Goal: Task Accomplishment & Management: Manage account settings

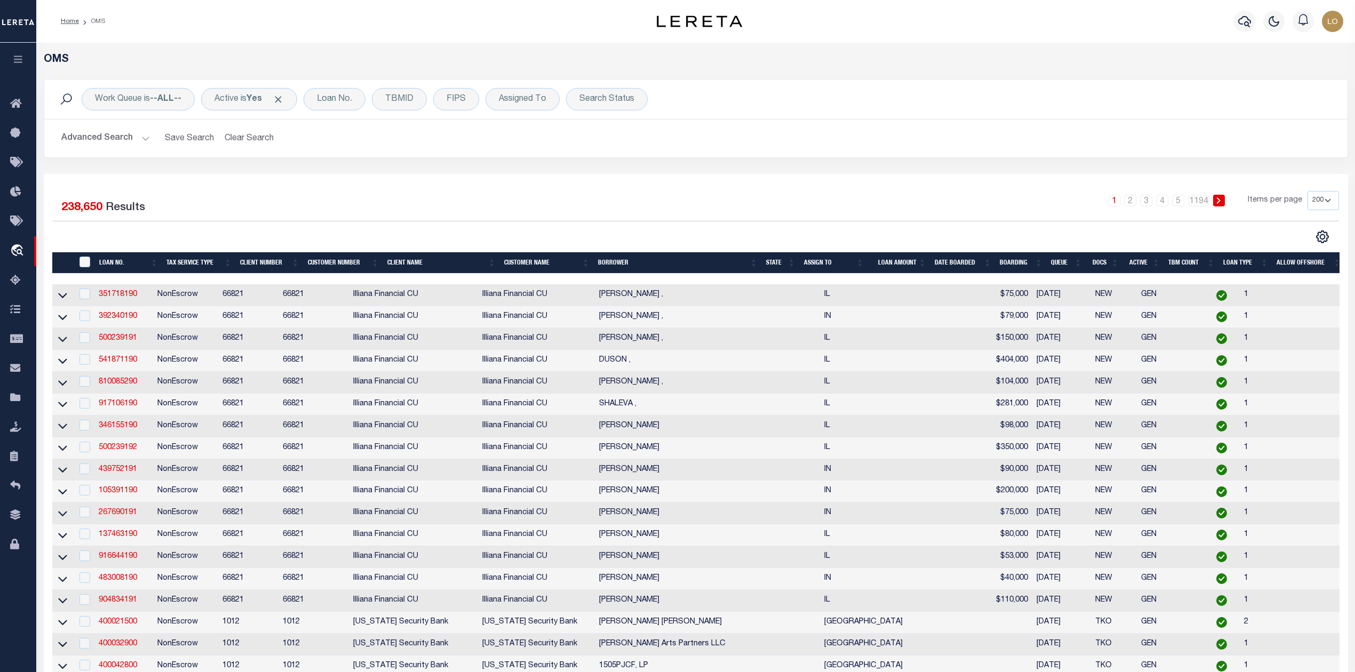
select select "200"
click at [833, 152] on div "Advanced Search Save Search Clear Search tblSearchTopScreen_dynamictable_____De…" at bounding box center [696, 139] width 1304 height 38
click at [529, 211] on div "1 2 3 4 5 … 1194 Items per page 10 25 50 100 200" at bounding box center [858, 205] width 961 height 28
click at [400, 104] on div "TBMID" at bounding box center [399, 99] width 55 height 22
type input "3517677"
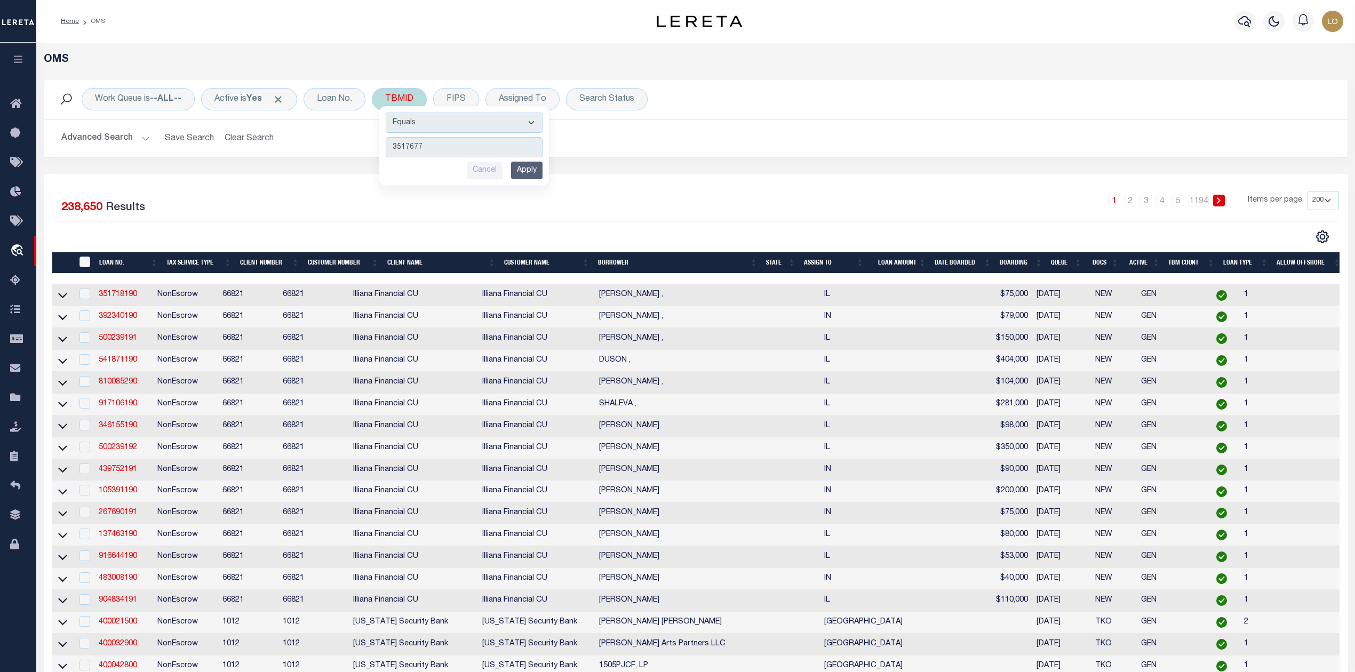
click at [529, 172] on input "Apply" at bounding box center [526, 171] width 31 height 18
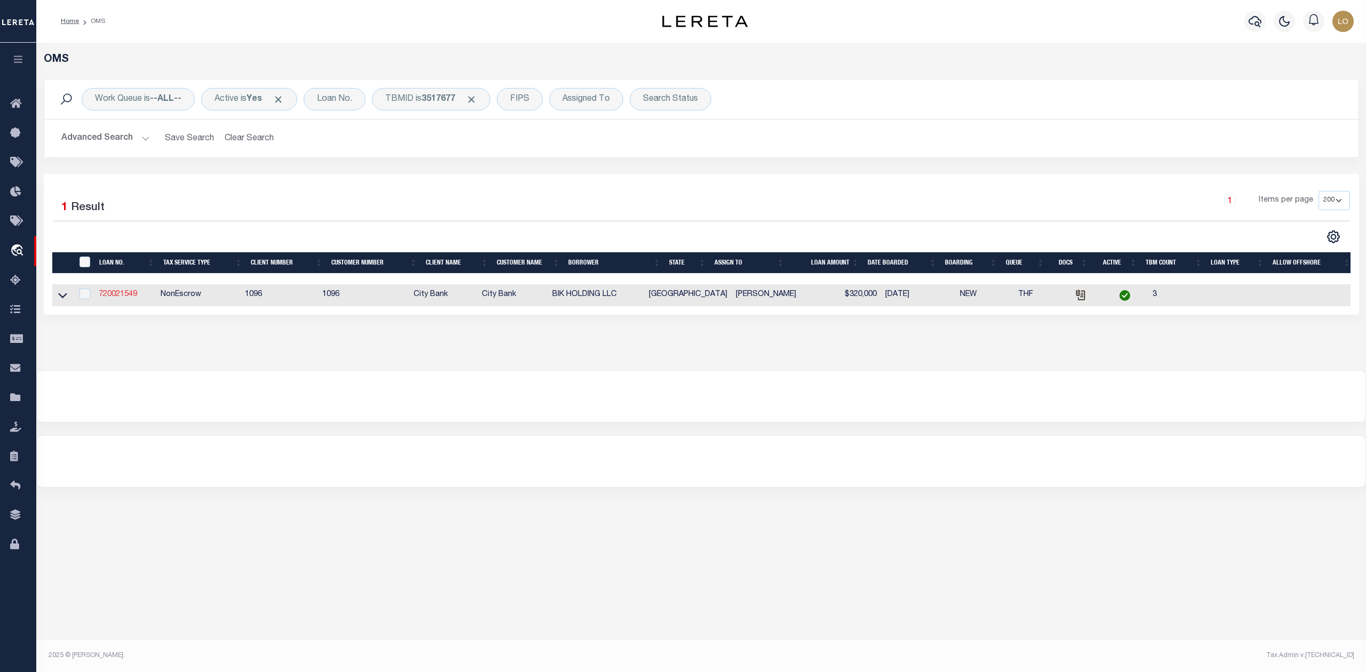
click at [122, 298] on link "720021549" at bounding box center [118, 294] width 38 height 7
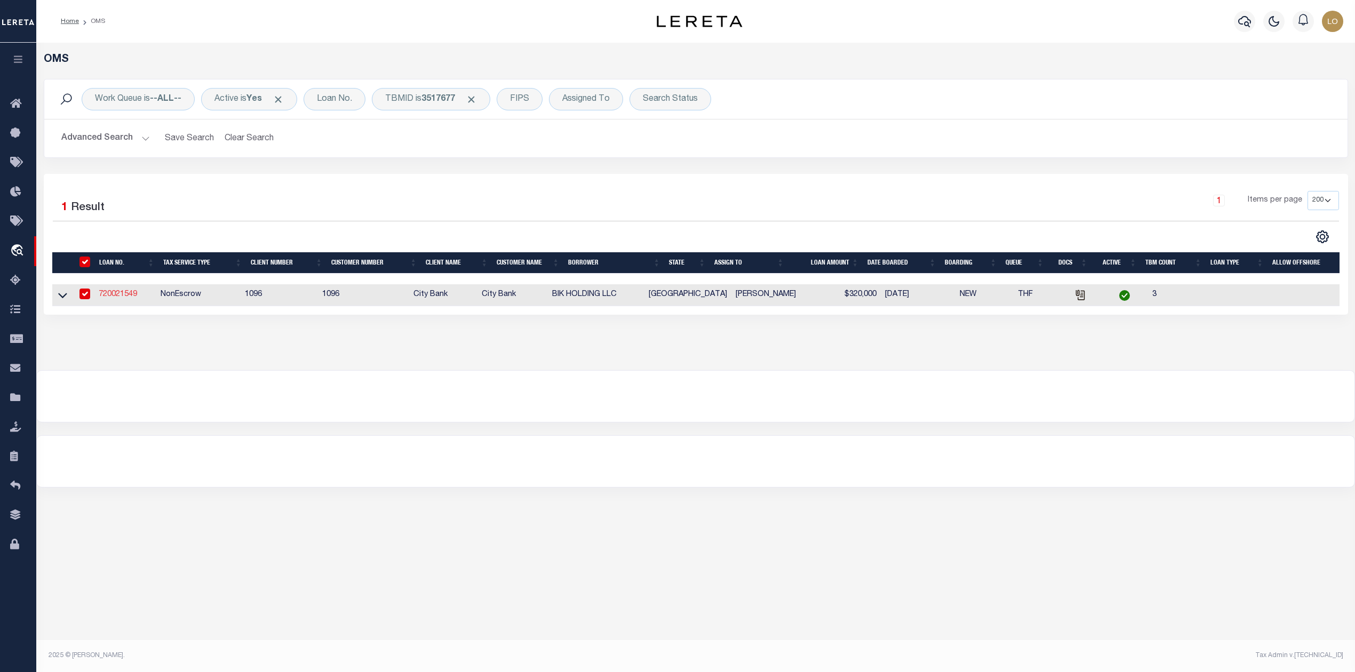
type input "720021549"
type input "BIK HOLDING LLC"
select select
select select "100"
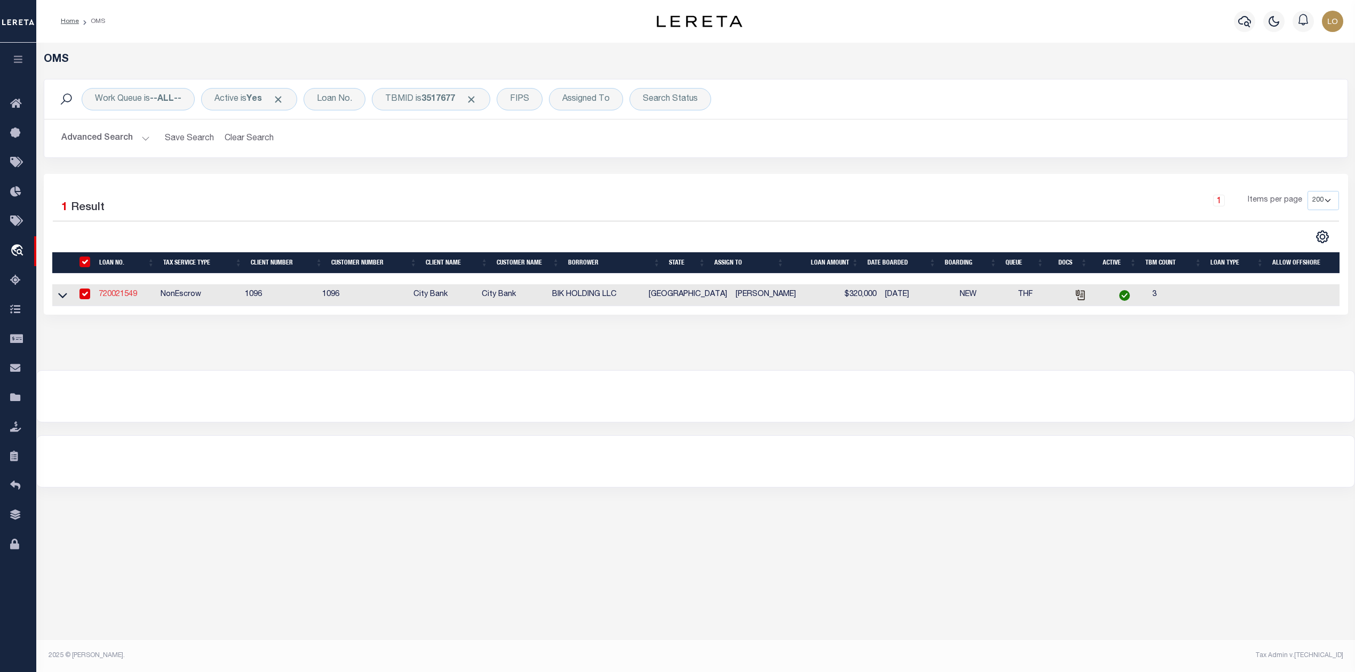
select select "NonEscrow"
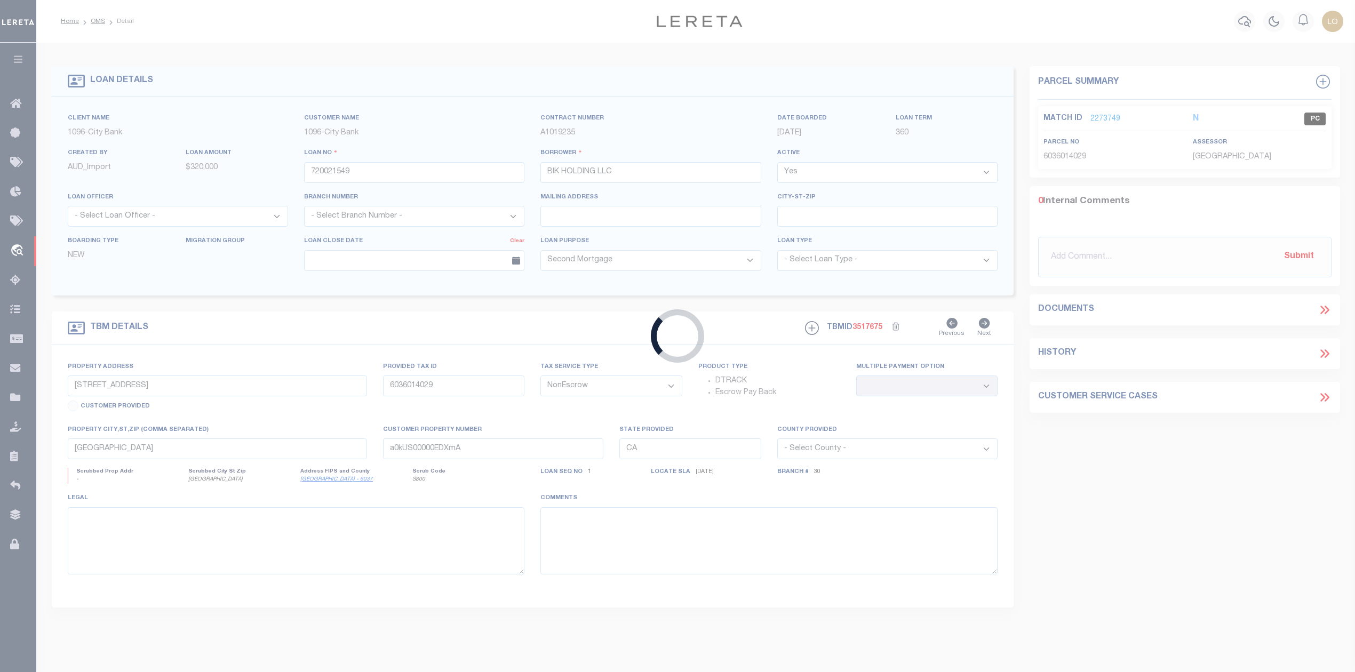
type input "154 N RIVERSIDE DR"
type input "1506-9"
select select
type input "FT WORTH, TX 76111"
type input "[GEOGRAPHIC_DATA]"
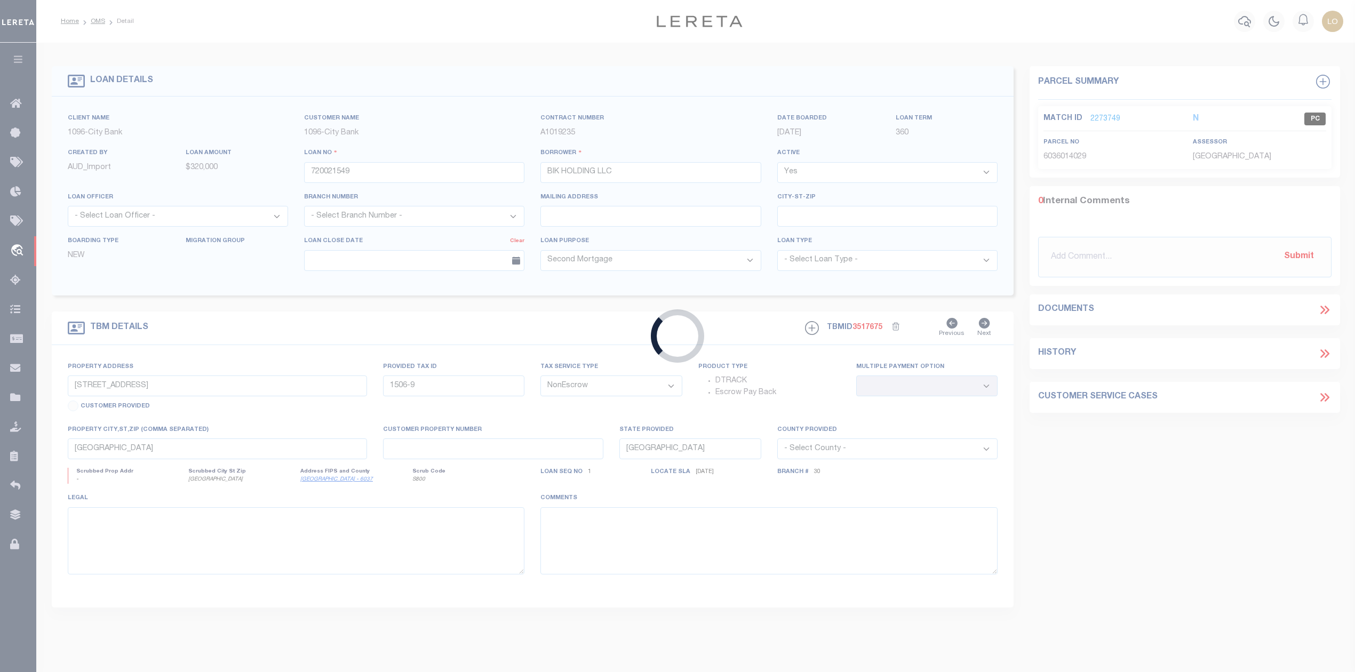
select select
select select "2782"
select select "1346"
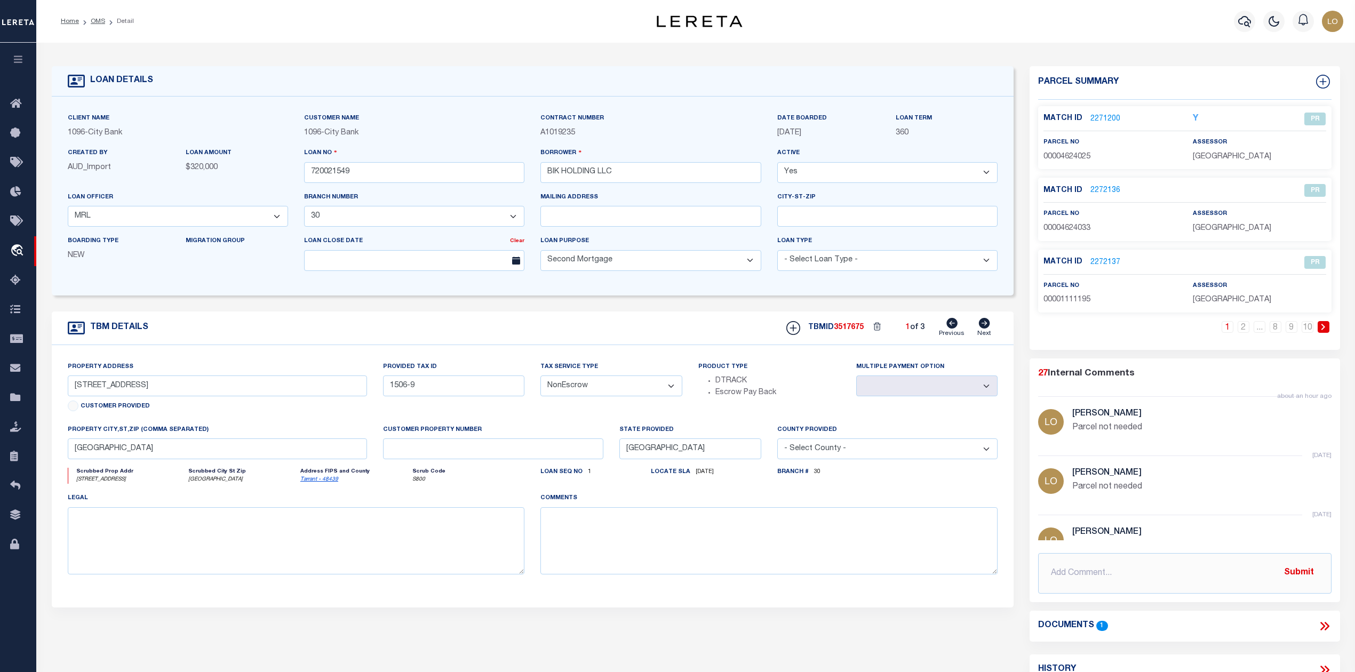
click at [1112, 117] on link "2271200" at bounding box center [1106, 119] width 30 height 11
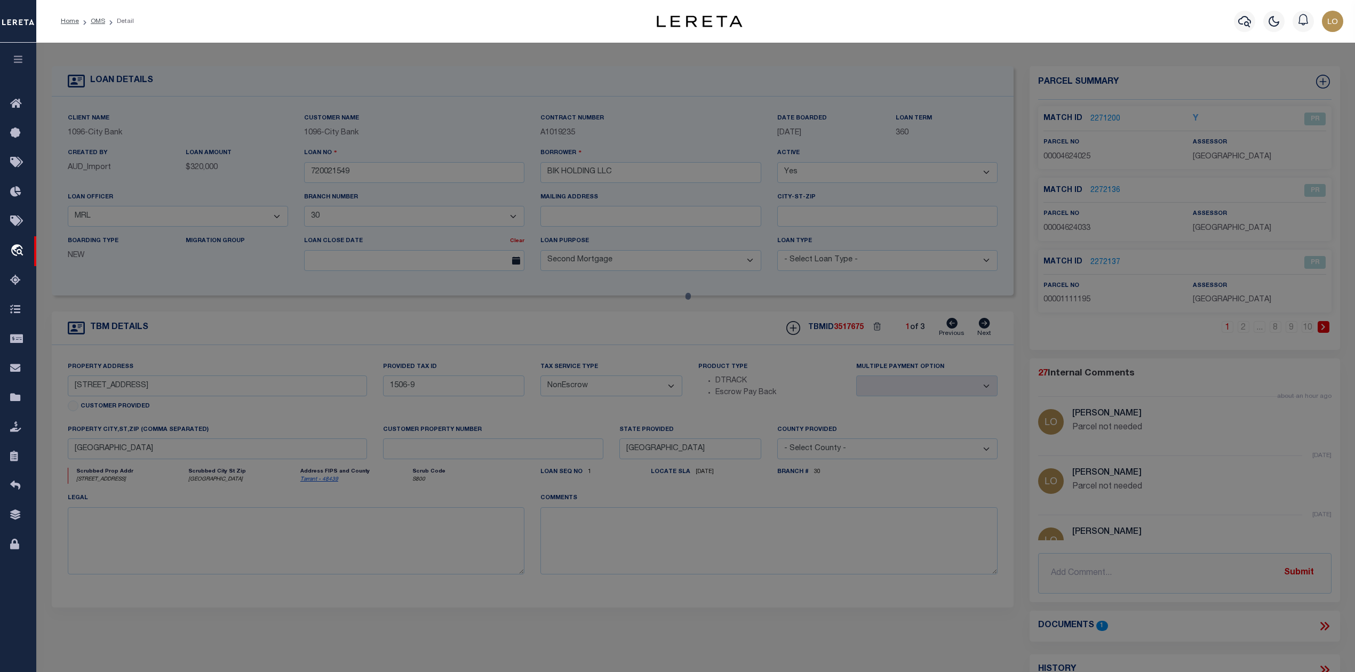
select select "AS"
select select
checkbox input "false"
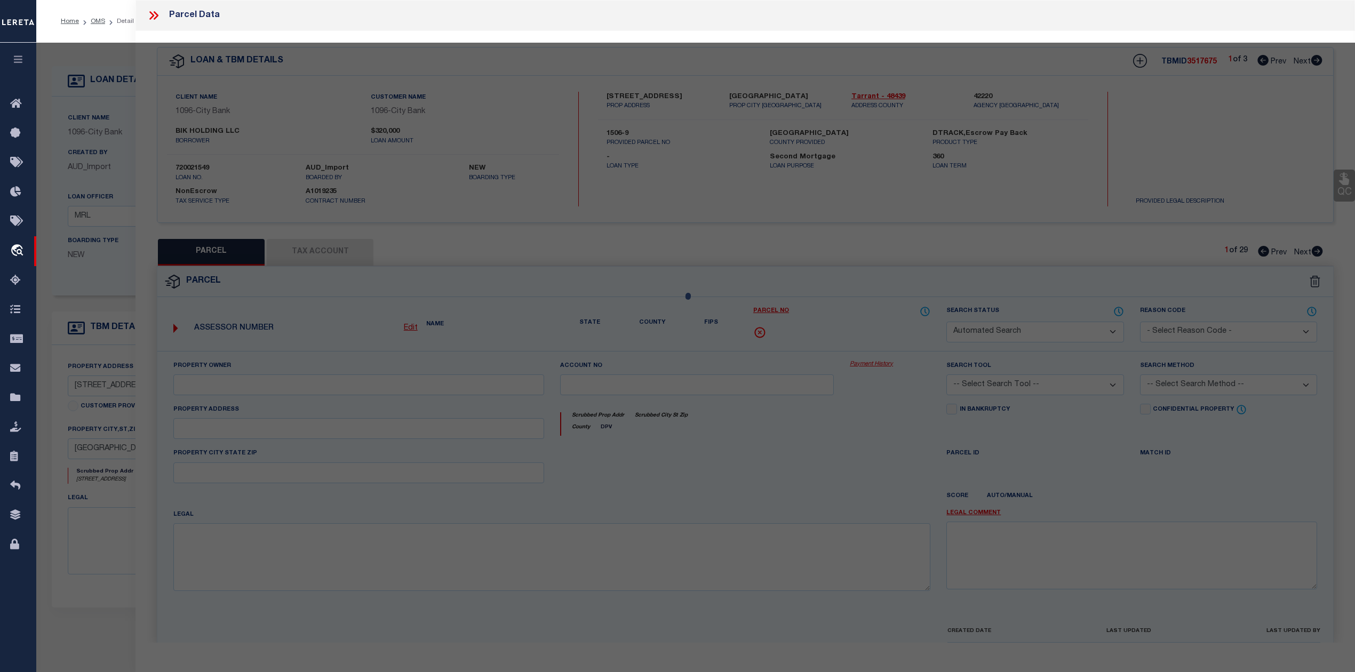
select select "PR"
select select "099"
type input "BLK HOLDINGS LLC"
select select "AGW"
select select "ADD"
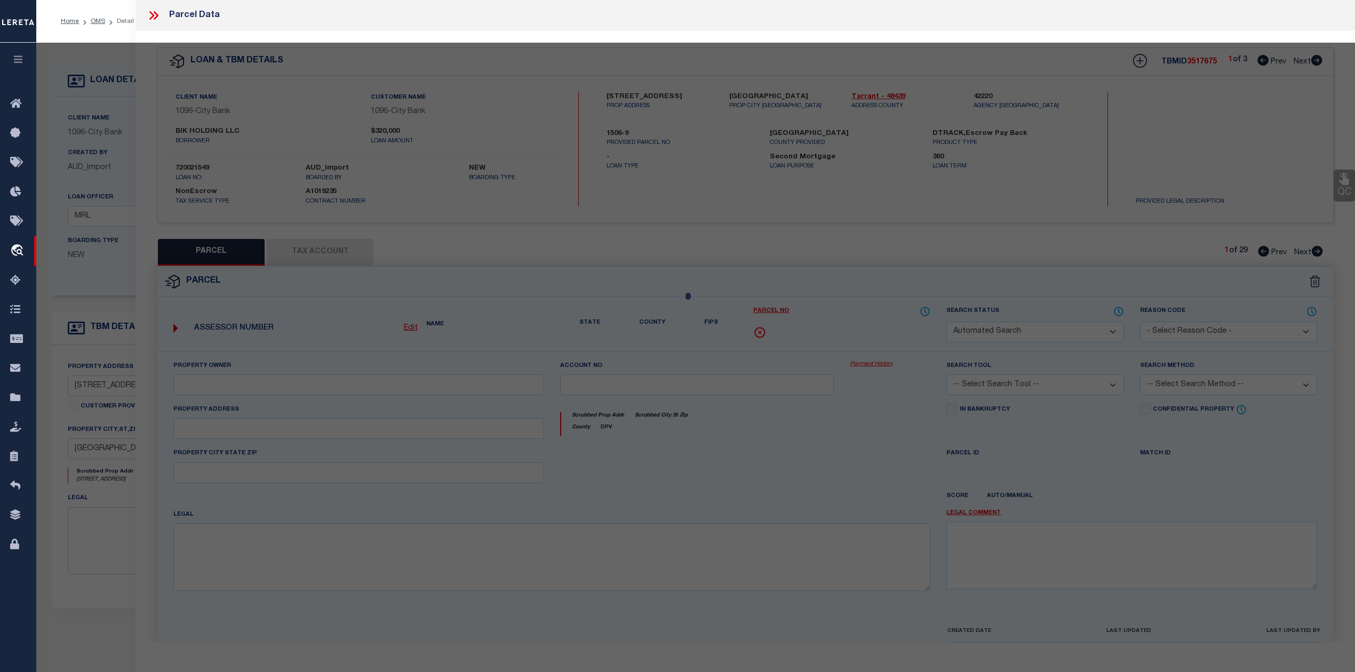
type input "154 N RIVERSIDE DR"
type textarea "BAKER BROTHERS ADDITION Lot 8"
type textarea "Parcel not needed"
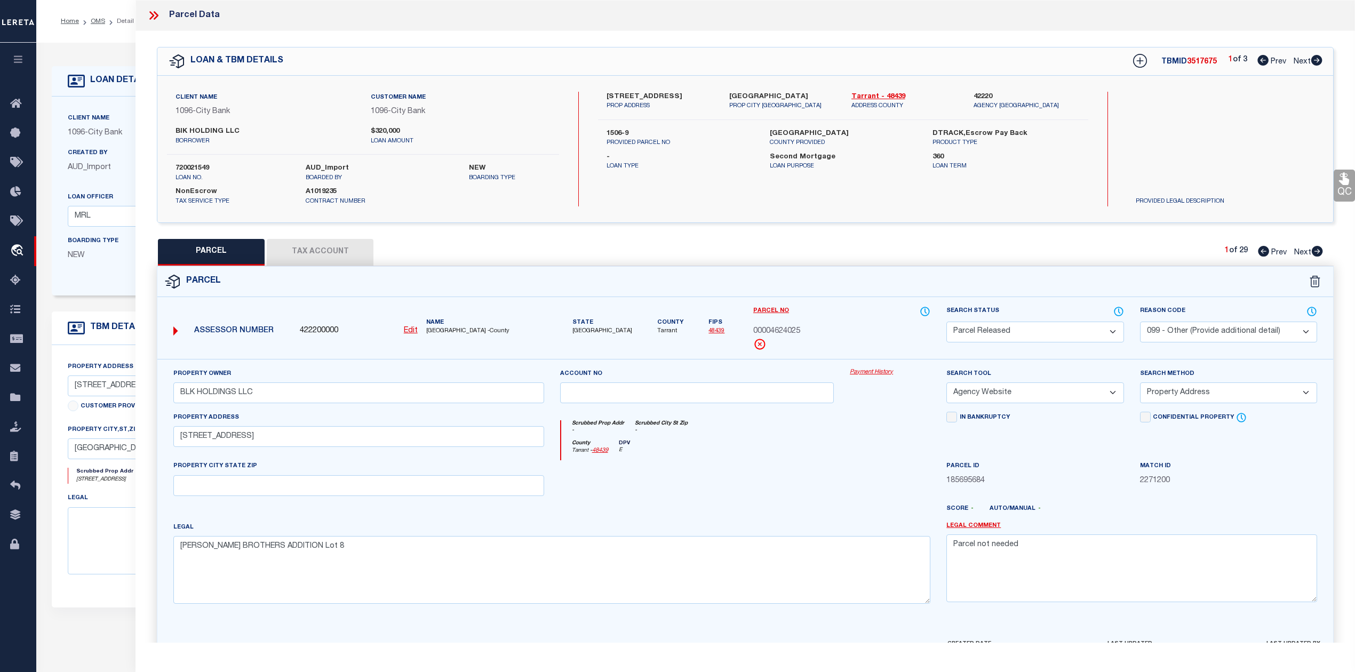
click at [1140, 257] on div "PARCEL Tax Account 1 of 29 Prev Next" at bounding box center [745, 252] width 1177 height 27
click at [1262, 252] on icon at bounding box center [1263, 251] width 11 height 11
click at [1320, 254] on icon at bounding box center [1317, 251] width 11 height 11
select select "AS"
select select
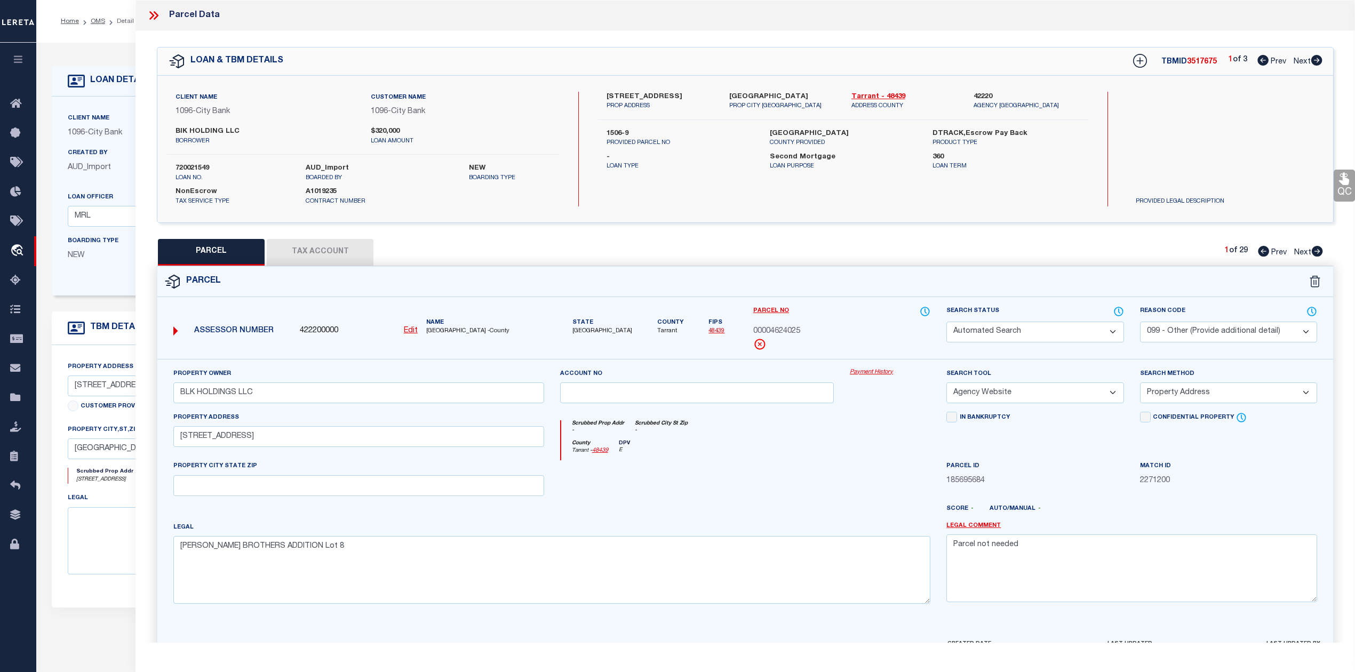
select select
checkbox input "false"
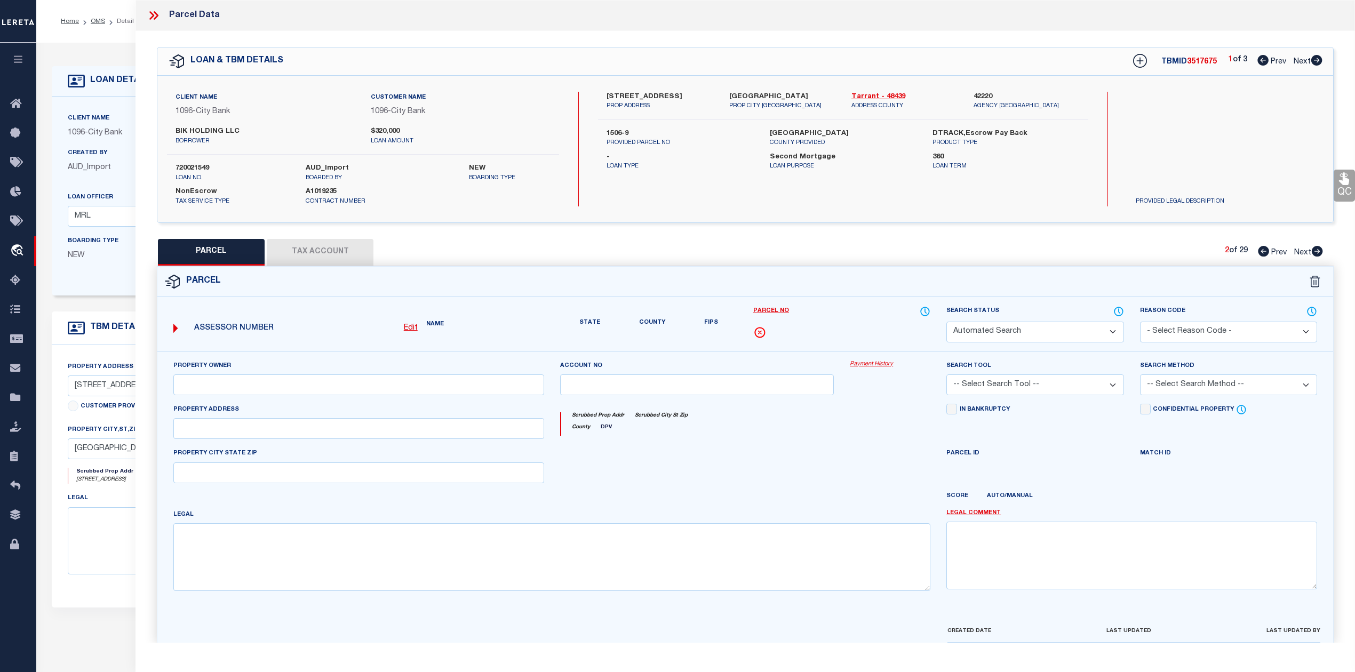
select select "PR"
select select "099"
type input "MCKINZIE,JERRY"
select select "ATL"
select select "ADD"
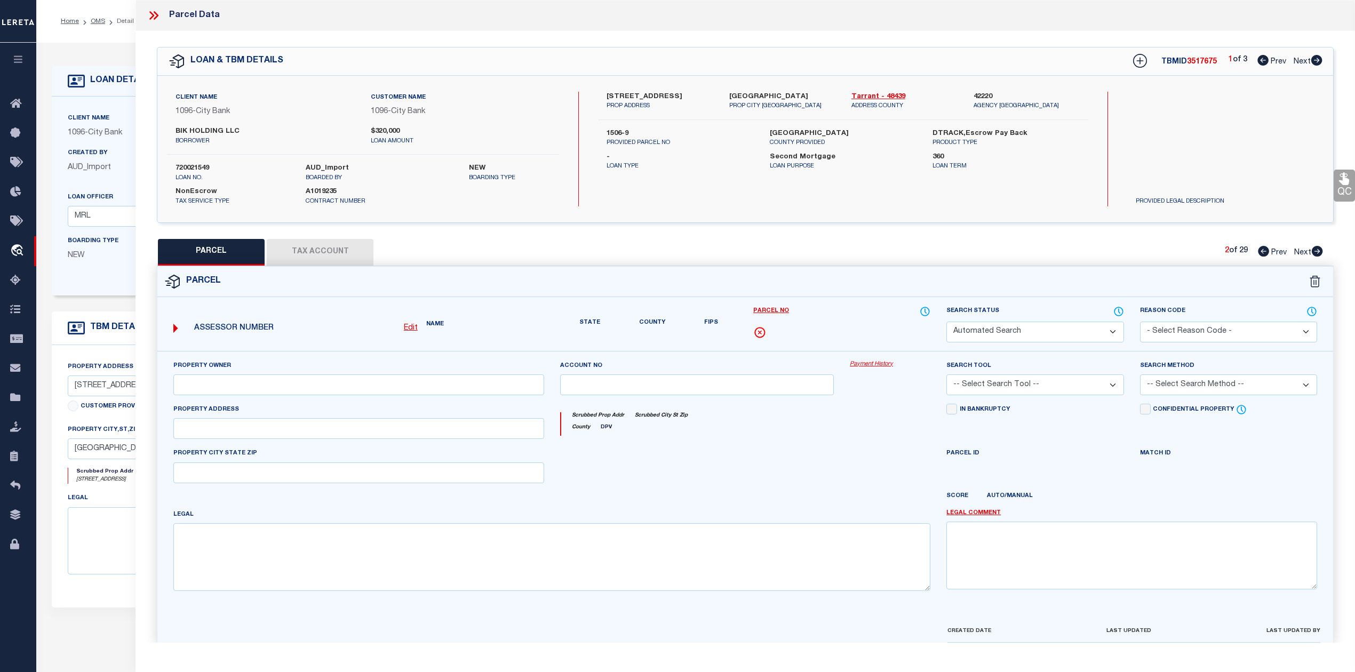
type input "158 N RIVERSIDE DR"
type input "FORT WORTH, TX 76111"
type textarea "BAKER BROTHERS ADDITION LOT 9"
type textarea "Parcel not needed"
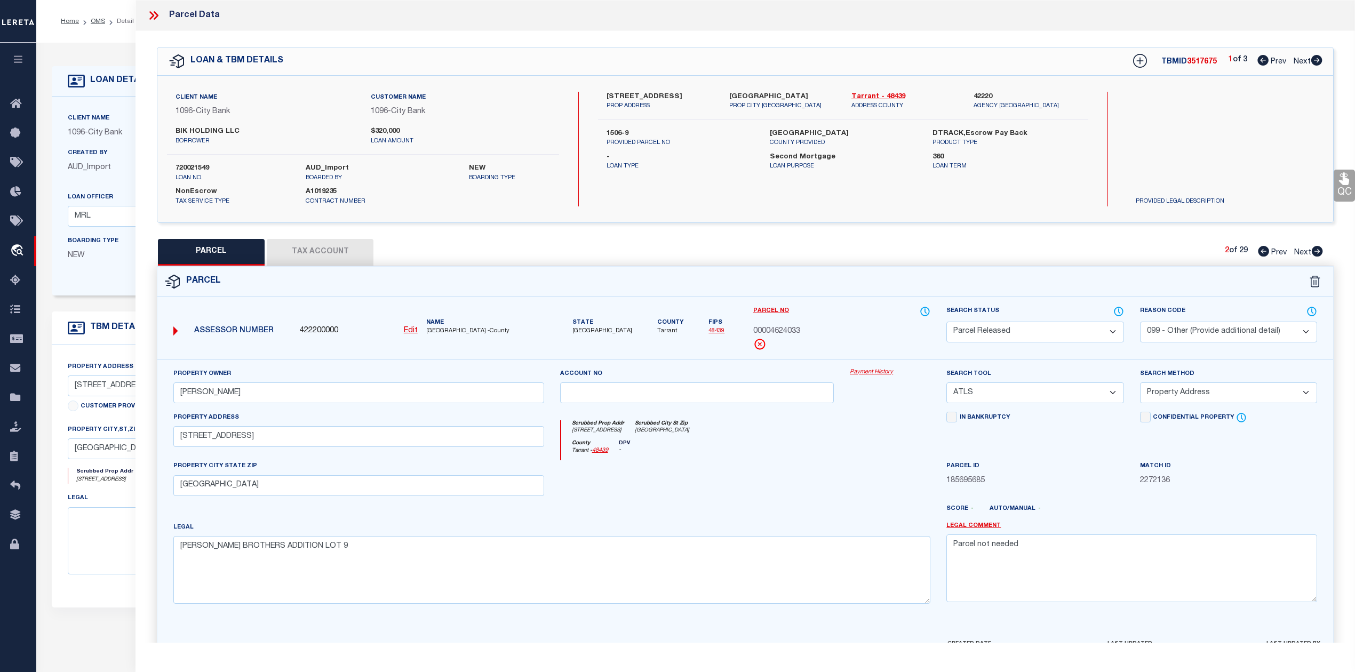
click at [1320, 254] on icon at bounding box center [1317, 251] width 11 height 11
select select "AS"
select select
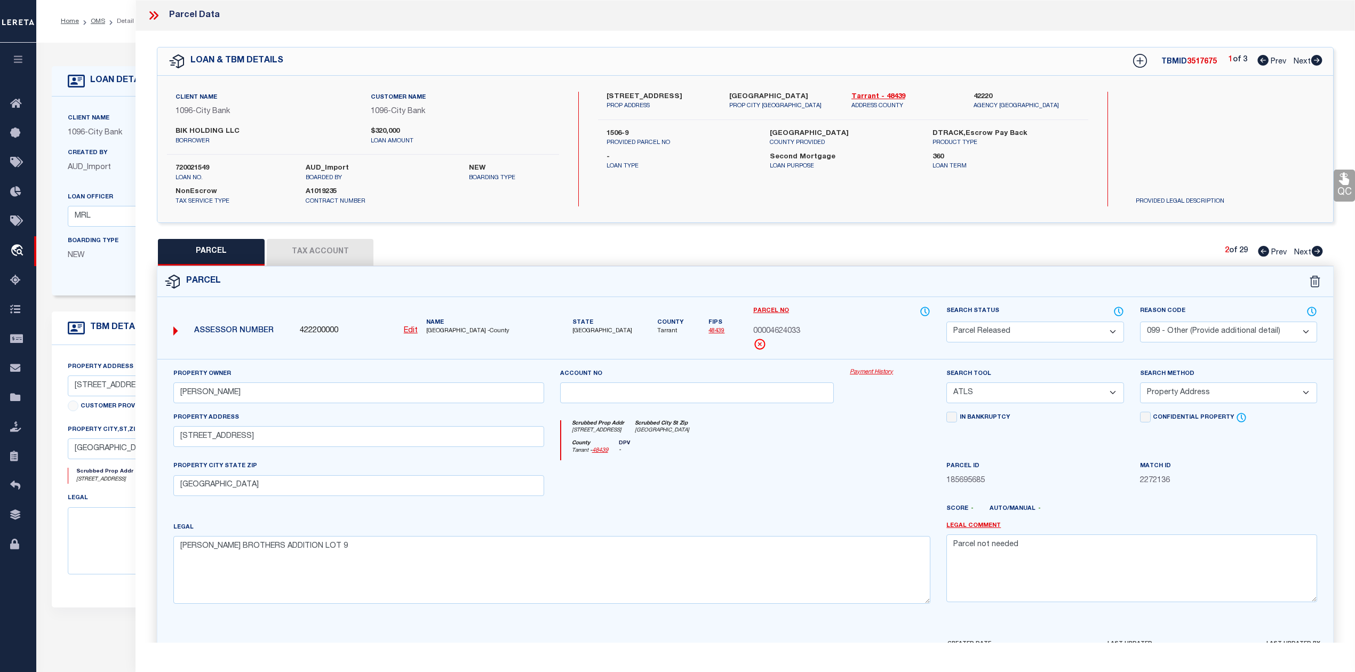
checkbox input "false"
select select "PR"
select select "099"
type input "MCKINZIE,JERRY"
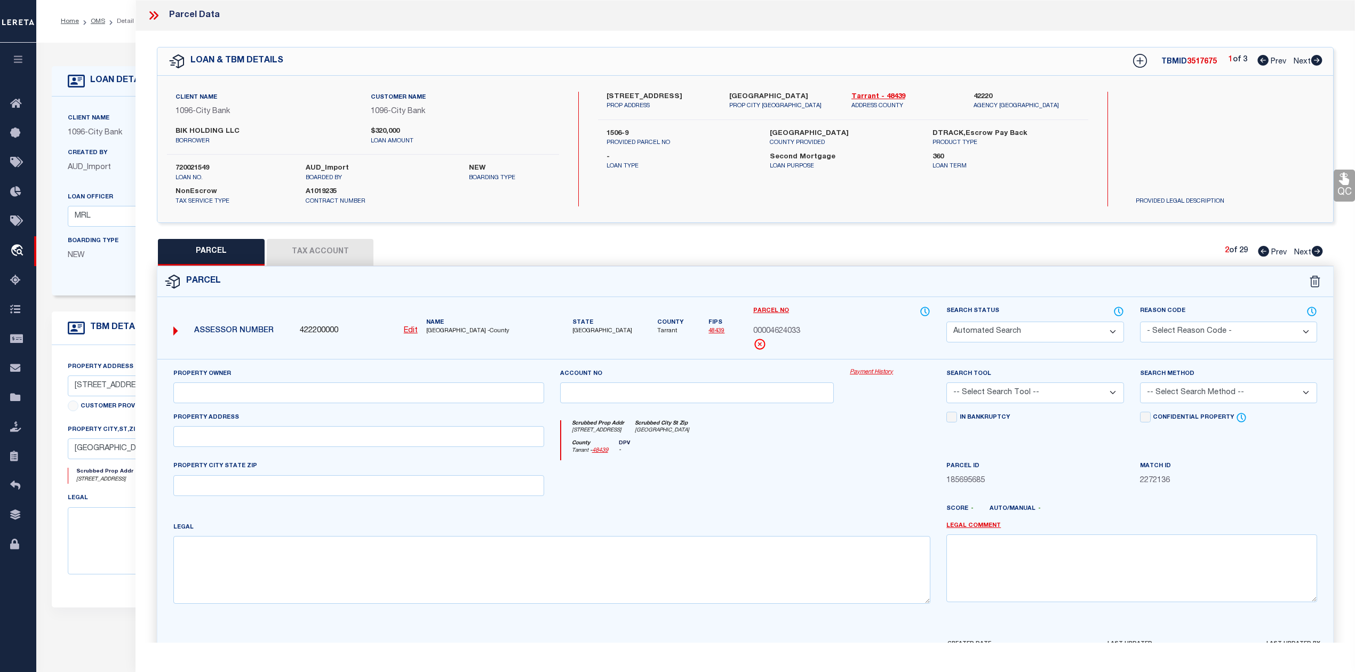
select select "ATL"
select select "ADD"
type input "160 N RIVERSIDE DR"
type input "FORT WORTH, TX 76111"
type textarea "BAKER BROTHERS ADDITION LOT 10 10 LESS W10'"
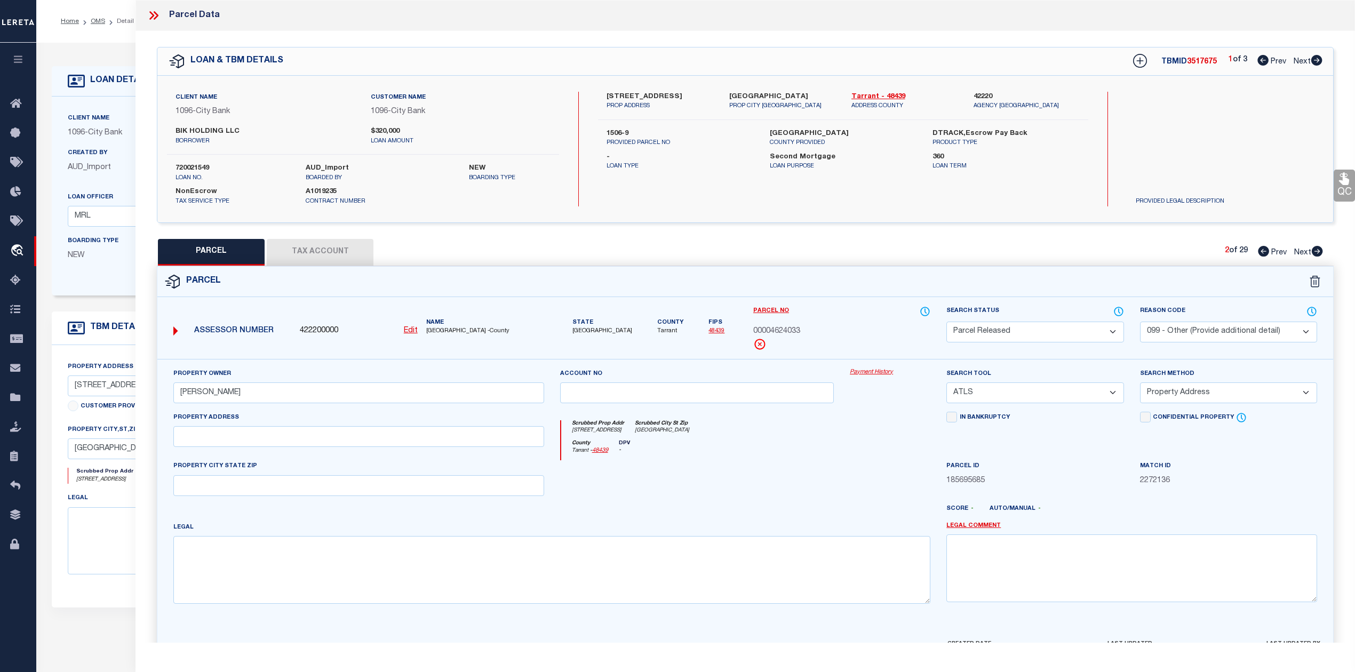
type textarea "Parcel not needed"
click at [1320, 254] on icon at bounding box center [1317, 251] width 11 height 11
select select "AS"
select select
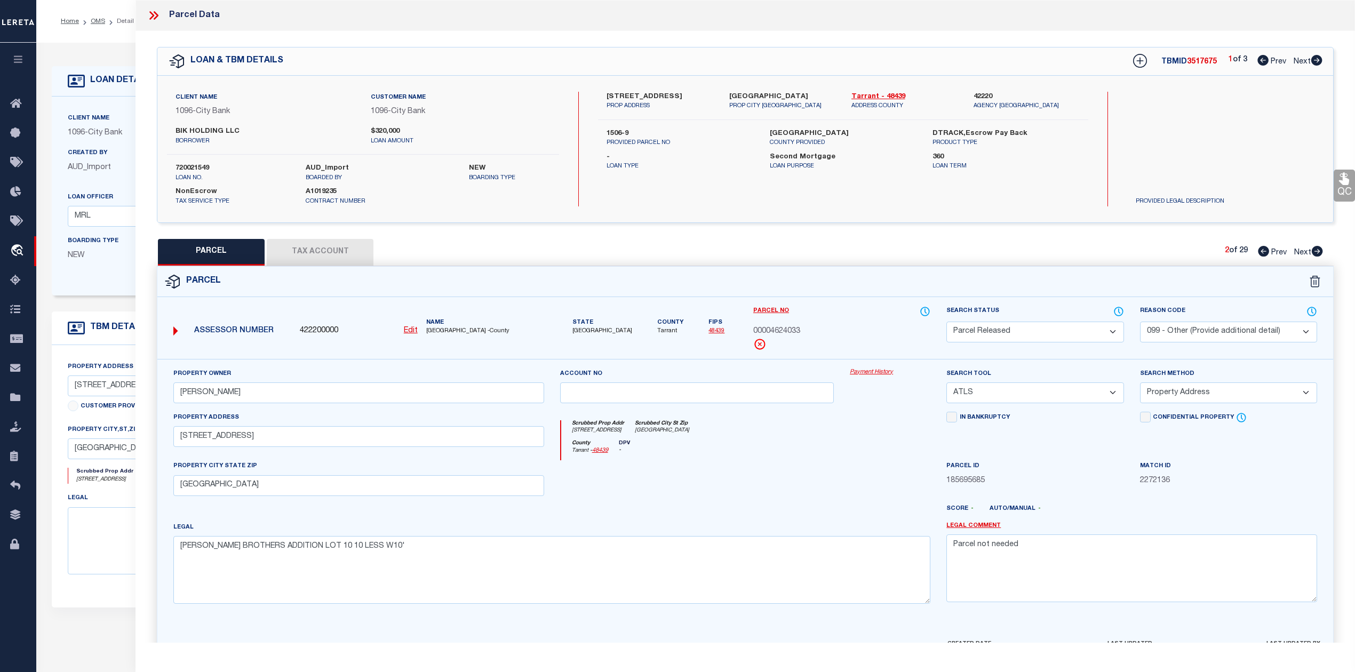
select select
checkbox input "false"
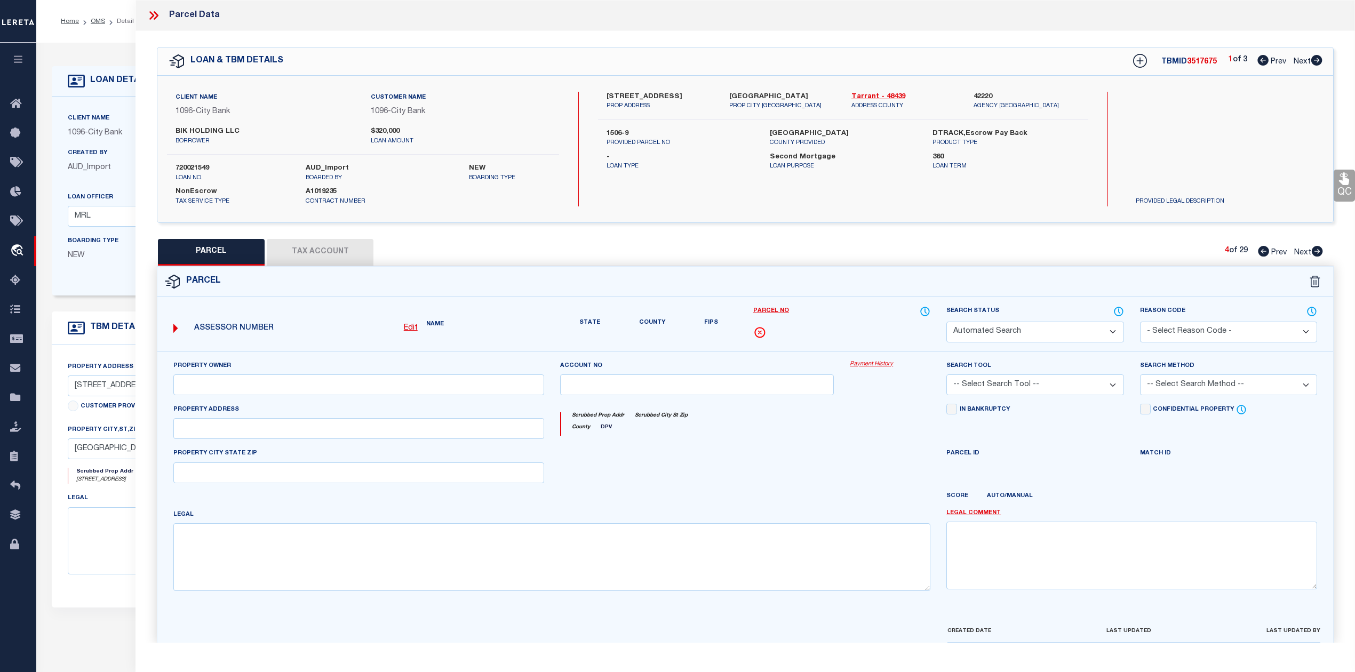
select select "PR"
select select "099"
select select "PRO"
select select "ADD"
type input "154 N RIVERSIDE DR"
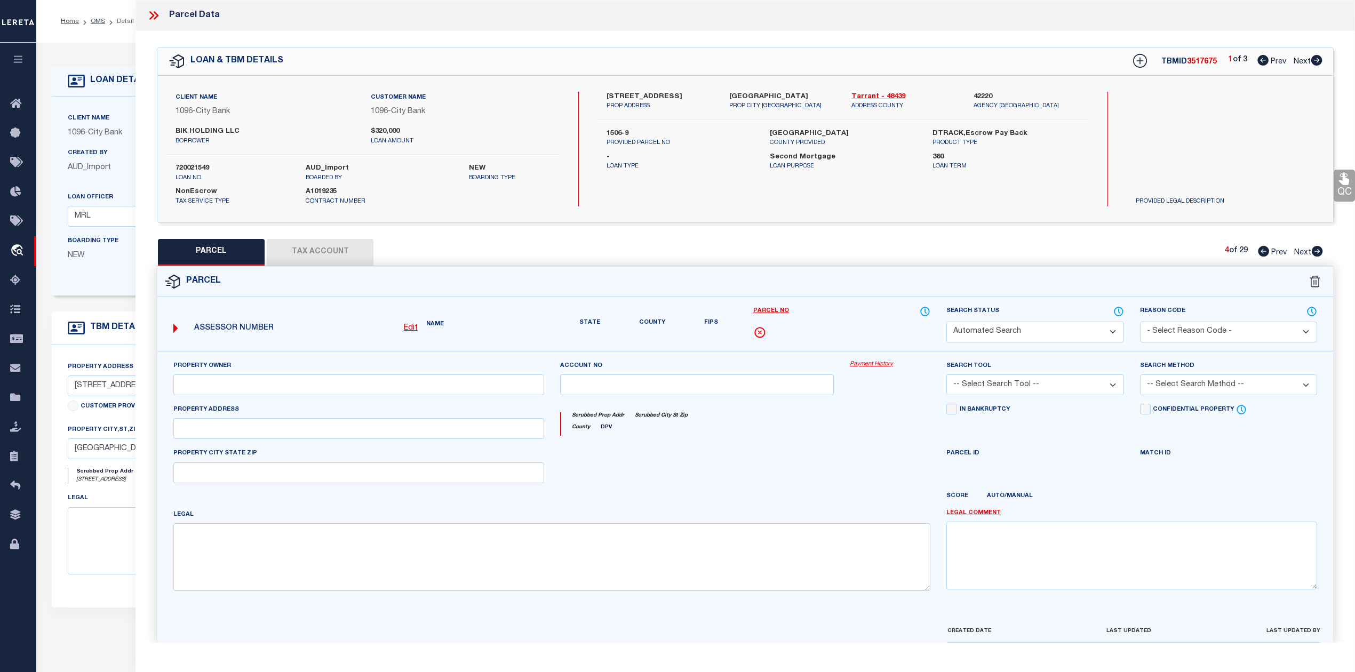
type textarea "Parcel not needed"
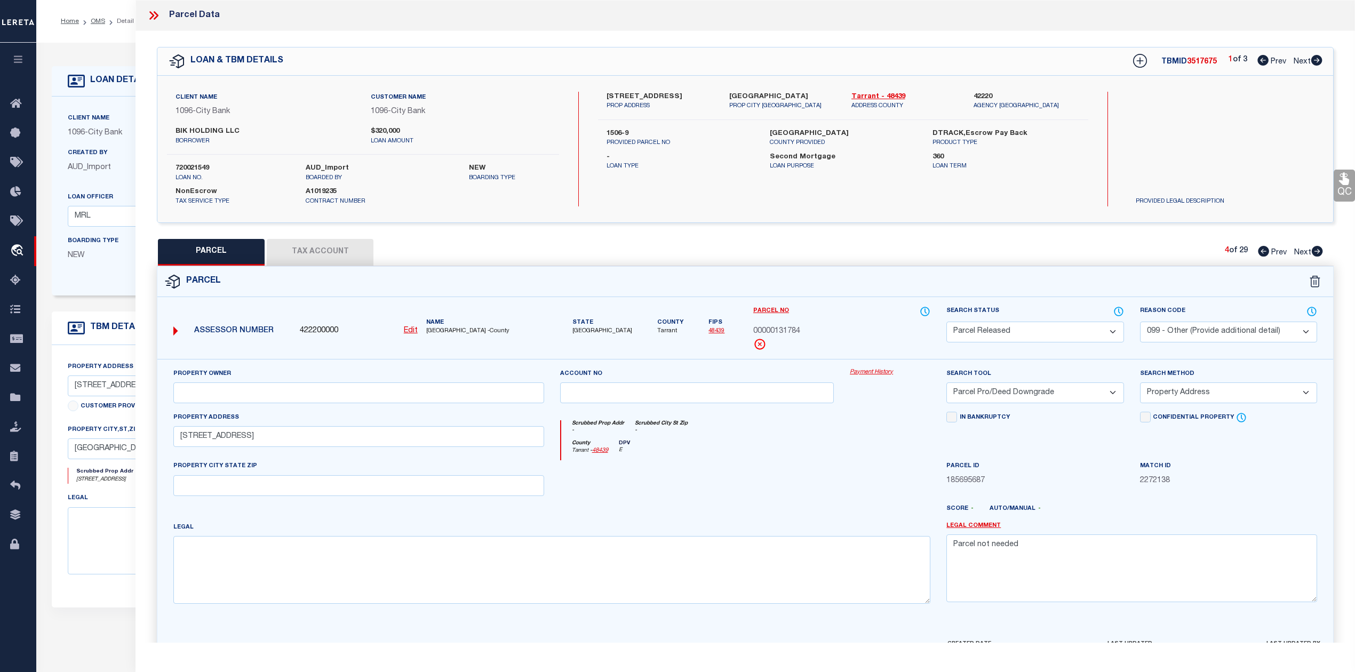
click at [1320, 252] on icon at bounding box center [1318, 251] width 12 height 11
select select "AS"
select select
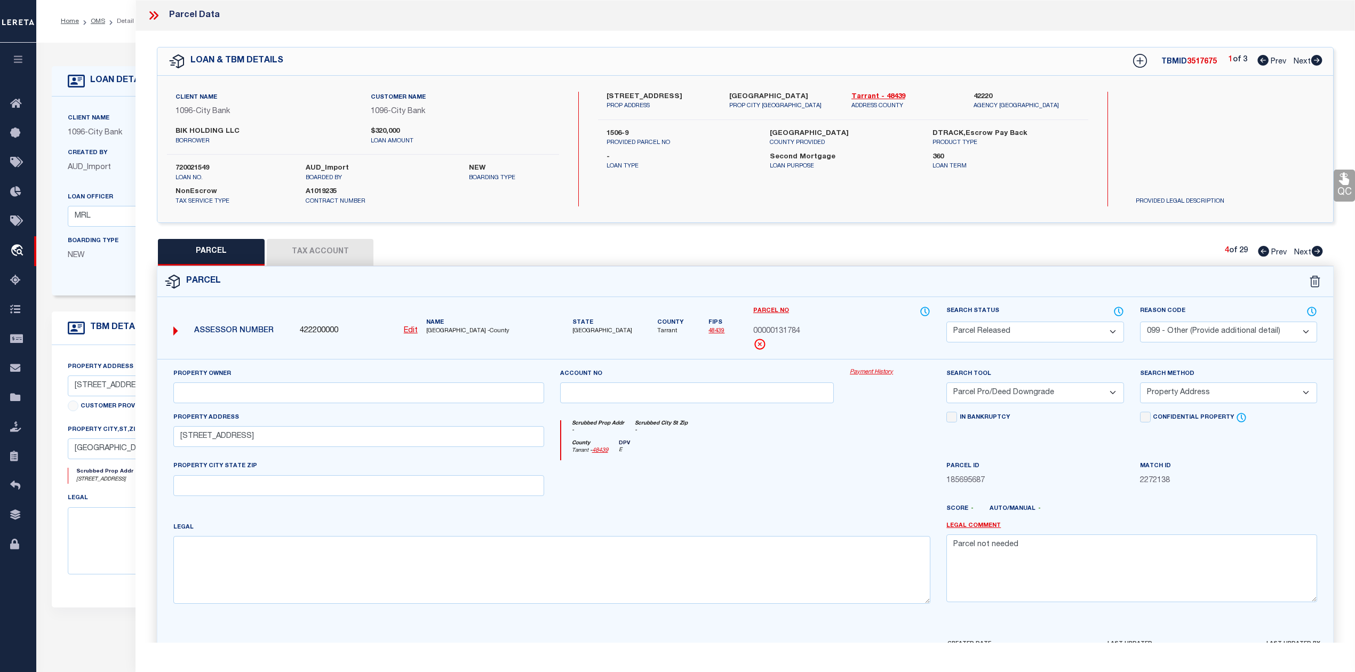
checkbox input "false"
select select "PR"
select select "099"
select select "PRO"
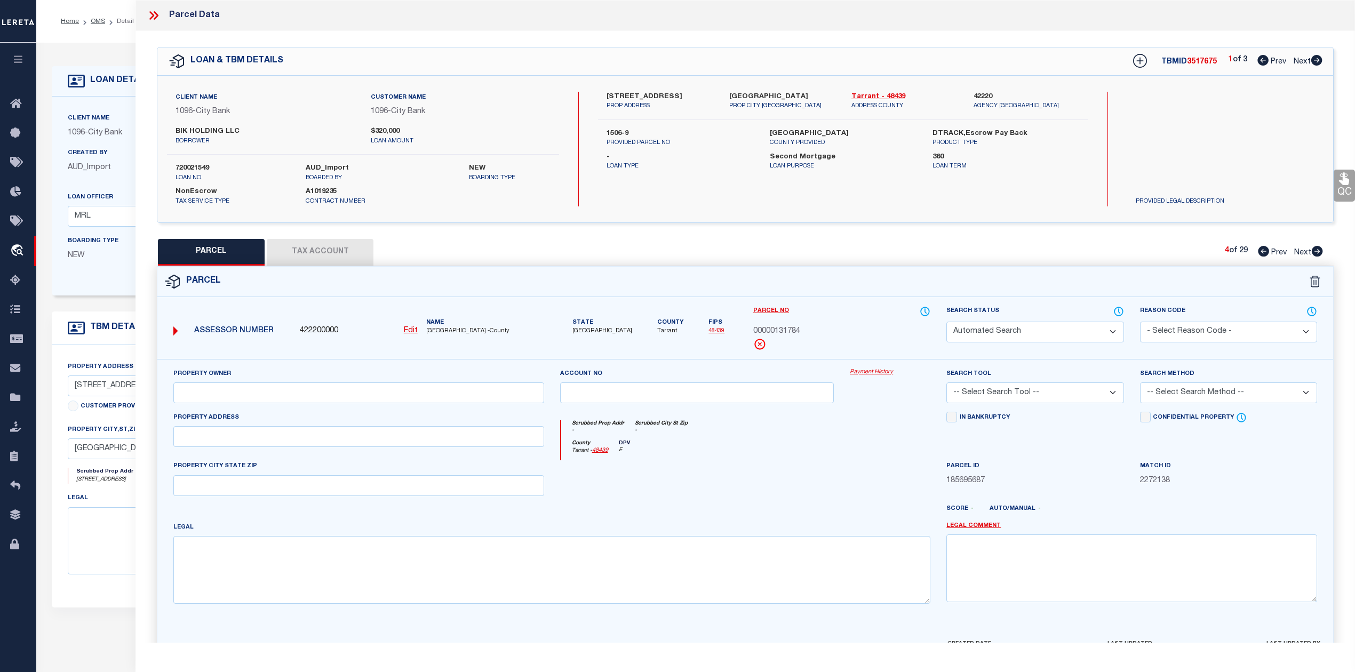
select select "ADD"
type input "154 N RIVERSIDE DR"
type textarea "Parcel not needed"
click at [1320, 252] on icon at bounding box center [1318, 251] width 12 height 11
select select "AS"
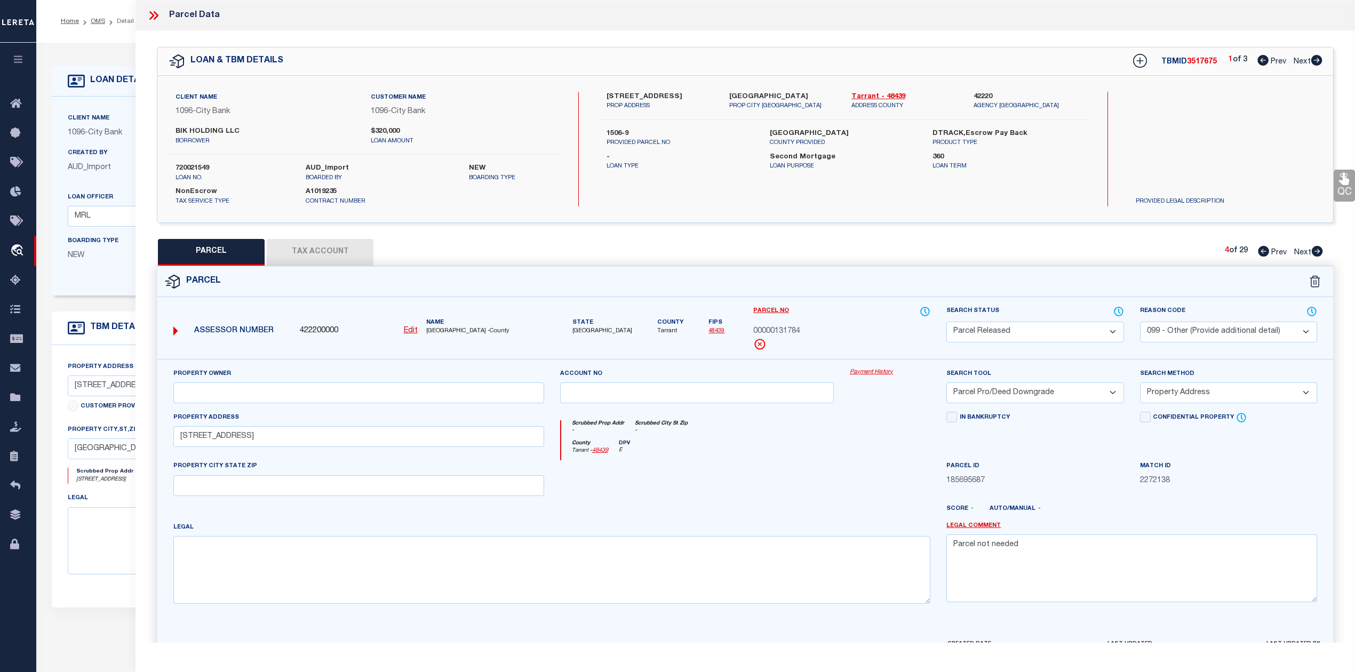
select select
checkbox input "false"
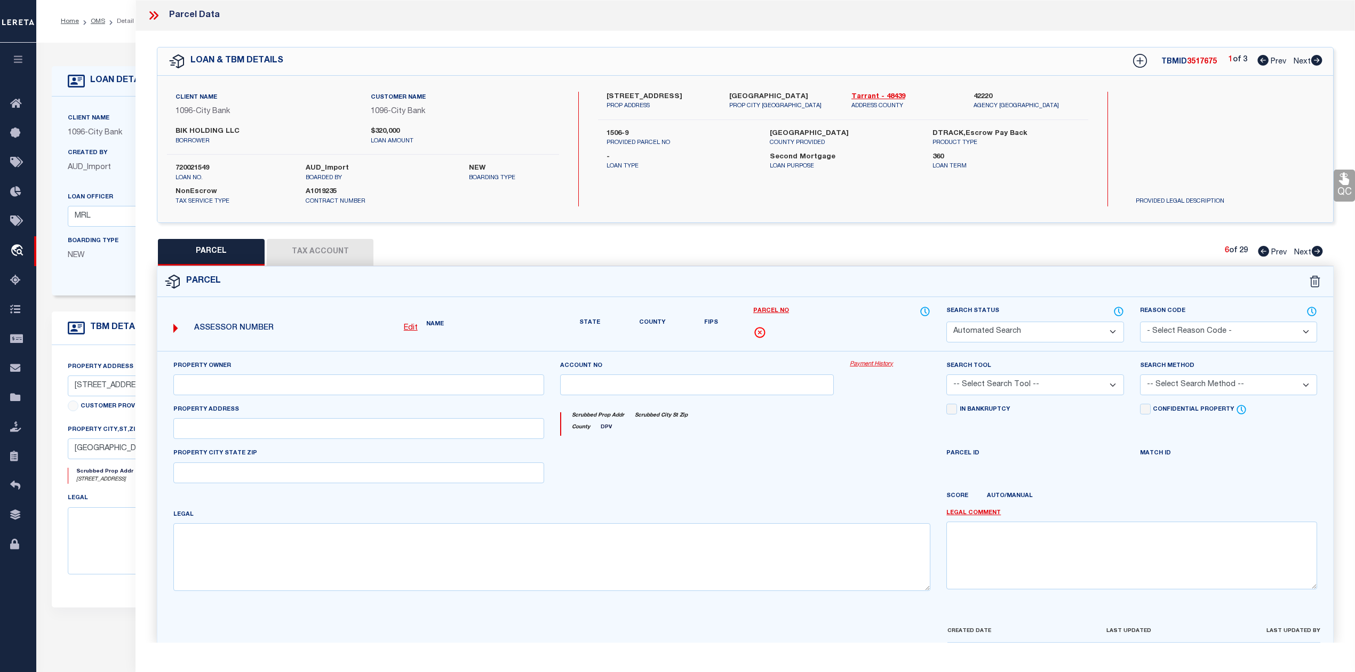
select select "PR"
select select "099"
select select "PRO"
select select "ADD"
type input "154 N RIVERSIDE DR"
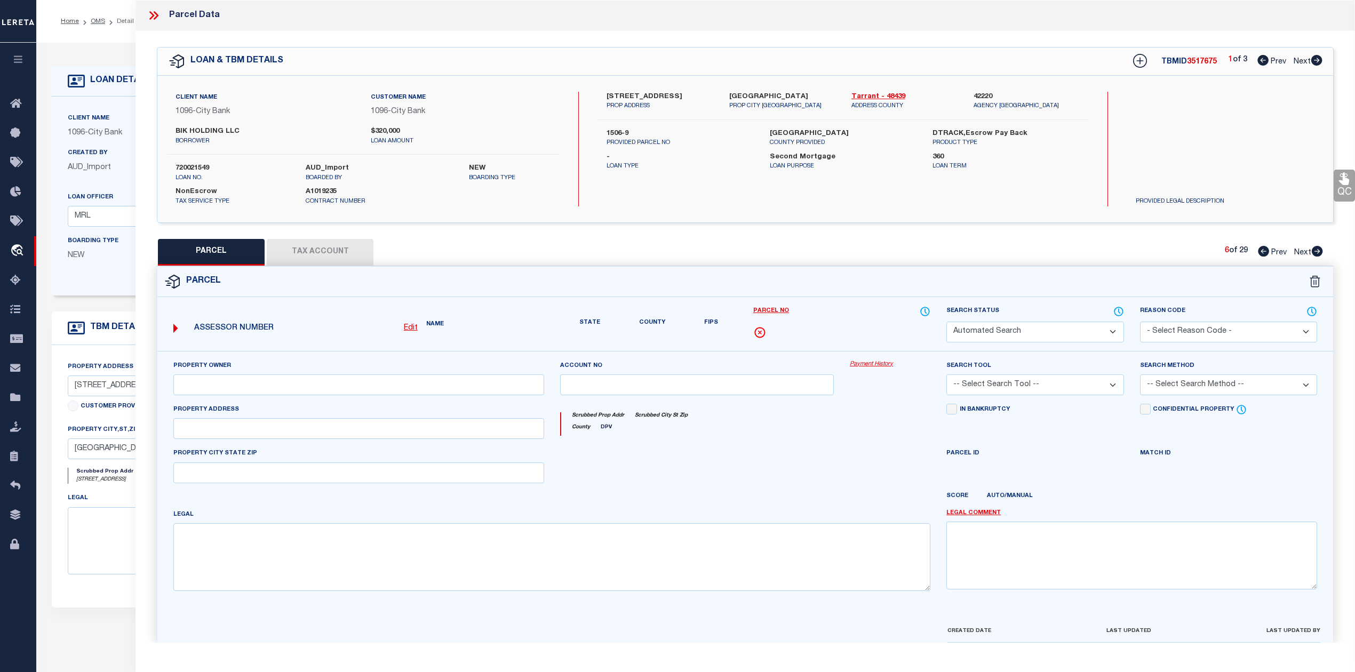
type textarea "Parcel not needed"
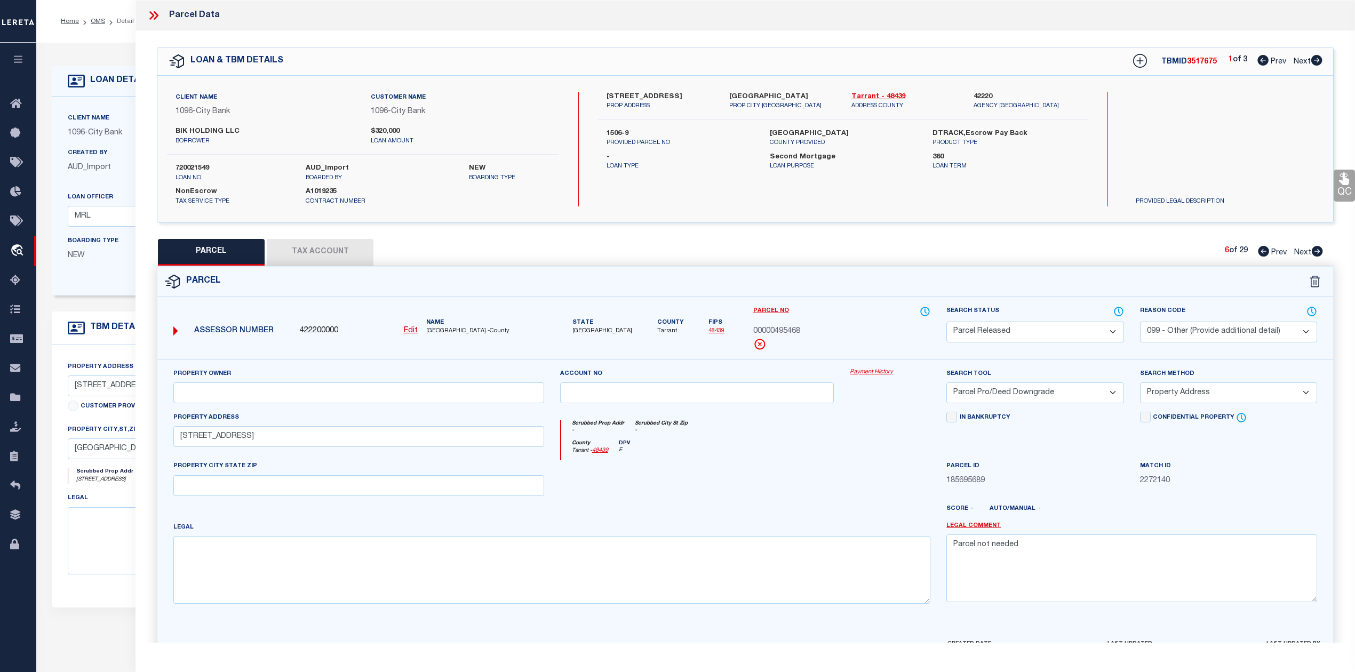
click at [1320, 252] on icon at bounding box center [1318, 251] width 12 height 11
select select "AS"
select select
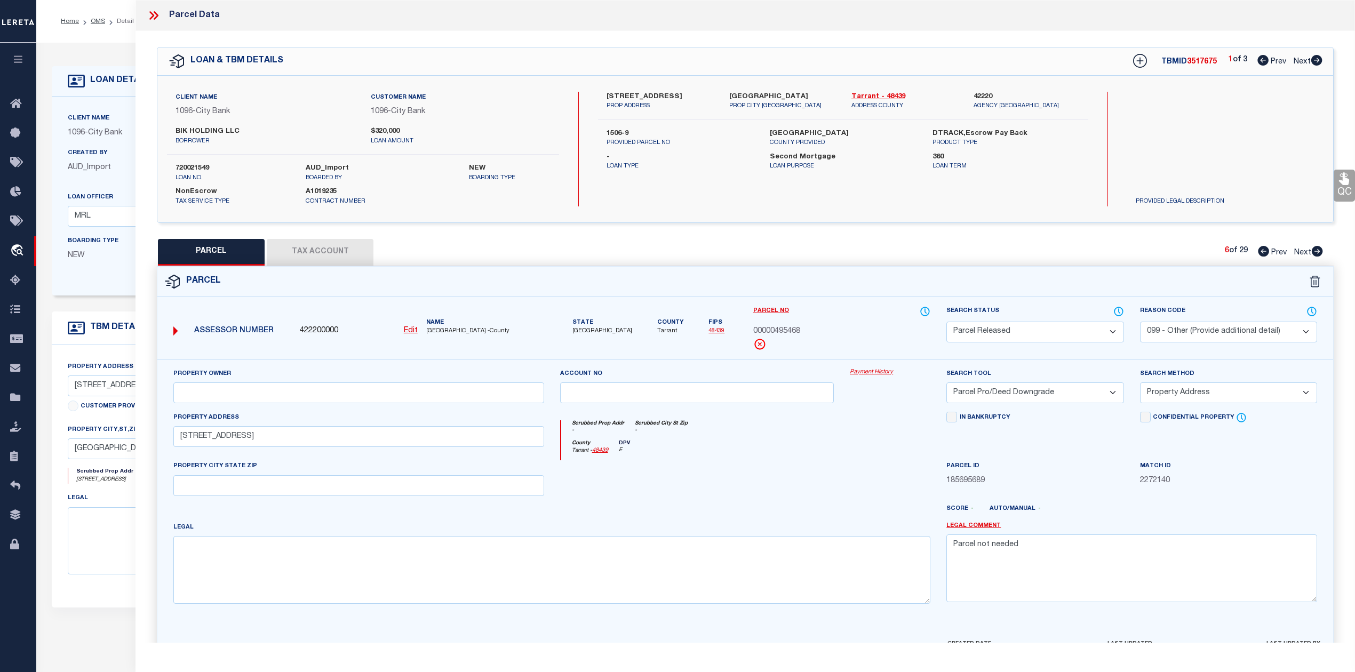
checkbox input "false"
select select "PR"
select select "099"
select select "PRO"
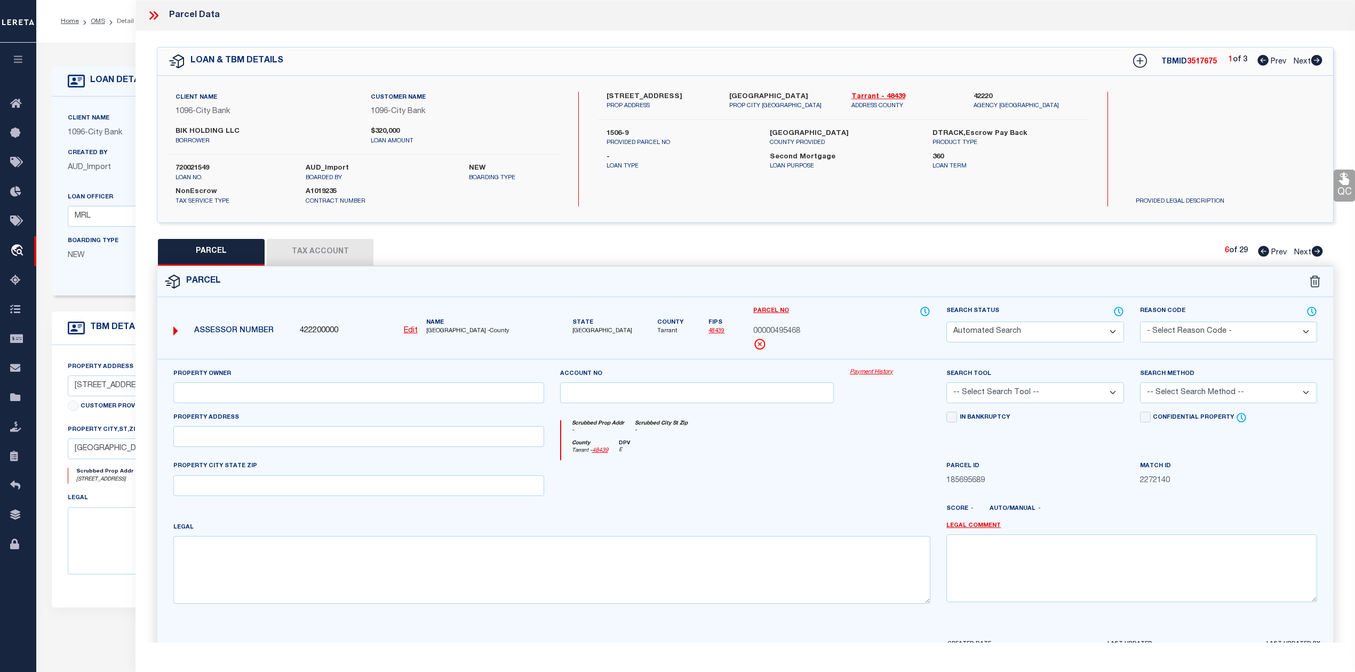
select select "ADD"
type input "154 N RIVERSIDE DR"
type textarea "Parcel not needed"
click at [1320, 252] on icon at bounding box center [1318, 251] width 12 height 11
select select "AS"
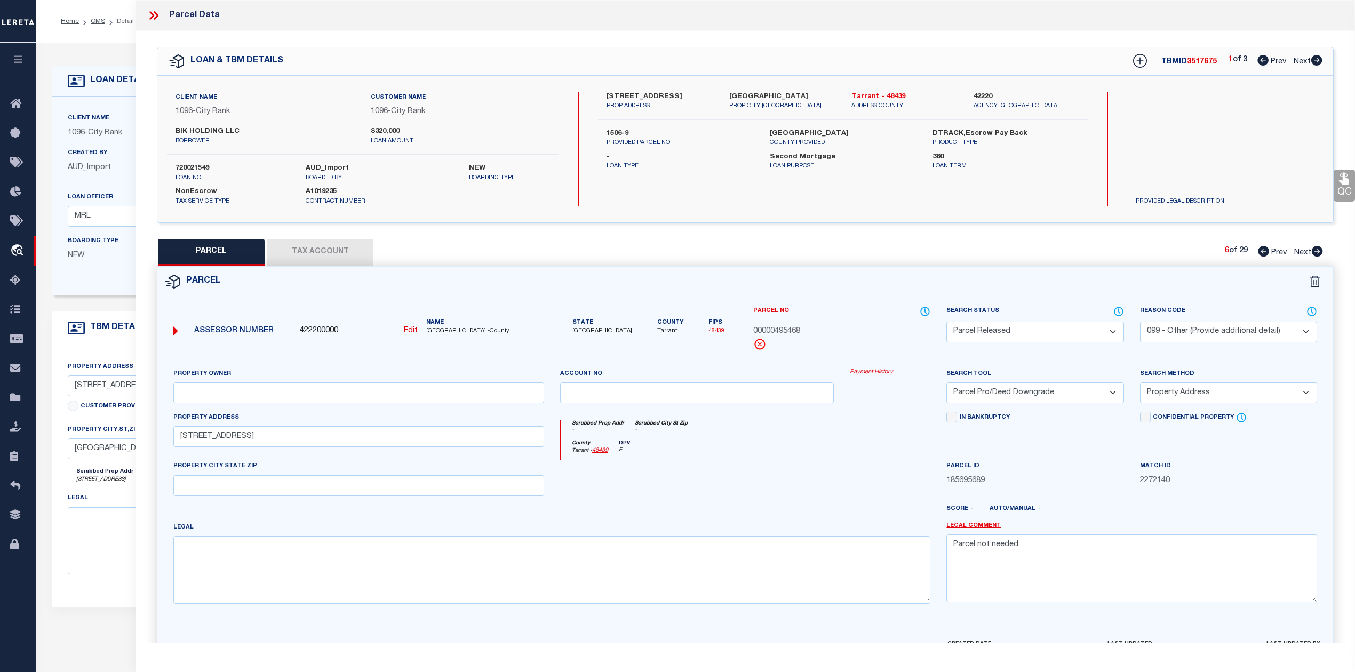
select select
checkbox input "false"
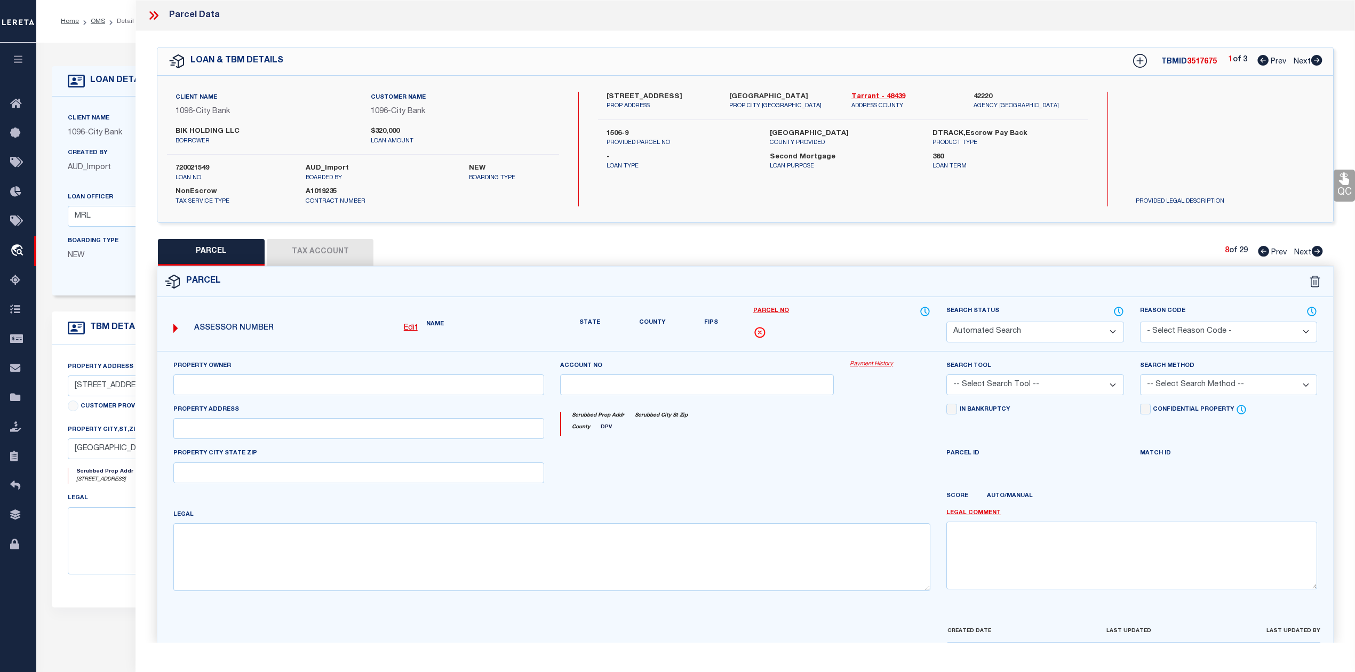
click at [1320, 252] on icon at bounding box center [1318, 251] width 12 height 11
select select "AS"
select select
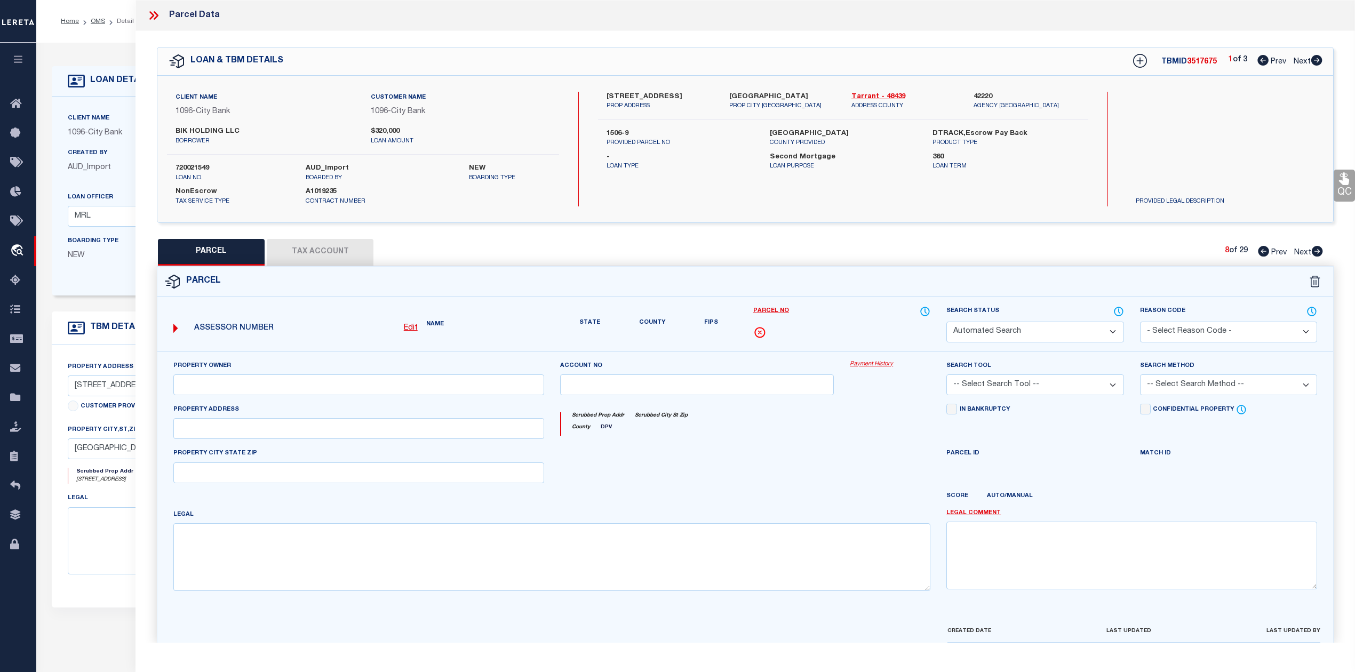
checkbox input "false"
click at [1320, 252] on icon at bounding box center [1318, 251] width 12 height 11
select select "AS"
select select
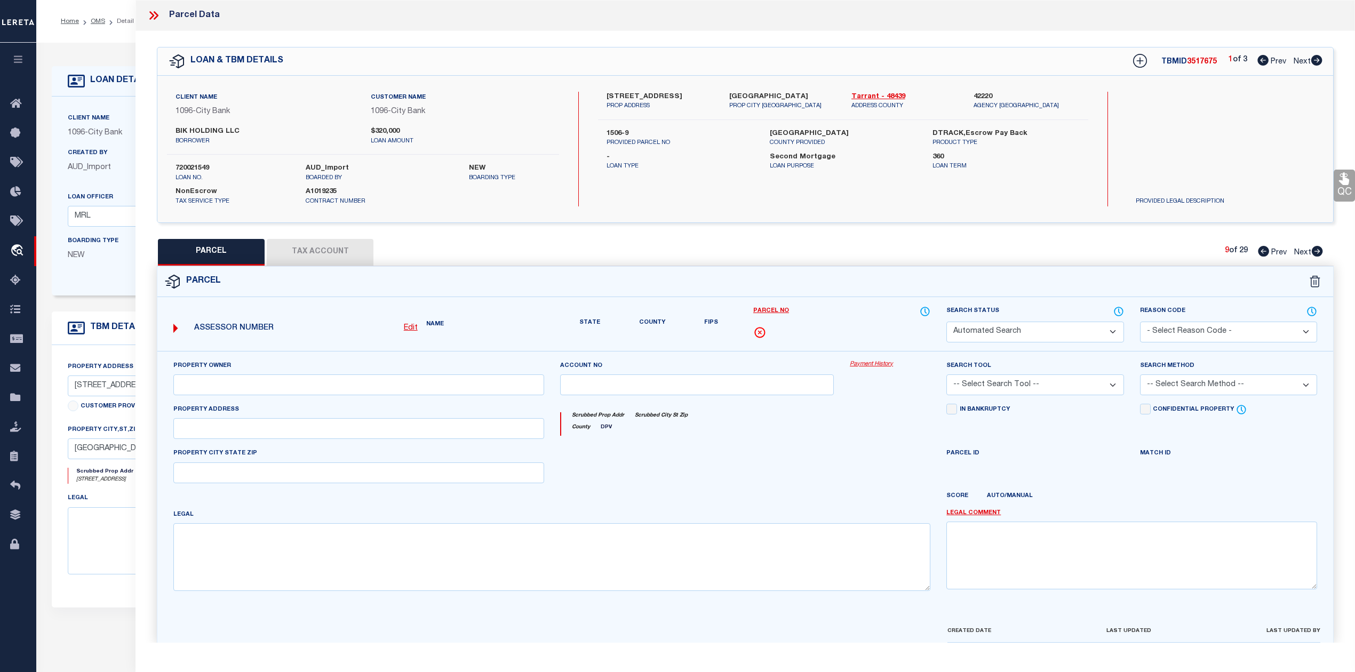
select select
checkbox input "false"
select select "PR"
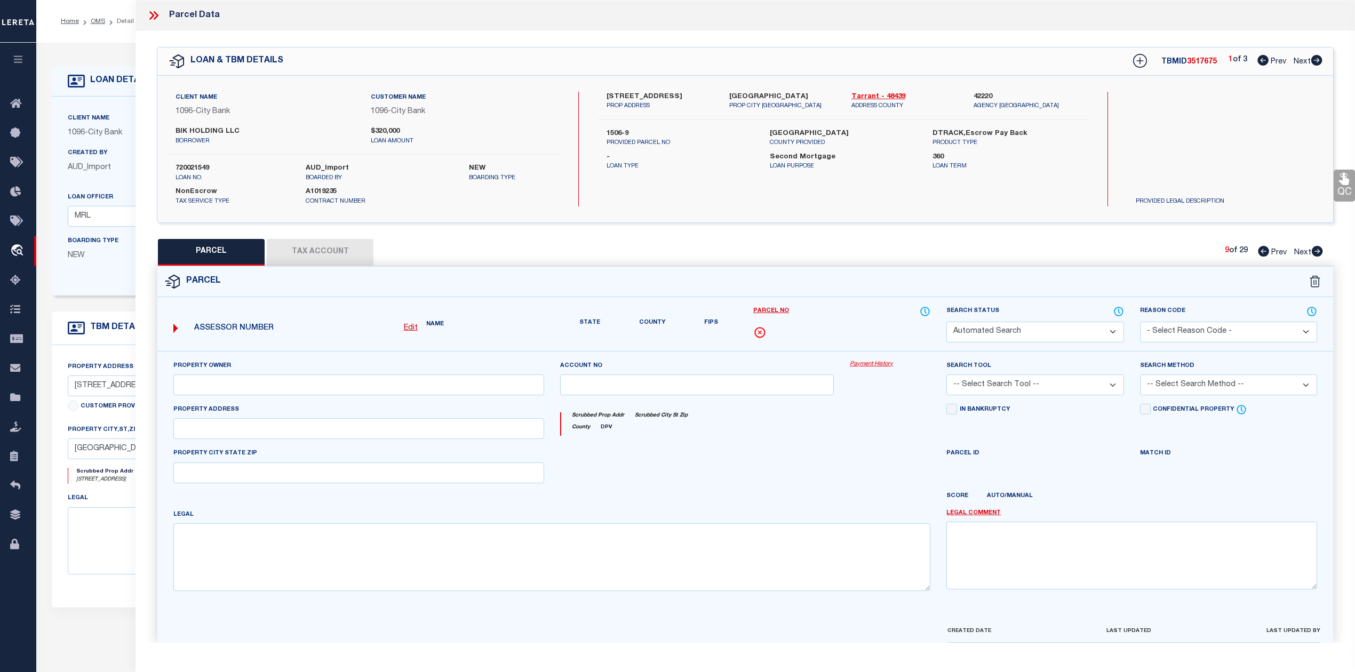
select select "099"
select select "PRO"
select select "ADD"
type input "154 N RIVERSIDE DR"
type textarea "Parcel not needed"
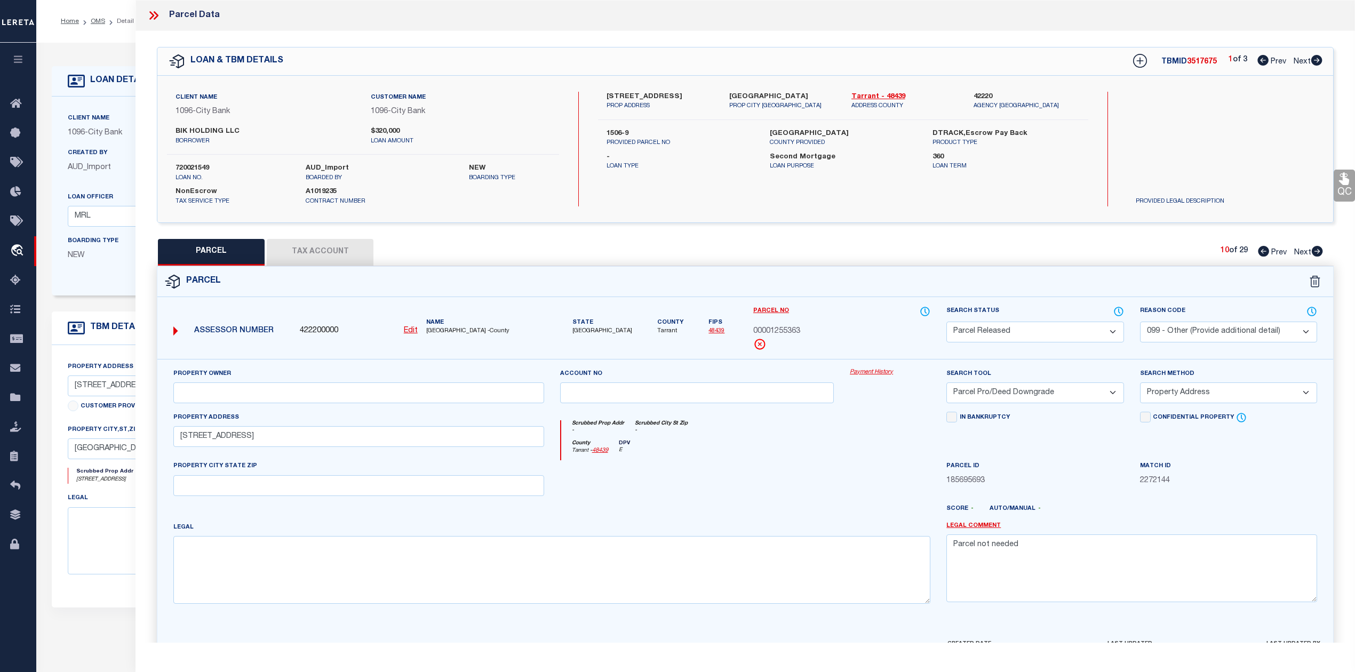
click at [1320, 252] on icon at bounding box center [1318, 251] width 12 height 11
select select "AS"
select select
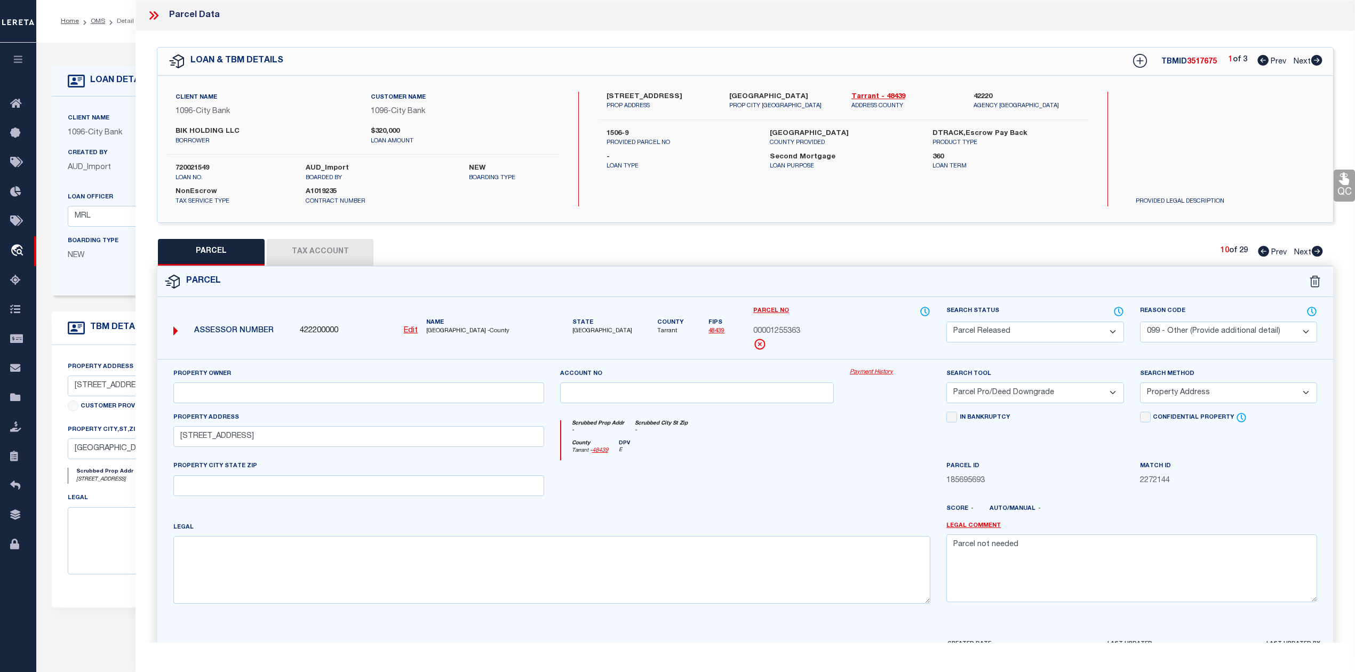
checkbox input "false"
select select "PR"
select select "099"
select select "PRO"
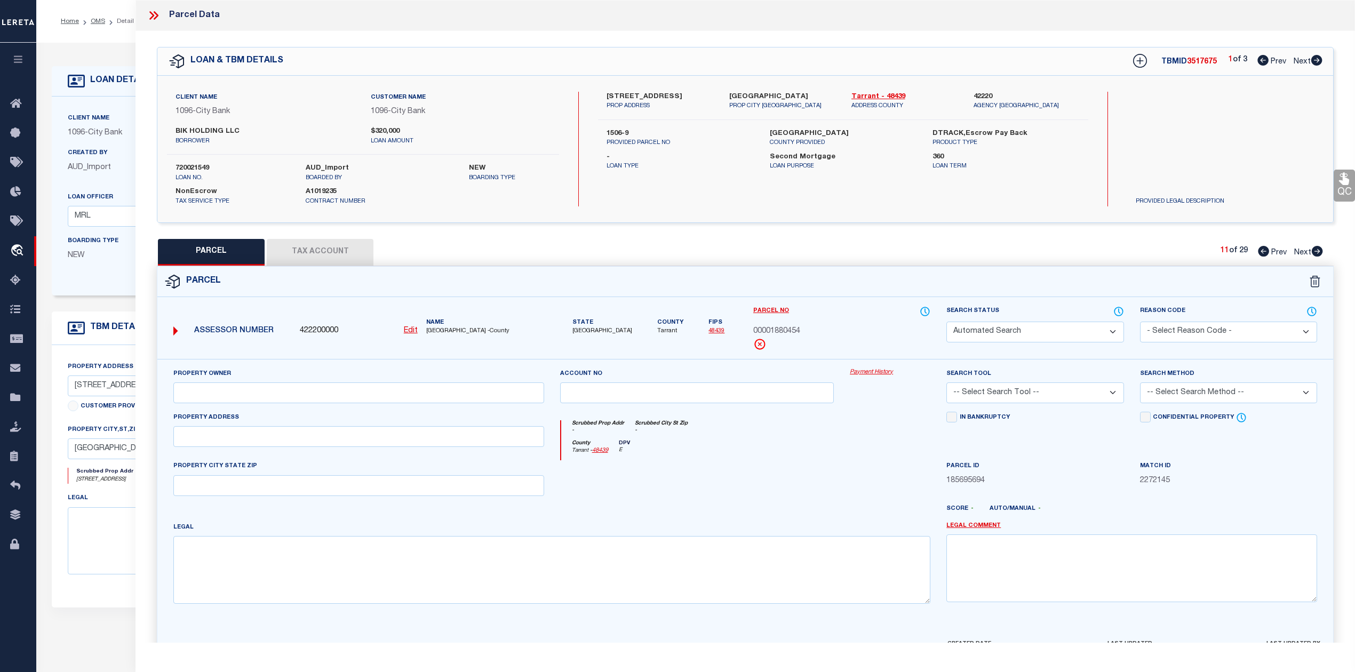
select select "ADD"
type input "154 N RIVERSIDE DR"
type textarea "Parcel not needed"
click at [1320, 252] on icon at bounding box center [1318, 251] width 12 height 11
select select "AS"
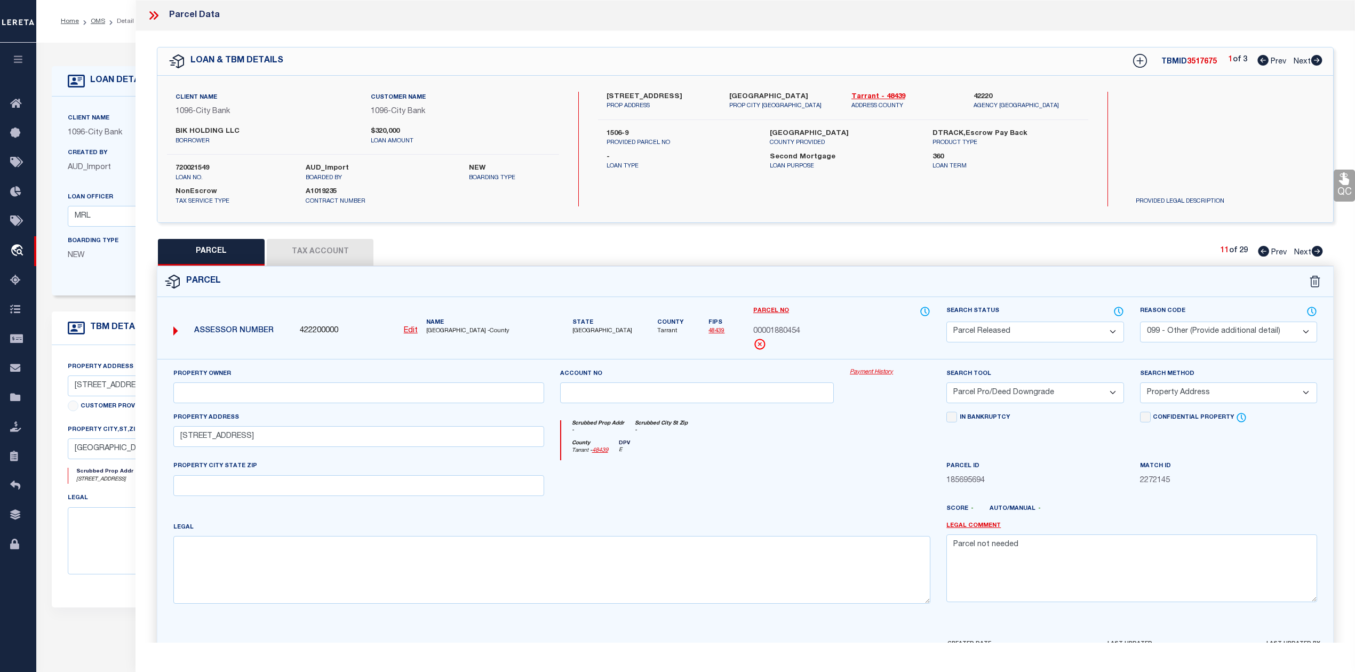
select select
checkbox input "false"
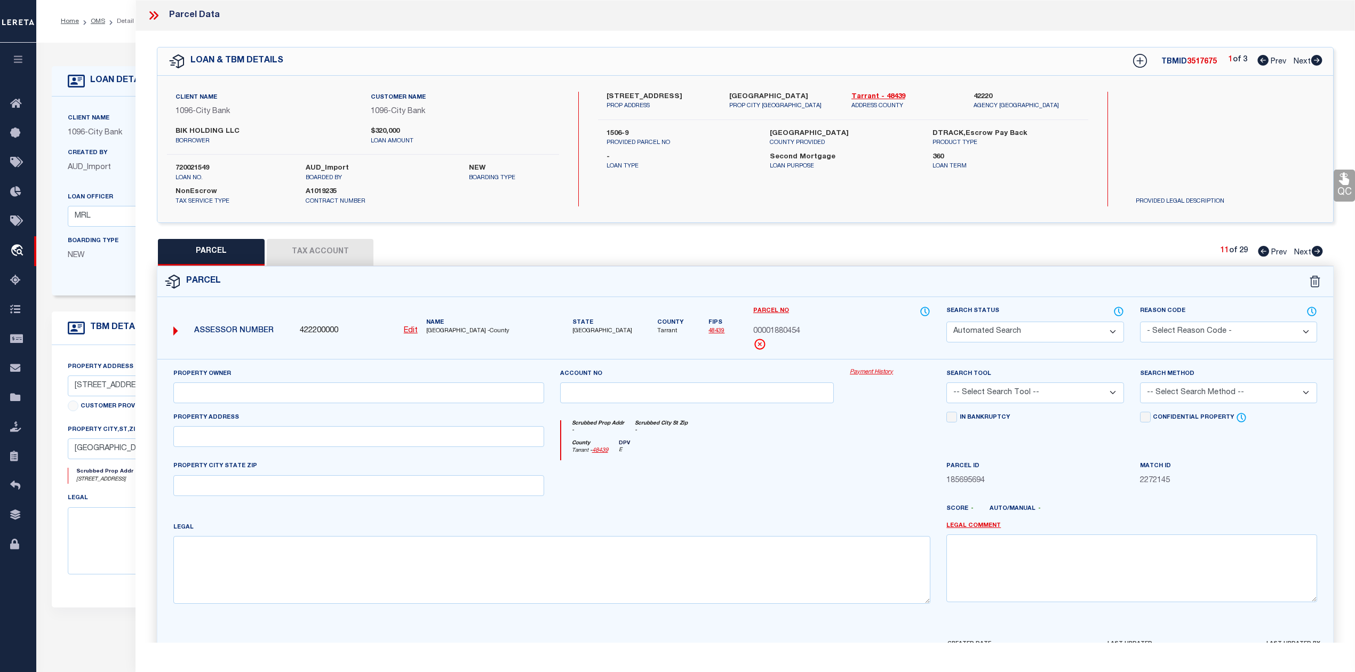
select select "PR"
select select "099"
select select "PRO"
select select "ADD"
type input "154 N RIVERSIDE DR"
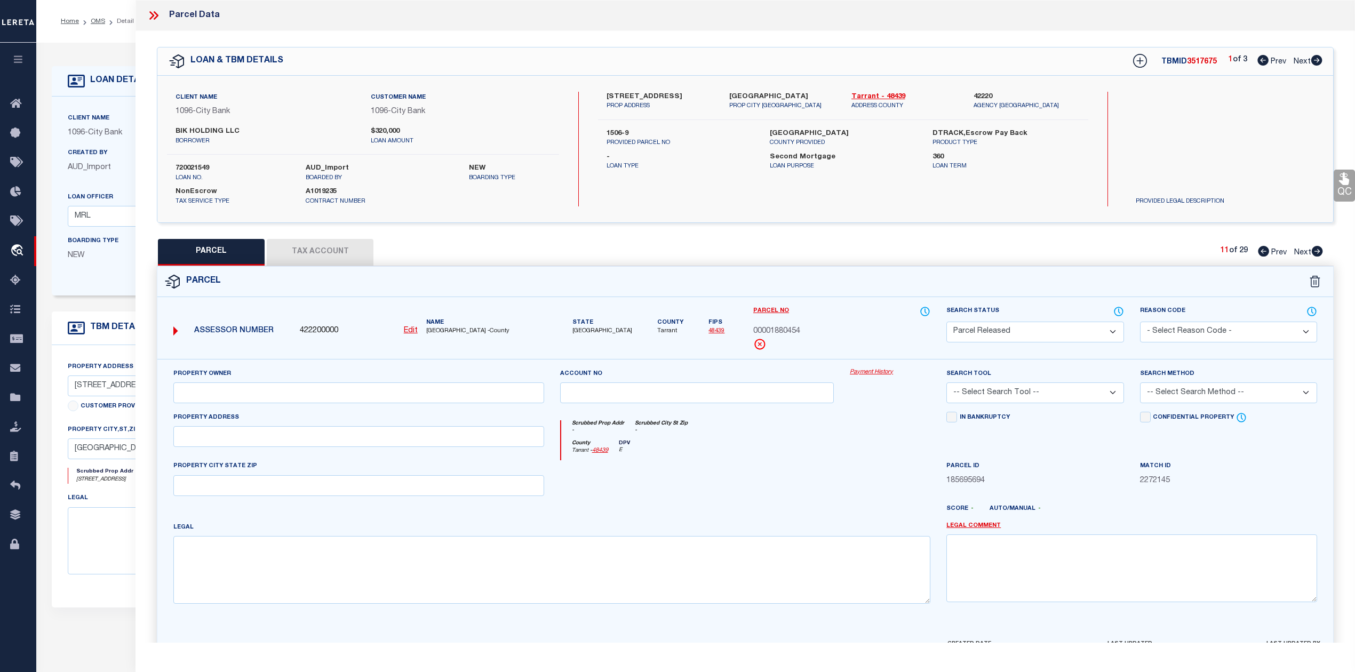
type textarea "Parcel not needed"
click at [1320, 252] on icon at bounding box center [1318, 251] width 12 height 11
select select "AS"
select select
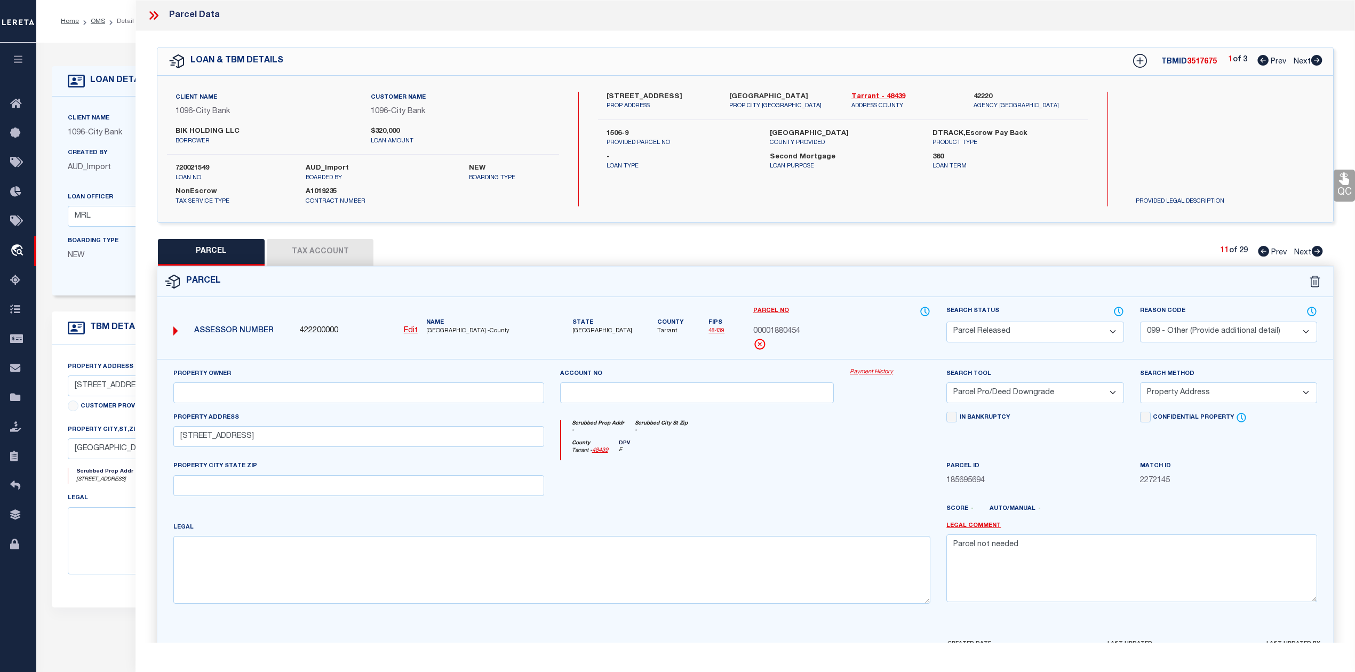
select select
checkbox input "false"
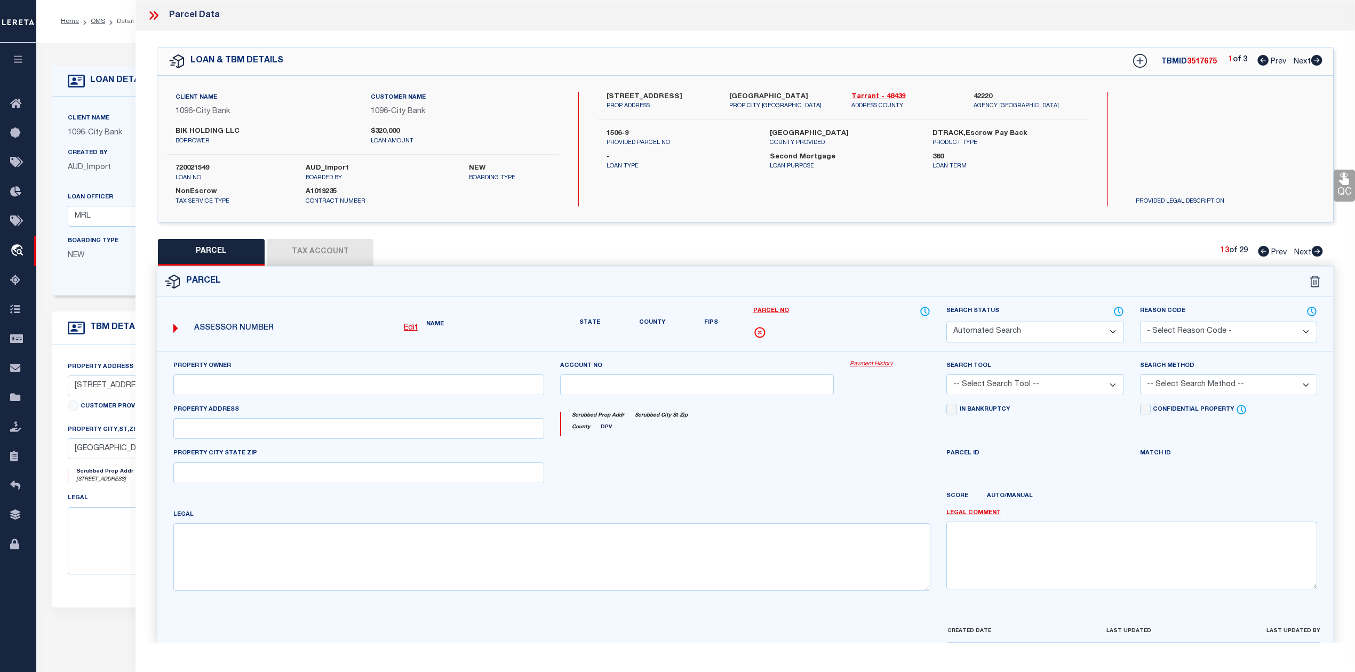
select select "PR"
select select "099"
select select "PRO"
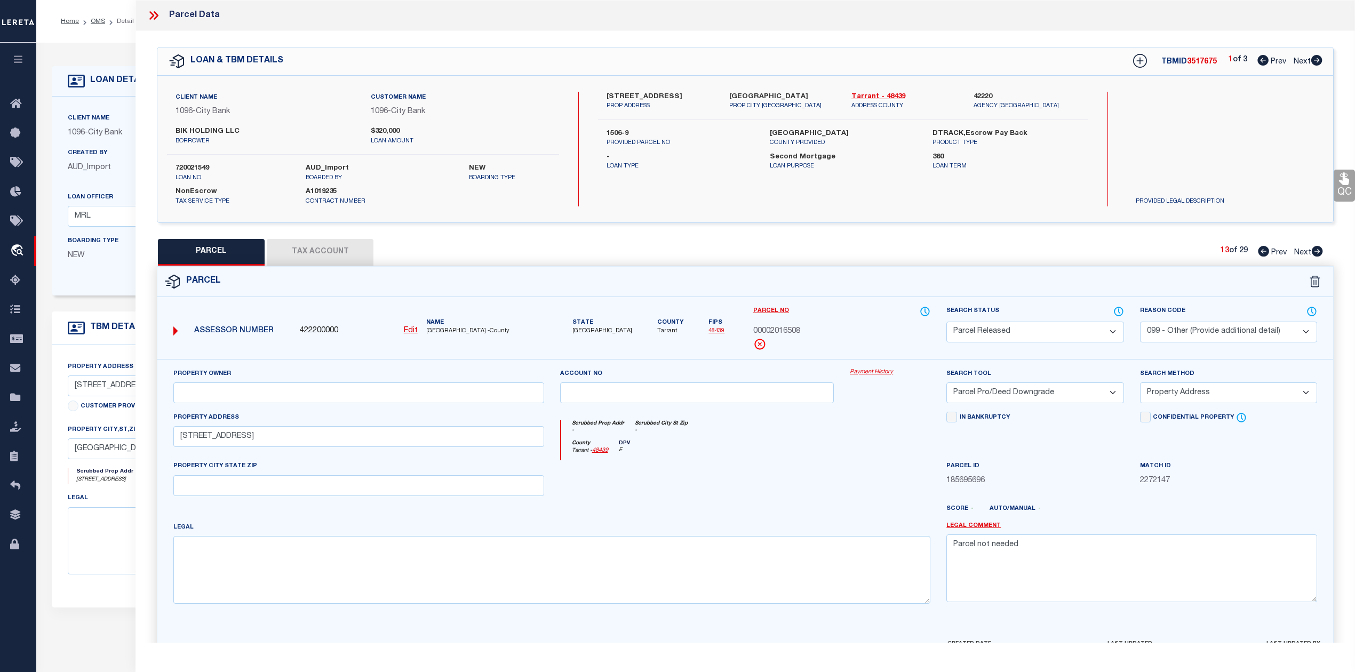
click at [1320, 252] on icon at bounding box center [1318, 251] width 12 height 11
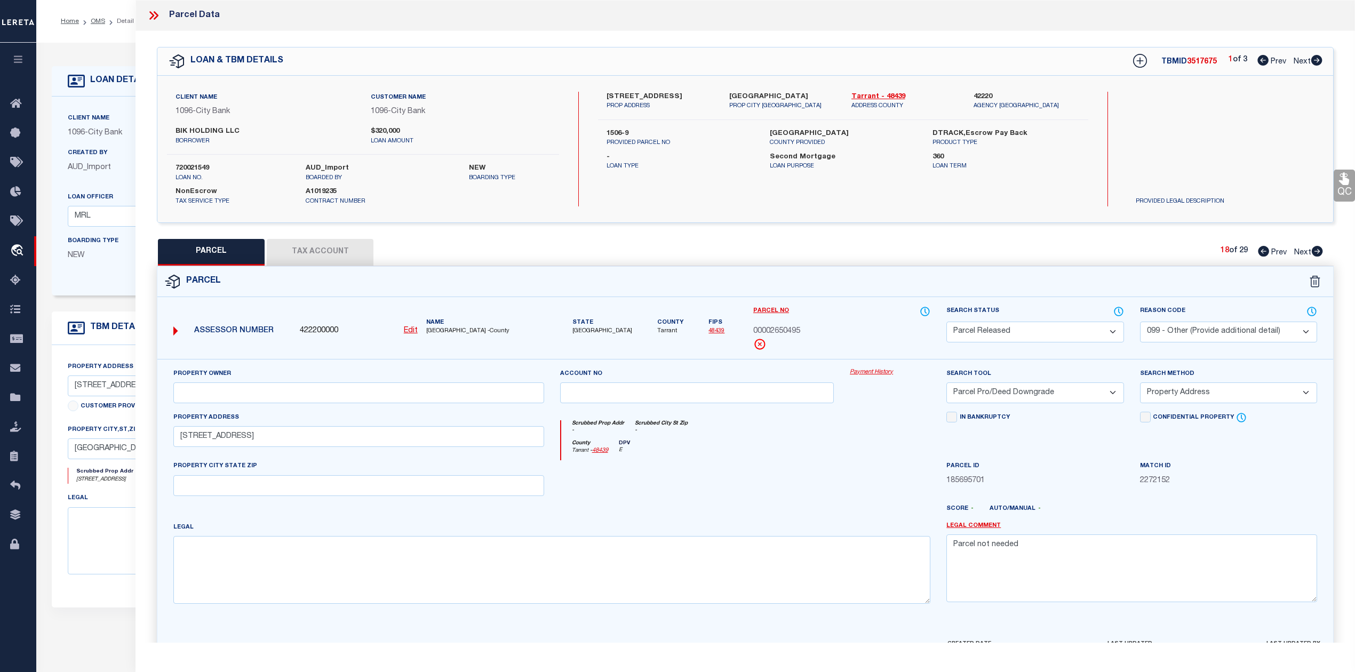
click at [1320, 252] on icon at bounding box center [1318, 251] width 12 height 11
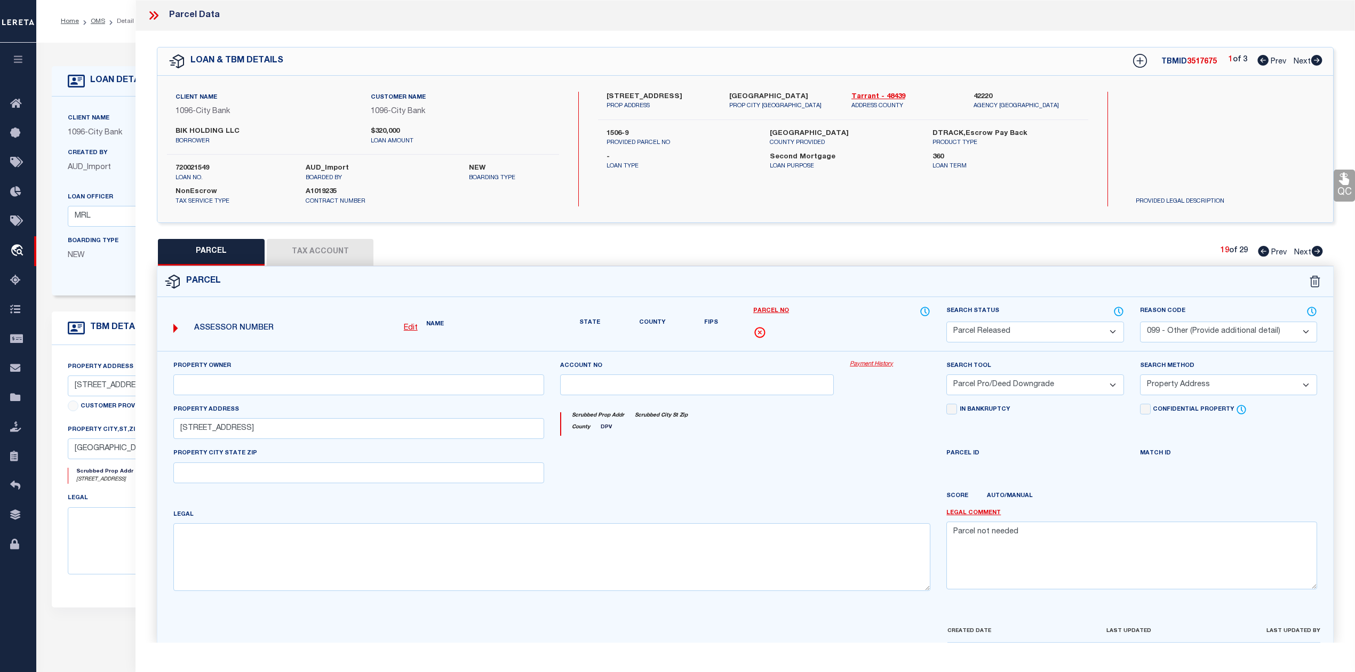
click at [1320, 252] on icon at bounding box center [1318, 251] width 12 height 11
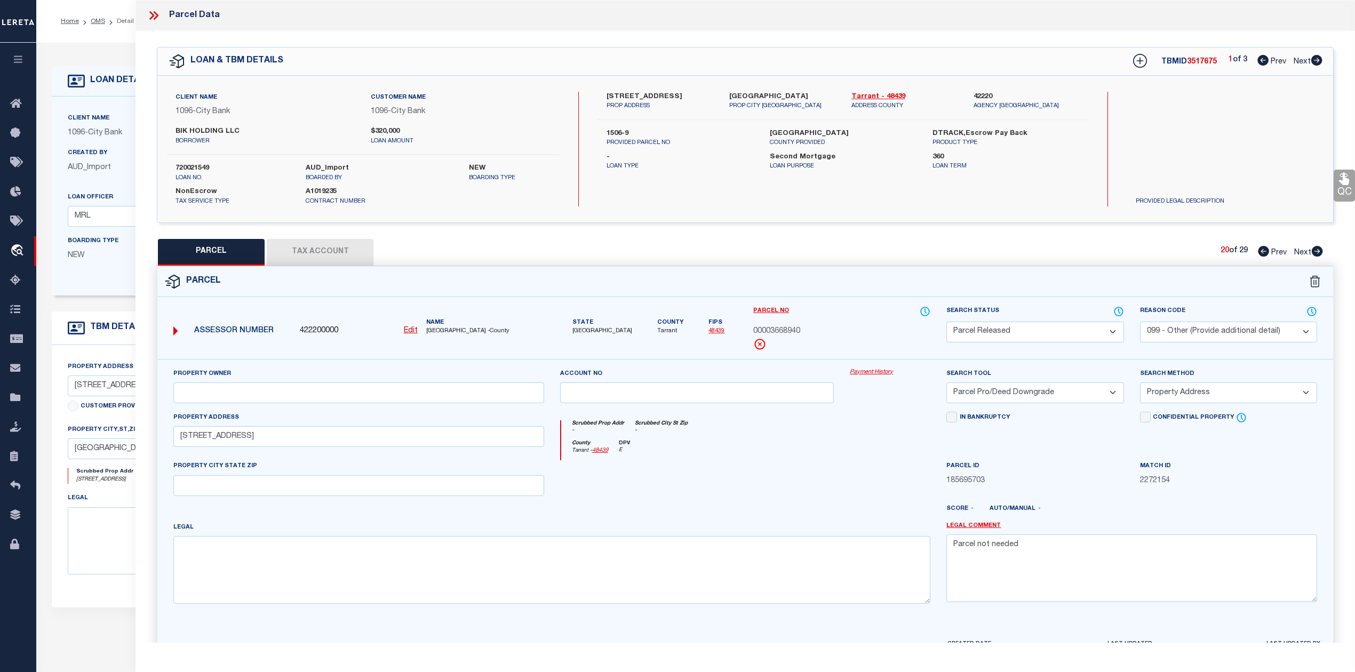
click at [1320, 252] on icon at bounding box center [1318, 251] width 12 height 11
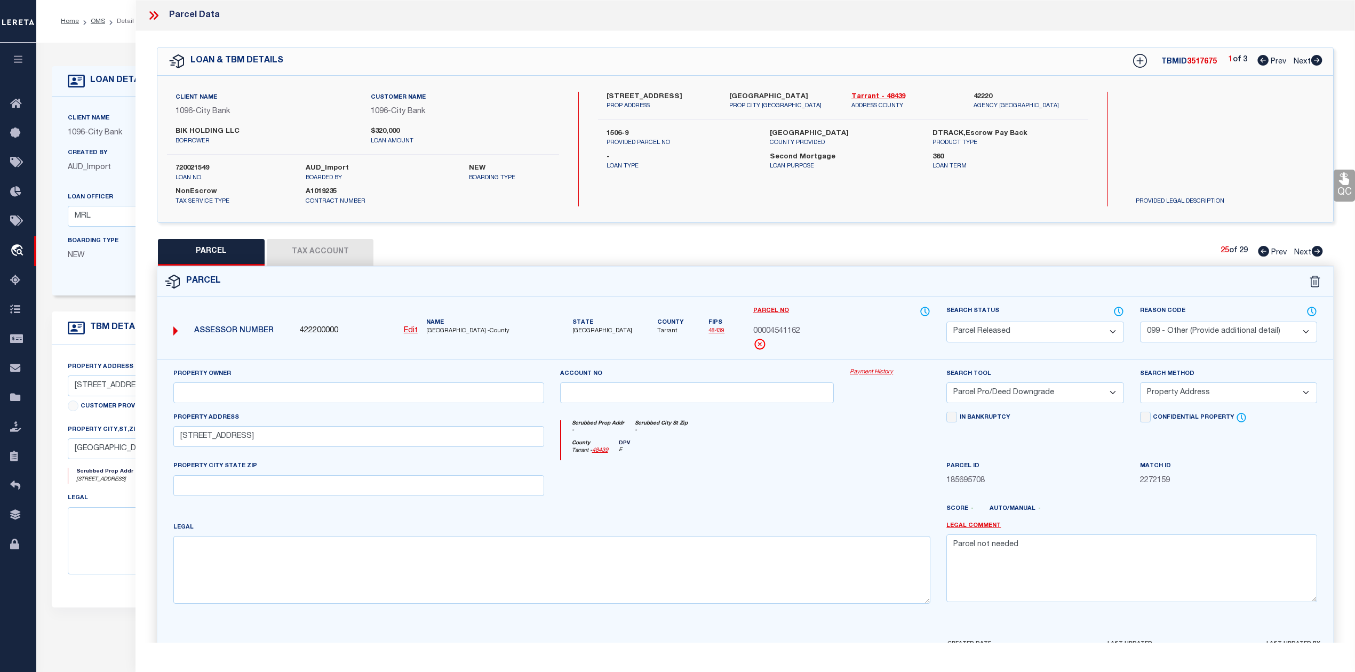
click at [1320, 252] on icon at bounding box center [1318, 251] width 12 height 11
click at [1266, 255] on icon at bounding box center [1263, 251] width 11 height 11
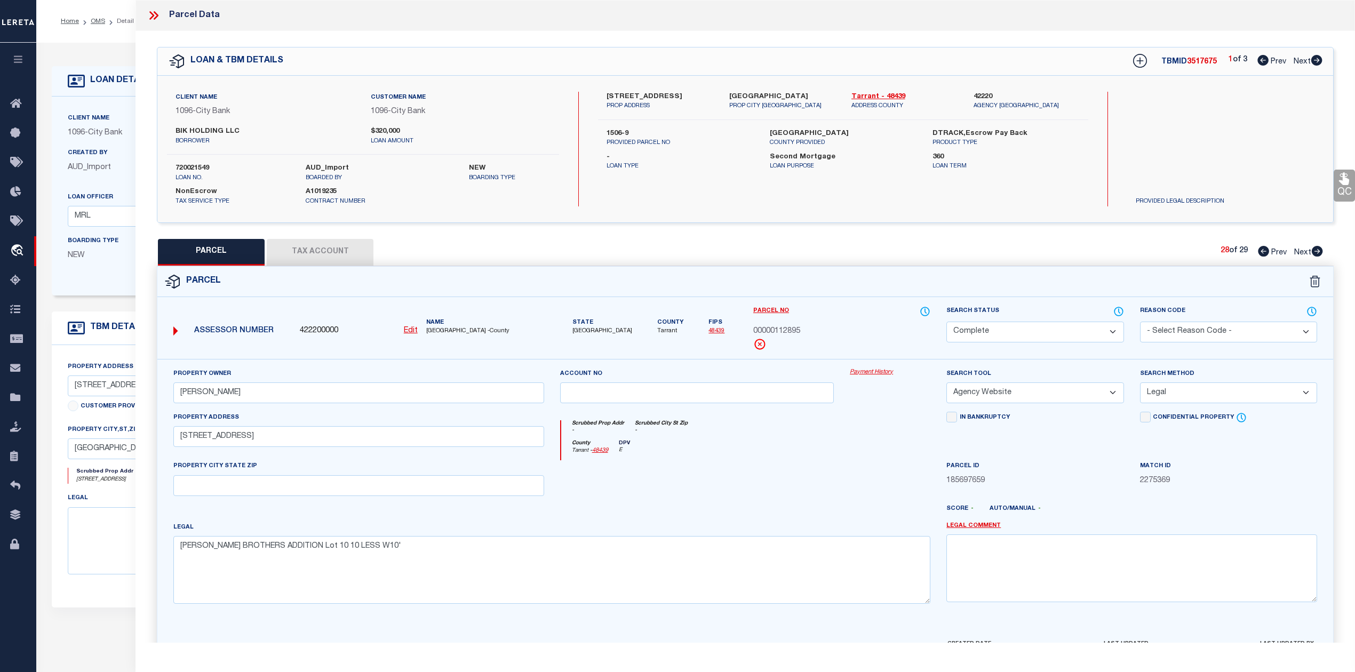
click at [956, 261] on div "PARCEL Tax Account 28 of 29 Prev Next" at bounding box center [745, 252] width 1177 height 27
click at [797, 500] on div at bounding box center [697, 482] width 290 height 44
click at [1317, 60] on icon at bounding box center [1317, 60] width 12 height 11
click at [798, 457] on div "County Tarrant - 48439 DPV E" at bounding box center [746, 450] width 370 height 21
click at [1070, 281] on div "Parcel" at bounding box center [745, 282] width 1176 height 30
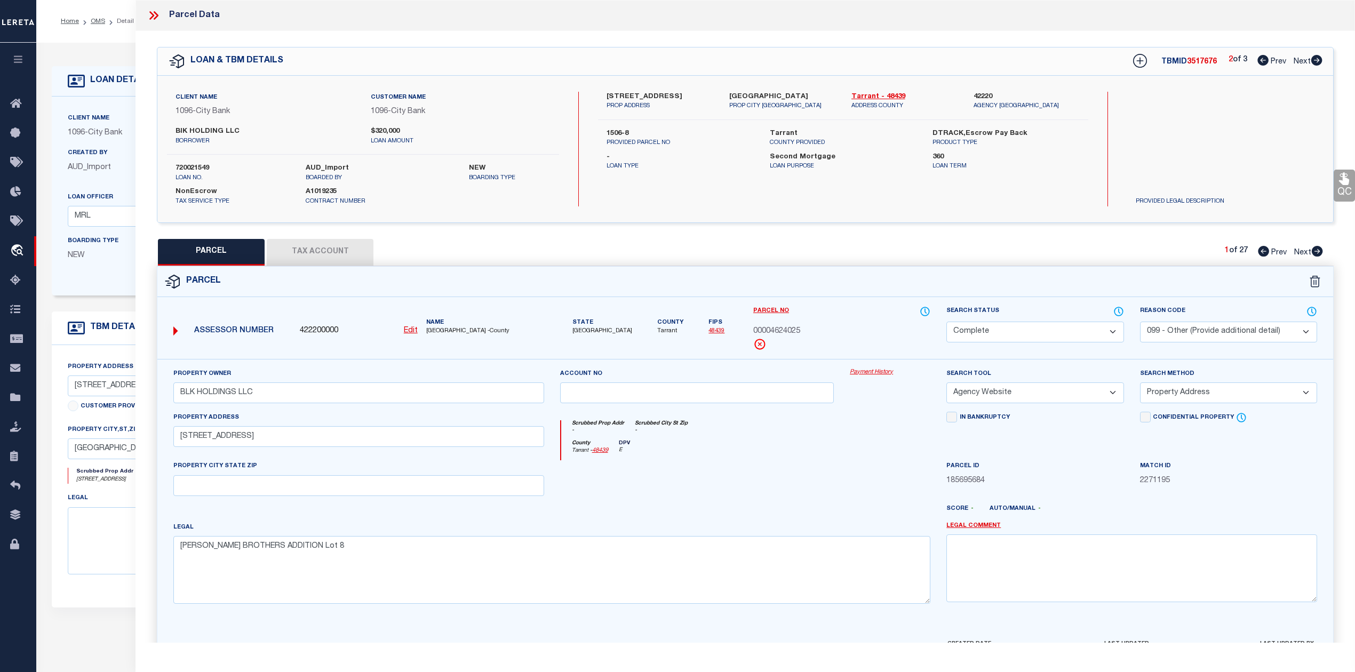
click at [1320, 249] on icon at bounding box center [1317, 251] width 11 height 11
click at [1100, 327] on select "Automated Search Bad Parcel Complete Duplicate Parcel High Dollar Reporting In …" at bounding box center [1035, 332] width 177 height 21
click at [947, 322] on select "Automated Search Bad Parcel Complete Duplicate Parcel High Dollar Reporting In …" at bounding box center [1035, 332] width 177 height 21
click at [1174, 332] on select "- Select Reason Code - 099 - Other (Provide additional detail) ACT - Agency Cha…" at bounding box center [1228, 332] width 177 height 21
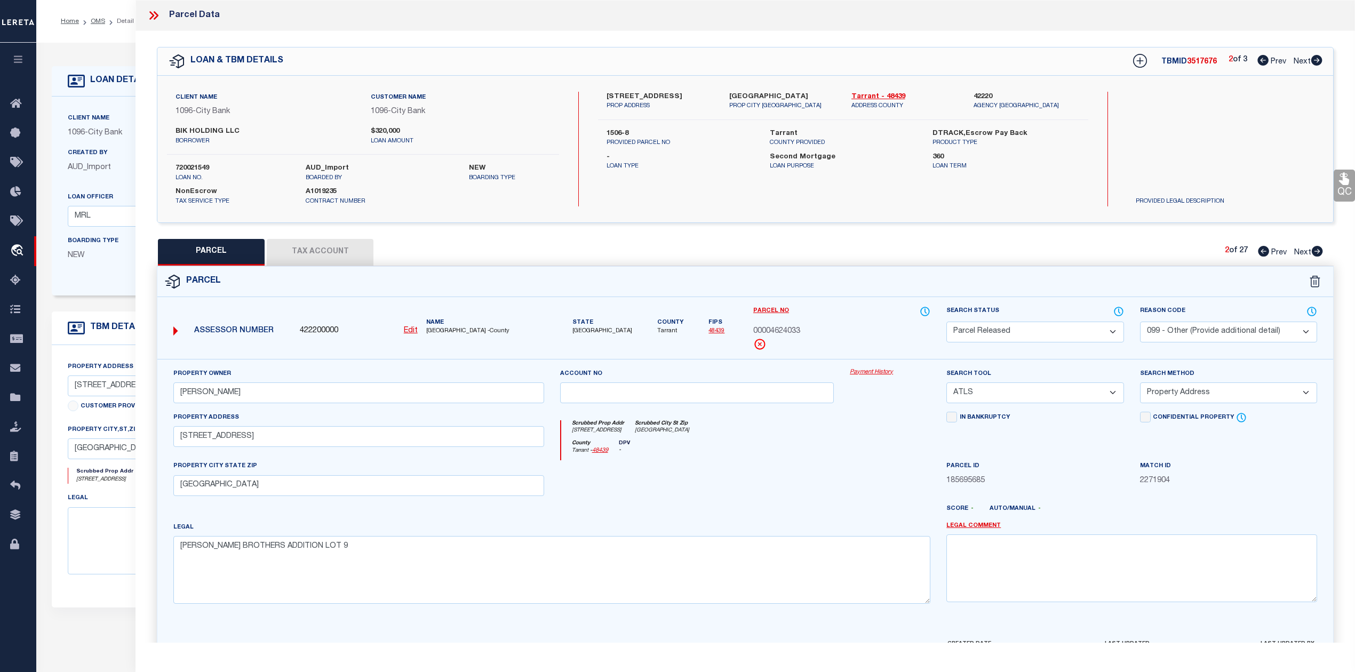
click at [902, 480] on div at bounding box center [890, 482] width 97 height 44
click at [1026, 560] on textarea at bounding box center [1132, 568] width 371 height 67
paste textarea "Parcel not needed"
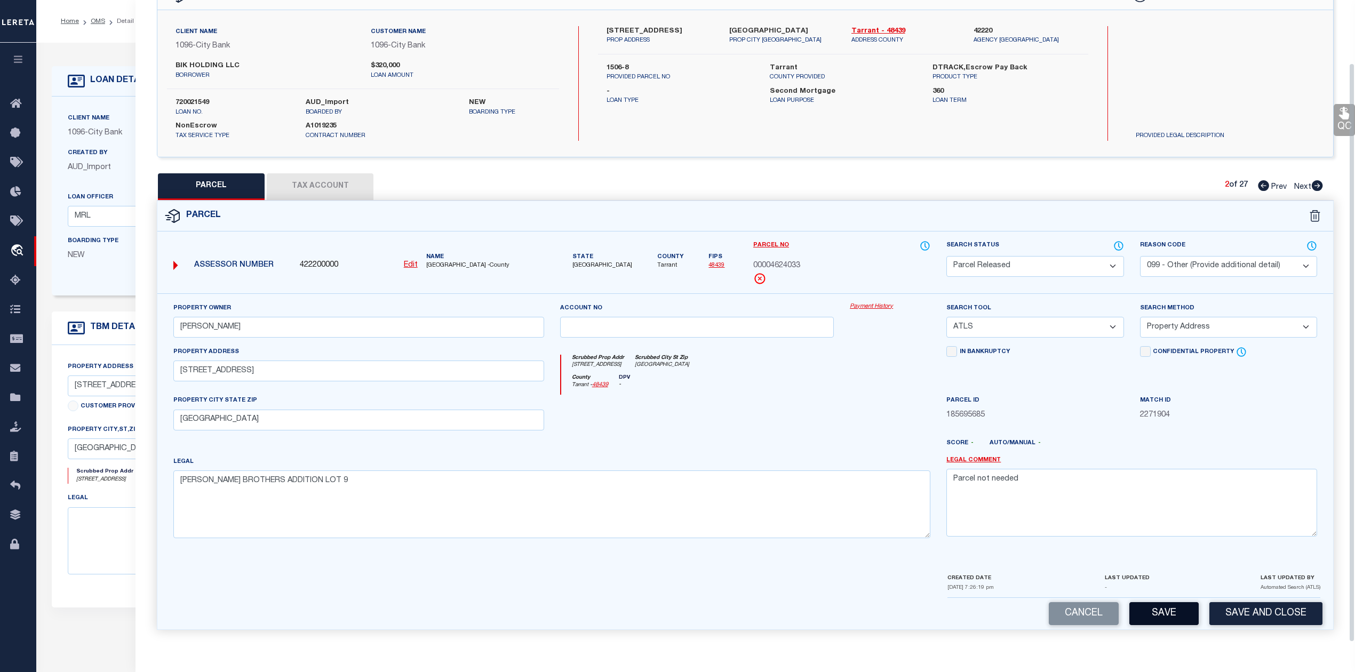
click at [1174, 617] on button "Save" at bounding box center [1164, 613] width 69 height 23
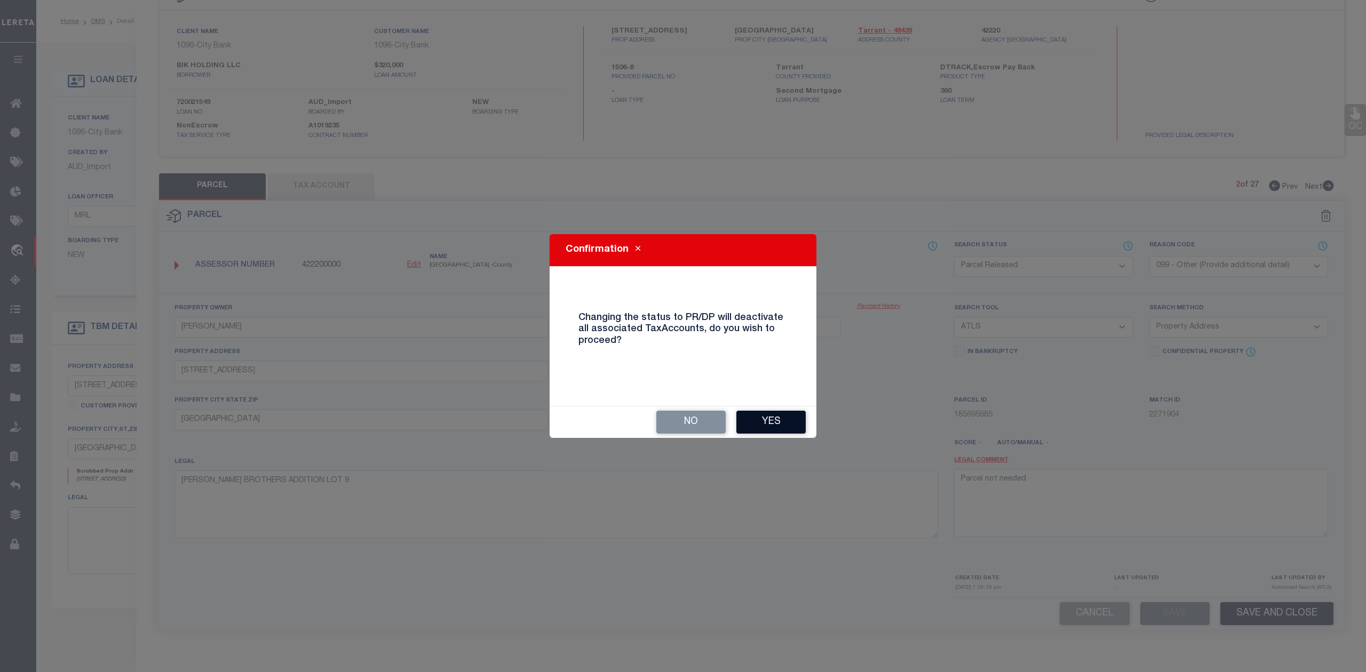
click at [767, 418] on button "Yes" at bounding box center [770, 422] width 69 height 23
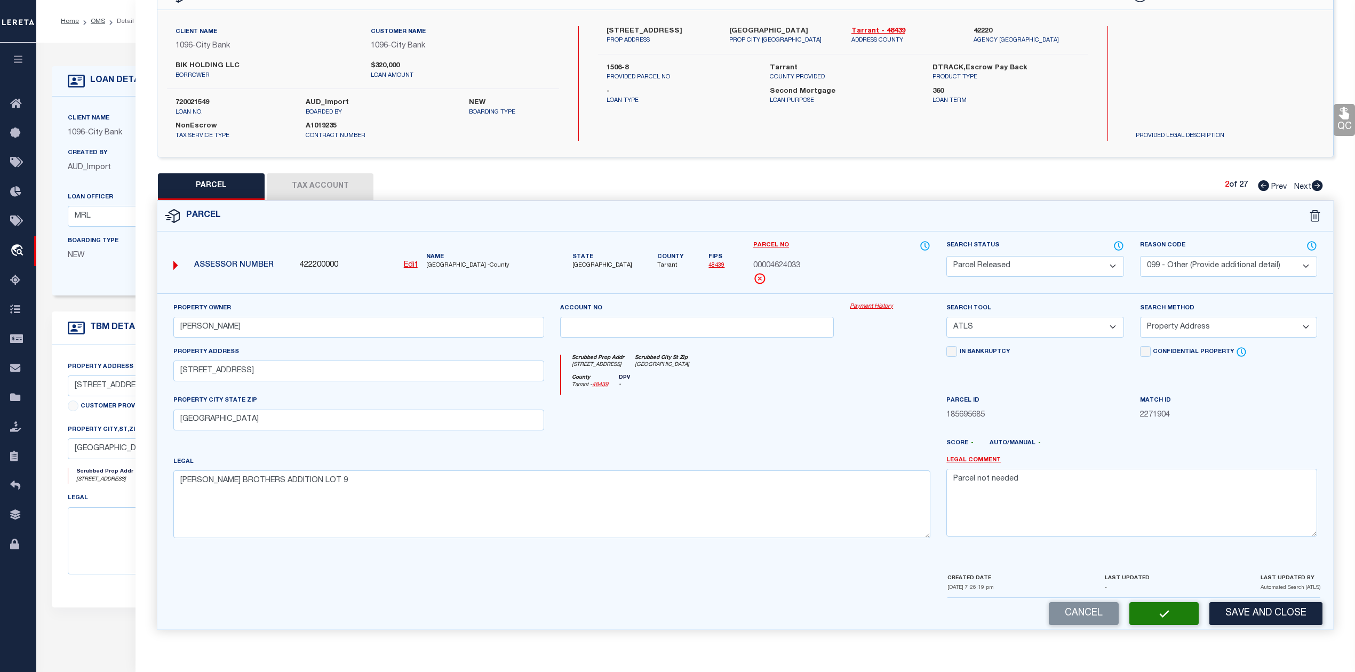
click at [769, 412] on div at bounding box center [697, 417] width 290 height 44
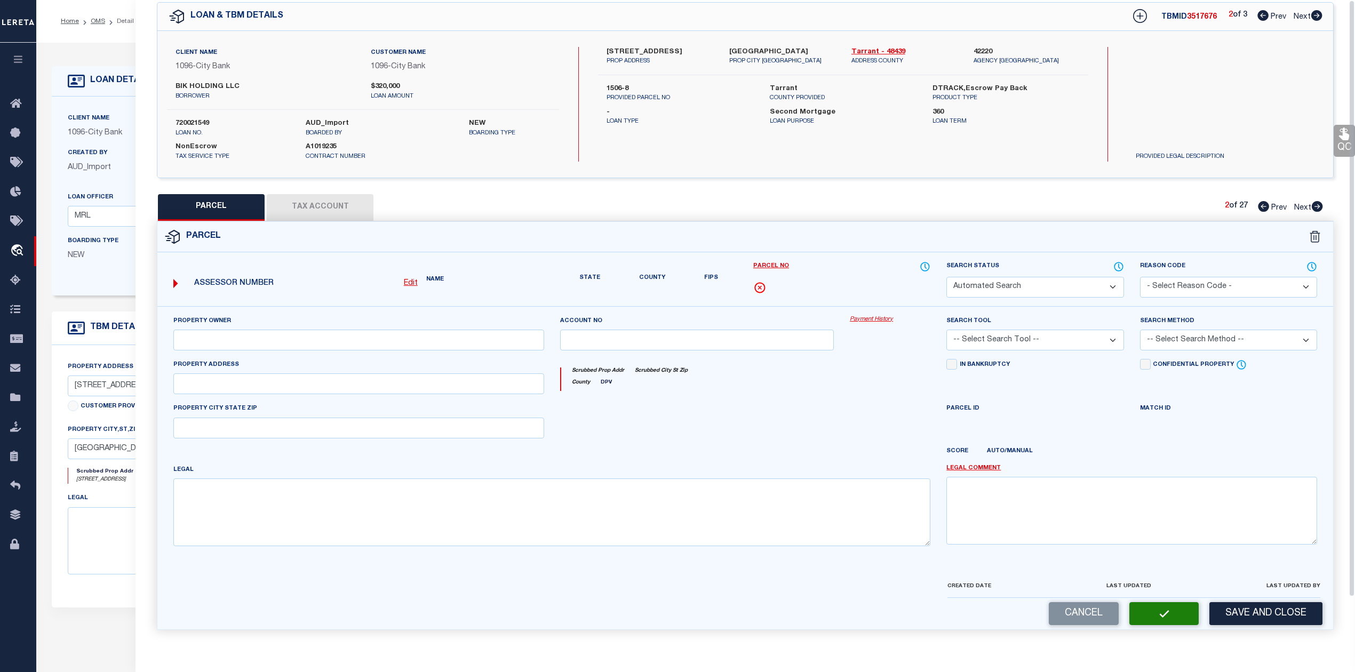
scroll to position [0, 0]
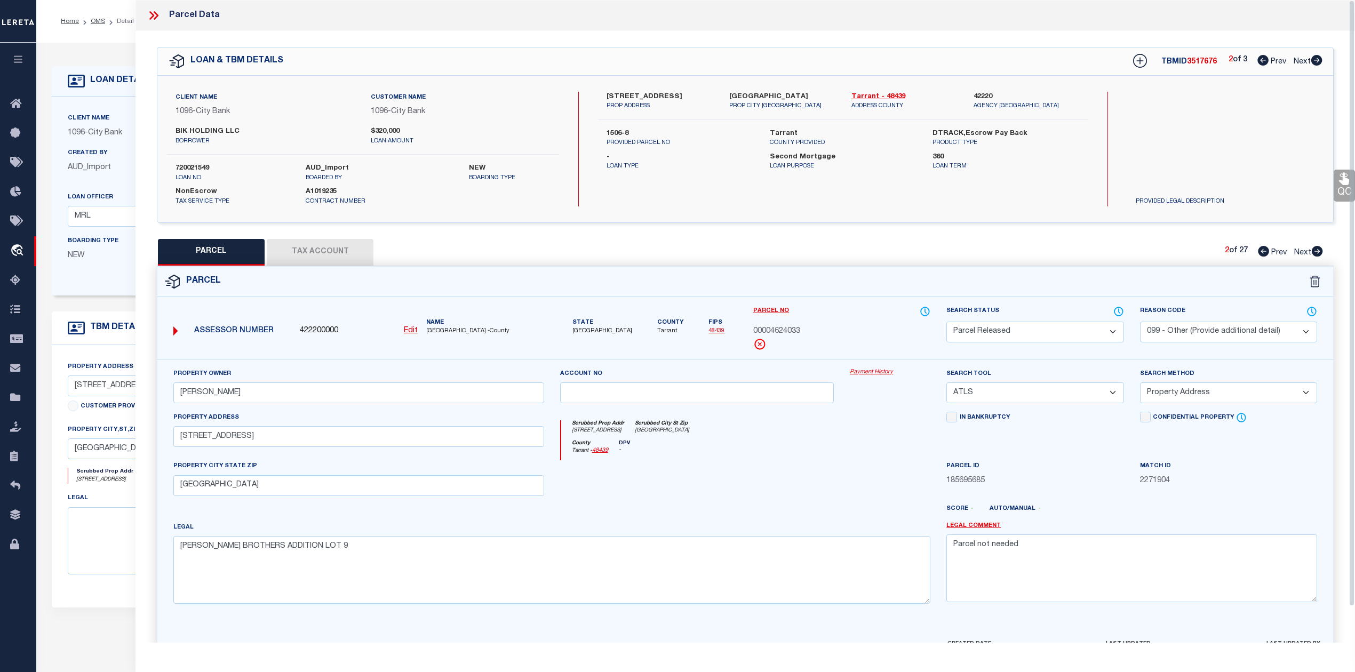
click at [843, 318] on div "Parcel No 00004624033" at bounding box center [841, 328] width 177 height 45
click at [1317, 250] on icon at bounding box center [1318, 251] width 12 height 11
click at [1098, 331] on select "Automated Search Bad Parcel Complete Duplicate Parcel High Dollar Reporting In …" at bounding box center [1035, 332] width 177 height 21
click at [947, 322] on select "Automated Search Bad Parcel Complete Duplicate Parcel High Dollar Reporting In …" at bounding box center [1035, 332] width 177 height 21
click at [1072, 559] on textarea at bounding box center [1132, 568] width 371 height 67
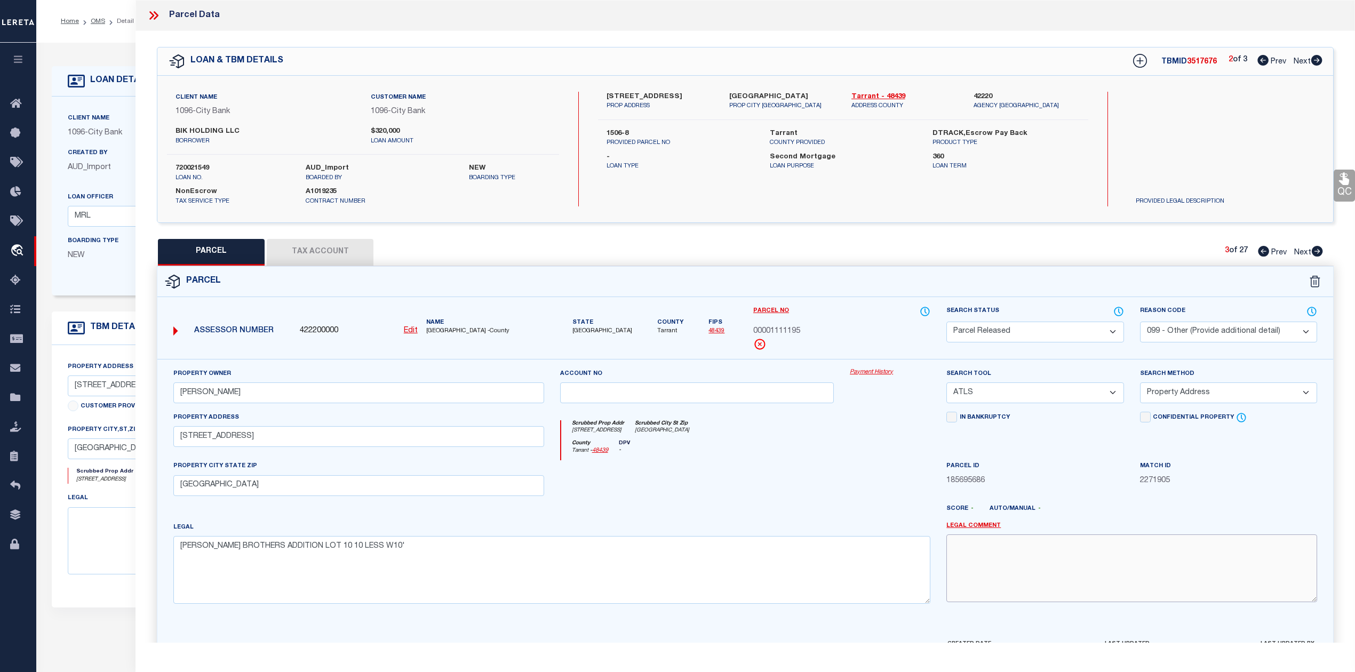
paste textarea "Parcel not needed"
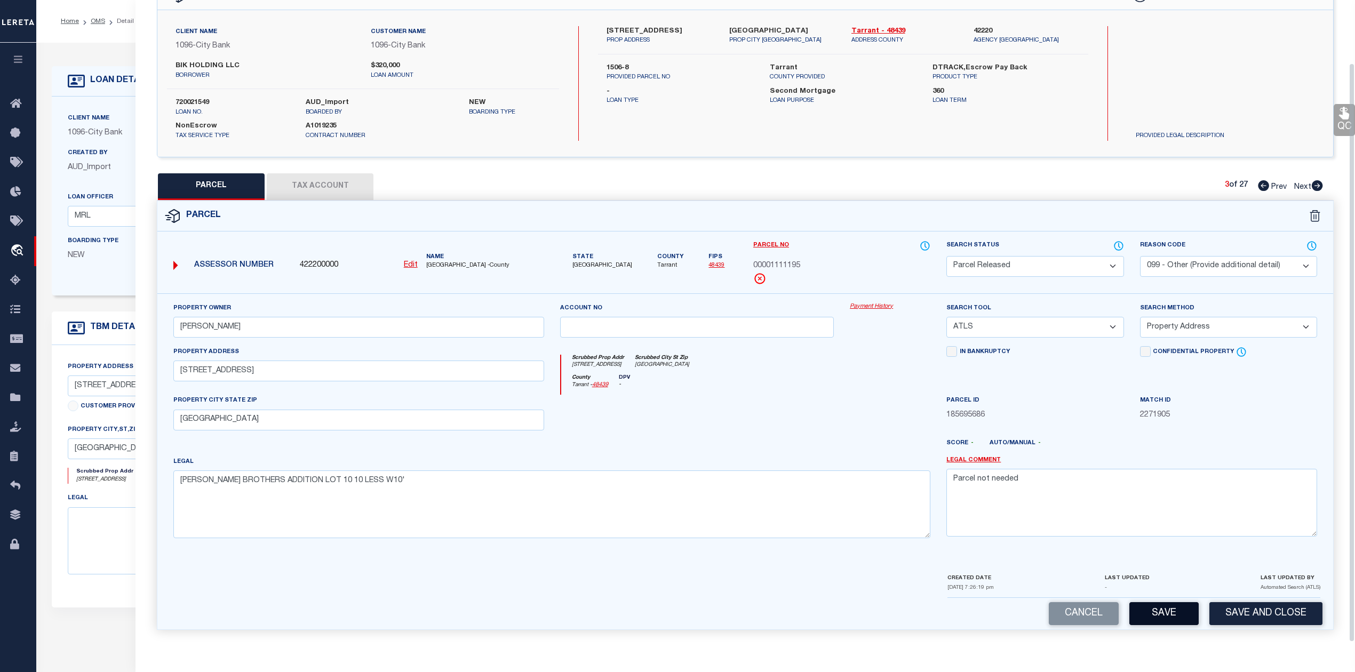
click at [1151, 611] on button "Save" at bounding box center [1164, 613] width 69 height 23
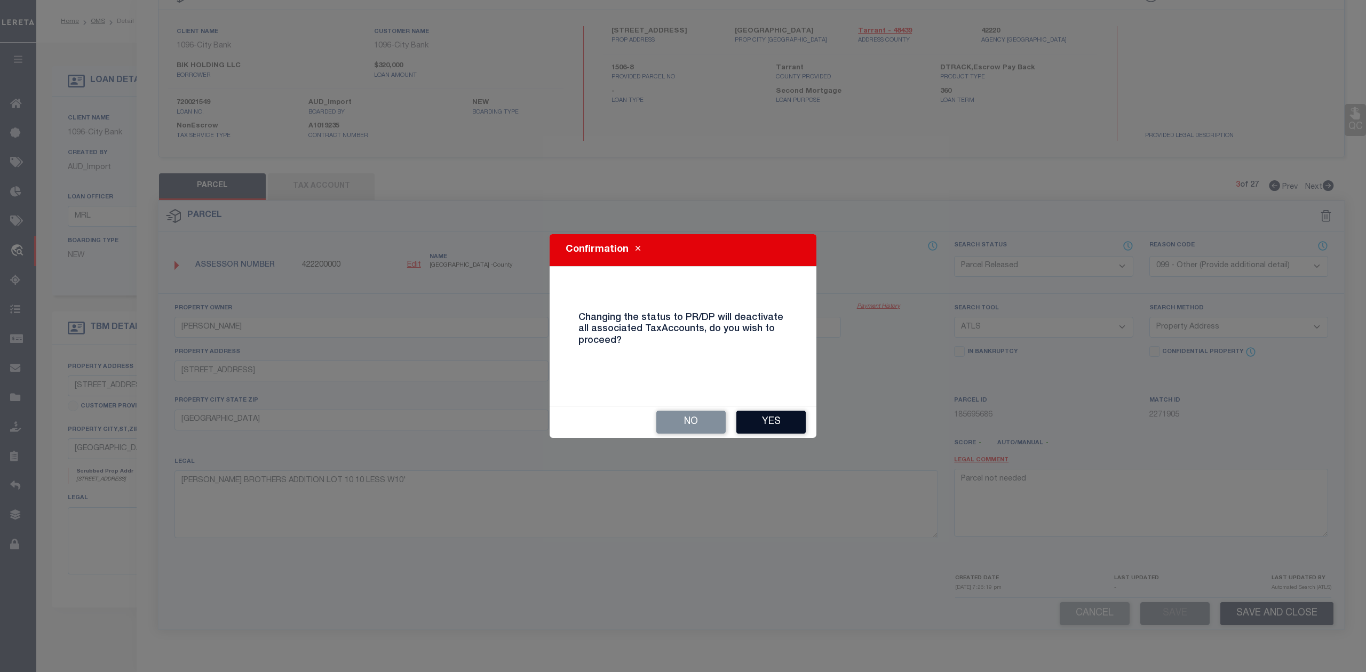
click at [757, 428] on button "Yes" at bounding box center [770, 422] width 69 height 23
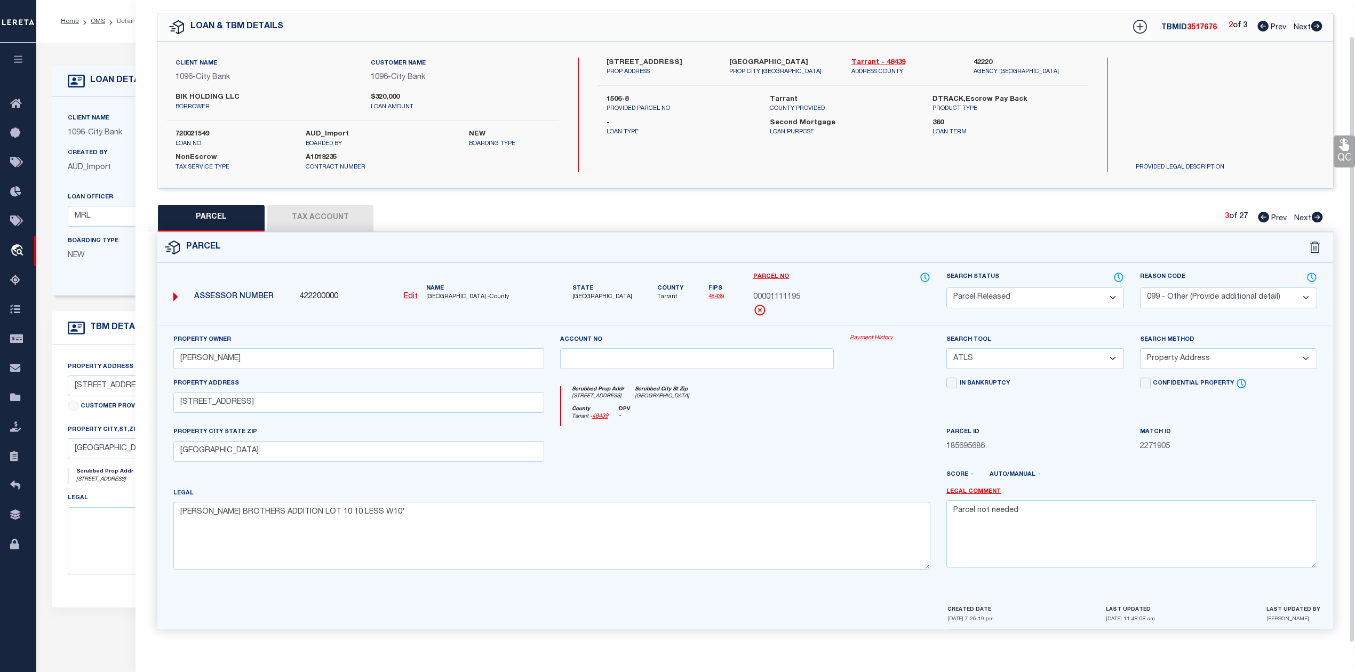
scroll to position [38, 0]
click at [842, 402] on div "Scrubbed Prop Addr 160 N RIVERSIDE DR Scrubbed City St Zip FORT WORTH, TX 76111" at bounding box center [746, 396] width 370 height 20
click at [852, 286] on div "Parcel No 00001111195" at bounding box center [841, 294] width 177 height 45
click at [1315, 213] on icon at bounding box center [1317, 217] width 11 height 11
click at [997, 288] on select "Automated Search Bad Parcel Complete Duplicate Parcel High Dollar Reporting In …" at bounding box center [1035, 298] width 177 height 21
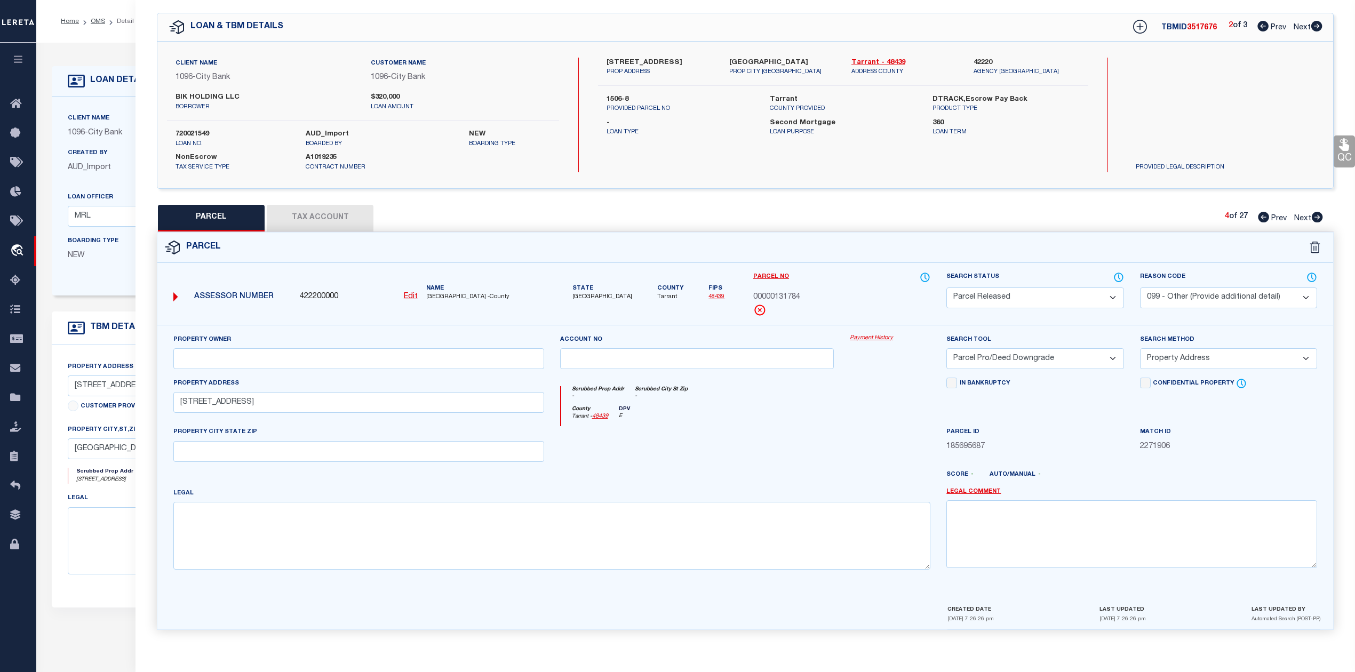
click at [947, 288] on select "Automated Search Bad Parcel Complete Duplicate Parcel High Dollar Reporting In …" at bounding box center [1035, 298] width 177 height 21
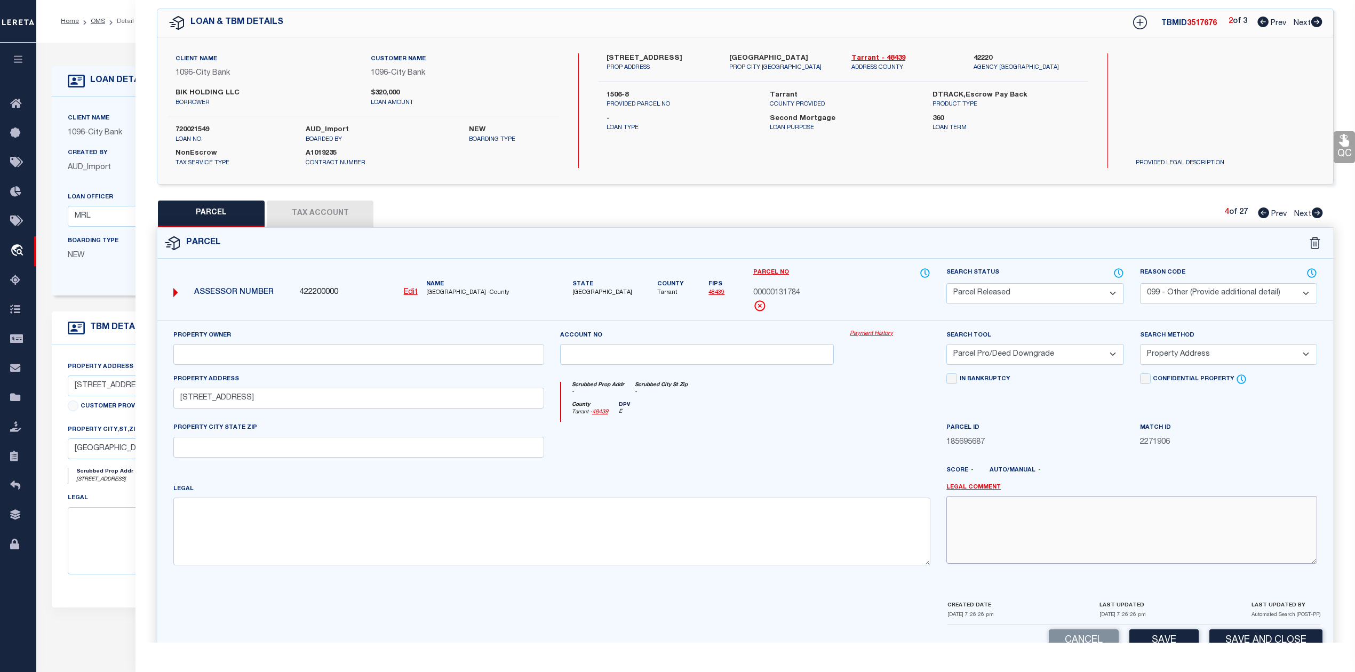
click at [1081, 502] on textarea at bounding box center [1132, 529] width 371 height 67
paste textarea "Parcel not needed"
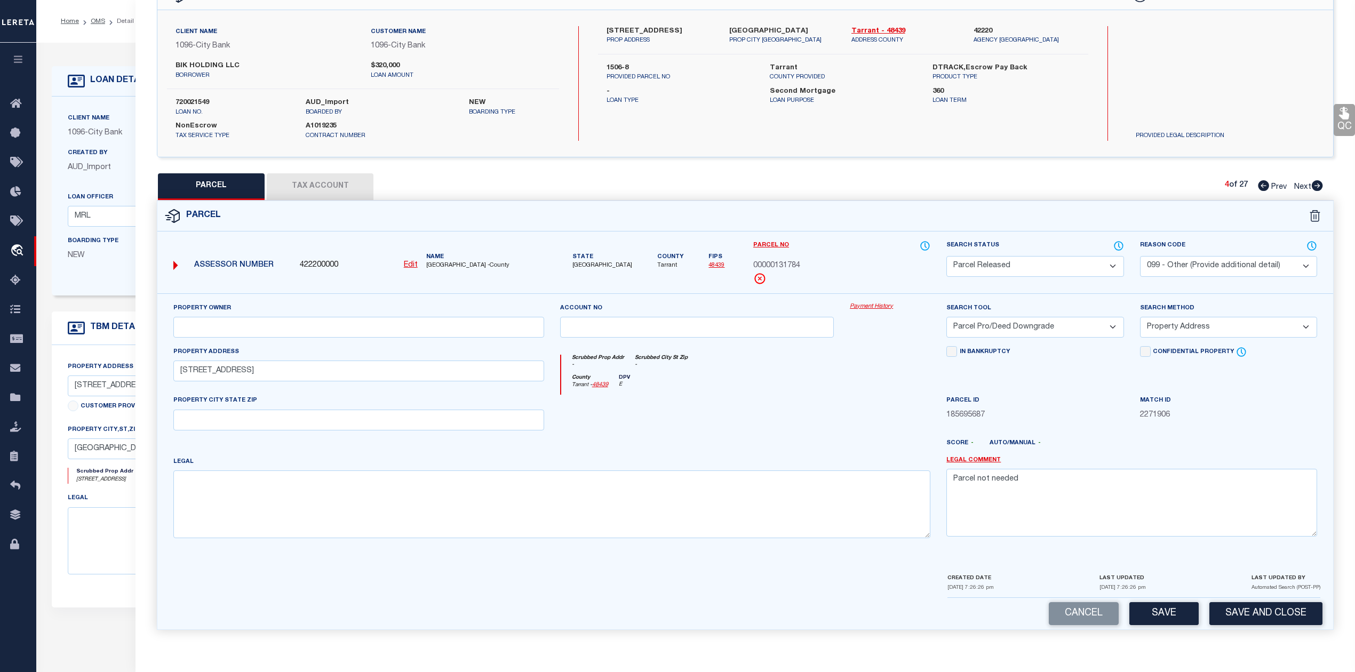
click at [1155, 614] on button "Save" at bounding box center [1164, 613] width 69 height 23
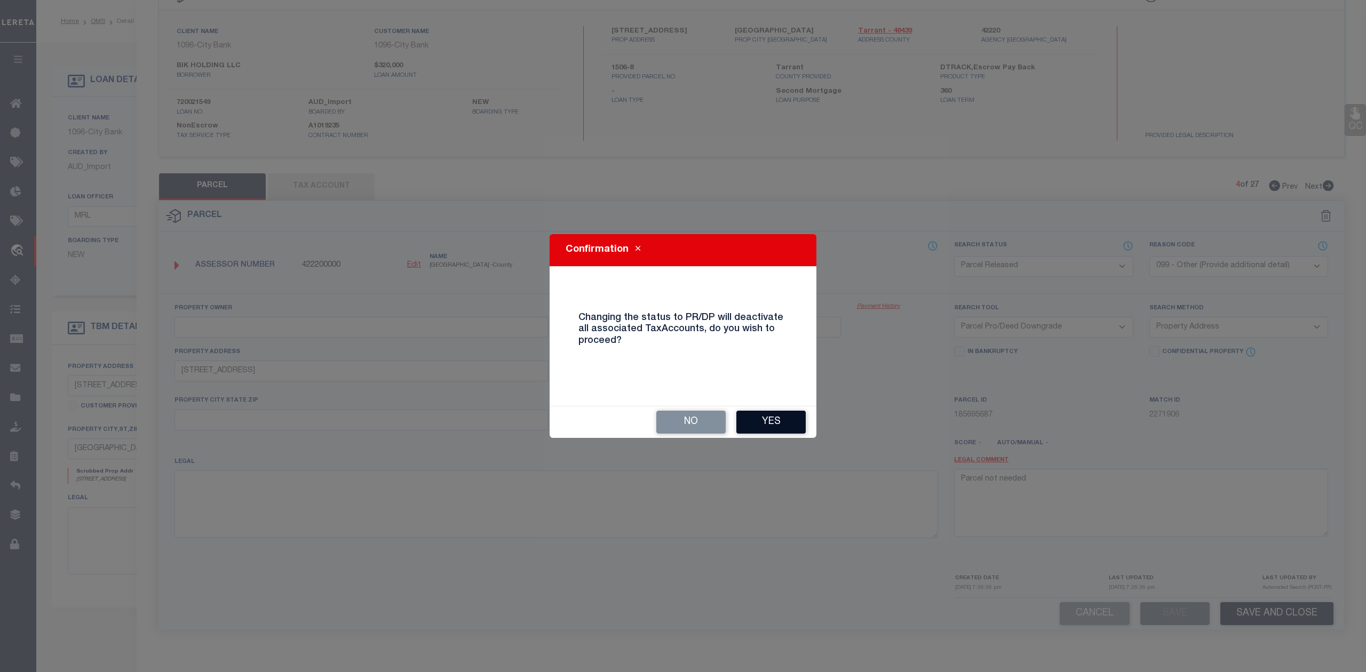
click at [775, 417] on button "Yes" at bounding box center [770, 422] width 69 height 23
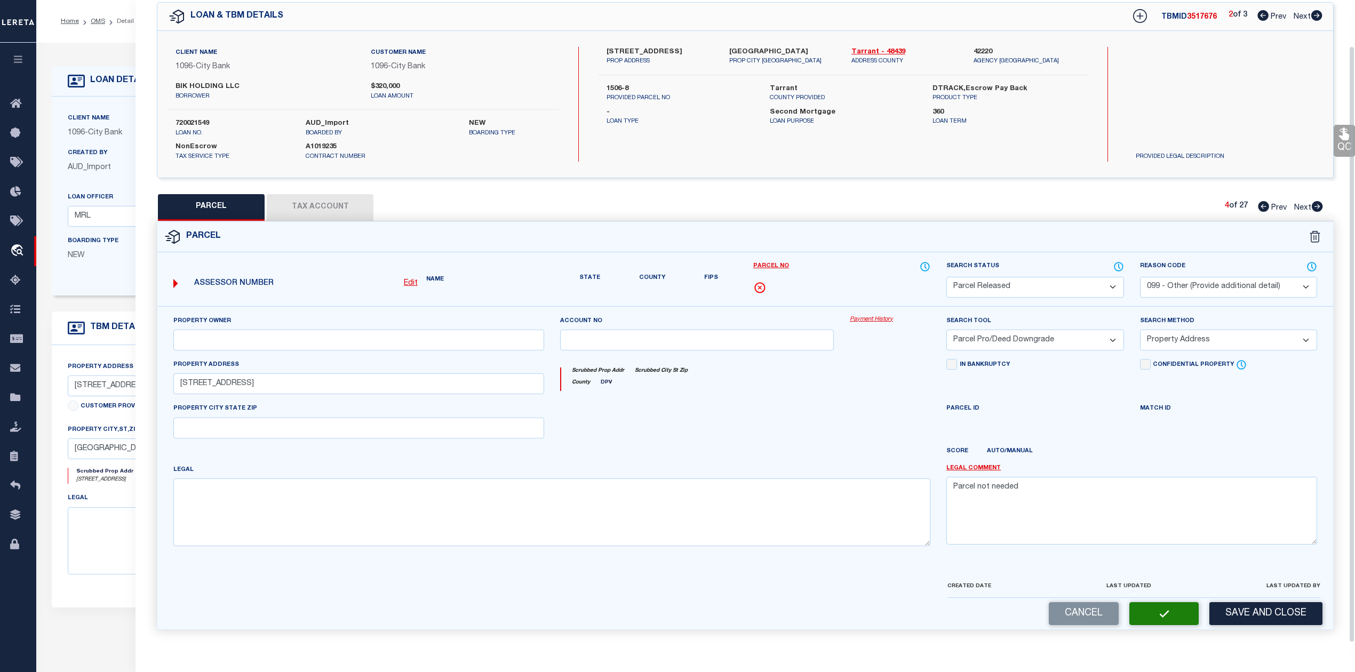
scroll to position [38, 0]
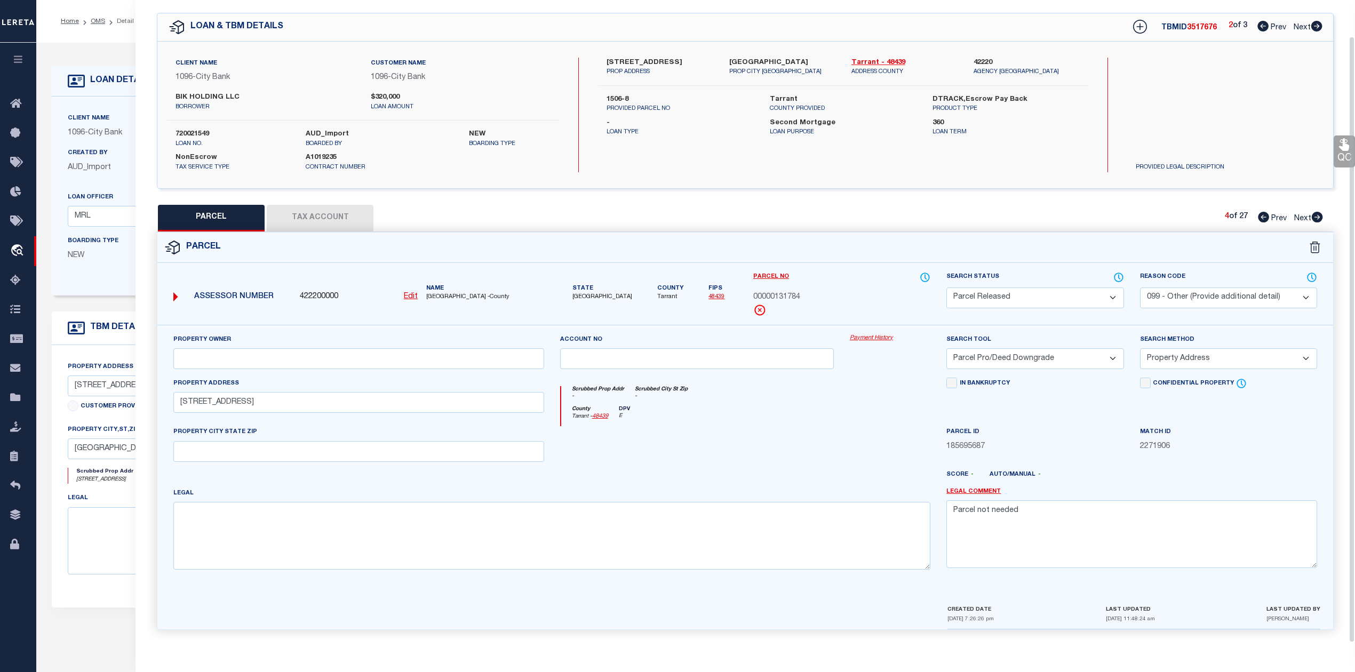
click at [806, 410] on div "County Tarrant - 48439 DPV E" at bounding box center [746, 416] width 370 height 21
click at [1042, 263] on form "Parcel 422200000 Edit TX" at bounding box center [745, 431] width 1176 height 397
click at [1316, 212] on icon at bounding box center [1317, 217] width 11 height 11
click at [1076, 296] on select "Automated Search Bad Parcel Complete Duplicate Parcel High Dollar Reporting In …" at bounding box center [1035, 298] width 177 height 21
click at [947, 288] on select "Automated Search Bad Parcel Complete Duplicate Parcel High Dollar Reporting In …" at bounding box center [1035, 298] width 177 height 21
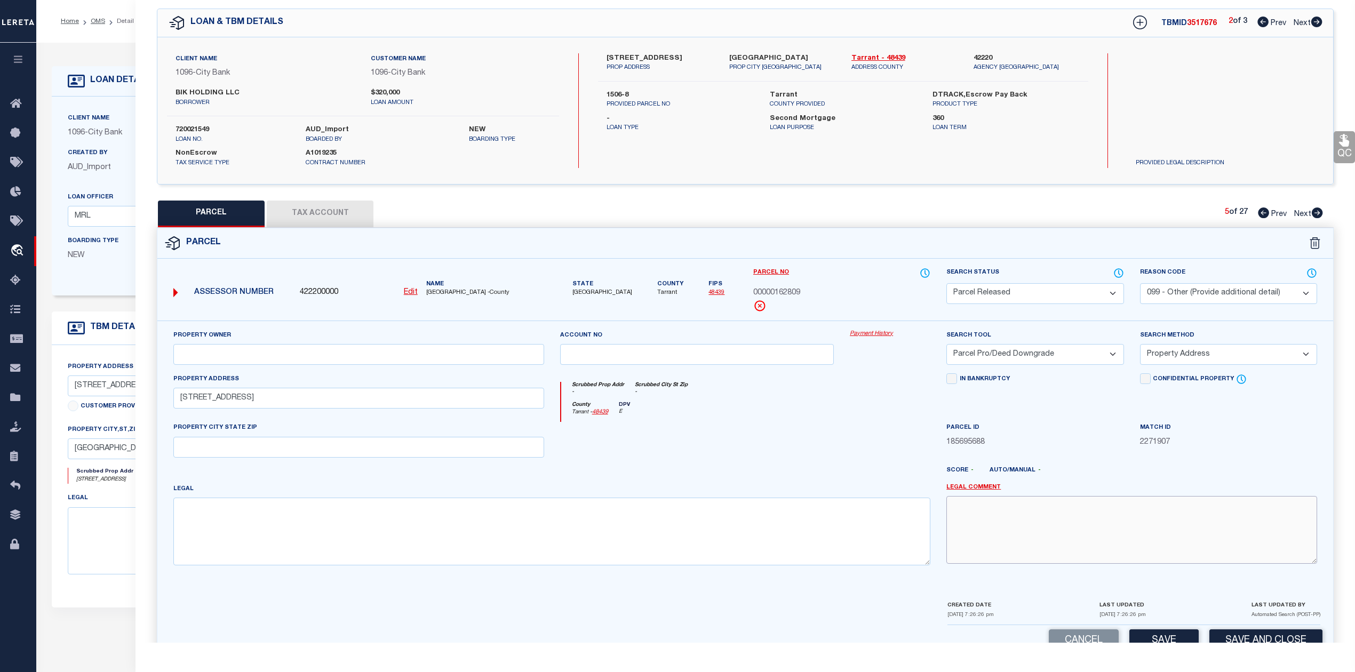
click at [1098, 521] on textarea at bounding box center [1132, 529] width 371 height 67
paste textarea "Parcel not needed"
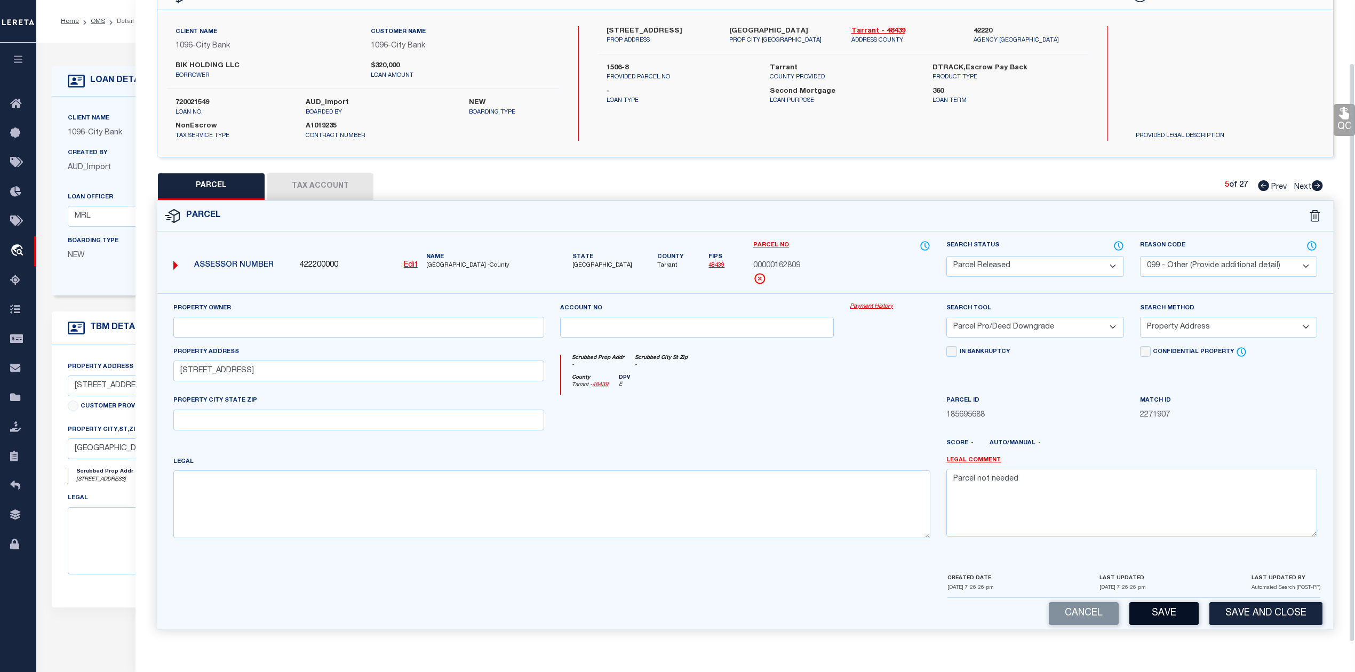
click at [1165, 611] on button "Save" at bounding box center [1164, 613] width 69 height 23
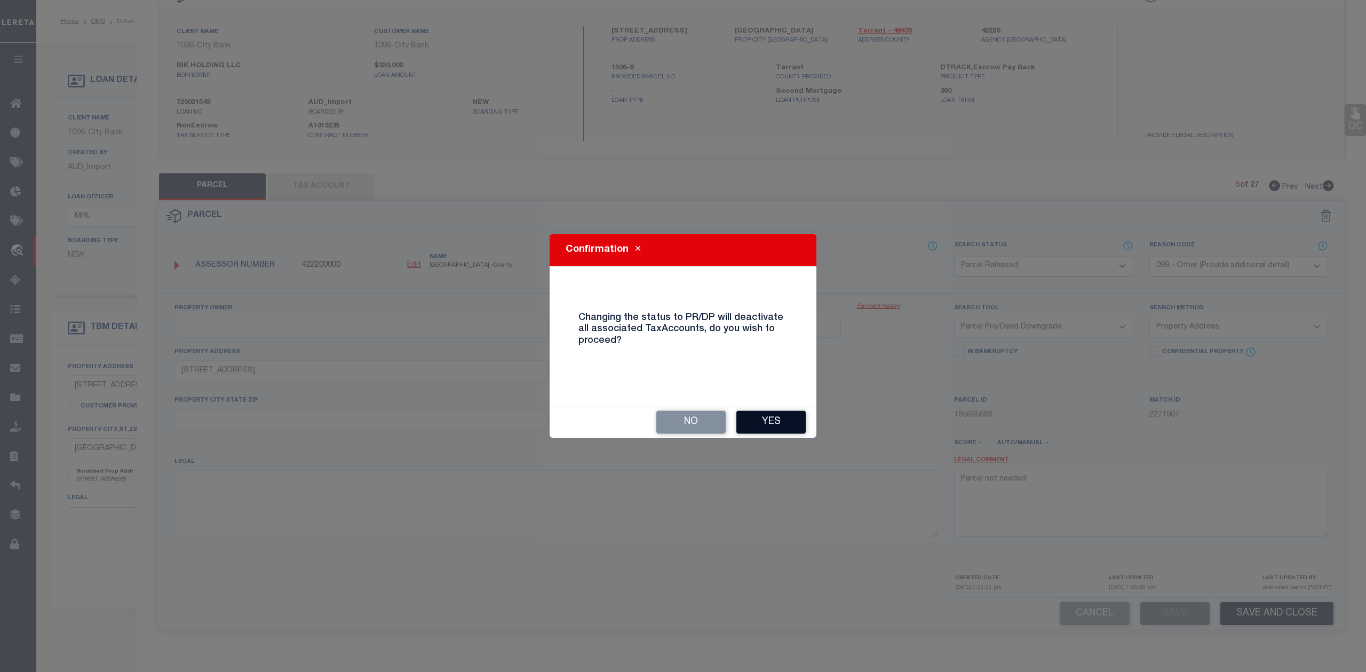
click at [792, 412] on button "Yes" at bounding box center [770, 422] width 69 height 23
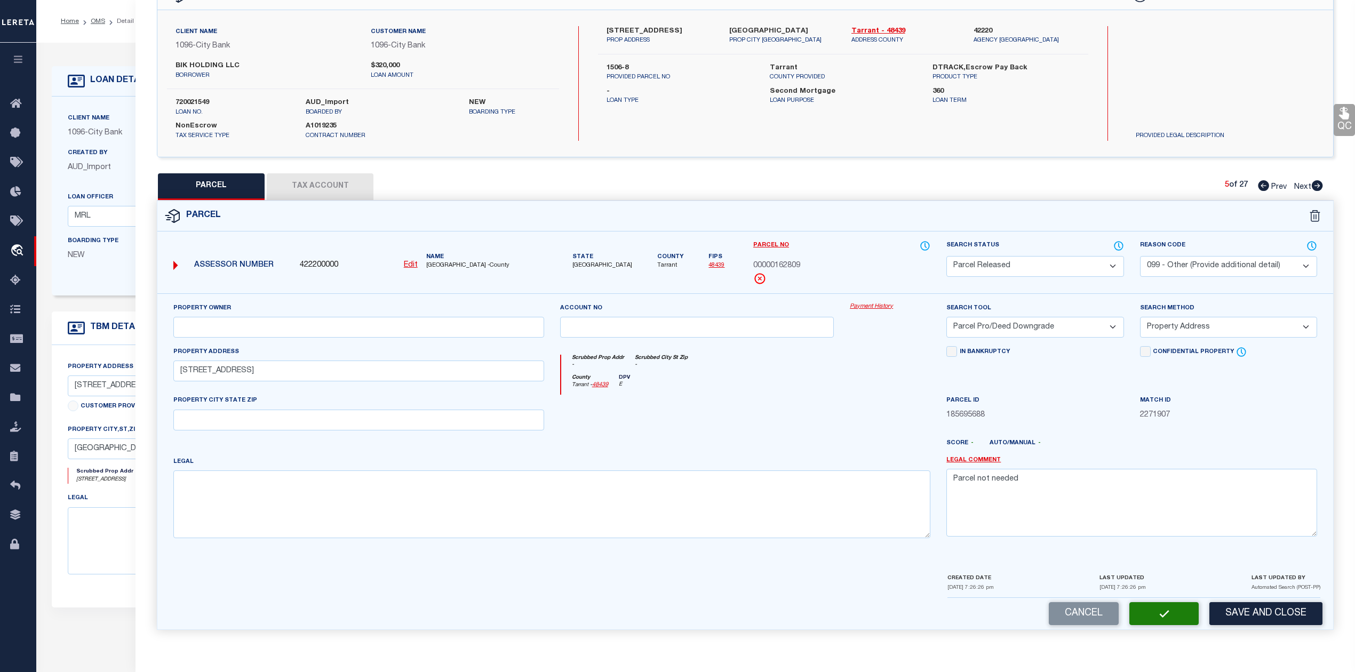
click at [829, 400] on div "Property Owner Account no Payment History Search Tool -- Select Search Tool -- …" at bounding box center [745, 425] width 1160 height 244
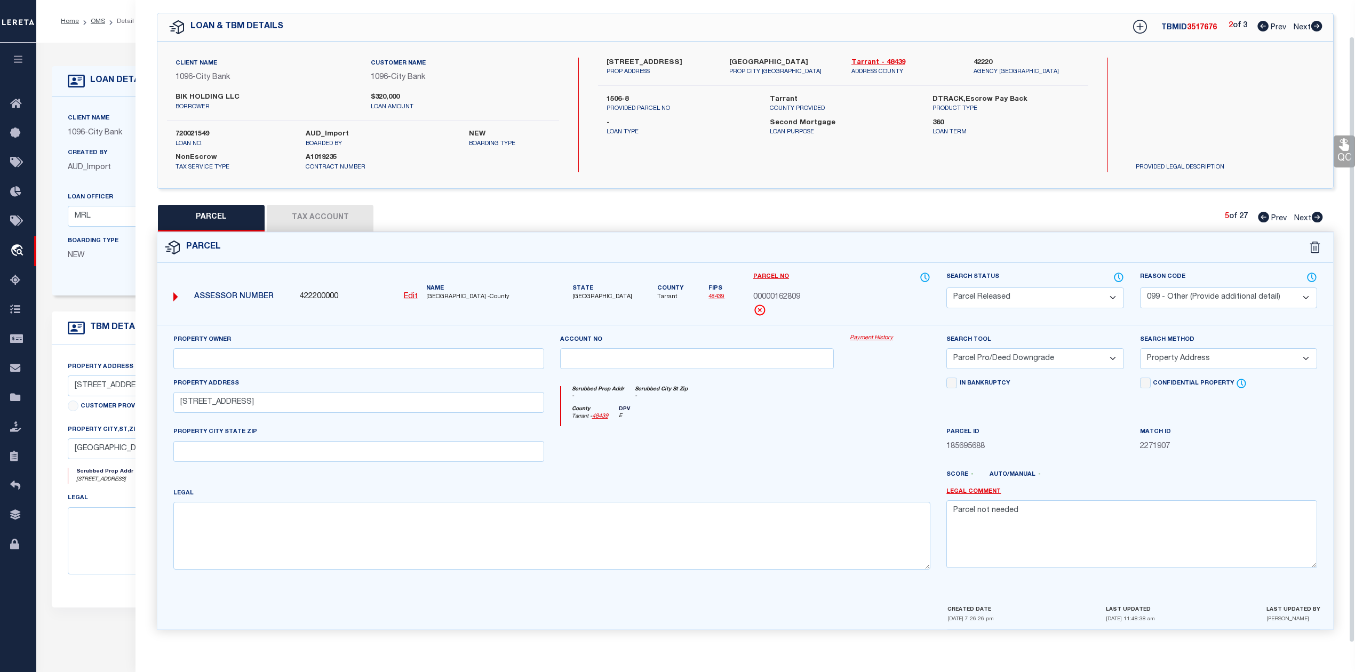
click at [1054, 242] on div "Parcel" at bounding box center [745, 248] width 1176 height 30
click at [1320, 212] on icon at bounding box center [1317, 217] width 11 height 11
click at [1032, 301] on select "Automated Search Bad Parcel Complete Duplicate Parcel High Dollar Reporting In …" at bounding box center [1035, 298] width 177 height 21
click at [947, 288] on select "Automated Search Bad Parcel Complete Duplicate Parcel High Dollar Reporting In …" at bounding box center [1035, 298] width 177 height 21
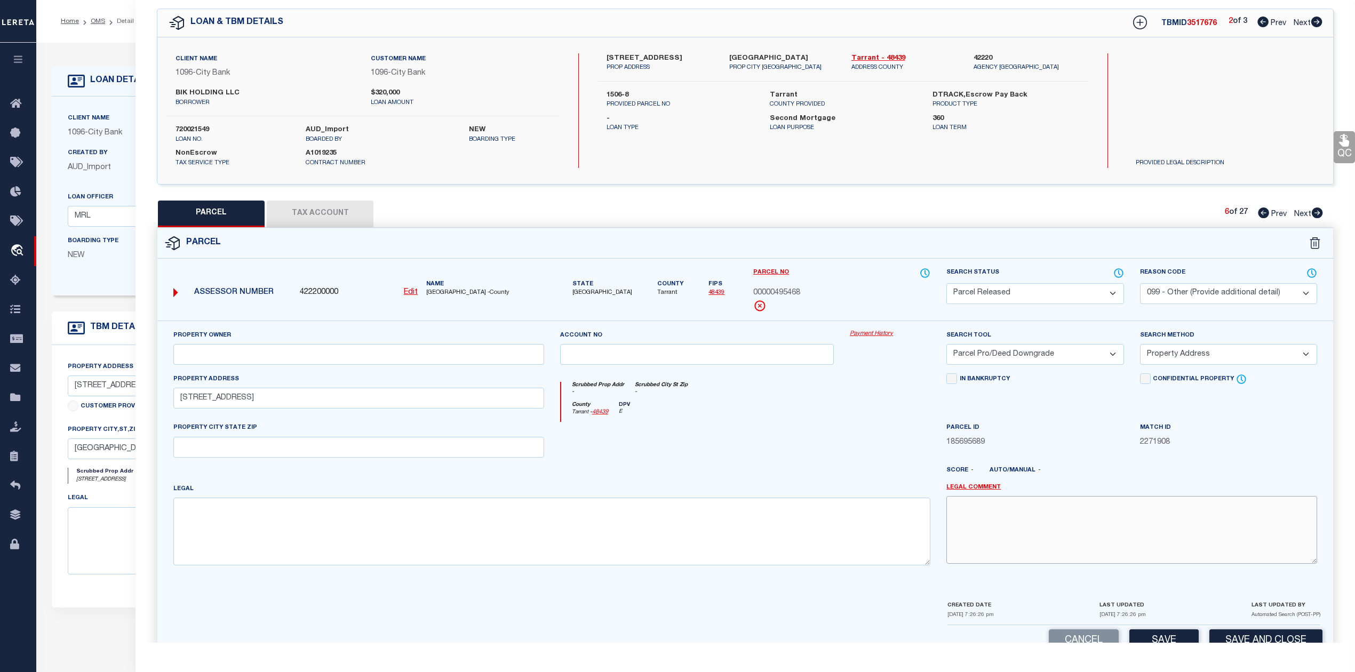
click at [1080, 551] on textarea at bounding box center [1132, 529] width 371 height 67
paste textarea "Parcel not needed"
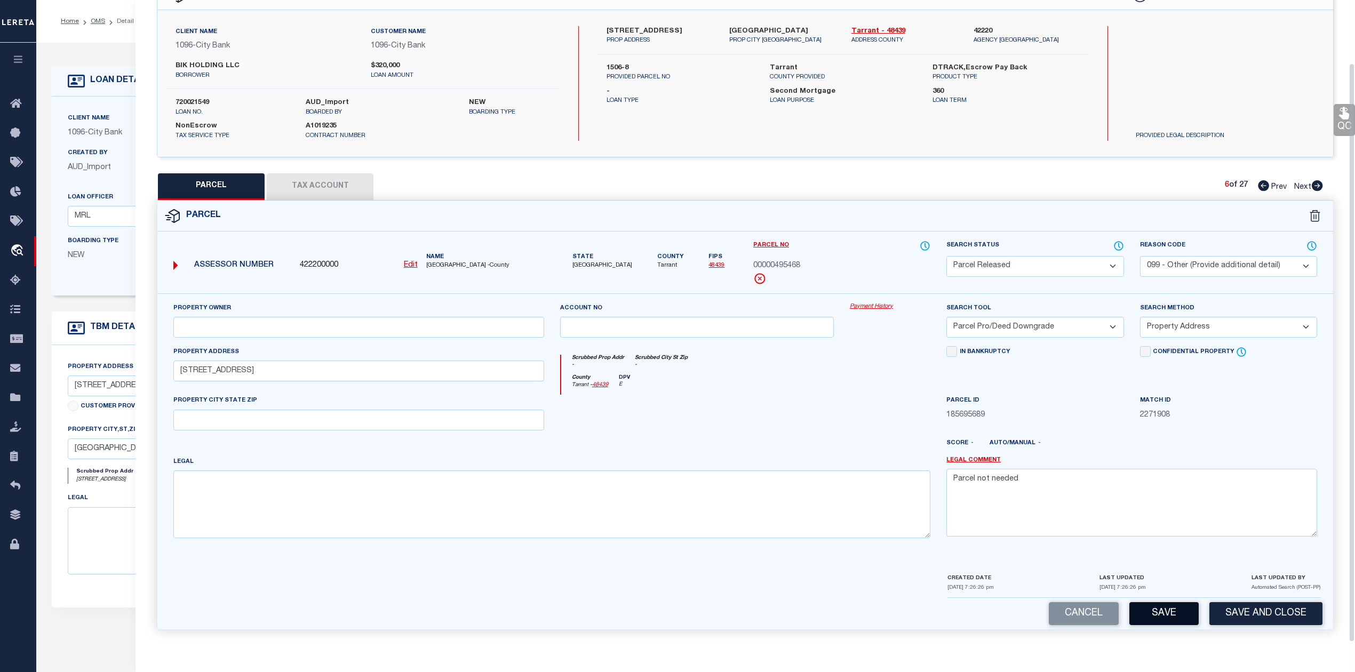
click at [1151, 615] on button "Save" at bounding box center [1164, 613] width 69 height 23
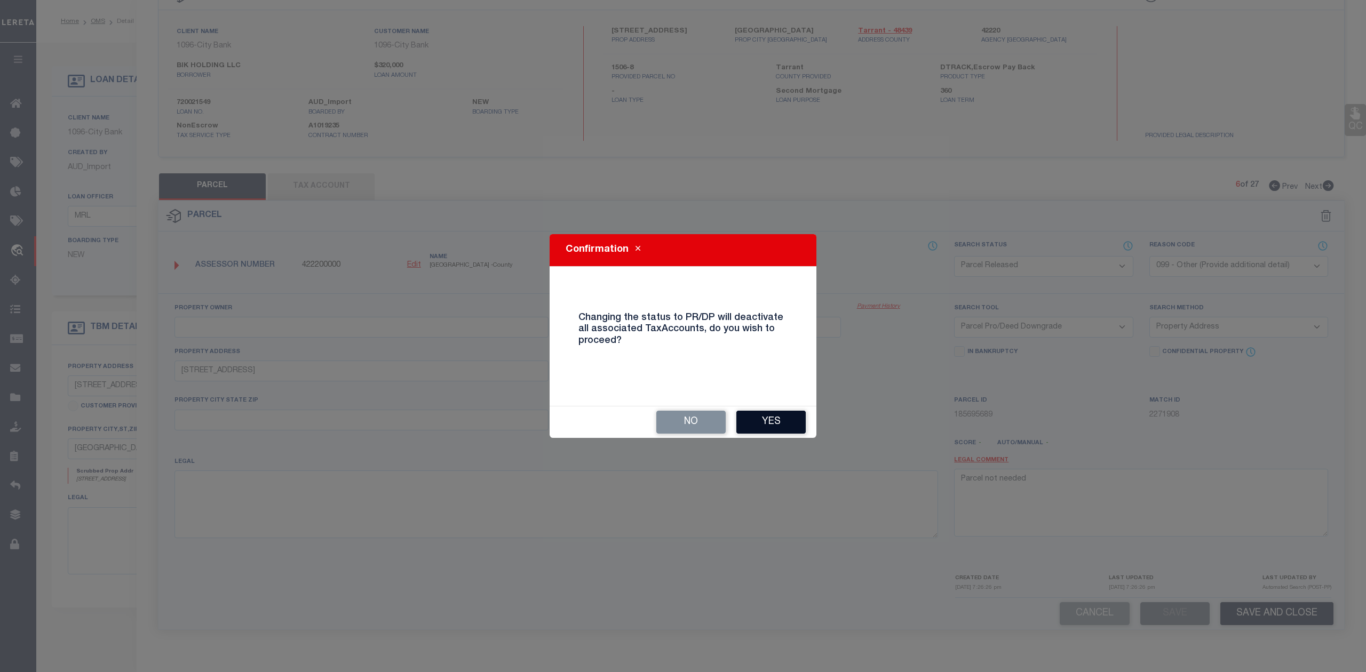
click at [762, 423] on button "Yes" at bounding box center [770, 422] width 69 height 23
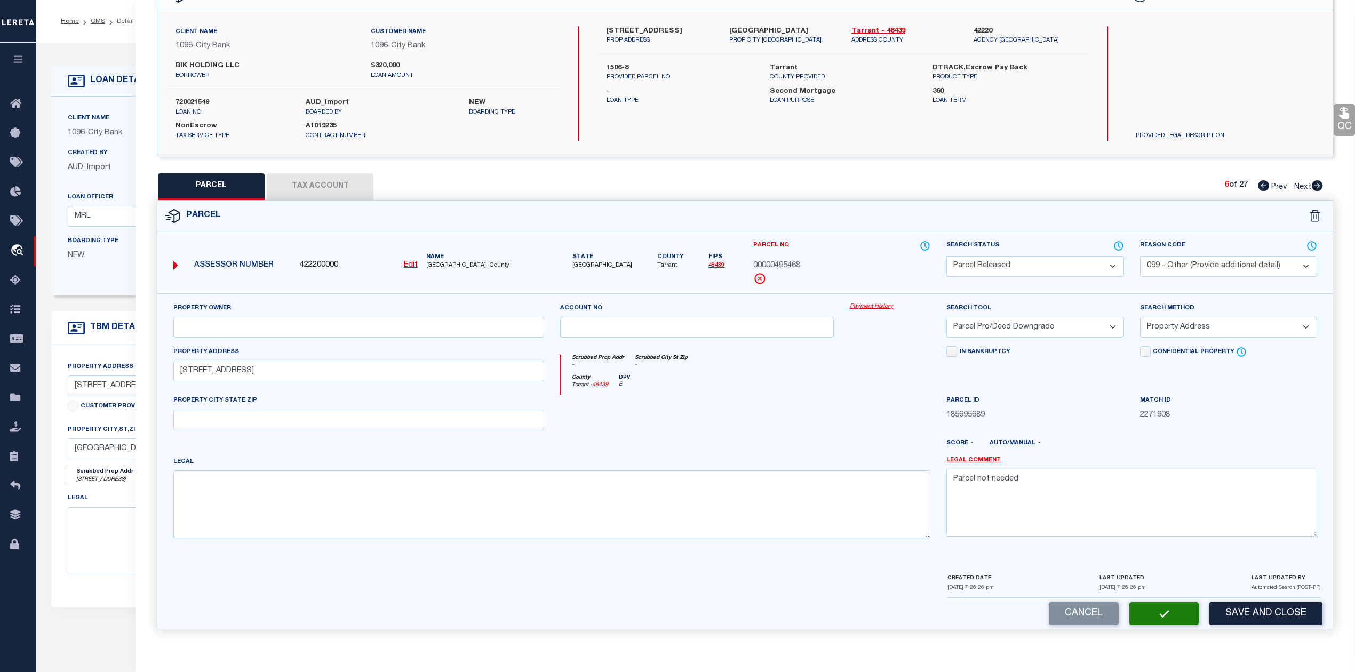
click at [795, 392] on div "County Tarrant - 48439 DPV E" at bounding box center [746, 385] width 370 height 21
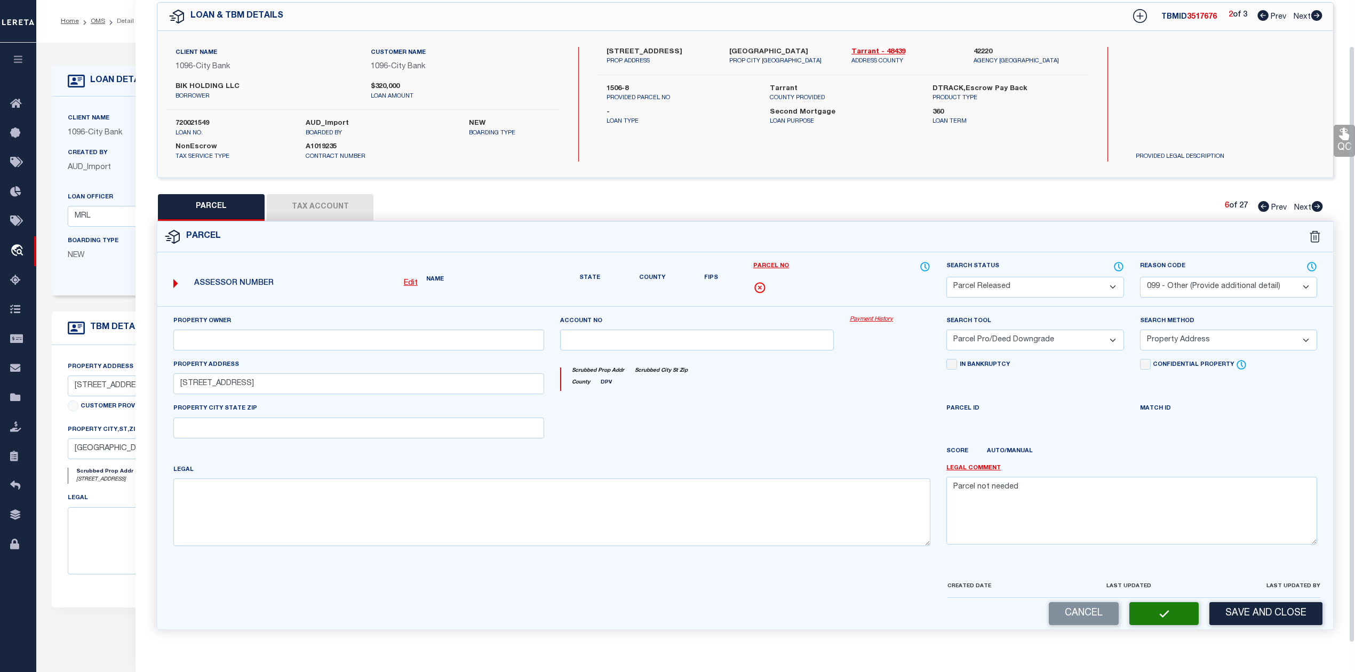
scroll to position [38, 0]
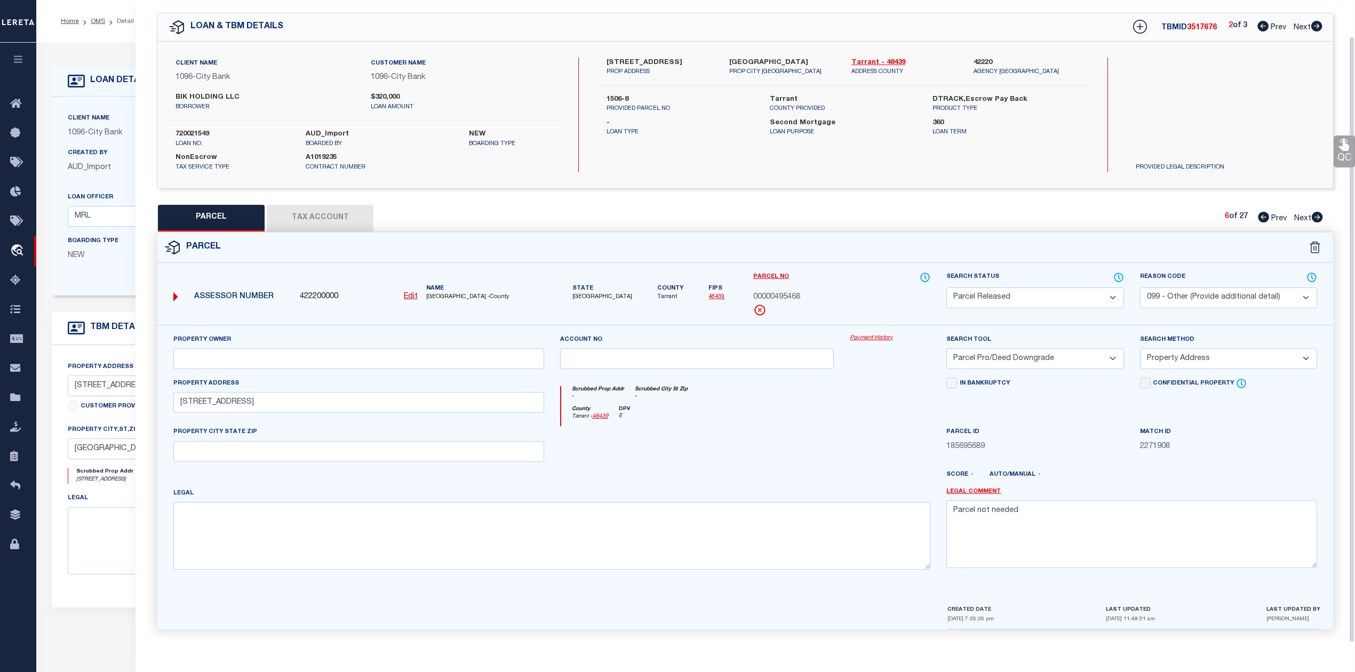
click at [795, 392] on div "Scrubbed Prop Addr - Scrubbed City [GEOGRAPHIC_DATA] -" at bounding box center [746, 396] width 370 height 20
click at [1313, 212] on icon at bounding box center [1317, 217] width 11 height 11
click at [1051, 303] on select "Automated Search Bad Parcel Complete Duplicate Parcel High Dollar Reporting In …" at bounding box center [1035, 298] width 177 height 21
click at [947, 288] on select "Automated Search Bad Parcel Complete Duplicate Parcel High Dollar Reporting In …" at bounding box center [1035, 298] width 177 height 21
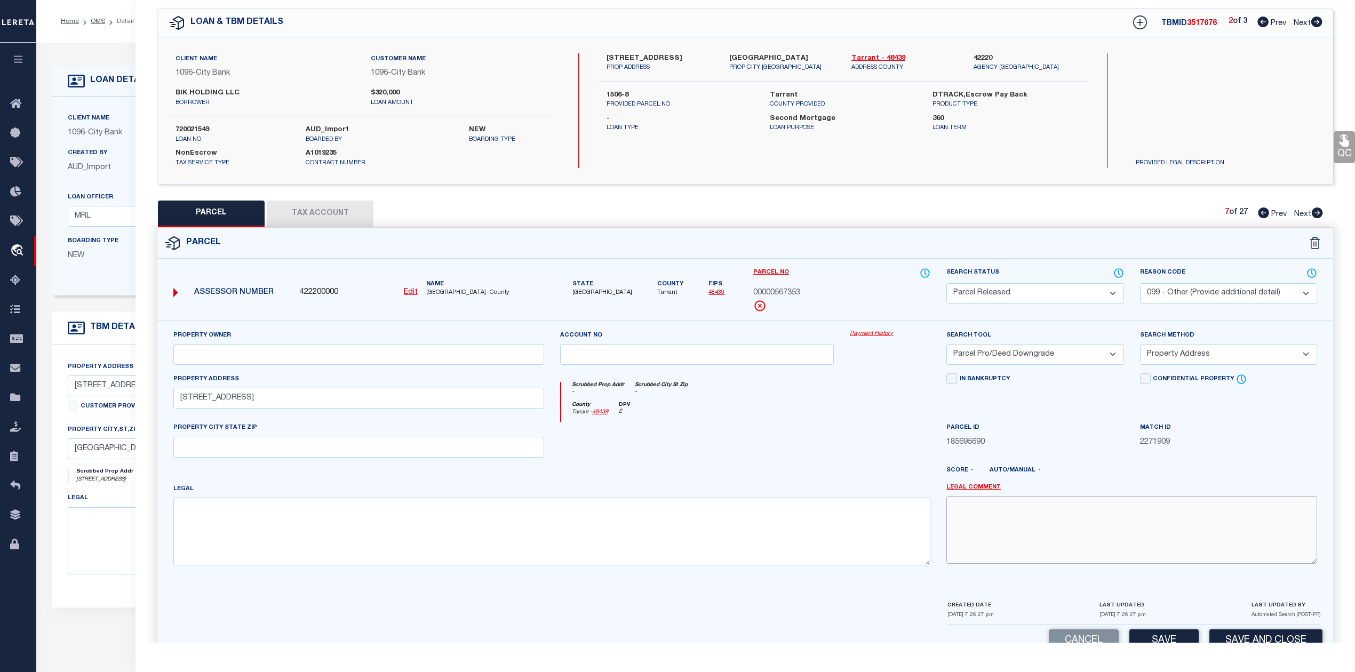
click at [1106, 513] on textarea at bounding box center [1132, 529] width 371 height 67
paste textarea "Parcel not needed"
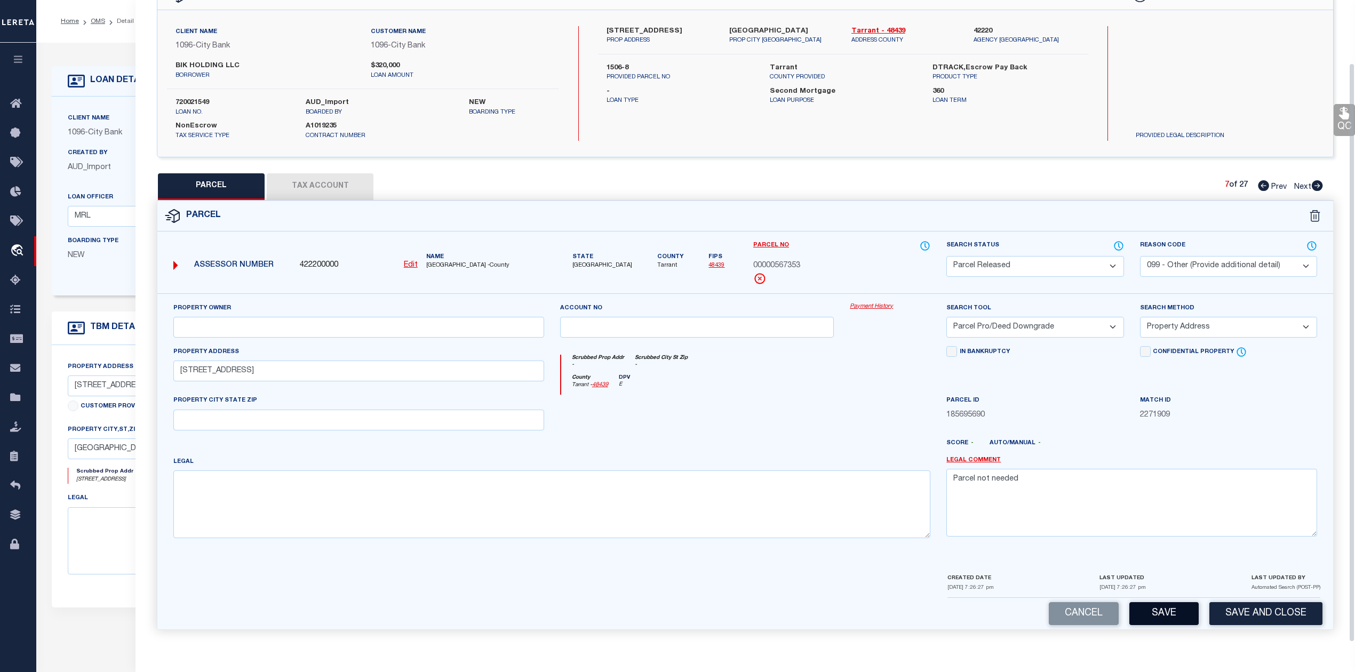
click at [1150, 606] on button "Save" at bounding box center [1164, 613] width 69 height 23
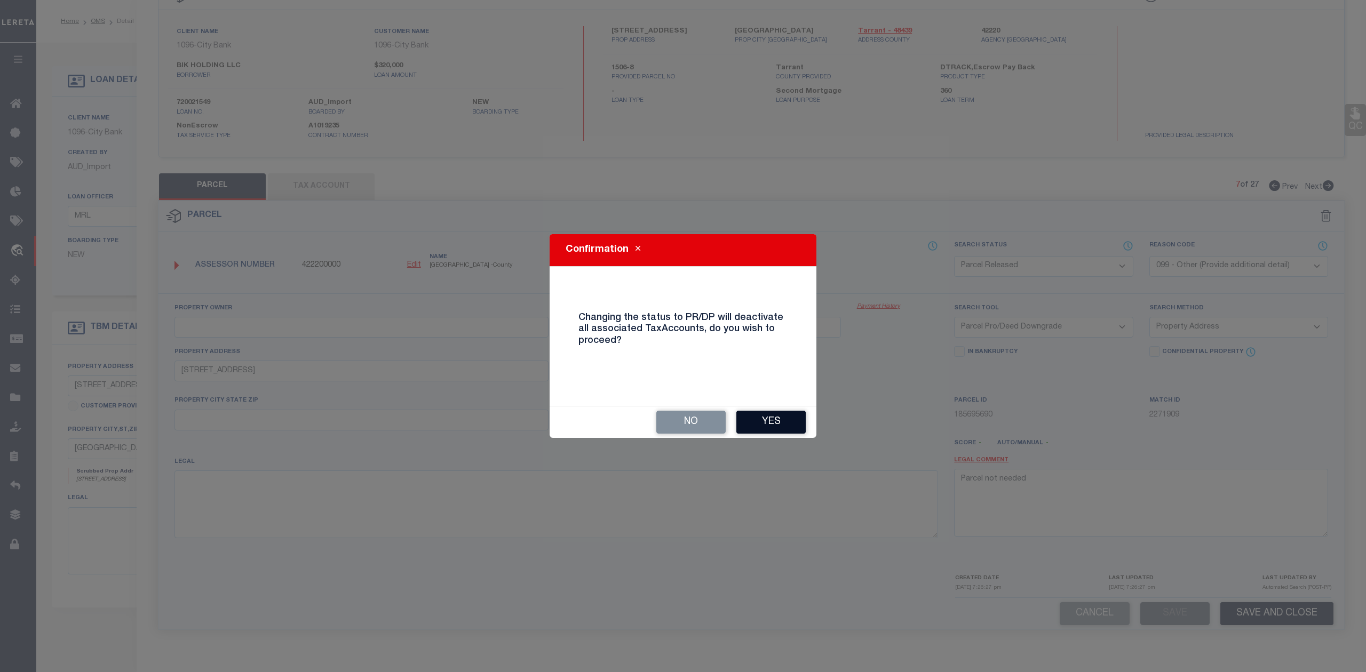
click at [776, 428] on button "Yes" at bounding box center [770, 422] width 69 height 23
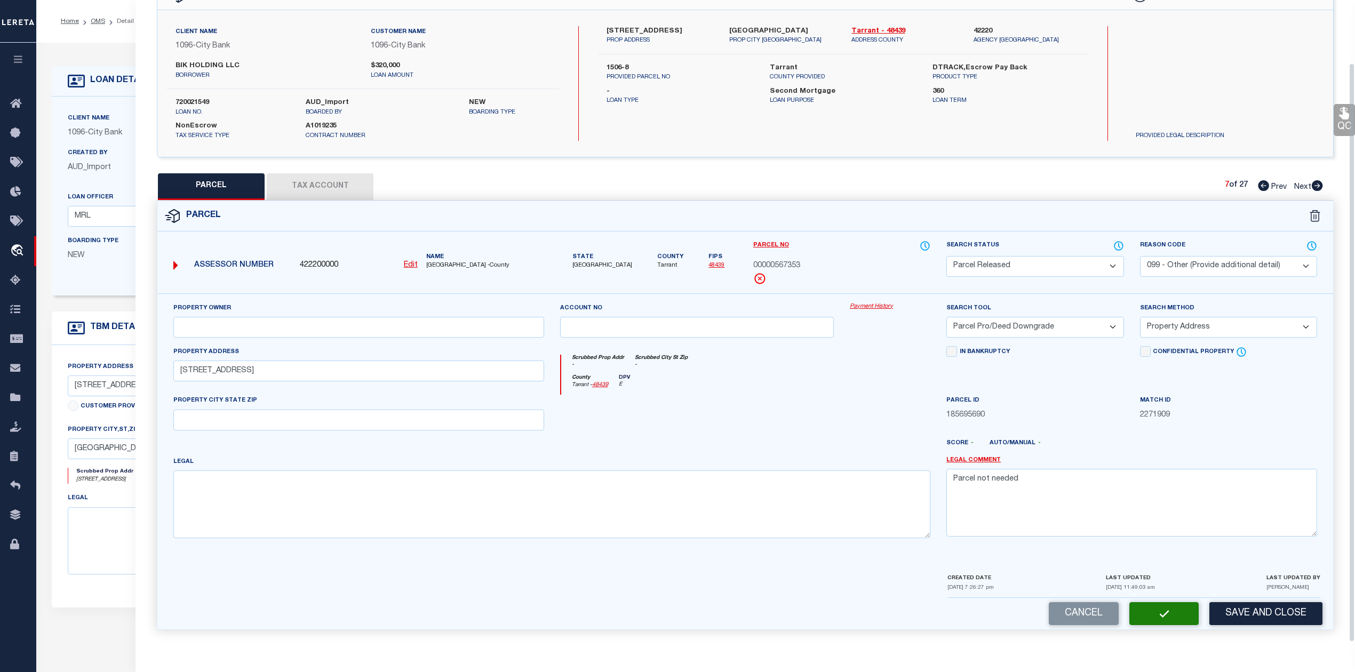
scroll to position [38, 0]
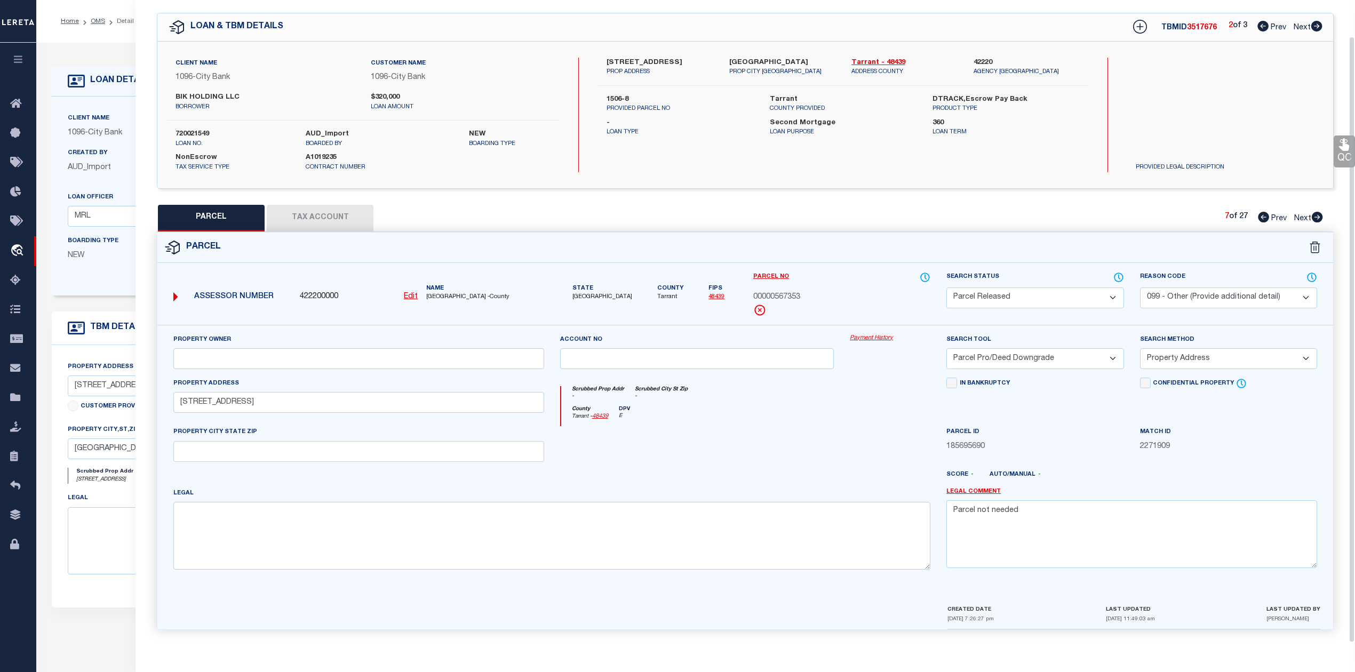
click at [776, 428] on div at bounding box center [697, 448] width 290 height 44
click at [1021, 234] on div "Parcel" at bounding box center [745, 248] width 1176 height 30
click at [1316, 212] on icon at bounding box center [1317, 217] width 11 height 11
click at [992, 301] on select "Automated Search Bad Parcel Complete Duplicate Parcel High Dollar Reporting In …" at bounding box center [1035, 298] width 177 height 21
click at [947, 288] on select "Automated Search Bad Parcel Complete Duplicate Parcel High Dollar Reporting In …" at bounding box center [1035, 298] width 177 height 21
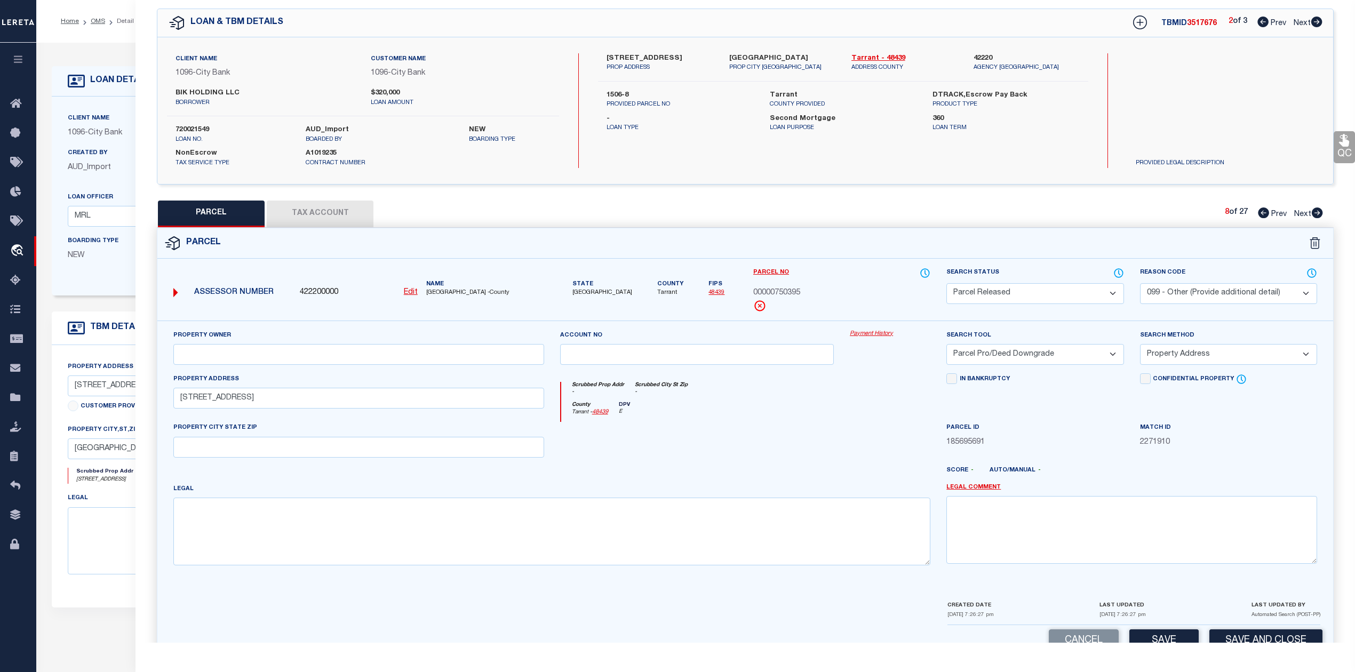
click at [1168, 299] on select "- Select Reason Code - 099 - Other (Provide additional detail) ACT - Agency Cha…" at bounding box center [1228, 293] width 177 height 21
click at [1018, 532] on textarea at bounding box center [1132, 529] width 371 height 67
paste textarea "Parcel not needed"
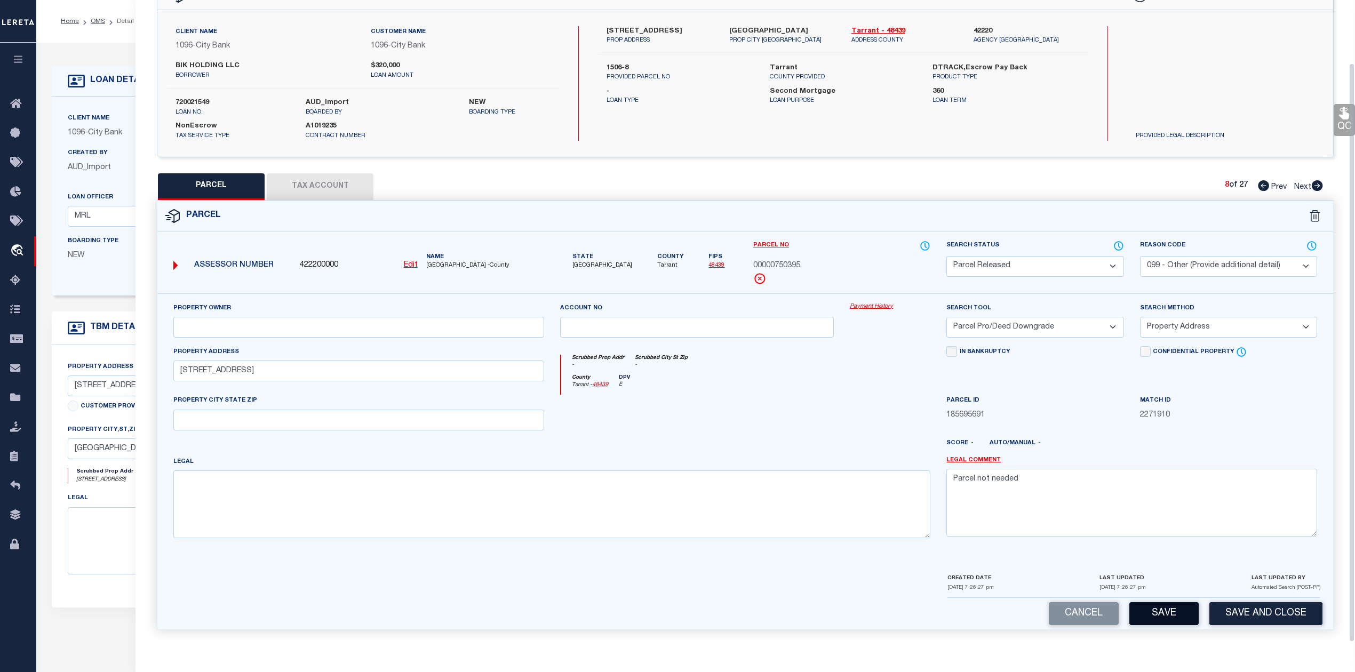
click at [1161, 609] on button "Save" at bounding box center [1164, 613] width 69 height 23
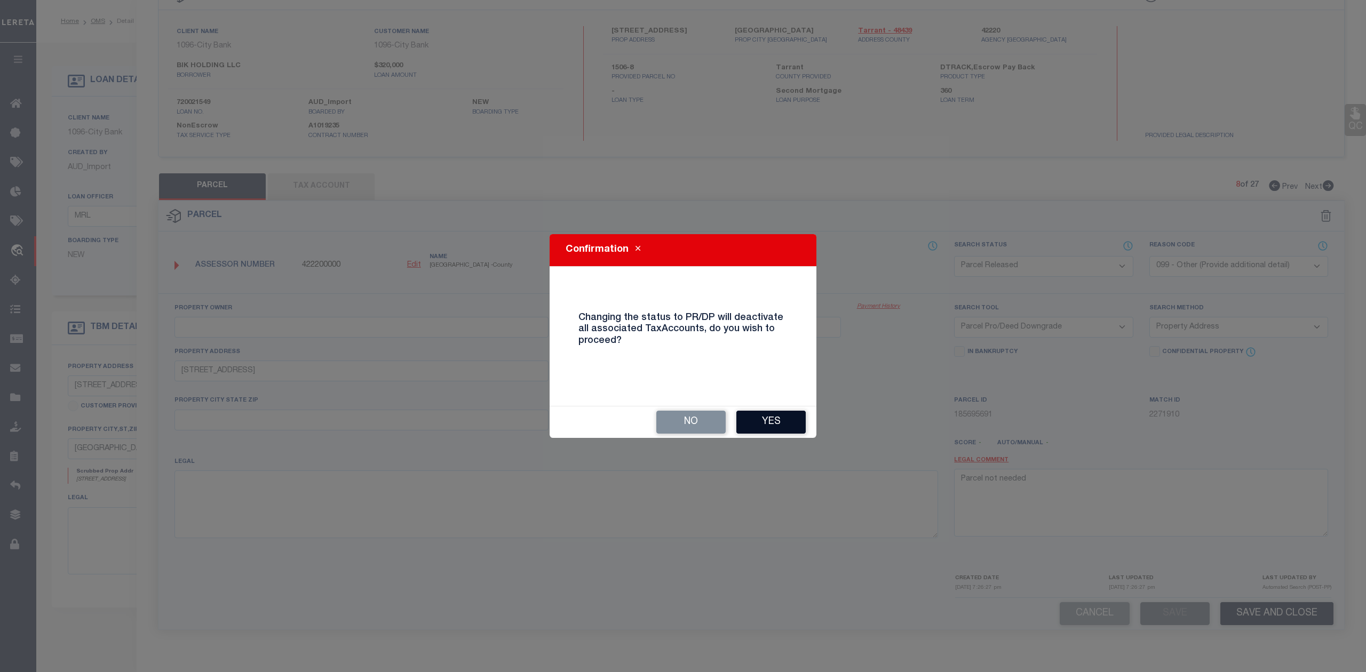
click at [786, 424] on button "Yes" at bounding box center [770, 422] width 69 height 23
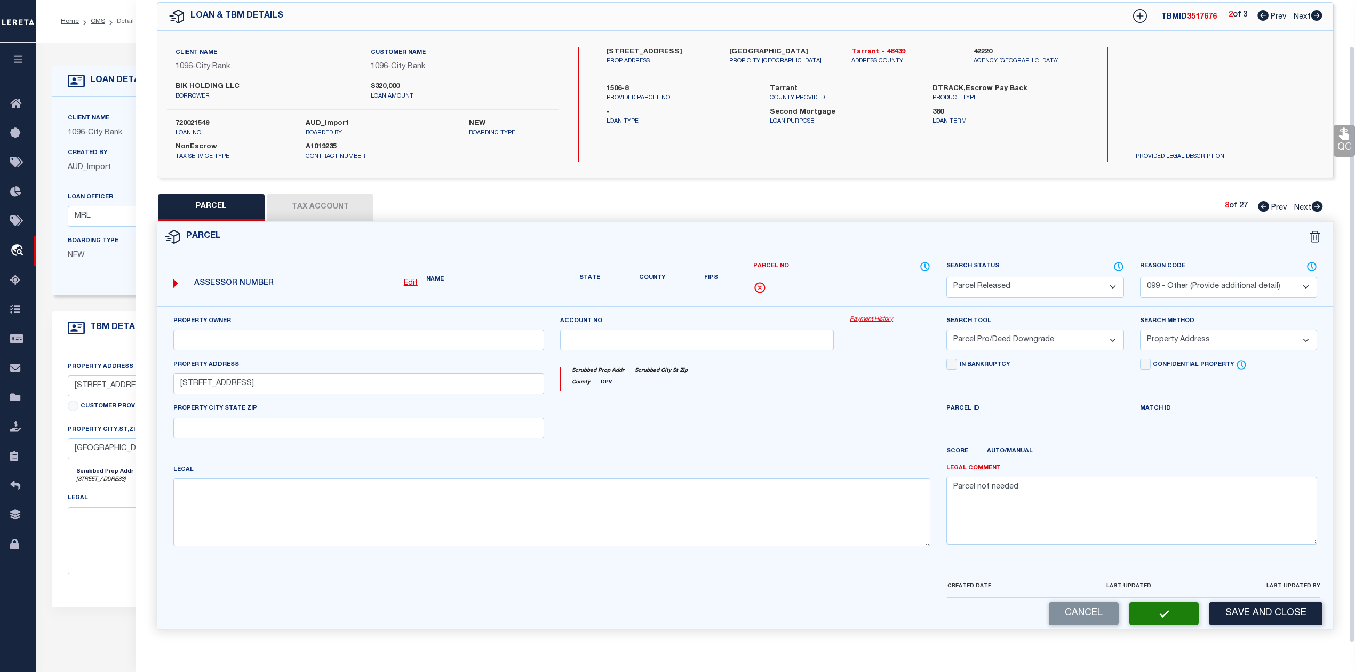
scroll to position [38, 0]
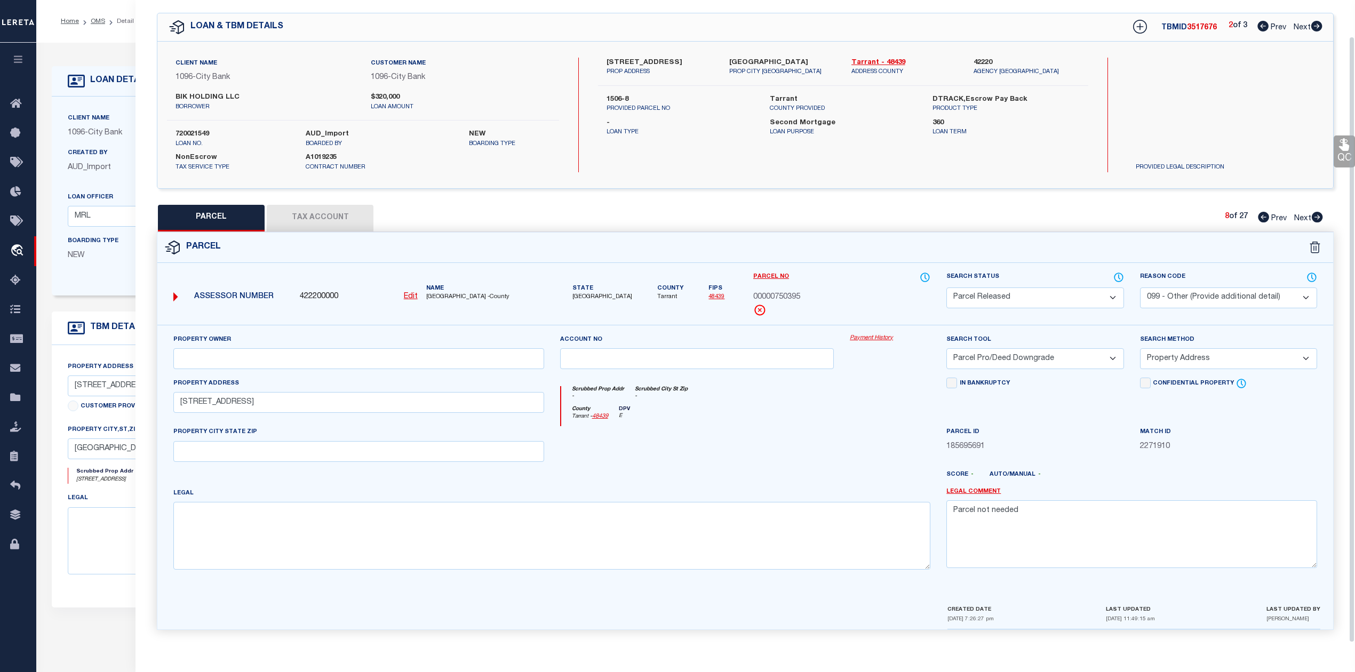
click at [786, 424] on div "County Tarrant - 48439 DPV E" at bounding box center [746, 416] width 370 height 21
click at [1117, 242] on div "Parcel" at bounding box center [745, 248] width 1176 height 30
click at [1313, 214] on icon at bounding box center [1317, 217] width 11 height 11
click at [1017, 293] on select "Automated Search Bad Parcel Complete Duplicate Parcel High Dollar Reporting In …" at bounding box center [1035, 298] width 177 height 21
click at [947, 288] on select "Automated Search Bad Parcel Complete Duplicate Parcel High Dollar Reporting In …" at bounding box center [1035, 298] width 177 height 21
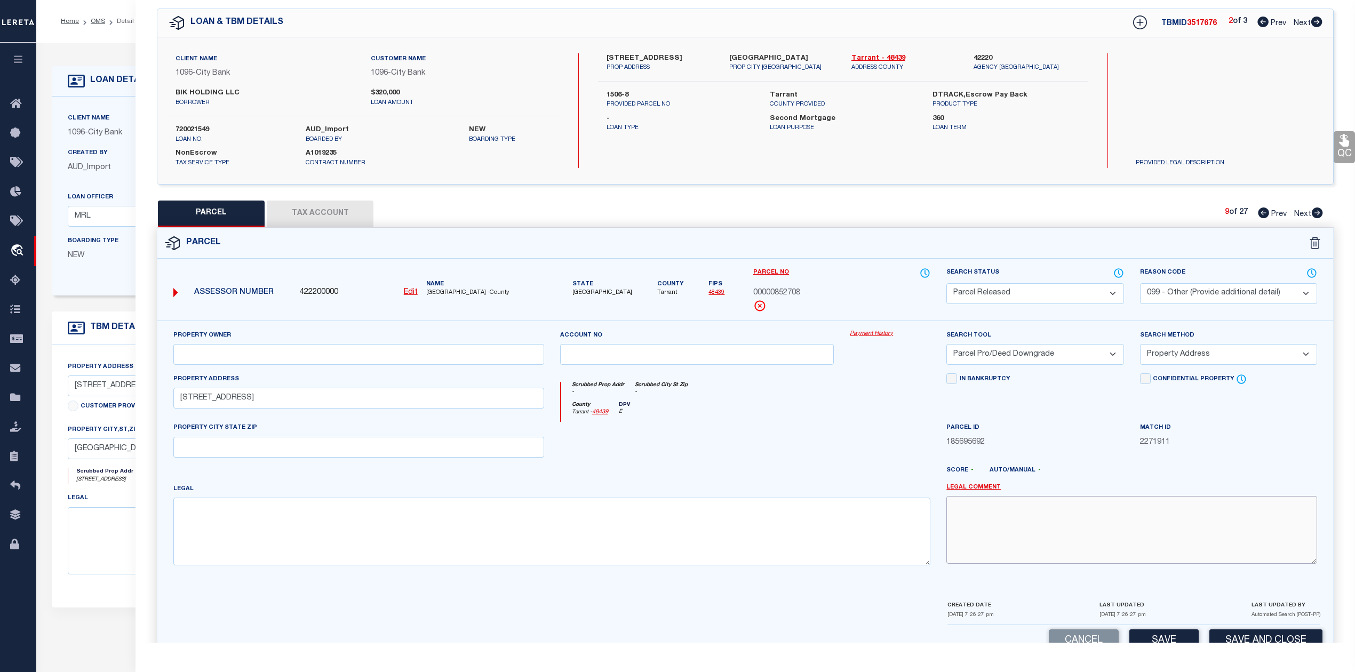
click at [999, 514] on textarea at bounding box center [1132, 529] width 371 height 67
paste textarea "Parcel not needed"
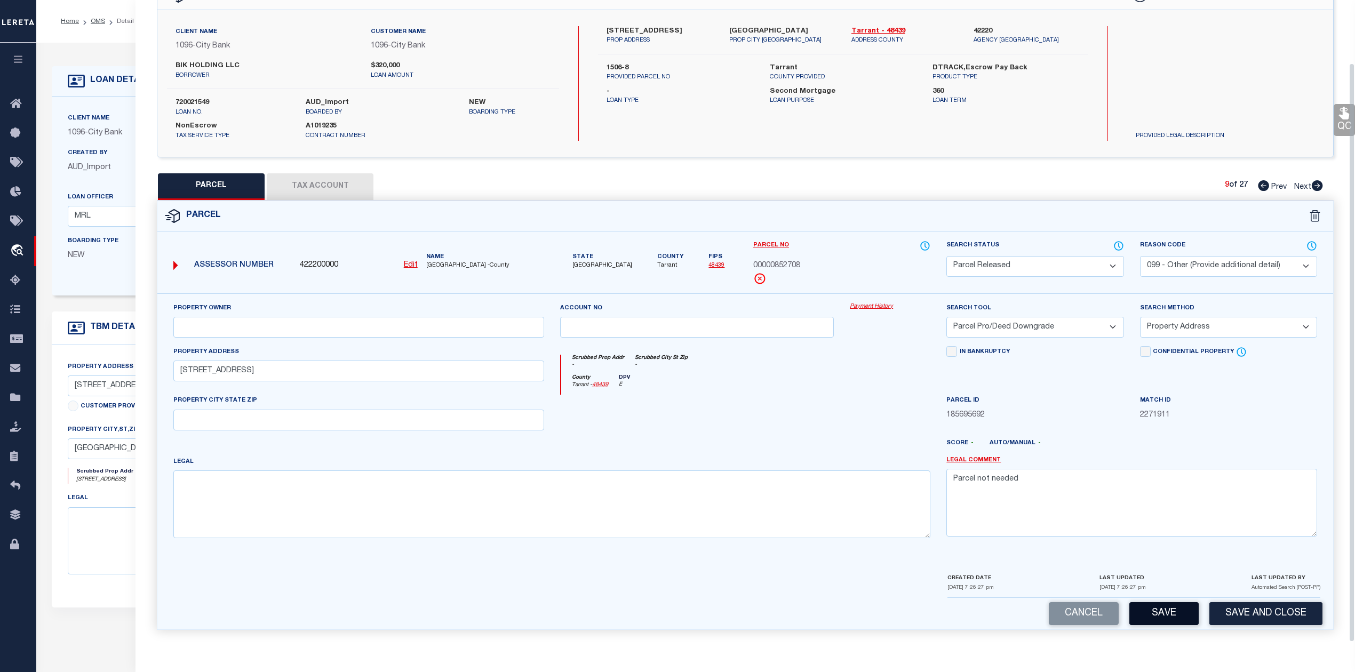
click at [1154, 605] on button "Save" at bounding box center [1164, 613] width 69 height 23
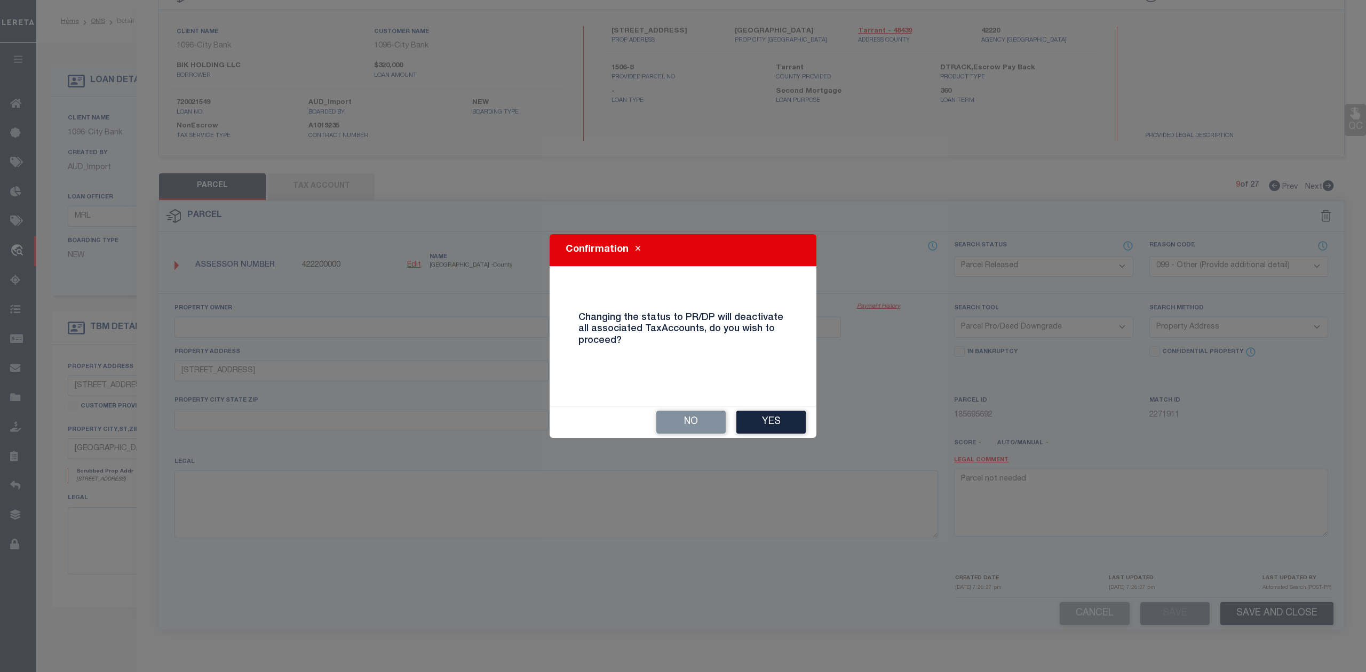
click at [780, 410] on div "No Yes" at bounding box center [683, 422] width 267 height 31
click at [780, 419] on button "Yes" at bounding box center [770, 422] width 69 height 23
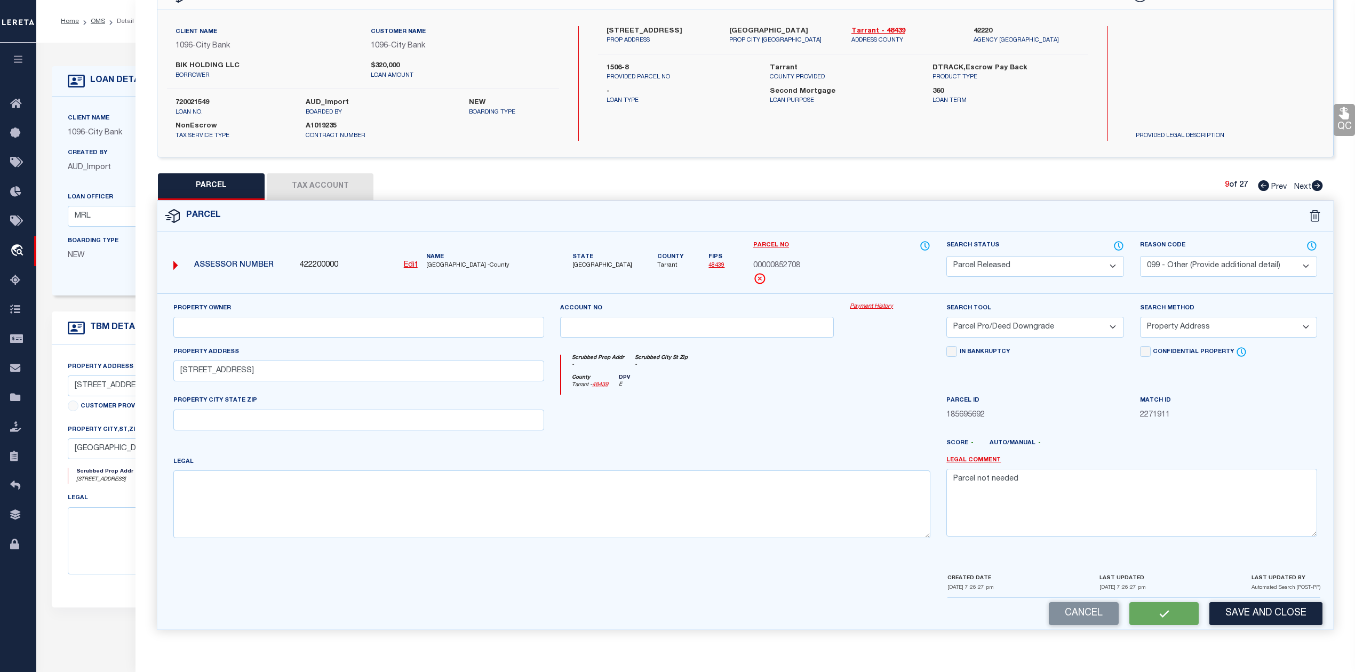
click at [852, 417] on div at bounding box center [890, 417] width 97 height 44
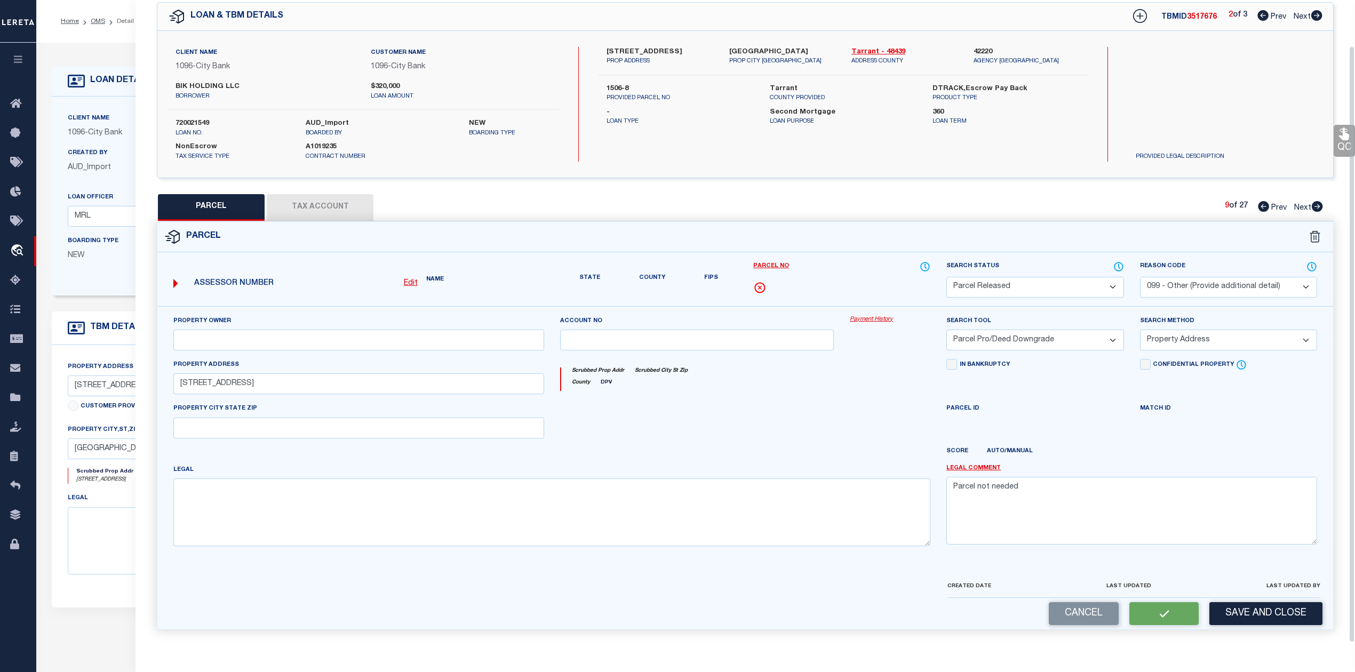
scroll to position [38, 0]
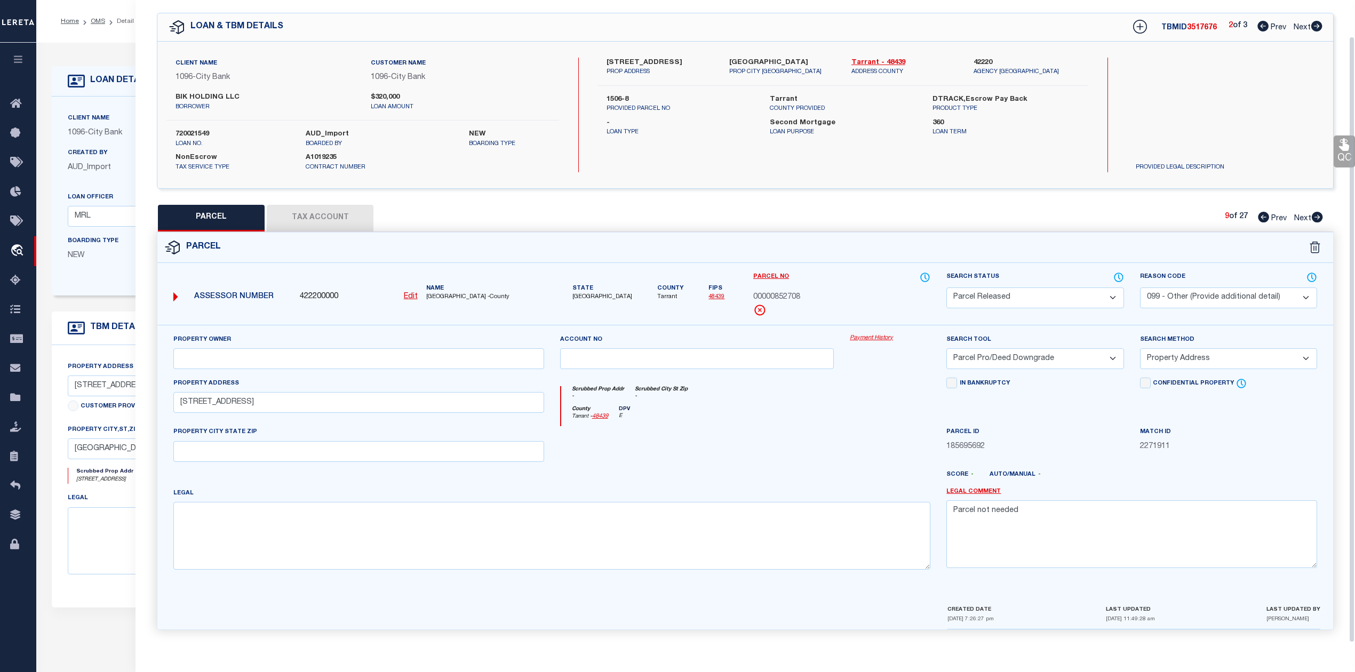
click at [1115, 188] on div "QC QC QC" at bounding box center [746, 320] width 1220 height 646
click at [1316, 212] on icon at bounding box center [1317, 217] width 11 height 11
click at [1048, 301] on select "Automated Search Bad Parcel Complete Duplicate Parcel High Dollar Reporting In …" at bounding box center [1035, 298] width 177 height 21
click at [947, 288] on select "Automated Search Bad Parcel Complete Duplicate Parcel High Dollar Reporting In …" at bounding box center [1035, 298] width 177 height 21
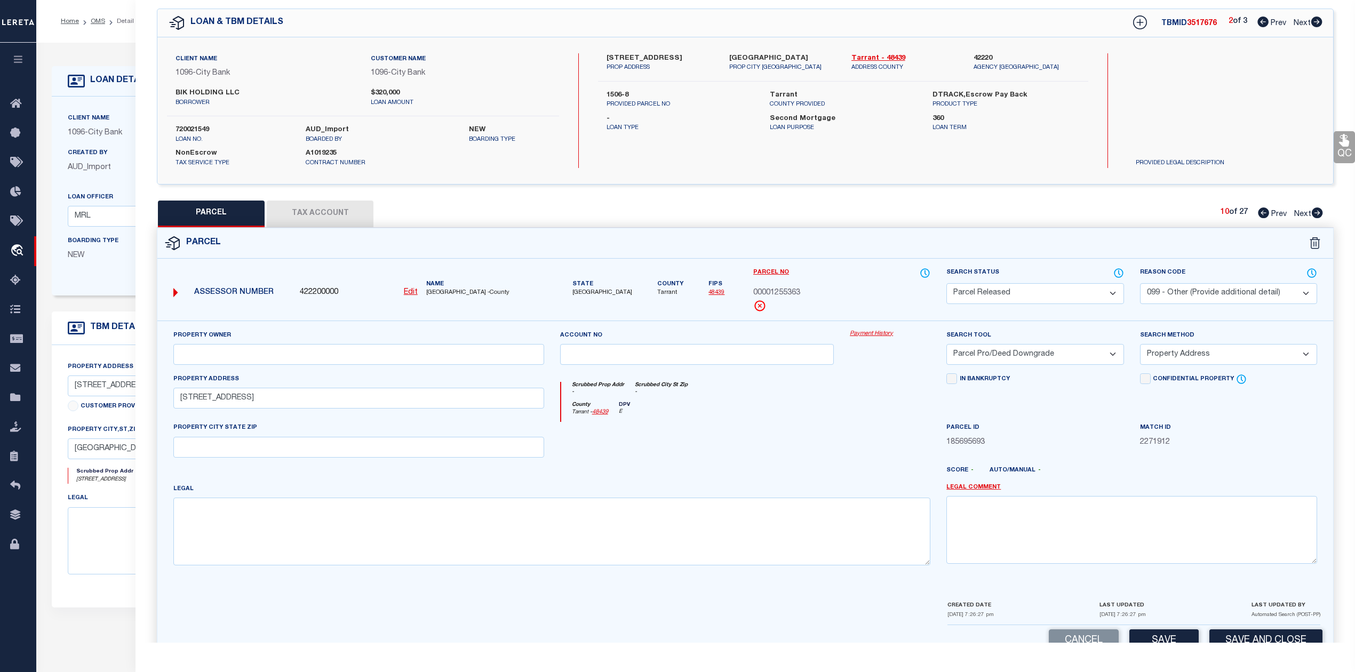
click at [887, 447] on div at bounding box center [890, 444] width 97 height 44
click at [1063, 521] on textarea at bounding box center [1132, 529] width 371 height 67
paste textarea "Parcel not needed"
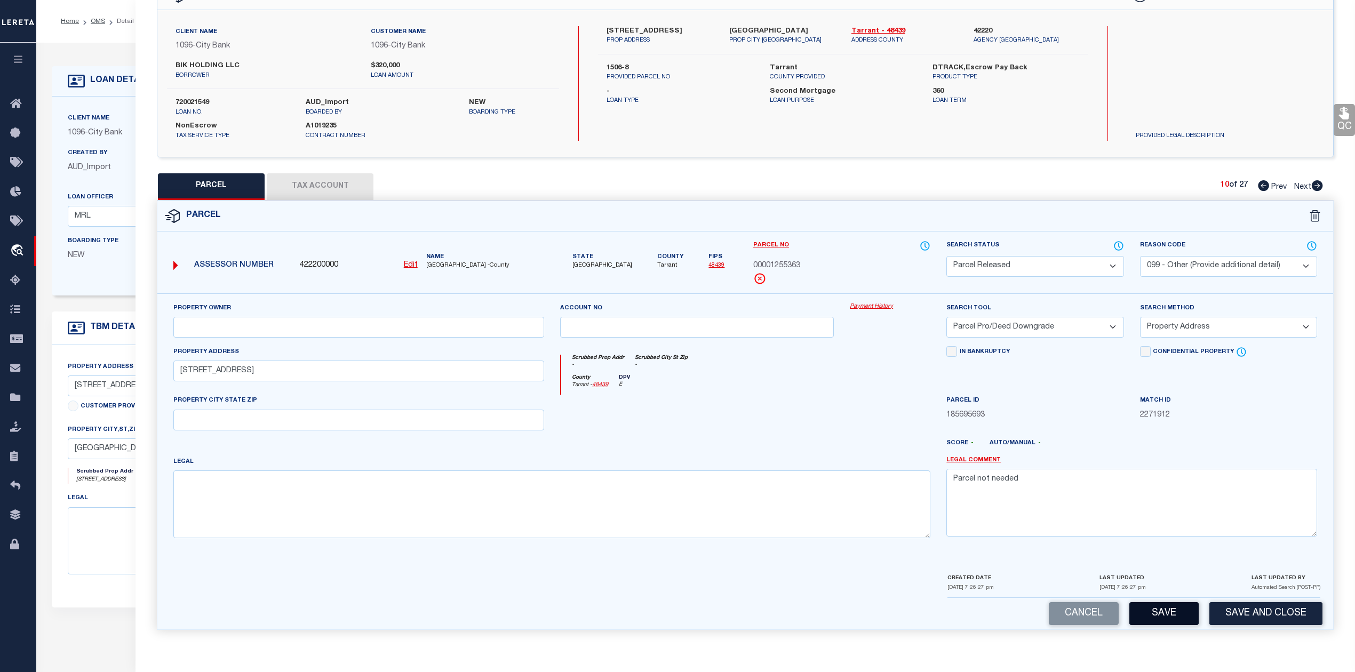
click at [1166, 613] on button "Save" at bounding box center [1164, 613] width 69 height 23
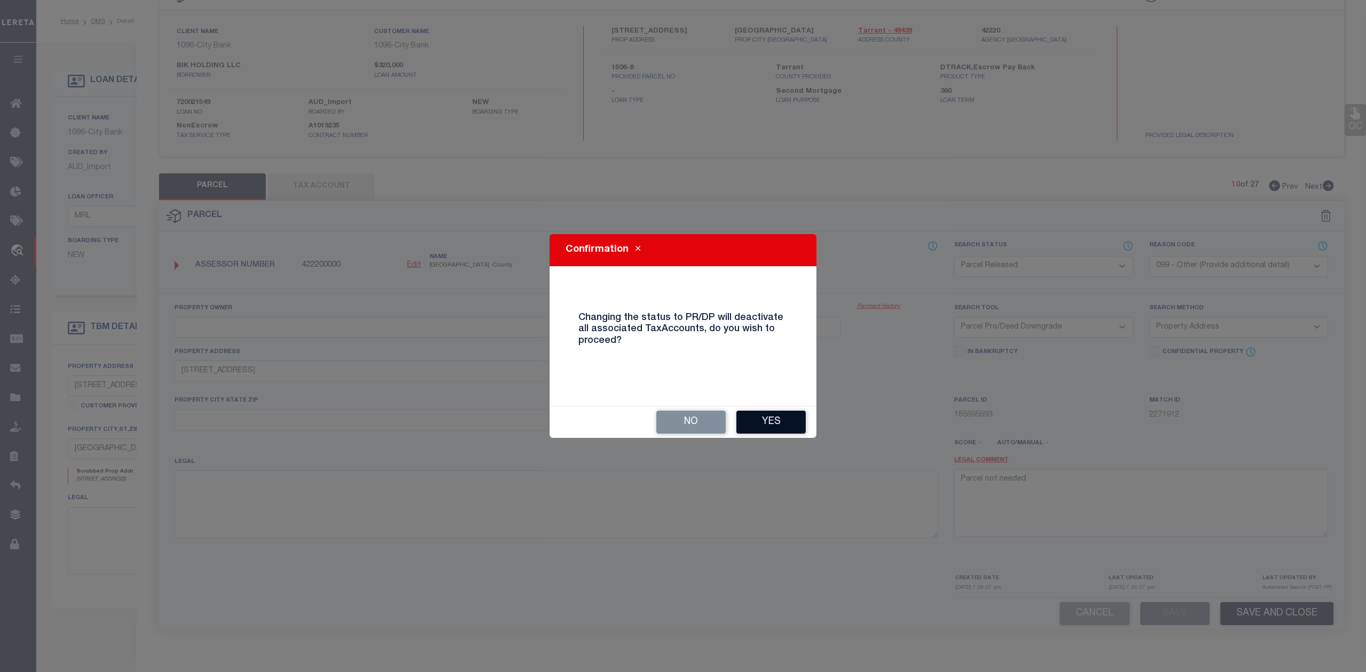
click at [776, 423] on button "Yes" at bounding box center [770, 422] width 69 height 23
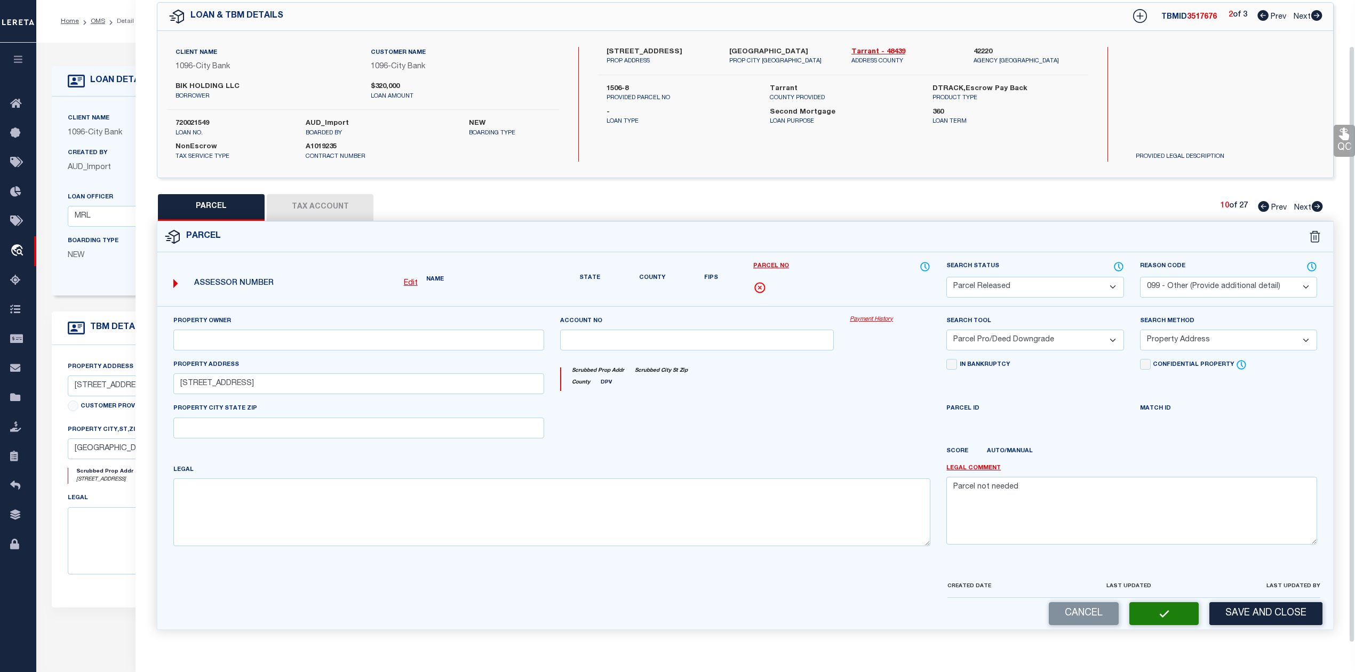
scroll to position [38, 0]
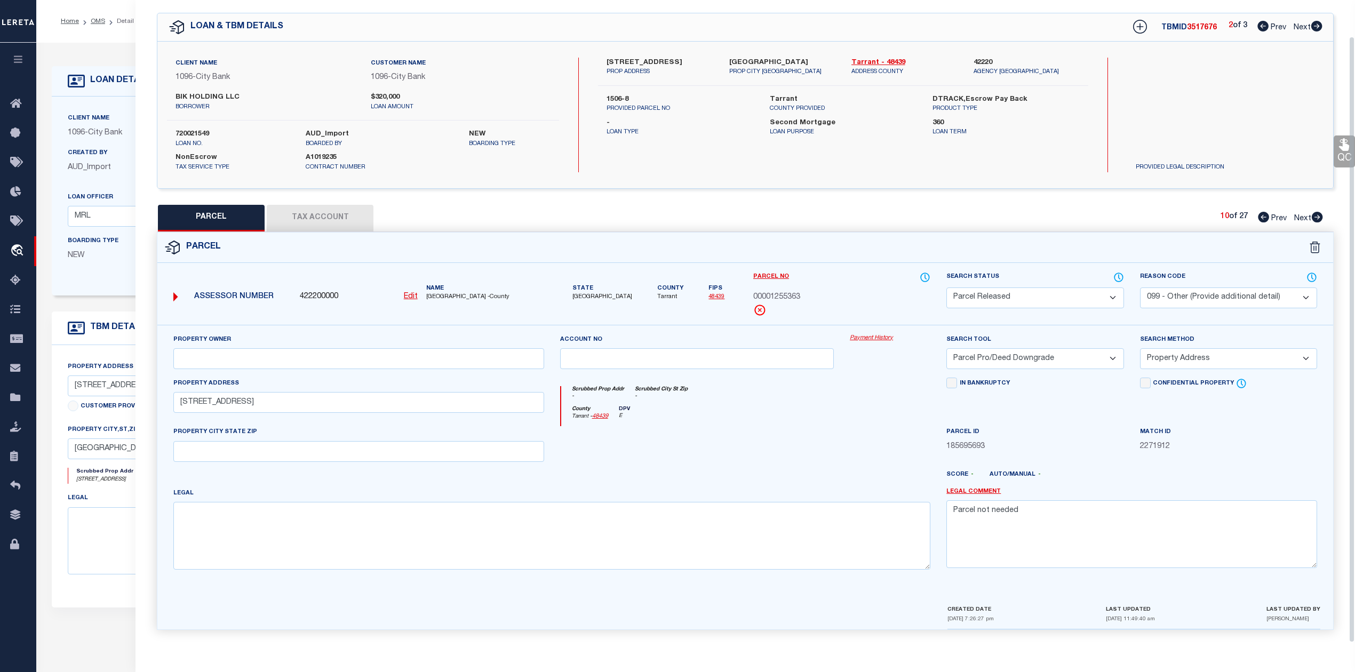
click at [820, 412] on div "County Tarrant - 48439 DPV E" at bounding box center [746, 416] width 370 height 21
click at [1316, 214] on icon at bounding box center [1318, 217] width 12 height 11
click at [1035, 297] on select "Automated Search Bad Parcel Complete Duplicate Parcel High Dollar Reporting In …" at bounding box center [1035, 298] width 177 height 21
click at [947, 288] on select "Automated Search Bad Parcel Complete Duplicate Parcel High Dollar Reporting In …" at bounding box center [1035, 298] width 177 height 21
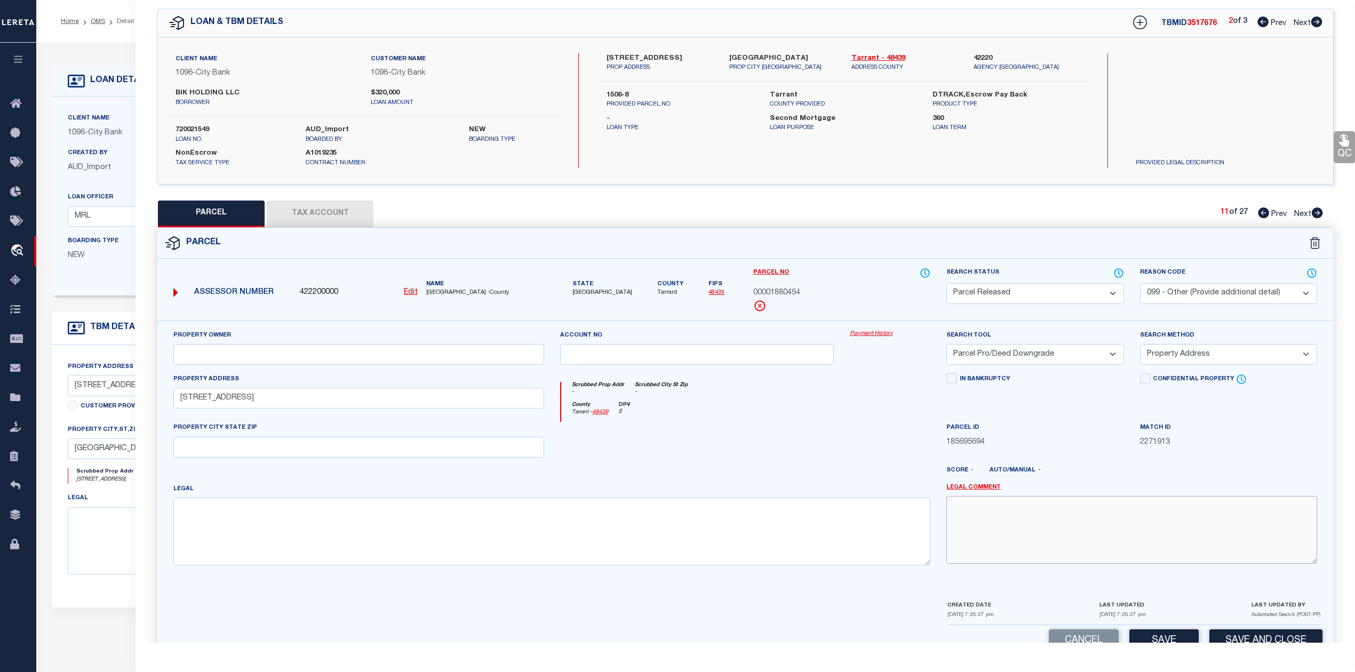
click at [1071, 530] on textarea at bounding box center [1132, 529] width 371 height 67
paste textarea "Parcel not needed"
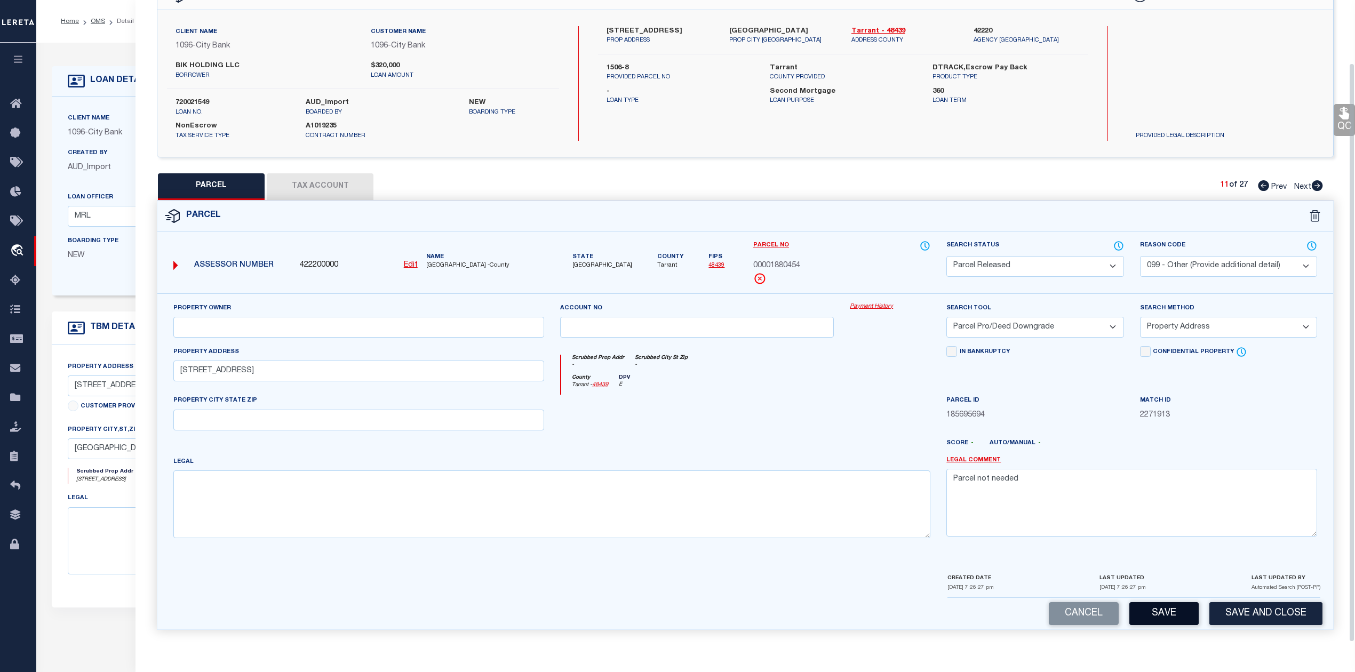
click at [1149, 617] on button "Save" at bounding box center [1164, 613] width 69 height 23
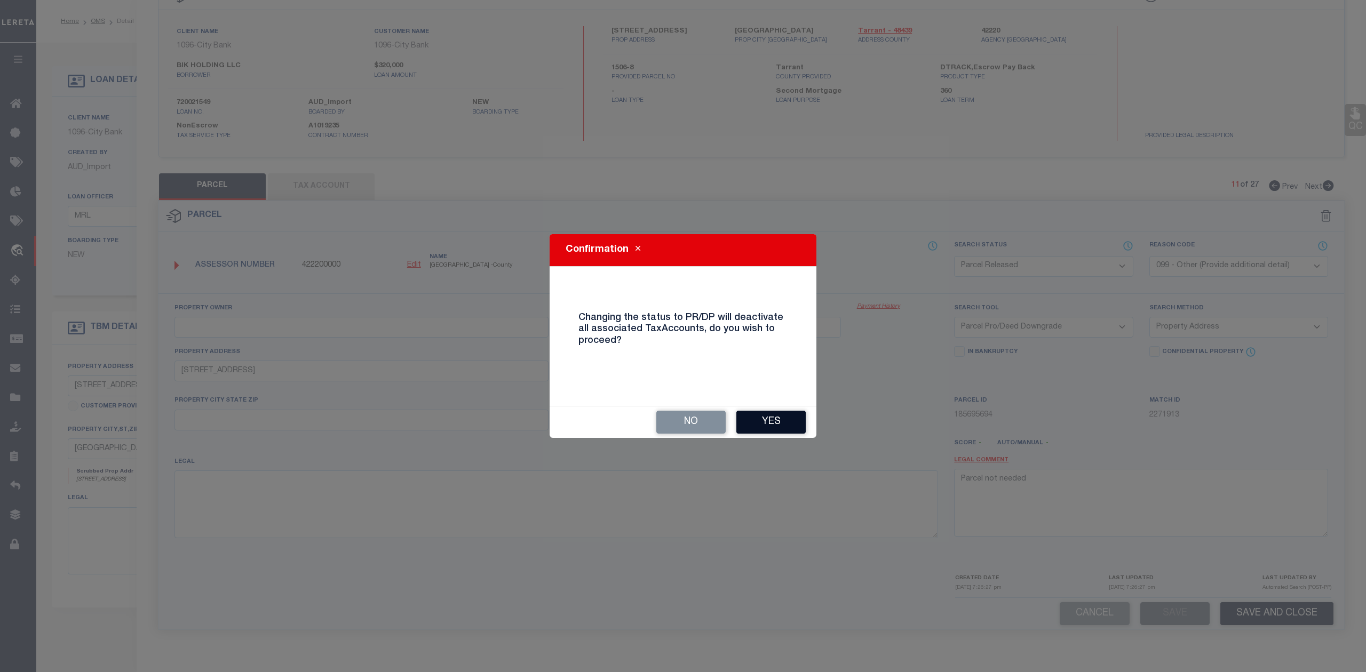
click at [750, 421] on button "Yes" at bounding box center [770, 422] width 69 height 23
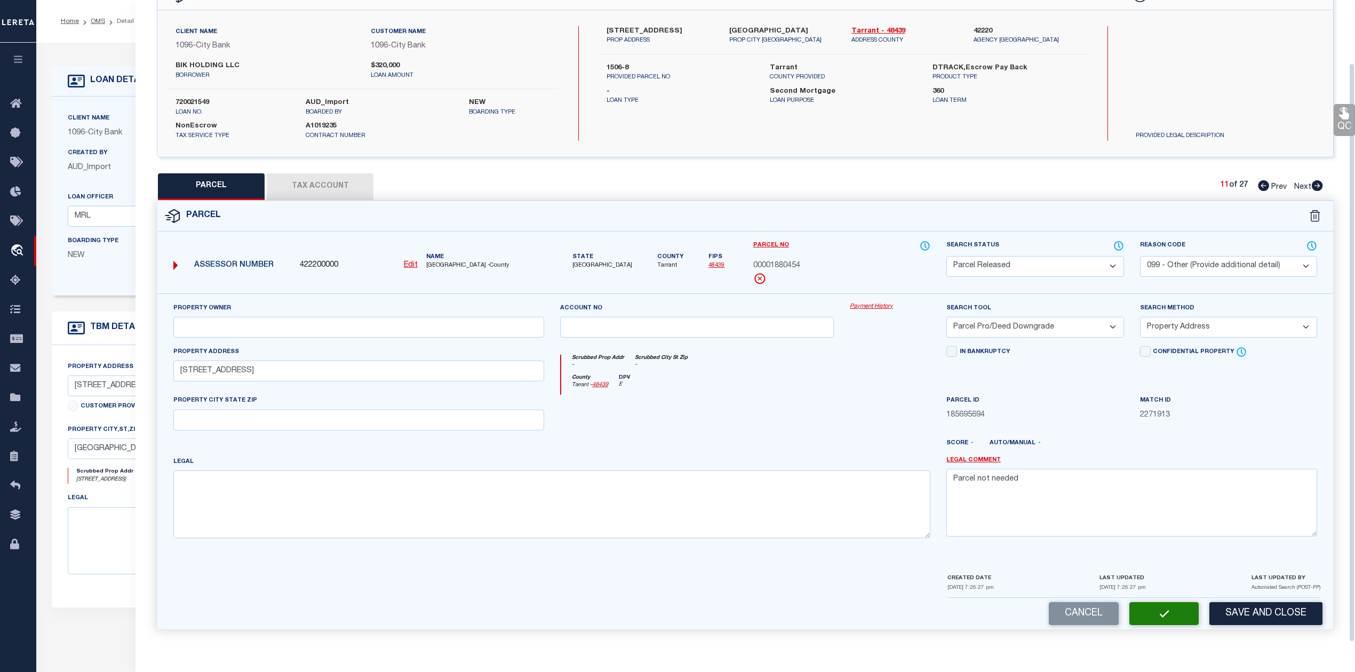
click at [794, 434] on div at bounding box center [697, 417] width 290 height 44
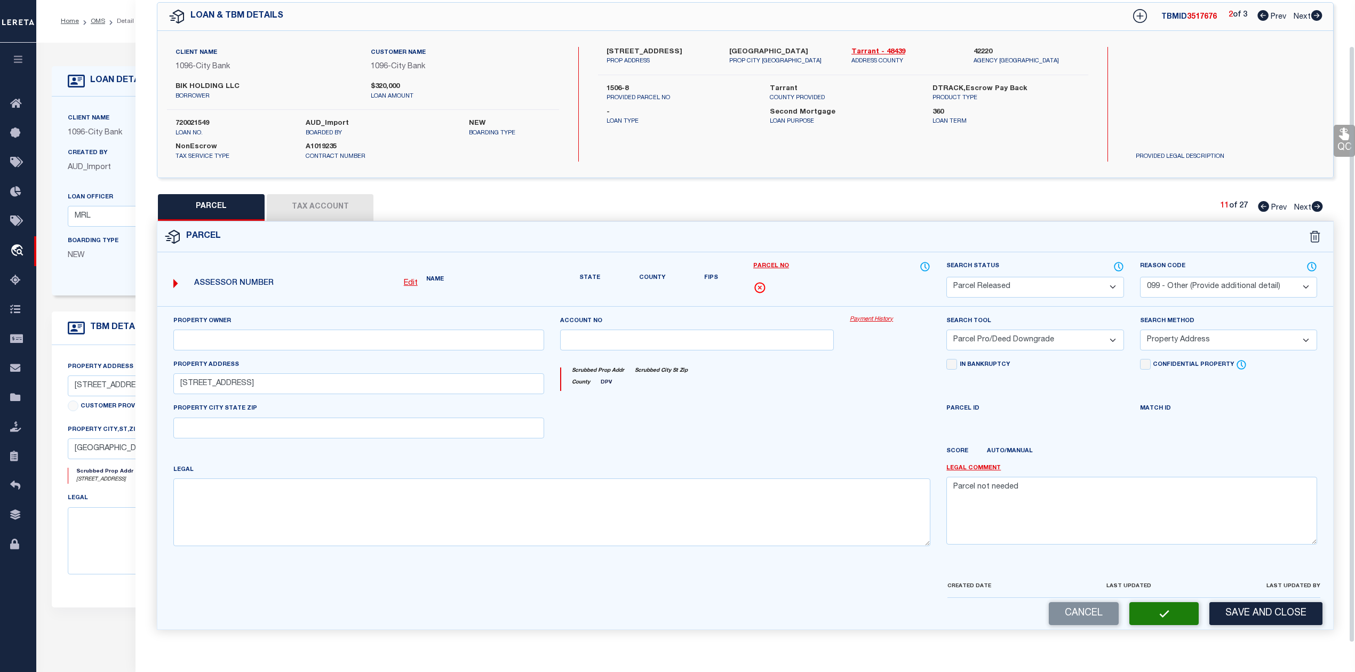
scroll to position [38, 0]
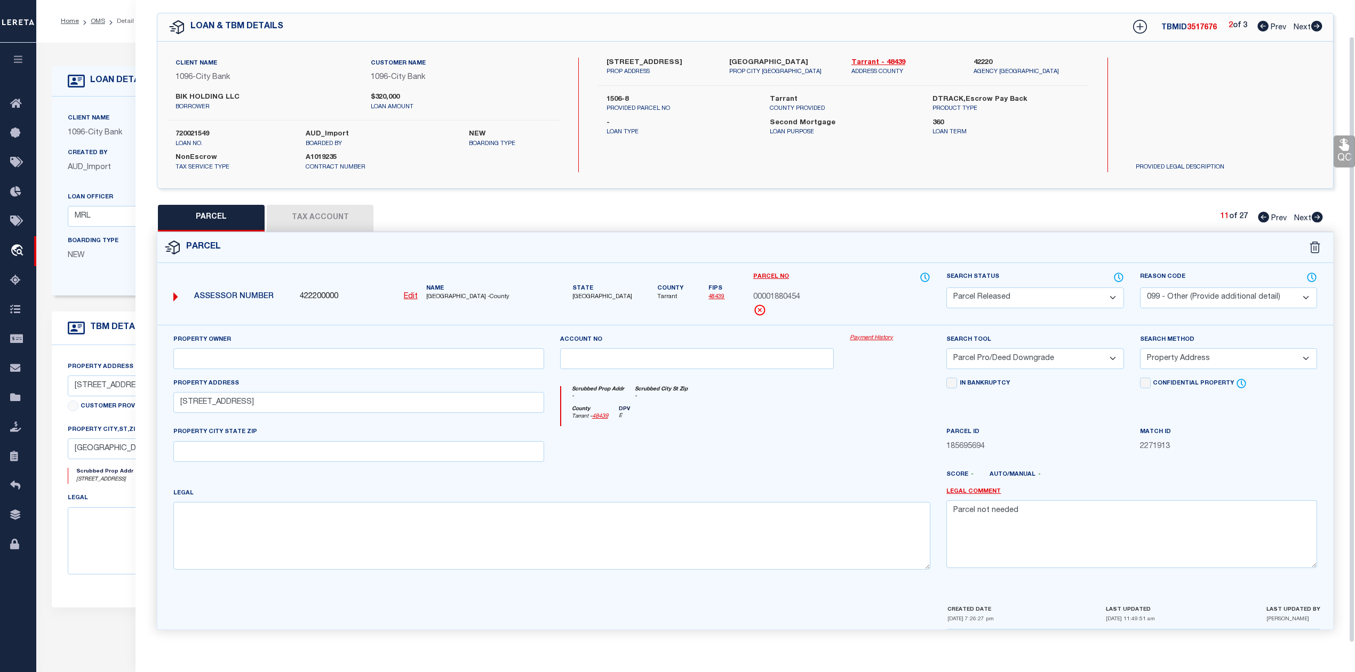
click at [802, 429] on div at bounding box center [697, 448] width 290 height 44
click at [887, 254] on div "Parcel" at bounding box center [745, 248] width 1176 height 30
click at [1318, 212] on icon at bounding box center [1317, 217] width 11 height 11
click at [1080, 299] on select "Automated Search Bad Parcel Complete Duplicate Parcel High Dollar Reporting In …" at bounding box center [1035, 298] width 177 height 21
click at [947, 288] on select "Automated Search Bad Parcel Complete Duplicate Parcel High Dollar Reporting In …" at bounding box center [1035, 298] width 177 height 21
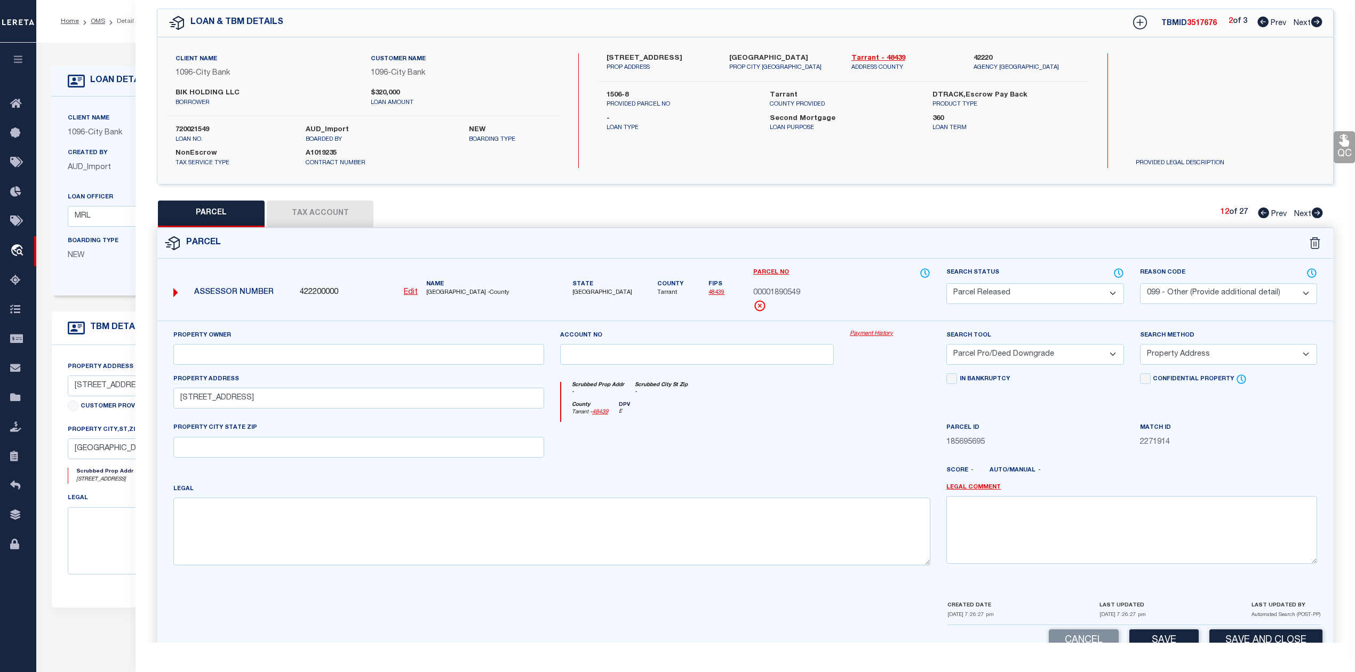
click at [831, 483] on div at bounding box center [794, 474] width 290 height 17
click at [1068, 526] on textarea at bounding box center [1132, 529] width 371 height 67
paste textarea "Parcel not needed"
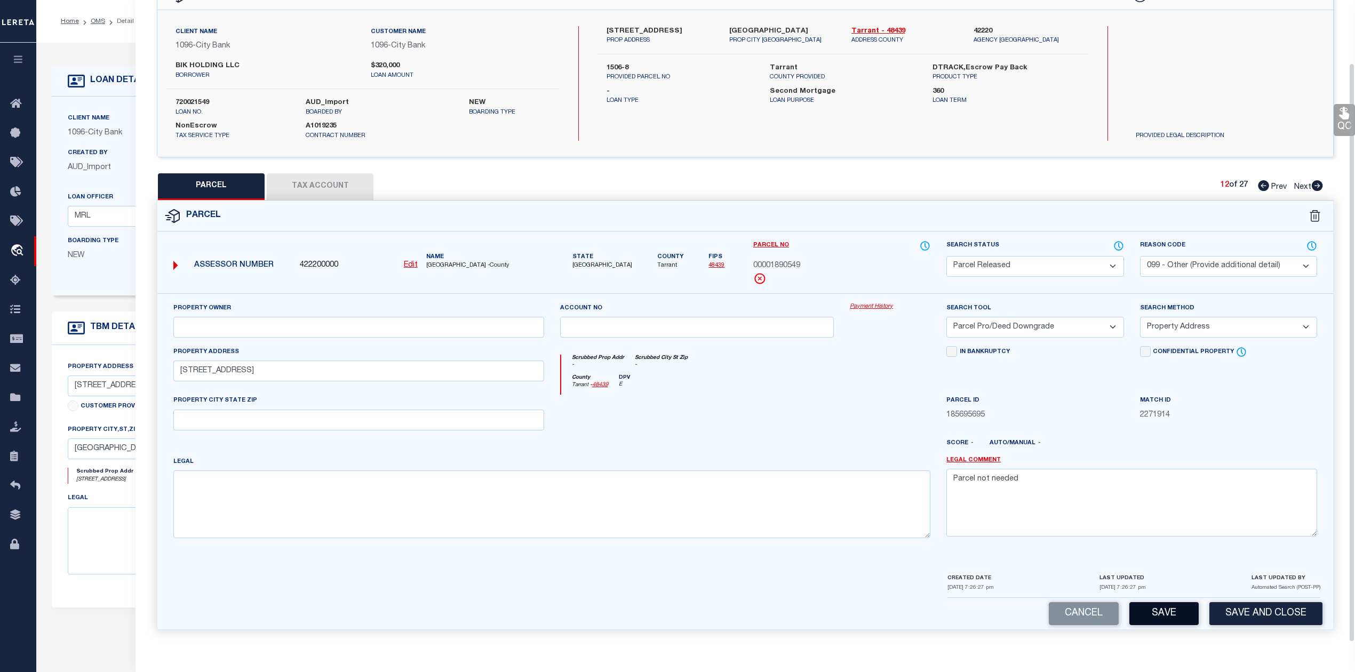
click at [1177, 613] on button "Save" at bounding box center [1164, 613] width 69 height 23
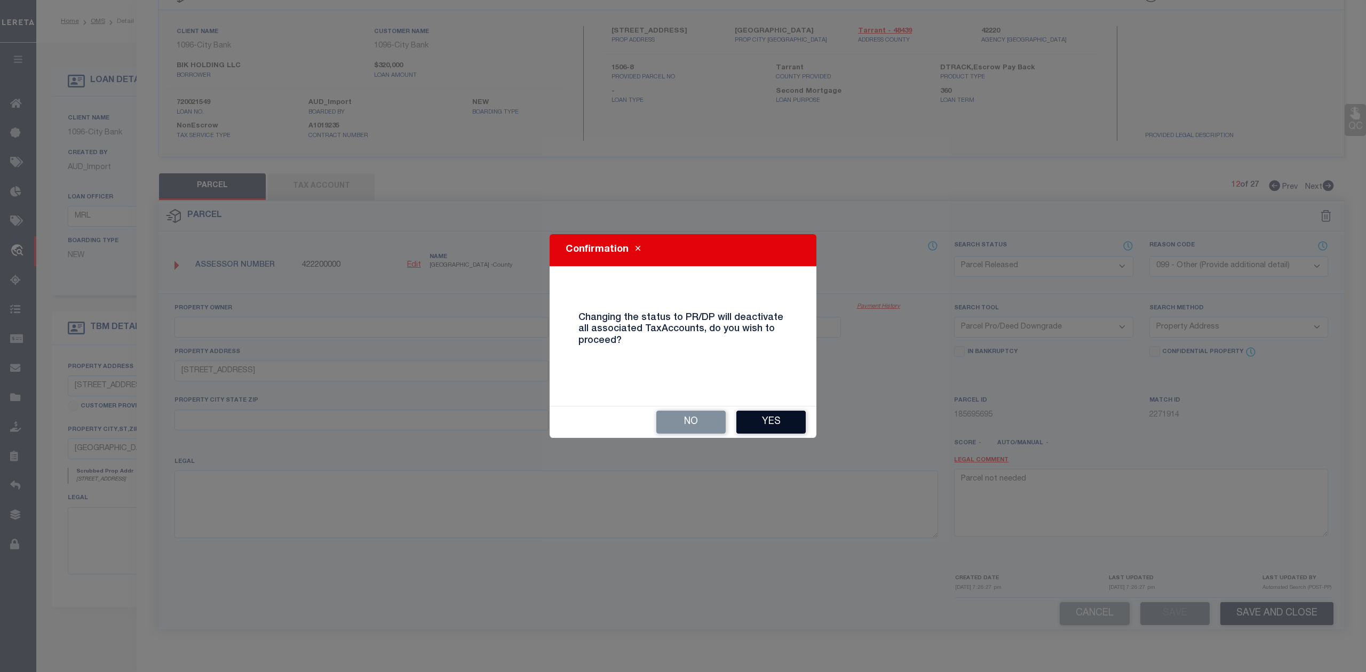
click at [761, 423] on button "Yes" at bounding box center [770, 422] width 69 height 23
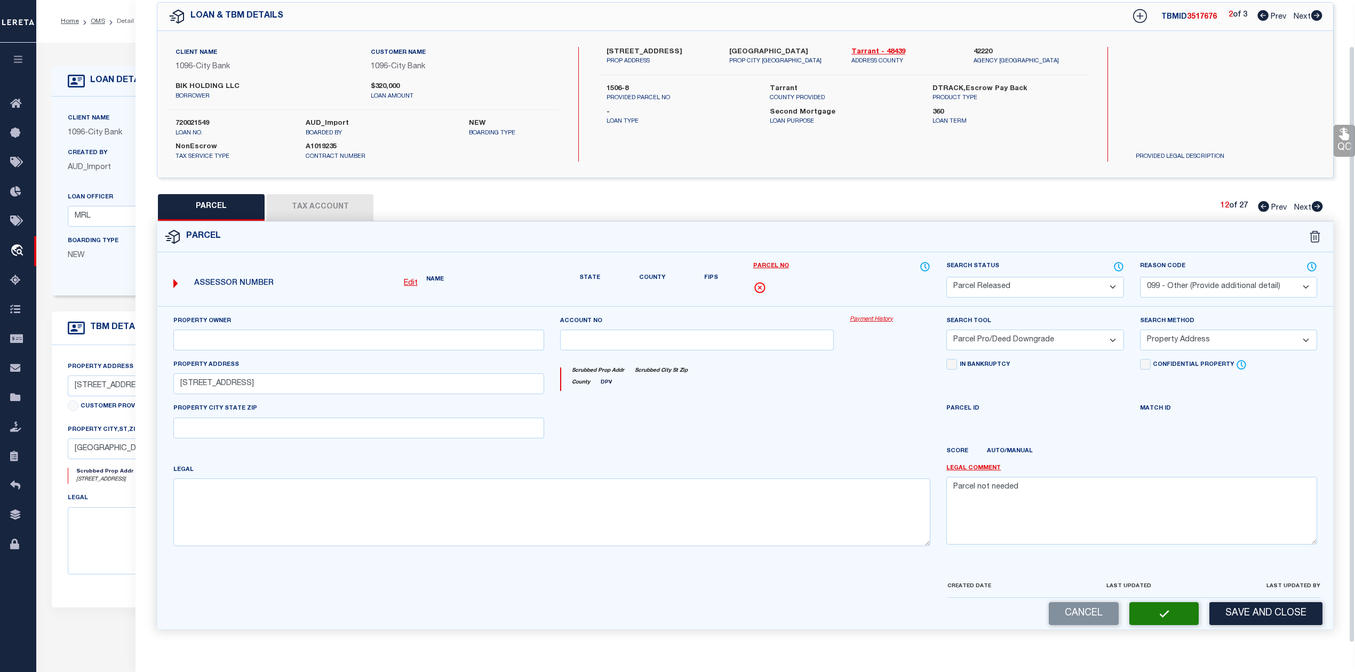
scroll to position [38, 0]
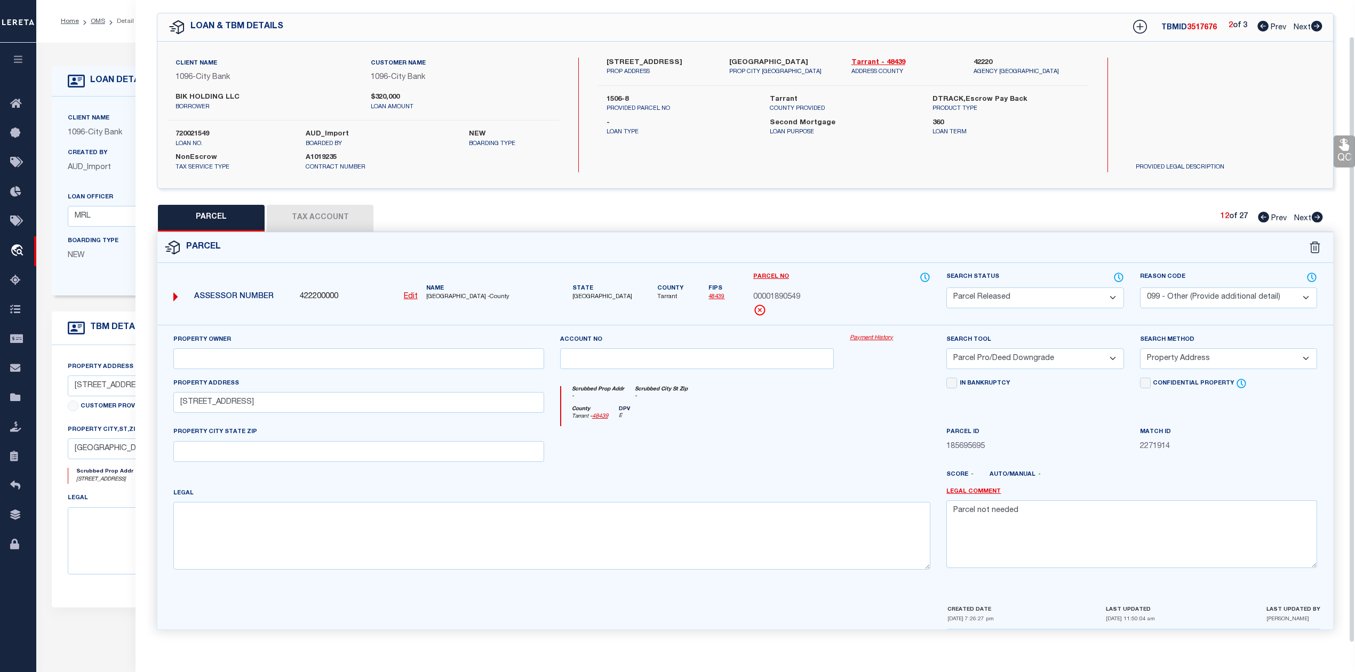
click at [789, 415] on div "County Tarrant - 48439 DPV E" at bounding box center [746, 416] width 370 height 21
click at [1317, 214] on icon at bounding box center [1317, 217] width 11 height 11
click at [1037, 296] on select "Automated Search Bad Parcel Complete Duplicate Parcel High Dollar Reporting In …" at bounding box center [1035, 298] width 177 height 21
click at [947, 288] on select "Automated Search Bad Parcel Complete Duplicate Parcel High Dollar Reporting In …" at bounding box center [1035, 298] width 177 height 21
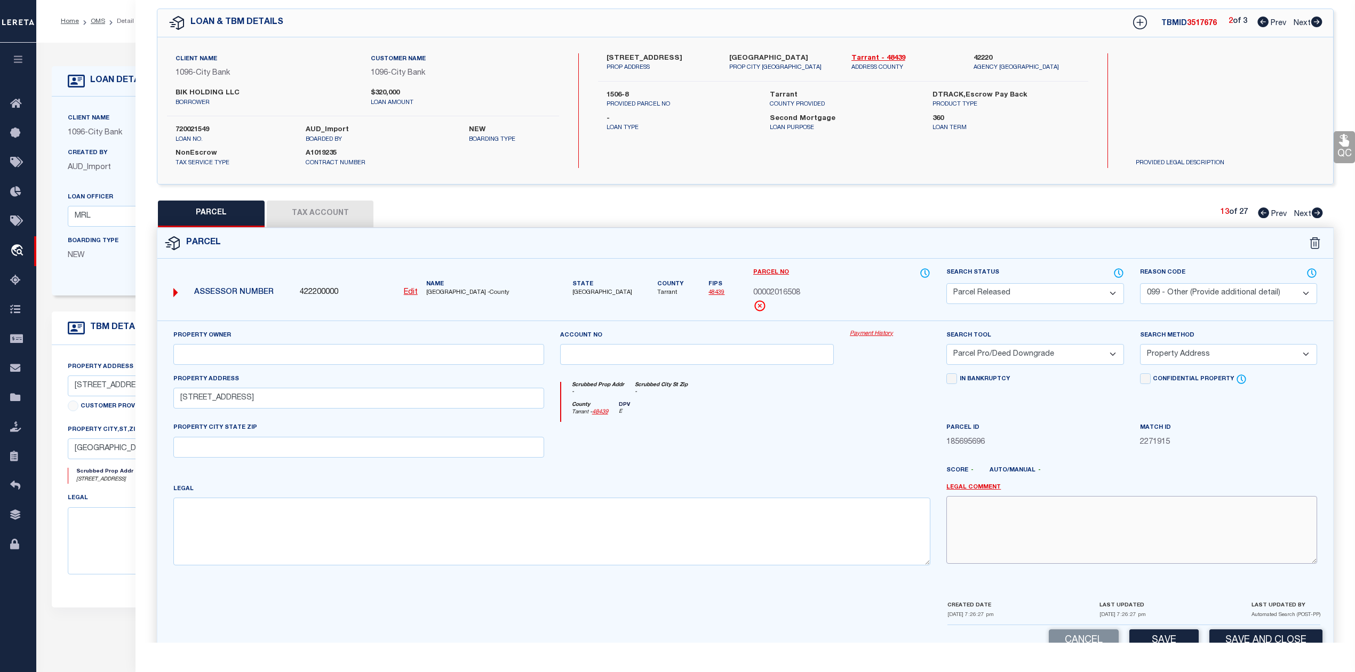
click at [1042, 545] on textarea at bounding box center [1132, 529] width 371 height 67
paste textarea "Parcel not needed"
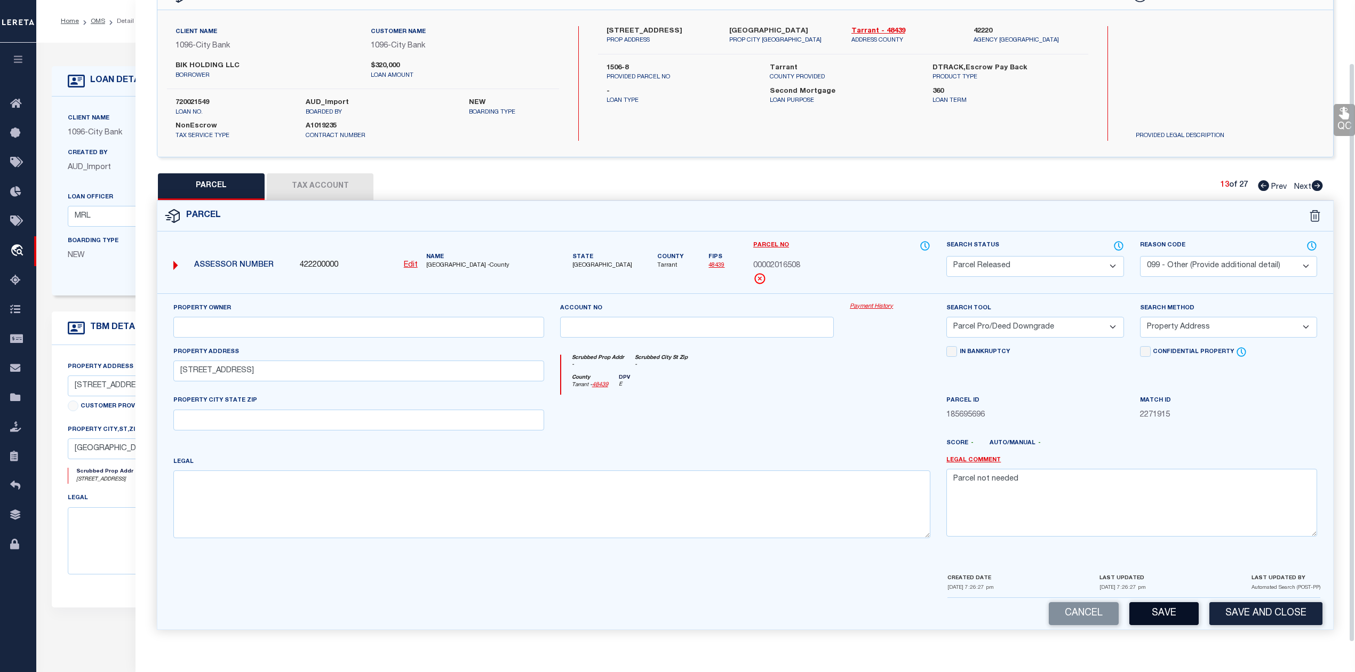
click at [1149, 613] on button "Save" at bounding box center [1164, 613] width 69 height 23
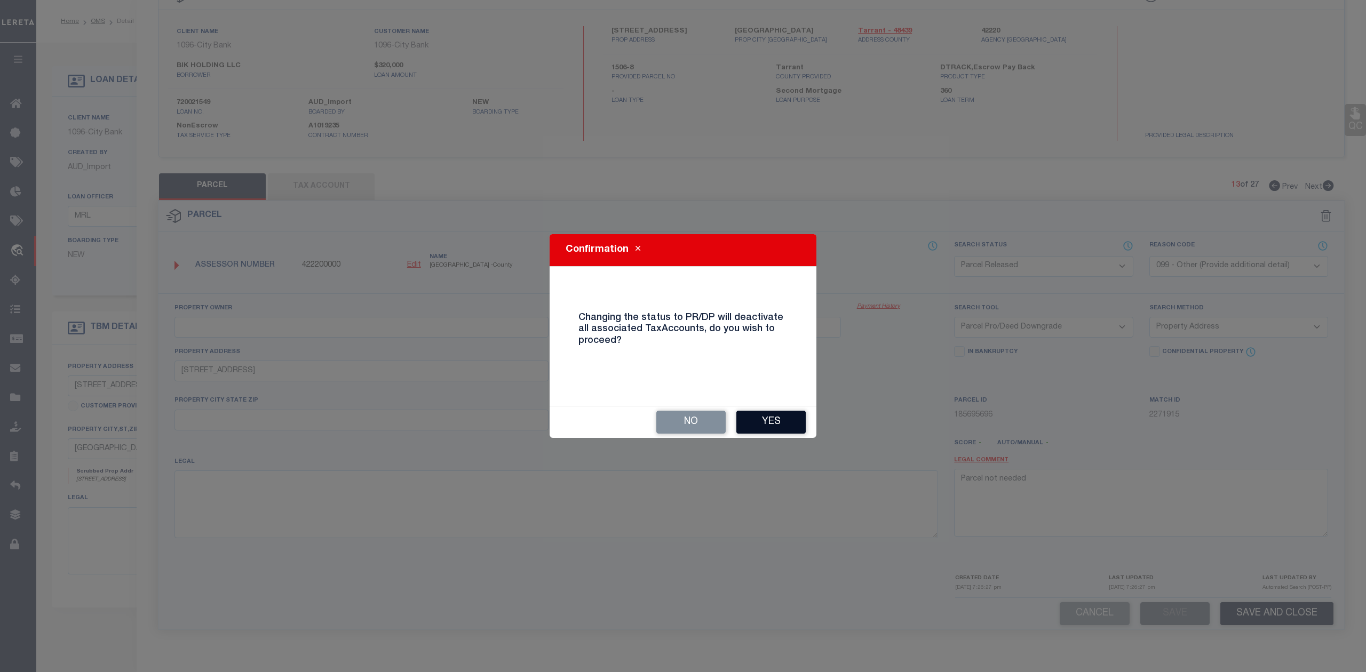
click at [774, 425] on button "Yes" at bounding box center [770, 422] width 69 height 23
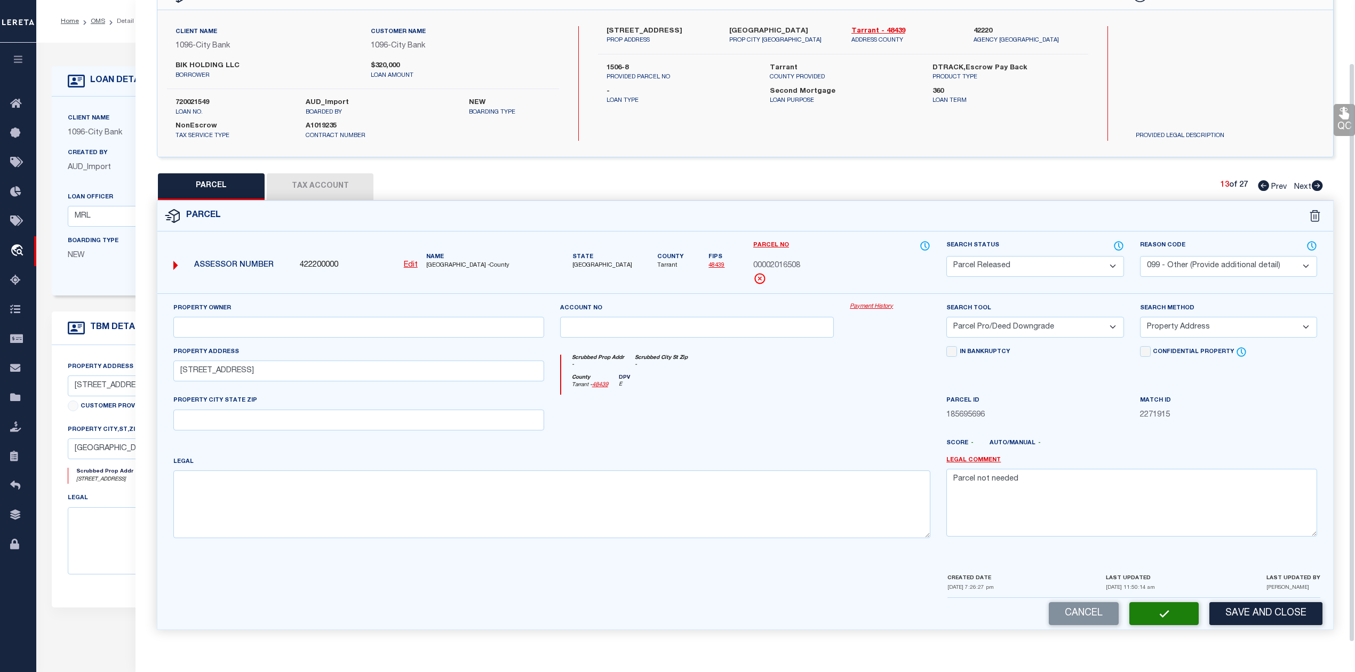
scroll to position [38, 0]
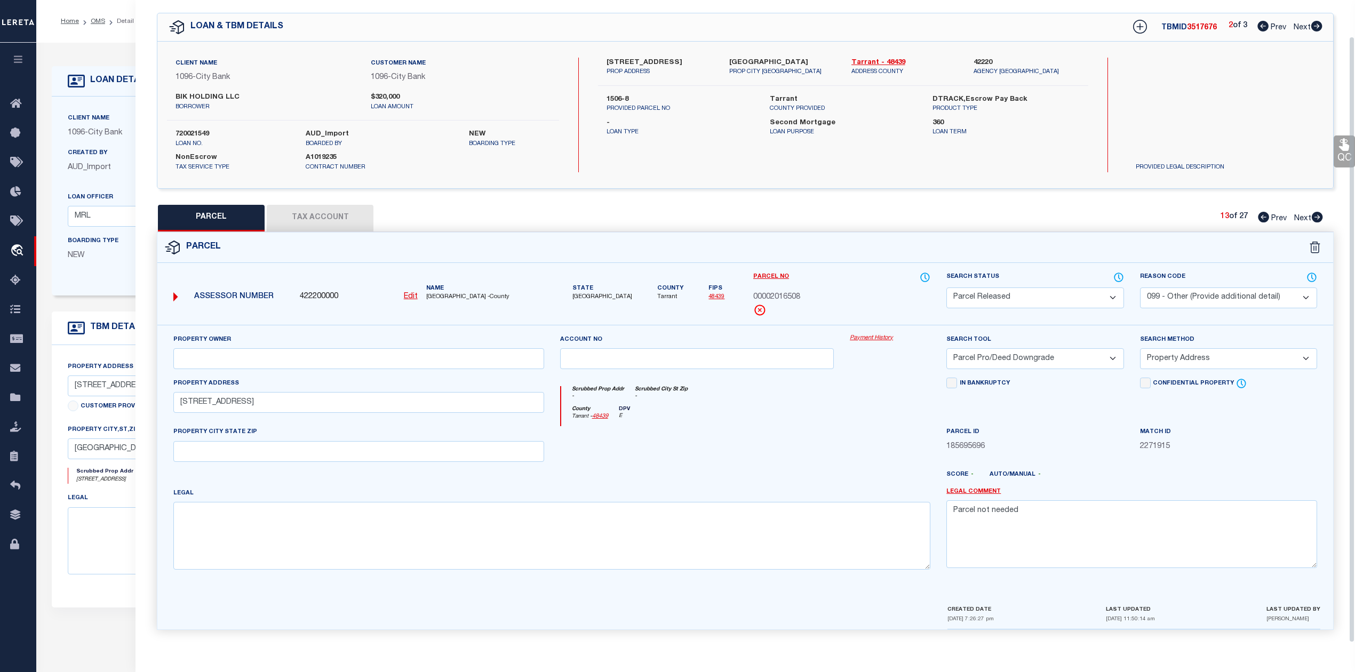
click at [797, 415] on div "County Tarrant - 48439 DPV E" at bounding box center [746, 416] width 370 height 21
click at [1314, 212] on icon at bounding box center [1317, 217] width 11 height 11
click at [1051, 296] on select "Automated Search Bad Parcel Complete Duplicate Parcel High Dollar Reporting In …" at bounding box center [1035, 298] width 177 height 21
click at [947, 288] on select "Automated Search Bad Parcel Complete Duplicate Parcel High Dollar Reporting In …" at bounding box center [1035, 298] width 177 height 21
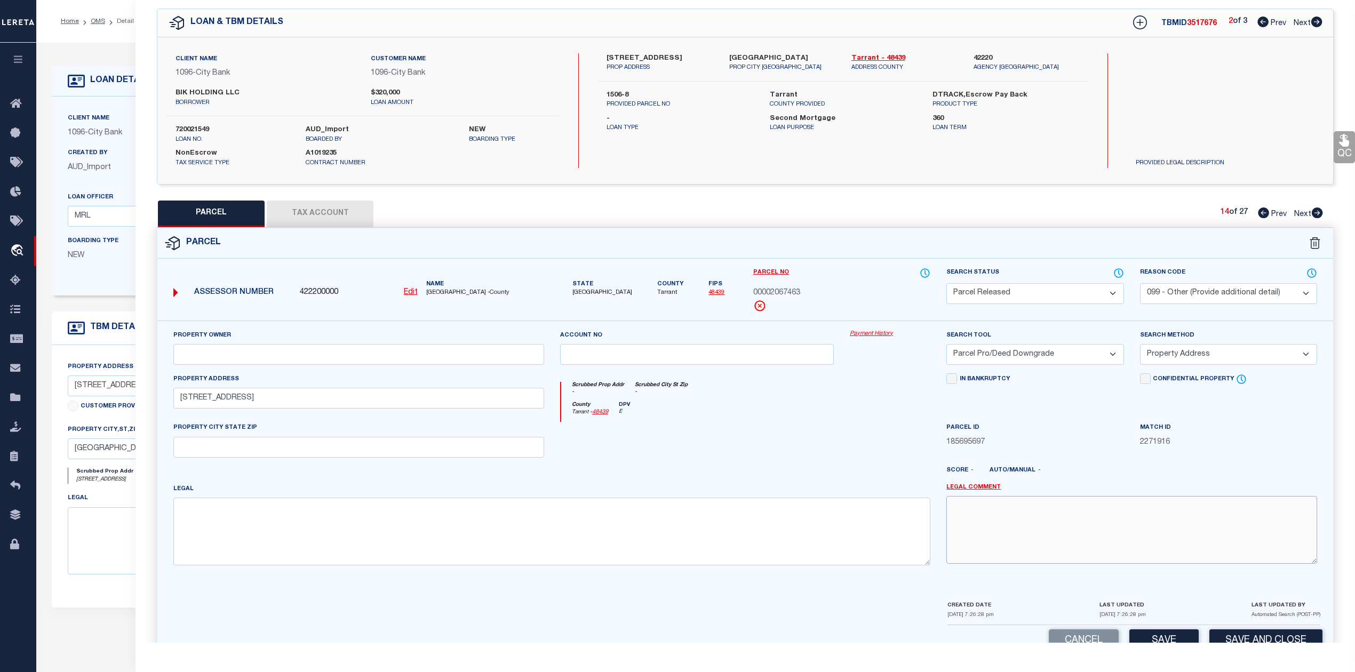
click at [1112, 511] on textarea at bounding box center [1132, 529] width 371 height 67
paste textarea "Parcel not needed"
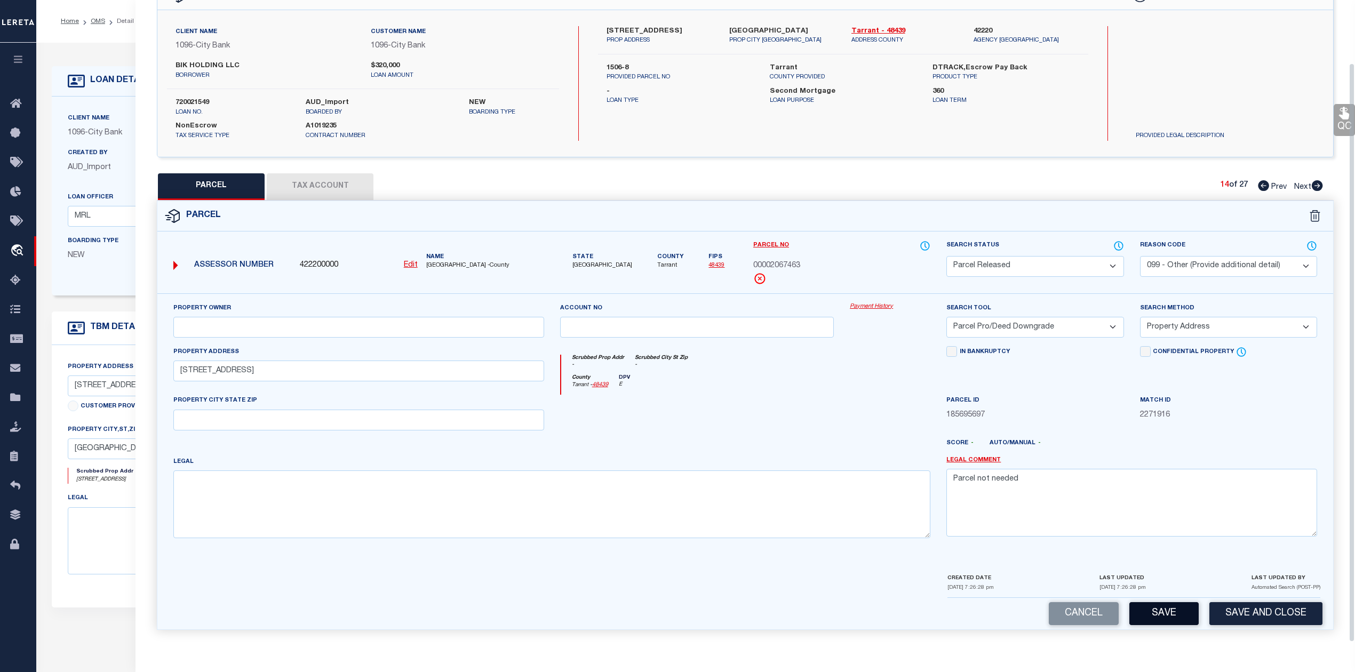
click at [1177, 614] on button "Save" at bounding box center [1164, 613] width 69 height 23
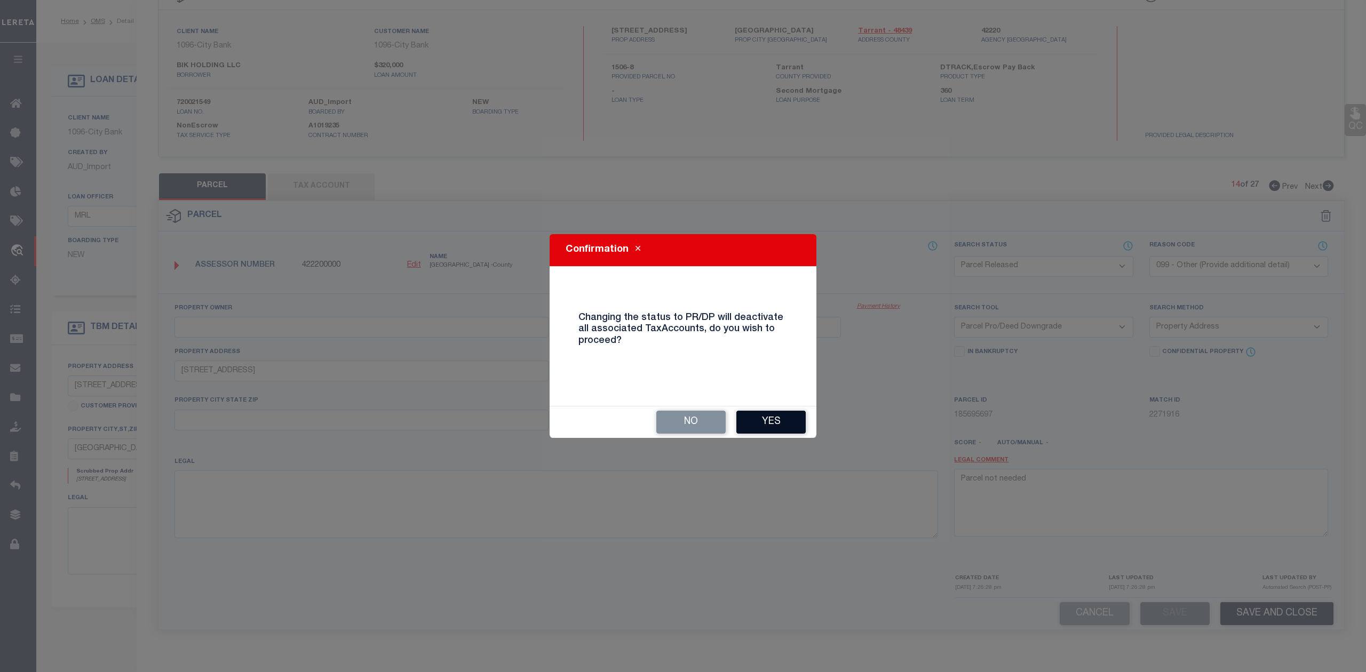
click at [779, 422] on button "Yes" at bounding box center [770, 422] width 69 height 23
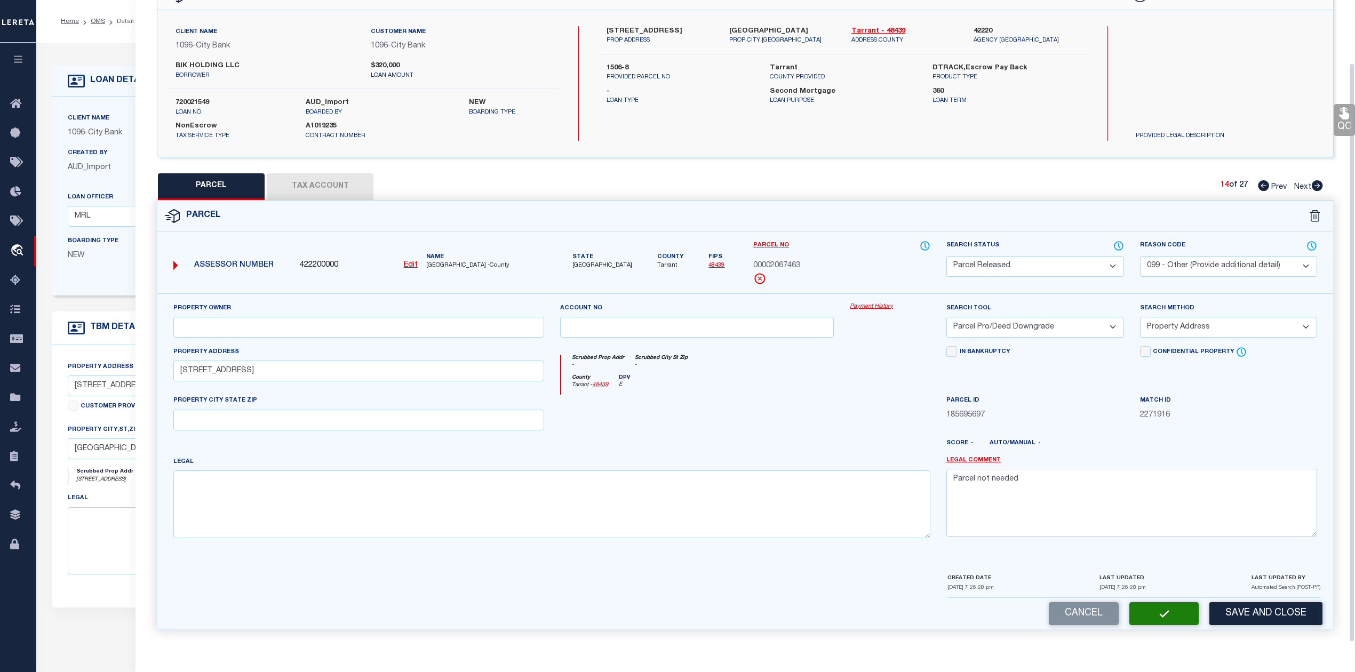
click at [779, 422] on div at bounding box center [697, 417] width 290 height 44
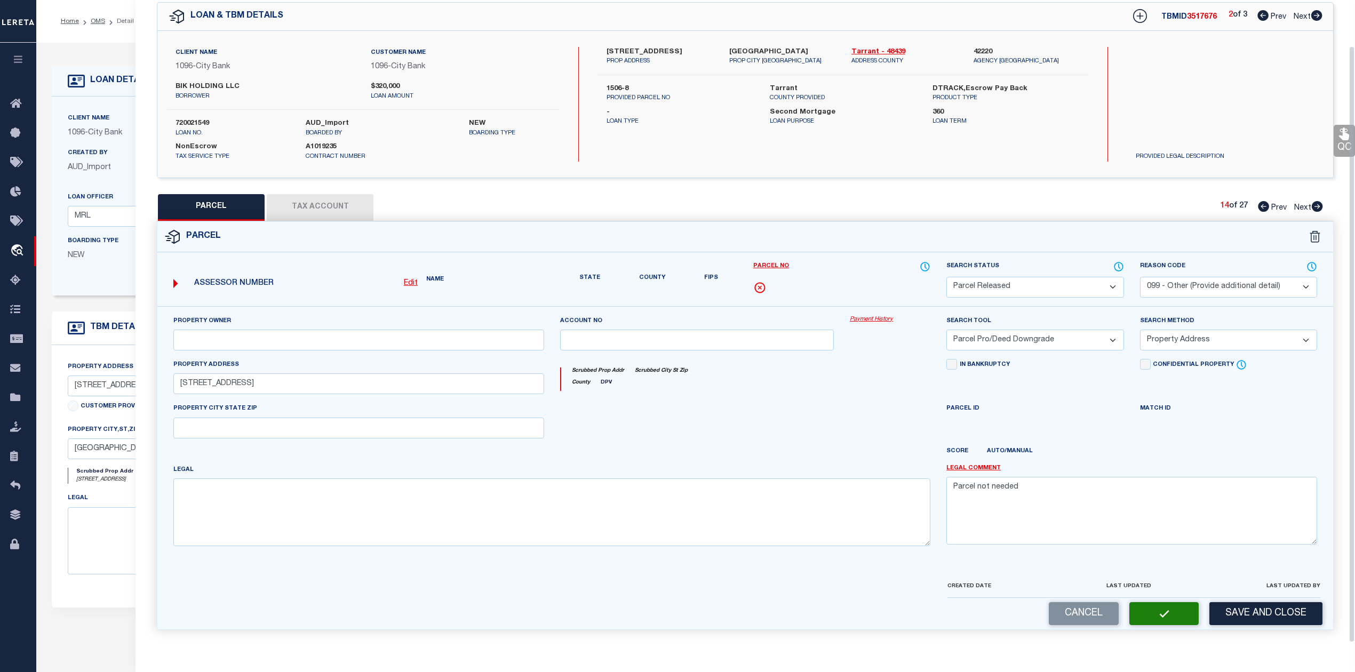
scroll to position [38, 0]
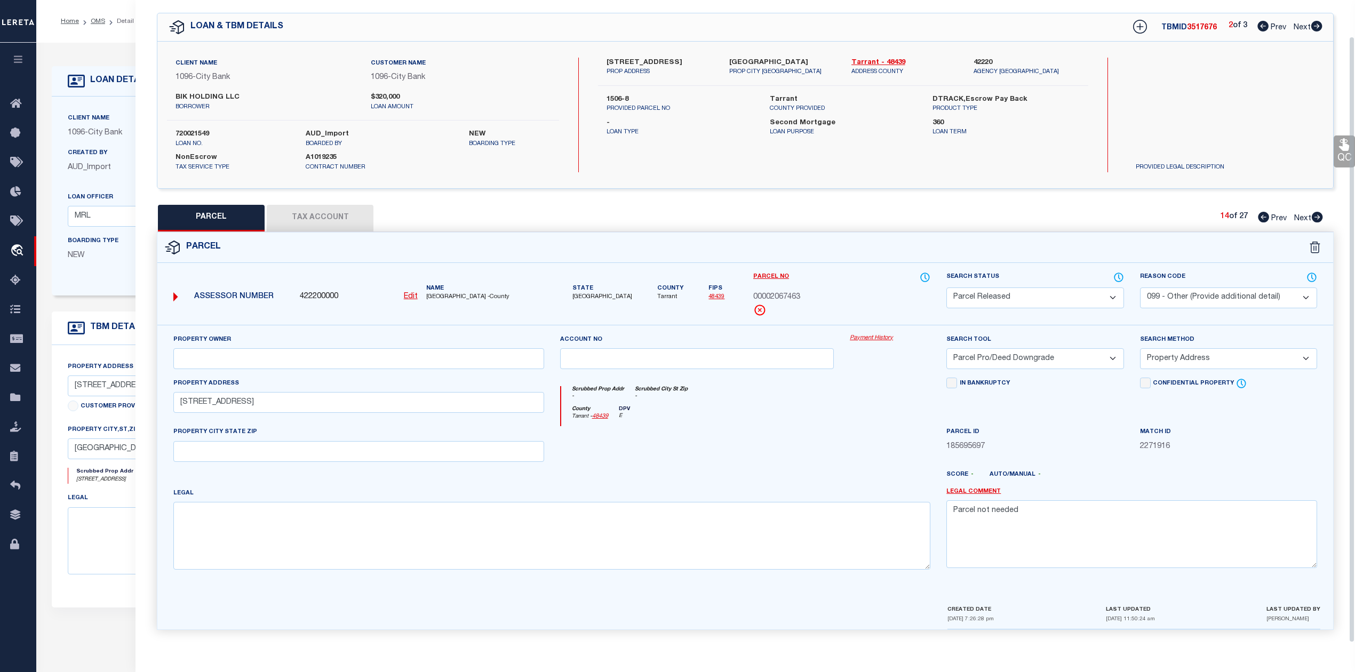
click at [784, 426] on div at bounding box center [697, 448] width 290 height 44
click at [1052, 235] on div "Parcel" at bounding box center [745, 248] width 1176 height 30
click at [1317, 212] on icon at bounding box center [1317, 217] width 11 height 11
click at [1046, 303] on select "Automated Search Bad Parcel Complete Duplicate Parcel High Dollar Reporting In …" at bounding box center [1035, 298] width 177 height 21
click at [947, 288] on select "Automated Search Bad Parcel Complete Duplicate Parcel High Dollar Reporting In …" at bounding box center [1035, 298] width 177 height 21
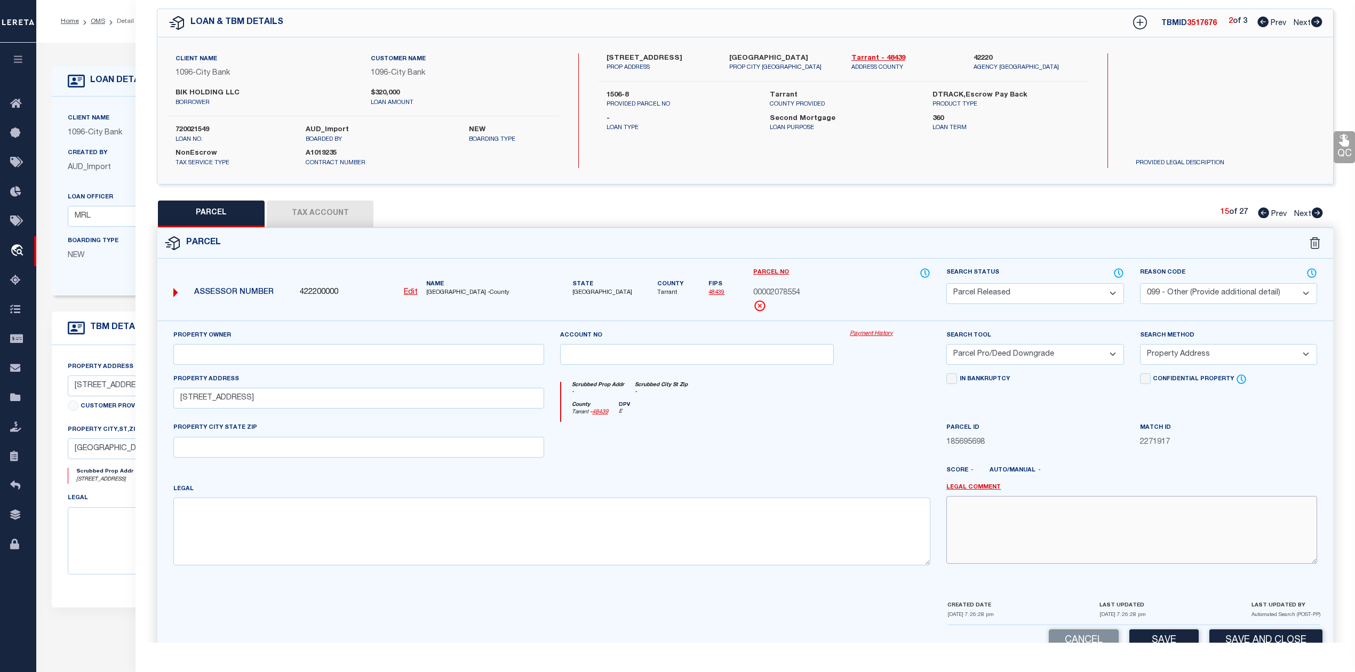
click at [1074, 551] on textarea at bounding box center [1132, 529] width 371 height 67
paste textarea "Parcel not needed"
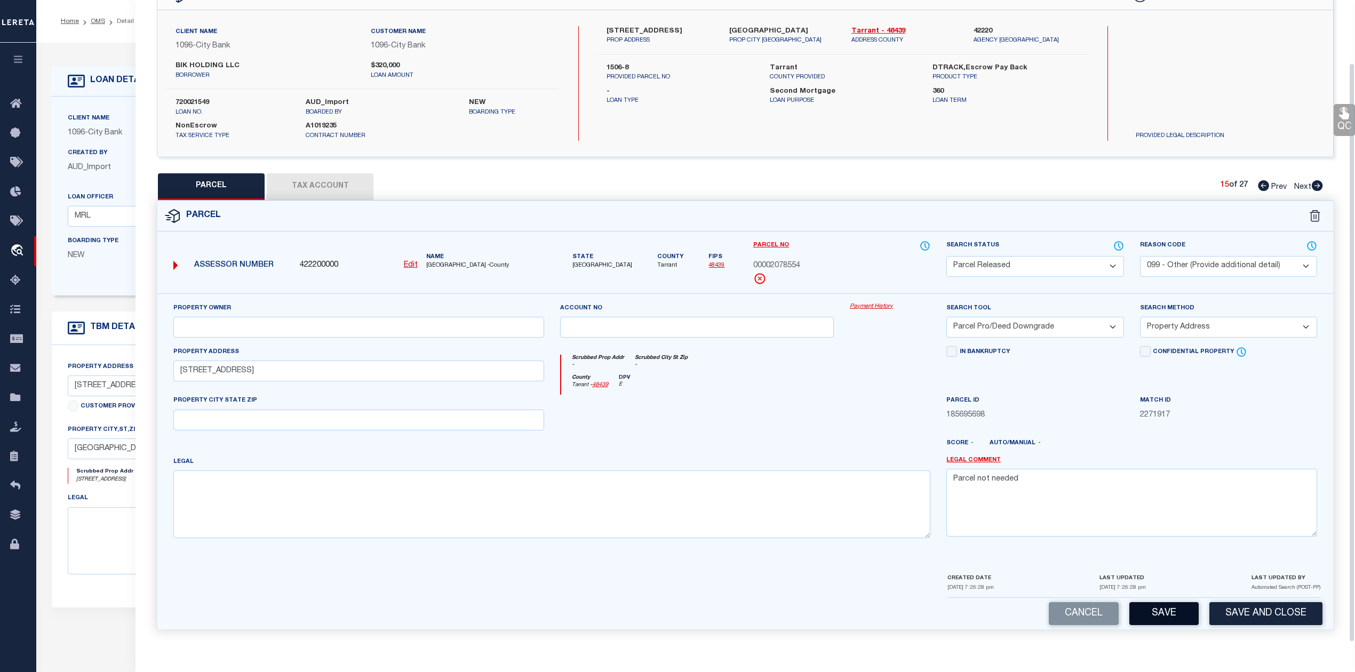
click at [1147, 609] on button "Save" at bounding box center [1164, 613] width 69 height 23
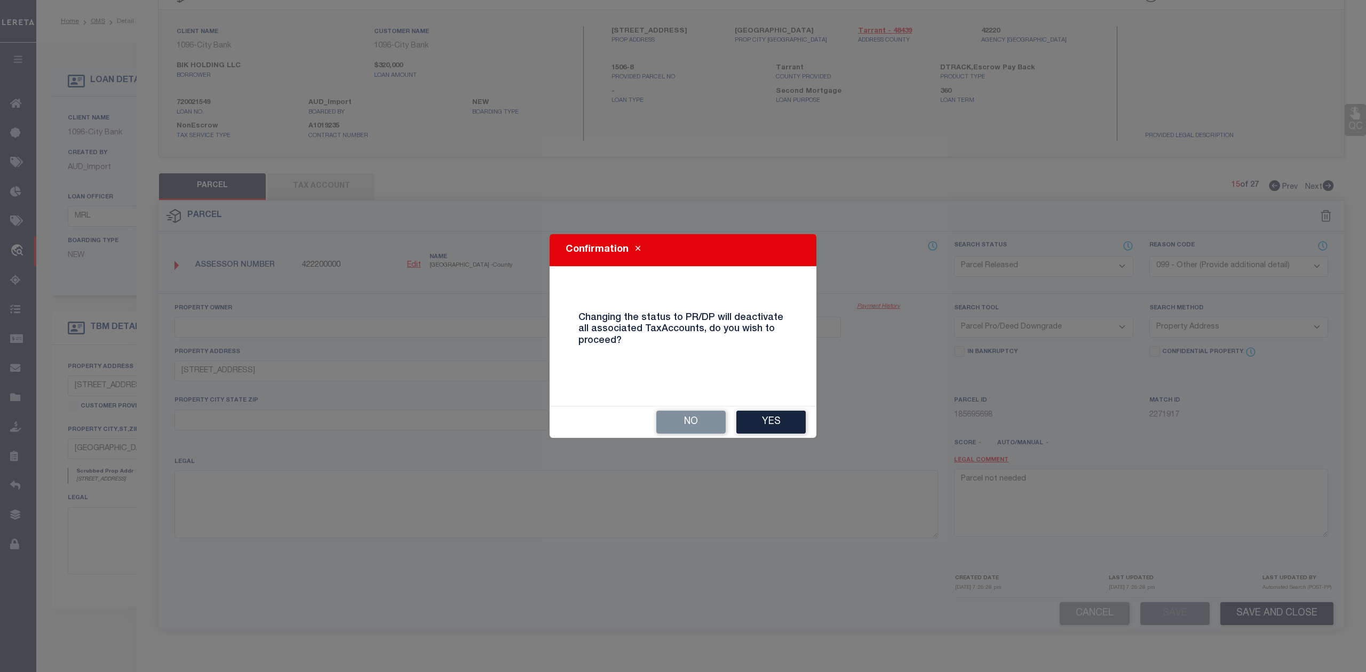
click at [774, 423] on button "Yes" at bounding box center [770, 422] width 69 height 23
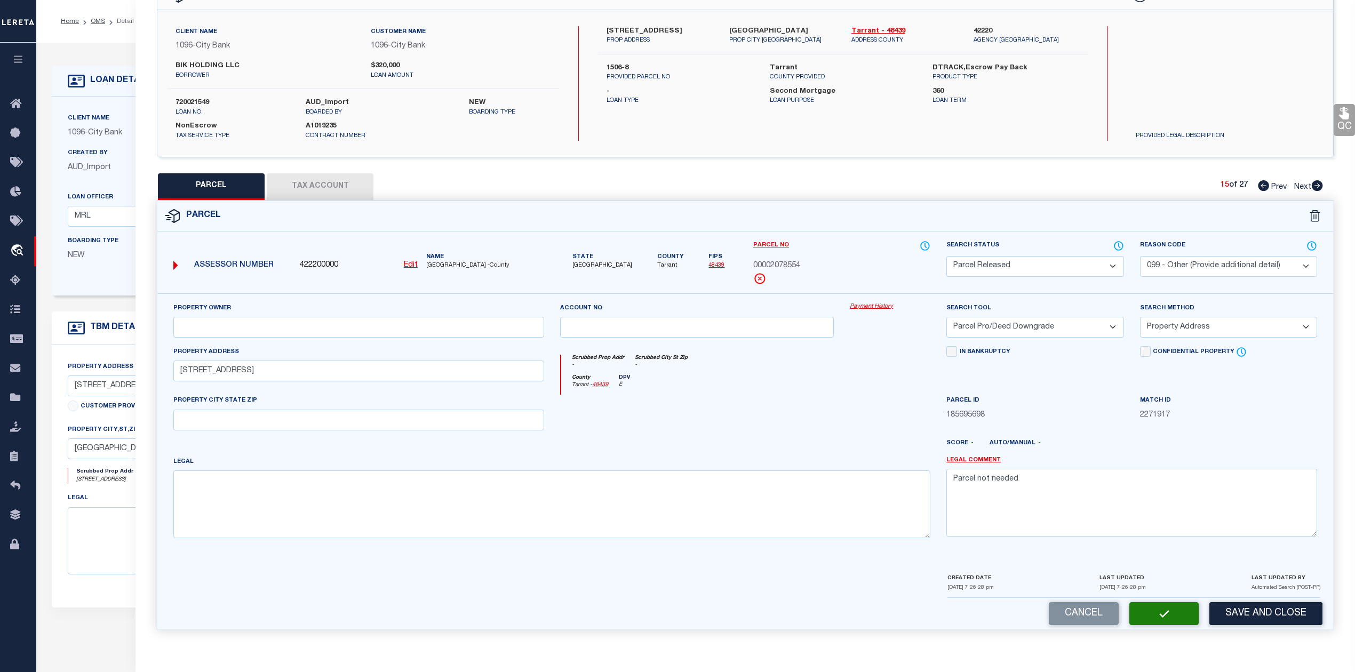
click at [802, 419] on div at bounding box center [697, 417] width 290 height 44
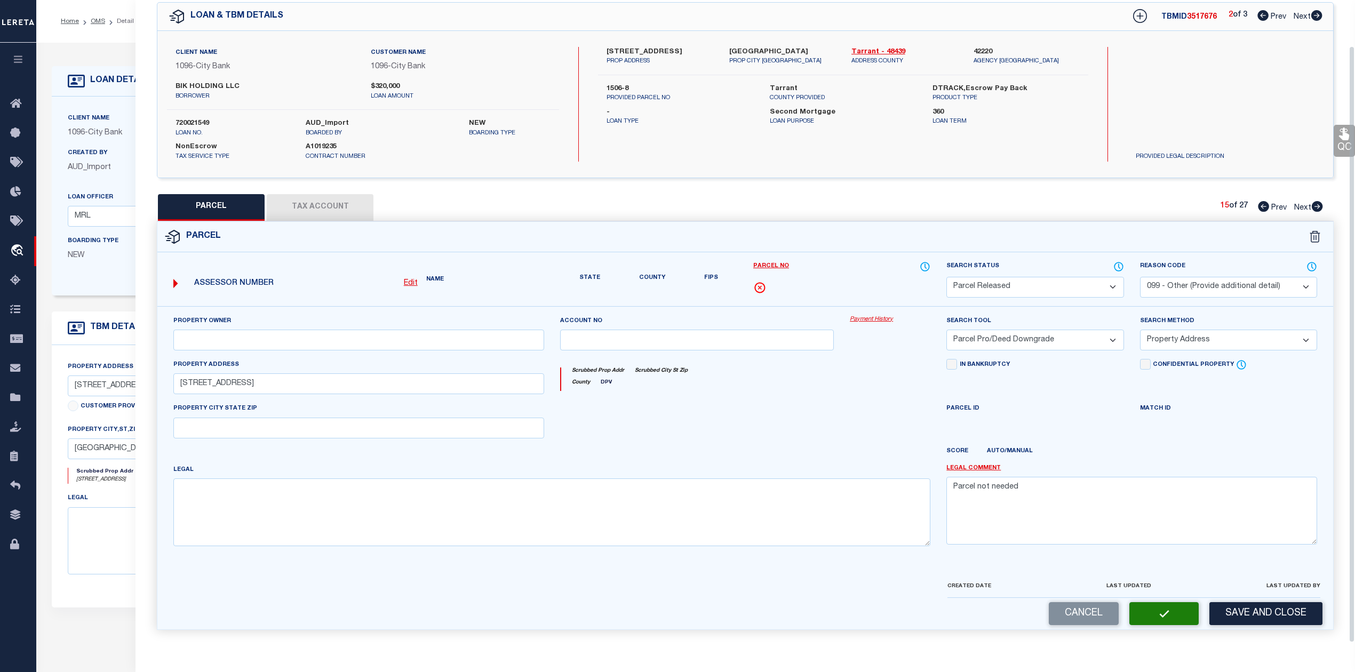
scroll to position [38, 0]
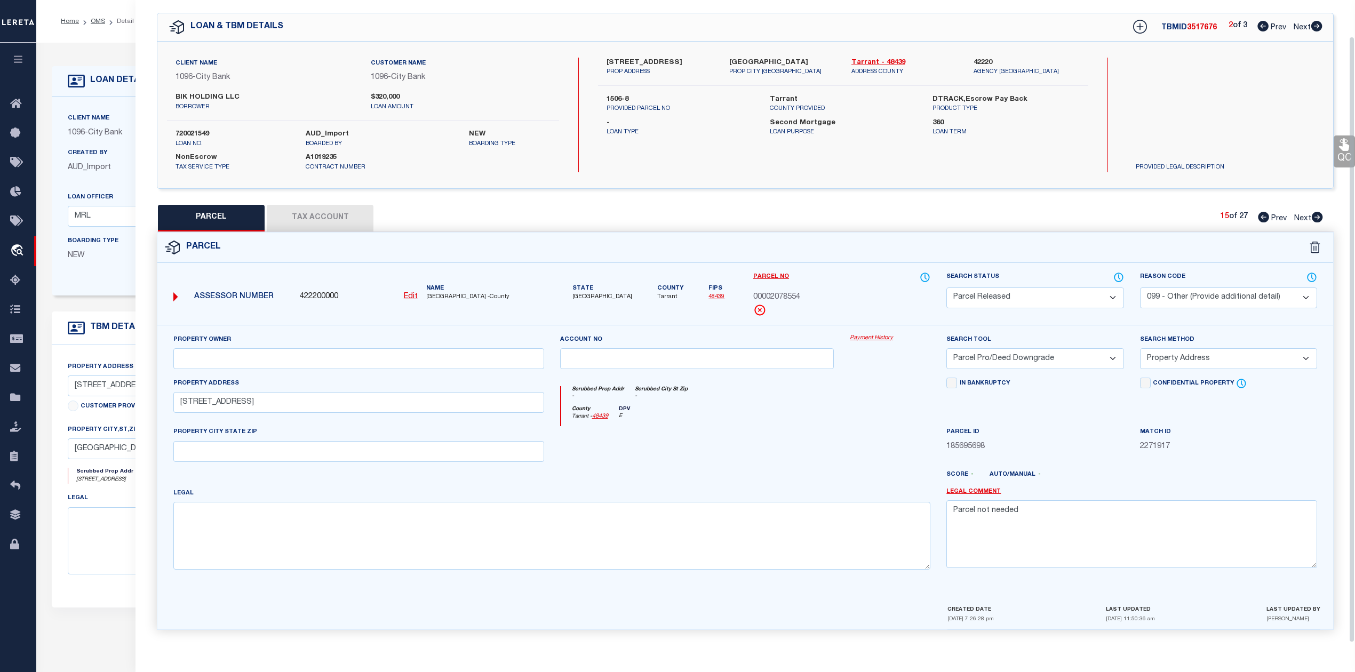
click at [1129, 199] on div "QC QC QC" at bounding box center [746, 320] width 1220 height 646
click at [1316, 212] on icon at bounding box center [1317, 217] width 11 height 11
click at [1043, 300] on select "Automated Search Bad Parcel Complete Duplicate Parcel High Dollar Reporting In …" at bounding box center [1035, 298] width 177 height 21
click at [947, 288] on select "Automated Search Bad Parcel Complete Duplicate Parcel High Dollar Reporting In …" at bounding box center [1035, 298] width 177 height 21
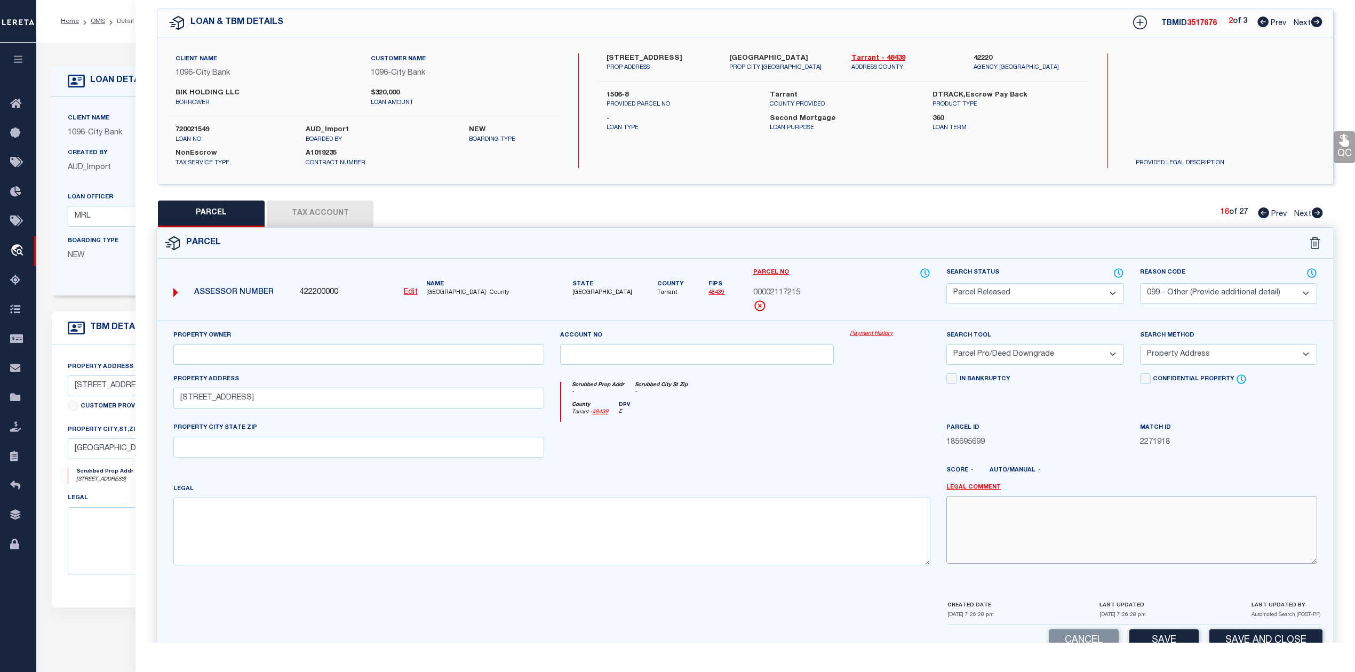
click at [1044, 540] on textarea at bounding box center [1132, 529] width 371 height 67
paste textarea "Parcel not needed"
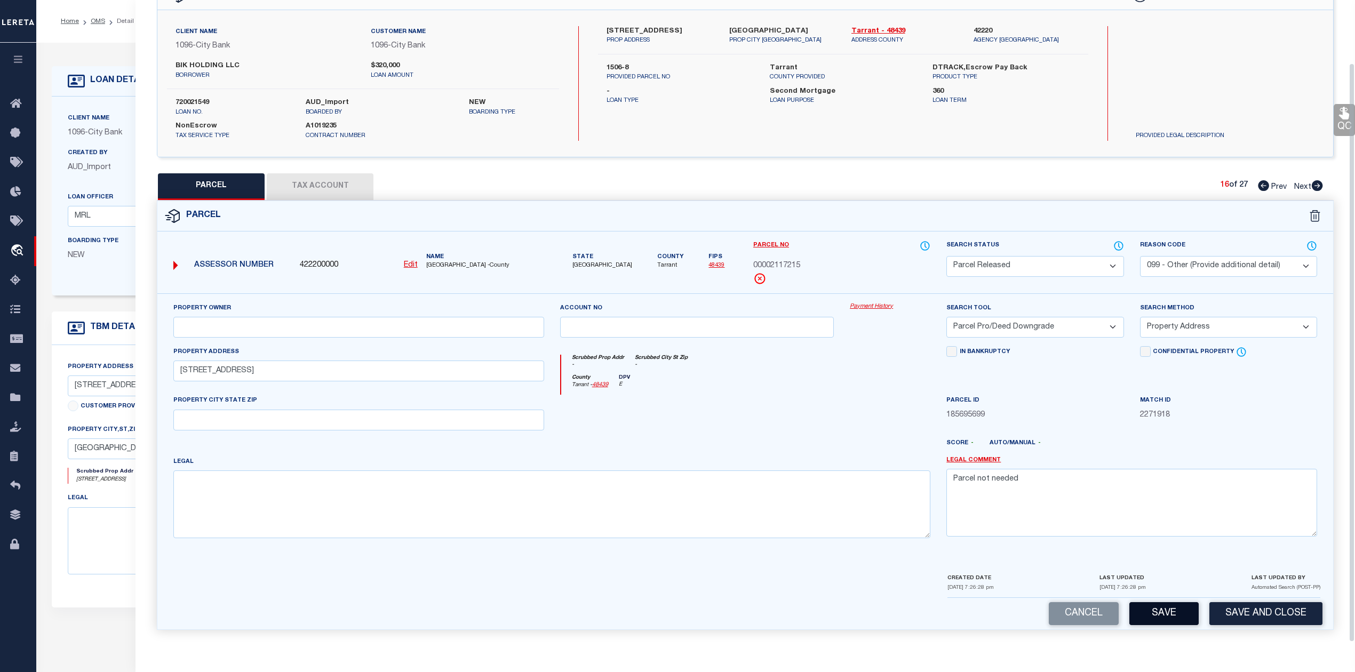
click at [1148, 615] on button "Save" at bounding box center [1164, 613] width 69 height 23
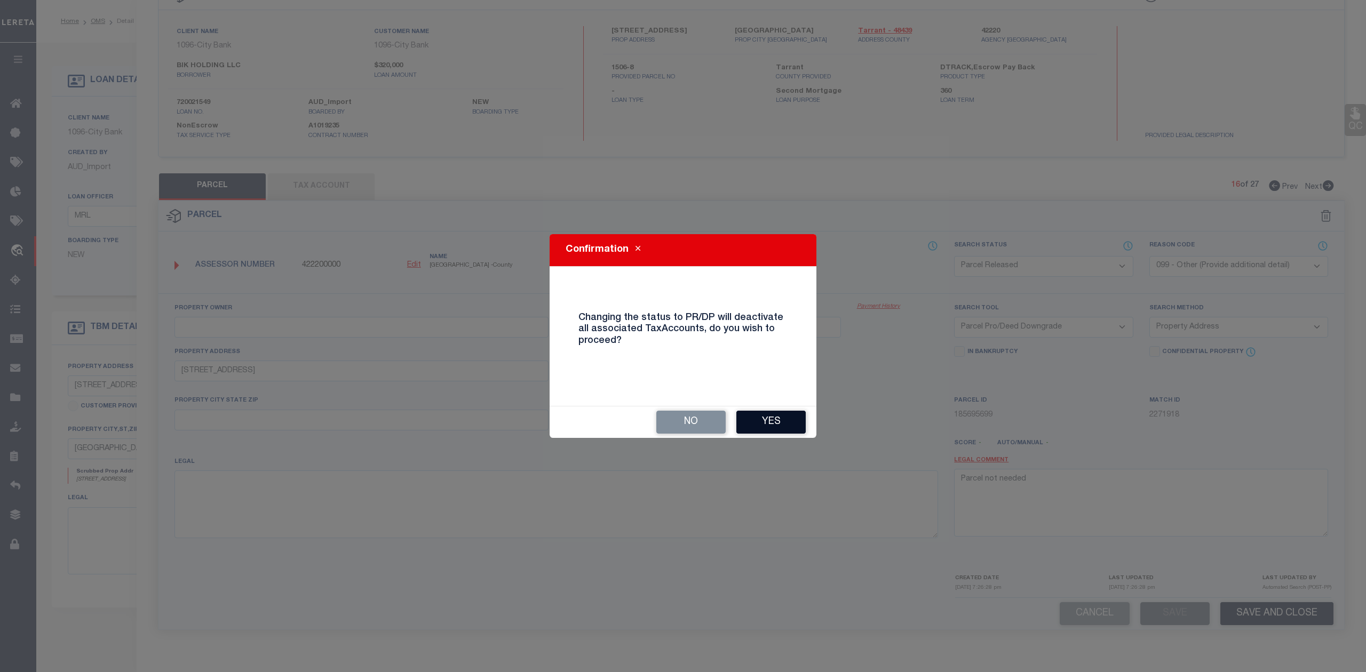
click at [789, 417] on button "Yes" at bounding box center [770, 422] width 69 height 23
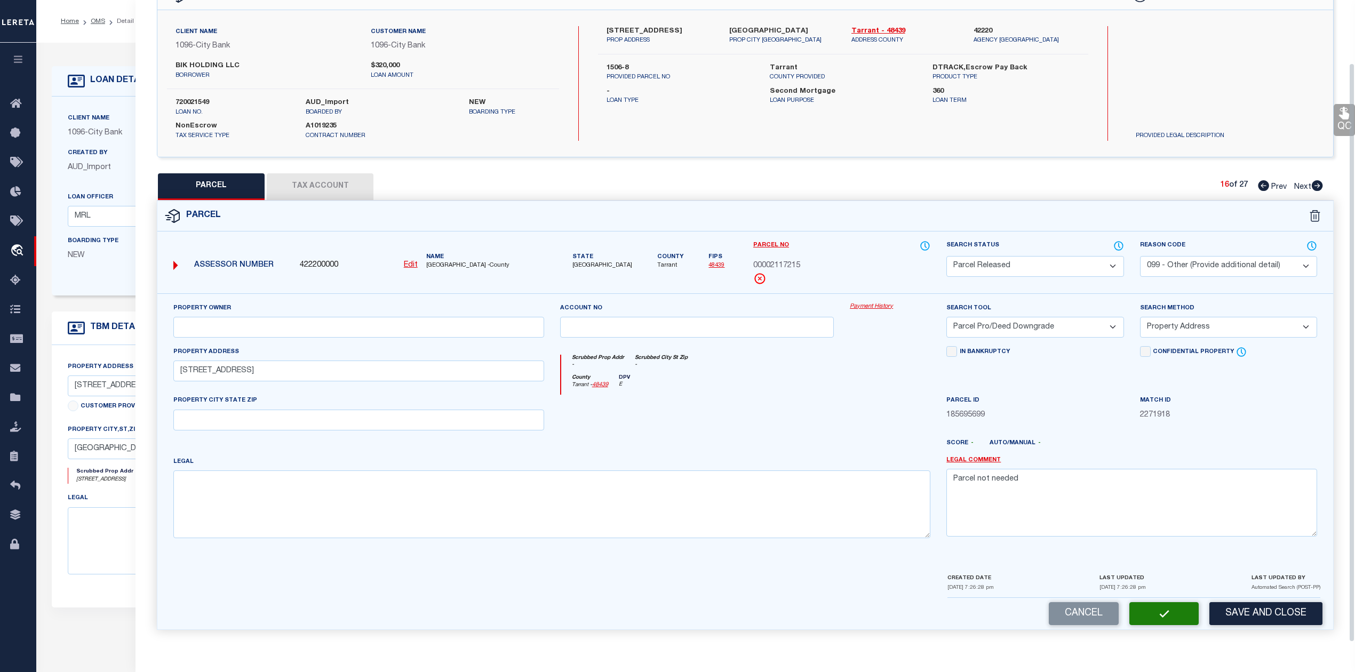
click at [815, 442] on div at bounding box center [794, 447] width 290 height 17
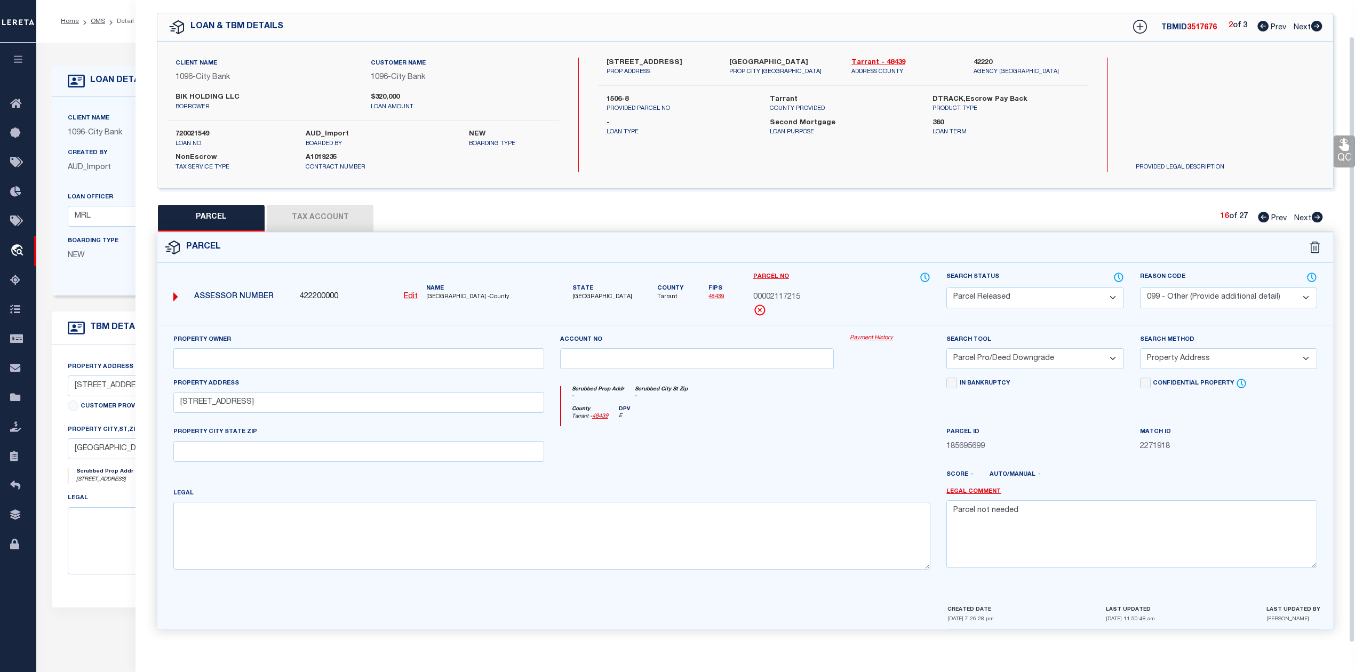
click at [828, 419] on div "County Tarrant - 48439 DPV E" at bounding box center [746, 416] width 370 height 21
click at [1076, 233] on div "Parcel" at bounding box center [745, 248] width 1176 height 30
click at [1320, 212] on icon at bounding box center [1317, 217] width 11 height 11
click at [1071, 288] on select "Automated Search Bad Parcel Complete Duplicate Parcel High Dollar Reporting In …" at bounding box center [1035, 298] width 177 height 21
click at [947, 288] on select "Automated Search Bad Parcel Complete Duplicate Parcel High Dollar Reporting In …" at bounding box center [1035, 298] width 177 height 21
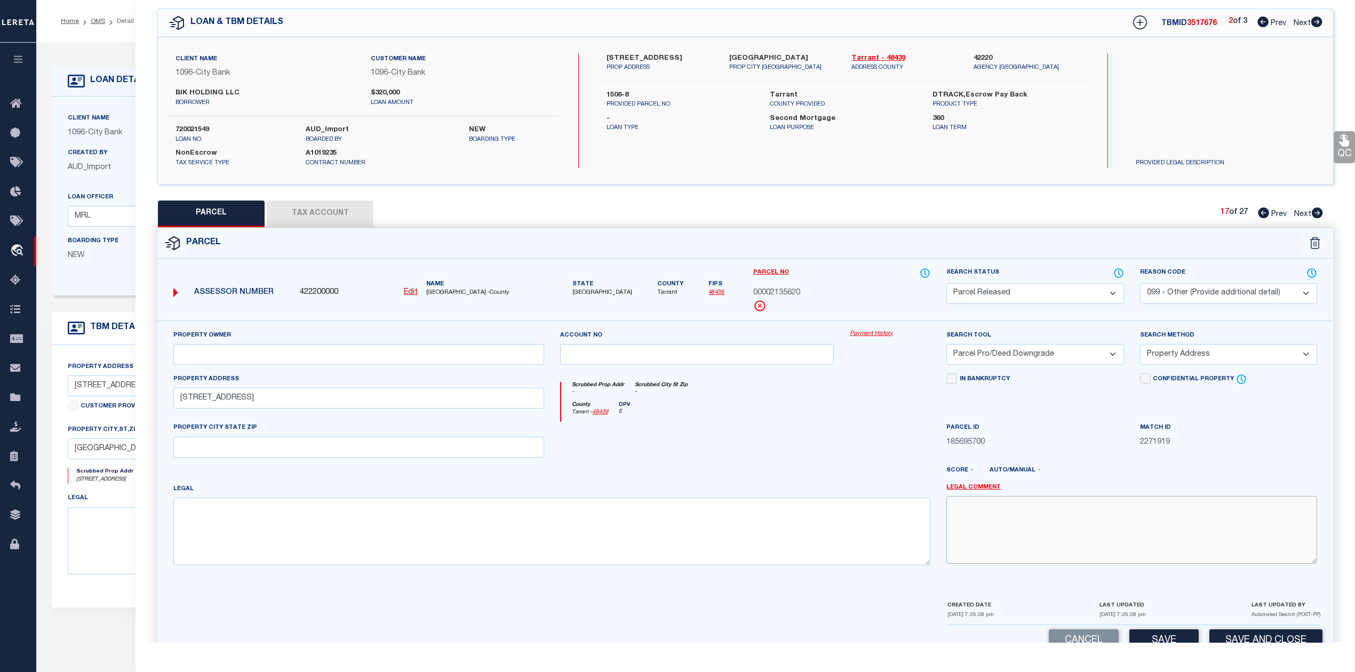
click at [1068, 526] on textarea at bounding box center [1132, 529] width 371 height 67
paste textarea "Parcel not needed"
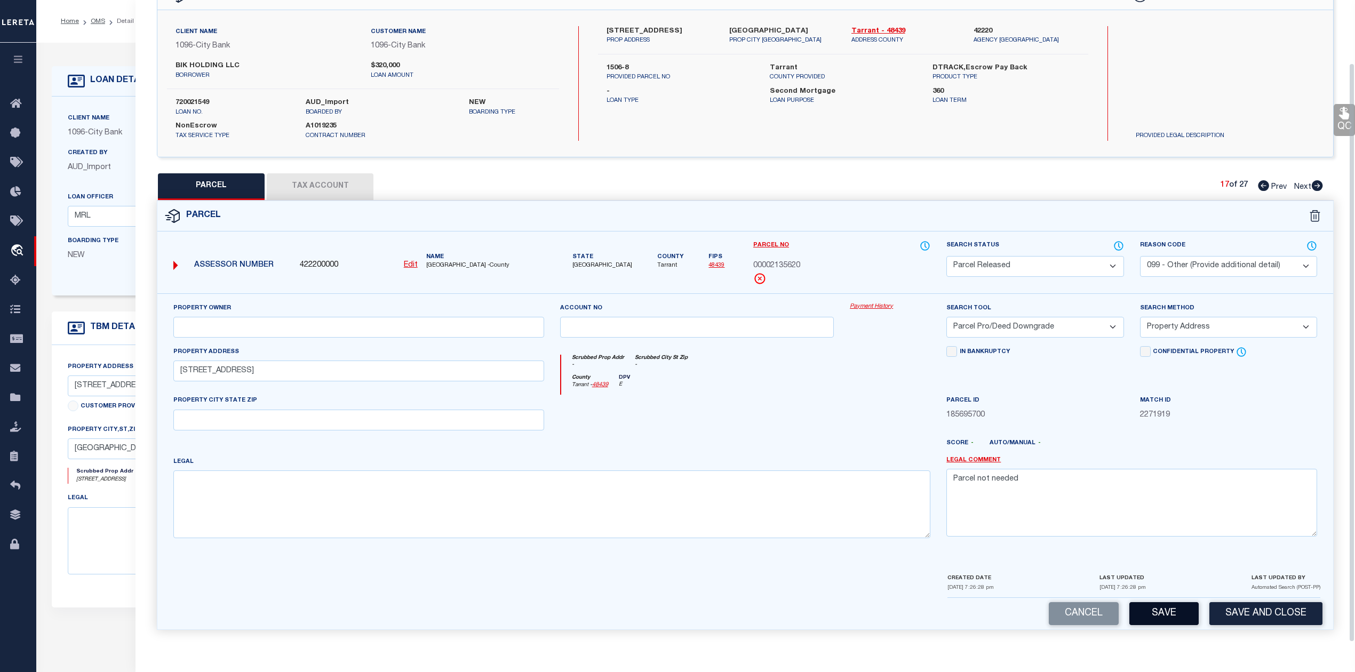
click at [1155, 622] on button "Save" at bounding box center [1164, 613] width 69 height 23
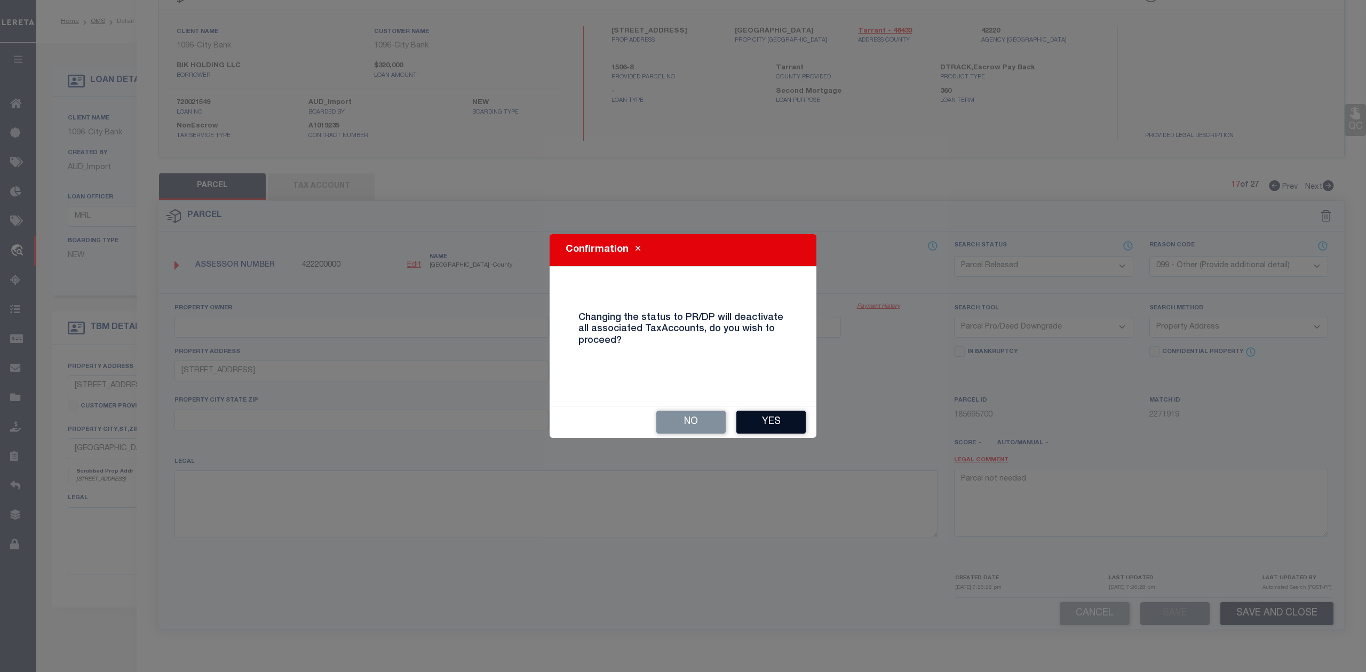
click at [791, 423] on button "Yes" at bounding box center [770, 422] width 69 height 23
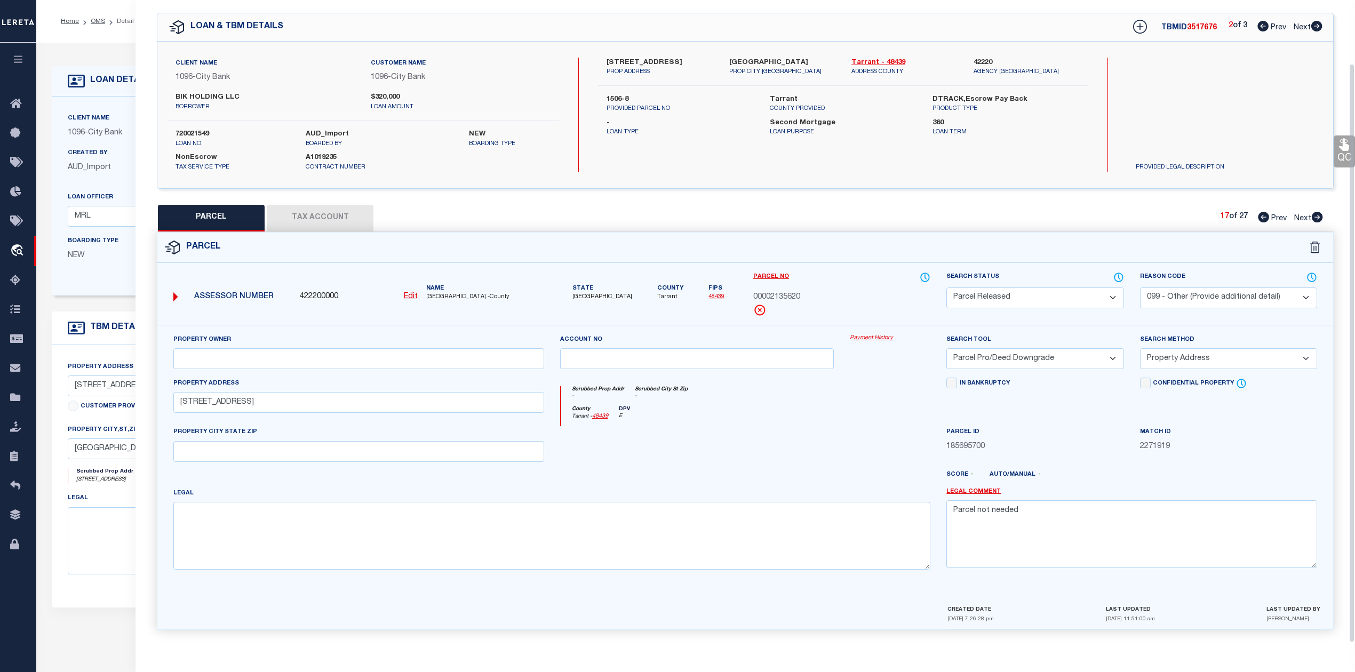
scroll to position [38, 0]
click at [790, 414] on div "County Tarrant - 48439 DPV E" at bounding box center [746, 416] width 370 height 21
click at [872, 225] on div "PARCEL Tax Account 17 of 27 Prev Next" at bounding box center [745, 218] width 1177 height 27
click at [1319, 212] on icon at bounding box center [1317, 217] width 11 height 11
click at [1034, 289] on select "Automated Search Bad Parcel Complete Duplicate Parcel High Dollar Reporting In …" at bounding box center [1035, 298] width 177 height 21
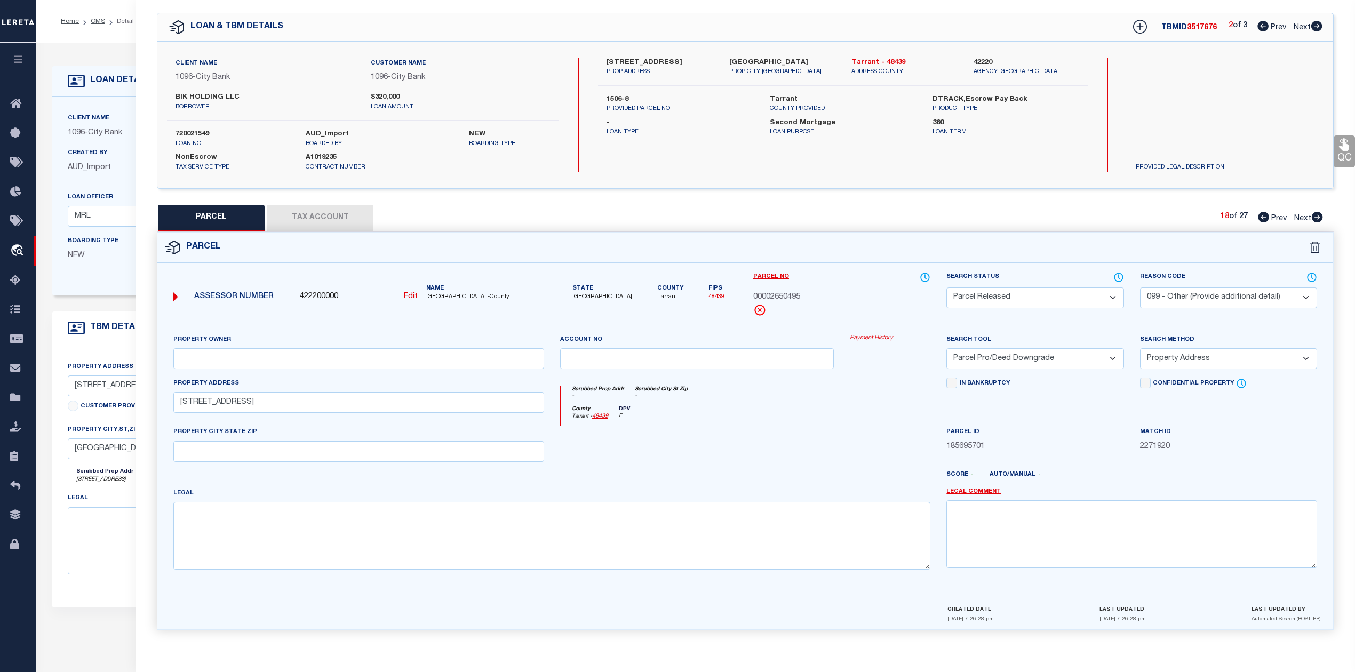
click at [947, 288] on select "Automated Search Bad Parcel Complete Duplicate Parcel High Dollar Reporting In …" at bounding box center [1035, 298] width 177 height 21
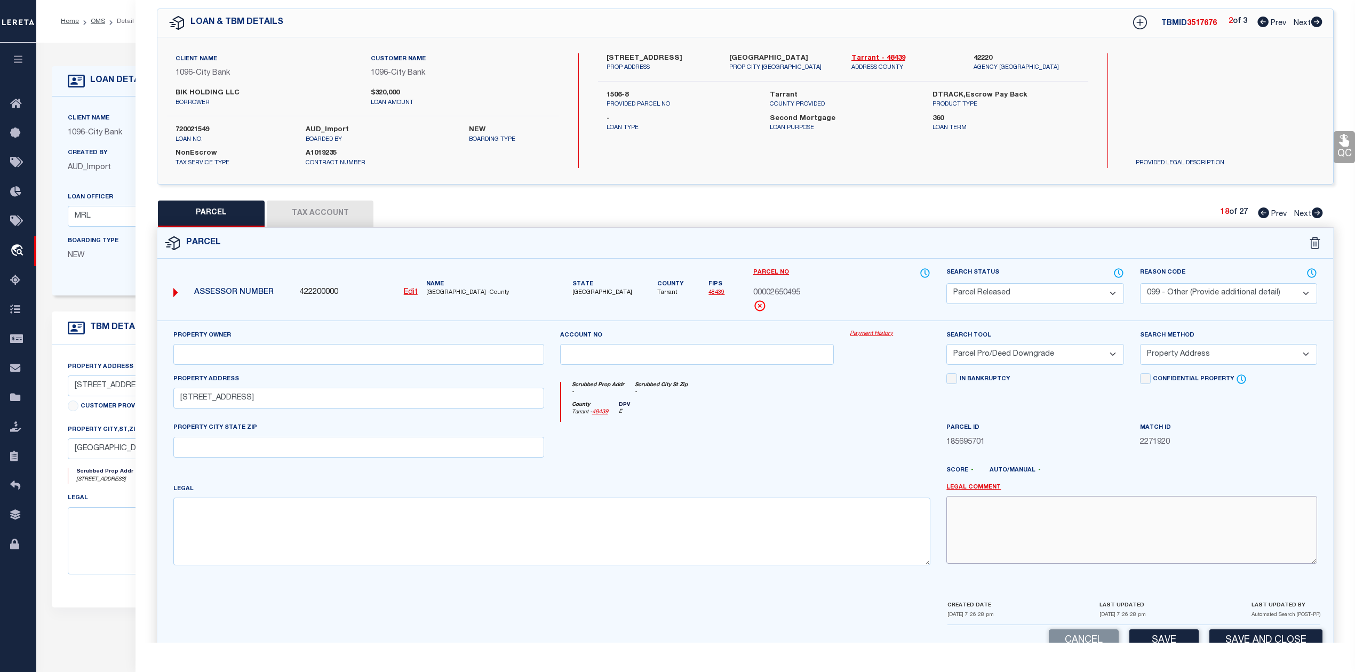
click at [1042, 508] on textarea at bounding box center [1132, 529] width 371 height 67
paste textarea "Parcel not needed"
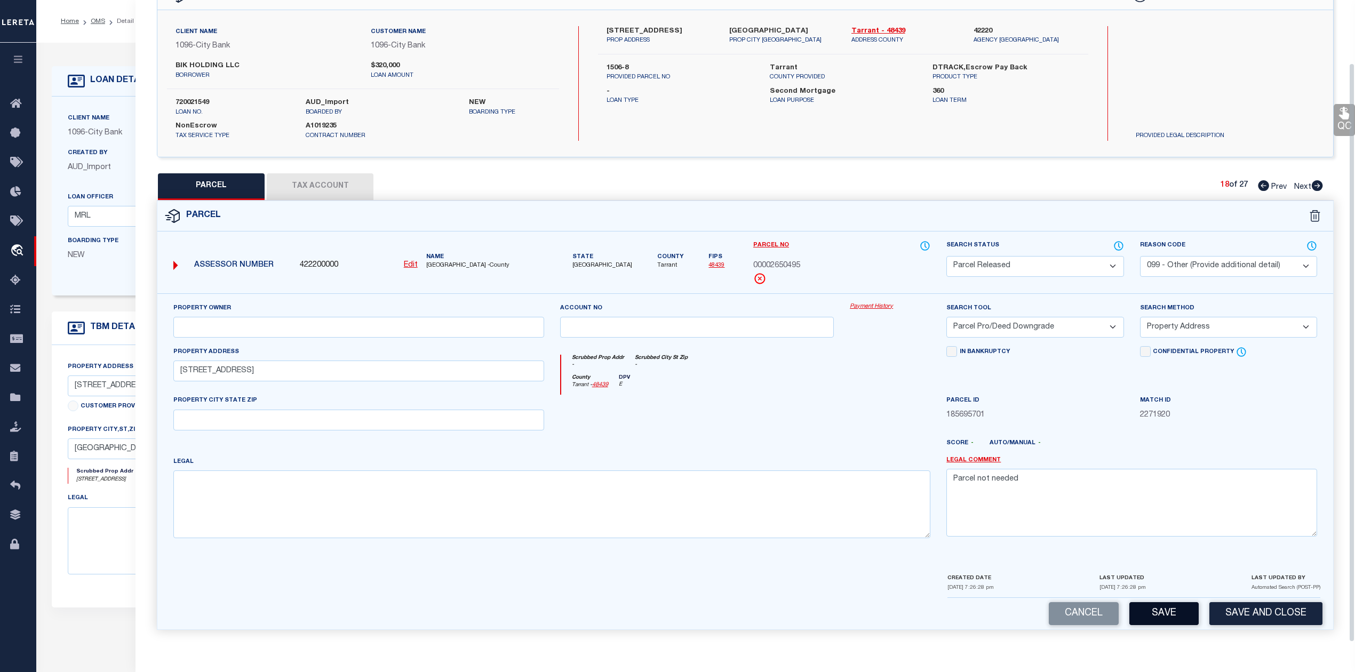
click at [1149, 614] on button "Save" at bounding box center [1164, 613] width 69 height 23
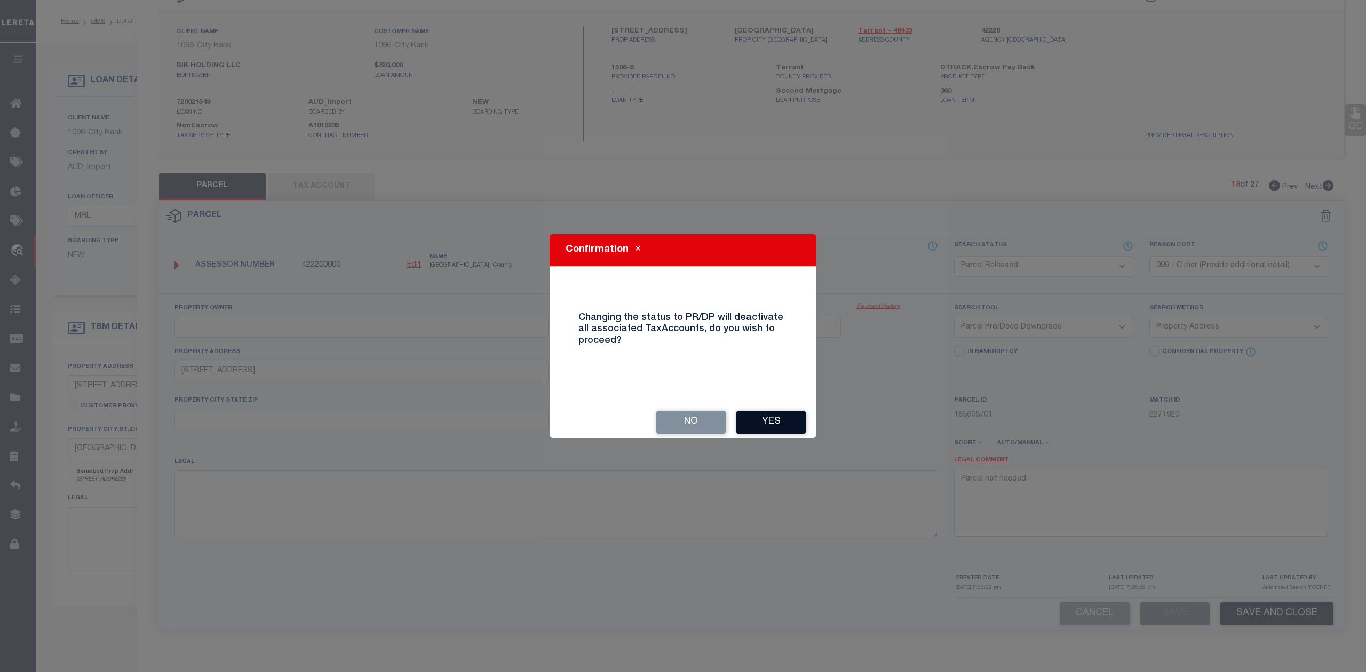
click at [782, 421] on button "Yes" at bounding box center [770, 422] width 69 height 23
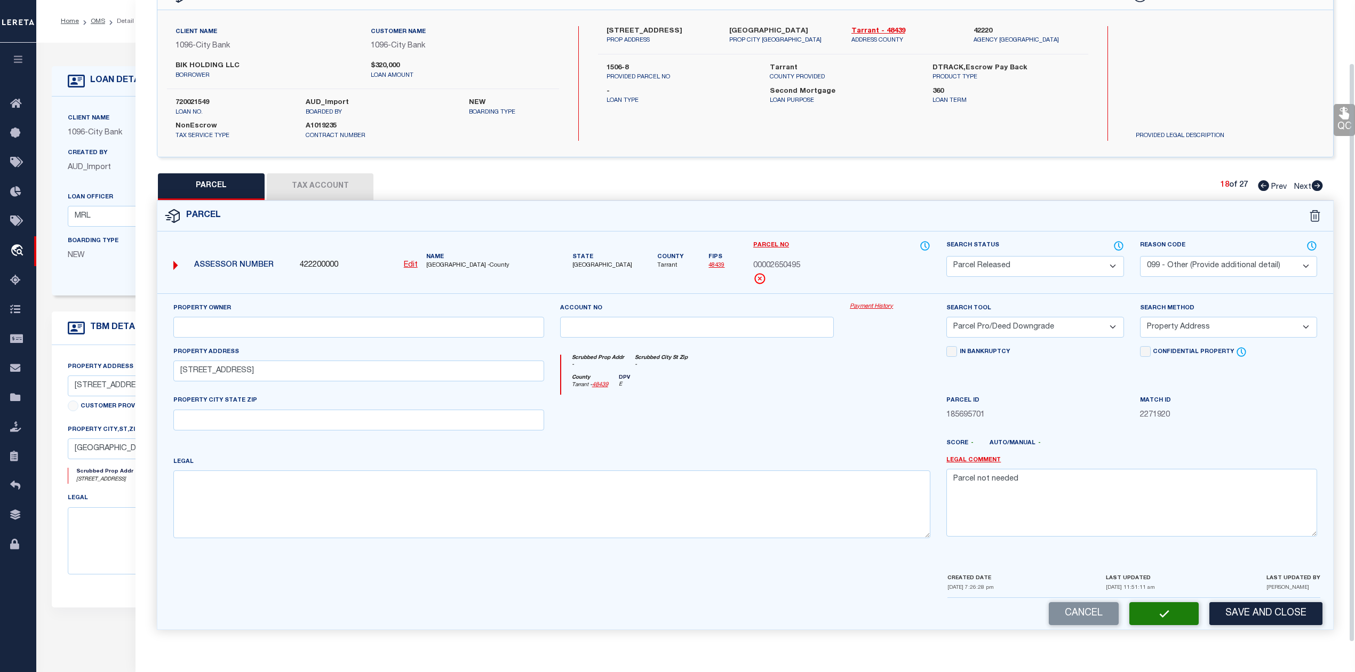
scroll to position [38, 0]
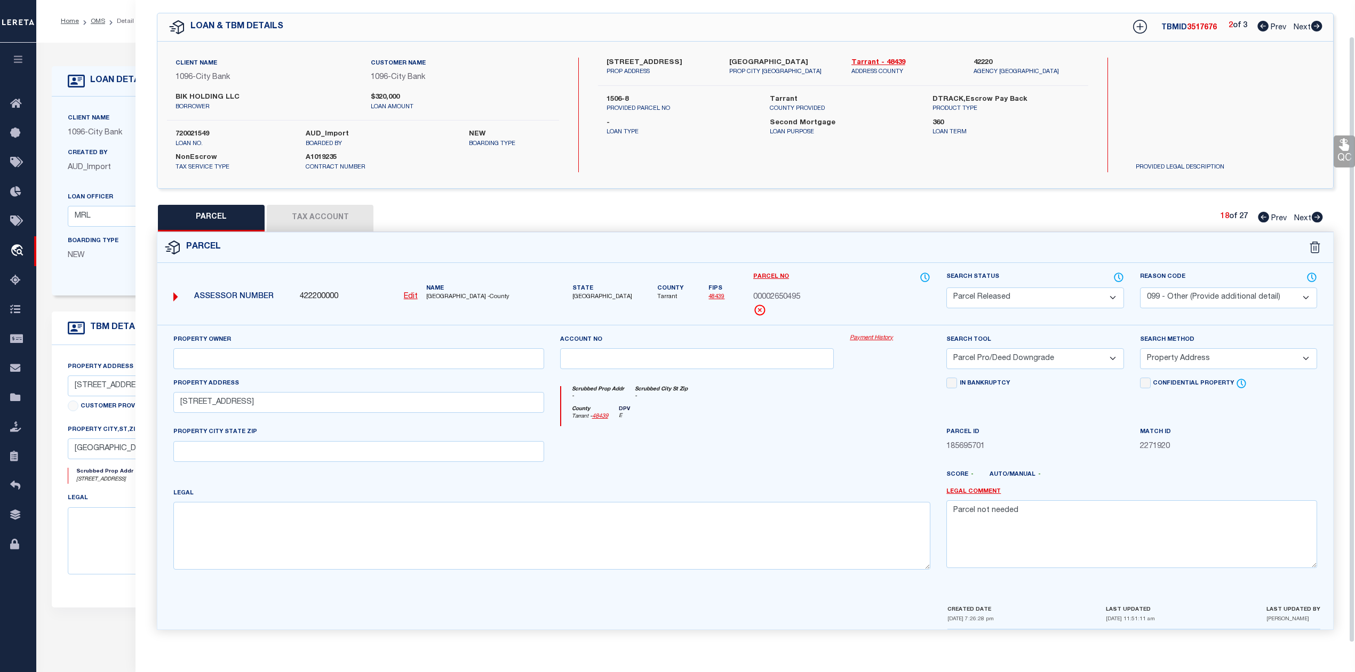
click at [807, 412] on div "County Tarrant - 48439 DPV E" at bounding box center [746, 416] width 370 height 21
click at [1317, 212] on icon at bounding box center [1318, 217] width 12 height 11
click at [1008, 299] on select "Automated Search Bad Parcel Complete Duplicate Parcel High Dollar Reporting In …" at bounding box center [1035, 298] width 177 height 21
click at [947, 288] on select "Automated Search Bad Parcel Complete Duplicate Parcel High Dollar Reporting In …" at bounding box center [1035, 298] width 177 height 21
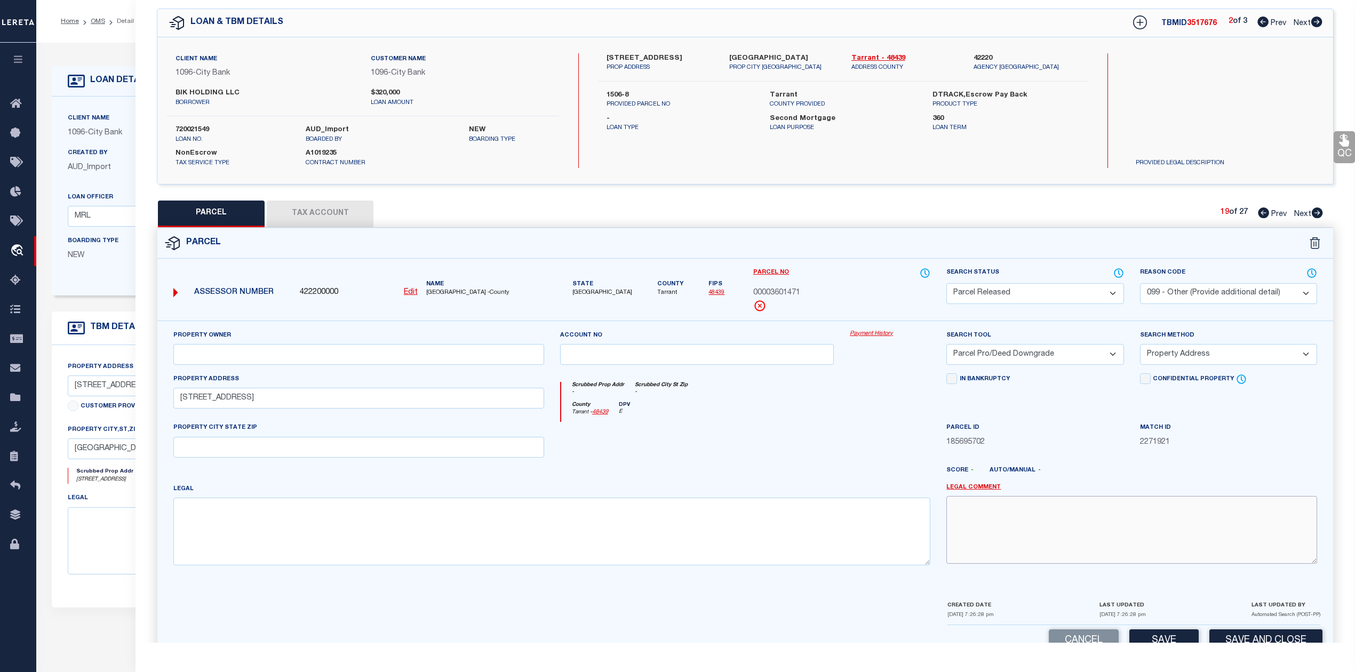
click at [1074, 519] on textarea at bounding box center [1132, 529] width 371 height 67
paste textarea "Parcel not needed"
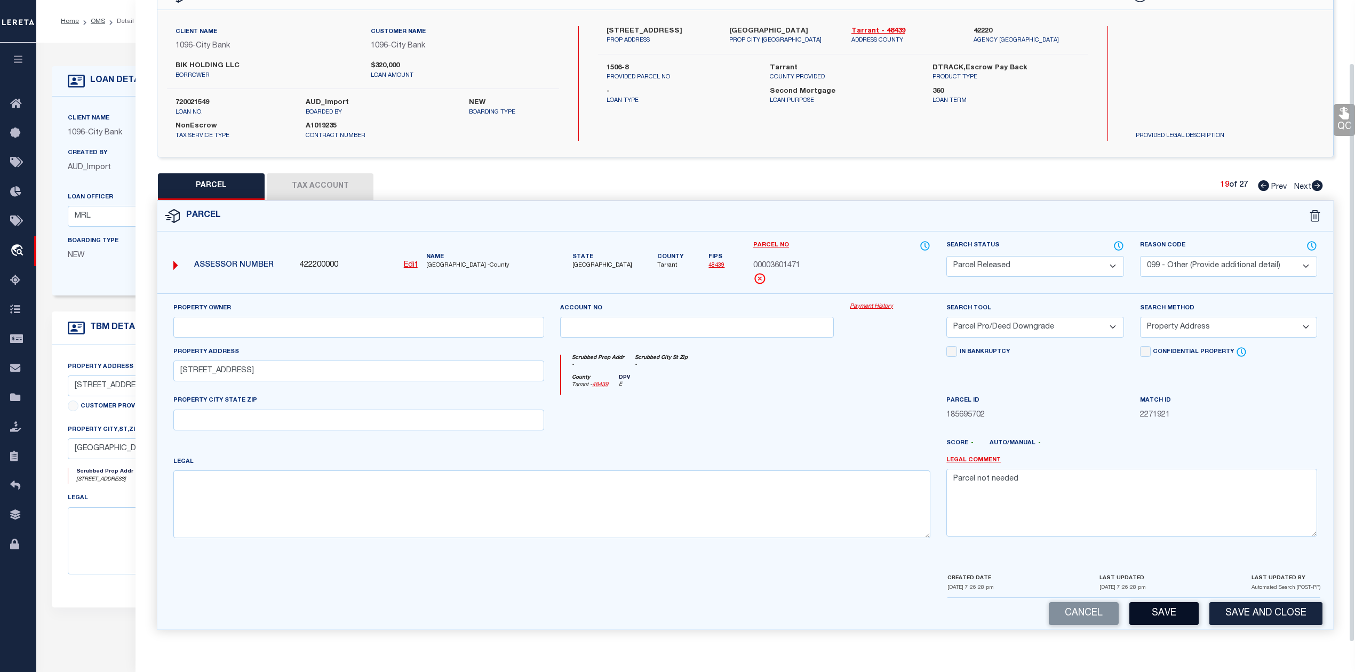
click at [1145, 611] on button "Save" at bounding box center [1164, 613] width 69 height 23
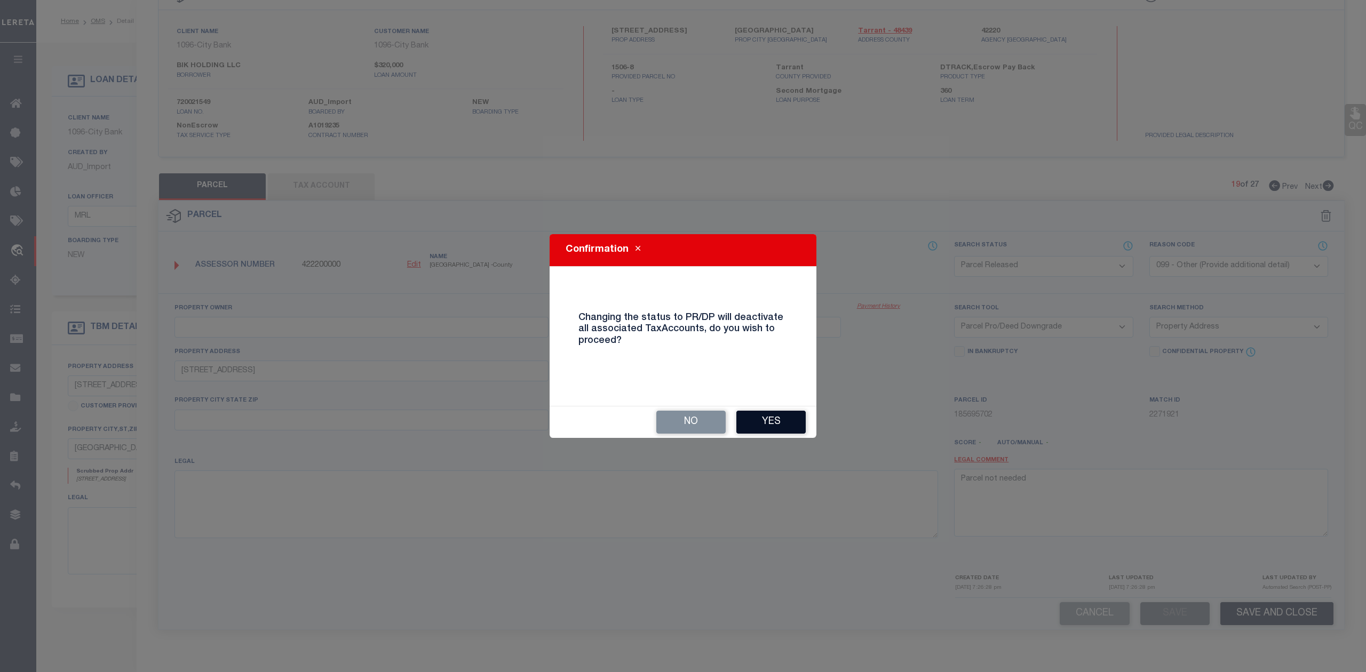
click at [782, 416] on button "Yes" at bounding box center [770, 422] width 69 height 23
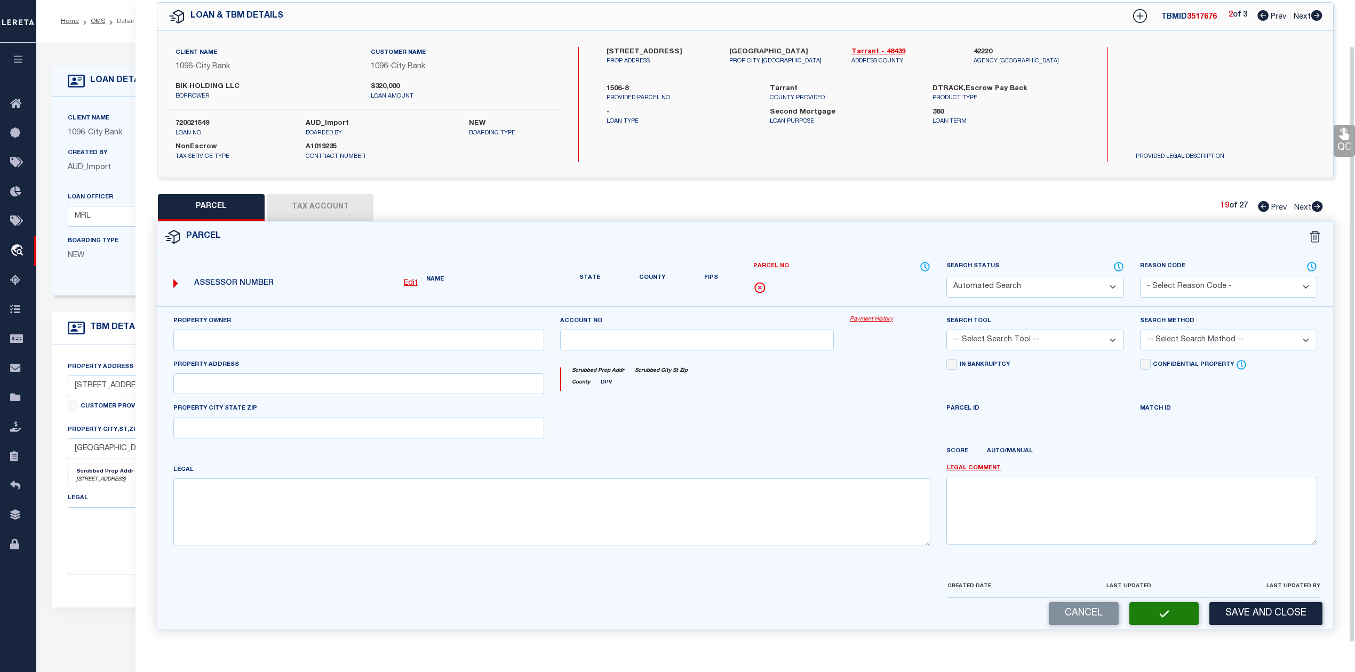
click at [848, 390] on div "Scrubbed Prop Addr Scrubbed City St Zip County DPV" at bounding box center [745, 381] width 387 height 44
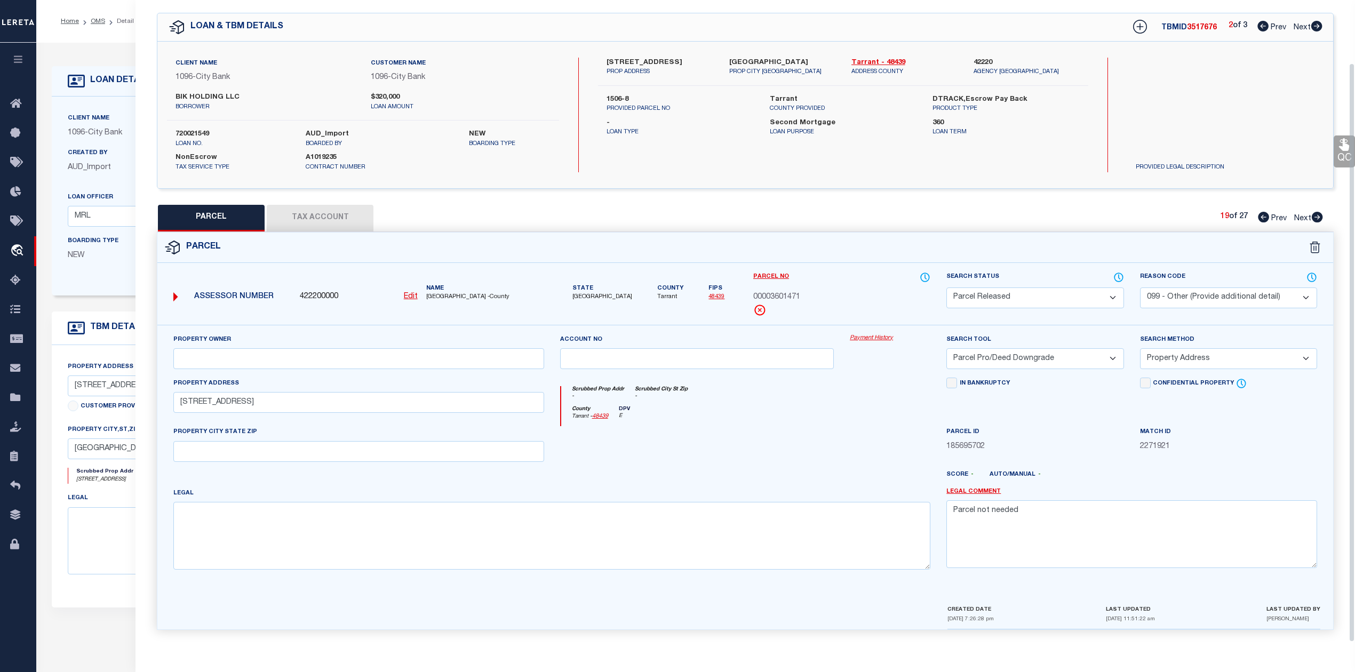
scroll to position [38, 0]
click at [1316, 213] on icon at bounding box center [1317, 217] width 11 height 11
click at [1017, 298] on select "Automated Search Bad Parcel Complete Duplicate Parcel High Dollar Reporting In …" at bounding box center [1035, 298] width 177 height 21
click at [947, 288] on select "Automated Search Bad Parcel Complete Duplicate Parcel High Dollar Reporting In …" at bounding box center [1035, 298] width 177 height 21
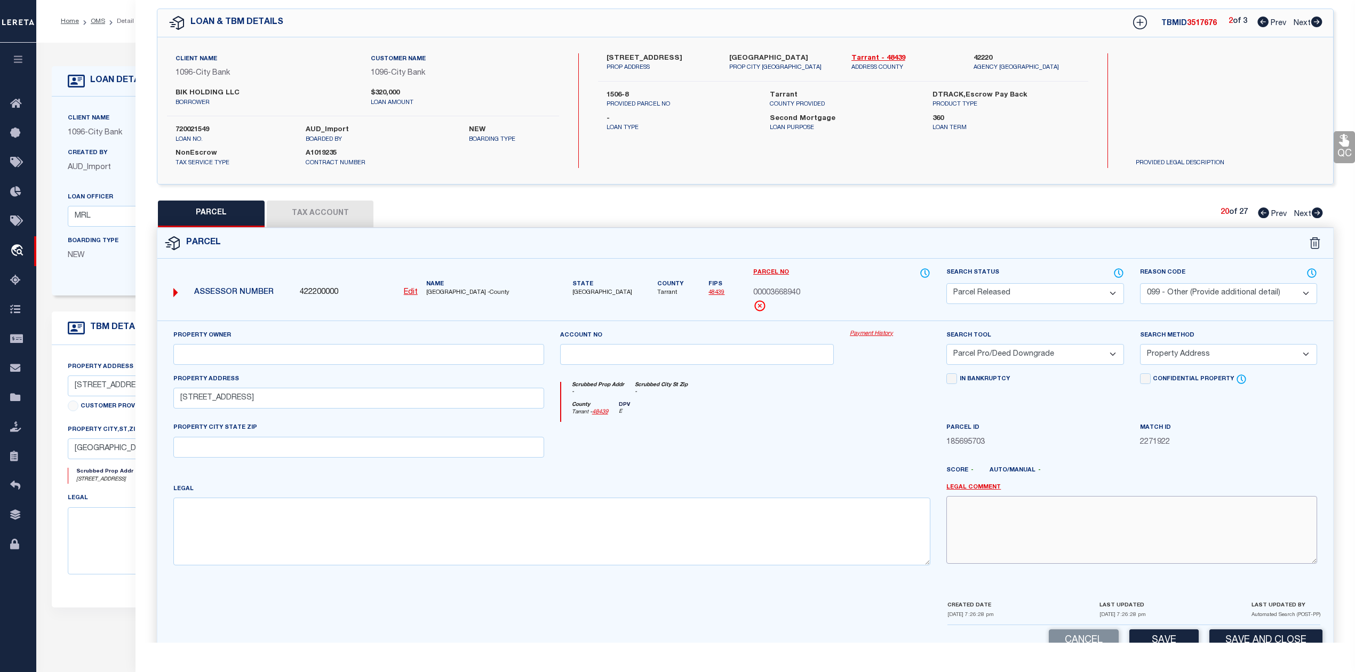
click at [1003, 526] on textarea at bounding box center [1132, 529] width 371 height 67
paste textarea "Parcel not needed"
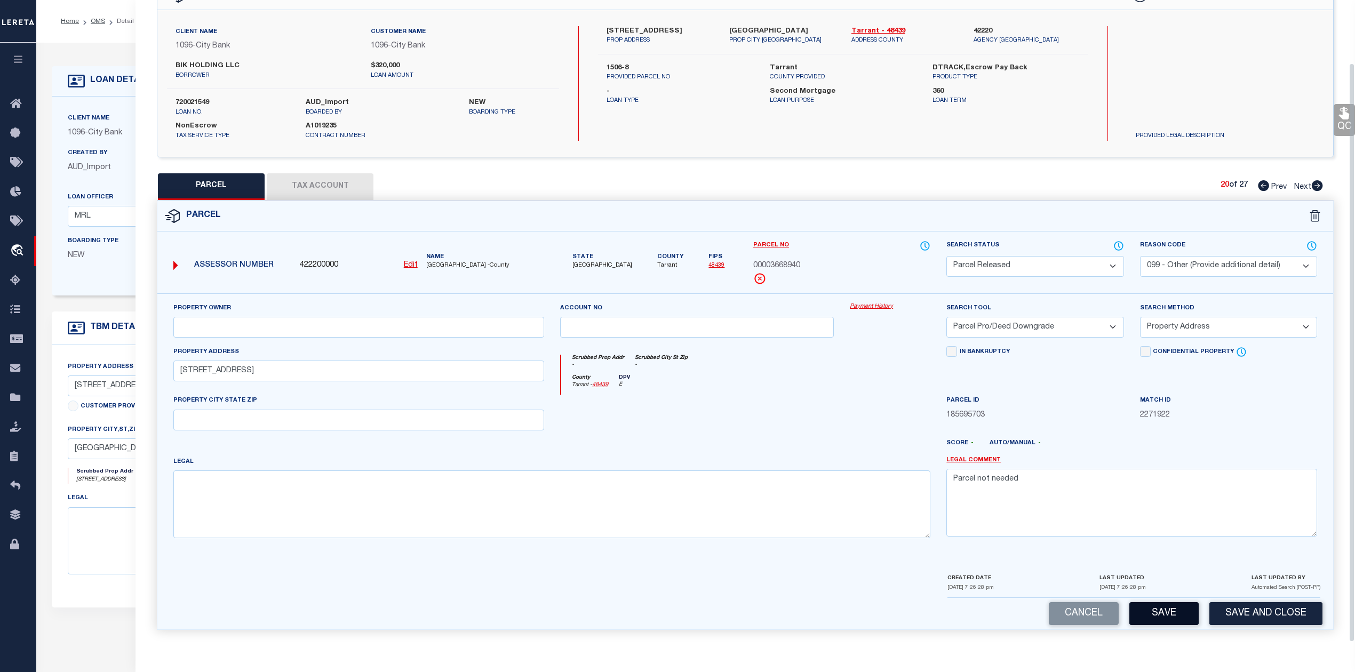
click at [1157, 606] on button "Save" at bounding box center [1164, 613] width 69 height 23
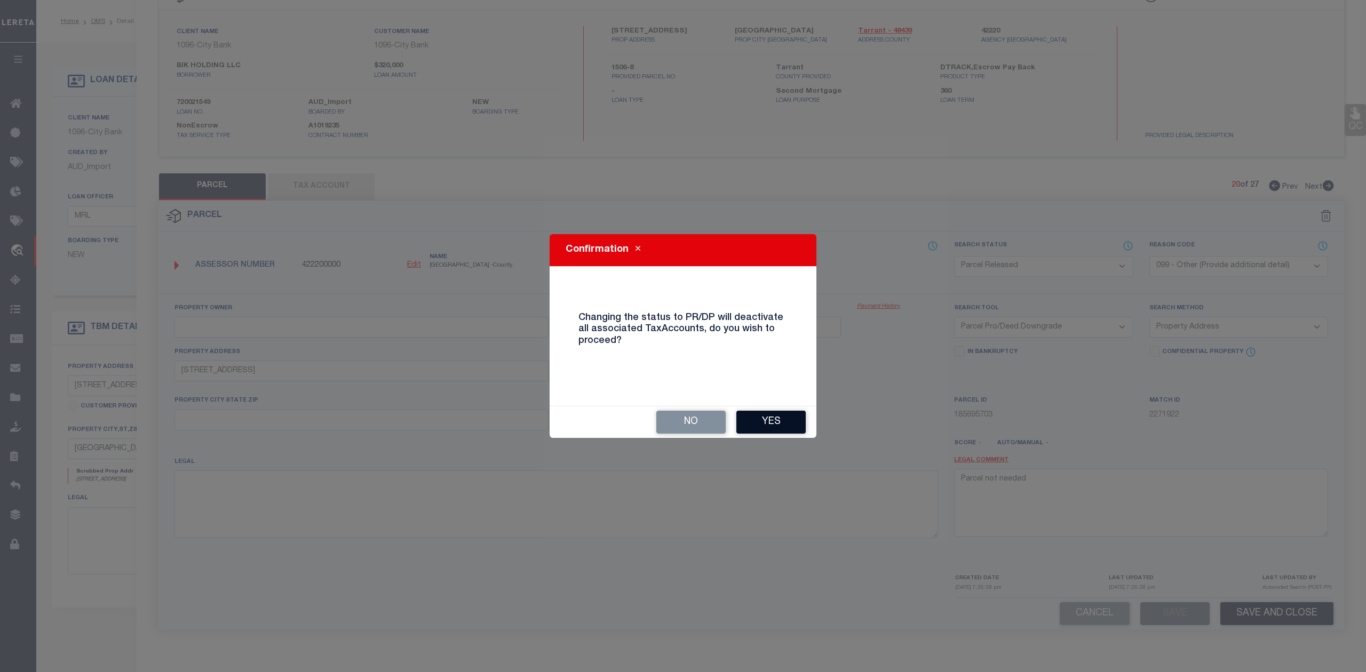
click at [783, 415] on button "Yes" at bounding box center [770, 422] width 69 height 23
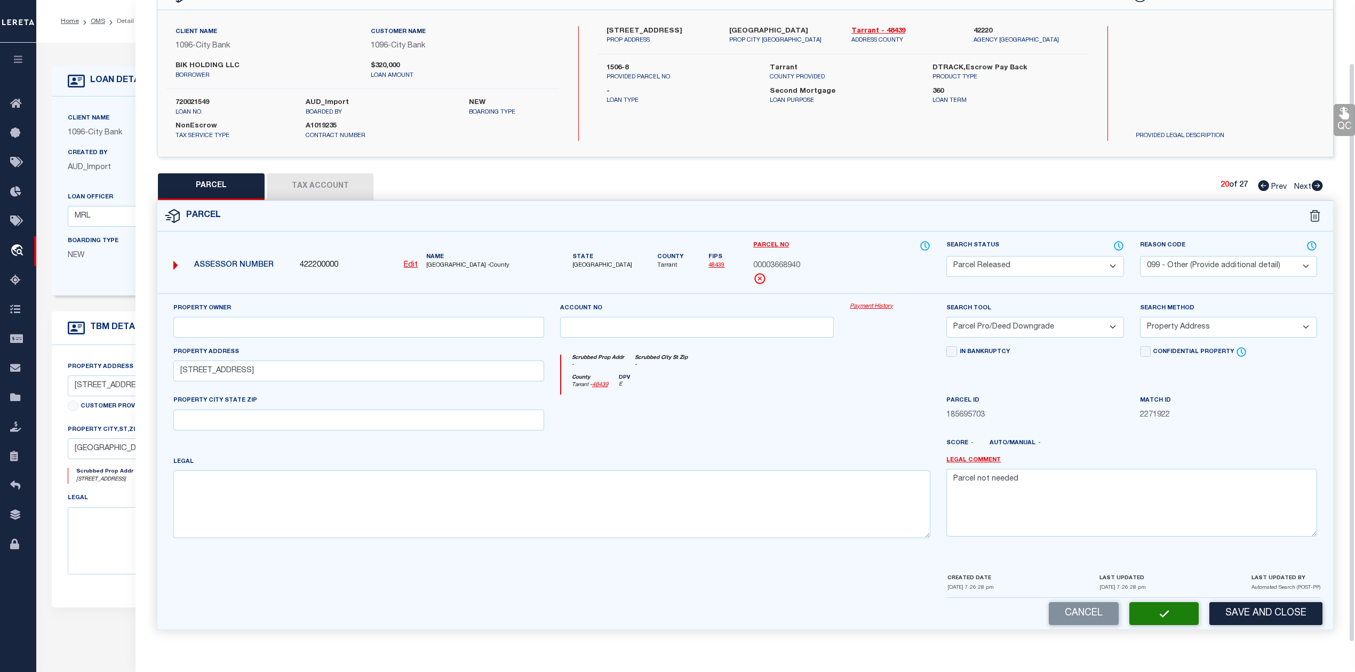
click at [790, 417] on div at bounding box center [697, 417] width 290 height 44
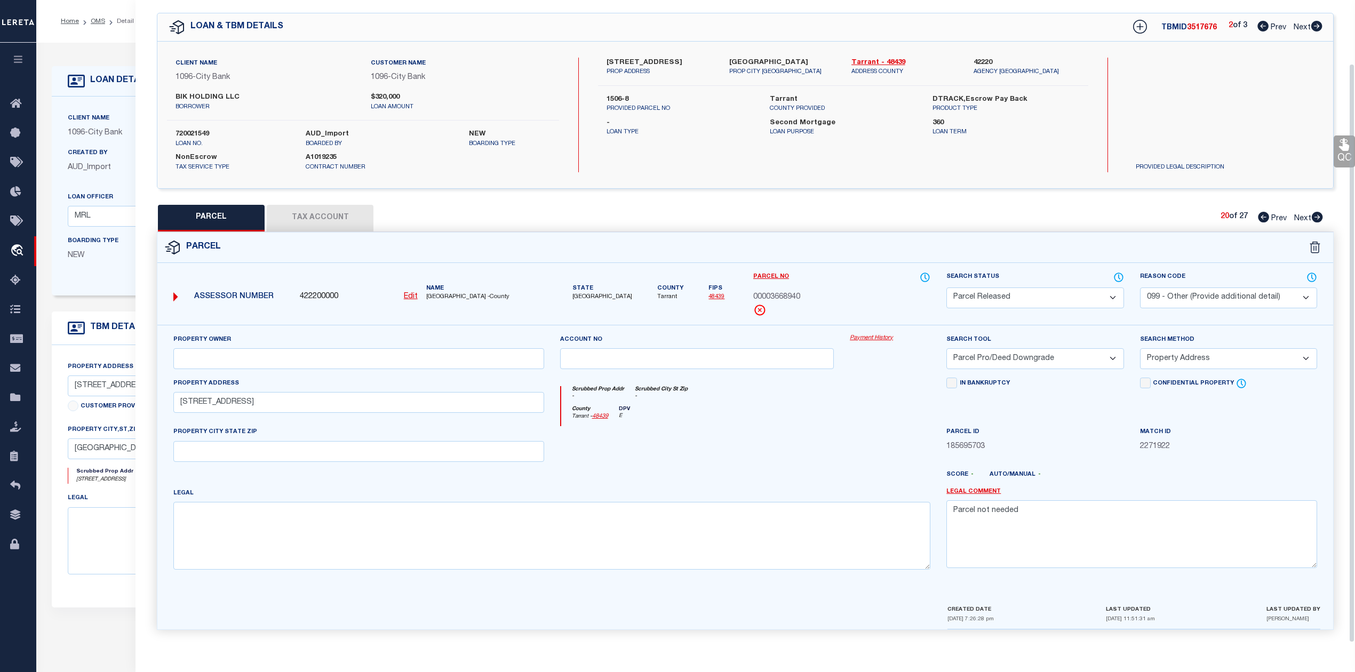
scroll to position [38, 0]
click at [1101, 214] on div "PARCEL Tax Account 20 of 27 Prev Next" at bounding box center [745, 218] width 1177 height 27
click at [1316, 212] on icon at bounding box center [1317, 217] width 11 height 11
click at [1092, 295] on select "Automated Search Bad Parcel Complete Duplicate Parcel High Dollar Reporting In …" at bounding box center [1035, 298] width 177 height 21
click at [947, 288] on select "Automated Search Bad Parcel Complete Duplicate Parcel High Dollar Reporting In …" at bounding box center [1035, 298] width 177 height 21
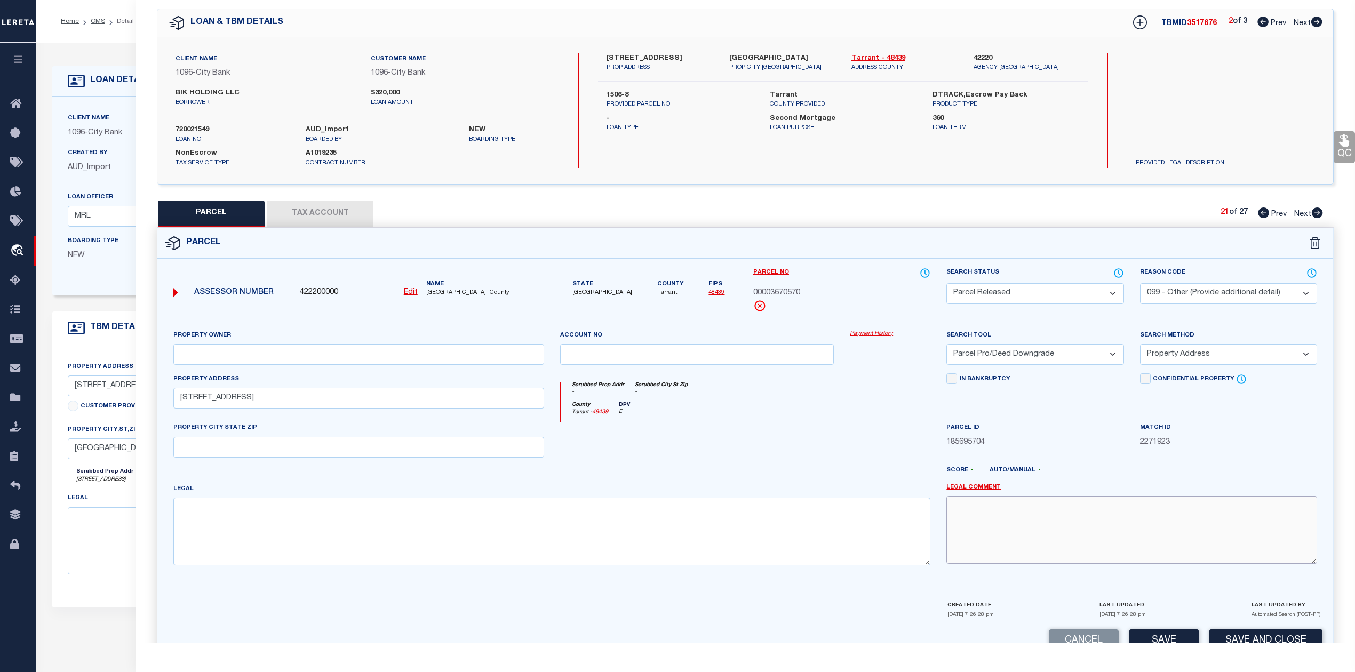
click at [1074, 521] on textarea at bounding box center [1132, 529] width 371 height 67
paste textarea "Parcel not needed"
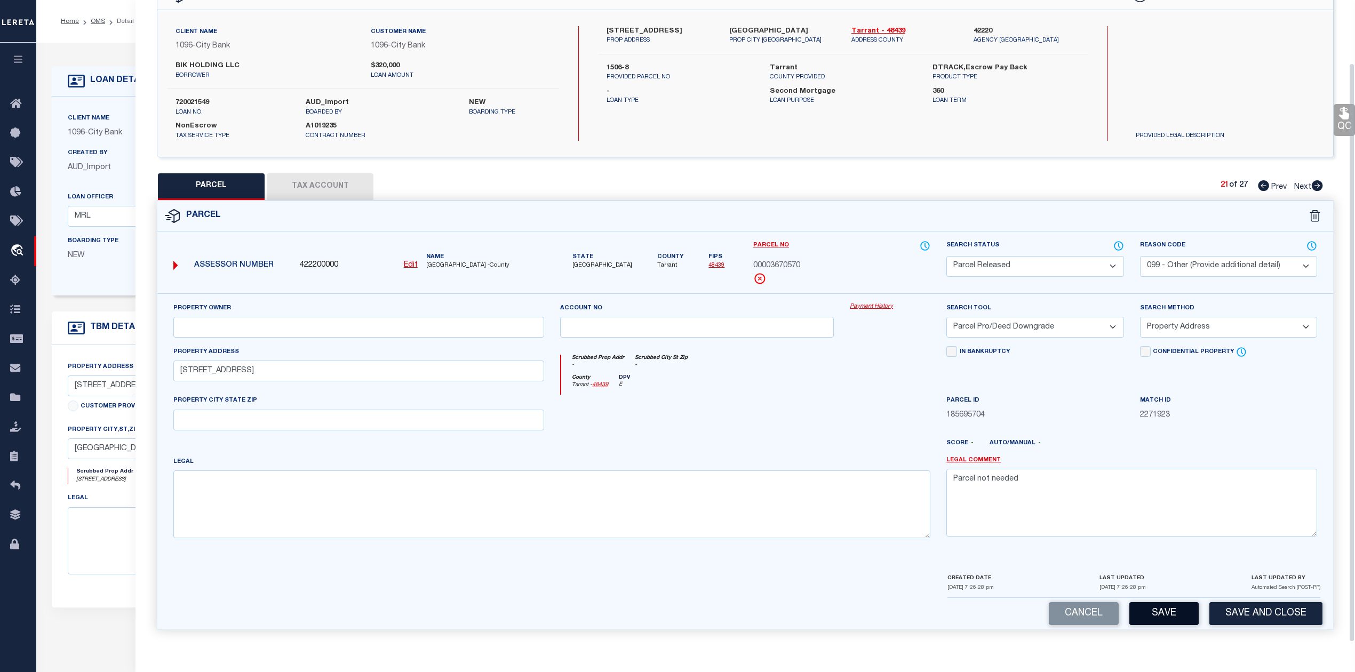
click at [1159, 611] on button "Save" at bounding box center [1164, 613] width 69 height 23
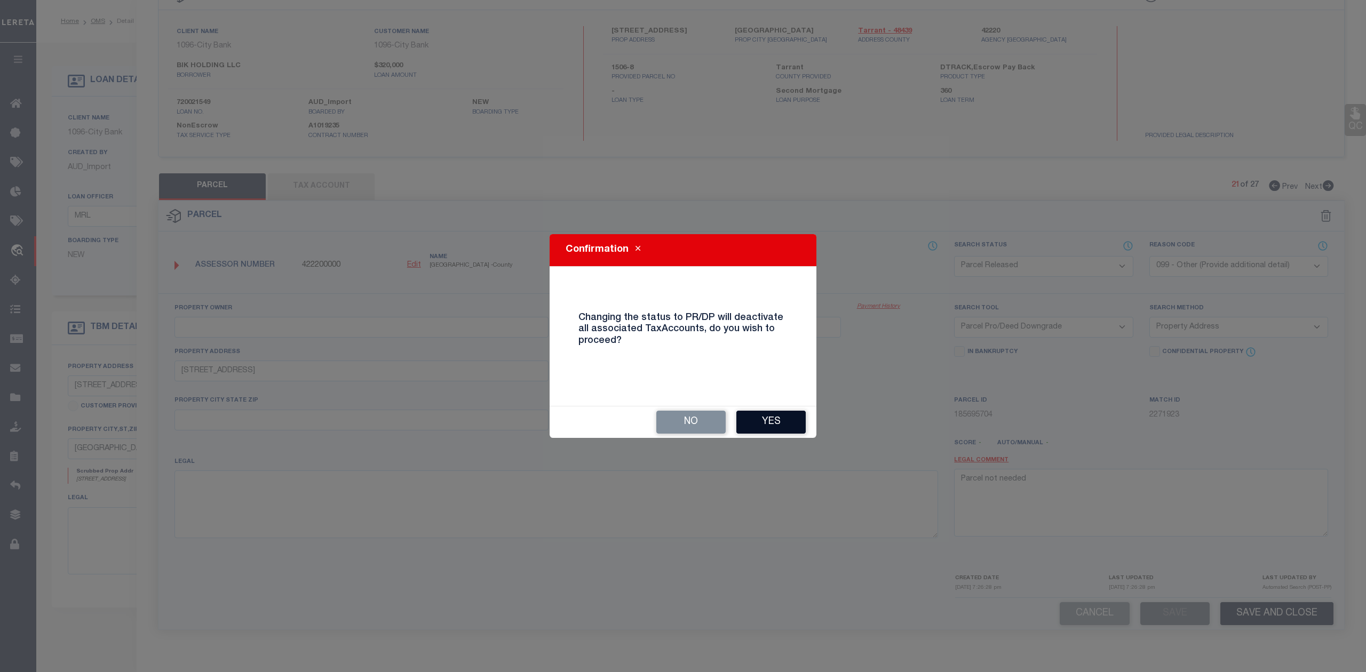
click at [759, 422] on button "Yes" at bounding box center [770, 422] width 69 height 23
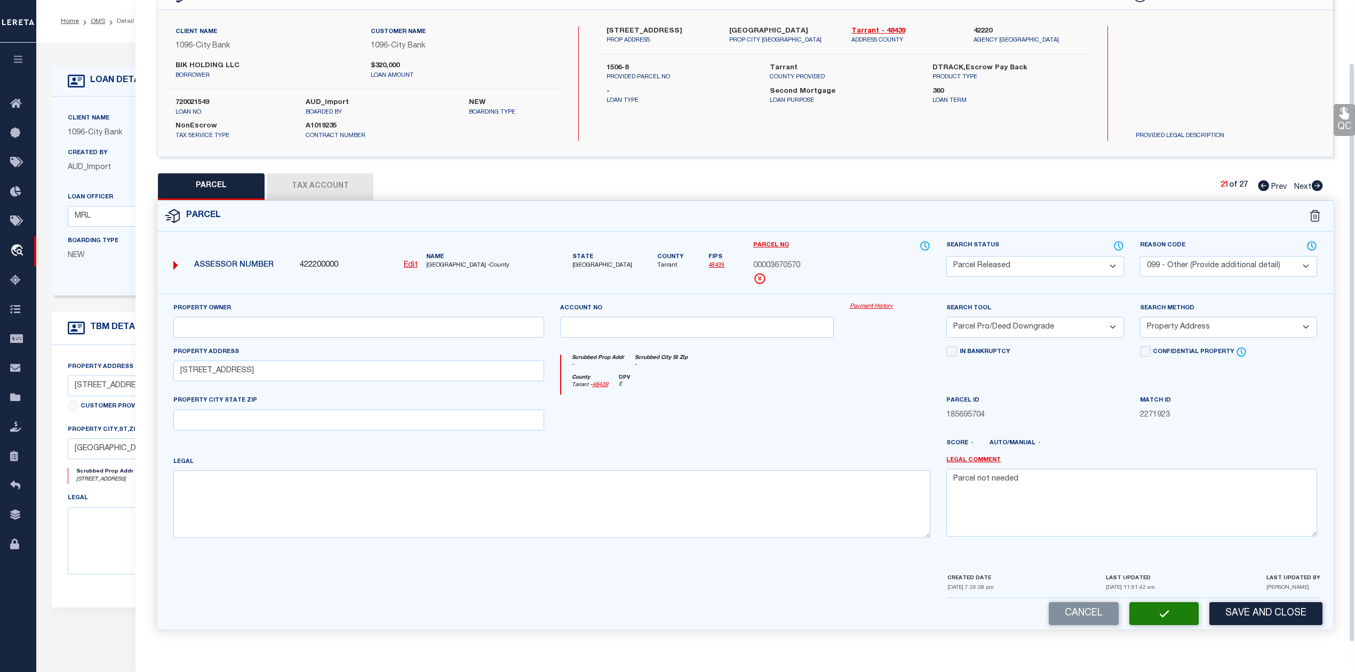
scroll to position [38, 0]
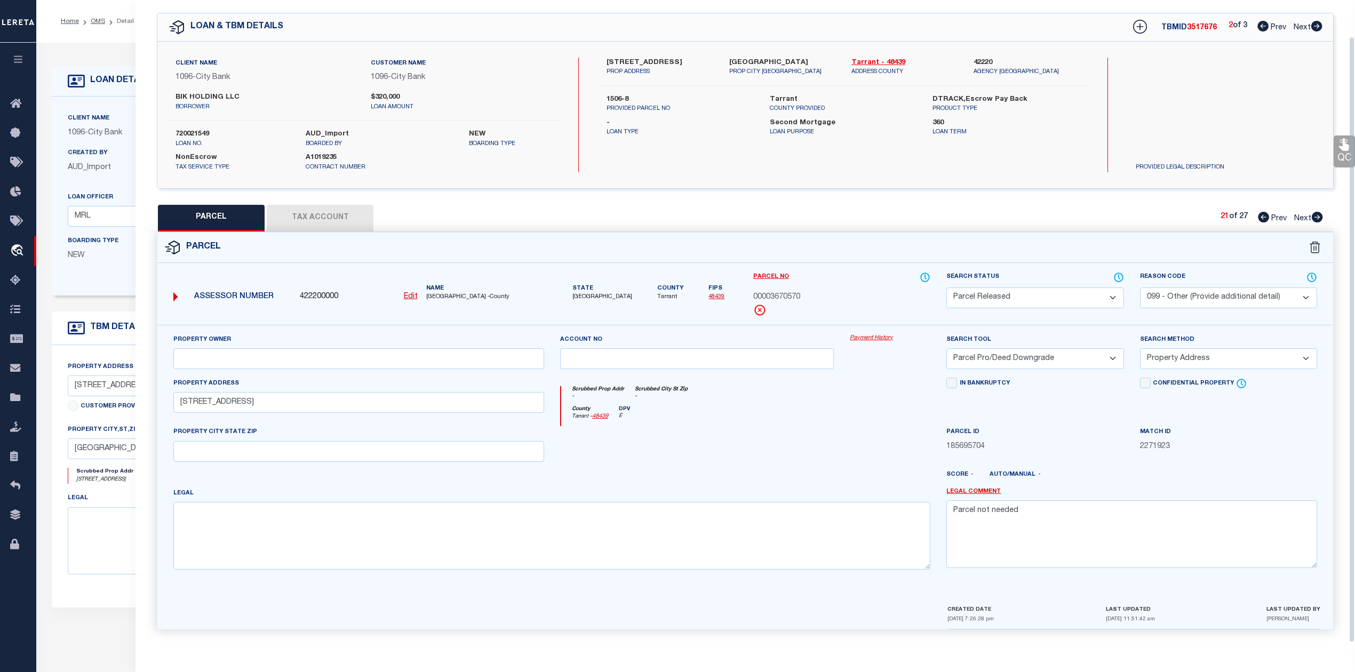
click at [773, 427] on div at bounding box center [697, 448] width 290 height 44
click at [1315, 212] on icon at bounding box center [1317, 217] width 11 height 11
click at [1057, 301] on select "Automated Search Bad Parcel Complete Duplicate Parcel High Dollar Reporting In …" at bounding box center [1035, 298] width 177 height 21
click at [947, 288] on select "Automated Search Bad Parcel Complete Duplicate Parcel High Dollar Reporting In …" at bounding box center [1035, 298] width 177 height 21
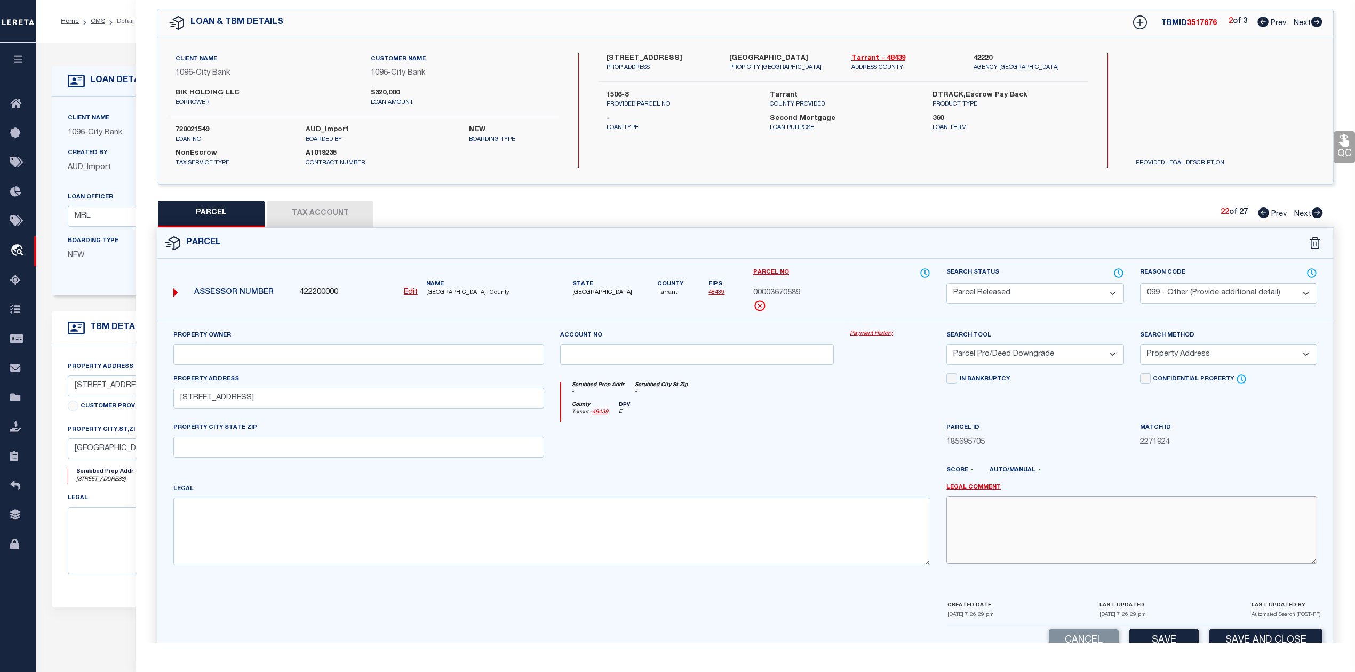
click at [1072, 528] on textarea at bounding box center [1132, 529] width 371 height 67
paste textarea "Parcel not needed"
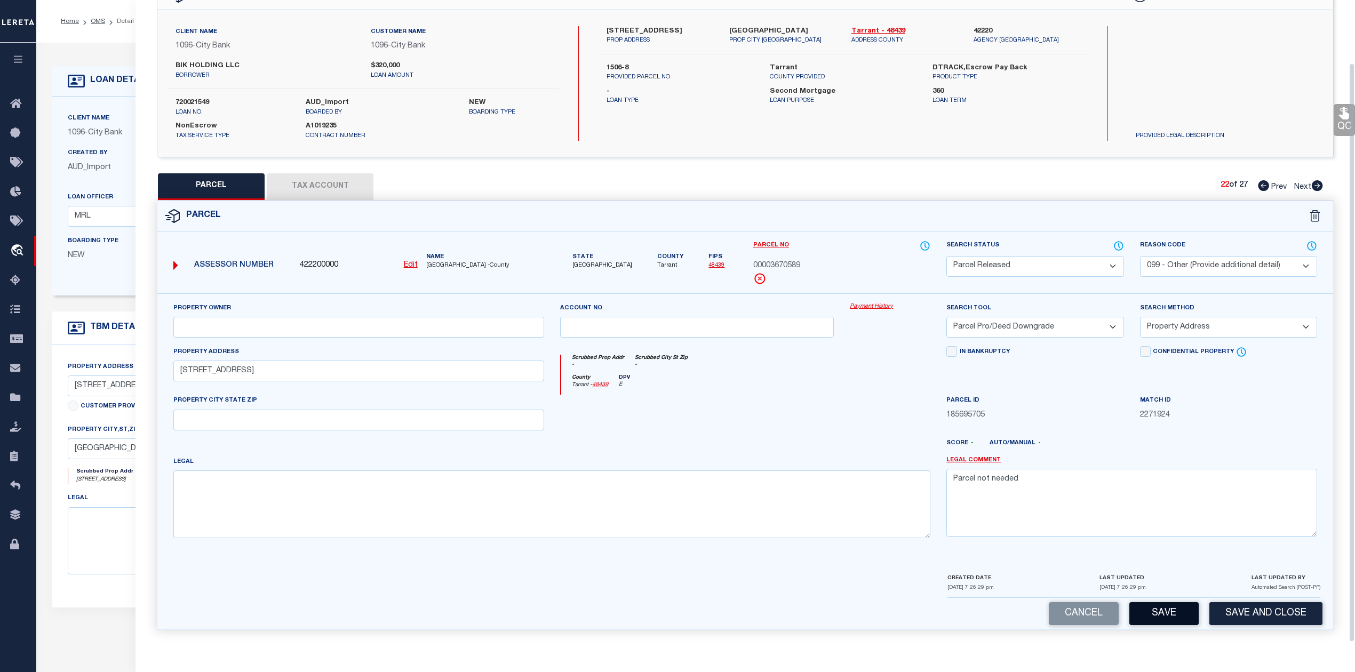
click at [1149, 613] on button "Save" at bounding box center [1164, 613] width 69 height 23
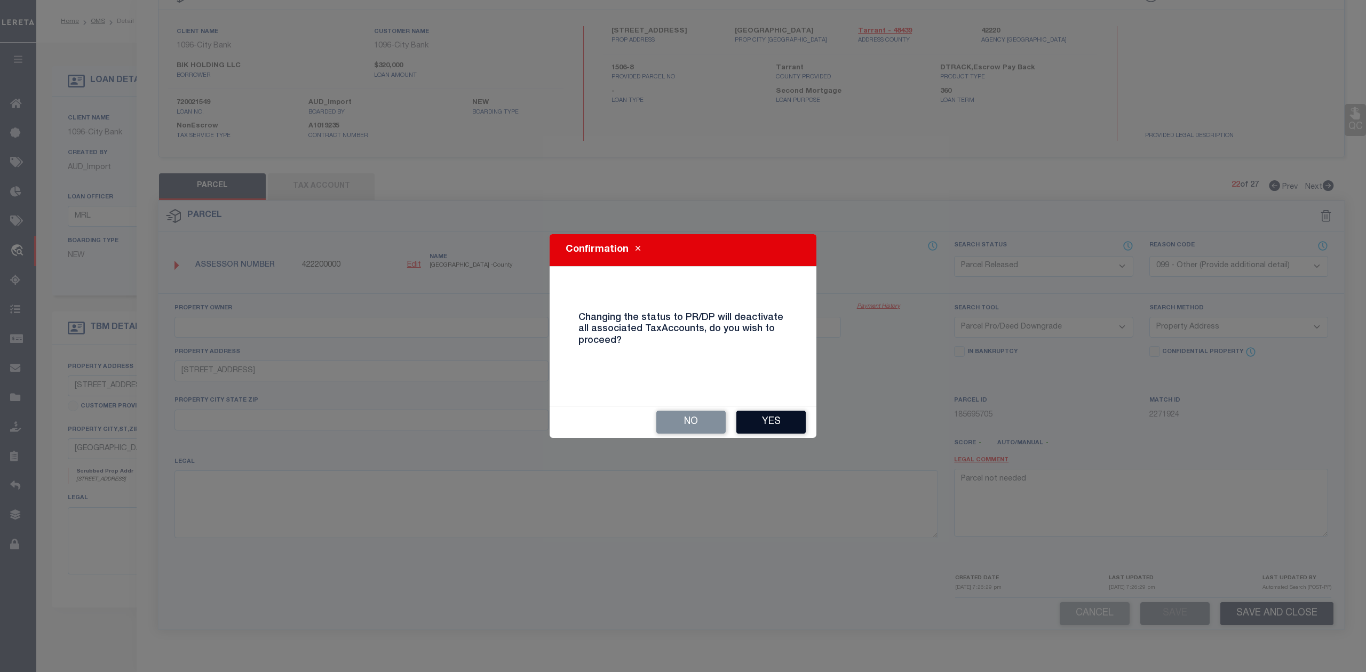
click at [762, 419] on button "Yes" at bounding box center [770, 422] width 69 height 23
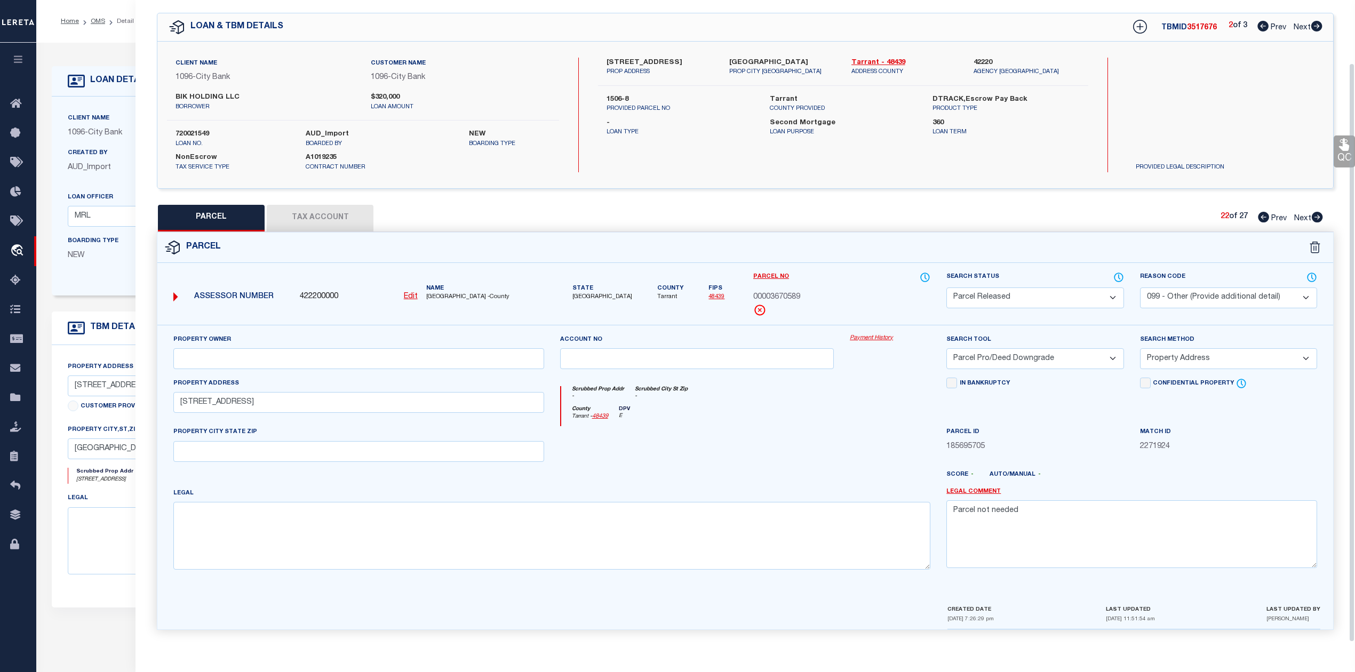
scroll to position [38, 0]
click at [797, 394] on div "Scrubbed Prop Addr - Scrubbed City [GEOGRAPHIC_DATA] -" at bounding box center [746, 396] width 370 height 20
click at [1317, 212] on icon at bounding box center [1317, 217] width 11 height 11
click at [1004, 297] on select "Automated Search Bad Parcel Complete Duplicate Parcel High Dollar Reporting In …" at bounding box center [1035, 298] width 177 height 21
click at [947, 288] on select "Automated Search Bad Parcel Complete Duplicate Parcel High Dollar Reporting In …" at bounding box center [1035, 298] width 177 height 21
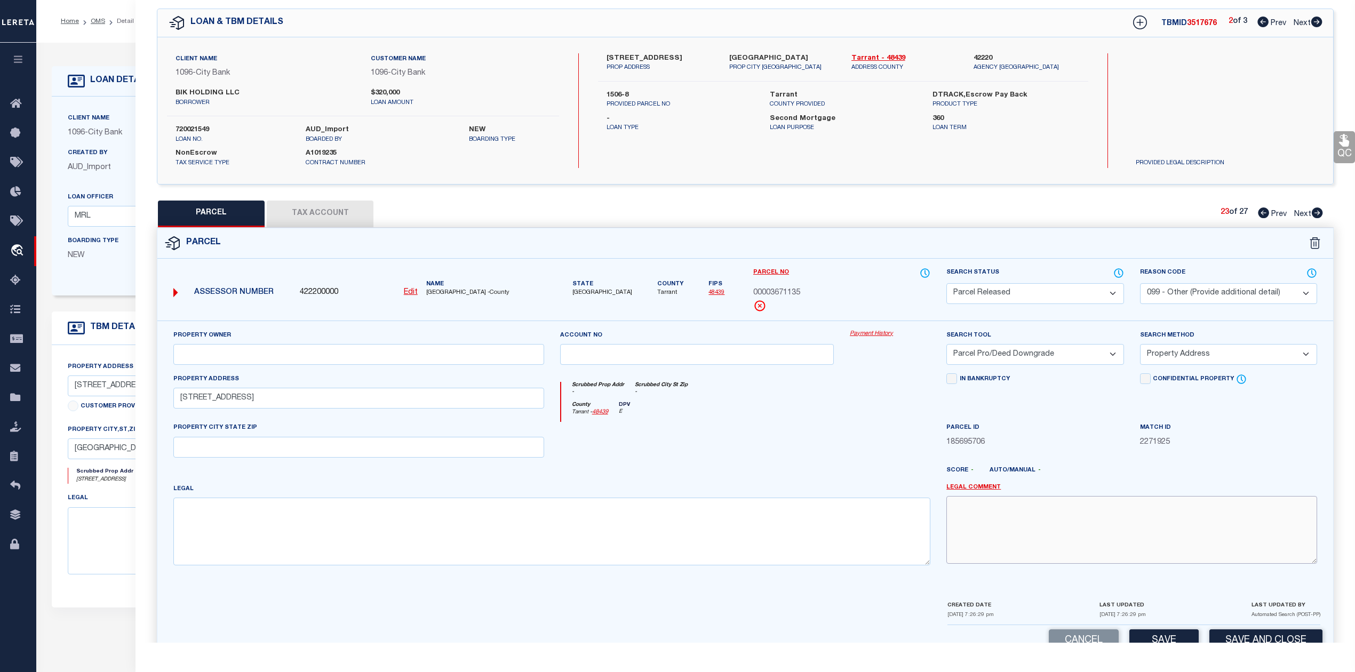
click at [1000, 523] on textarea at bounding box center [1132, 529] width 371 height 67
paste textarea "Parcel not needed"
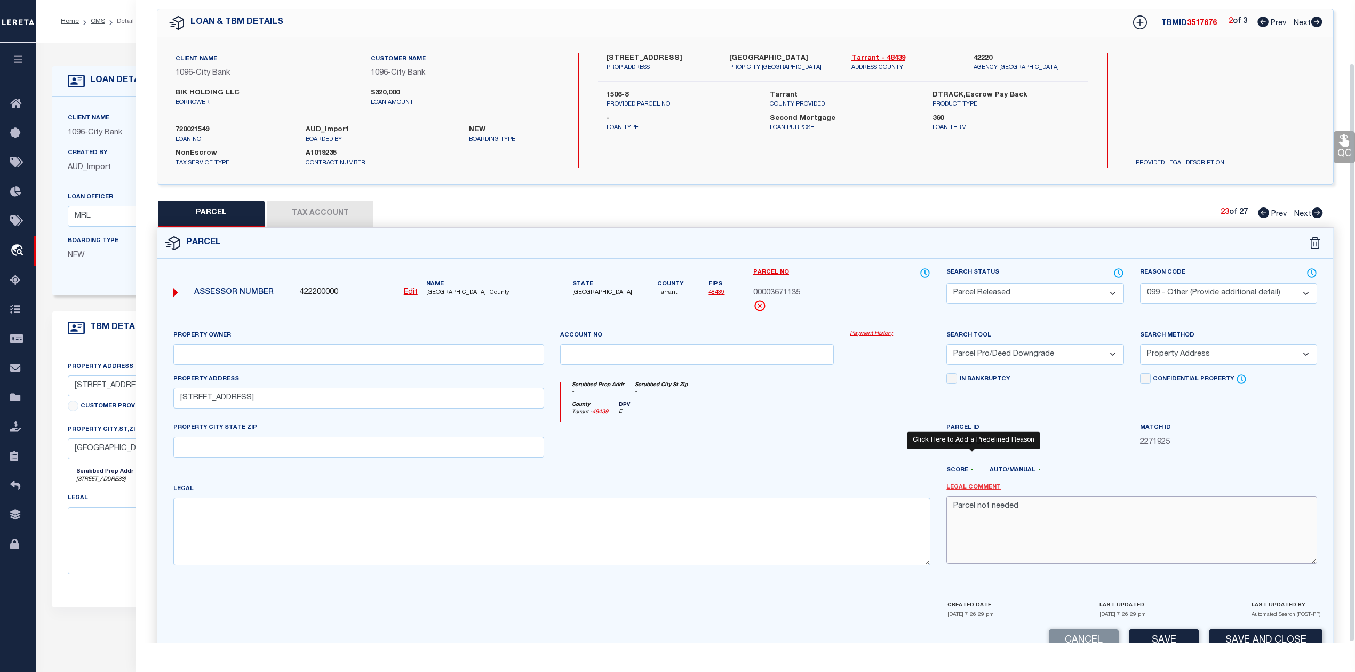
scroll to position [69, 0]
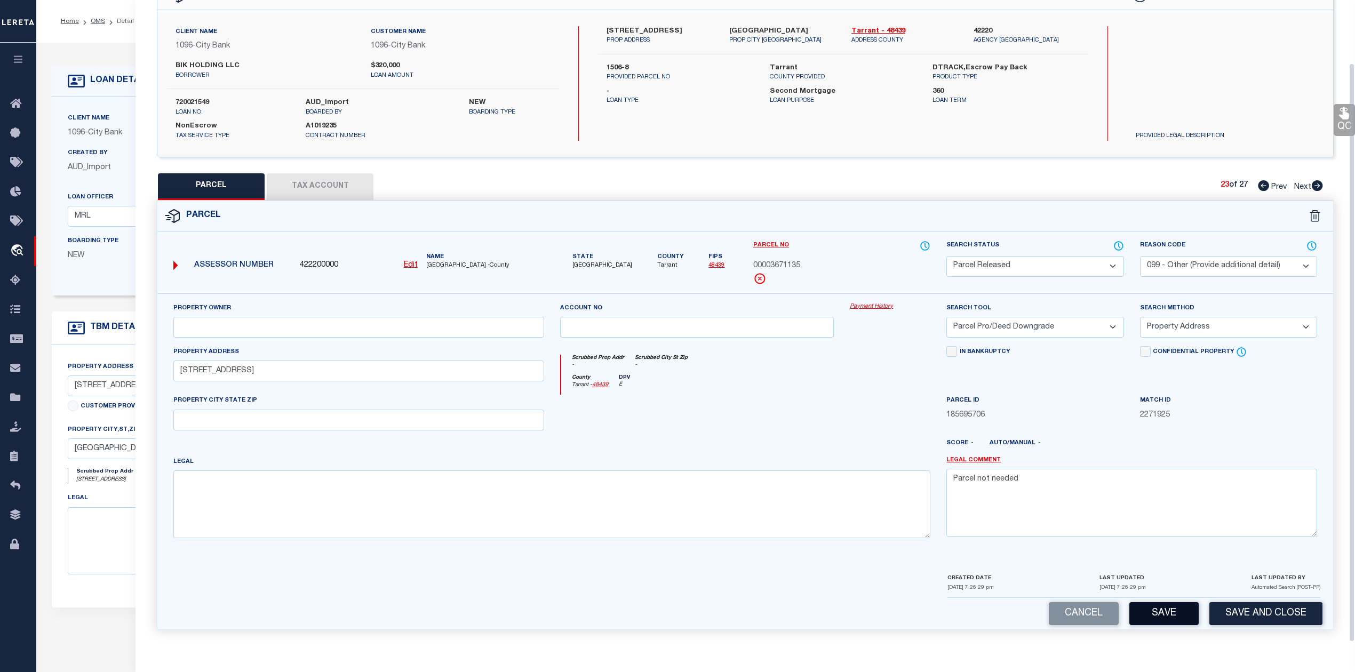
click at [1147, 611] on button "Save" at bounding box center [1164, 613] width 69 height 23
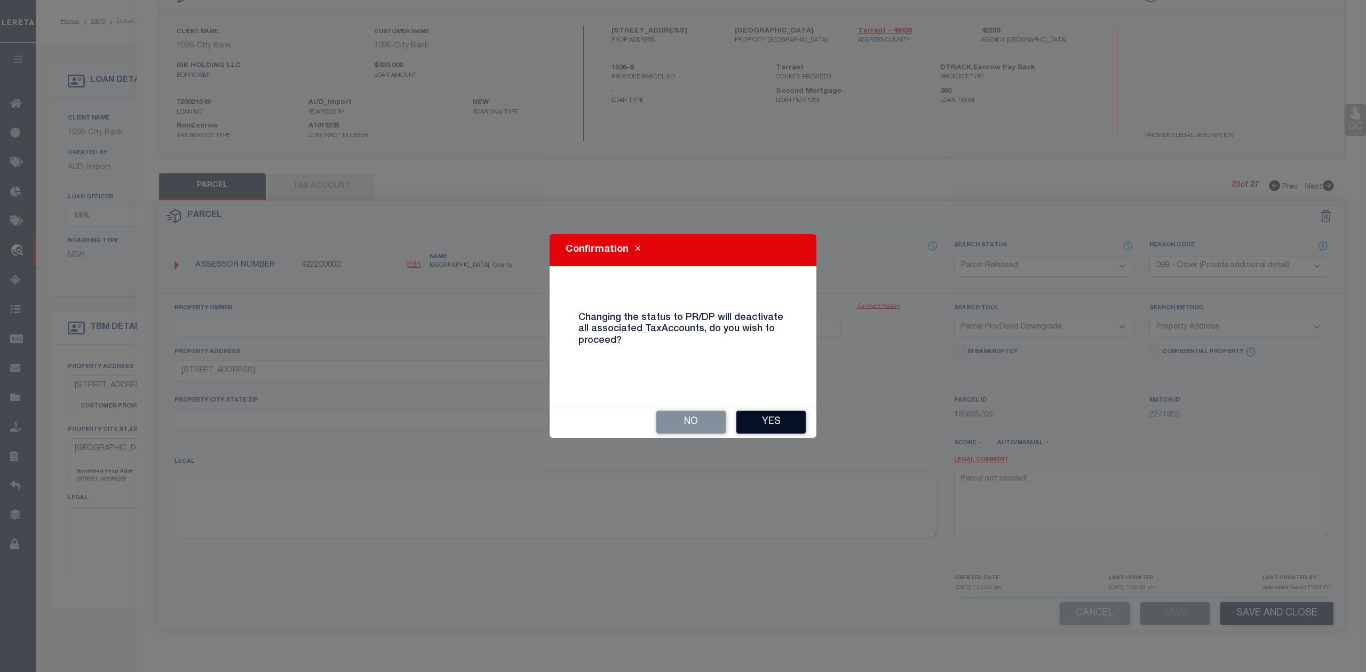
click at [773, 427] on button "Yes" at bounding box center [770, 422] width 69 height 23
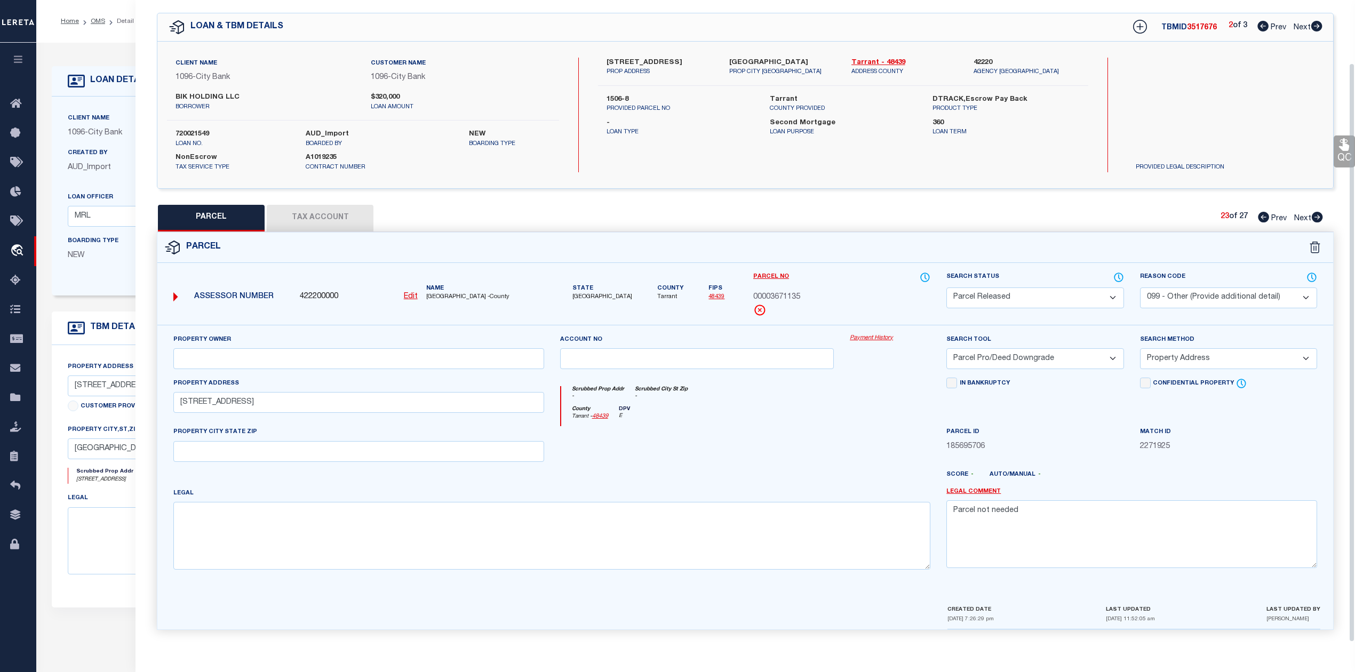
scroll to position [38, 0]
click at [773, 427] on div at bounding box center [697, 448] width 290 height 44
click at [1022, 220] on div "PARCEL Tax Account 23 of 27 Prev Next" at bounding box center [745, 218] width 1177 height 27
click at [1319, 213] on icon at bounding box center [1318, 217] width 12 height 11
click at [1001, 297] on select "Automated Search Bad Parcel Complete Duplicate Parcel High Dollar Reporting In …" at bounding box center [1035, 298] width 177 height 21
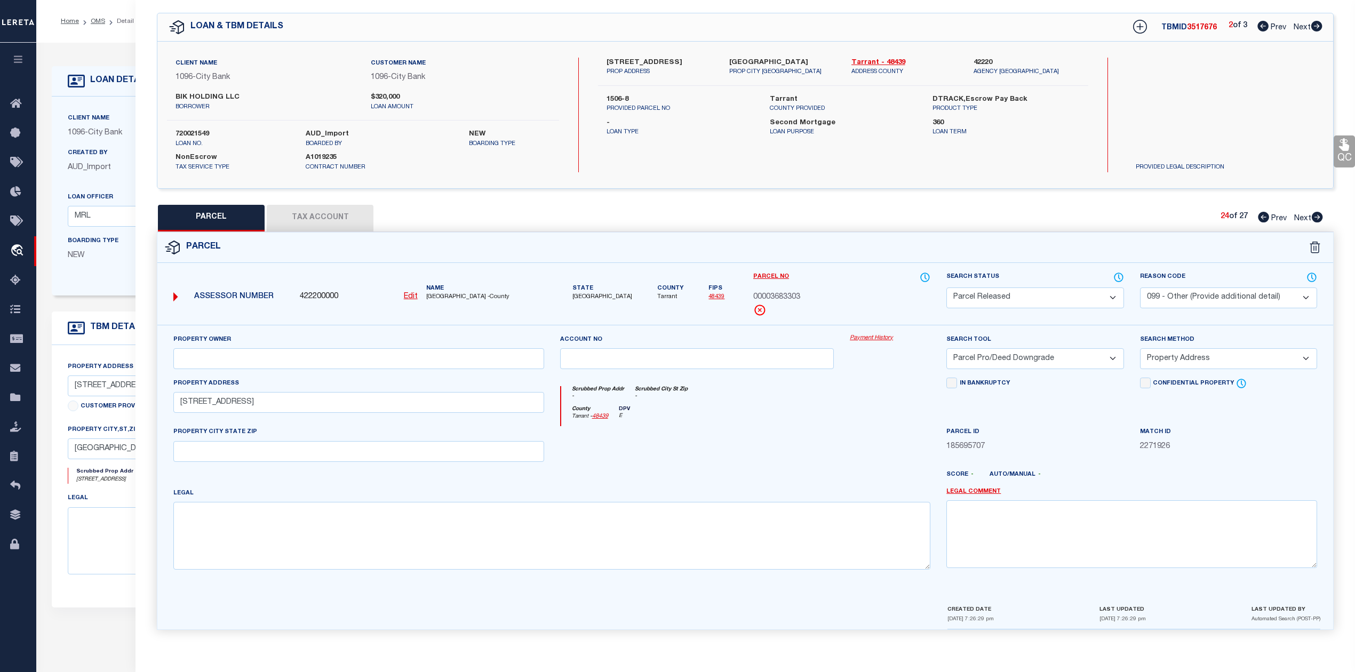
click at [947, 288] on select "Automated Search Bad Parcel Complete Duplicate Parcel High Dollar Reporting In …" at bounding box center [1035, 298] width 177 height 21
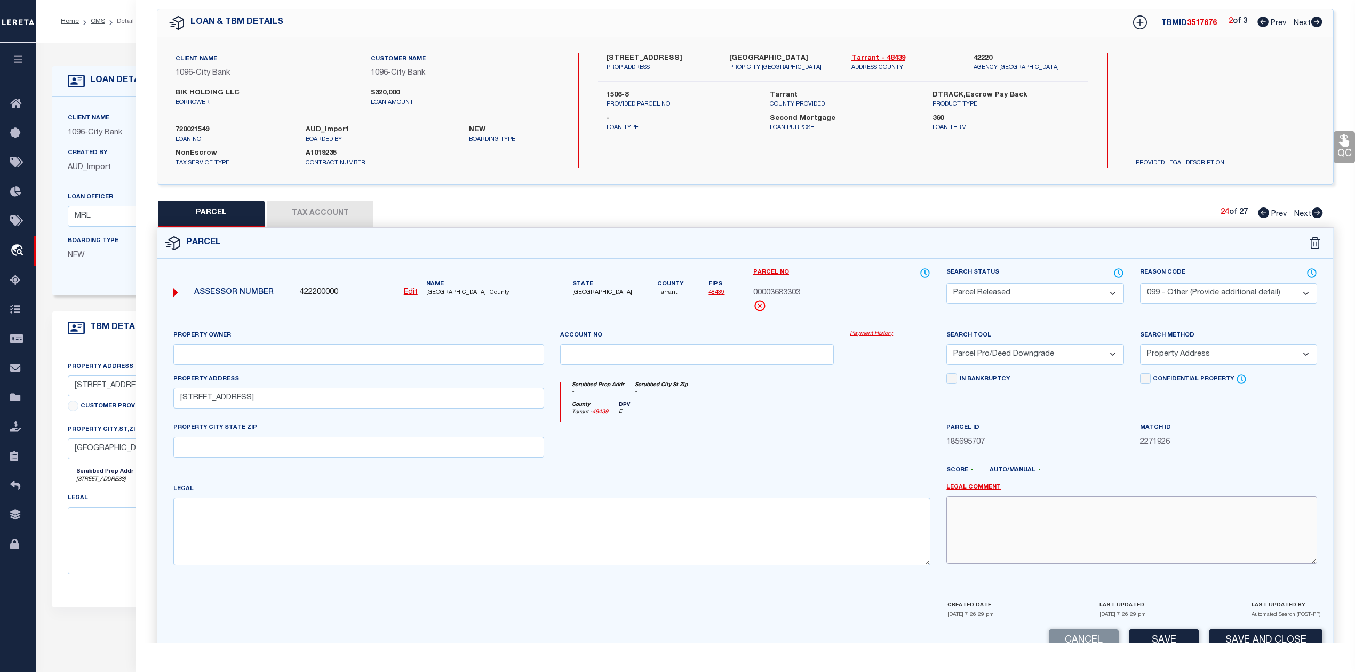
click at [1010, 515] on textarea at bounding box center [1132, 529] width 371 height 67
paste textarea "Parcel not needed"
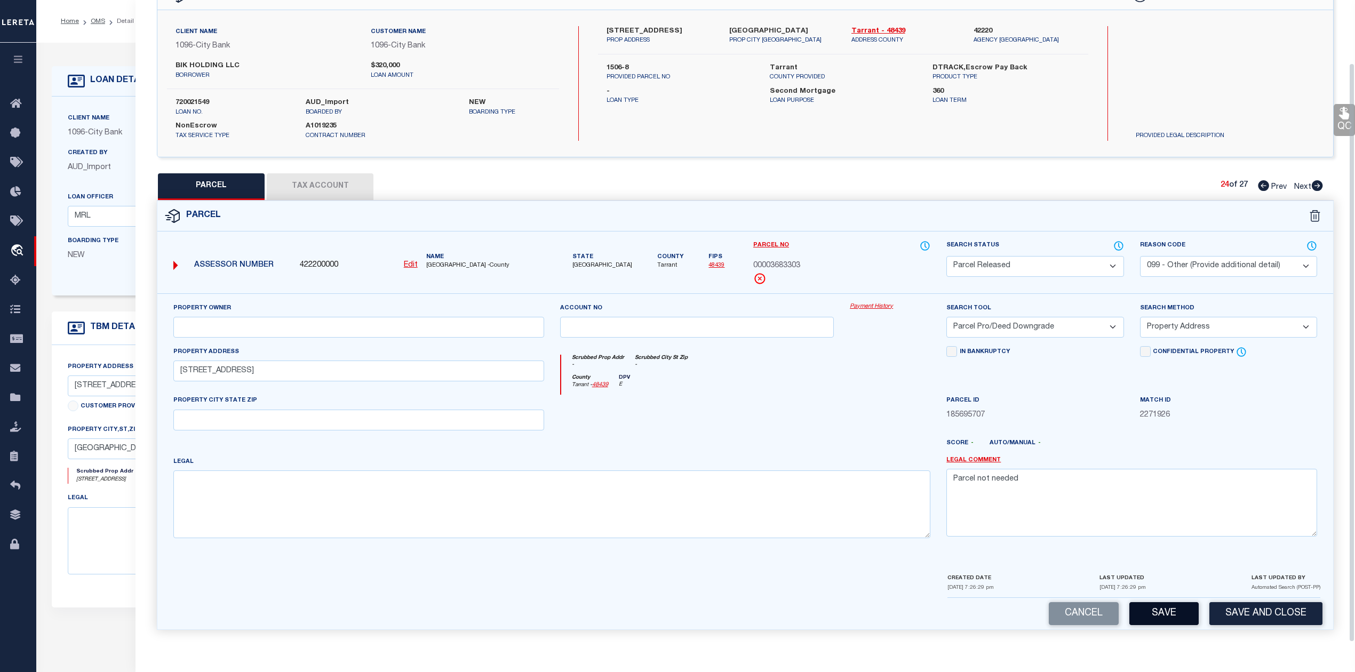
click at [1158, 615] on button "Save" at bounding box center [1164, 613] width 69 height 23
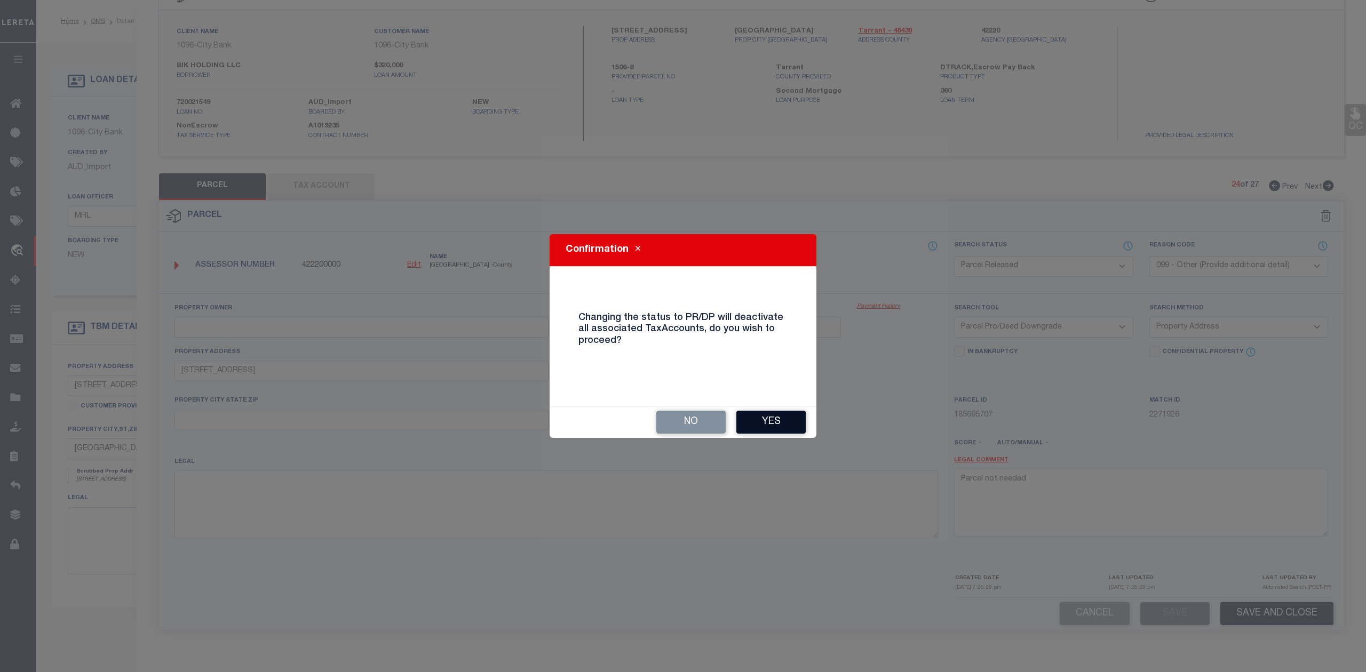
click at [781, 421] on button "Yes" at bounding box center [770, 422] width 69 height 23
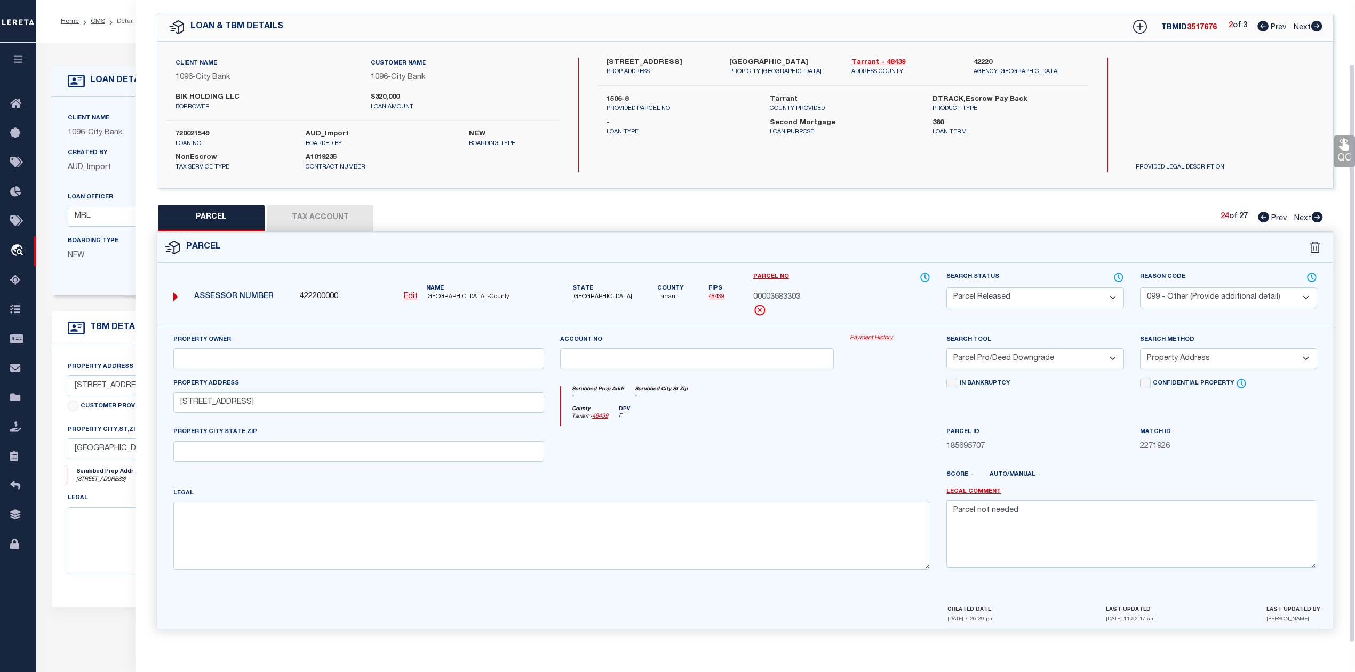
scroll to position [38, 0]
click at [867, 426] on div at bounding box center [890, 448] width 97 height 44
click at [1150, 233] on div "Parcel" at bounding box center [745, 248] width 1176 height 30
click at [1317, 214] on icon at bounding box center [1318, 217] width 12 height 11
click at [1027, 299] on select "Automated Search Bad Parcel Complete Duplicate Parcel High Dollar Reporting In …" at bounding box center [1035, 298] width 177 height 21
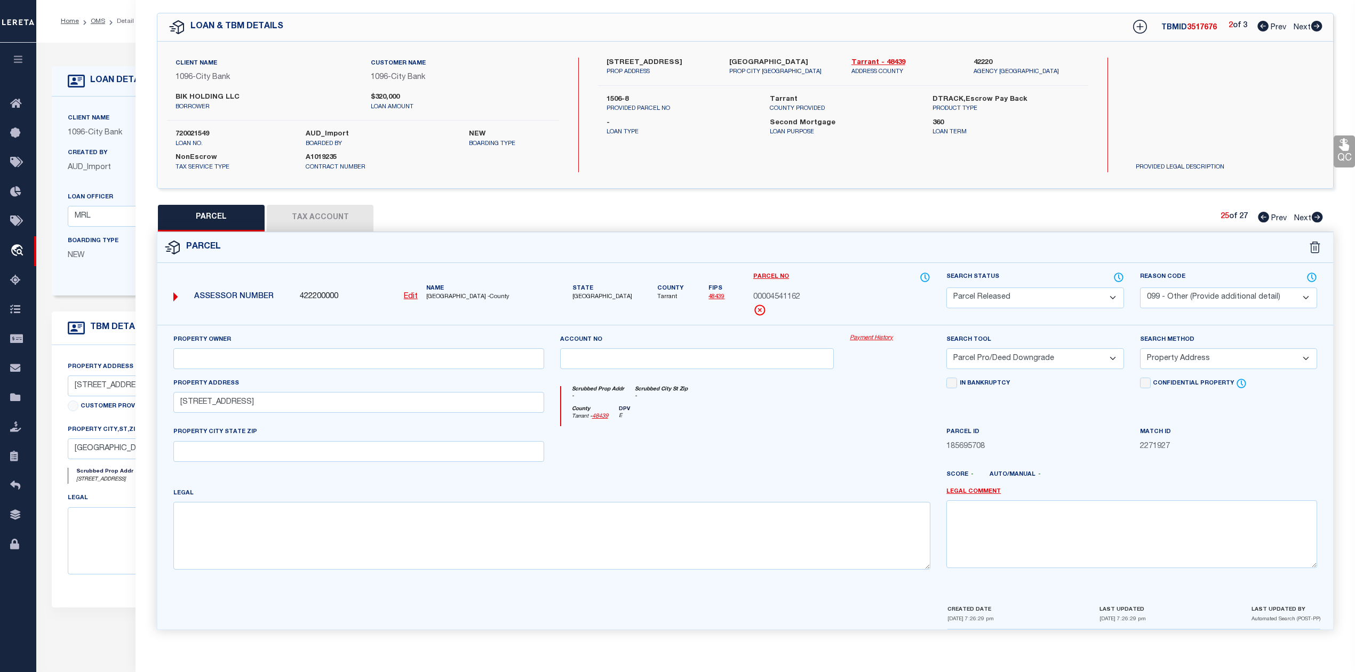
click at [947, 288] on select "Automated Search Bad Parcel Complete Duplicate Parcel High Dollar Reporting In …" at bounding box center [1035, 298] width 177 height 21
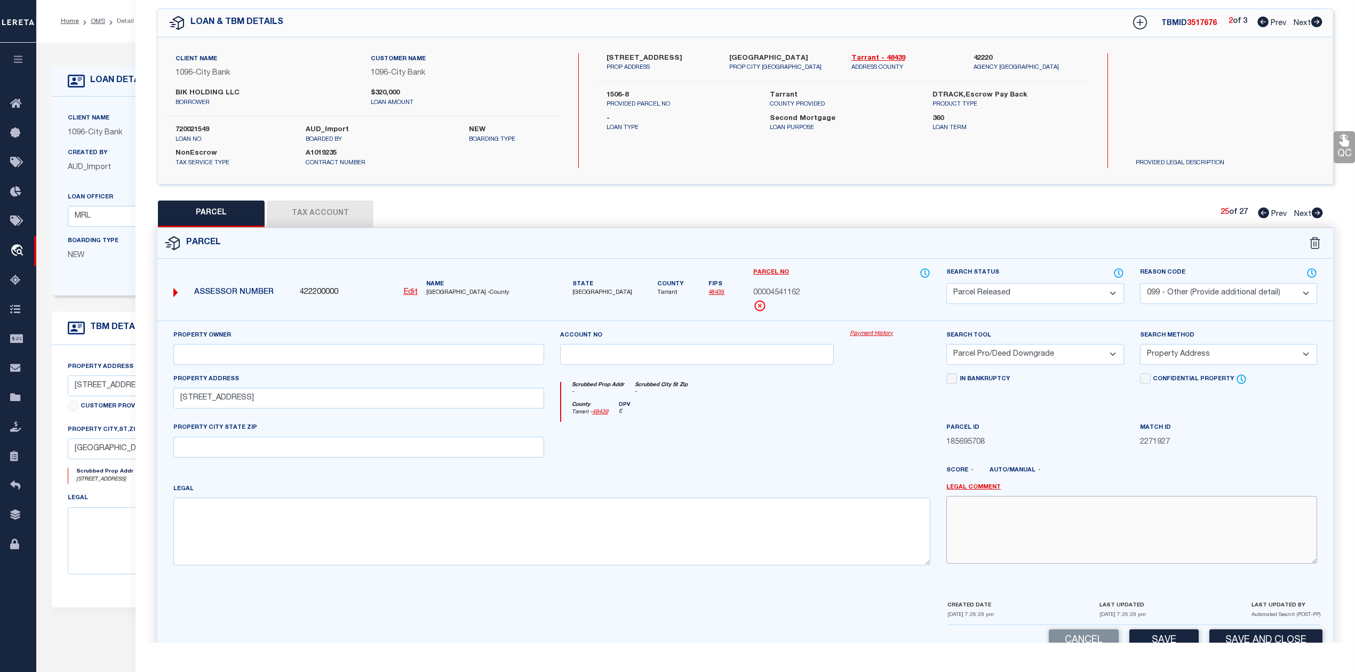
click at [1053, 519] on textarea at bounding box center [1132, 529] width 371 height 67
paste textarea "Parcel not needed"
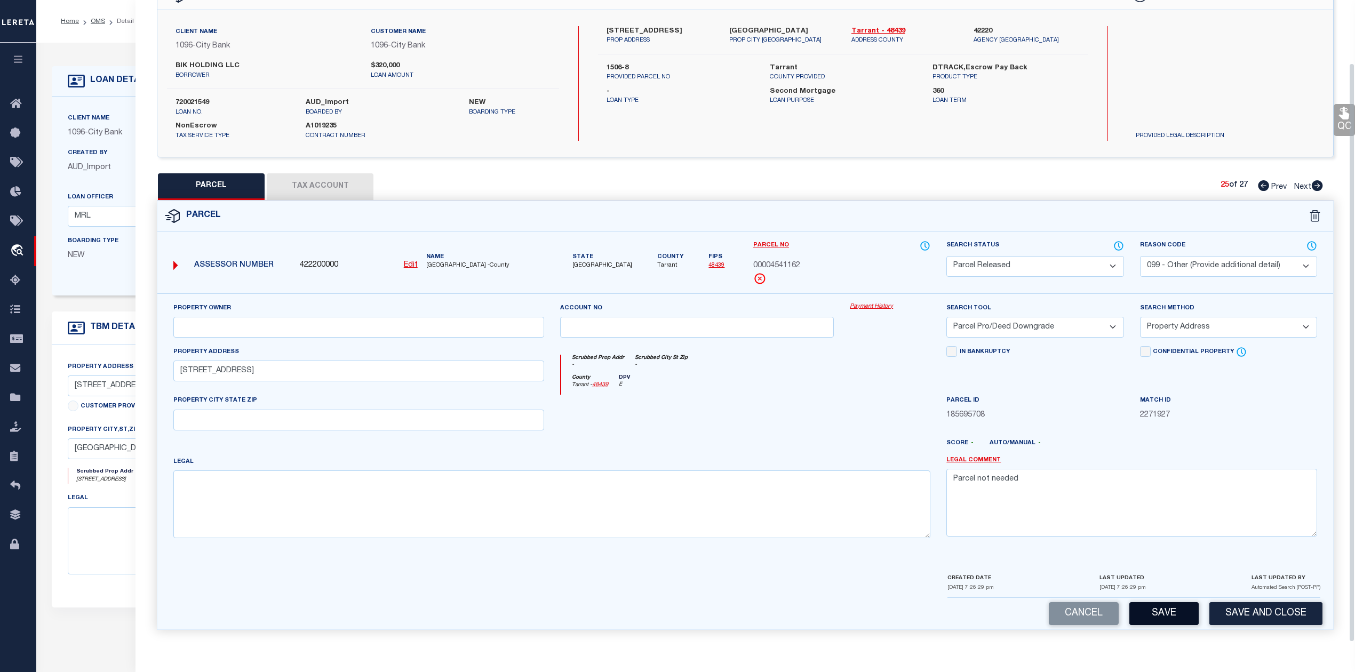
click at [1148, 608] on button "Save" at bounding box center [1164, 613] width 69 height 23
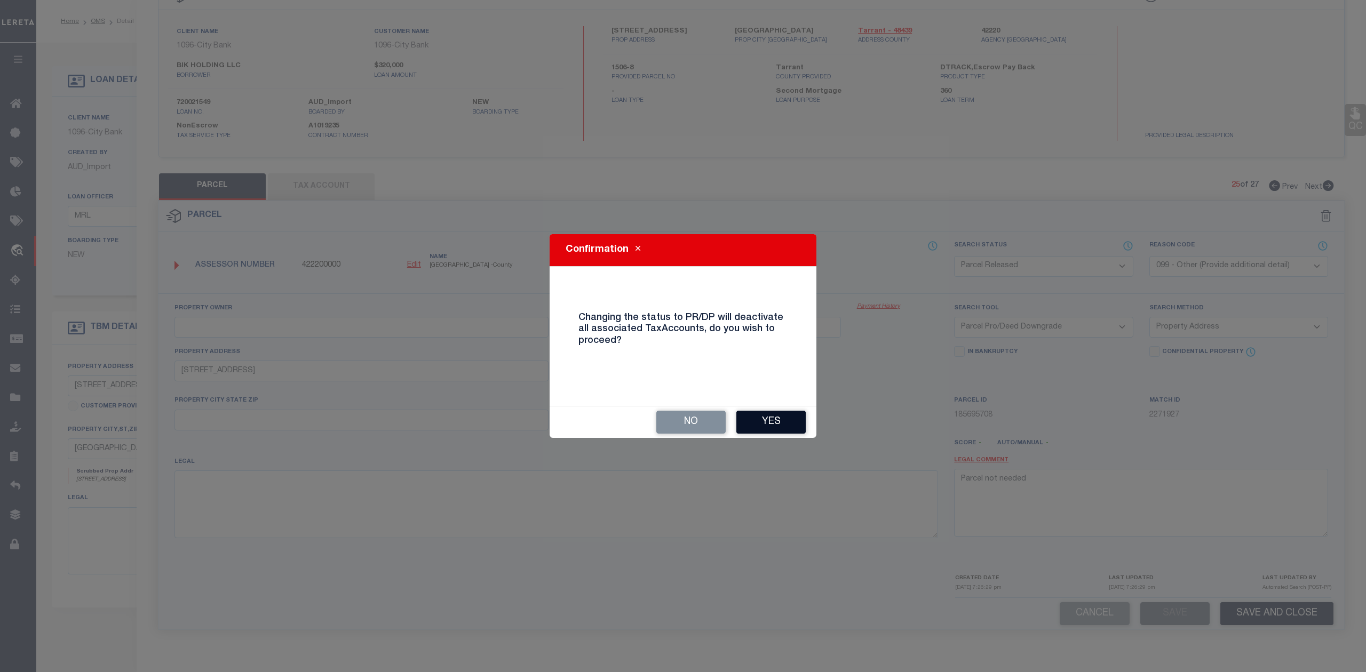
click at [773, 415] on button "Yes" at bounding box center [770, 422] width 69 height 23
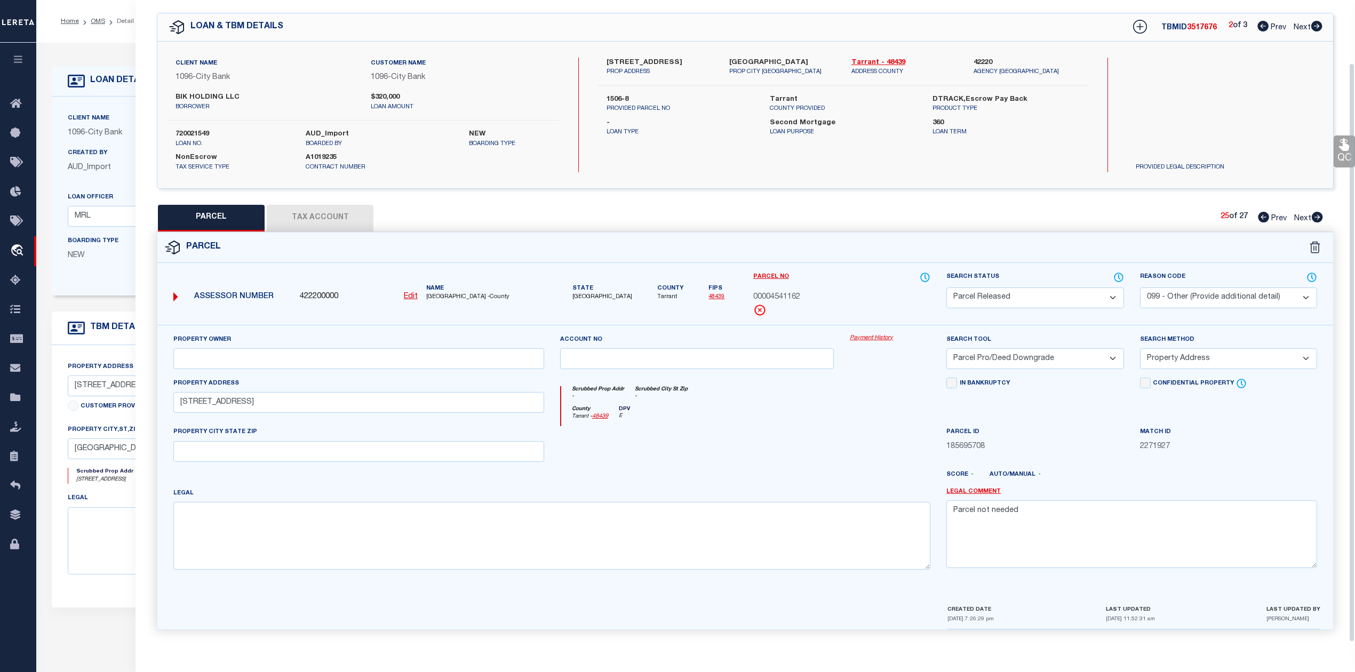
scroll to position [38, 0]
click at [813, 408] on div "County Tarrant - 48439 DPV E" at bounding box center [746, 416] width 370 height 21
click at [1319, 212] on icon at bounding box center [1317, 217] width 11 height 11
click at [1052, 302] on select "Automated Search Bad Parcel Complete Duplicate Parcel High Dollar Reporting In …" at bounding box center [1035, 298] width 177 height 21
click at [947, 288] on select "Automated Search Bad Parcel Complete Duplicate Parcel High Dollar Reporting In …" at bounding box center [1035, 298] width 177 height 21
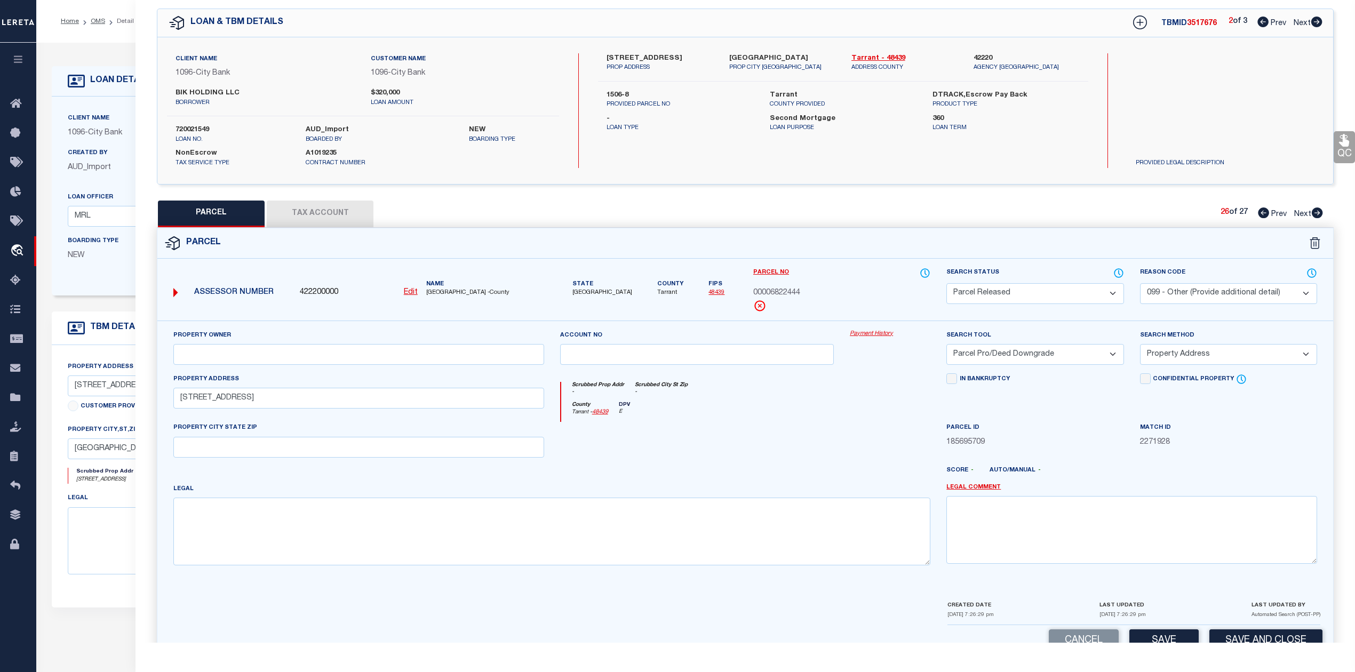
click at [865, 474] on div at bounding box center [794, 474] width 290 height 17
click at [1007, 520] on textarea at bounding box center [1132, 529] width 371 height 67
paste textarea "Parcel not needed"
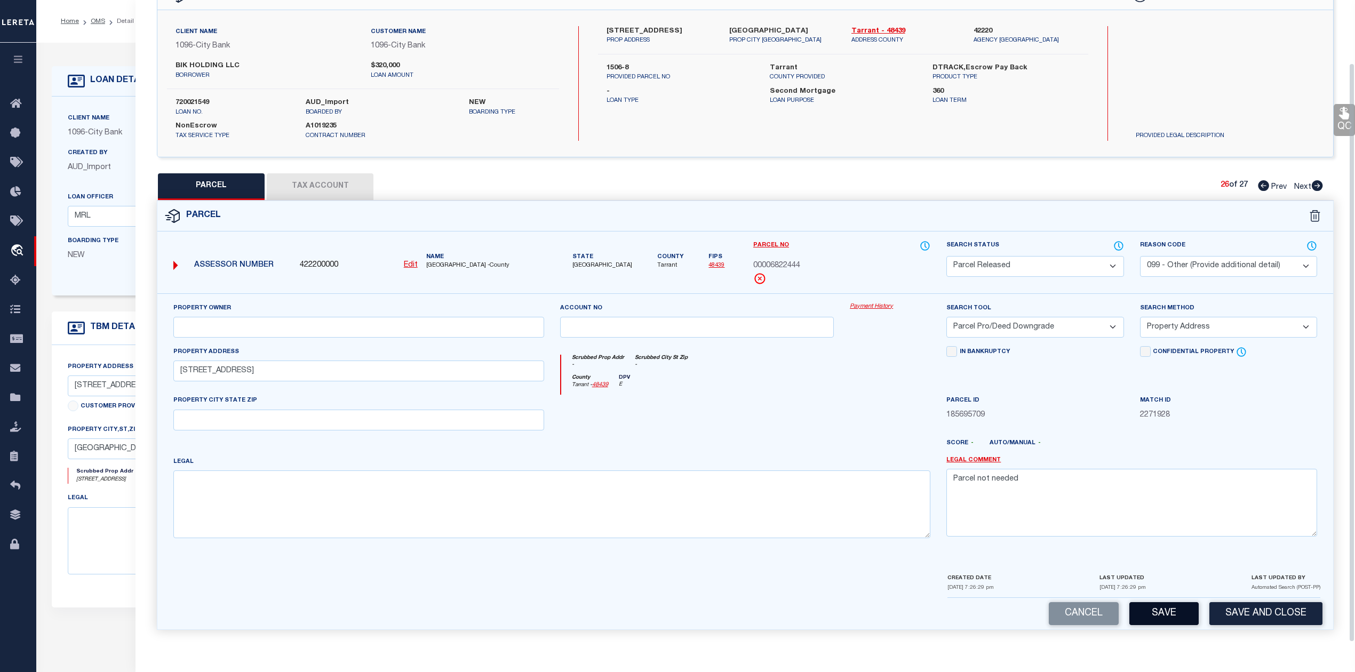
click at [1174, 606] on button "Save" at bounding box center [1164, 613] width 69 height 23
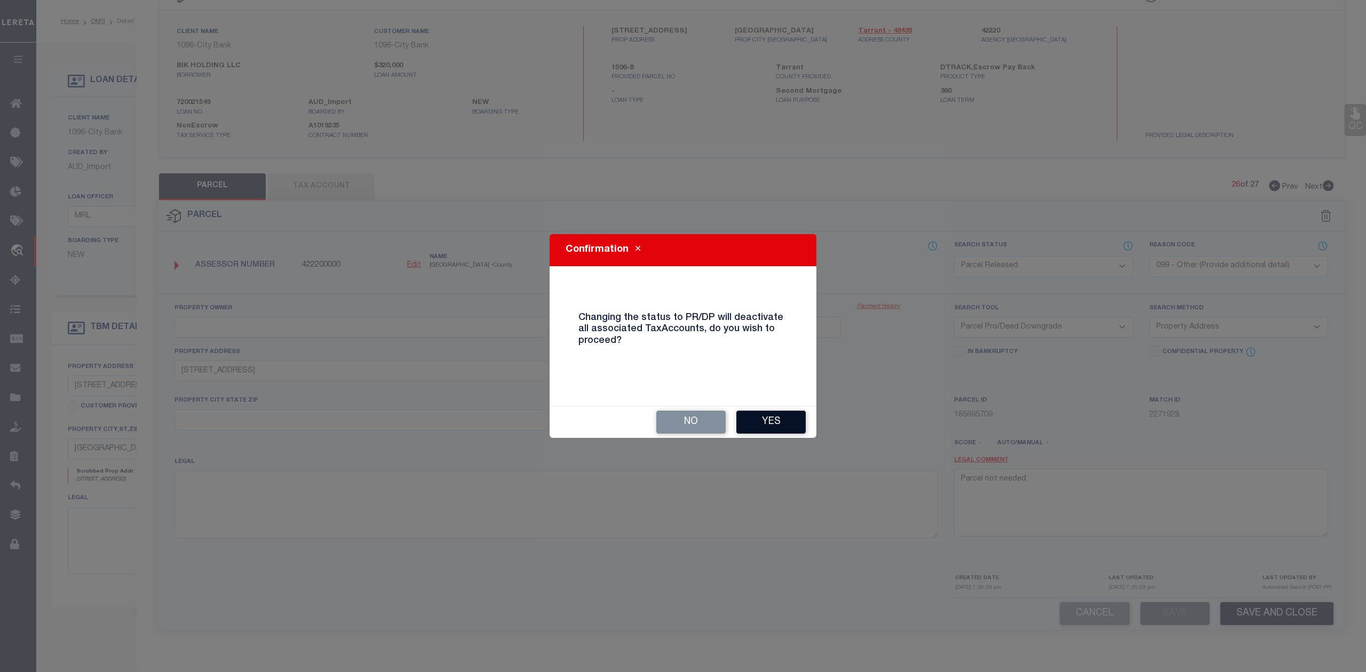
click at [794, 424] on button "Yes" at bounding box center [770, 422] width 69 height 23
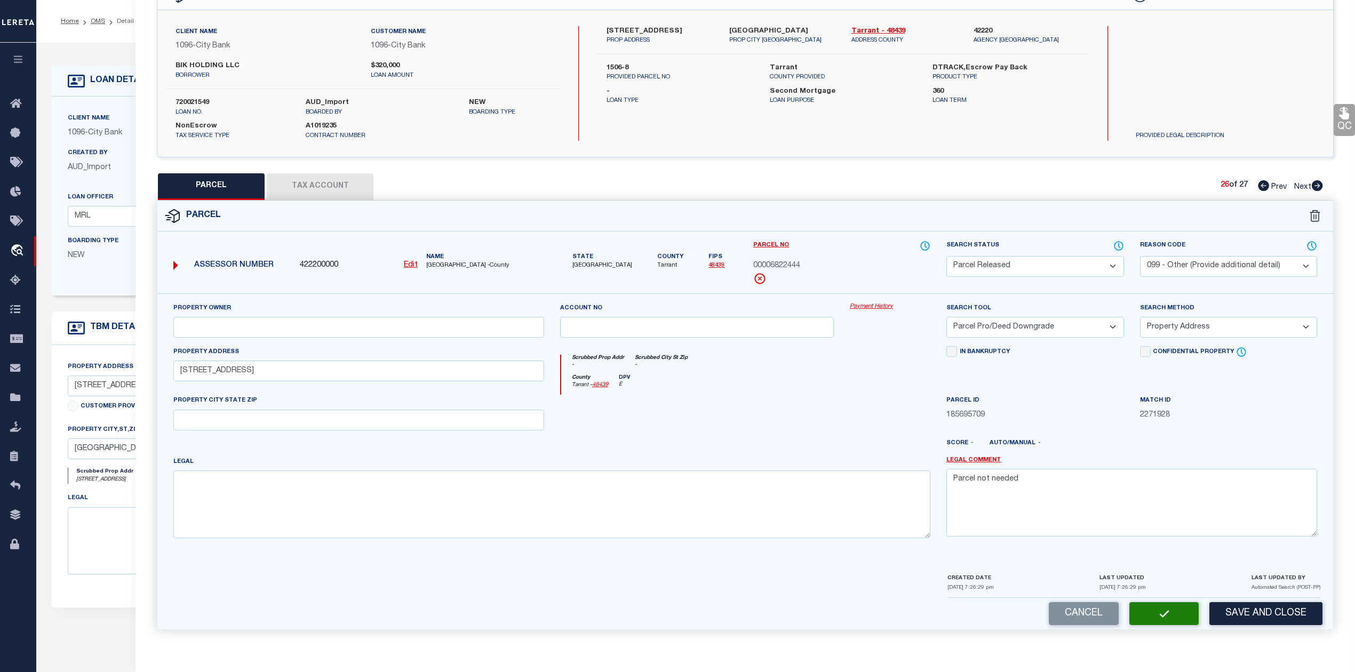
click at [794, 387] on div "County Tarrant - 48439 DPV E" at bounding box center [746, 385] width 370 height 21
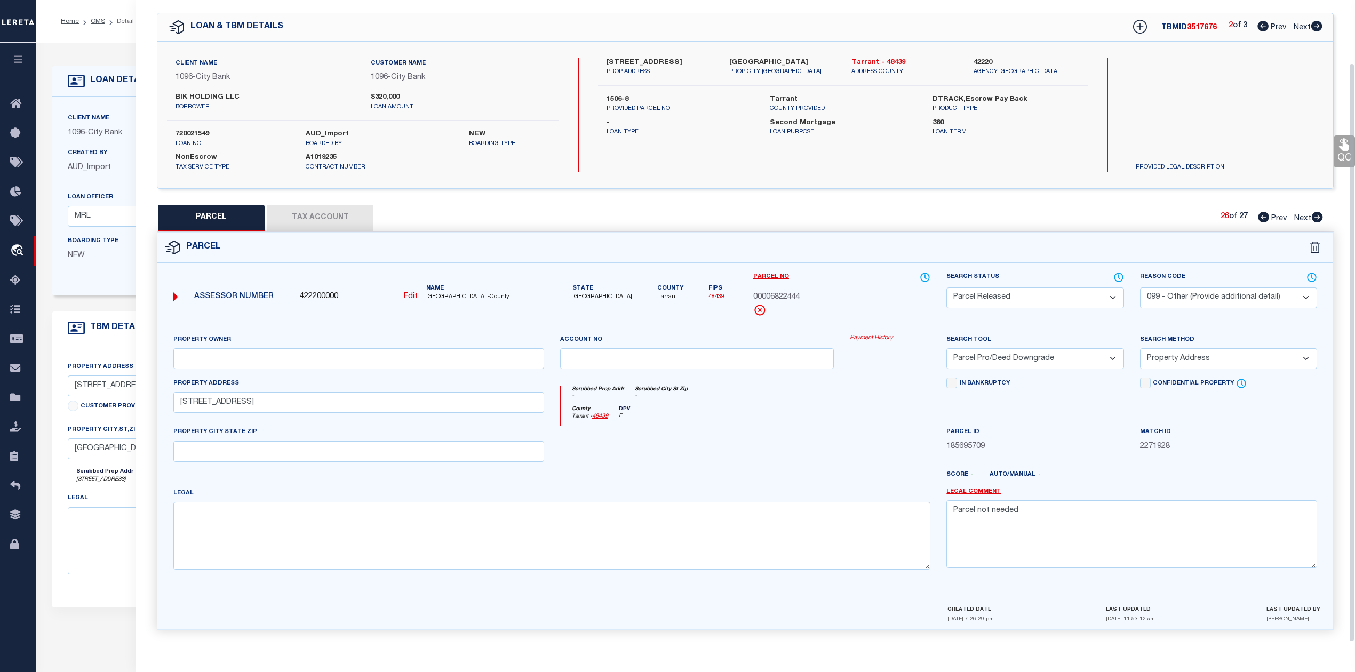
scroll to position [38, 0]
click at [820, 406] on div "County Tarrant - 48439 DPV E" at bounding box center [746, 416] width 370 height 21
click at [982, 220] on div "PARCEL Tax Account 26 of 27 Prev Next" at bounding box center [745, 218] width 1177 height 27
click at [1319, 212] on icon at bounding box center [1317, 217] width 11 height 11
click at [1034, 299] on select "Automated Search Bad Parcel Complete Duplicate Parcel High Dollar Reporting In …" at bounding box center [1035, 298] width 177 height 21
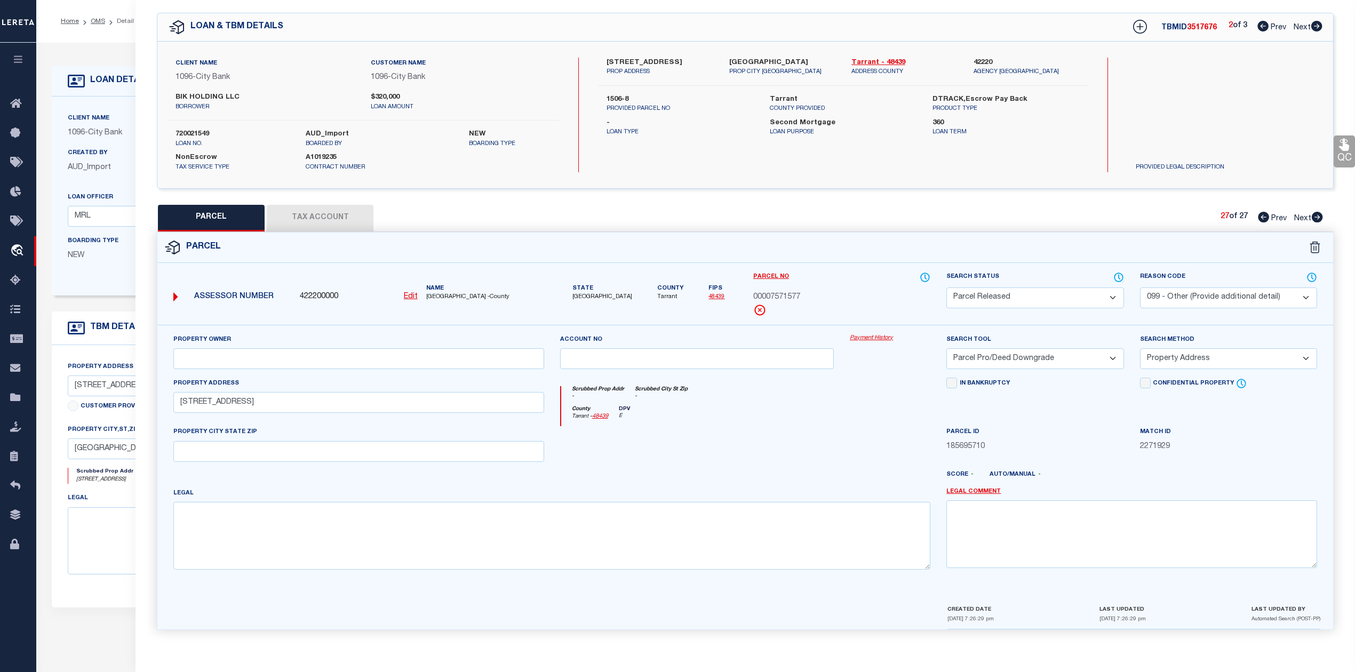
click at [947, 288] on select "Automated Search Bad Parcel Complete Duplicate Parcel High Dollar Reporting In …" at bounding box center [1035, 298] width 177 height 21
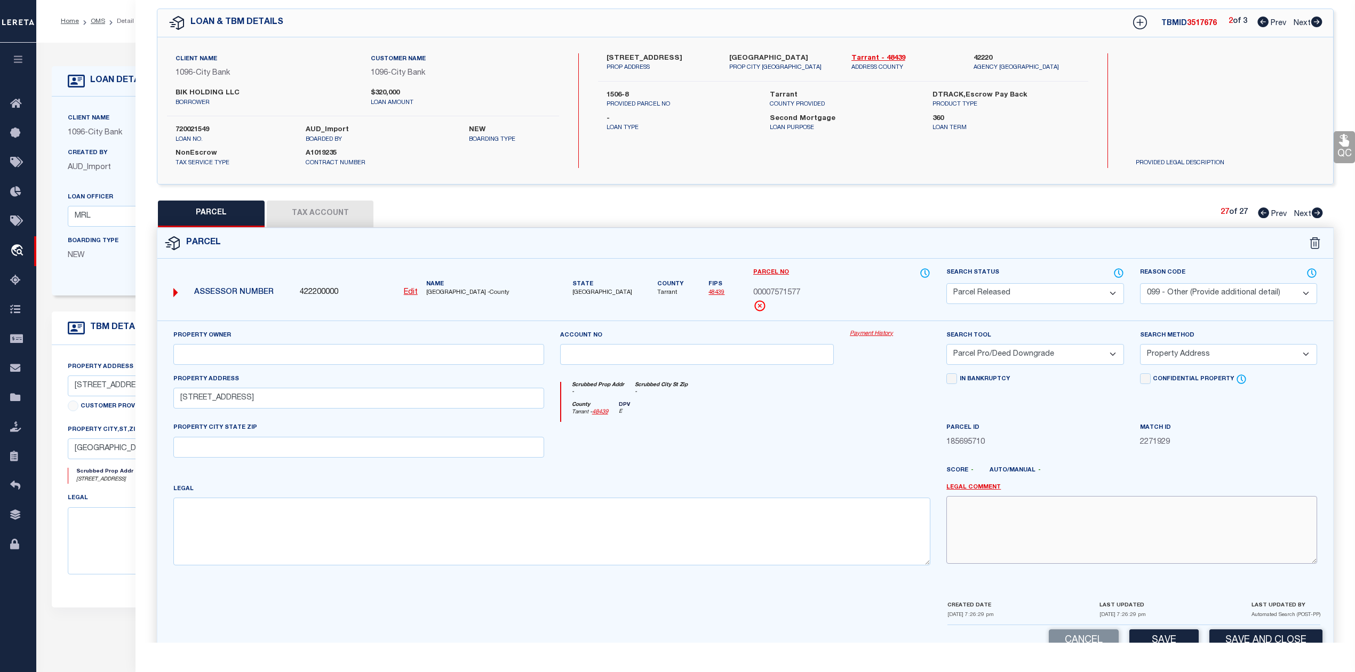
click at [1031, 535] on textarea at bounding box center [1132, 529] width 371 height 67
paste textarea "Parcel not needed"
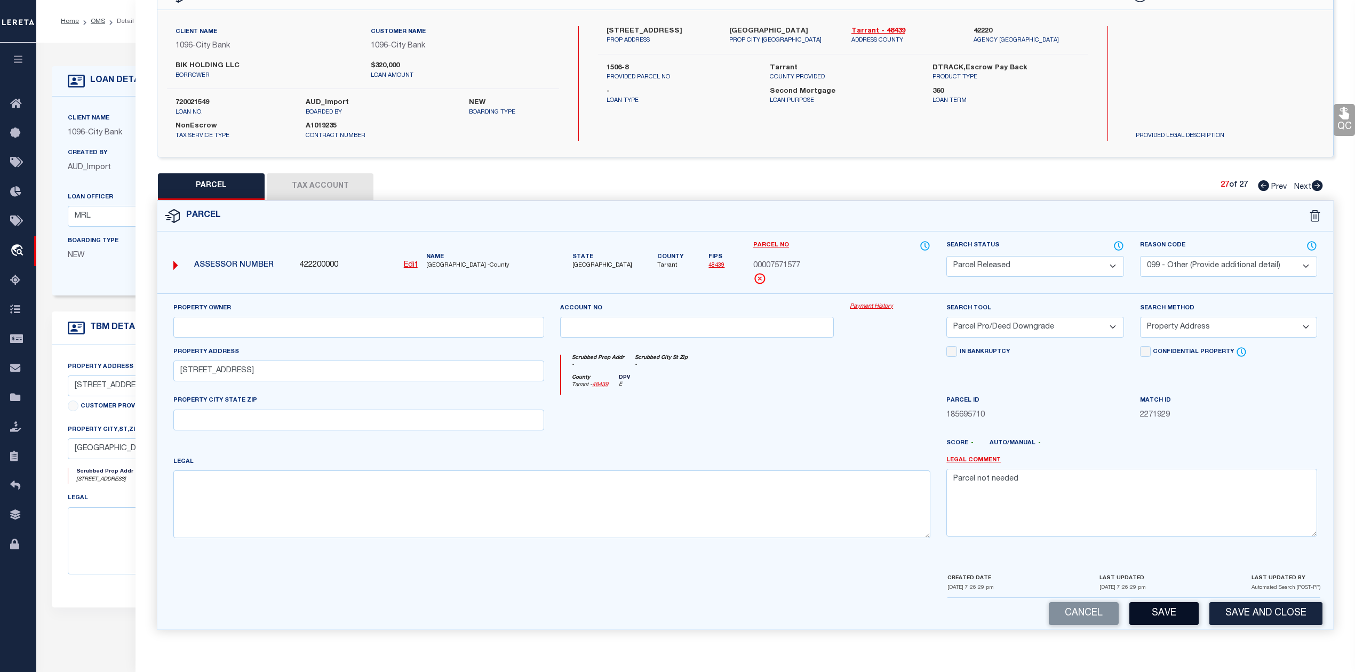
click at [1150, 614] on button "Save" at bounding box center [1164, 613] width 69 height 23
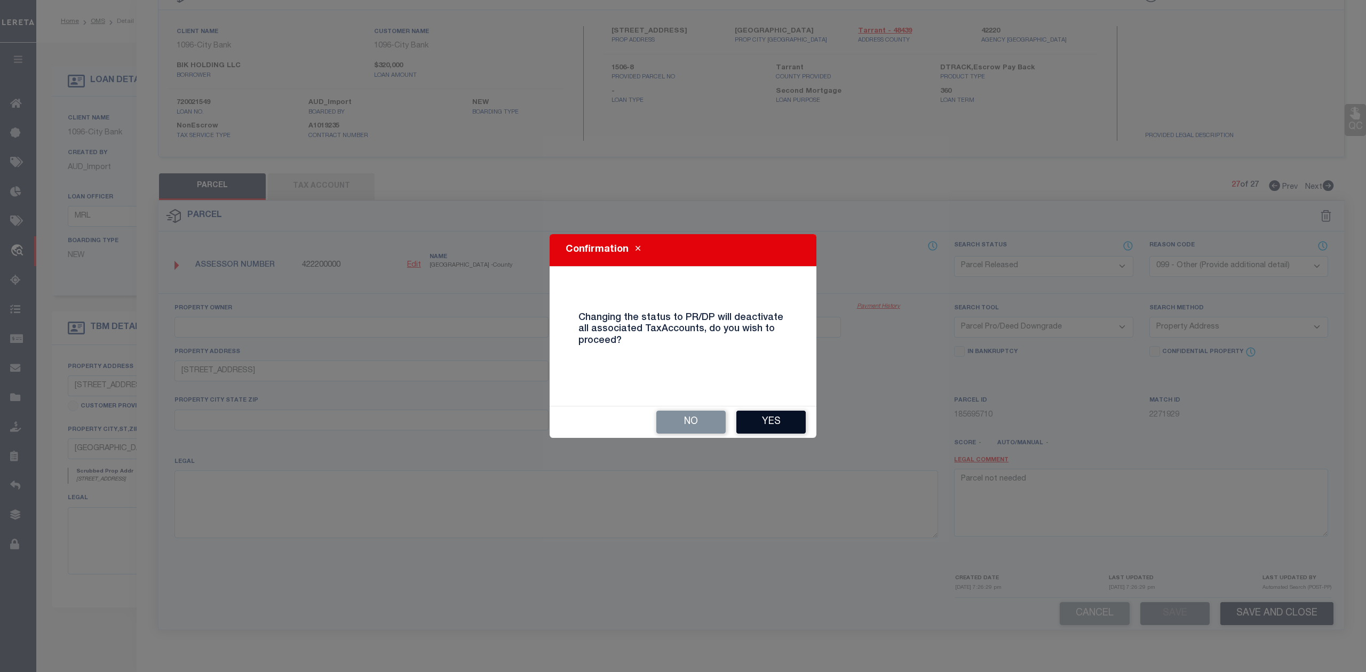
click at [786, 427] on button "Yes" at bounding box center [770, 422] width 69 height 23
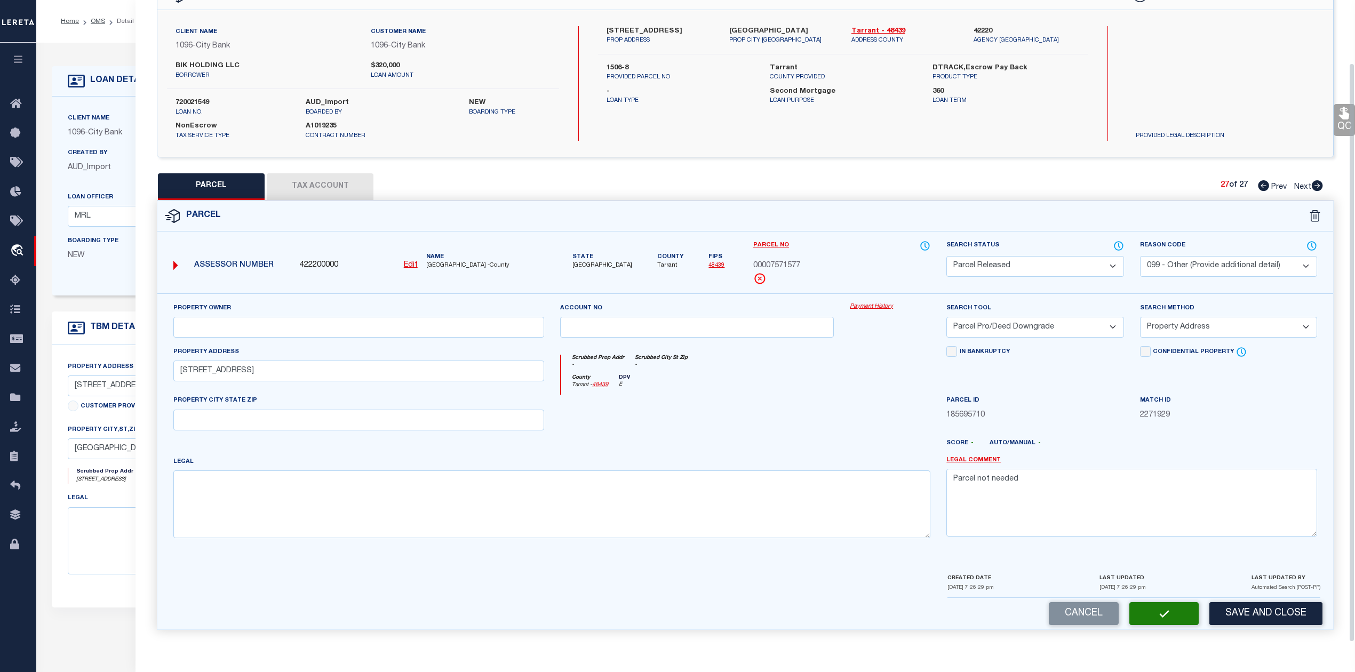
click at [786, 427] on div at bounding box center [697, 417] width 290 height 44
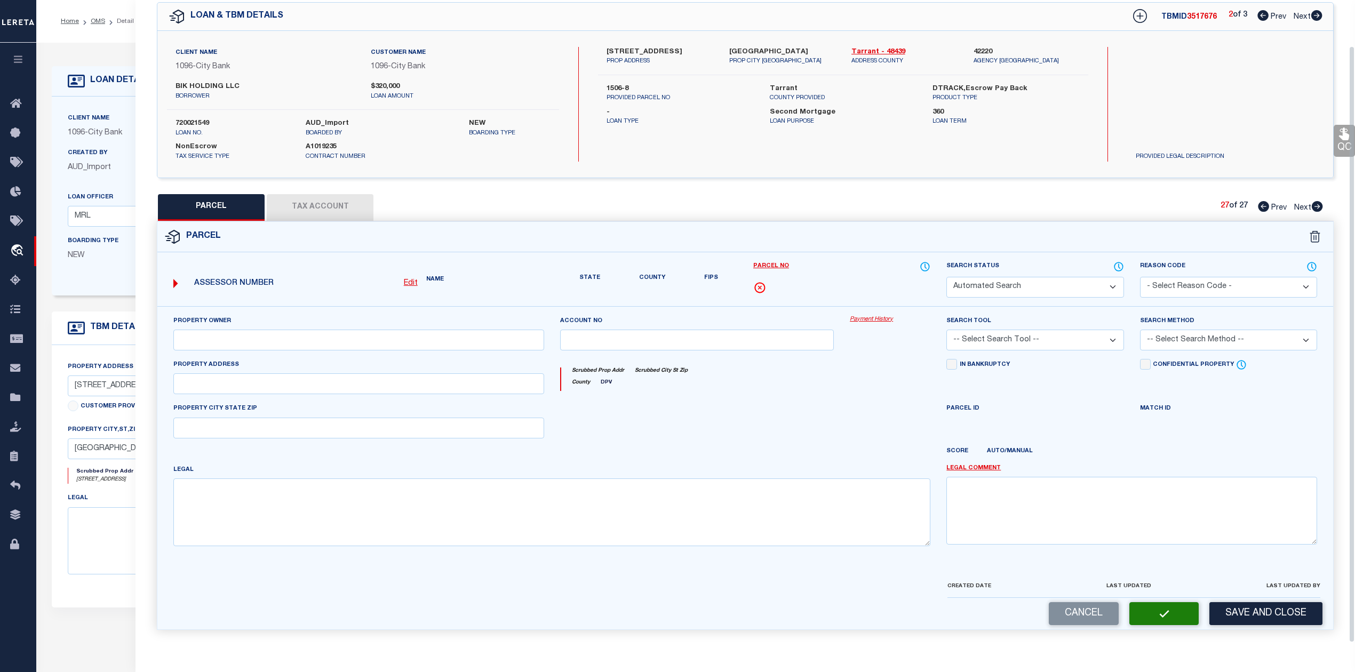
click at [786, 427] on div at bounding box center [697, 425] width 290 height 44
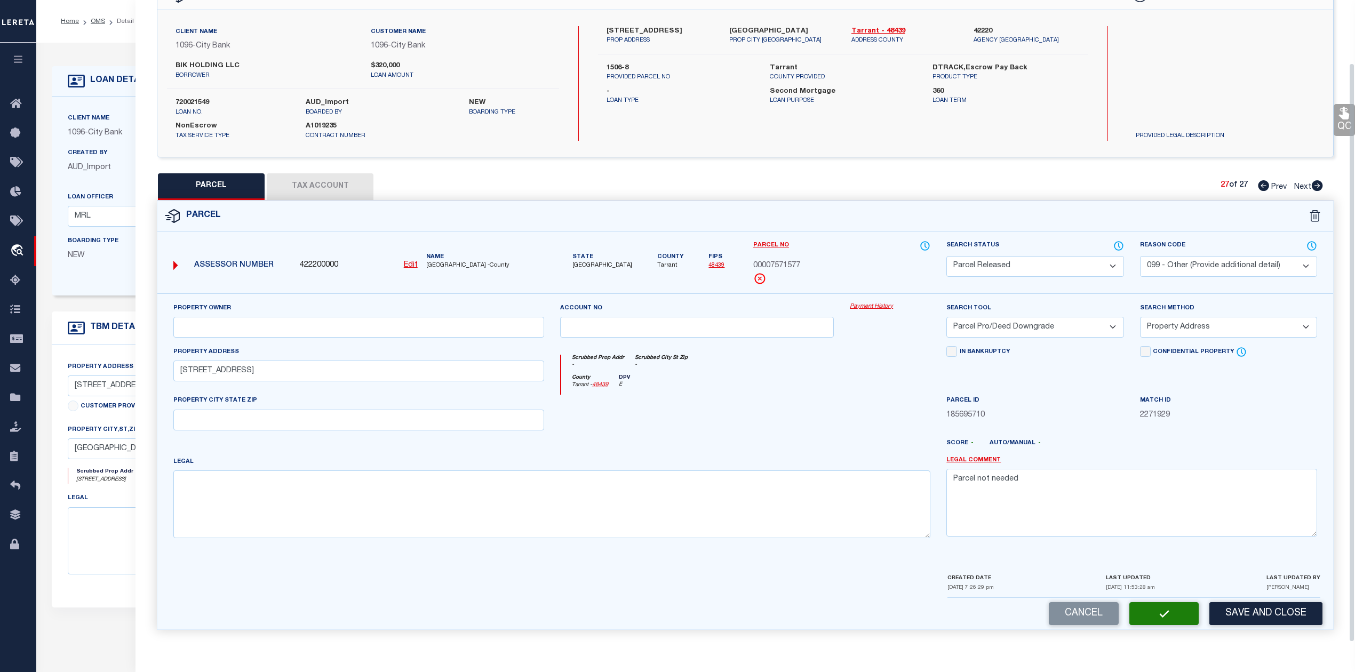
scroll to position [38, 0]
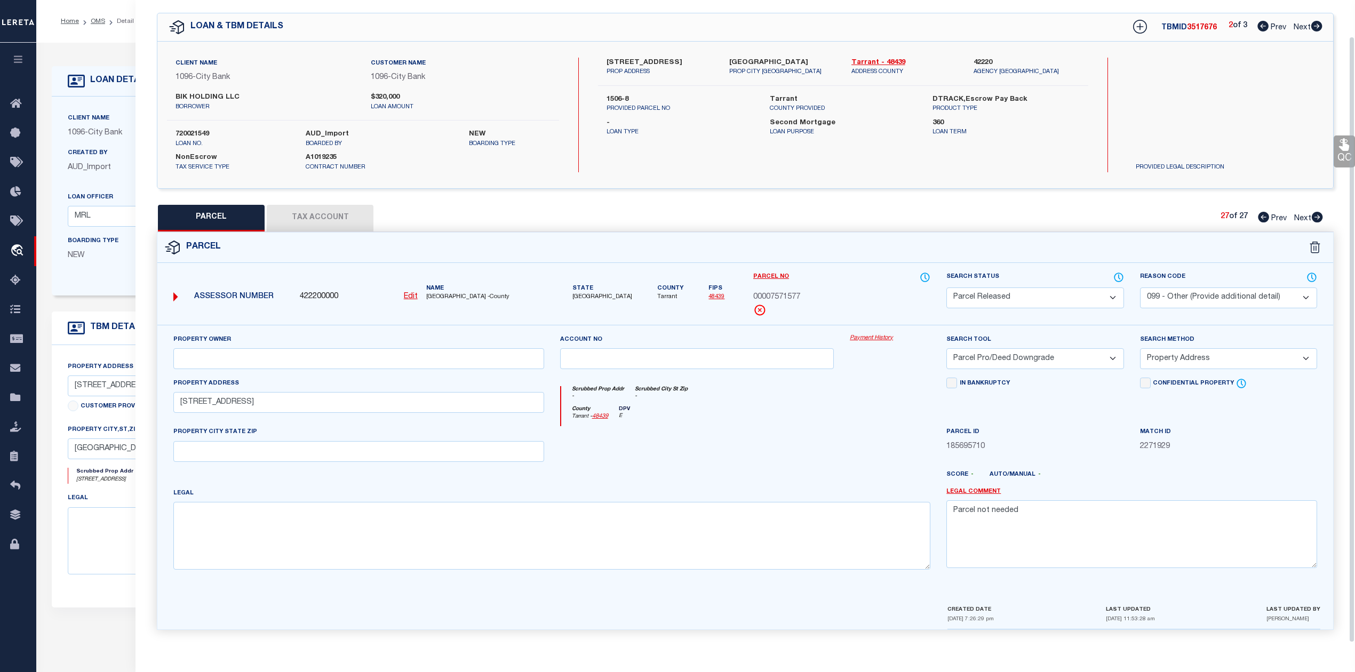
click at [873, 222] on div "PARCEL Tax Account 27 of 27 Prev Next" at bounding box center [745, 218] width 1177 height 27
click at [1147, 212] on div "PARCEL Tax Account 27 of 27 Prev Next" at bounding box center [745, 218] width 1177 height 27
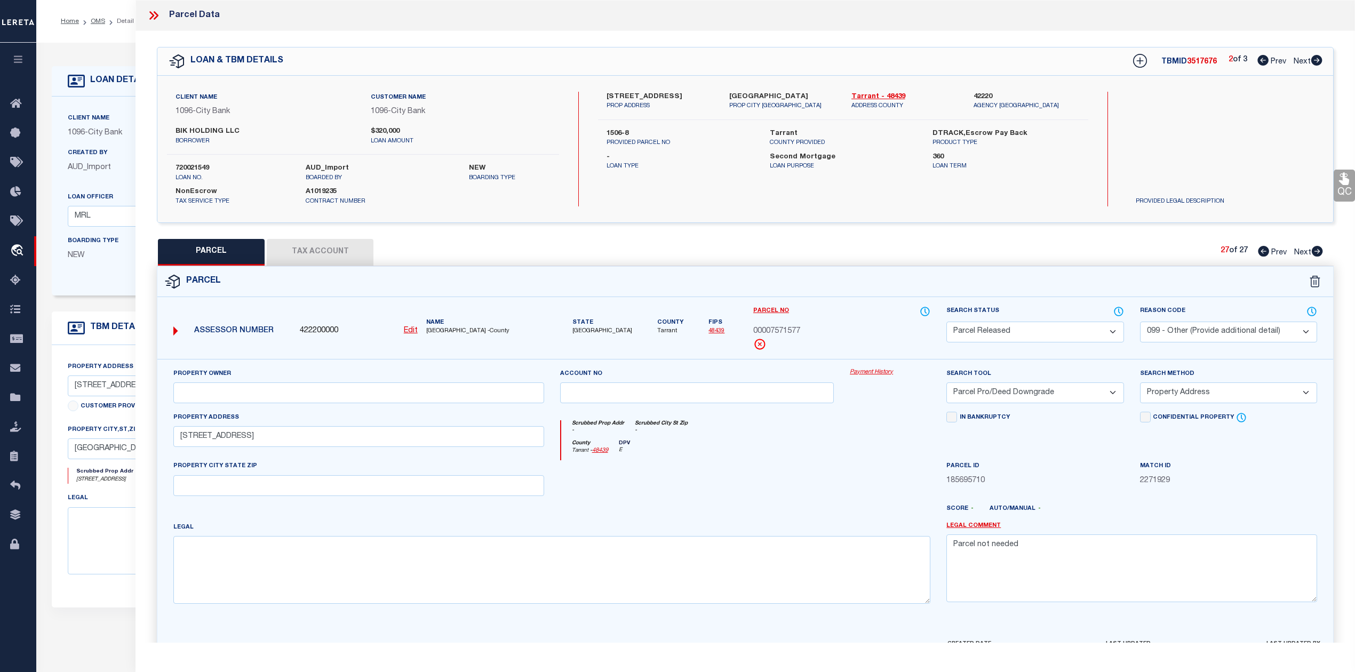
click at [1317, 60] on icon at bounding box center [1317, 60] width 11 height 11
click at [1076, 250] on div "PARCEL Tax Account 1 of 30 Prev Next" at bounding box center [745, 252] width 1177 height 27
click at [1317, 254] on icon at bounding box center [1317, 251] width 11 height 11
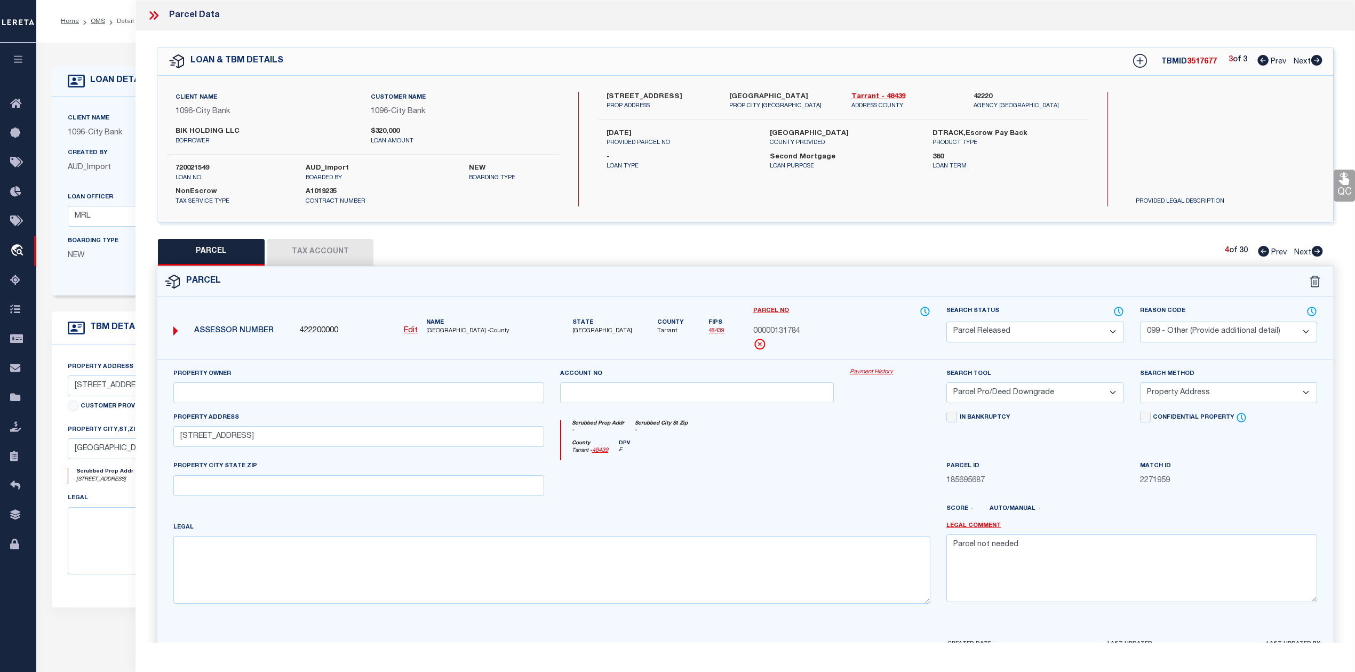
click at [1317, 254] on icon at bounding box center [1317, 251] width 11 height 11
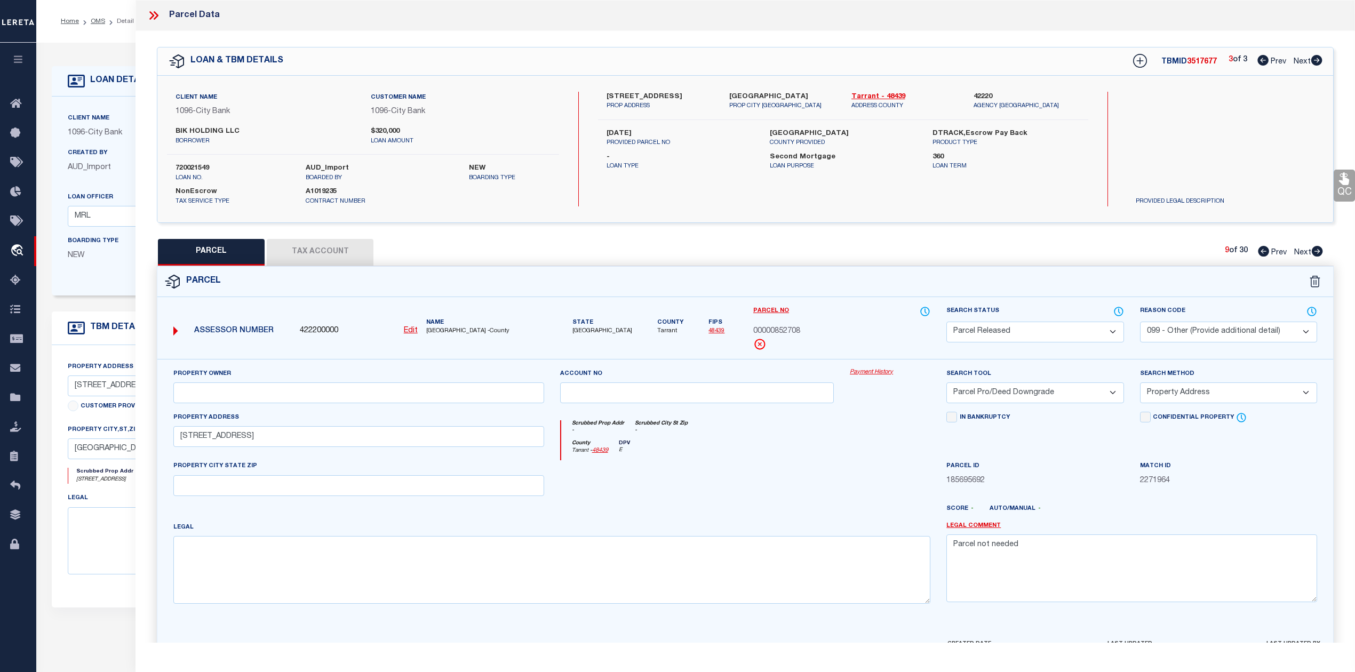
click at [1317, 254] on icon at bounding box center [1317, 251] width 11 height 11
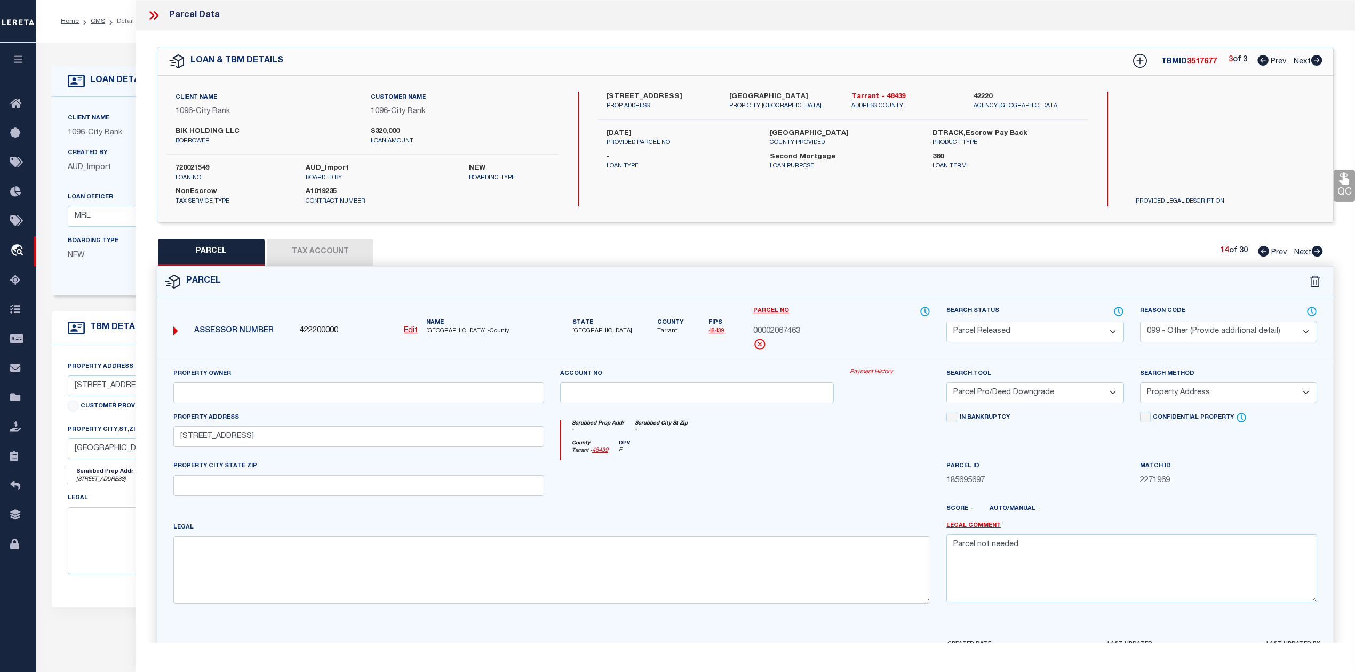
click at [1317, 254] on icon at bounding box center [1317, 251] width 11 height 11
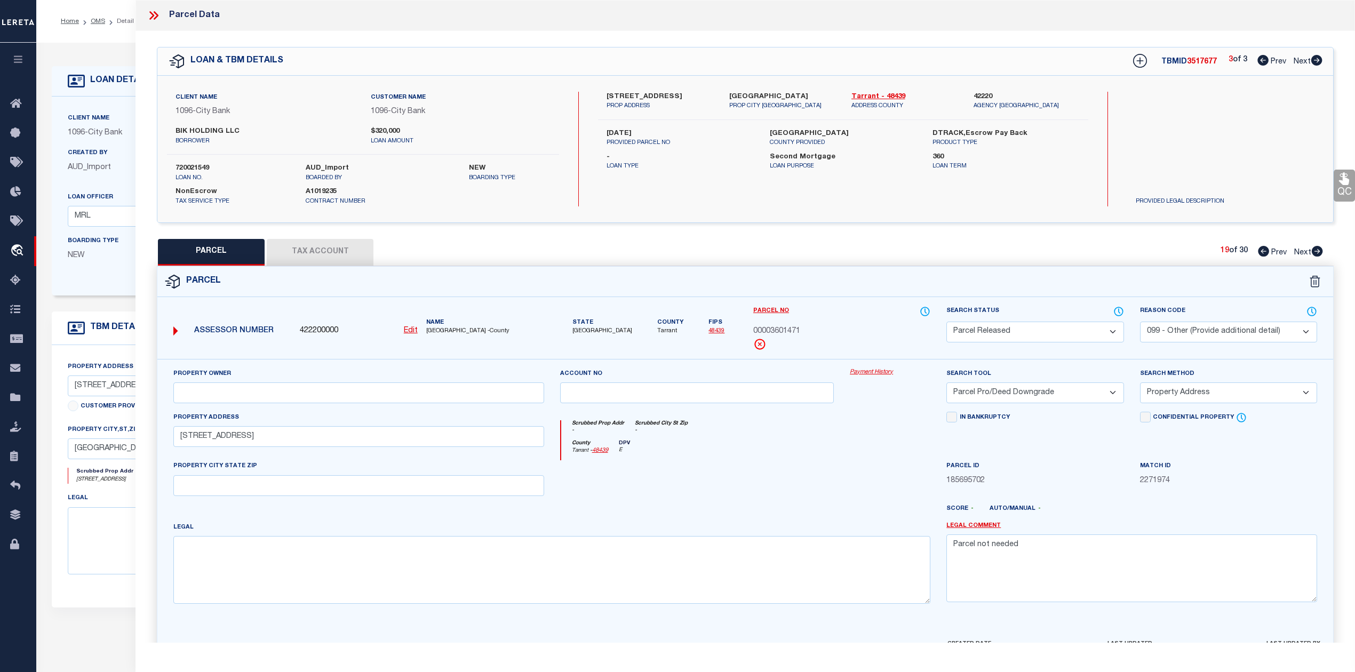
click at [1317, 254] on icon at bounding box center [1317, 251] width 11 height 11
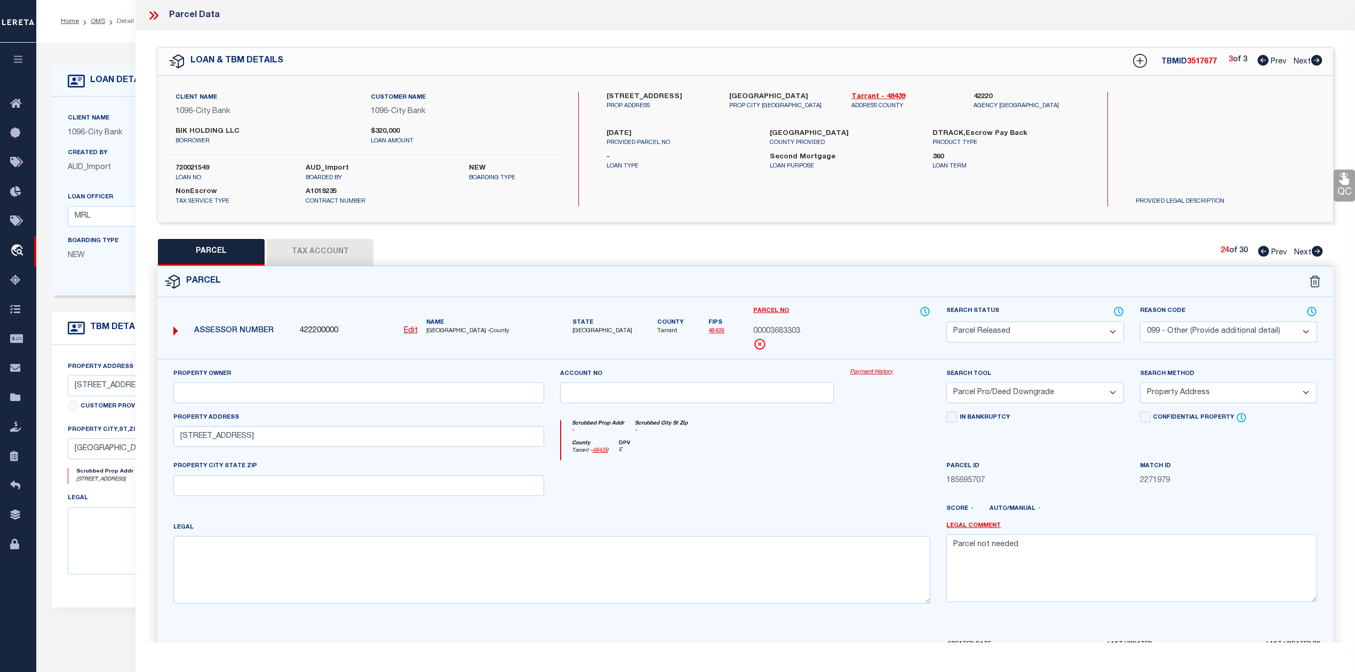
click at [1317, 254] on icon at bounding box center [1317, 251] width 11 height 11
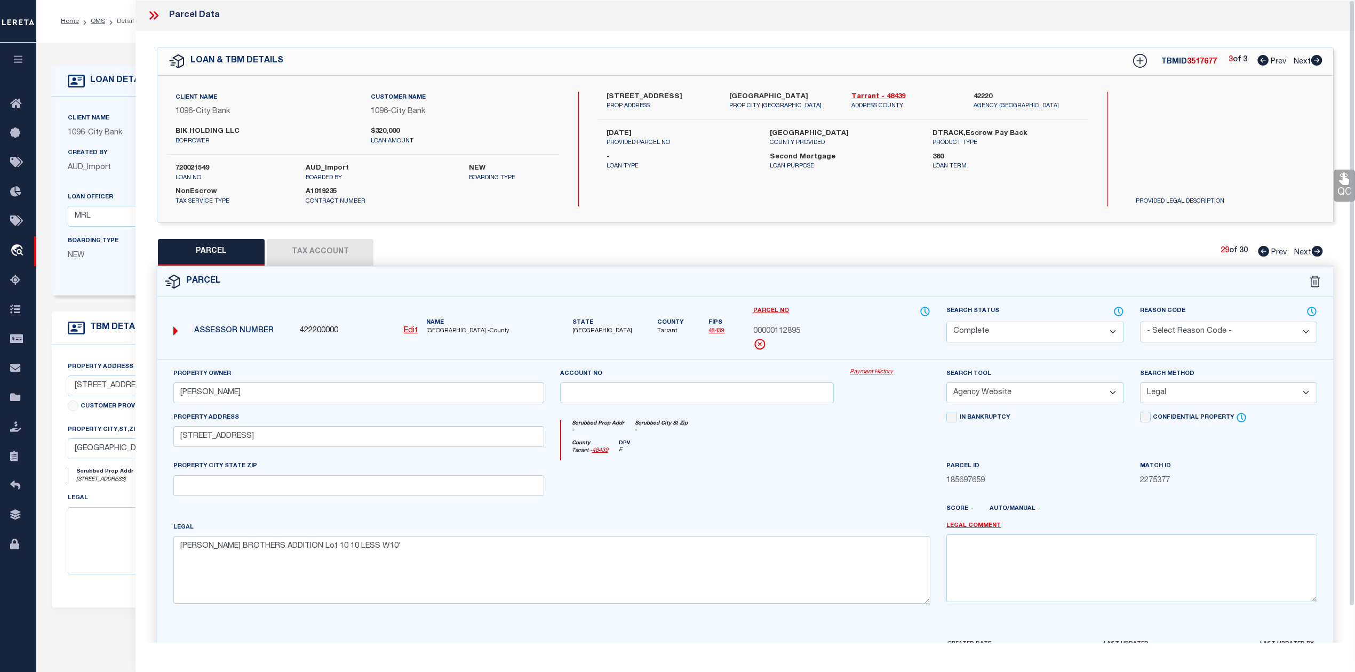
click at [812, 436] on div "Scrubbed Prop Addr - Scrubbed City [GEOGRAPHIC_DATA] -" at bounding box center [746, 430] width 370 height 20
click at [1315, 250] on icon at bounding box center [1317, 251] width 11 height 11
click at [1147, 270] on div "Parcel" at bounding box center [745, 282] width 1176 height 30
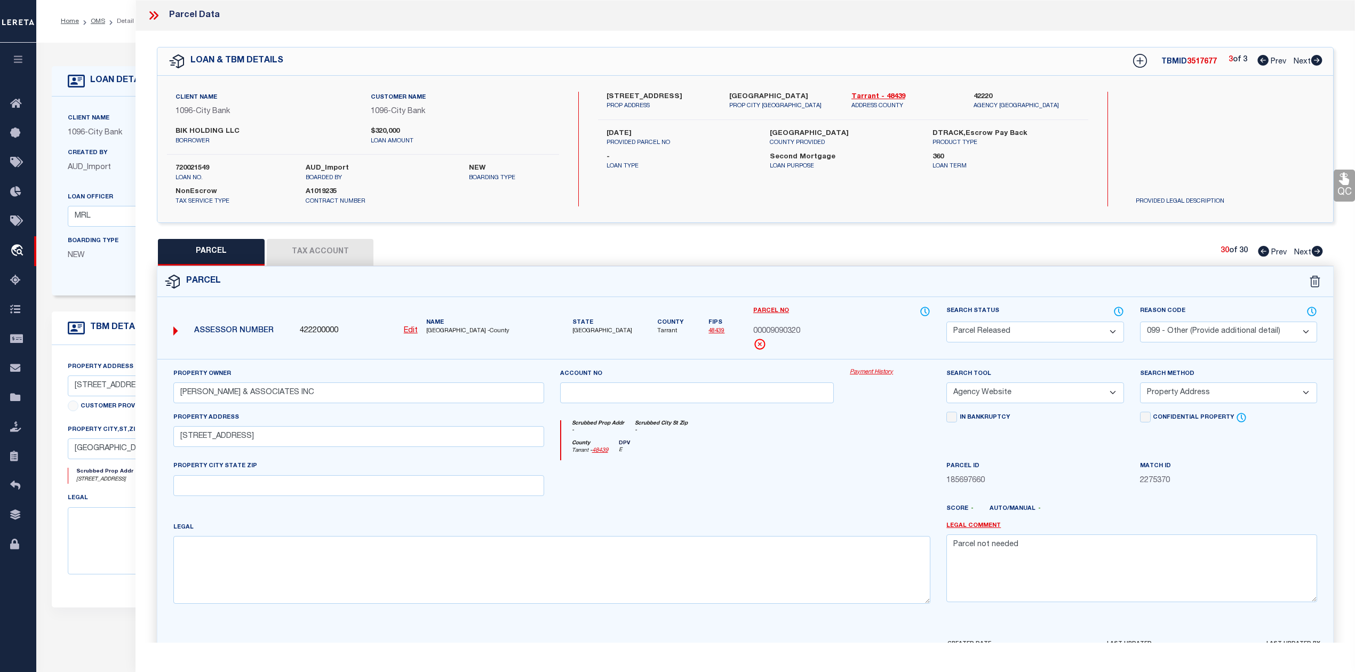
click at [1258, 255] on icon at bounding box center [1263, 251] width 11 height 11
click at [1260, 62] on icon at bounding box center [1263, 60] width 11 height 11
click at [1258, 57] on icon at bounding box center [1263, 60] width 11 height 11
click at [1316, 248] on icon at bounding box center [1317, 251] width 11 height 11
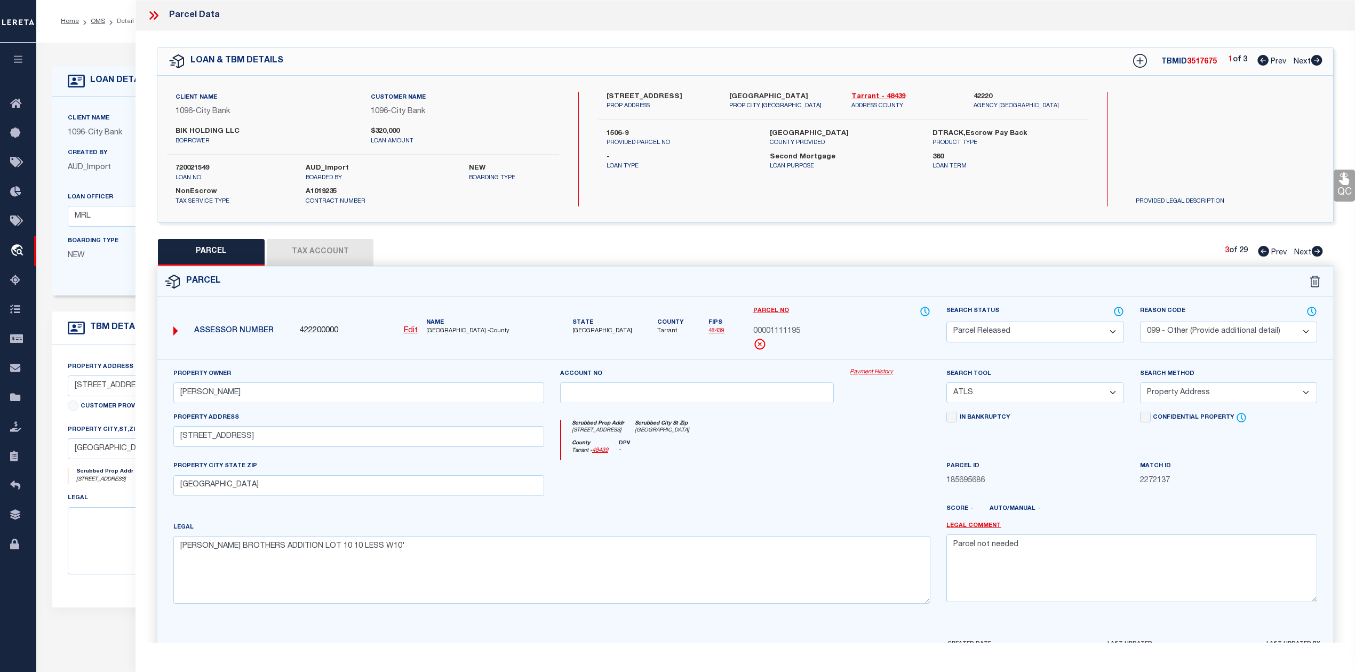
click at [1316, 248] on icon at bounding box center [1317, 251] width 11 height 11
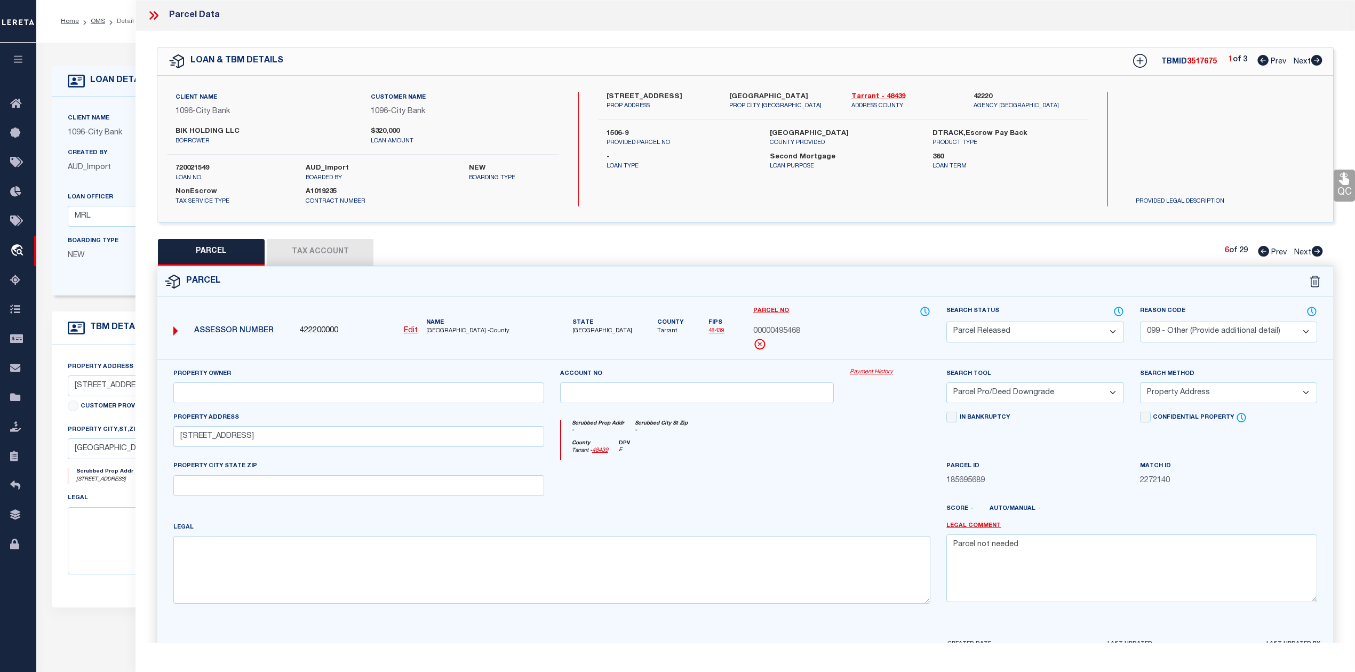
click at [1316, 248] on icon at bounding box center [1317, 251] width 11 height 11
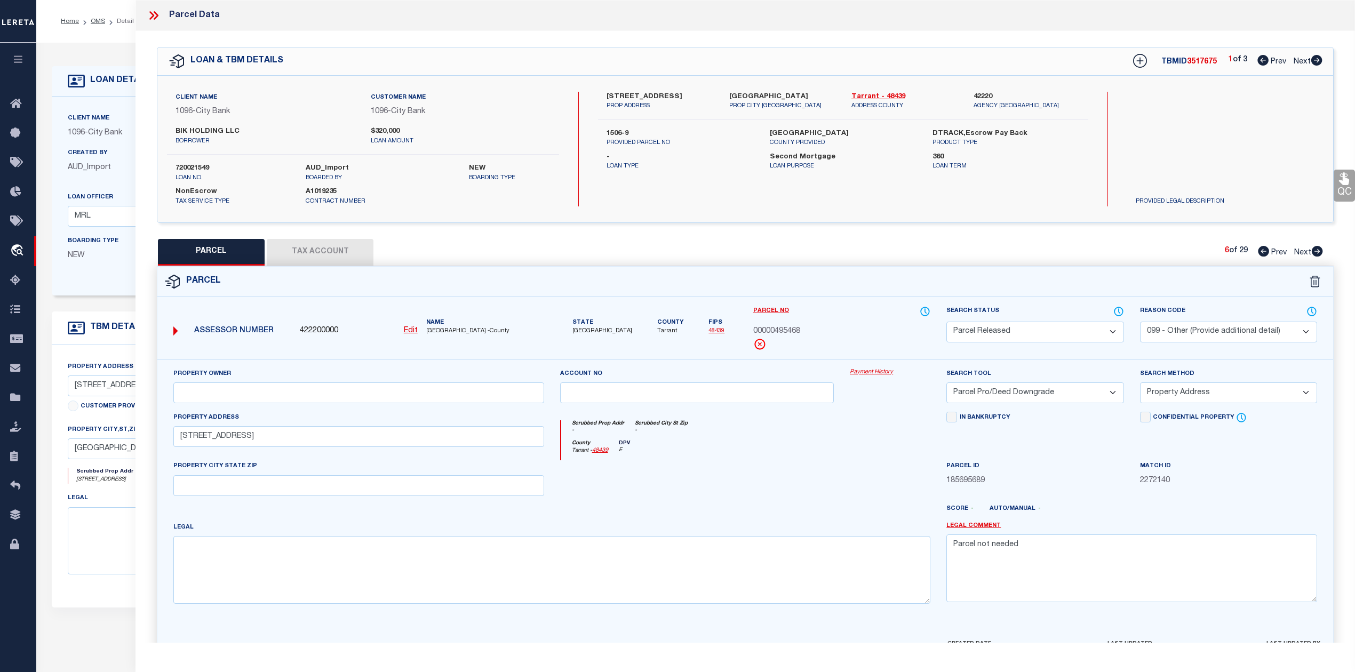
click at [1316, 248] on icon at bounding box center [1317, 251] width 11 height 11
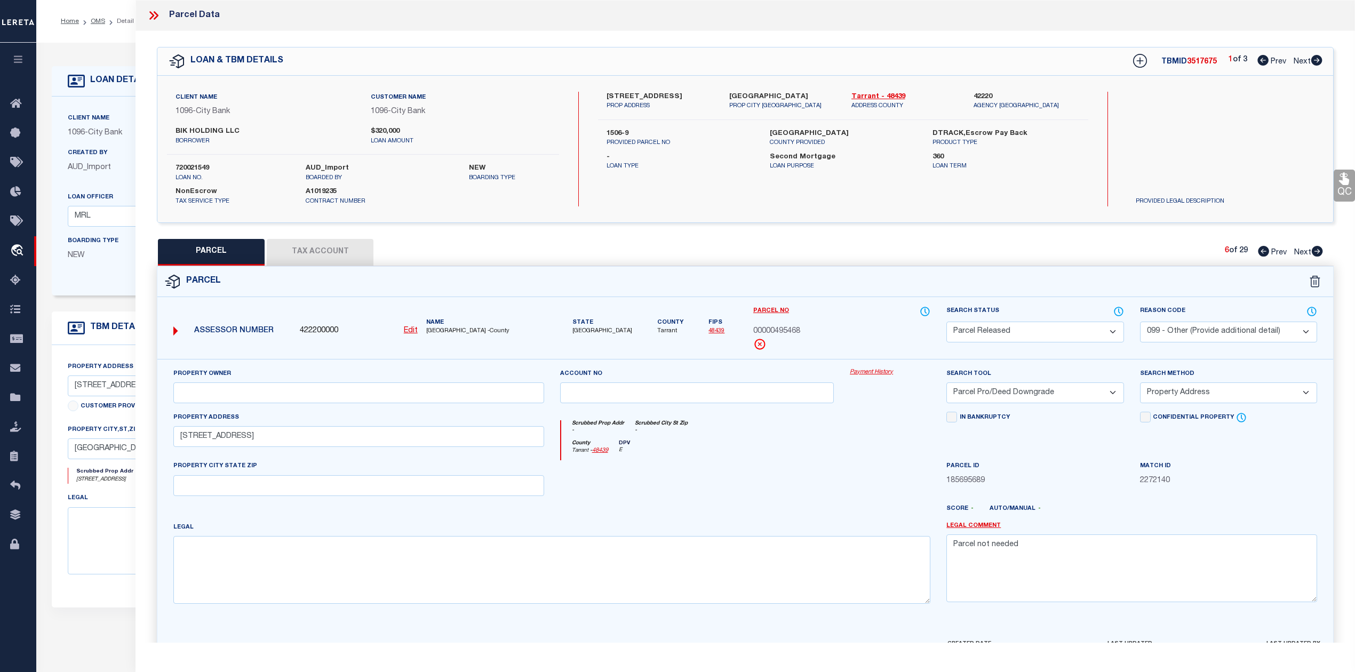
click at [1316, 248] on icon at bounding box center [1317, 251] width 11 height 11
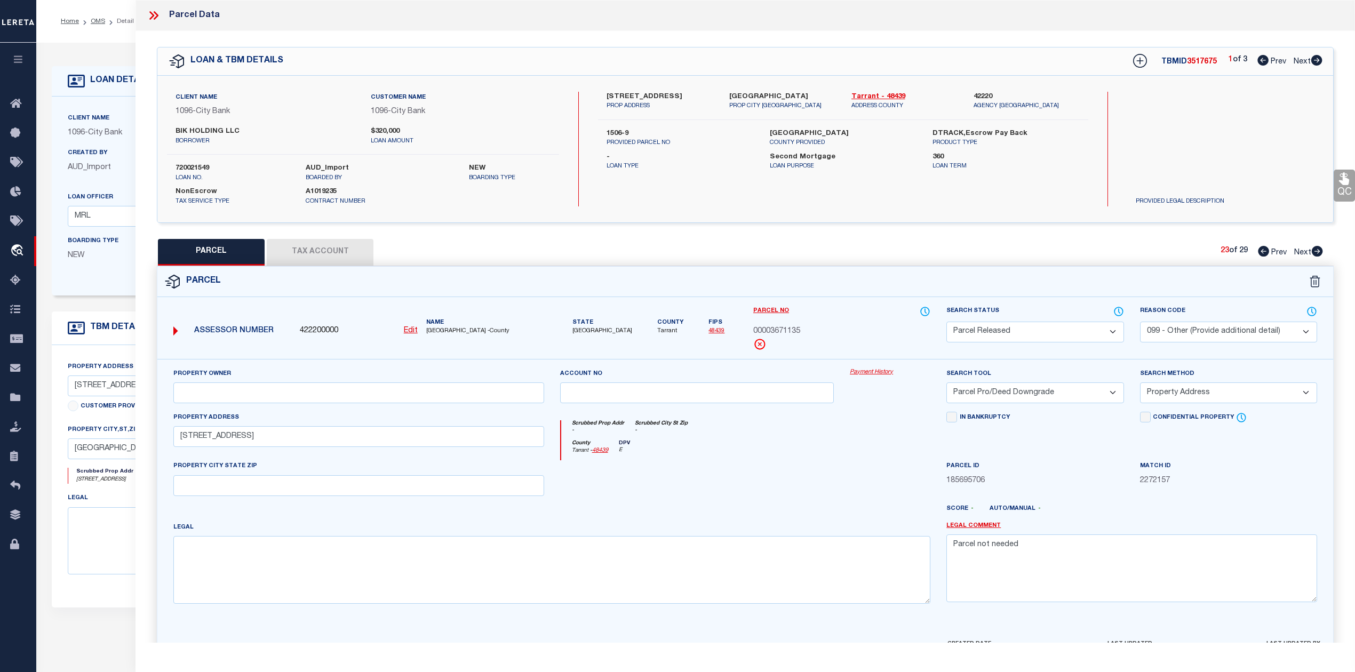
click at [1316, 248] on icon at bounding box center [1317, 251] width 11 height 11
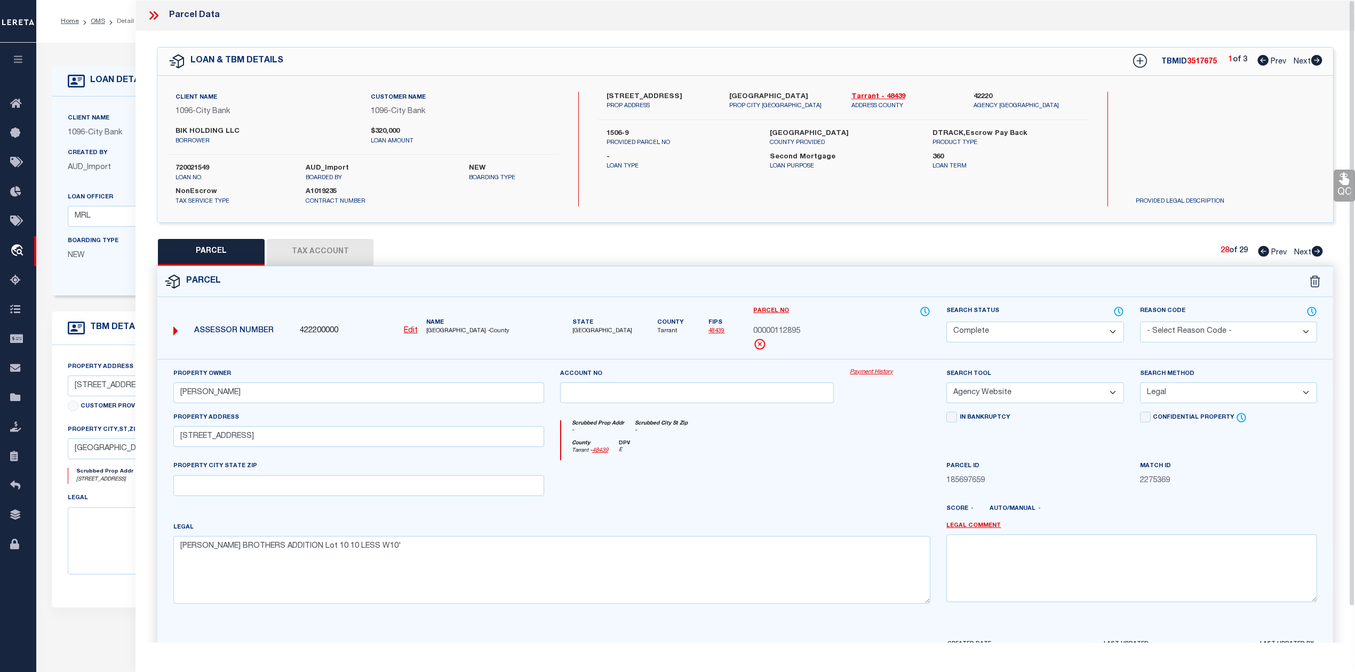
click at [1189, 139] on div "Search by Legal Customer" at bounding box center [1201, 127] width 148 height 70
click at [1259, 104] on div "Search by Legal Customer" at bounding box center [1201, 127] width 148 height 70
click at [1179, 155] on div "Search by Legal Customer" at bounding box center [1201, 127] width 148 height 70
click at [1315, 63] on icon at bounding box center [1317, 60] width 11 height 11
click at [828, 277] on div "Parcel" at bounding box center [745, 282] width 1176 height 30
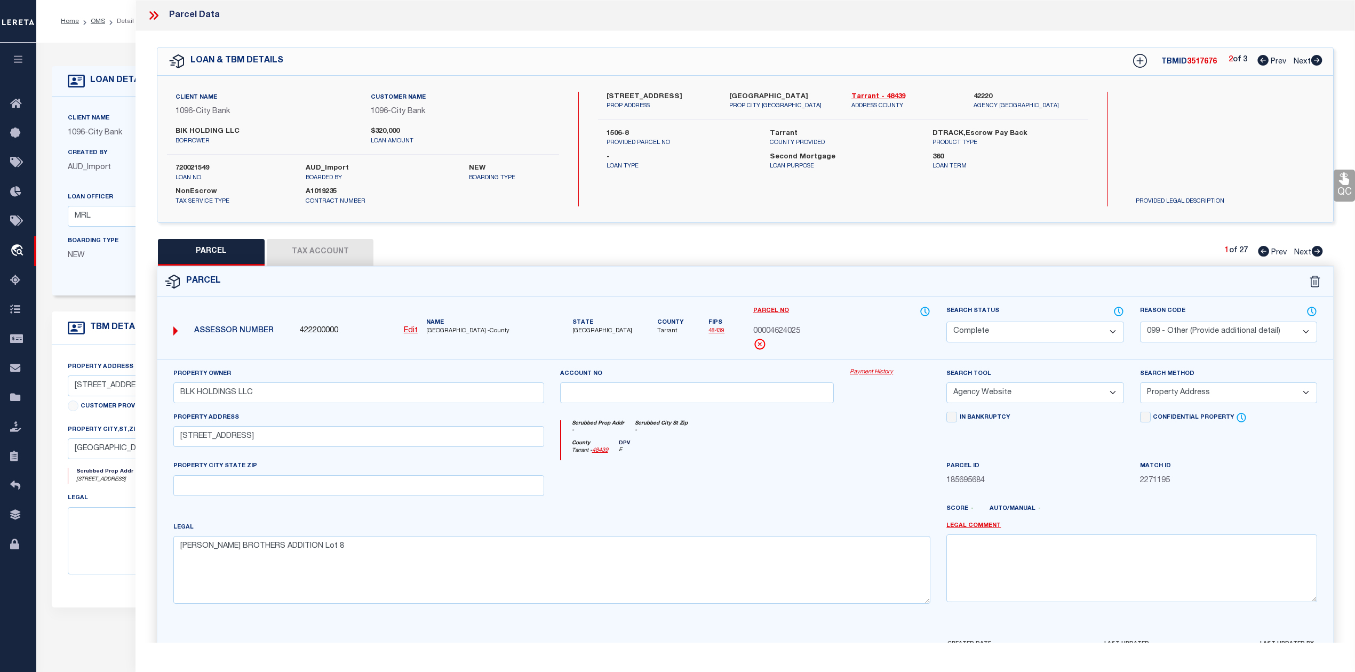
click at [1315, 60] on icon at bounding box center [1317, 60] width 11 height 11
click at [1318, 62] on icon at bounding box center [1317, 60] width 12 height 11
click at [1313, 249] on icon at bounding box center [1318, 251] width 12 height 11
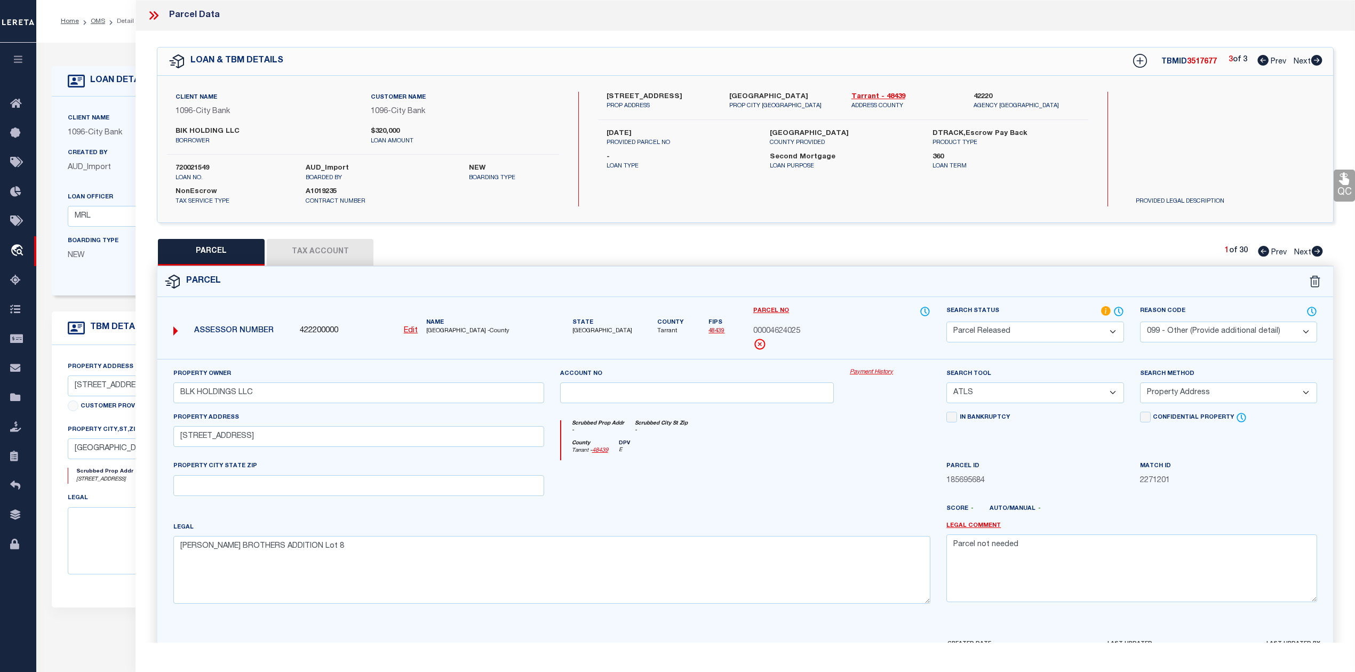
click at [1313, 249] on icon at bounding box center [1318, 251] width 12 height 11
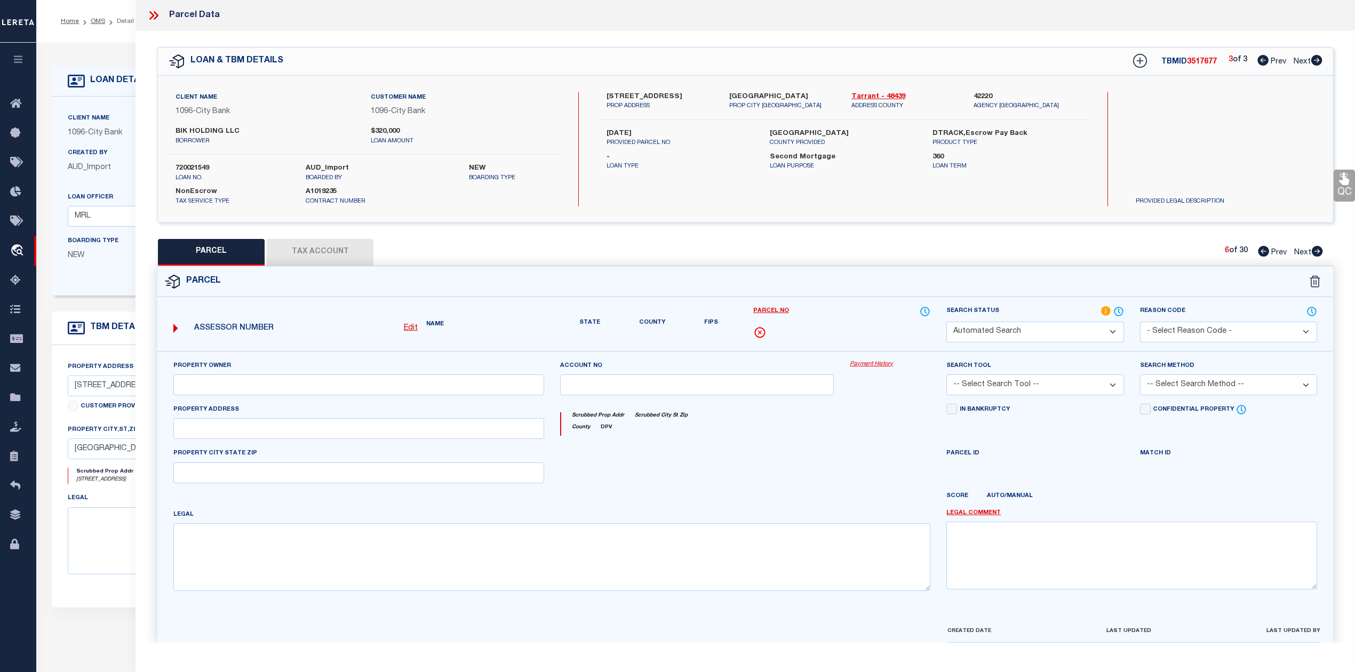
click at [1314, 250] on icon at bounding box center [1317, 251] width 11 height 11
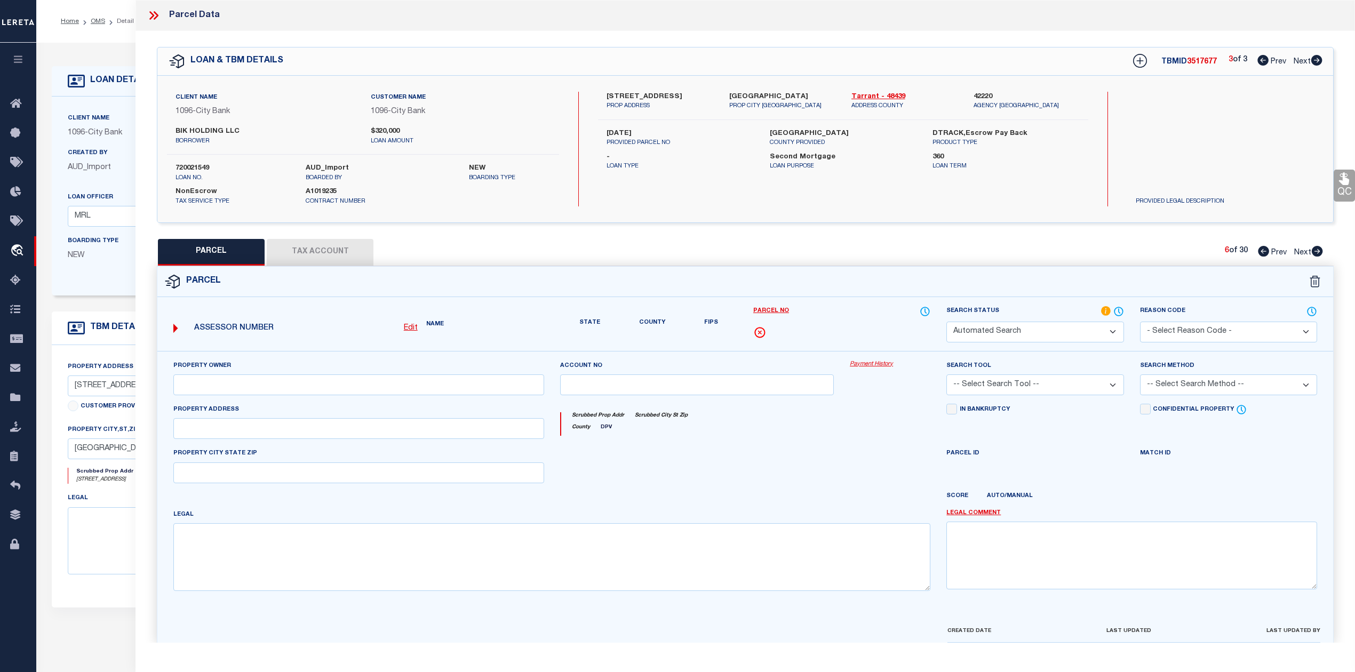
click at [1314, 250] on icon at bounding box center [1317, 251] width 11 height 11
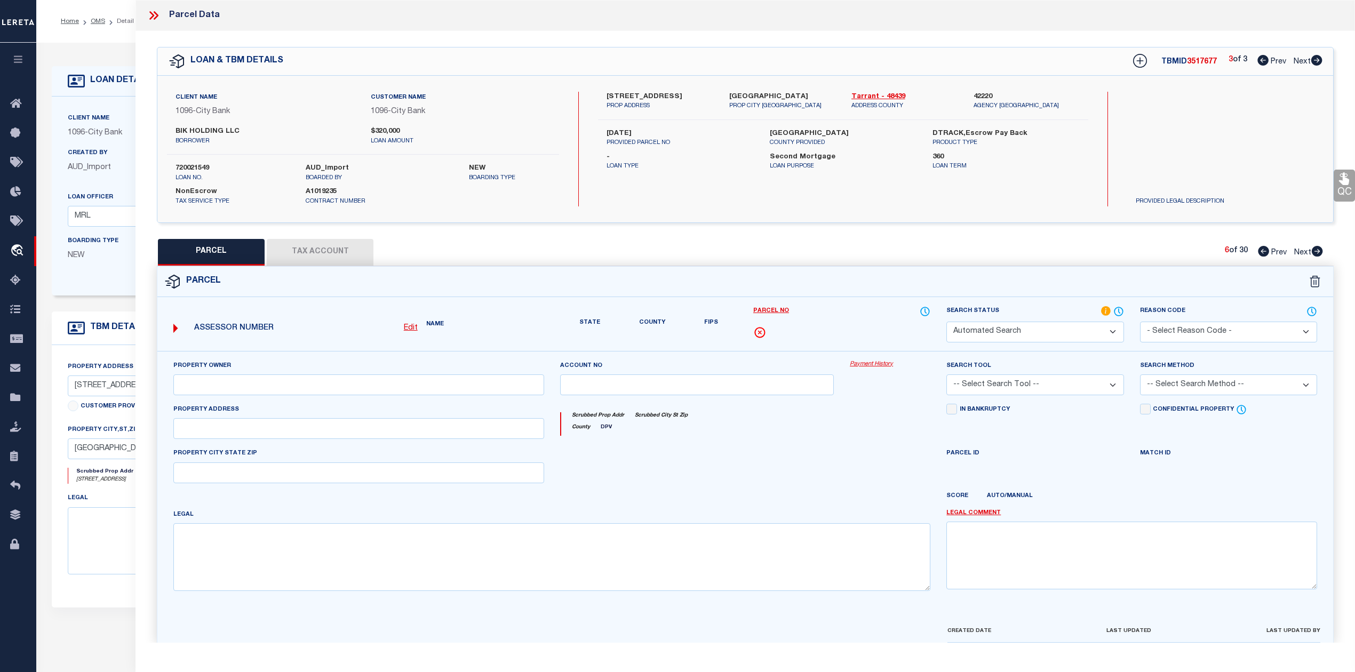
click at [1314, 250] on icon at bounding box center [1317, 251] width 11 height 11
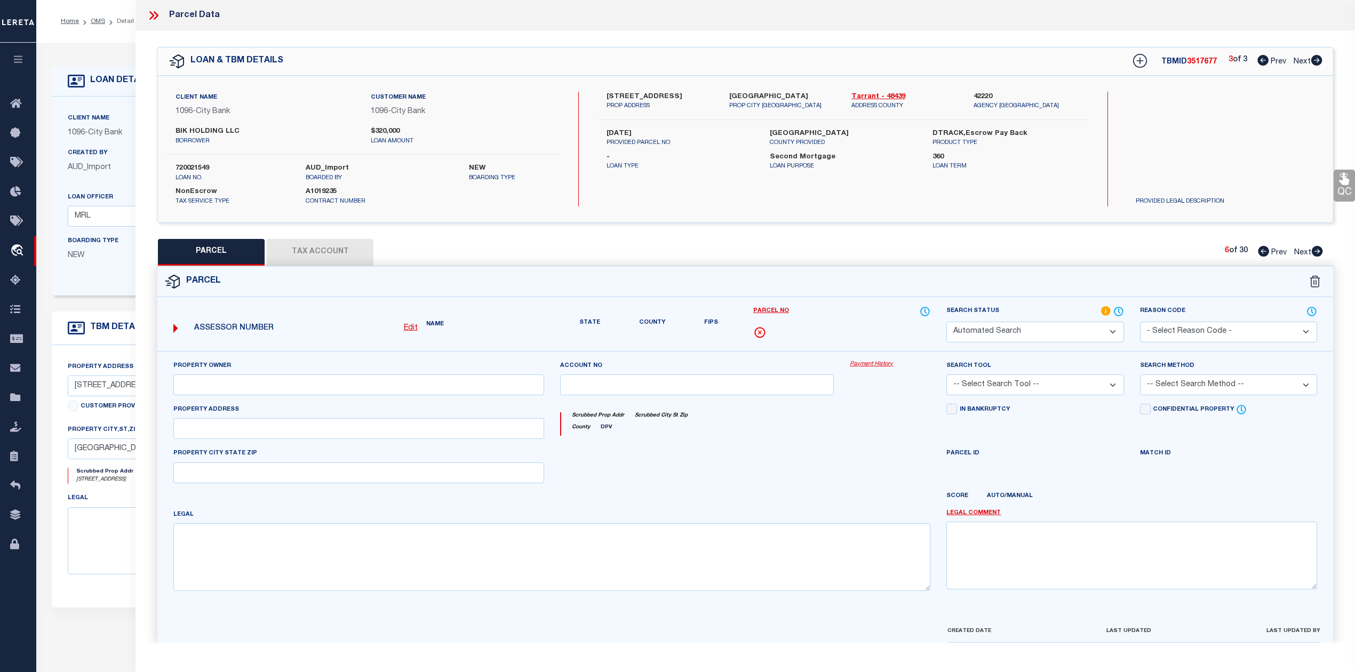
click at [1314, 250] on icon at bounding box center [1317, 251] width 11 height 11
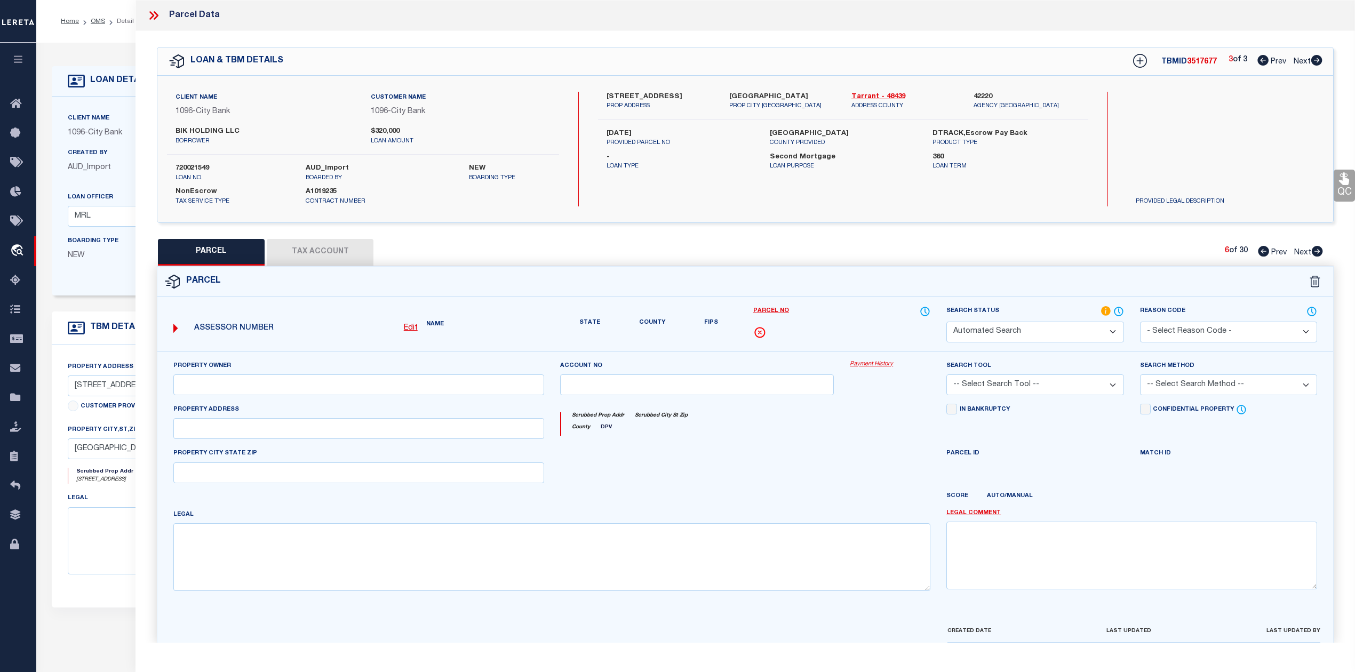
click at [1314, 250] on icon at bounding box center [1317, 251] width 11 height 11
click at [1315, 250] on icon at bounding box center [1317, 251] width 11 height 11
click at [1320, 250] on icon at bounding box center [1317, 251] width 11 height 11
click at [1319, 249] on icon at bounding box center [1317, 251] width 11 height 11
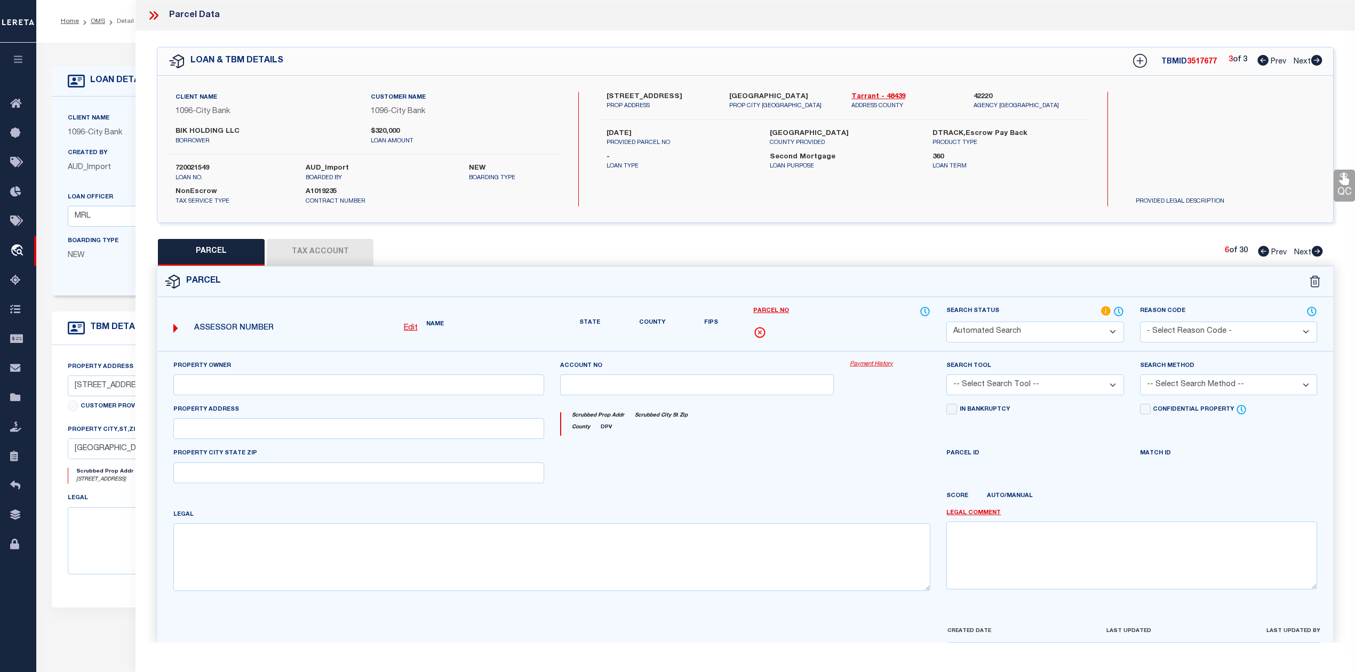
click at [1319, 249] on icon at bounding box center [1317, 251] width 11 height 11
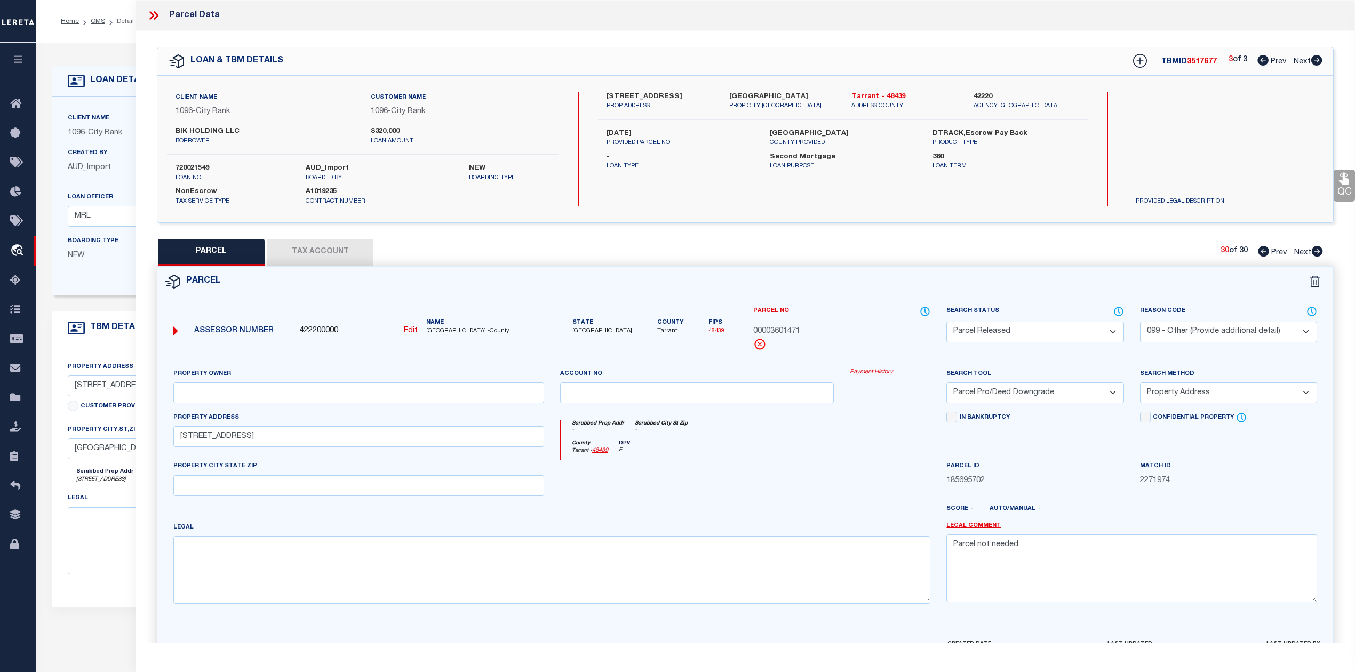
click at [1069, 267] on div "Parcel" at bounding box center [745, 282] width 1176 height 30
click at [1260, 252] on icon at bounding box center [1263, 251] width 11 height 11
click at [1195, 277] on div "Parcel" at bounding box center [745, 282] width 1176 height 30
click at [1259, 254] on icon at bounding box center [1263, 251] width 11 height 11
click at [1321, 250] on icon at bounding box center [1317, 251] width 11 height 11
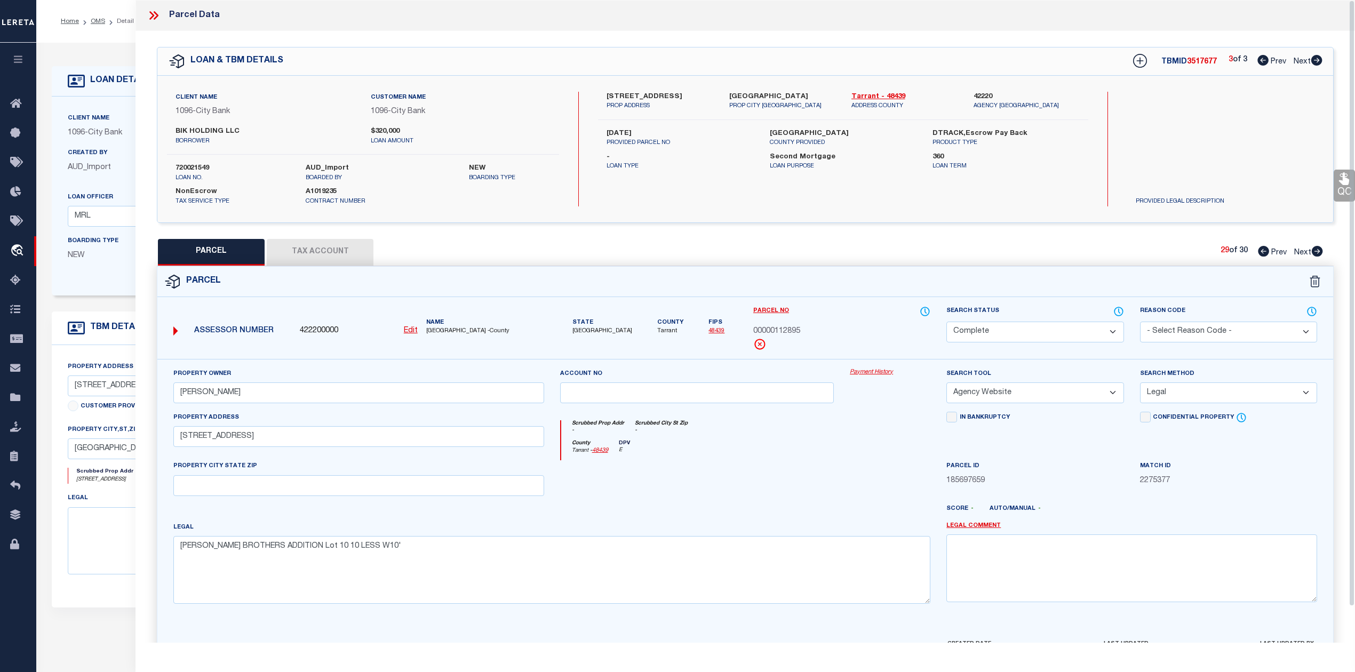
click at [783, 481] on div at bounding box center [697, 482] width 290 height 44
click at [1098, 283] on div "Parcel" at bounding box center [745, 282] width 1176 height 30
click at [1317, 251] on icon at bounding box center [1317, 251] width 11 height 11
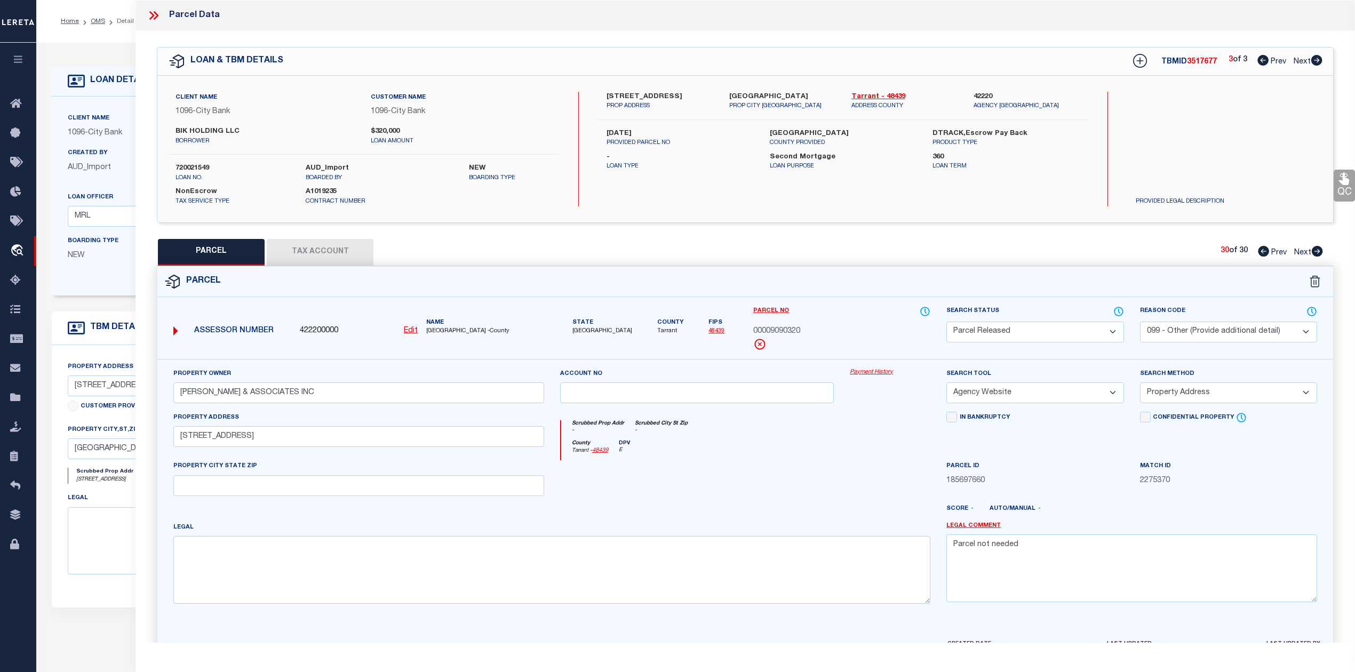
click at [1206, 334] on select "- Select Reason Code - 099 - Other (Provide additional detail) ACT - Agency Cha…" at bounding box center [1228, 332] width 177 height 21
click at [1140, 322] on select "- Select Reason Code - 099 - Other (Provide additional detail) ACT - Agency Cha…" at bounding box center [1228, 332] width 177 height 21
drag, startPoint x: 1025, startPoint y: 550, endPoint x: 905, endPoint y: 562, distance: 120.7
click at [905, 562] on div "Property Owner MCKINZIE & ASSOCIATES INC Account no Payment History Search Tool…" at bounding box center [745, 490] width 1160 height 244
click at [809, 471] on div at bounding box center [697, 482] width 290 height 44
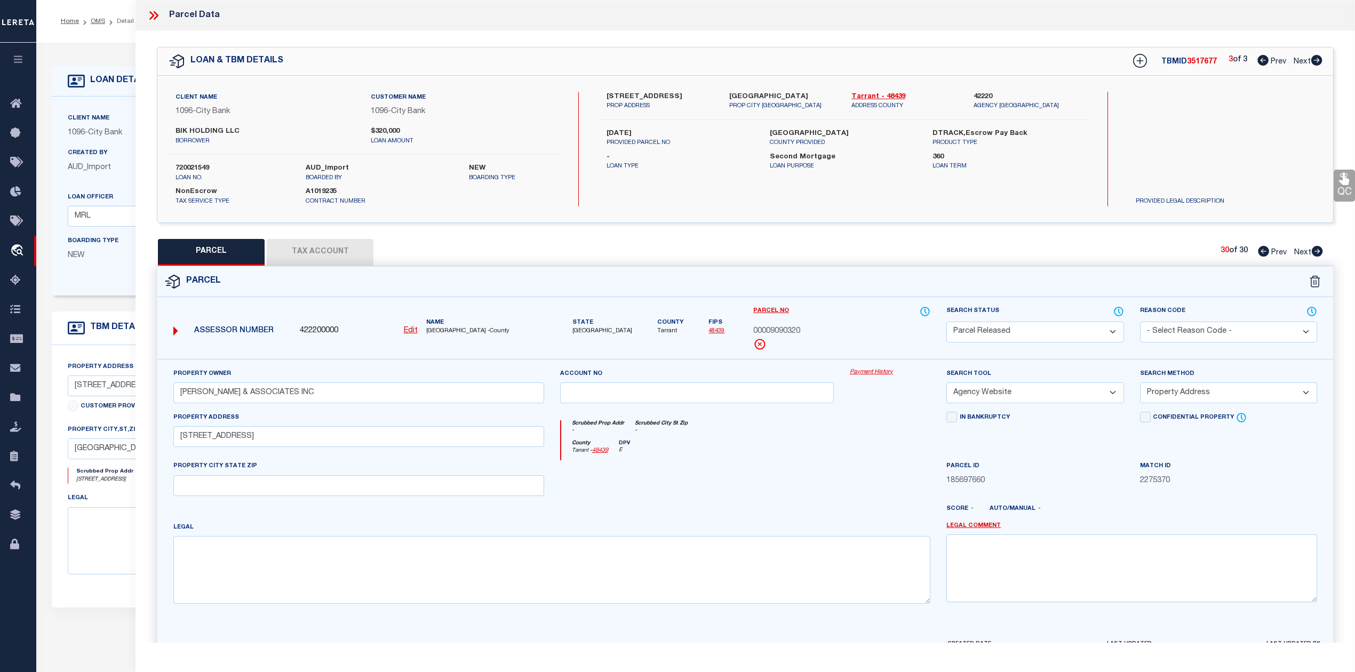
click at [975, 333] on select "Automated Search Bad Parcel Complete Duplicate Parcel High Dollar Reporting In …" at bounding box center [1035, 332] width 177 height 21
click at [1002, 327] on select "Automated Search Bad Parcel Complete Duplicate Parcel High Dollar Reporting In …" at bounding box center [1035, 332] width 177 height 21
click at [947, 322] on select "Automated Search Bad Parcel Complete Duplicate Parcel High Dollar Reporting In …" at bounding box center [1035, 332] width 177 height 21
click at [901, 515] on div at bounding box center [794, 513] width 290 height 17
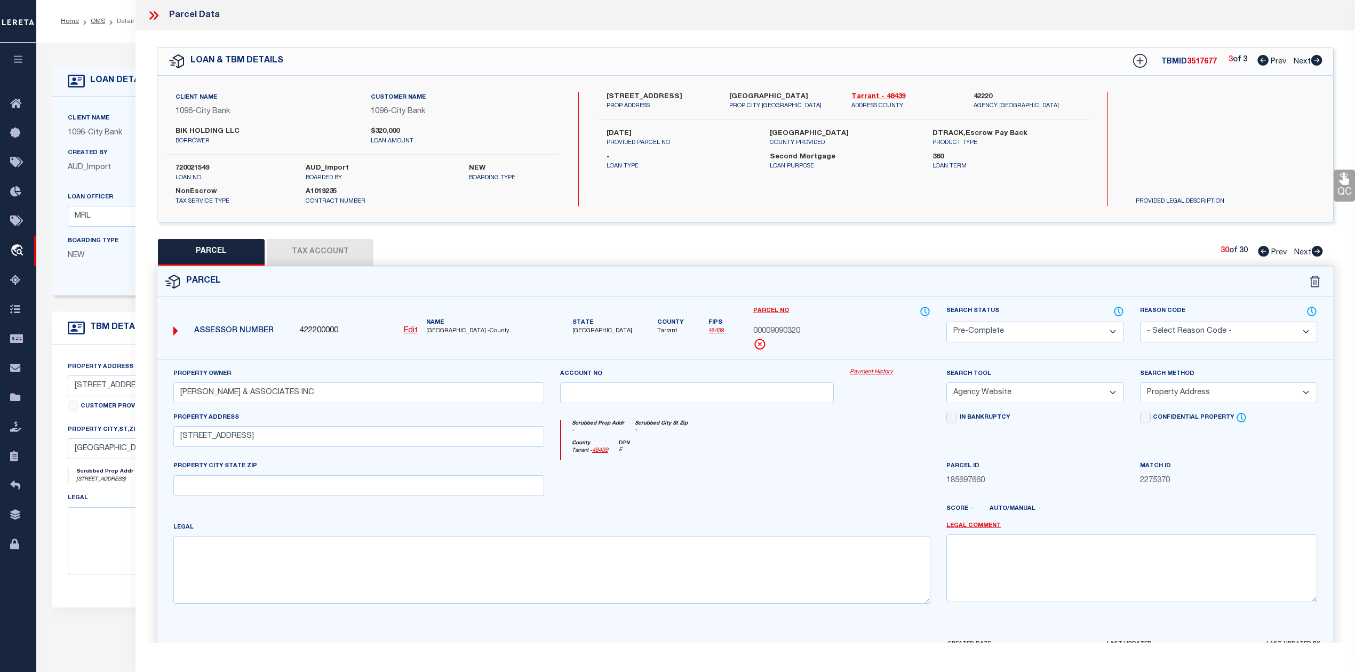
scroll to position [69, 0]
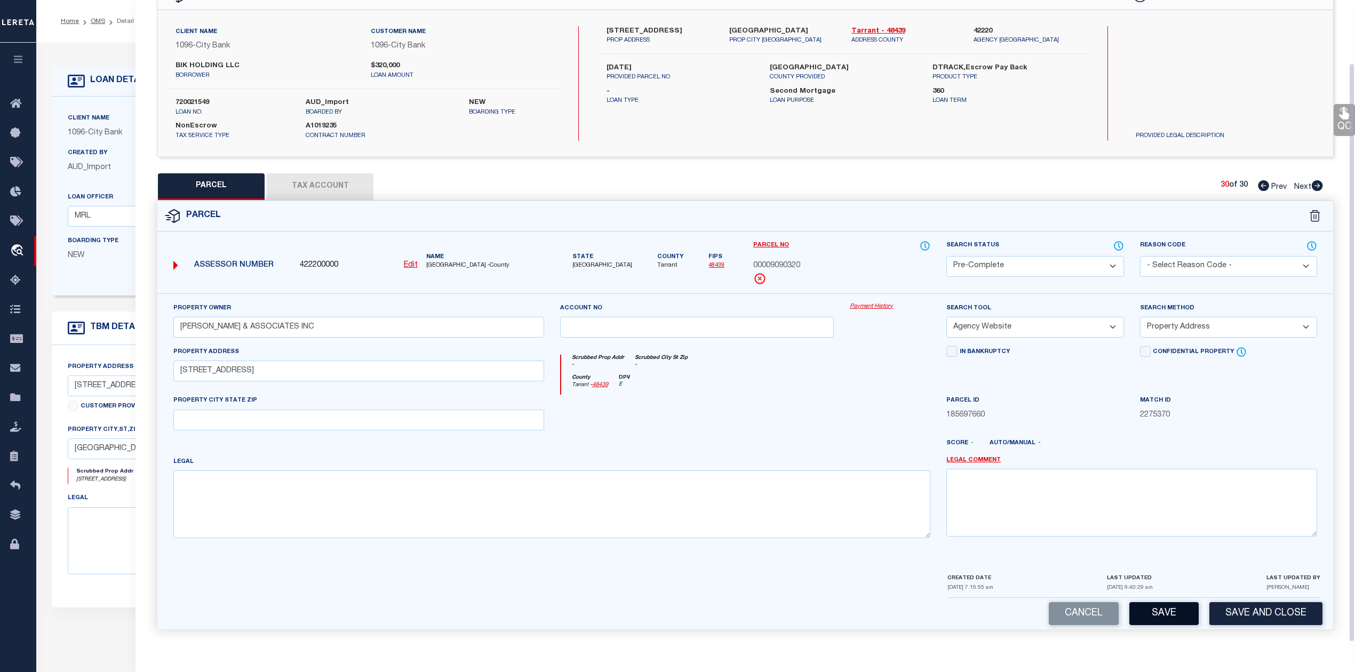
click at [1167, 613] on button "Save" at bounding box center [1164, 613] width 69 height 23
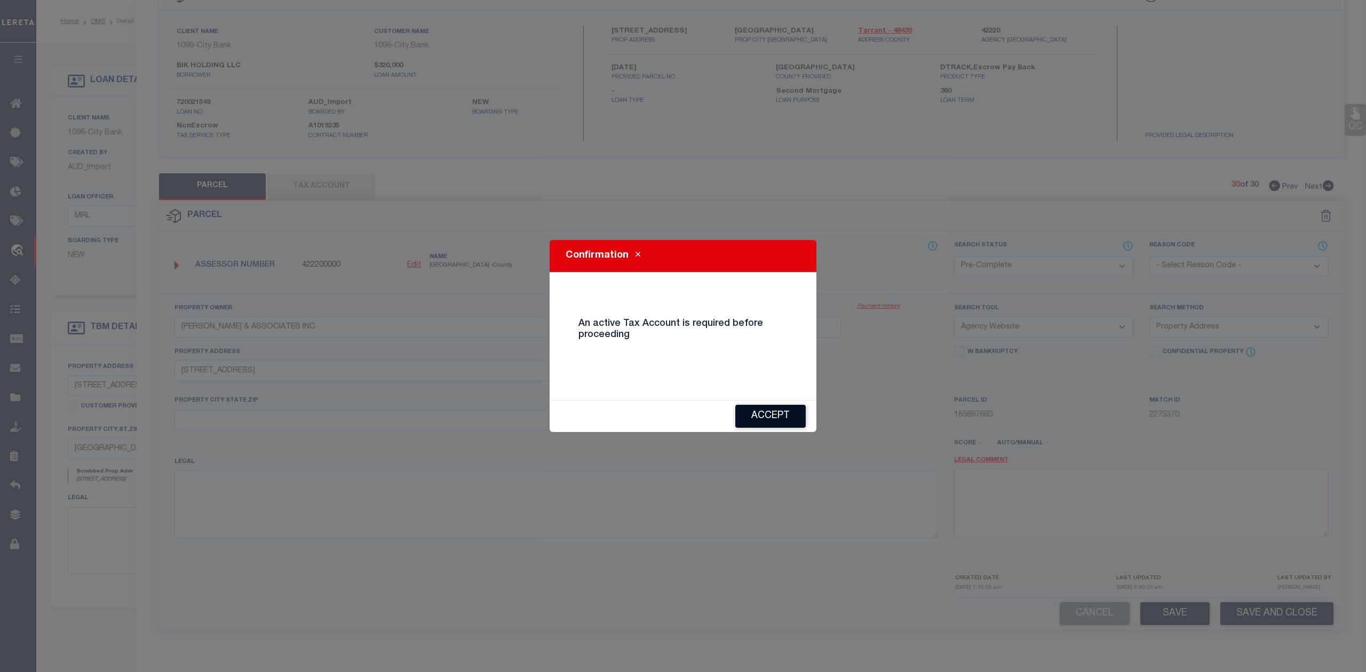
click at [782, 408] on button "Accept" at bounding box center [770, 416] width 70 height 23
click at [832, 452] on div at bounding box center [800, 447] width 292 height 17
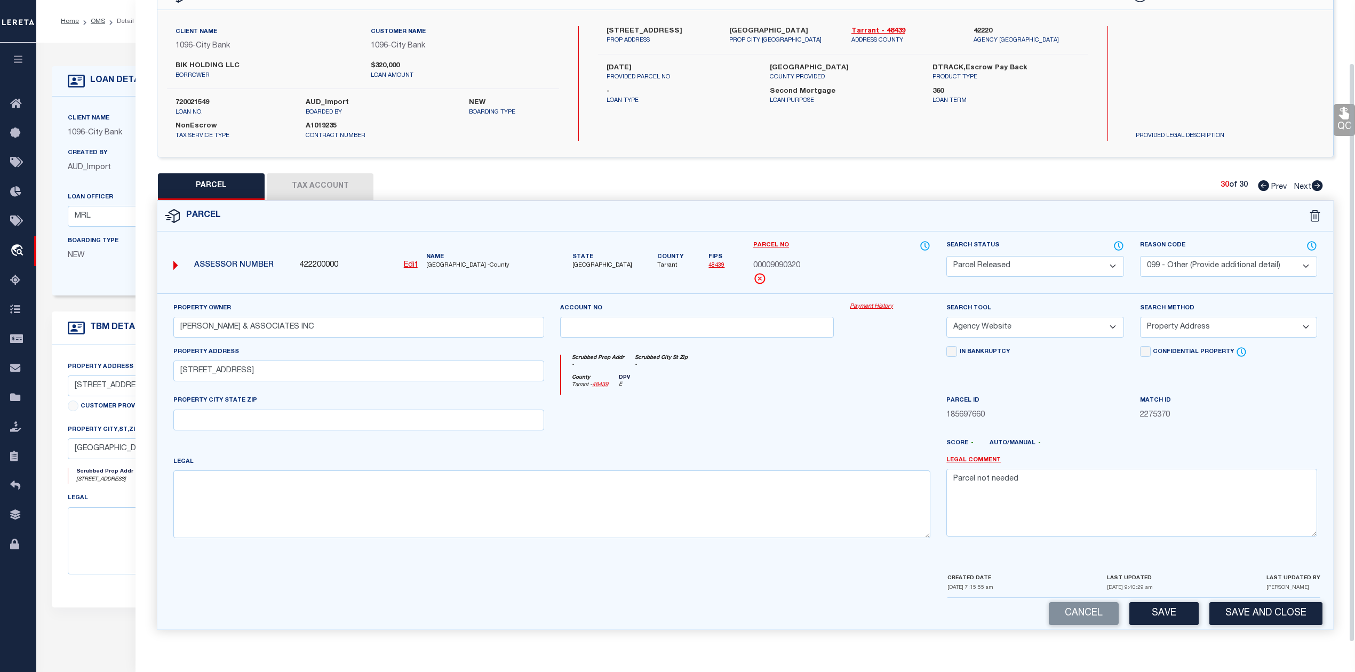
click at [796, 424] on div at bounding box center [697, 417] width 290 height 44
click at [337, 184] on button "Tax Account" at bounding box center [320, 186] width 107 height 27
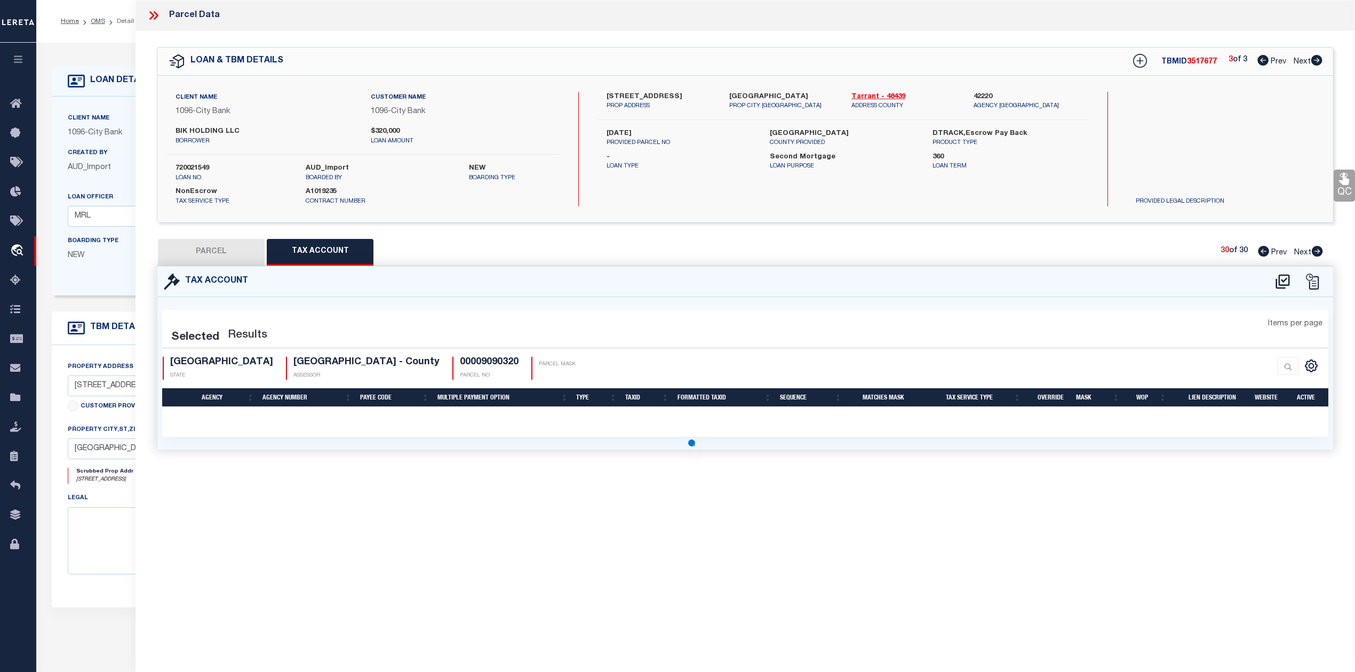
scroll to position [0, 0]
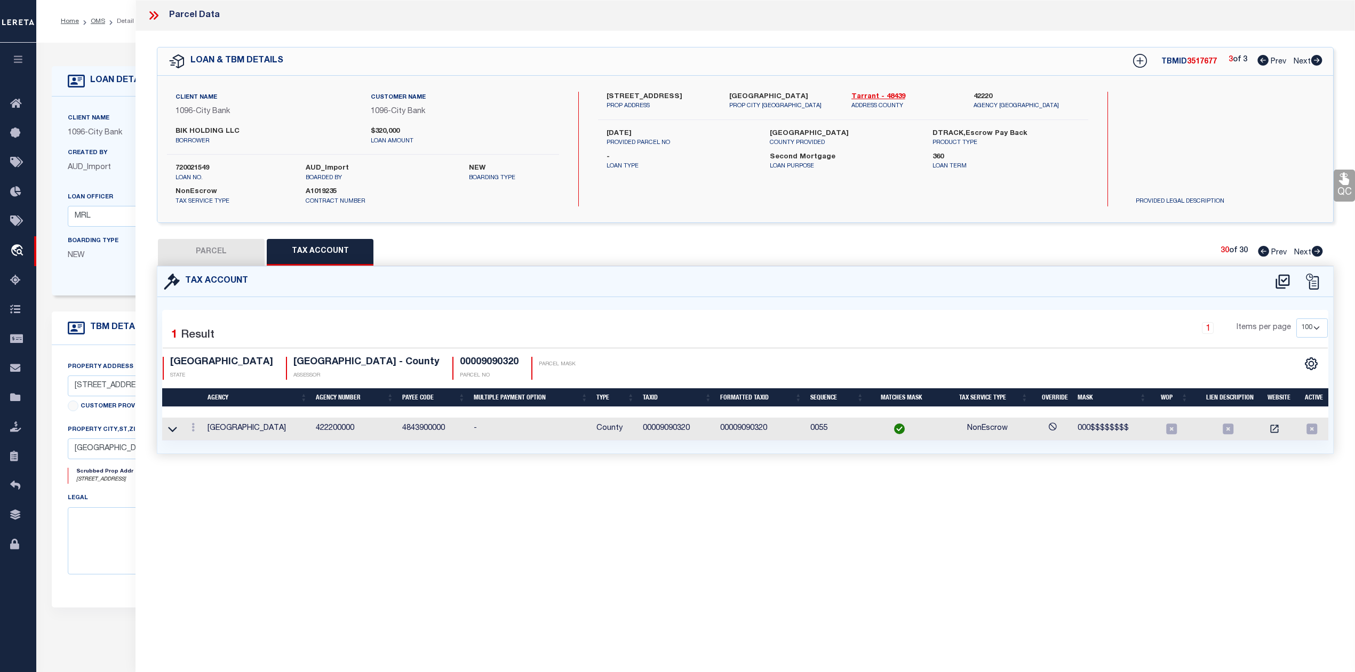
click at [470, 529] on div "Parcel Data QC QC QC - Select Status - Ready to QC" at bounding box center [746, 321] width 1220 height 643
click at [172, 426] on icon at bounding box center [172, 429] width 9 height 11
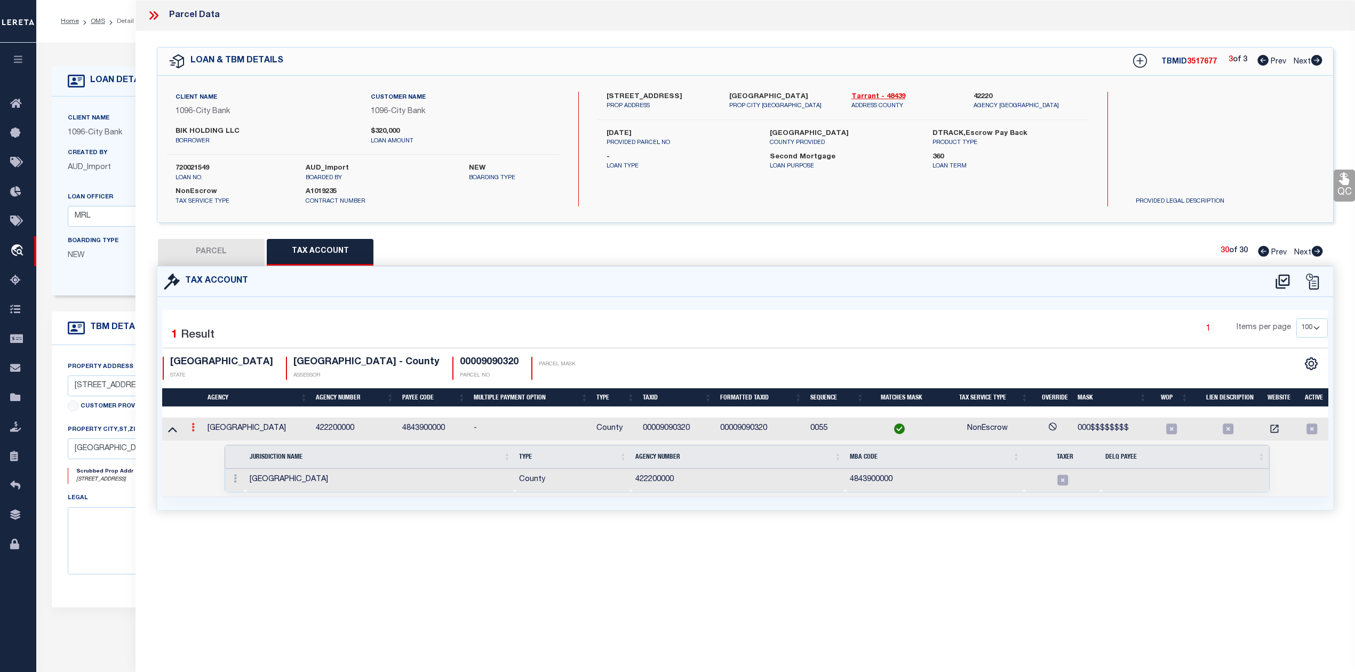
click at [192, 429] on icon at bounding box center [193, 427] width 3 height 9
click at [206, 444] on icon "" at bounding box center [205, 444] width 8 height 8
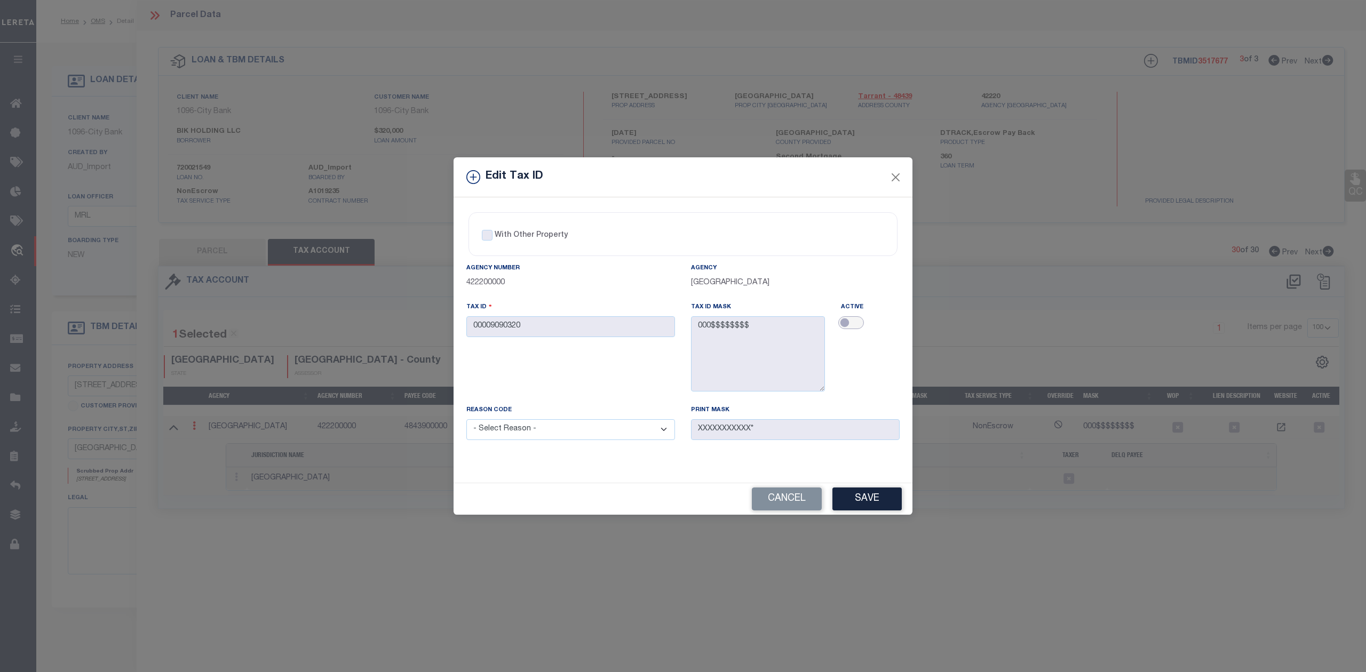
click at [852, 321] on input "checkbox" at bounding box center [851, 322] width 26 height 13
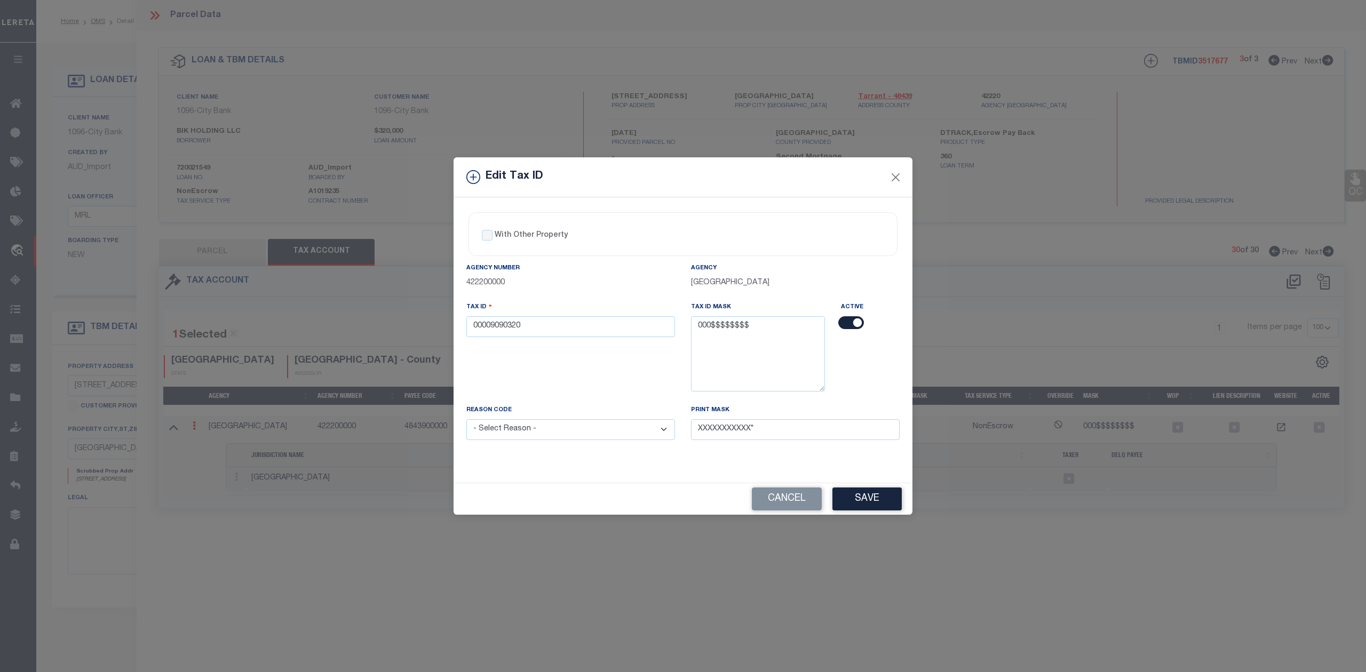
click at [655, 432] on select "- Select Reason - 099 - Other (Provide additional detail) ACT - Agency Changed …" at bounding box center [570, 429] width 209 height 21
click at [640, 385] on div "Tax ID 00009090320" at bounding box center [570, 352] width 225 height 103
click at [627, 434] on select "- Select Reason - 099 - Other (Provide additional detail) ACT - Agency Changed …" at bounding box center [570, 429] width 209 height 21
click at [634, 399] on div "Tax ID 00009090320" at bounding box center [570, 352] width 225 height 103
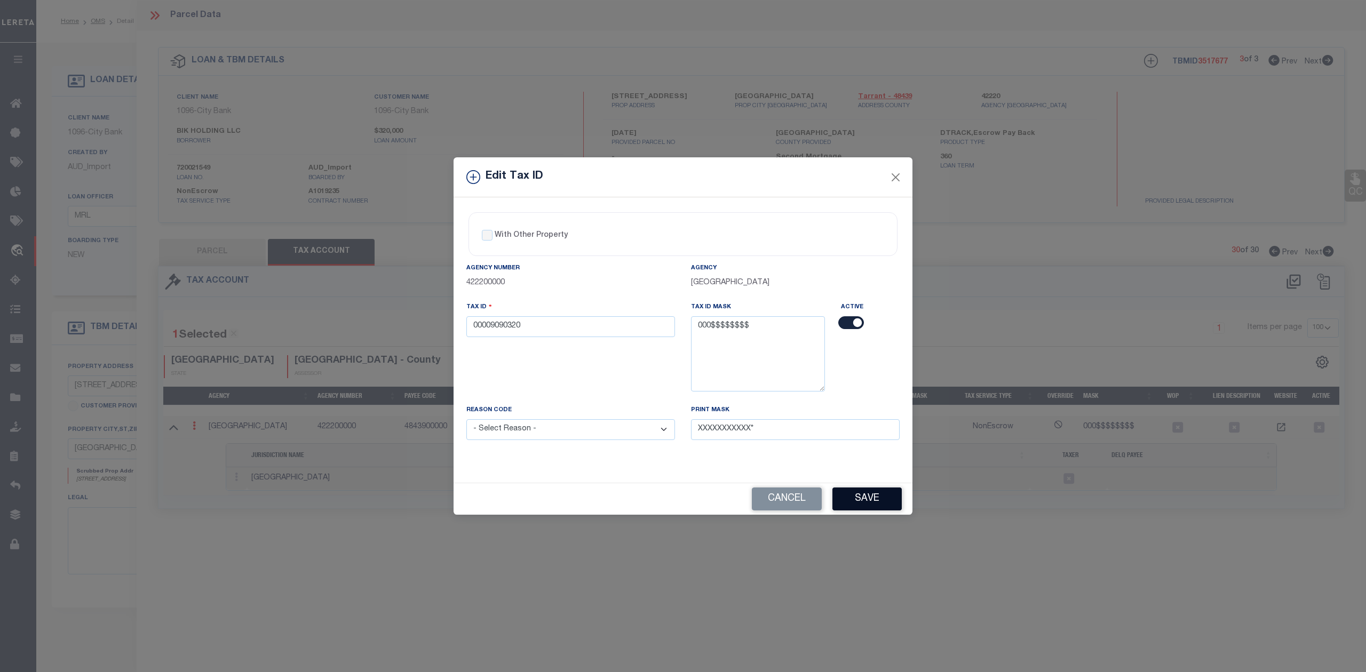
click at [854, 498] on button "Save" at bounding box center [866, 499] width 69 height 23
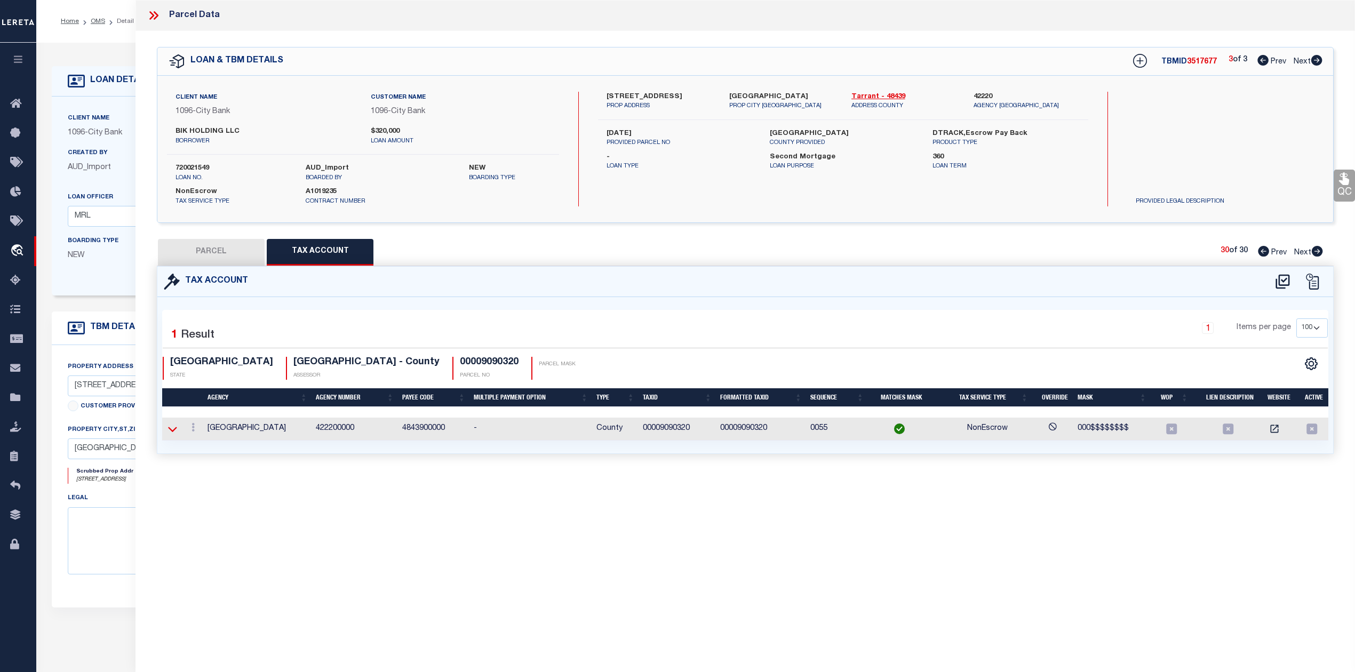
click at [171, 432] on icon at bounding box center [172, 429] width 9 height 5
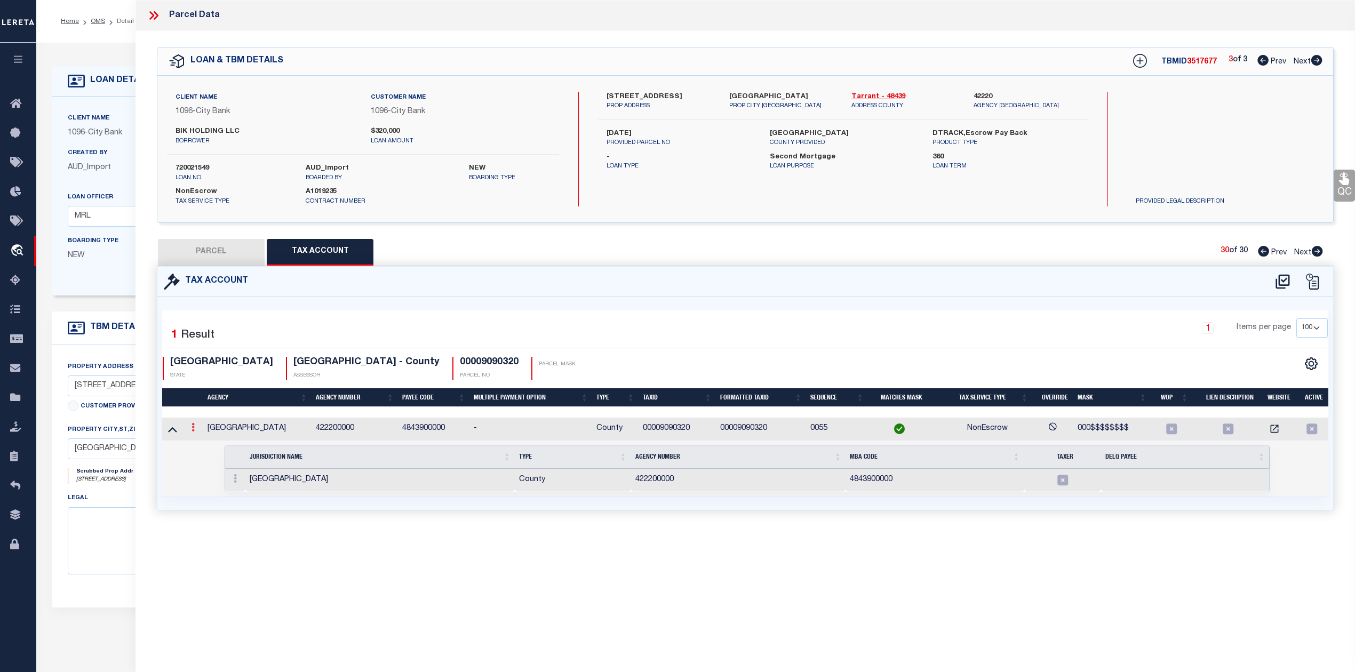
click at [194, 427] on icon at bounding box center [193, 427] width 3 height 9
click at [202, 447] on icon "" at bounding box center [205, 444] width 8 height 8
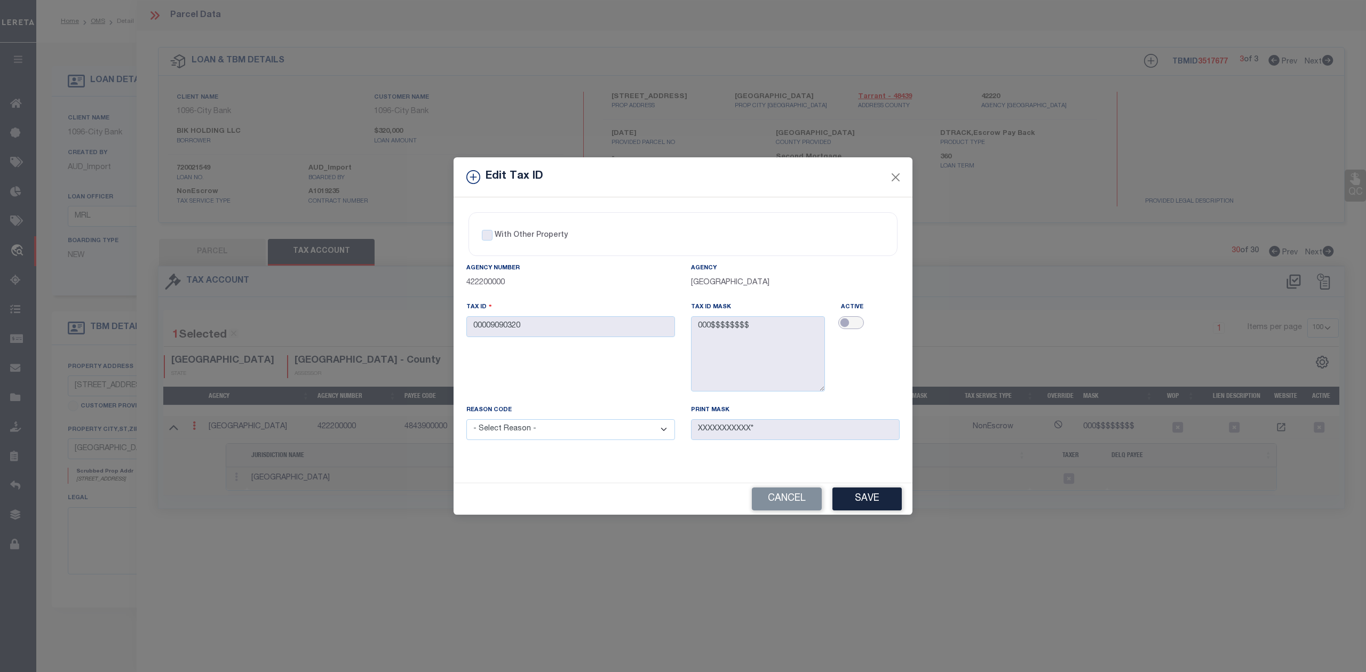
click at [849, 327] on input "checkbox" at bounding box center [851, 322] width 26 height 13
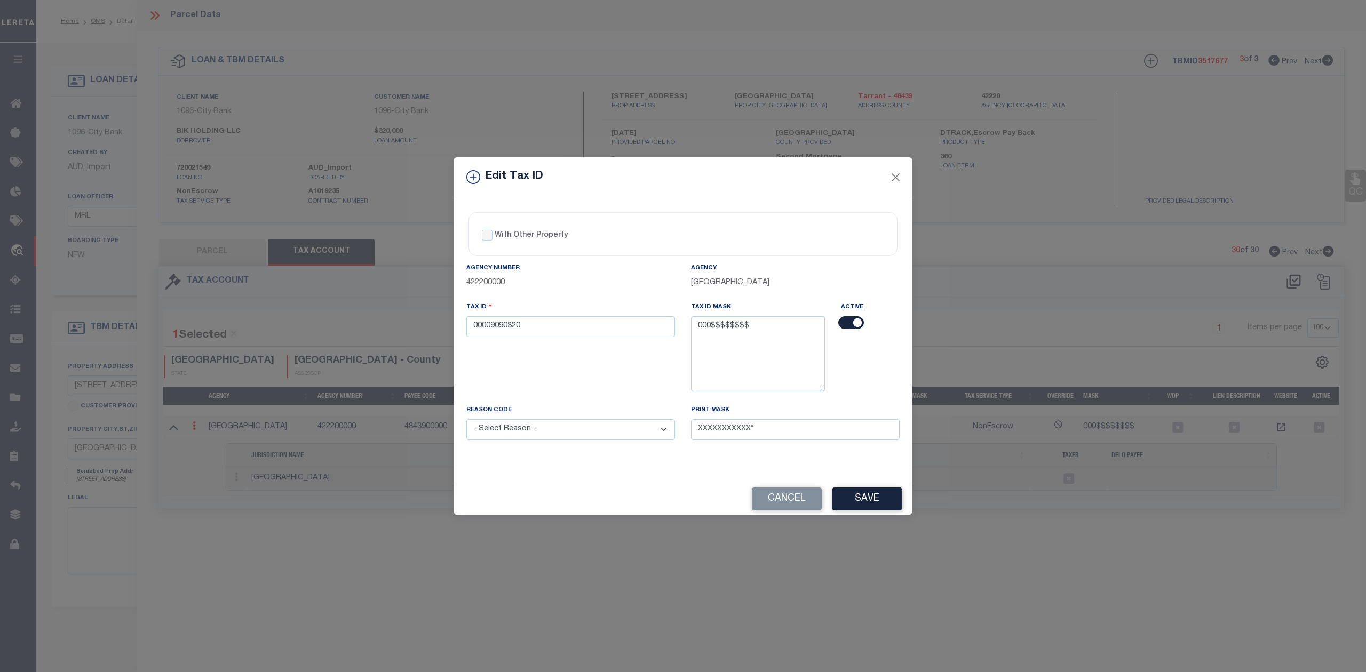
click at [660, 439] on select "- Select Reason - 099 - Other (Provide additional detail) ACT - Agency Changed …" at bounding box center [570, 429] width 209 height 21
click at [466, 422] on select "- Select Reason - 099 - Other (Provide additional detail) ACT - Agency Changed …" at bounding box center [570, 429] width 209 height 21
click at [863, 500] on button "Save" at bounding box center [866, 499] width 69 height 23
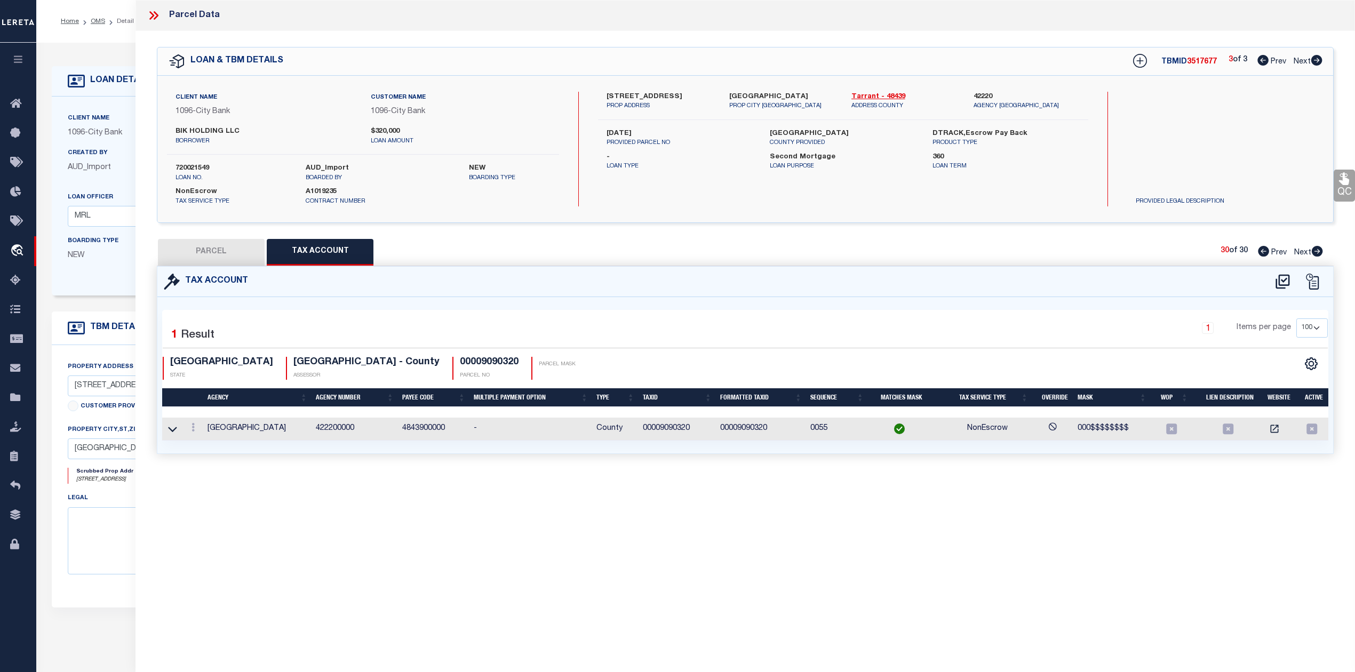
click at [871, 513] on div "Parcel Data QC QC QC - Select Status - Ready to QC" at bounding box center [746, 321] width 1220 height 643
click at [180, 432] on td at bounding box center [172, 429] width 21 height 23
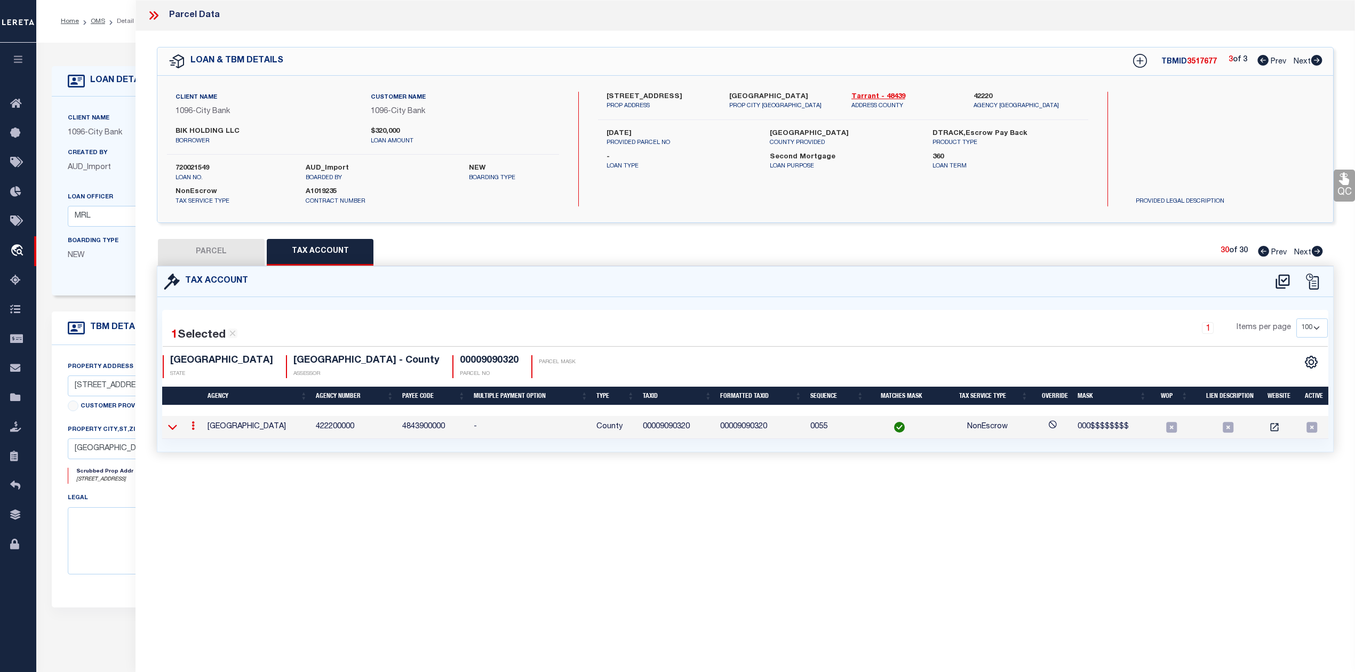
click at [174, 430] on icon at bounding box center [172, 427] width 9 height 5
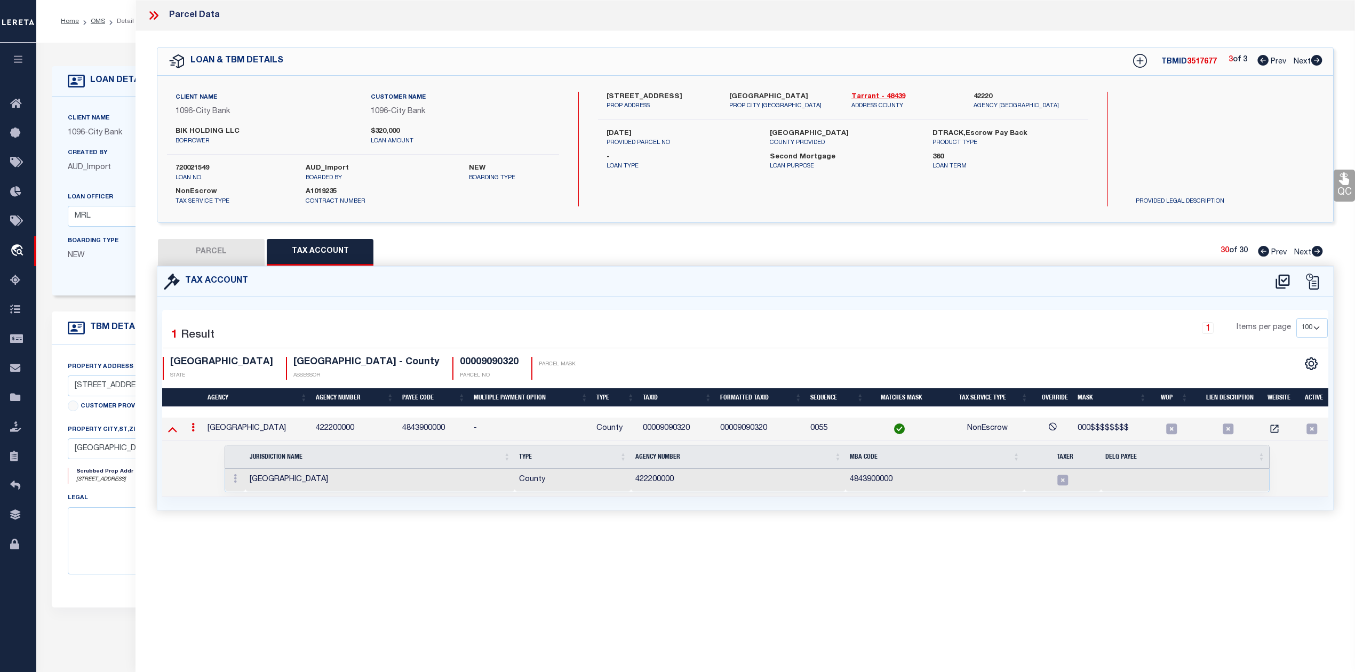
click at [173, 430] on icon at bounding box center [172, 429] width 9 height 5
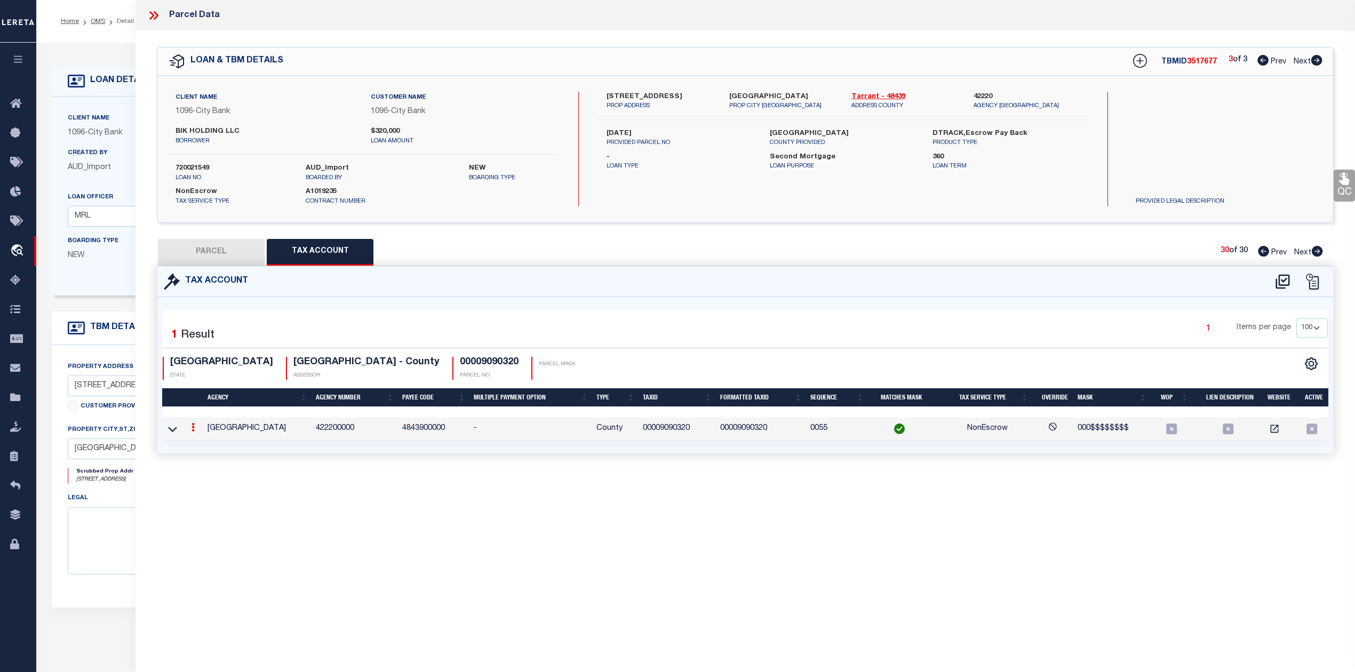
drag, startPoint x: 432, startPoint y: 530, endPoint x: 489, endPoint y: 546, distance: 58.9
click at [432, 530] on div "Parcel Data QC QC QC - Select Status - Ready to QC" at bounding box center [746, 321] width 1220 height 643
click at [950, 551] on div "Parcel Data QC QC QC - Select Status - Ready to QC" at bounding box center [746, 321] width 1220 height 643
click at [950, 542] on div "Parcel Data QC QC QC - Select Status - Ready to QC" at bounding box center [746, 321] width 1220 height 643
click at [985, 560] on div "Parcel Data QC QC QC - Select Status - Ready to QC" at bounding box center [746, 321] width 1220 height 643
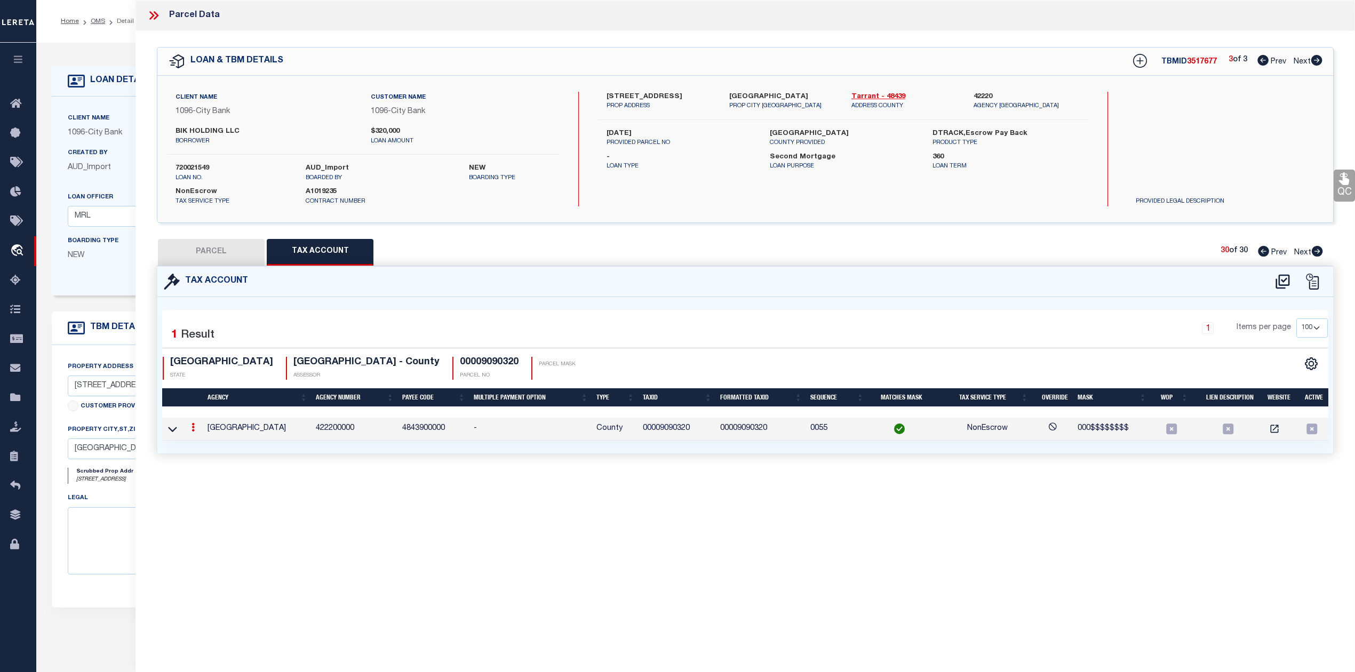
click at [965, 515] on div "Parcel Data QC QC QC - Select Status - Ready to QC" at bounding box center [746, 321] width 1220 height 643
click at [878, 523] on div "Parcel Data QC QC QC - Select Status - Ready to QC" at bounding box center [746, 321] width 1220 height 643
click at [172, 432] on icon at bounding box center [172, 429] width 9 height 5
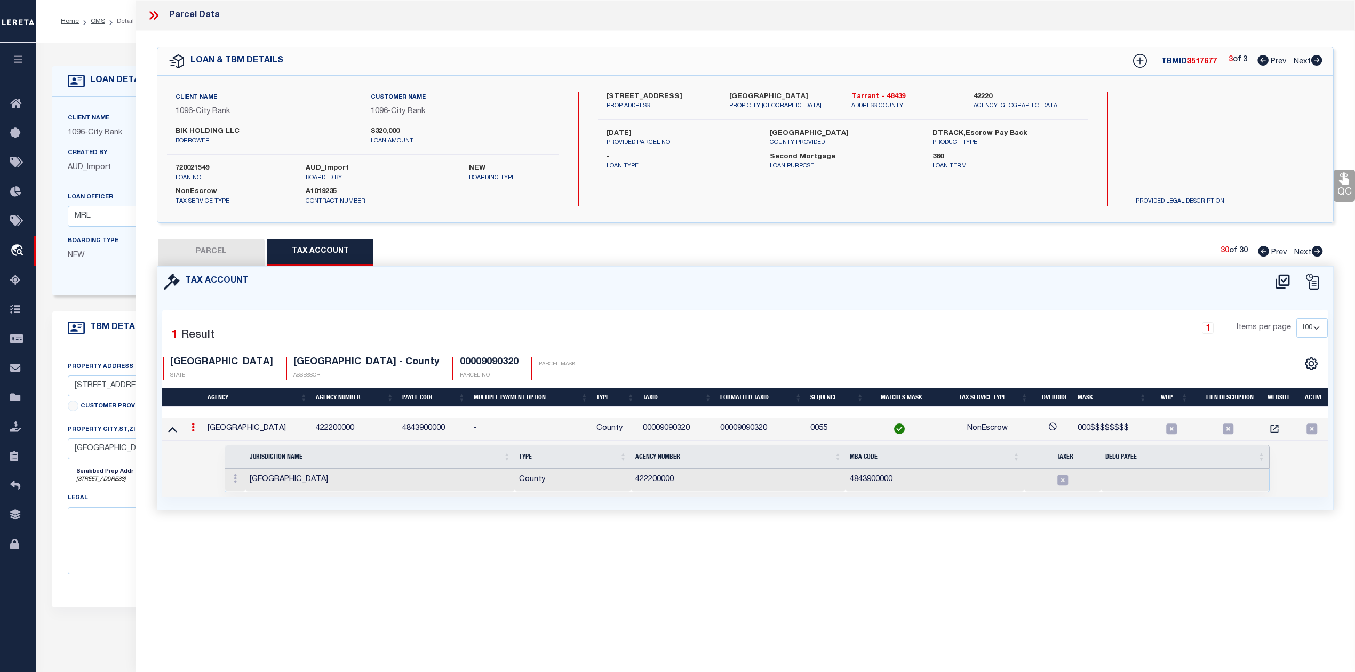
click at [476, 313] on div "1 Selected 1 Result 1 Items per page 10 25 50 100 TX STATE" at bounding box center [745, 403] width 1166 height 187
click at [229, 251] on button "PARCEL" at bounding box center [211, 252] width 107 height 27
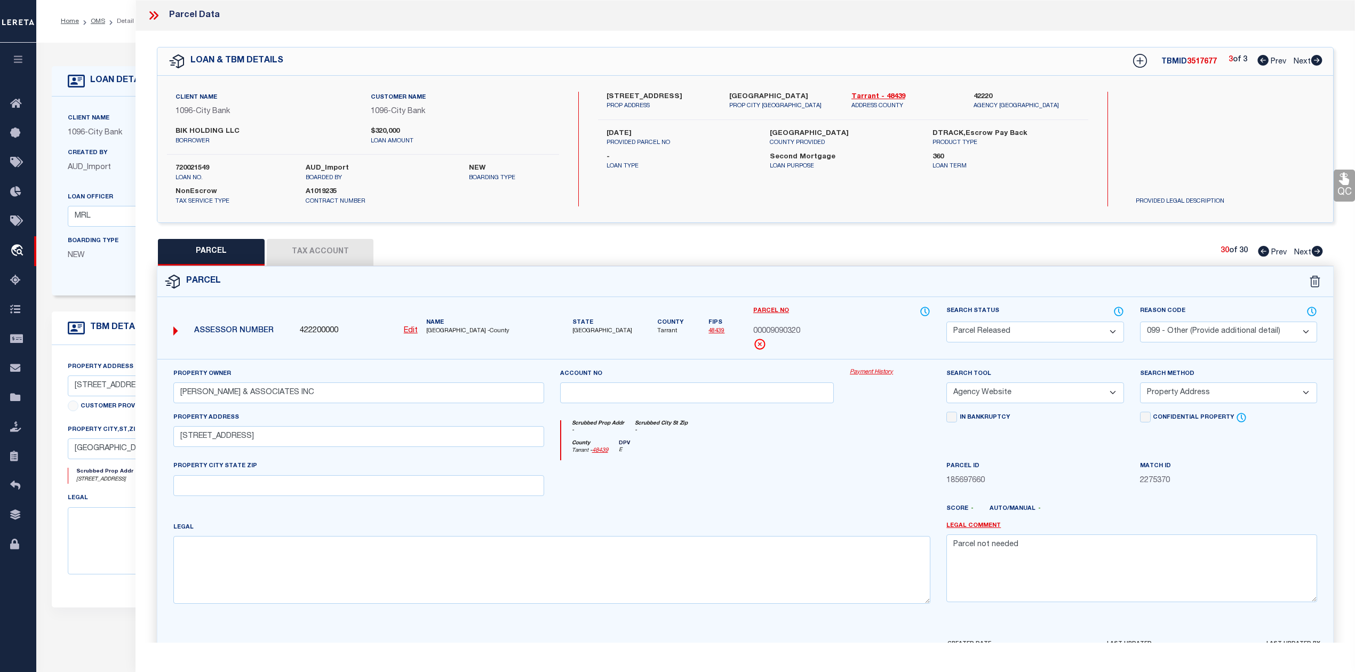
click at [809, 475] on div at bounding box center [697, 482] width 290 height 44
click at [648, 277] on div "Parcel" at bounding box center [745, 282] width 1176 height 30
click at [737, 256] on div "PARCEL Tax Account 30 of 30 Prev Next" at bounding box center [745, 252] width 1177 height 27
click at [1138, 57] on icon at bounding box center [1140, 61] width 14 height 14
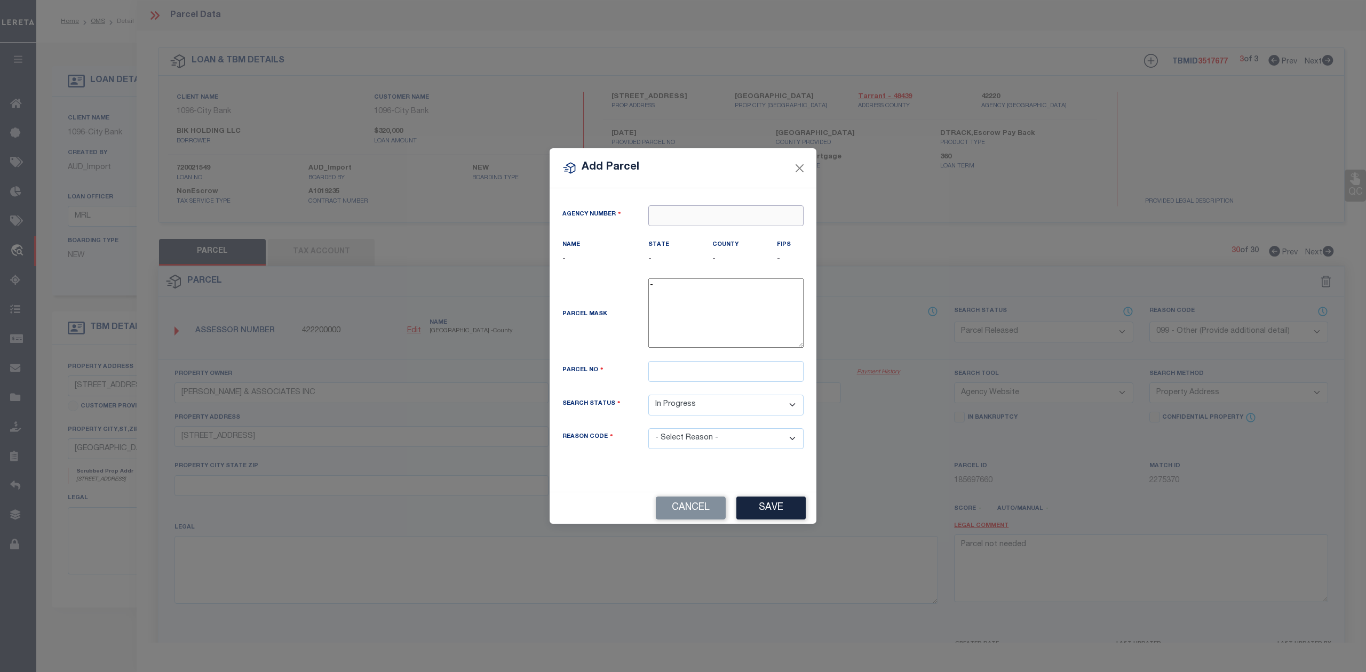
click at [705, 208] on input "text" at bounding box center [725, 215] width 155 height 21
click at [739, 233] on div "422200000 : TARRANT COUNTY" at bounding box center [726, 241] width 154 height 30
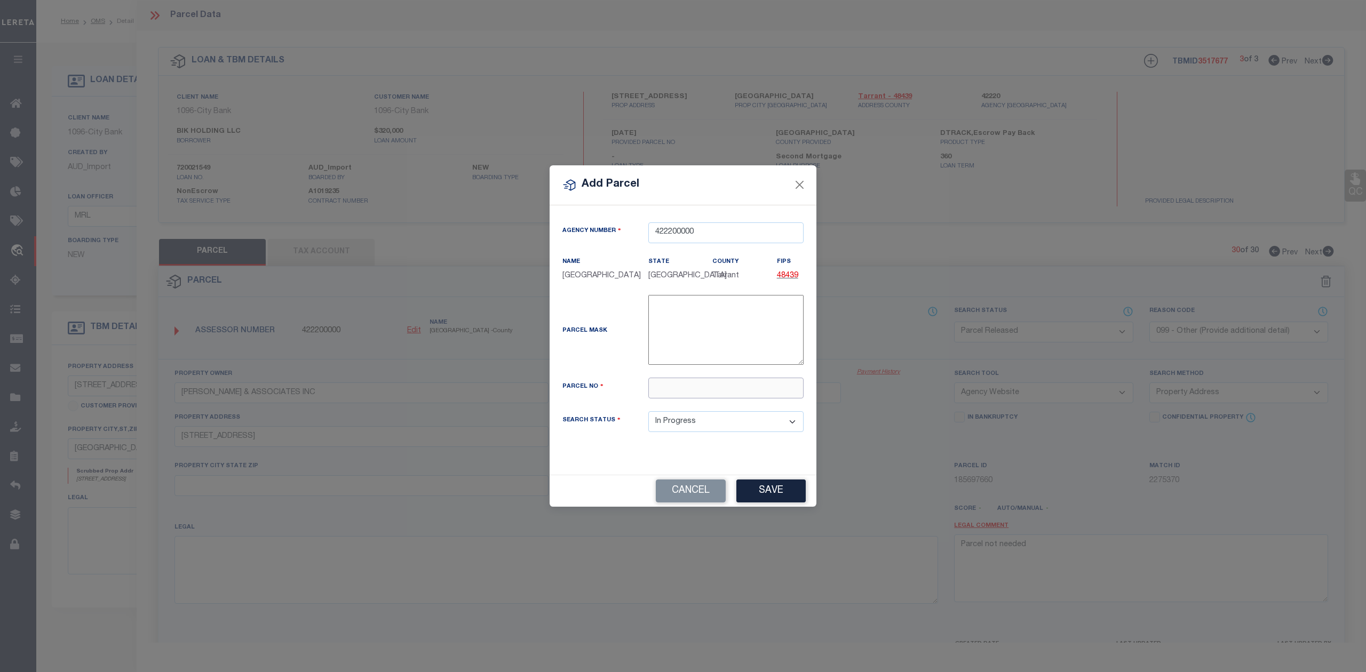
click at [675, 393] on input "text" at bounding box center [725, 388] width 155 height 21
paste input "09090320"
click at [760, 500] on button "Save" at bounding box center [770, 491] width 69 height 23
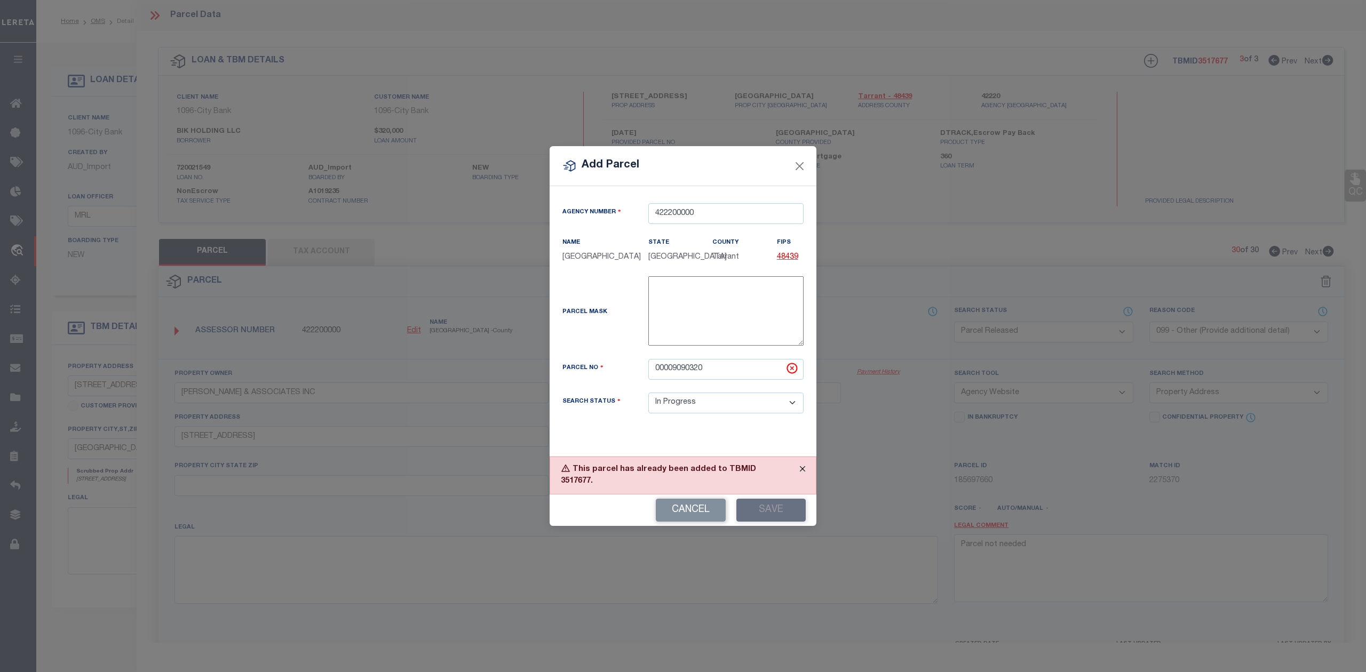
click at [801, 481] on button "Close" at bounding box center [802, 468] width 27 height 23
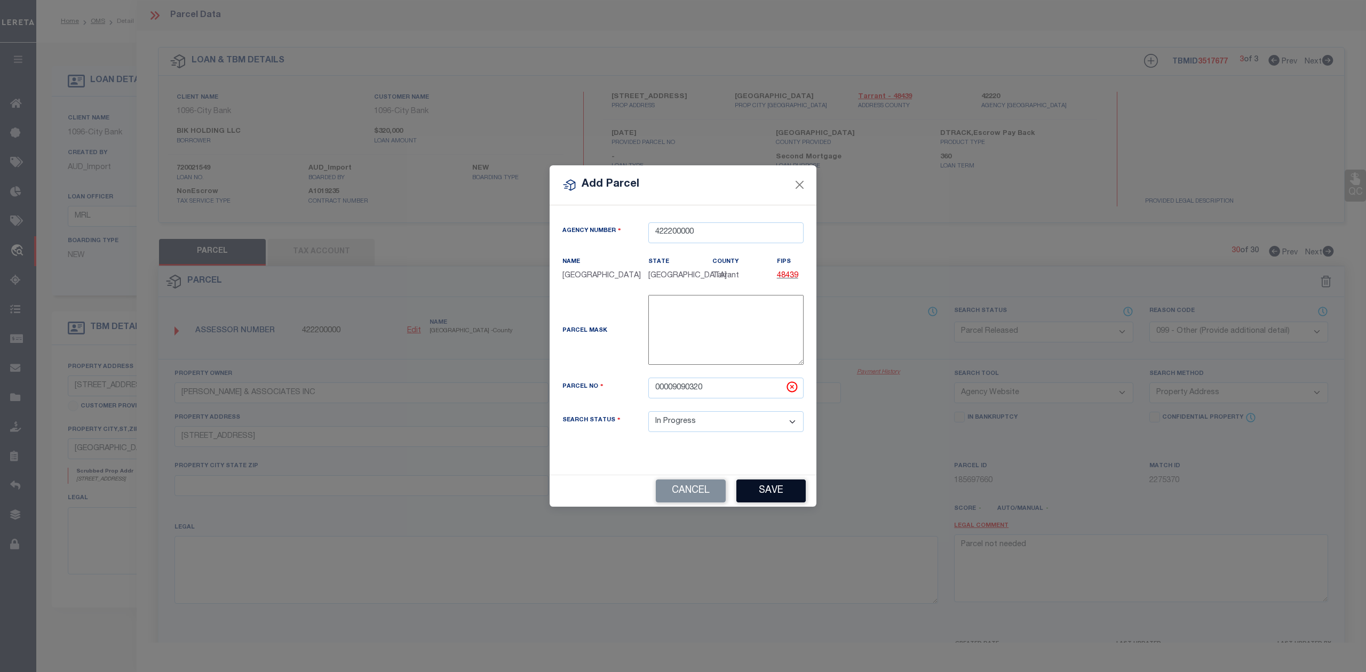
click at [783, 498] on button "Save" at bounding box center [770, 491] width 69 height 23
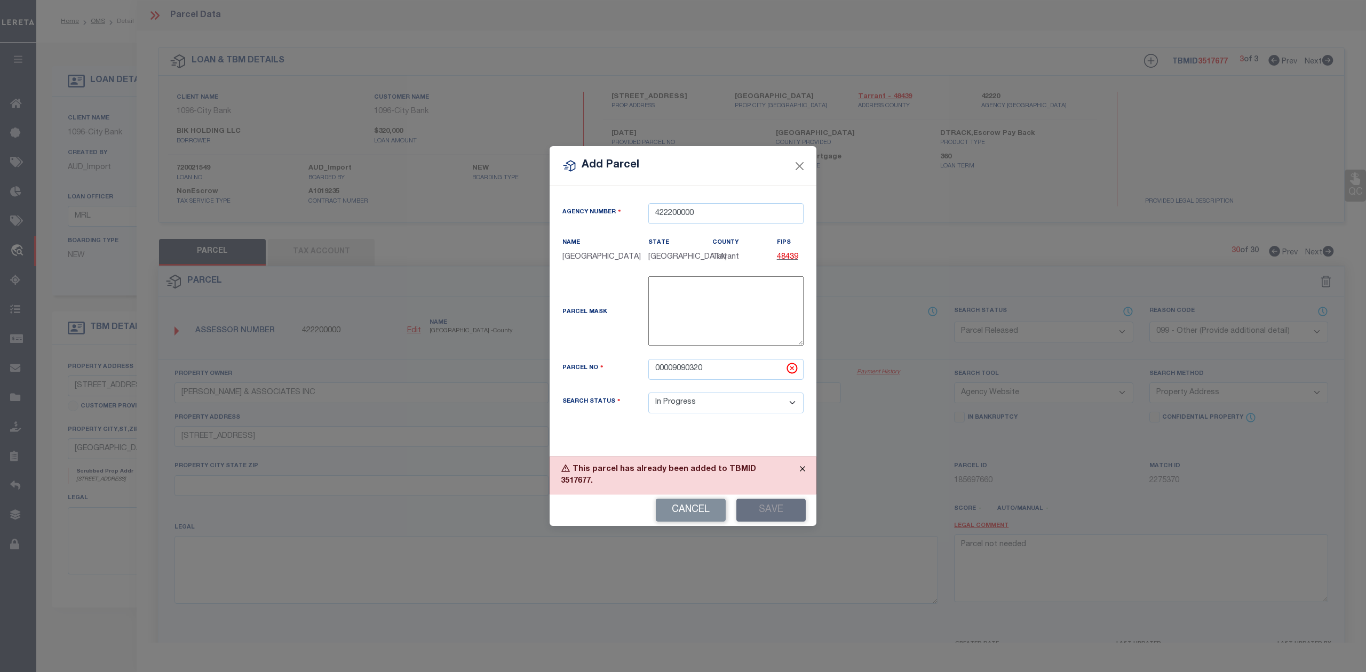
click at [801, 481] on button "Close" at bounding box center [802, 468] width 27 height 23
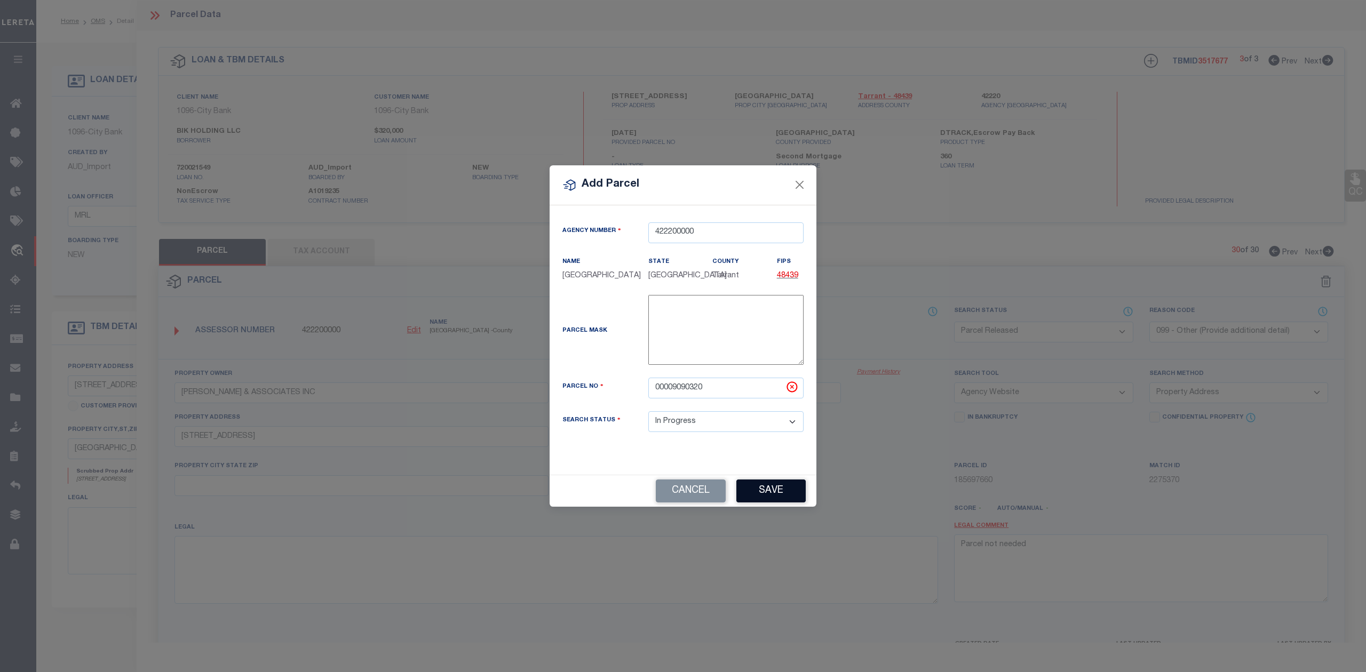
click at [785, 494] on button "Save" at bounding box center [770, 491] width 69 height 23
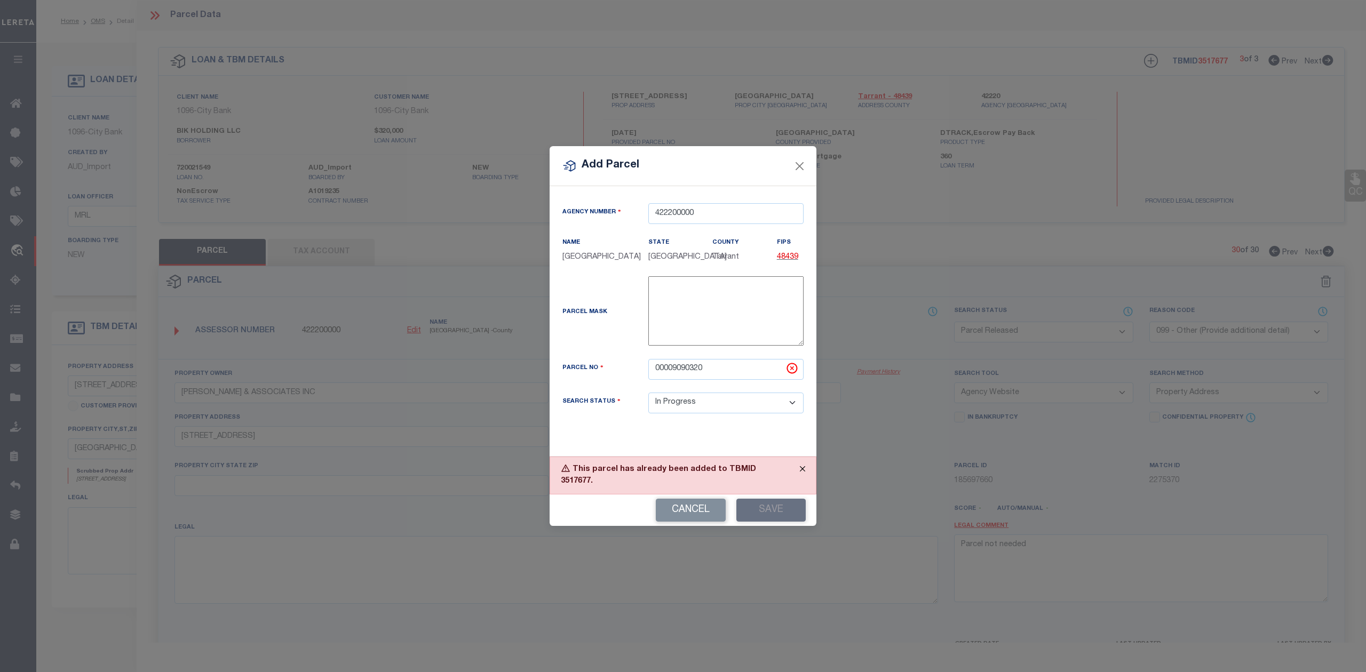
click at [802, 480] on button "Close" at bounding box center [802, 468] width 27 height 23
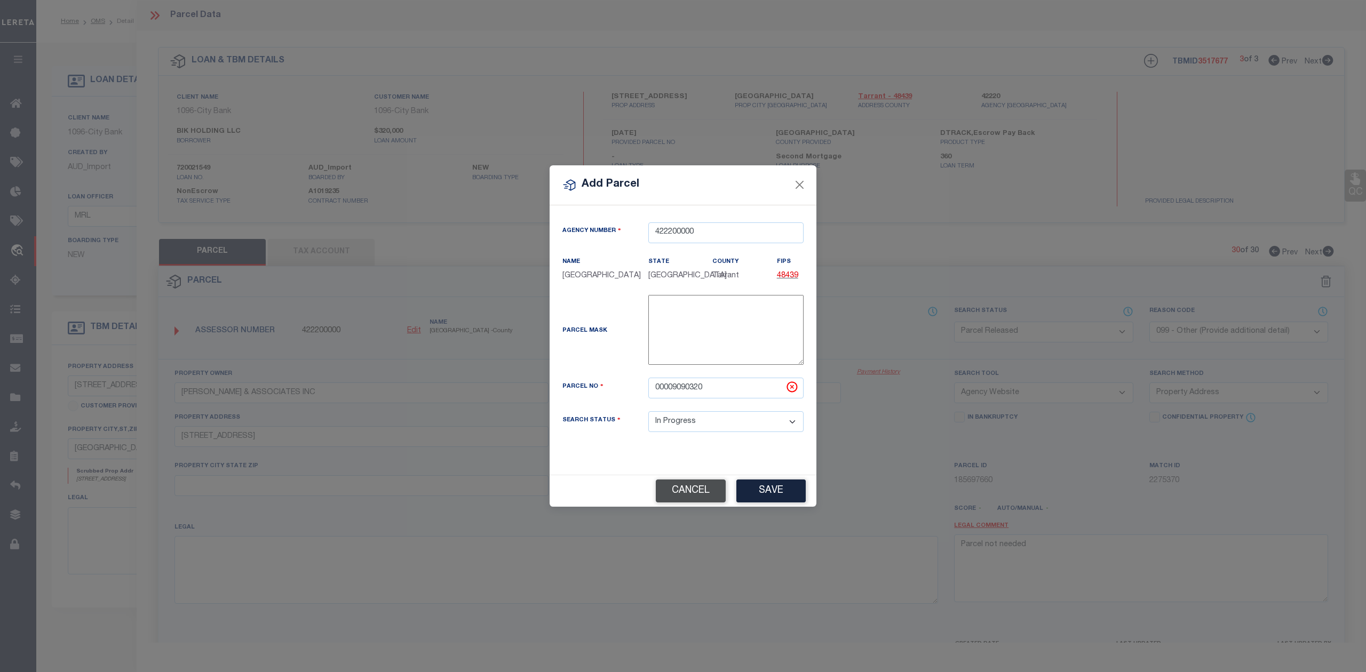
click at [697, 503] on button "Cancel" at bounding box center [691, 491] width 70 height 23
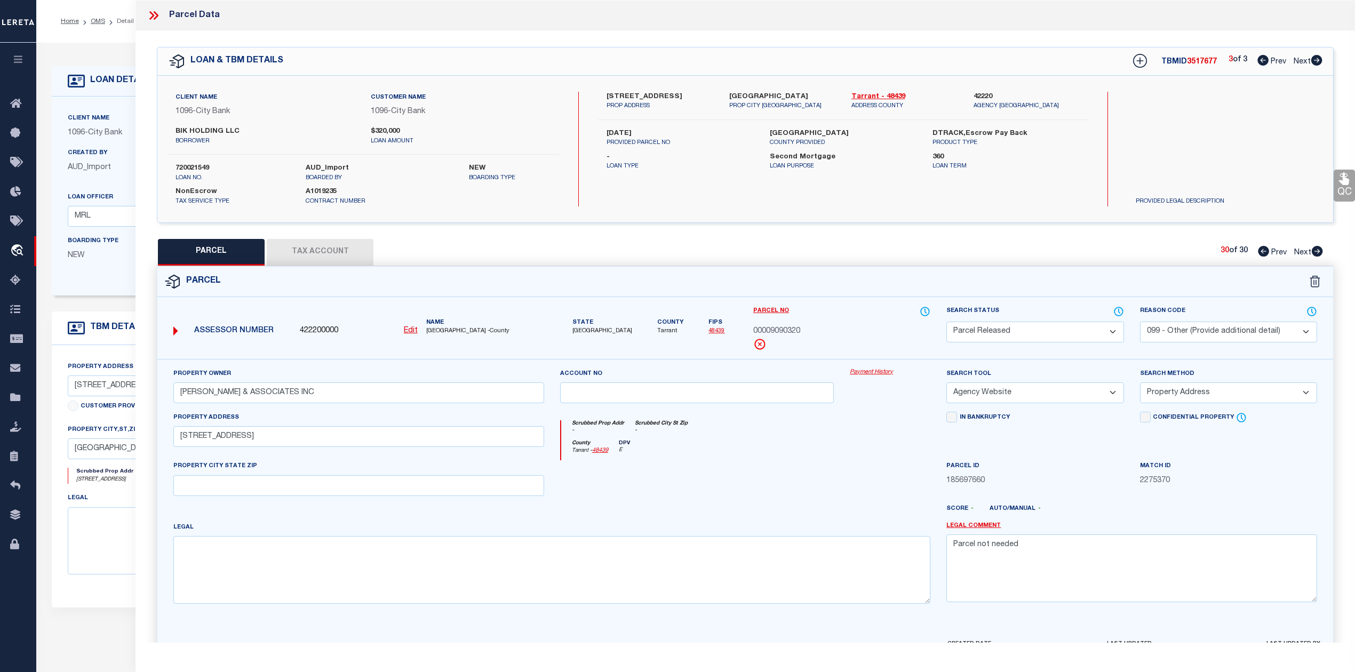
click at [807, 451] on div "County Tarrant - 48439 DPV E" at bounding box center [746, 450] width 370 height 21
click at [801, 431] on div "Scrubbed Prop Addr - Scrubbed City [GEOGRAPHIC_DATA] -" at bounding box center [746, 430] width 370 height 20
click at [820, 406] on div "Account no" at bounding box center [697, 390] width 290 height 44
click at [834, 461] on div "County Tarrant - 48439 DPV E" at bounding box center [746, 450] width 370 height 21
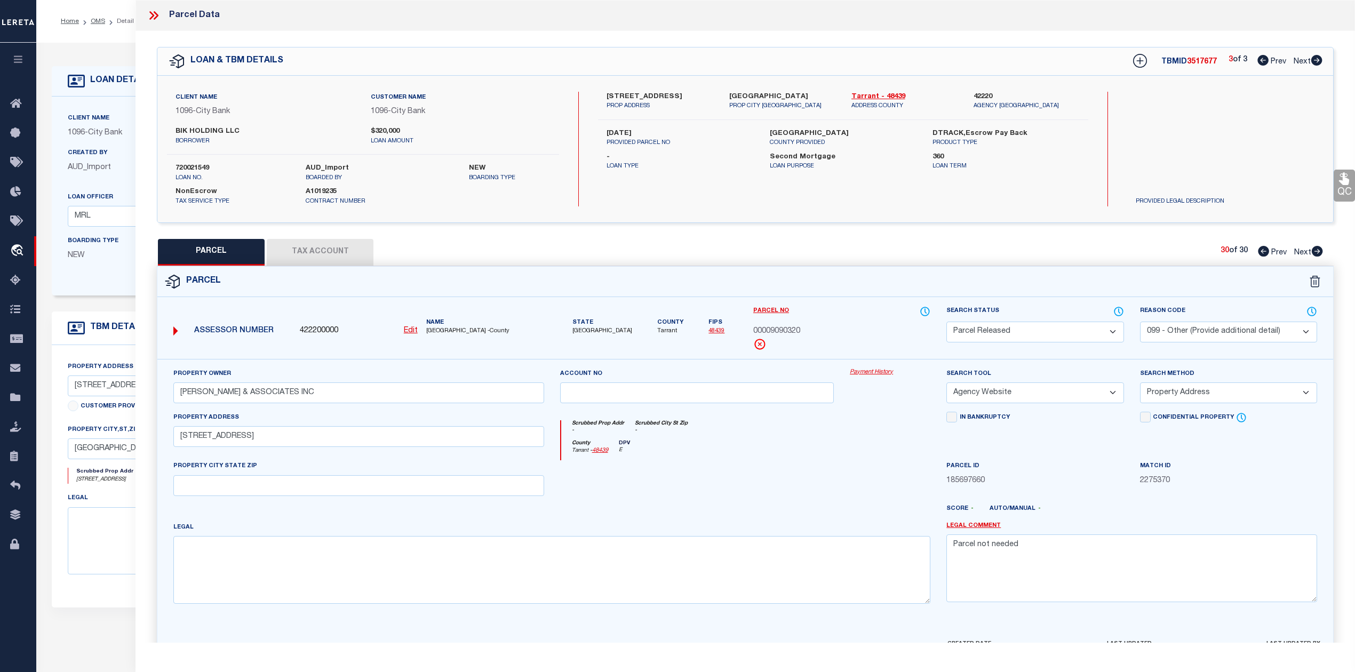
click at [824, 459] on div "County Tarrant - 48439 DPV E" at bounding box center [746, 450] width 370 height 21
click at [865, 477] on div at bounding box center [890, 482] width 97 height 44
click at [1055, 271] on div "Parcel" at bounding box center [745, 282] width 1176 height 30
click at [408, 331] on u "Edit" at bounding box center [411, 330] width 14 height 7
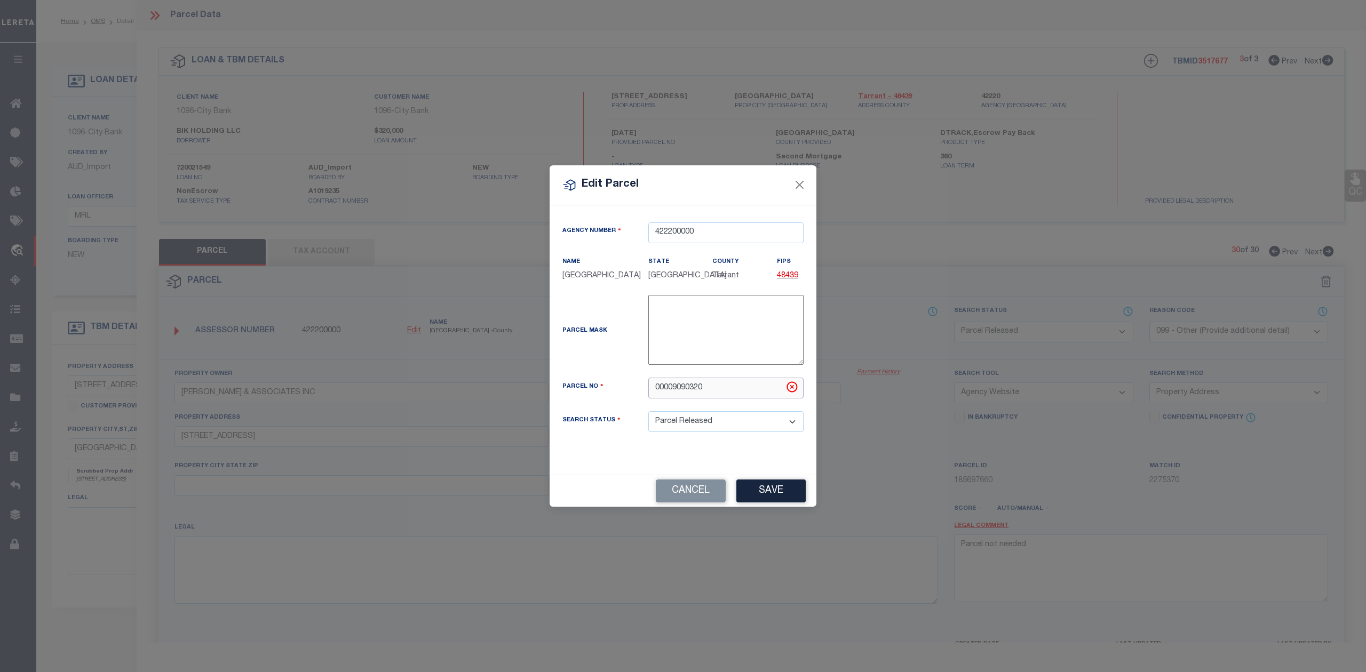
drag, startPoint x: 686, startPoint y: 394, endPoint x: 643, endPoint y: 386, distance: 43.3
click at [643, 386] on div "00009090320" at bounding box center [725, 388] width 171 height 21
click at [777, 503] on button "Save" at bounding box center [770, 491] width 69 height 23
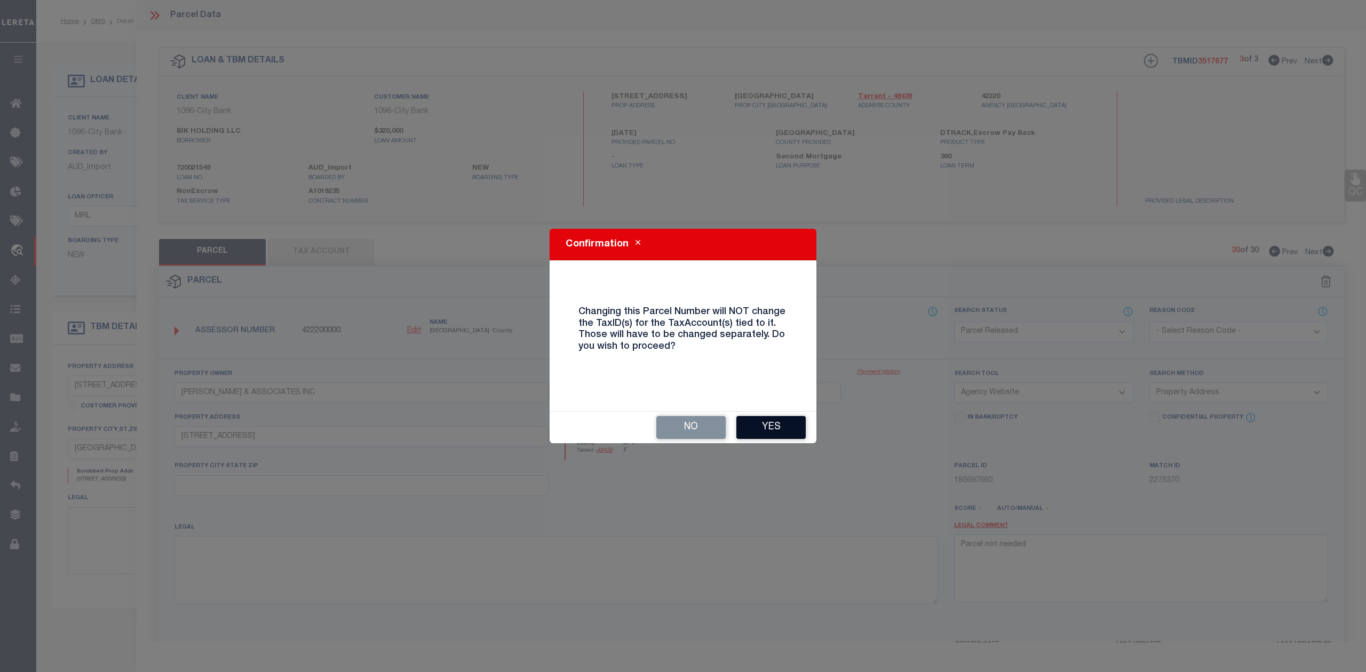
click at [773, 426] on button "Yes" at bounding box center [770, 427] width 69 height 23
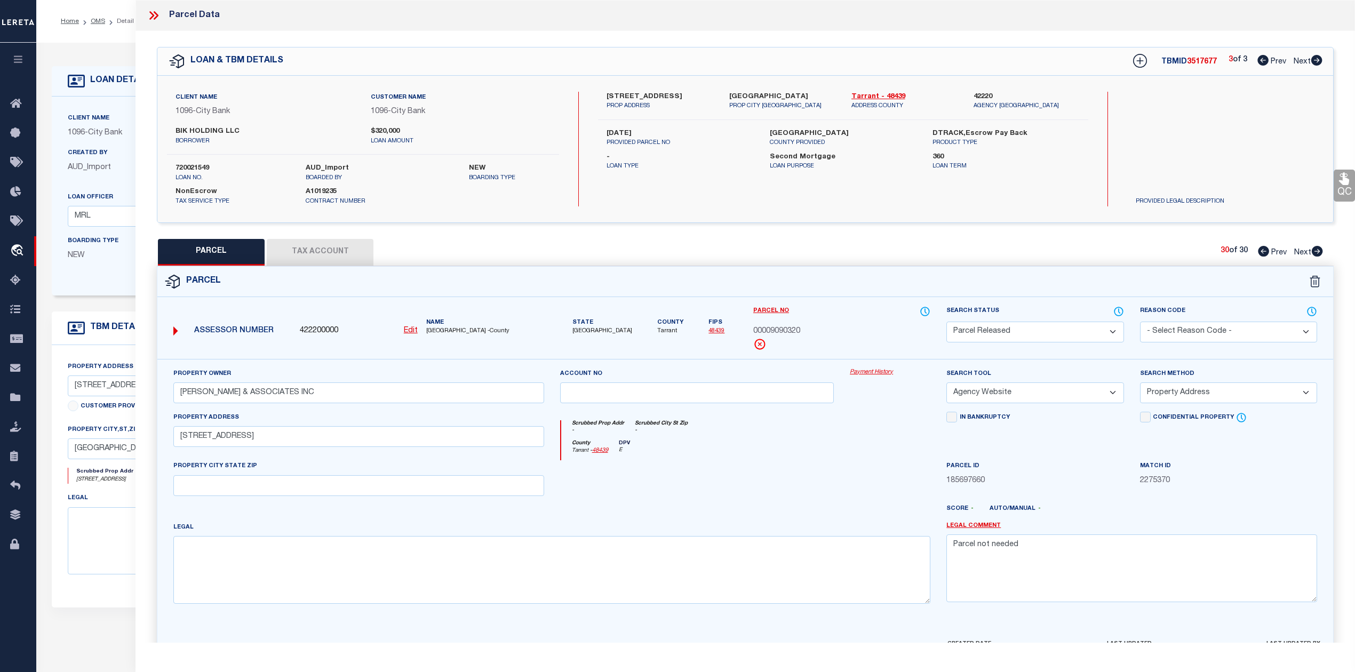
click at [825, 474] on div at bounding box center [697, 482] width 290 height 44
click at [798, 467] on div at bounding box center [697, 482] width 290 height 44
click at [284, 244] on button "Tax Account" at bounding box center [320, 252] width 107 height 27
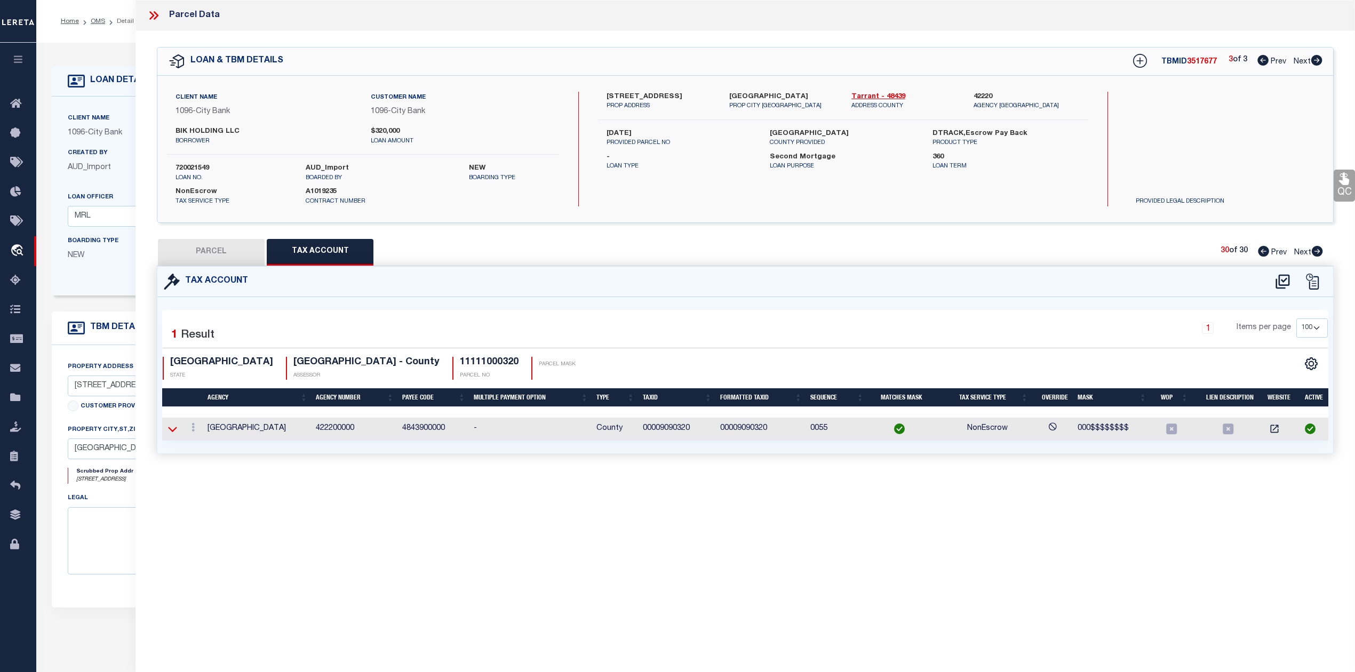
click at [173, 430] on icon at bounding box center [172, 429] width 9 height 11
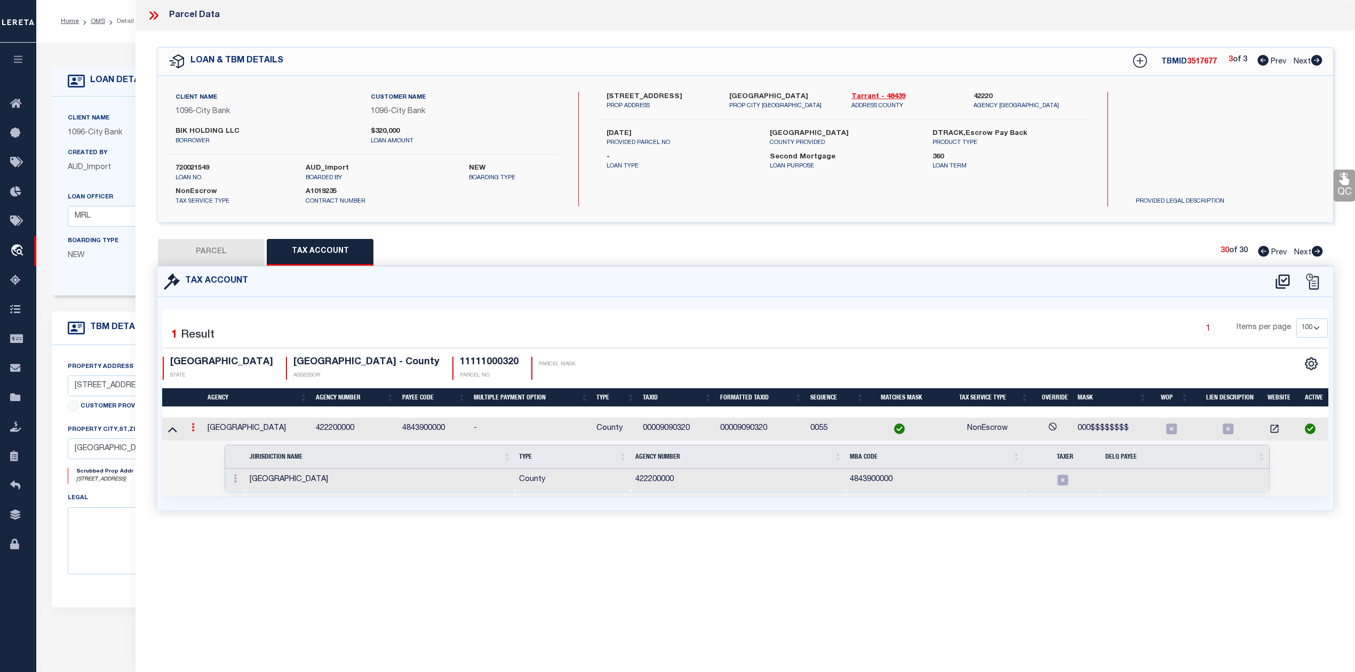
click at [194, 427] on icon at bounding box center [193, 427] width 3 height 9
click at [227, 536] on div "Tax Account 1 1" at bounding box center [745, 401] width 1193 height 270
click at [233, 478] on link at bounding box center [235, 480] width 12 height 9
click at [250, 499] on img at bounding box center [248, 496] width 11 height 11
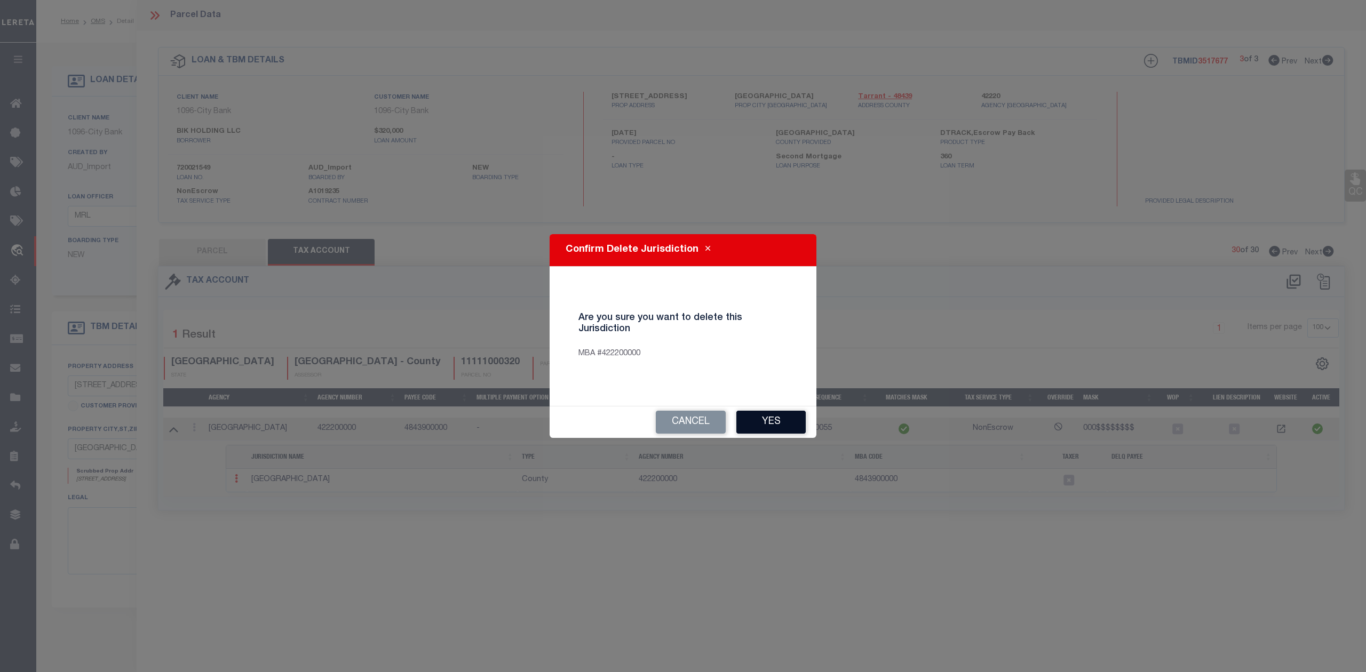
click at [748, 421] on button "Yes" at bounding box center [770, 422] width 69 height 23
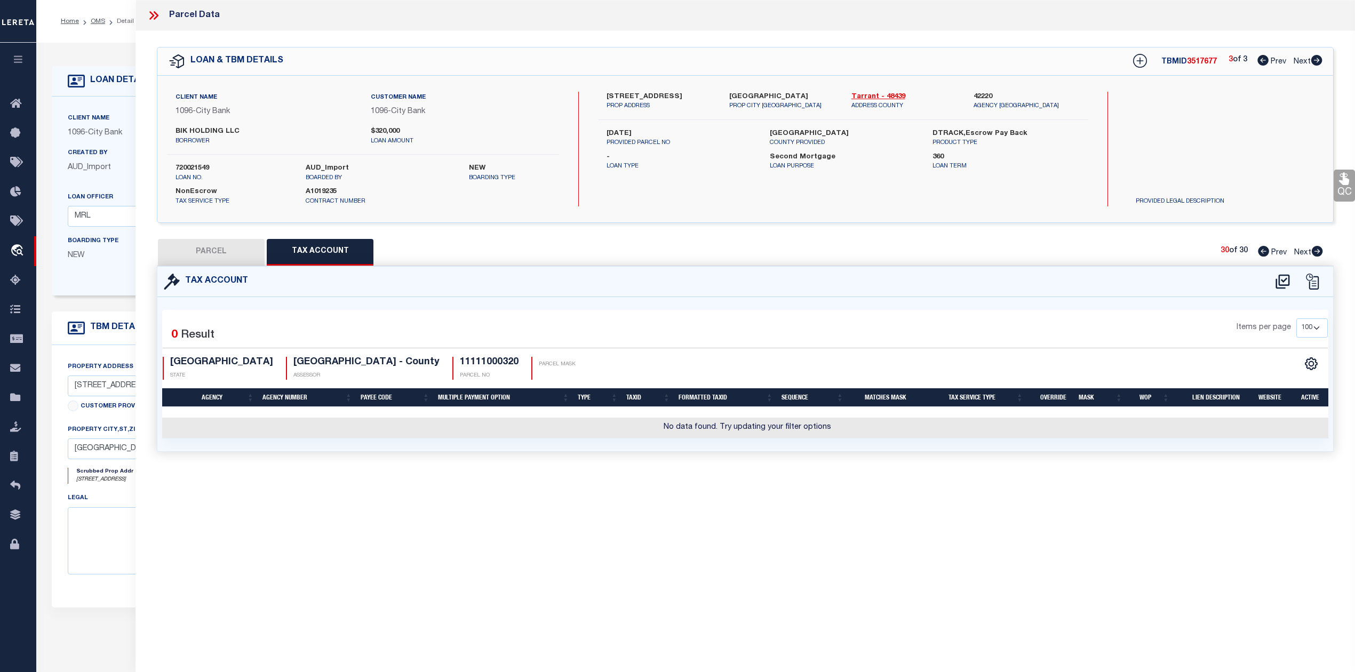
click at [758, 487] on div "Parcel Data QC QC QC - Select Status - Ready to QC" at bounding box center [746, 321] width 1220 height 643
click at [226, 250] on button "PARCEL" at bounding box center [211, 252] width 107 height 27
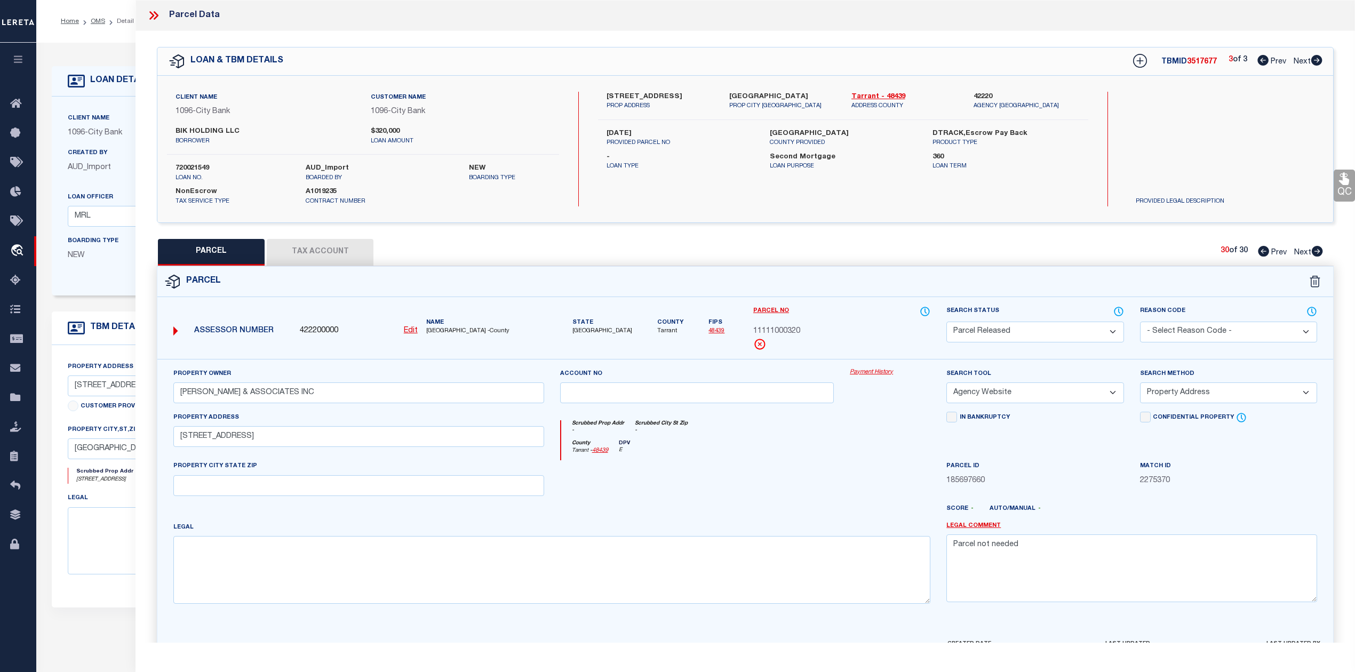
click at [857, 298] on form "Parcel 422200000 Edit TX" at bounding box center [745, 465] width 1176 height 397
click at [1138, 62] on icon at bounding box center [1140, 61] width 14 height 14
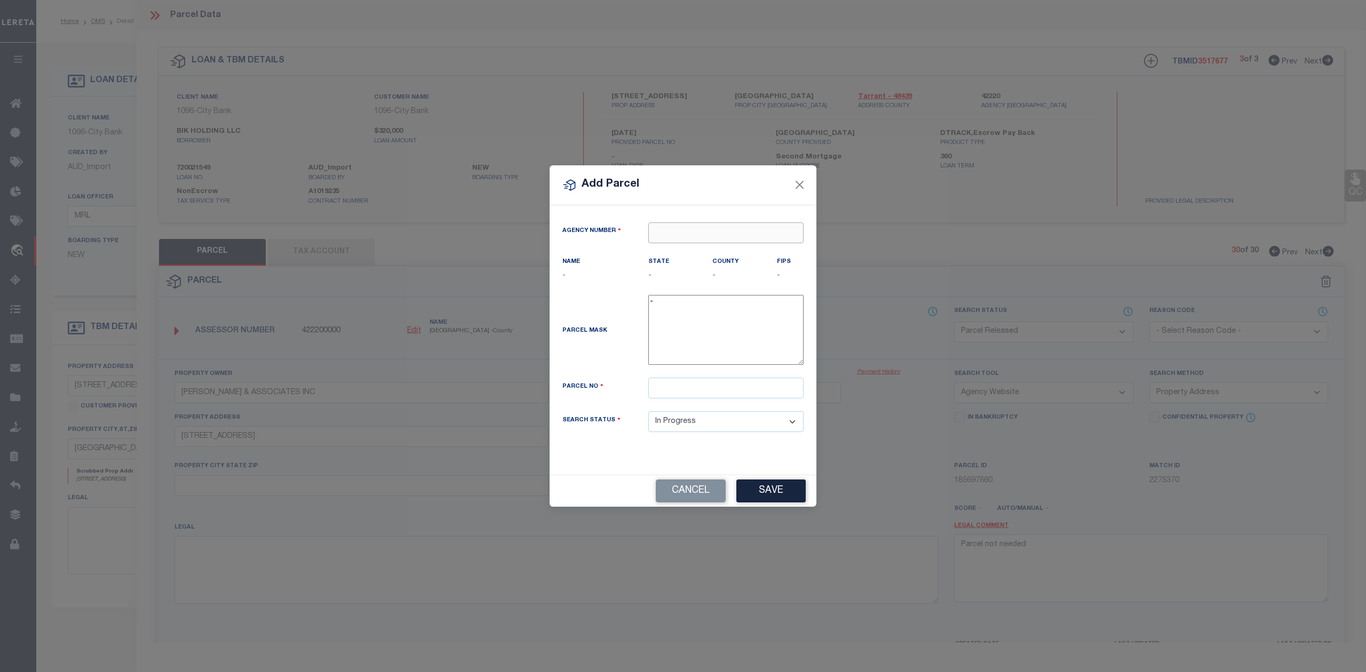
click at [702, 234] on input "text" at bounding box center [725, 232] width 155 height 21
click at [719, 249] on div "422200000 : TARRANT COUNTY" at bounding box center [726, 258] width 154 height 30
click at [683, 391] on input "text" at bounding box center [725, 388] width 155 height 21
paste input "09090320"
click at [760, 489] on button "Save" at bounding box center [770, 491] width 69 height 23
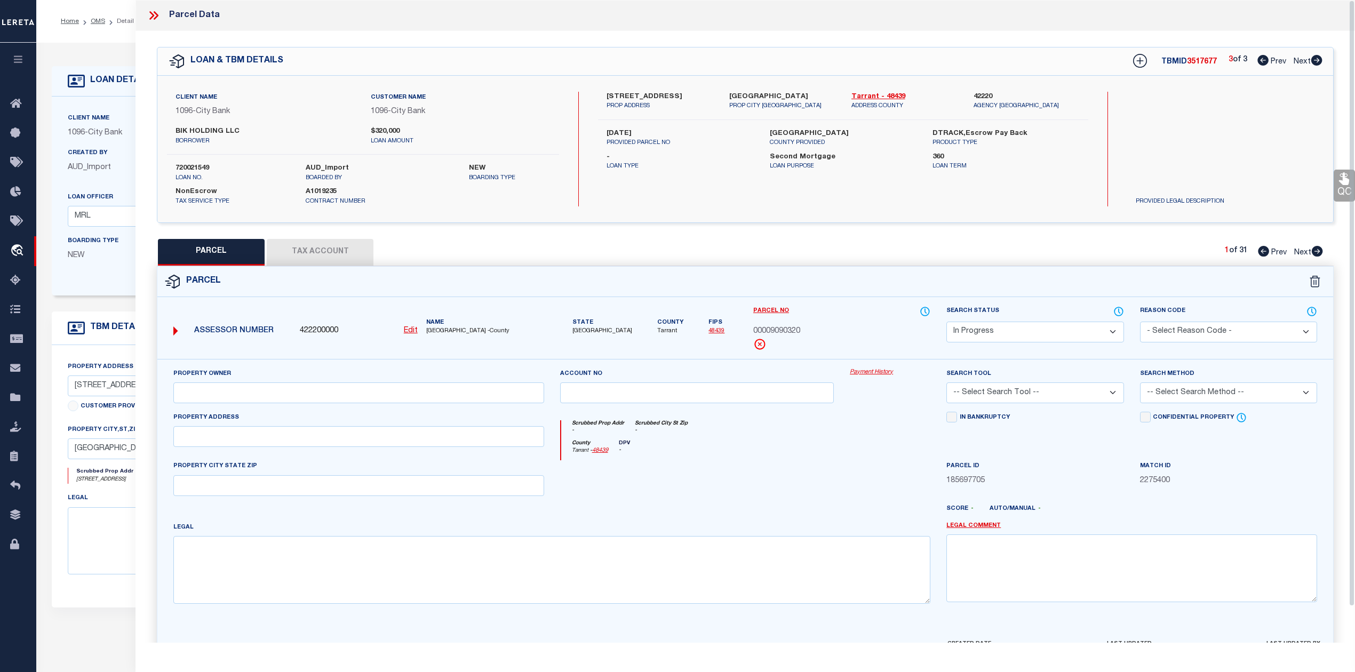
click at [769, 493] on div at bounding box center [697, 482] width 290 height 44
click at [393, 442] on input "text" at bounding box center [358, 436] width 371 height 21
paste input "154 N RIVERSIDE DR"
click at [613, 499] on div at bounding box center [697, 482] width 290 height 44
click at [259, 393] on input "text" at bounding box center [358, 393] width 371 height 21
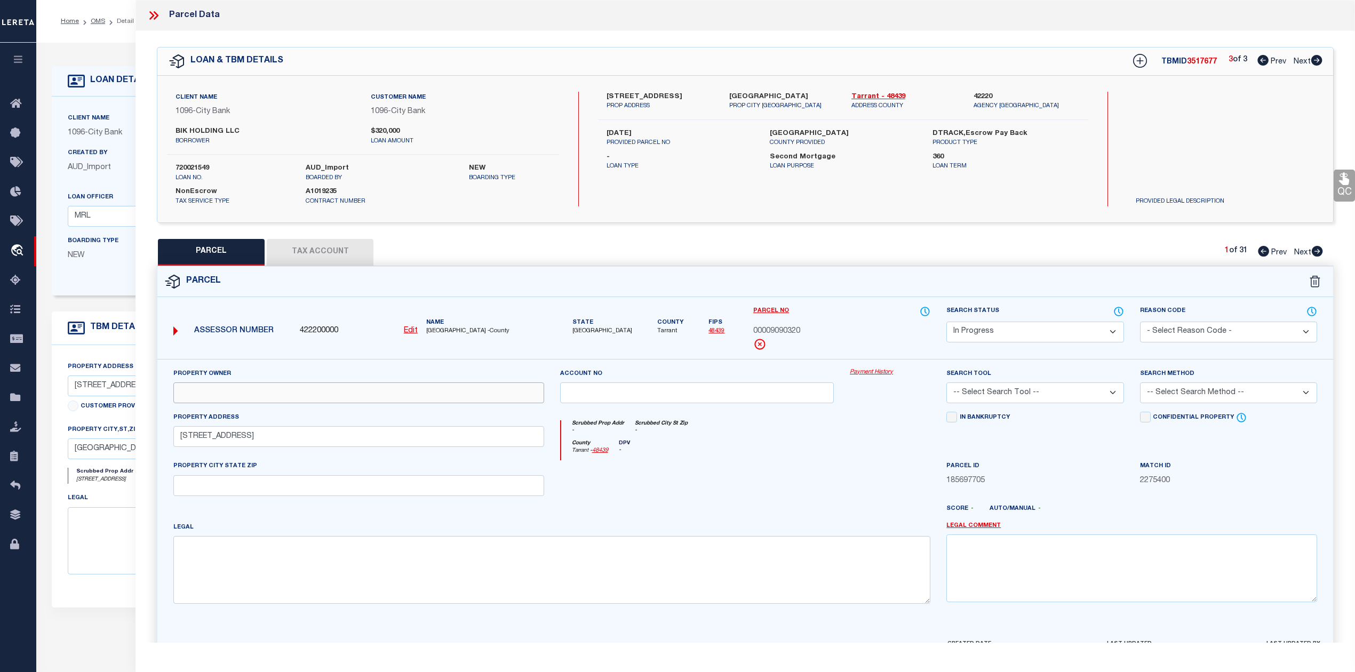
paste input "MCKINZIE & ASSOCIATES INC"
click at [648, 496] on div at bounding box center [697, 482] width 290 height 44
click at [848, 468] on div at bounding box center [890, 482] width 97 height 44
click at [1002, 400] on select "-- Select Search Tool -- 3rd Party Website Agency File Agency Website ATLS CNV-…" at bounding box center [1035, 393] width 177 height 21
click at [947, 384] on select "-- Select Search Tool -- 3rd Party Website Agency File Agency Website ATLS CNV-…" at bounding box center [1035, 393] width 177 height 21
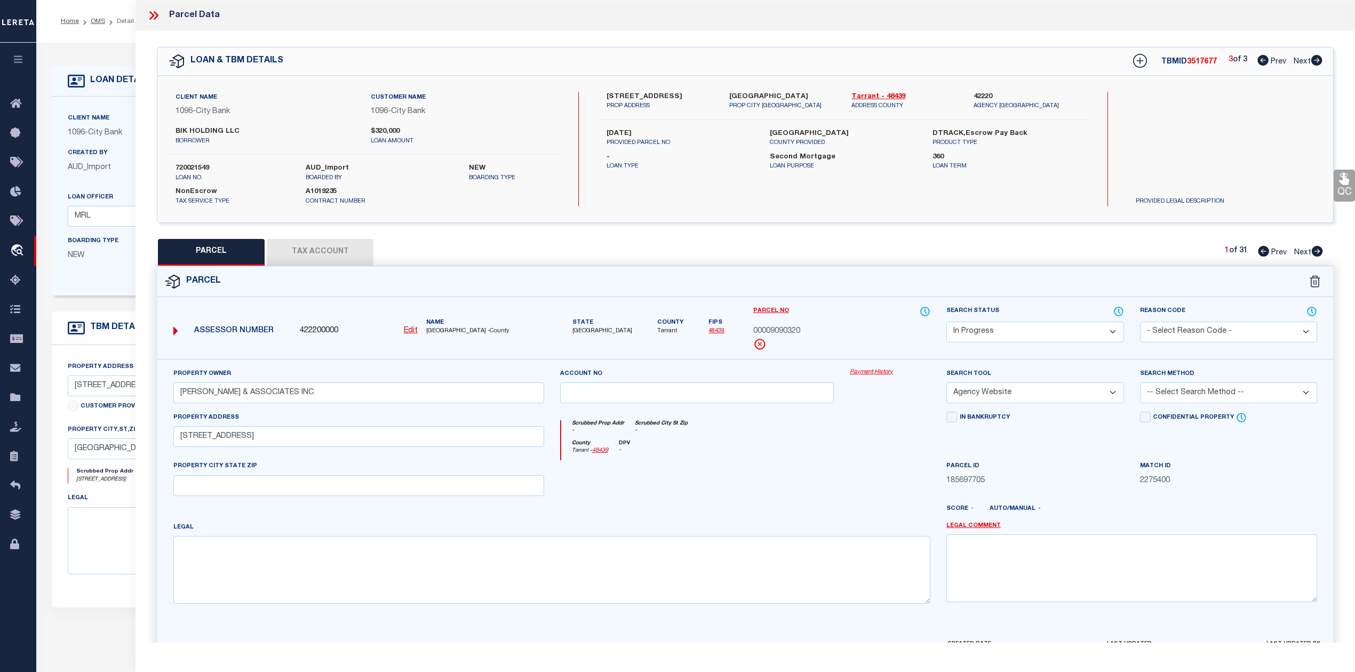
click at [871, 461] on div "County Tarrant - 48439 DPV -" at bounding box center [746, 450] width 370 height 21
click at [1180, 397] on select "-- Select Search Method -- Property Address Legal Liability Info Provided" at bounding box center [1228, 393] width 177 height 21
click at [1140, 384] on select "-- Select Search Method -- Property Address Legal Liability Info Provided" at bounding box center [1228, 393] width 177 height 21
click at [848, 474] on div at bounding box center [890, 482] width 97 height 44
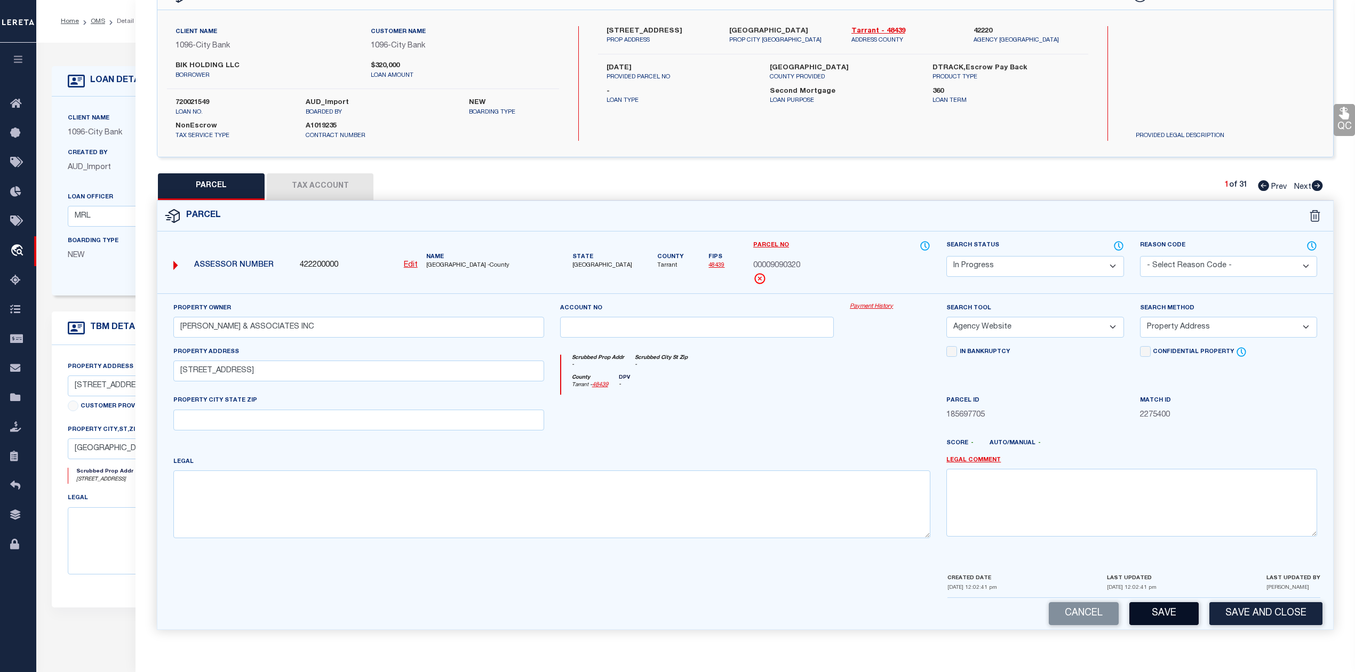
click at [1153, 606] on button "Save" at bounding box center [1164, 613] width 69 height 23
click at [880, 456] on div "Legal" at bounding box center [551, 497] width 757 height 82
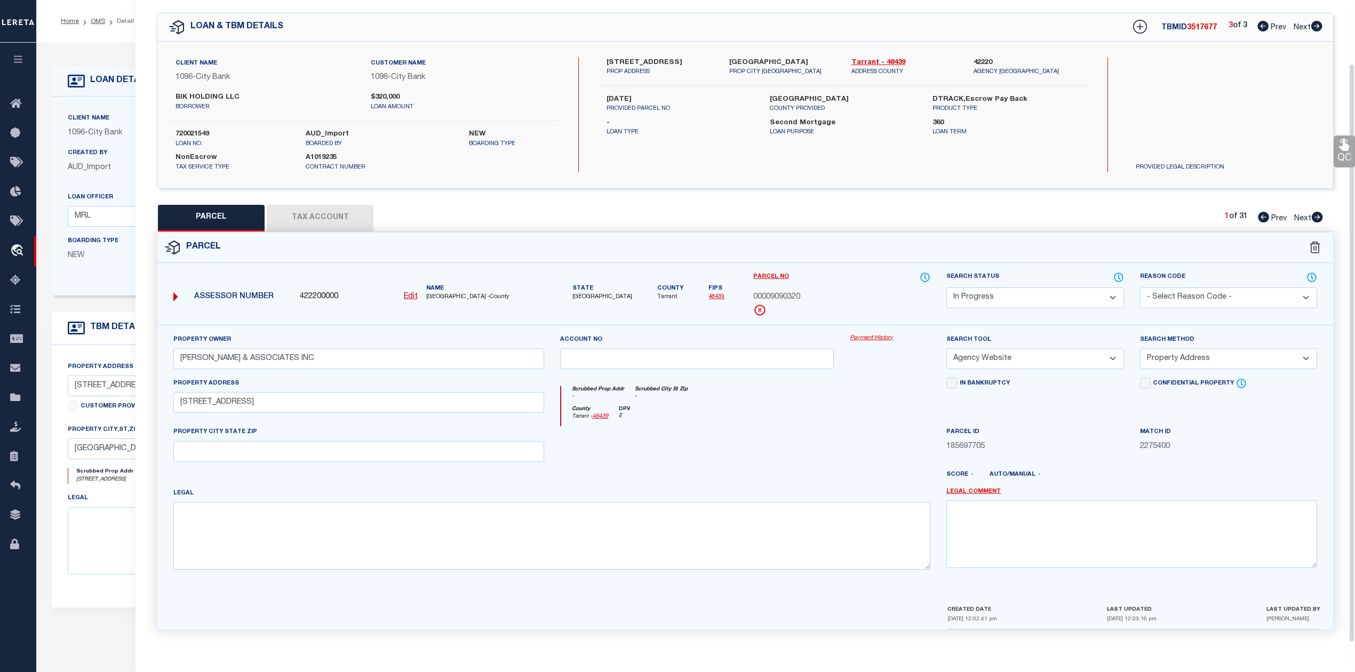
scroll to position [38, 0]
click at [802, 432] on div at bounding box center [697, 448] width 290 height 44
click at [821, 445] on div at bounding box center [697, 448] width 290 height 44
click at [323, 216] on button "Tax Account" at bounding box center [320, 218] width 107 height 27
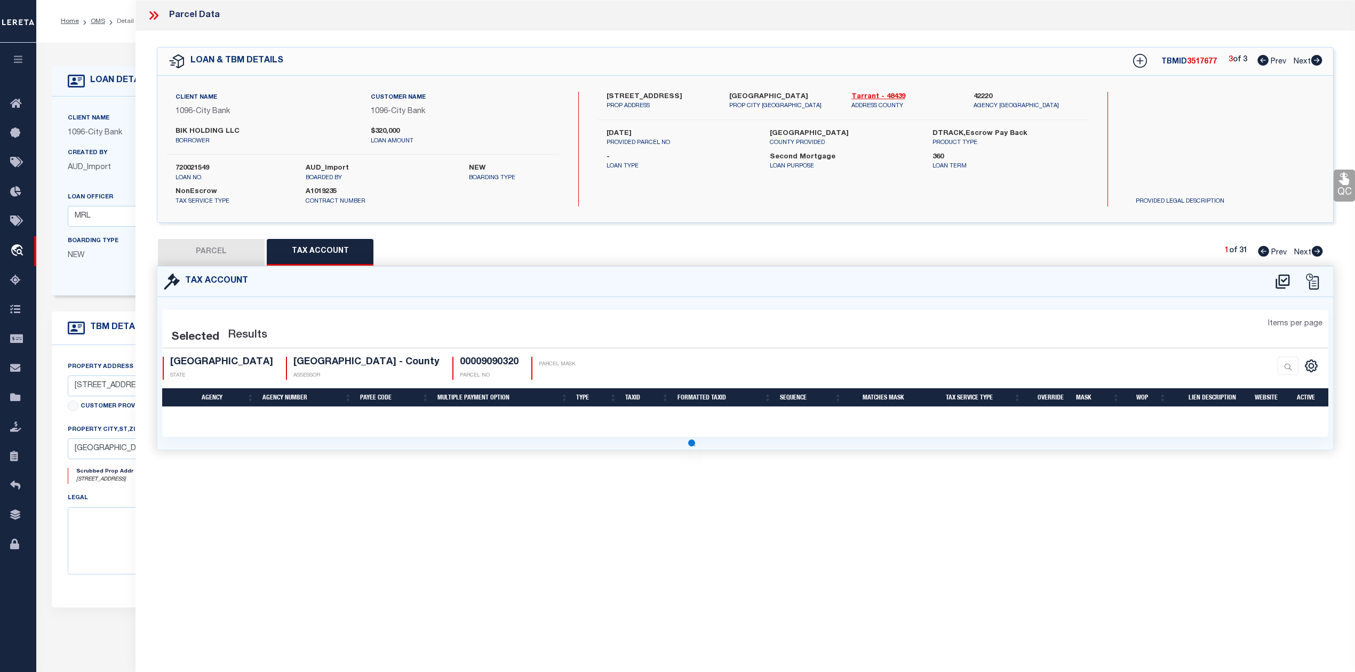
scroll to position [0, 0]
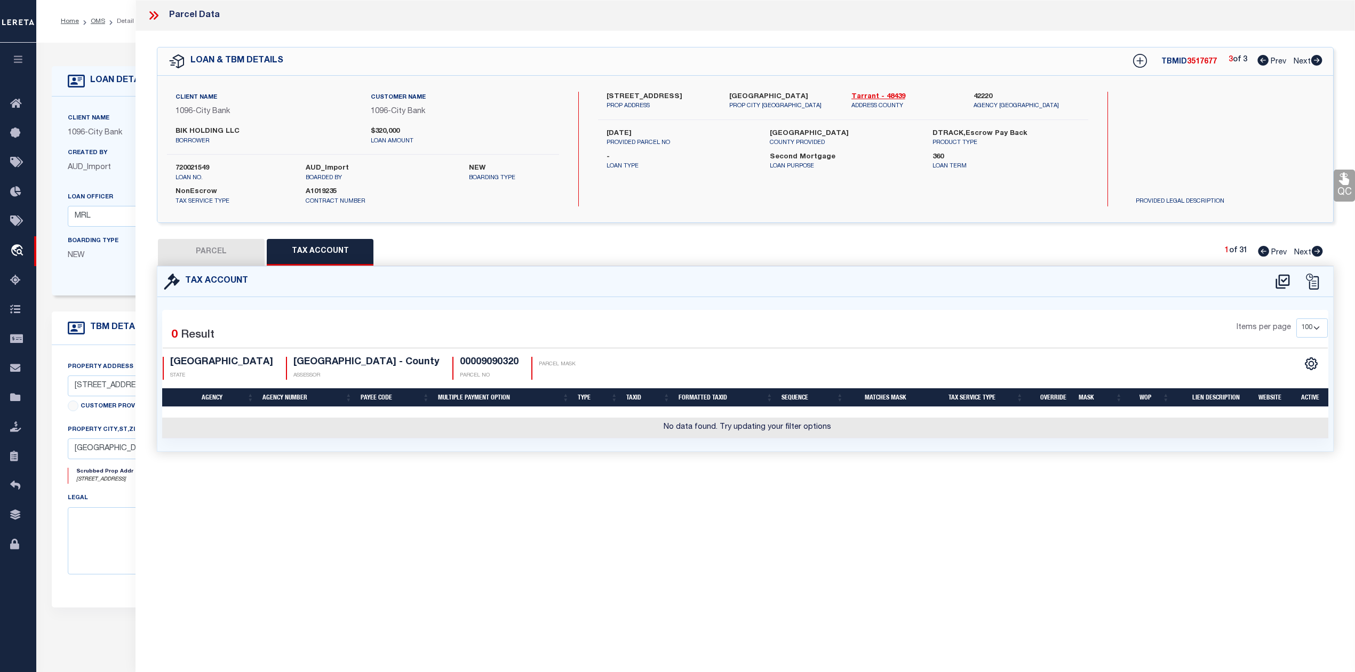
click at [782, 508] on div "Parcel Data QC QC QC - Select Status - Ready to QC" at bounding box center [746, 321] width 1220 height 643
click at [1282, 281] on icon at bounding box center [1283, 281] width 14 height 14
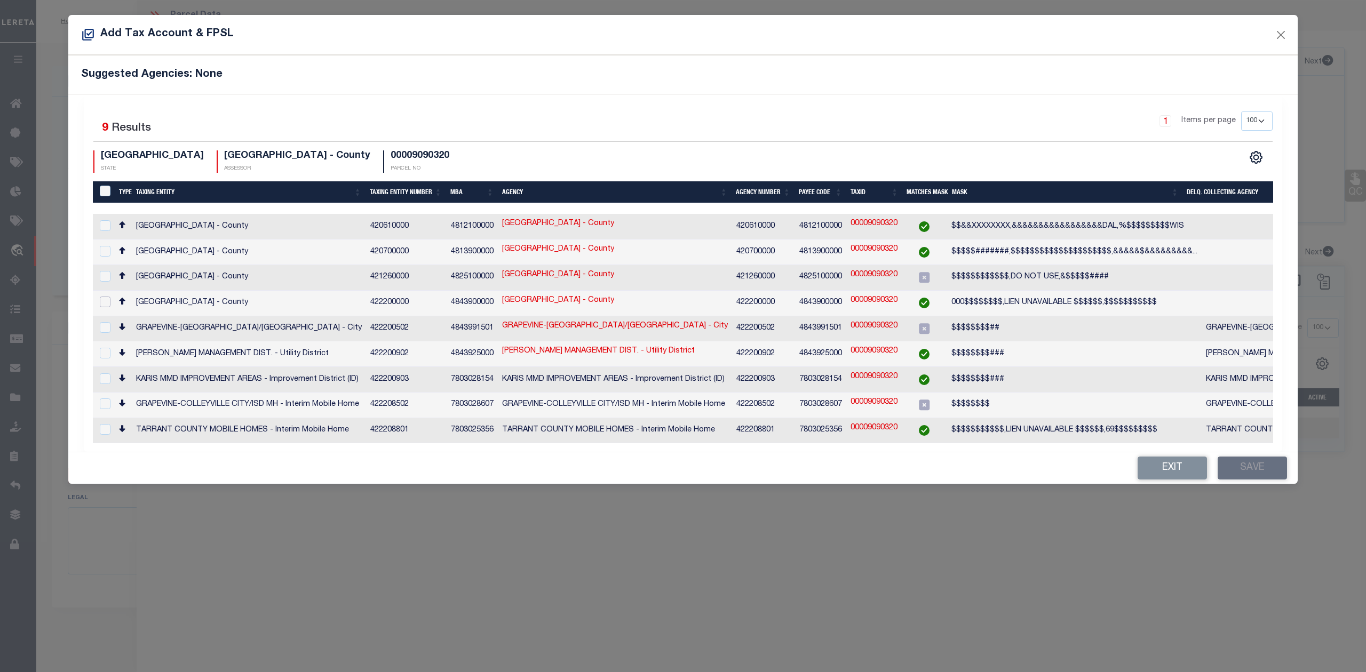
click at [107, 300] on input "checkbox" at bounding box center [105, 302] width 11 height 11
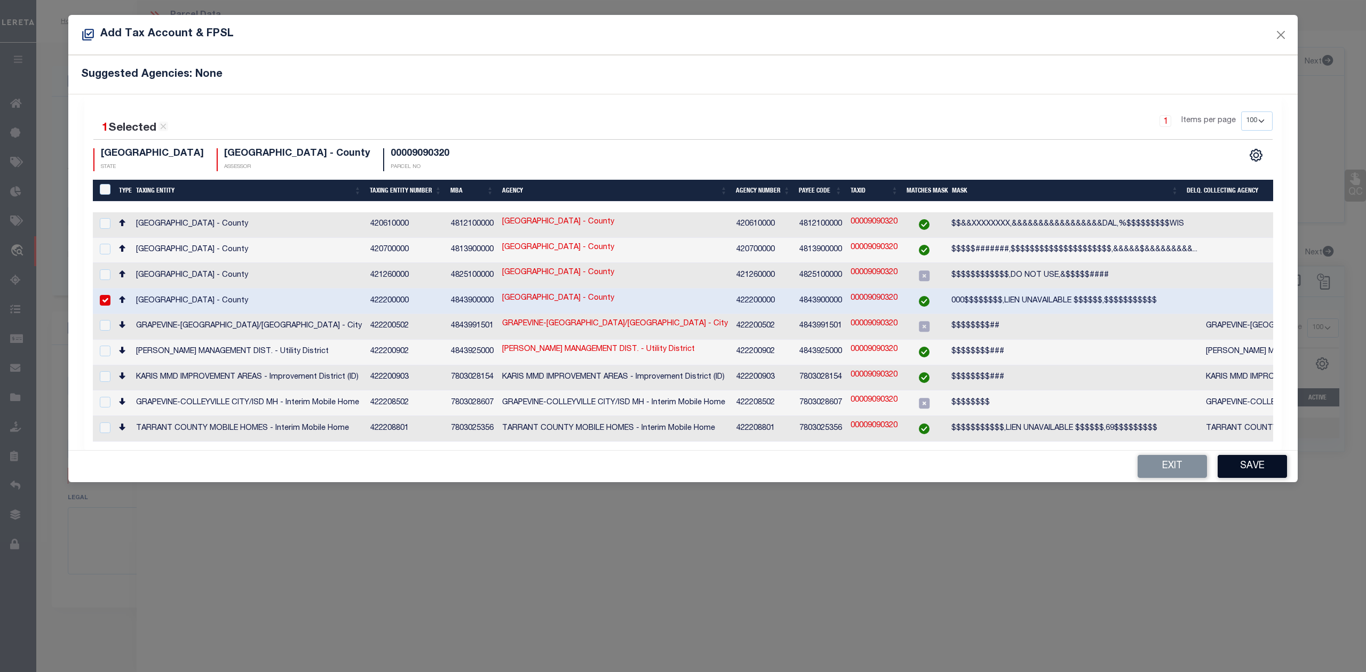
click at [1240, 468] on button "Save" at bounding box center [1252, 466] width 69 height 23
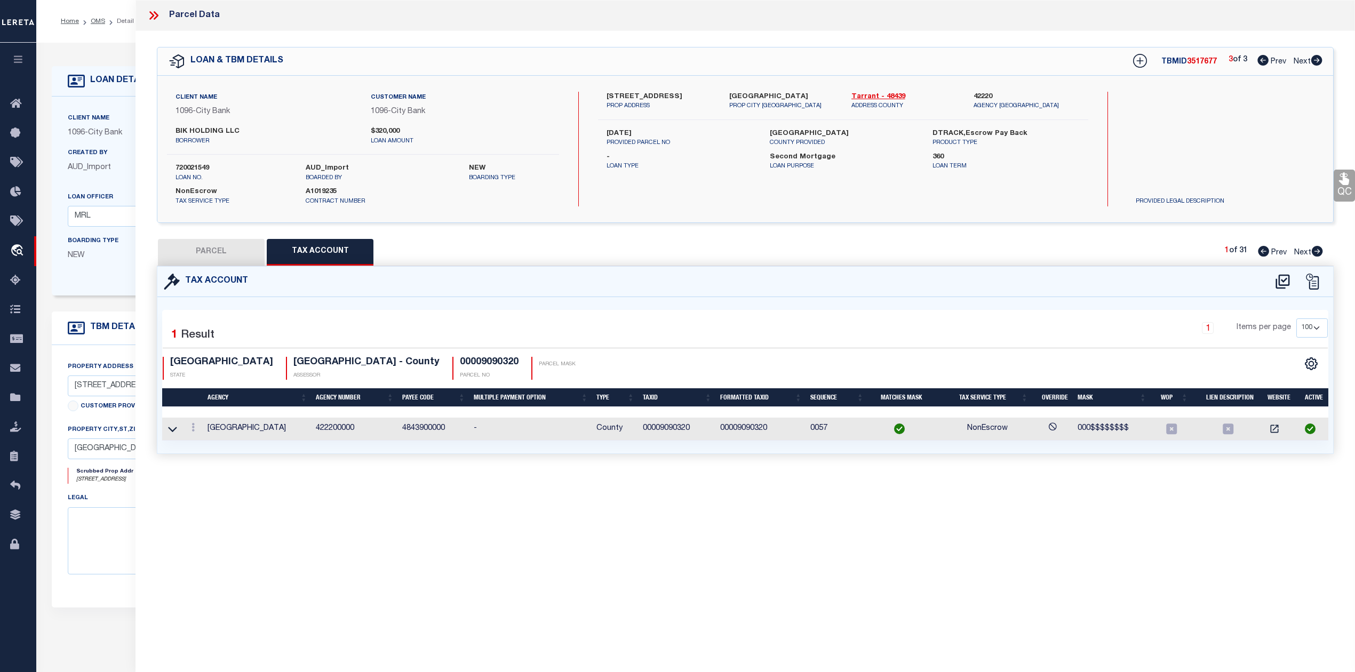
click at [833, 490] on div "Parcel Data QC QC QC - Select Status - Ready to QC" at bounding box center [746, 321] width 1220 height 643
click at [194, 251] on button "PARCEL" at bounding box center [211, 252] width 107 height 27
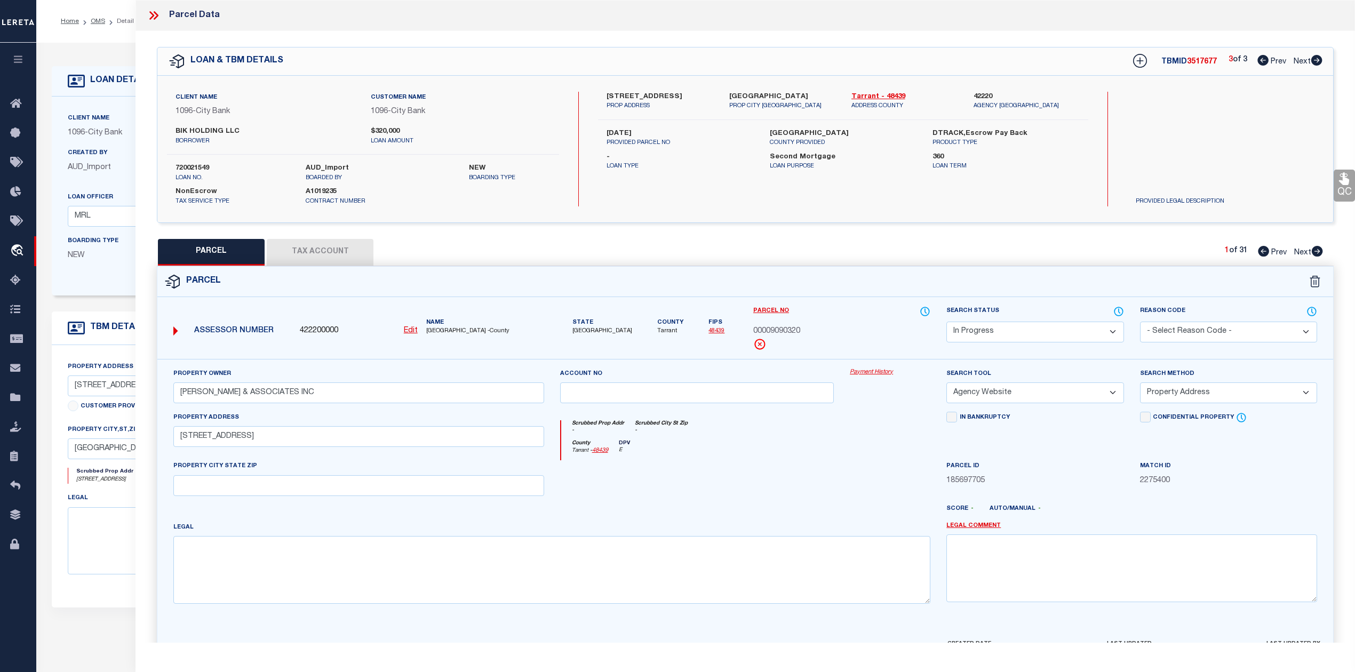
click at [762, 494] on div at bounding box center [697, 482] width 290 height 44
click at [980, 344] on div "Search Status Automated Search Bad Parcel Complete Duplicate Parcel High Dollar…" at bounding box center [1035, 332] width 193 height 53
click at [982, 341] on select "Automated Search Bad Parcel Complete Duplicate Parcel High Dollar Reporting In …" at bounding box center [1035, 332] width 177 height 21
click at [947, 322] on select "Automated Search Bad Parcel Complete Duplicate Parcel High Dollar Reporting In …" at bounding box center [1035, 332] width 177 height 21
click at [904, 479] on div at bounding box center [890, 482] width 97 height 44
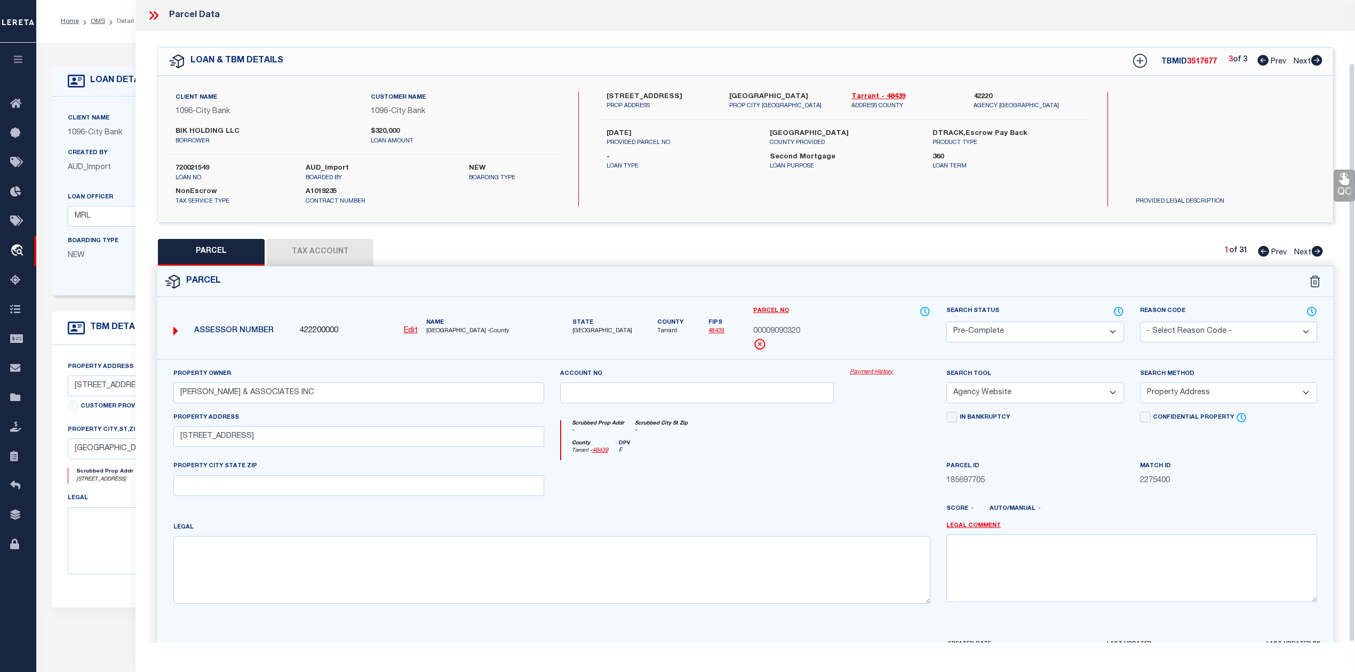
scroll to position [69, 0]
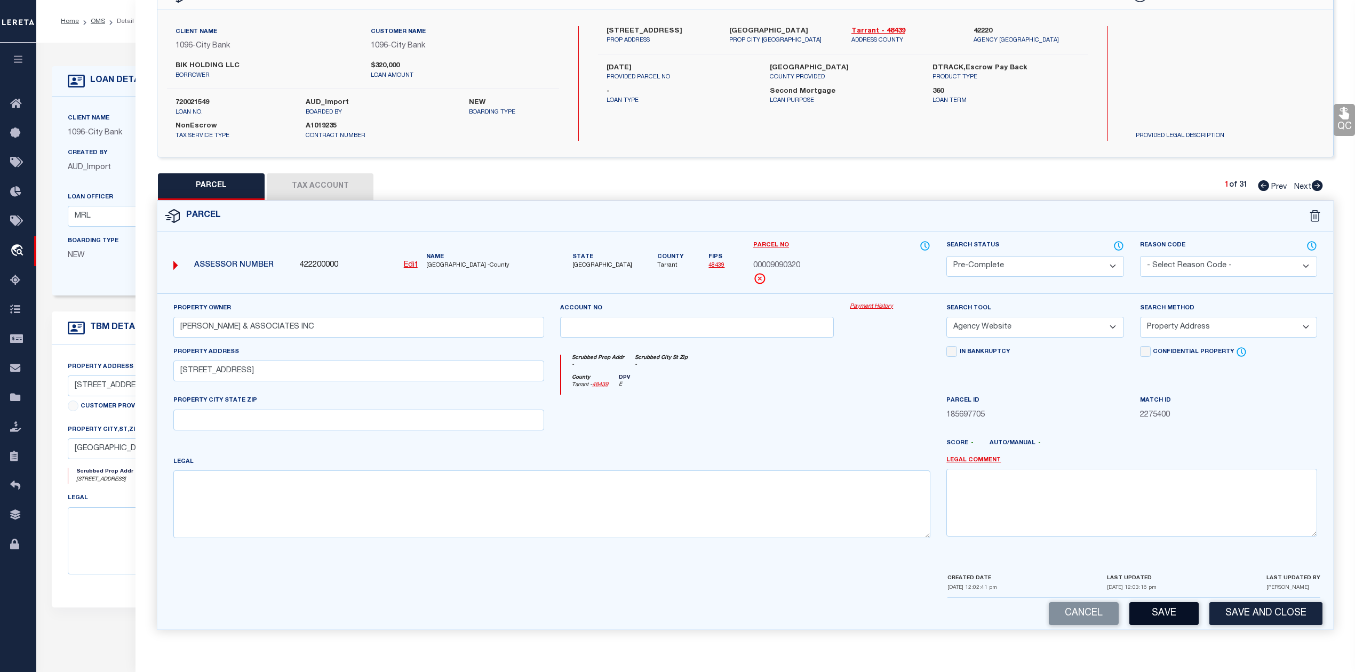
click at [1157, 613] on button "Save" at bounding box center [1164, 613] width 69 height 23
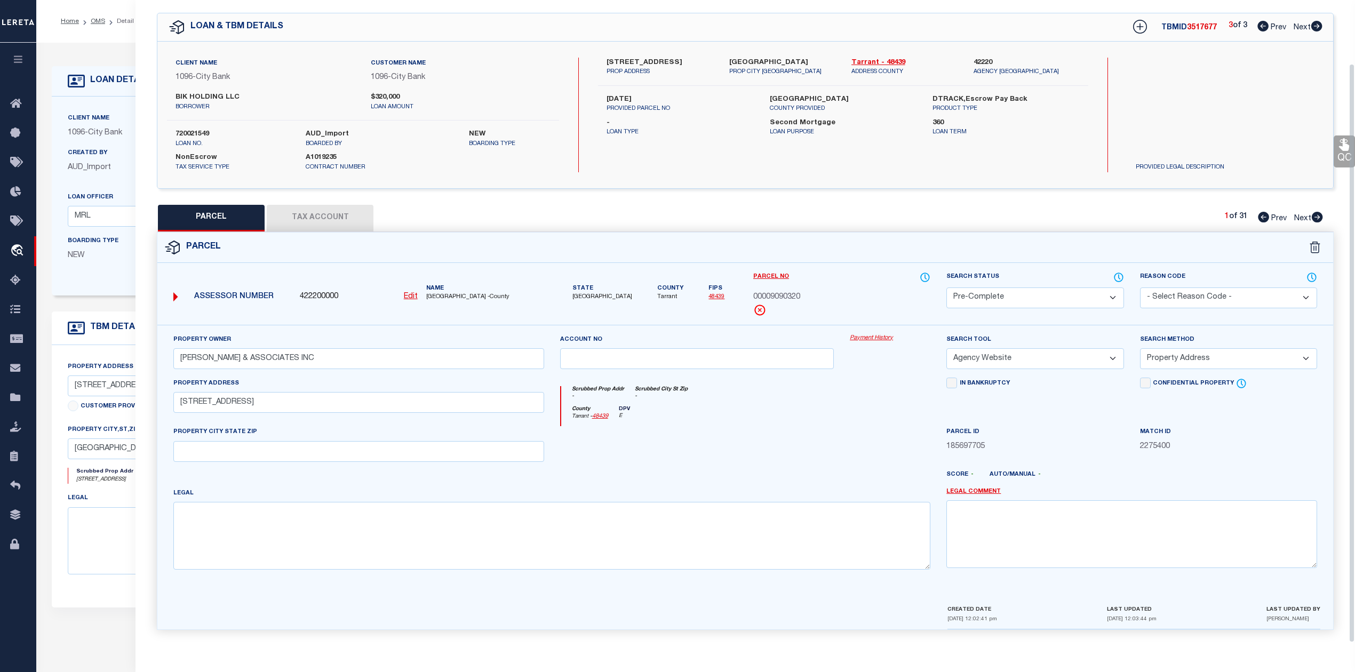
scroll to position [38, 0]
click at [849, 406] on div "County Tarrant - 48439 DPV E" at bounding box center [746, 416] width 370 height 21
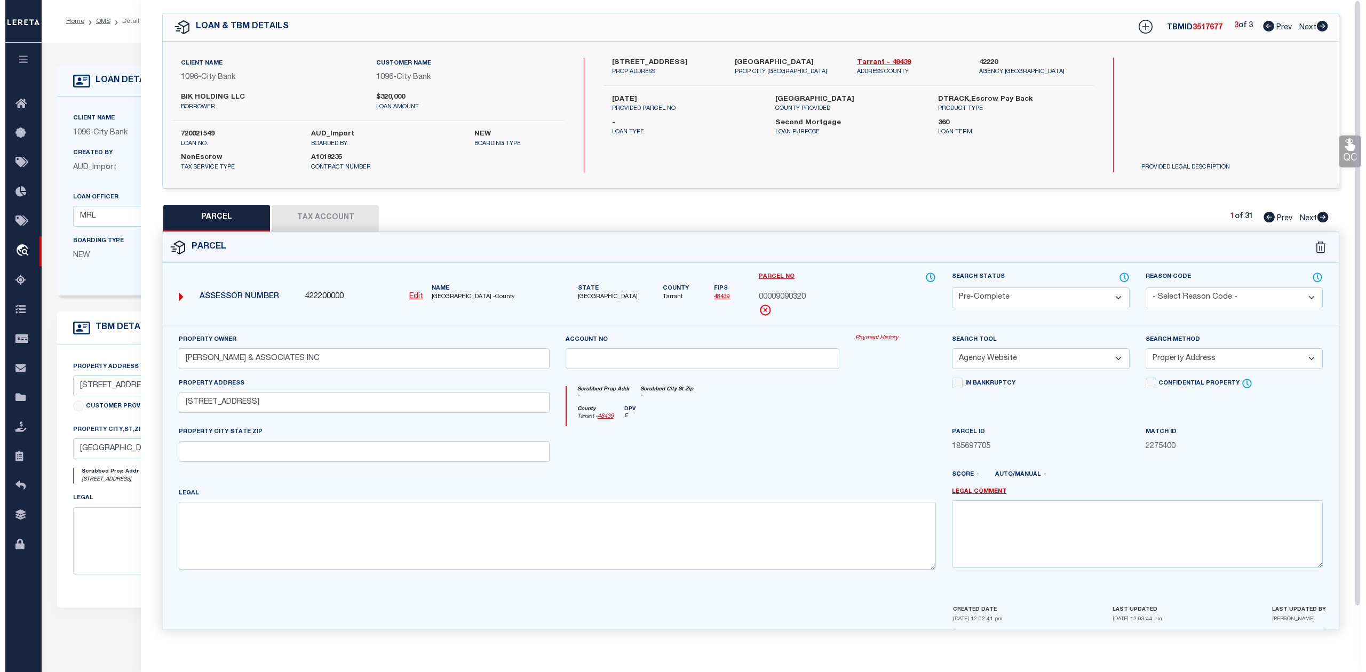
scroll to position [0, 0]
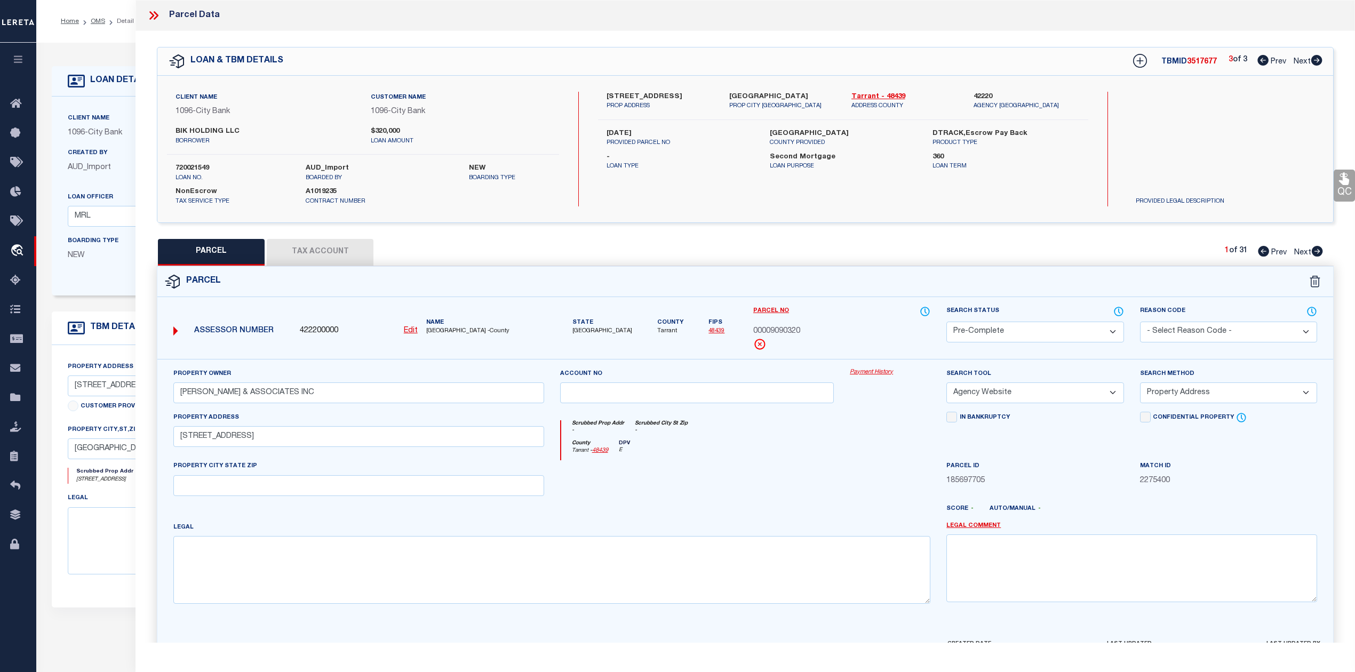
click at [1196, 60] on span "3517677" at bounding box center [1202, 61] width 30 height 7
copy span "3517677"
click at [850, 480] on div at bounding box center [890, 482] width 97 height 44
click at [784, 333] on span "00009090320" at bounding box center [776, 332] width 47 height 12
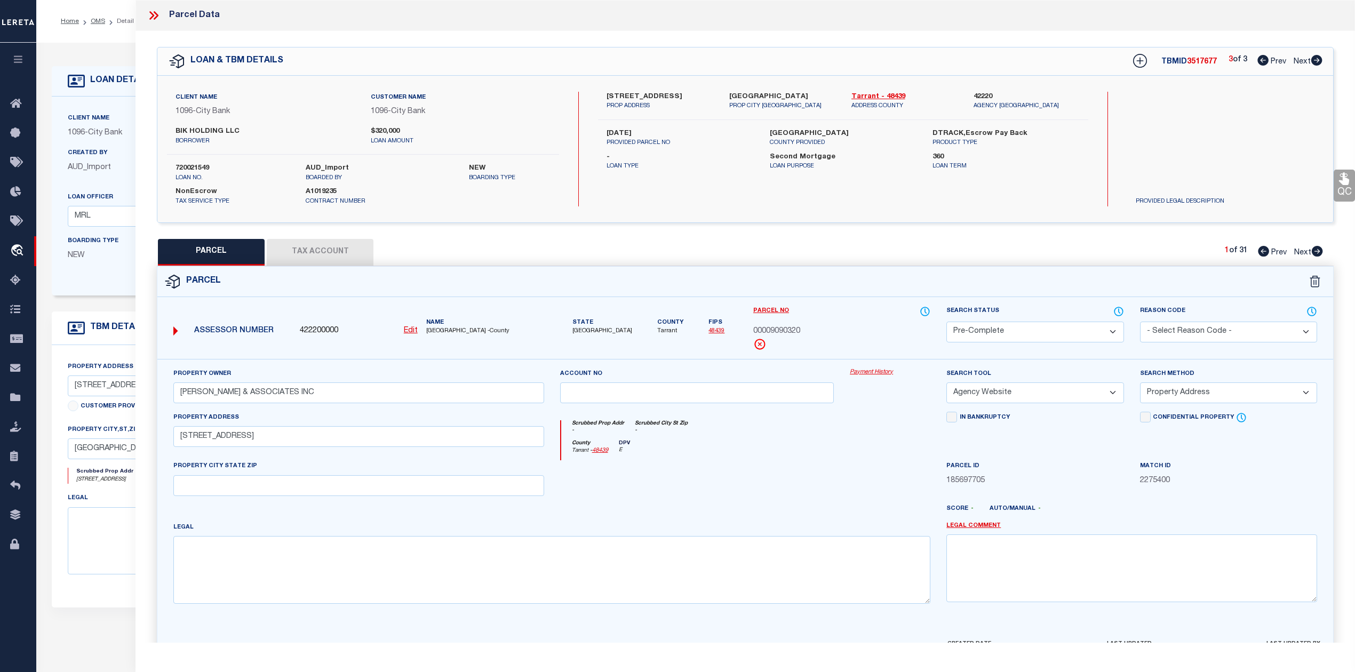
click at [784, 333] on span "00009090320" at bounding box center [776, 332] width 47 height 12
copy span "00009090320"
click at [865, 474] on div at bounding box center [890, 482] width 97 height 44
click at [848, 315] on label "Parcel No" at bounding box center [841, 312] width 177 height 12
click at [893, 491] on div at bounding box center [890, 482] width 97 height 44
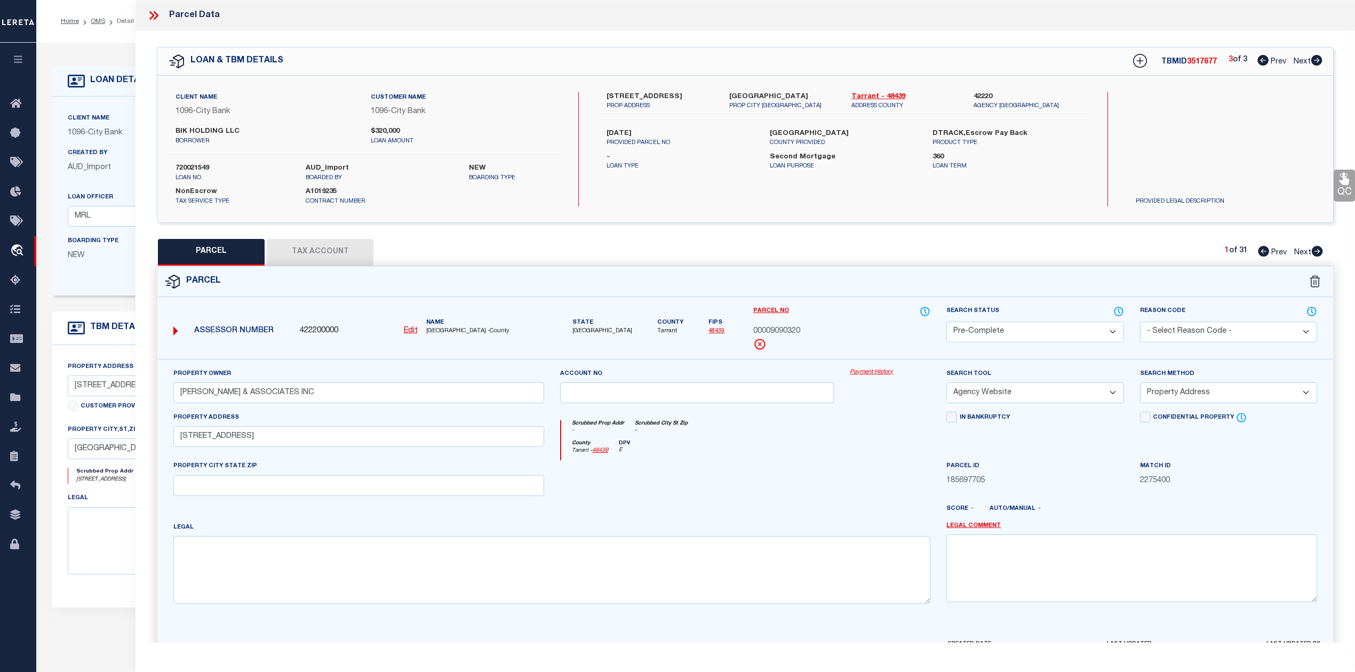
click at [1008, 261] on div "PARCEL Tax Account 1 of 31 Prev Next" at bounding box center [745, 252] width 1177 height 27
click at [797, 456] on div "County Tarrant - 48439 DPV E" at bounding box center [746, 450] width 370 height 21
click at [829, 464] on div at bounding box center [697, 482] width 290 height 44
click at [153, 14] on icon at bounding box center [151, 15] width 5 height 9
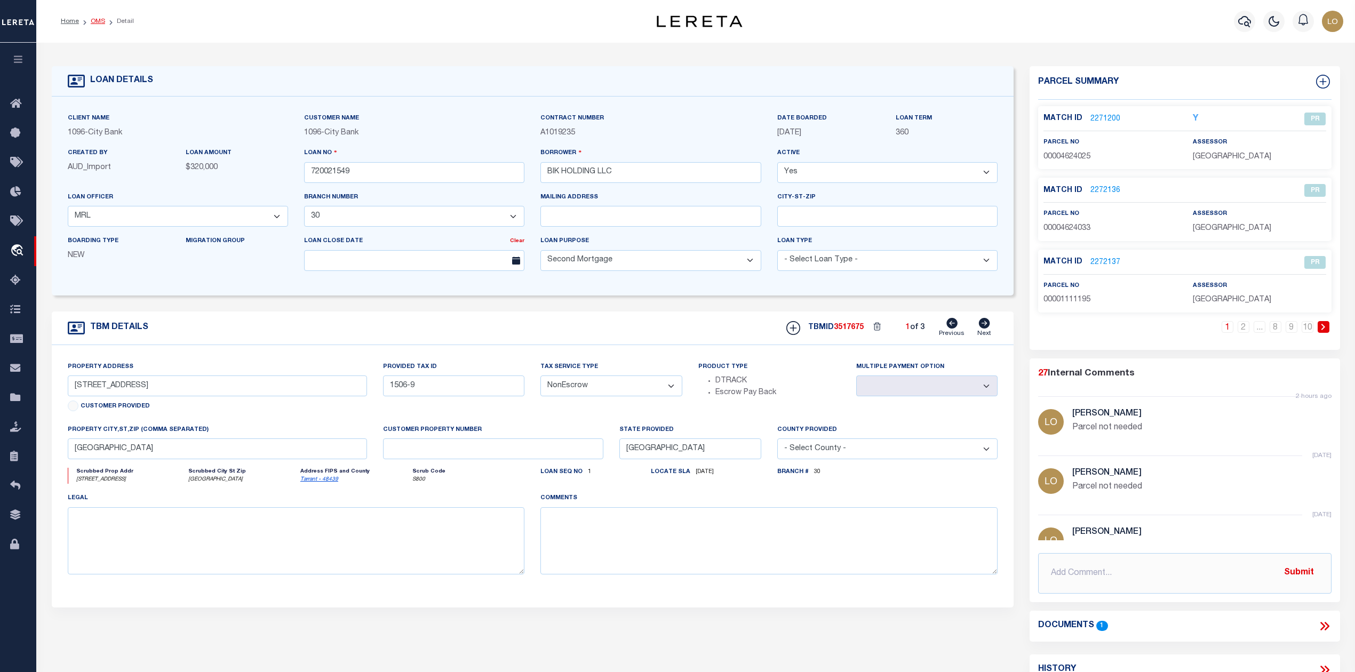
click at [94, 20] on link "OMS" at bounding box center [98, 21] width 14 height 6
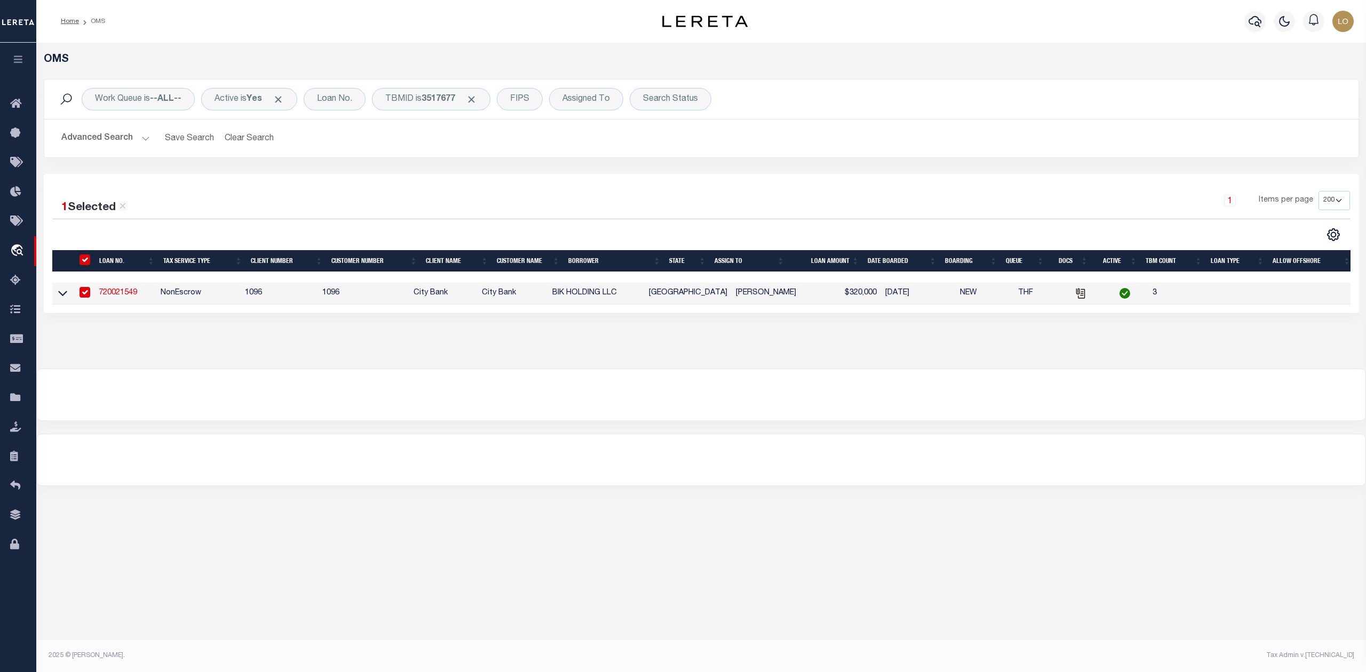
click at [126, 291] on link "720021549" at bounding box center [118, 292] width 38 height 7
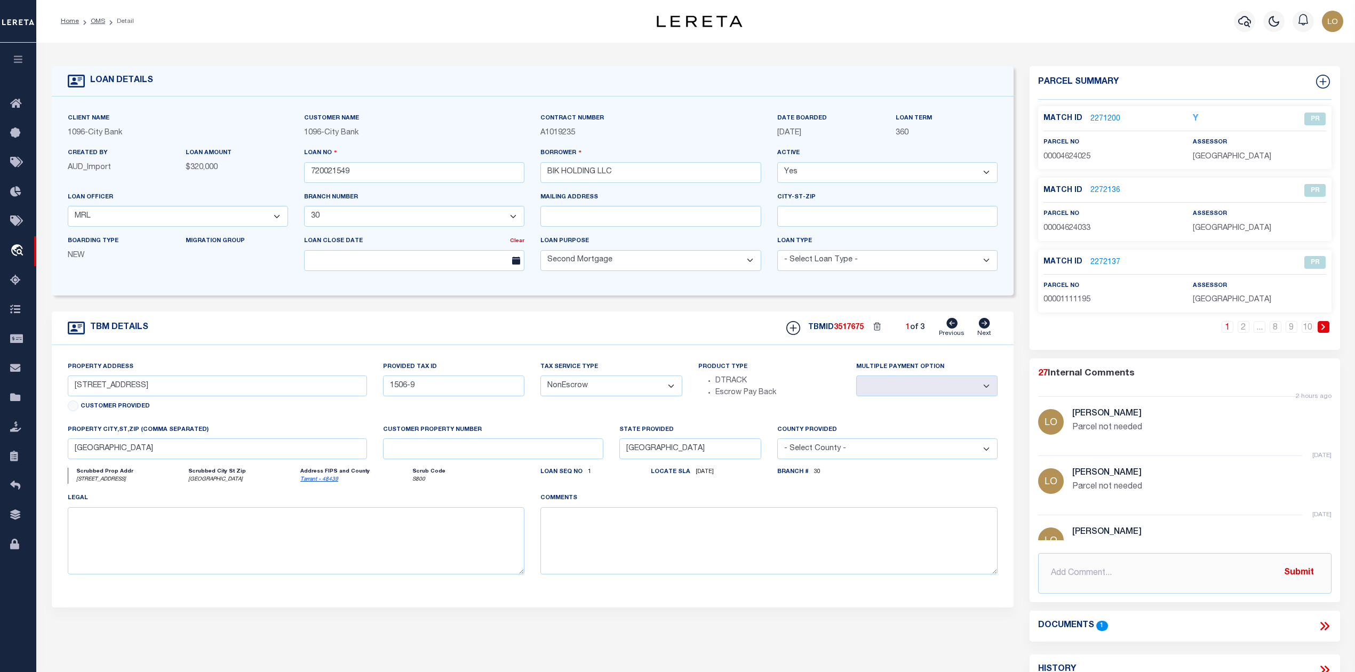
click at [1109, 115] on link "2271200" at bounding box center [1106, 119] width 30 height 11
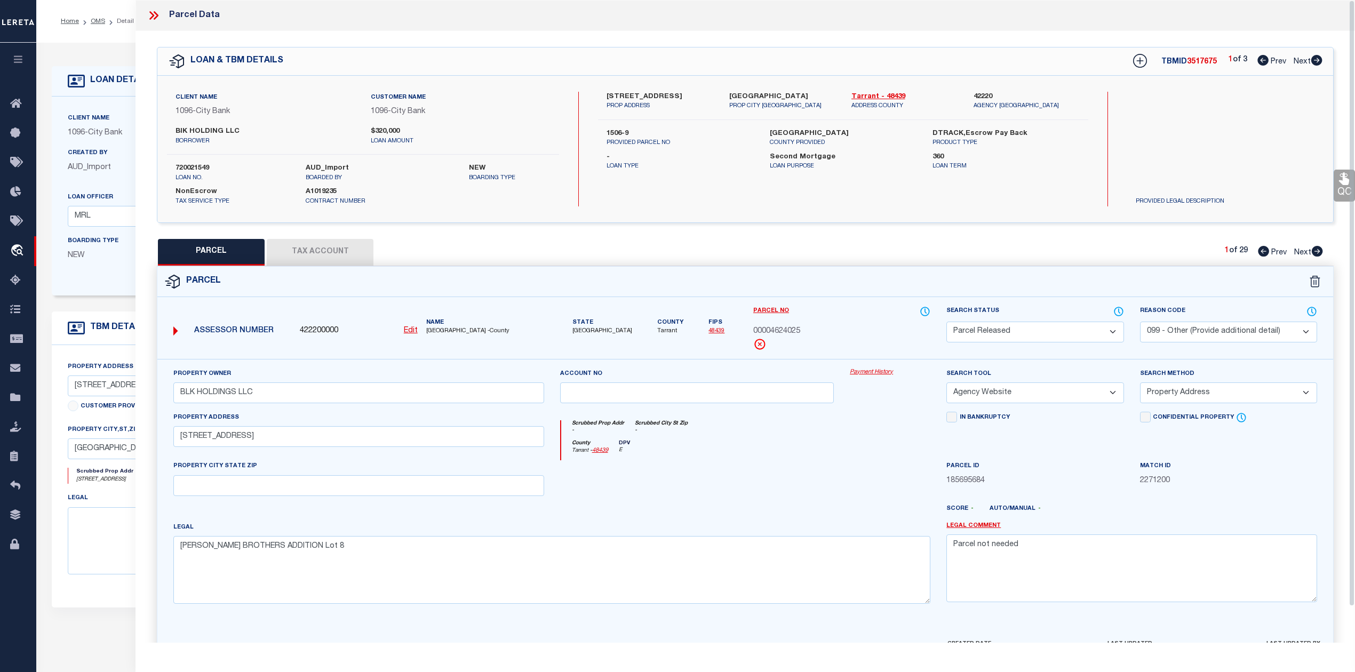
click at [980, 273] on div "Parcel" at bounding box center [745, 282] width 1176 height 30
click at [1315, 63] on icon at bounding box center [1317, 60] width 11 height 11
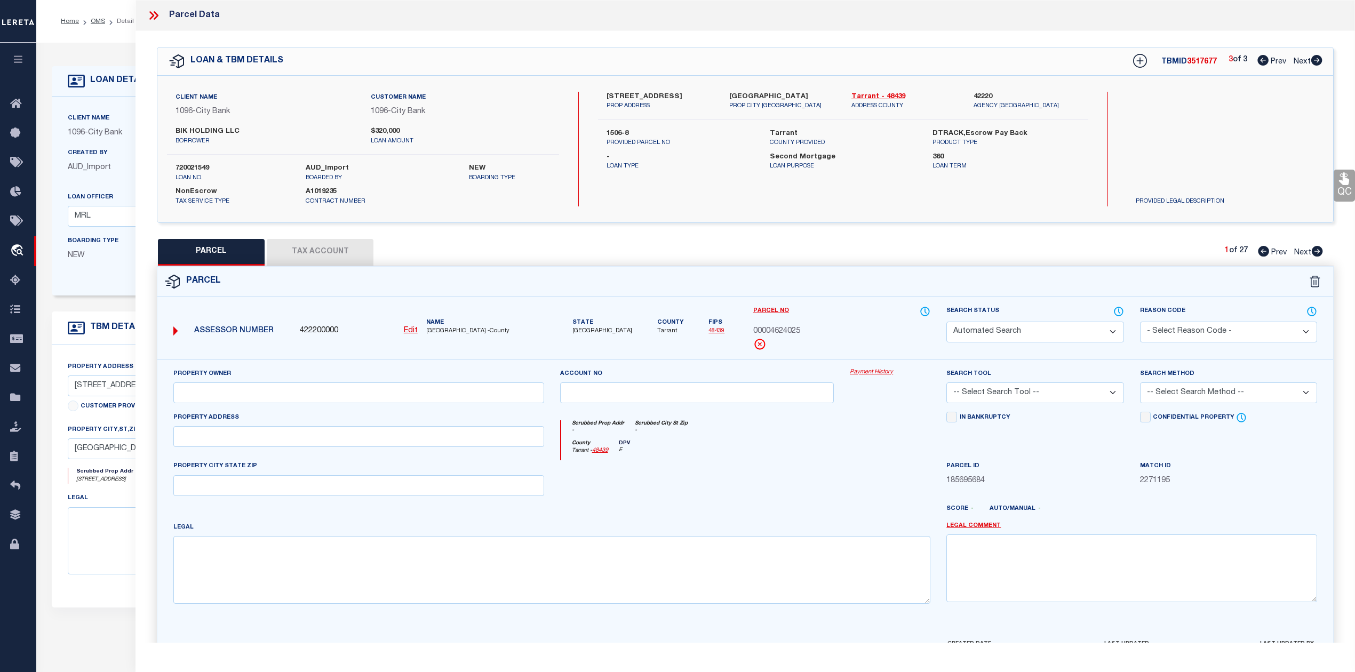
click at [1253, 199] on p "PROVIDED LEGAL DESCRIPTION" at bounding box center [1201, 201] width 147 height 9
click at [1317, 250] on icon at bounding box center [1317, 251] width 11 height 11
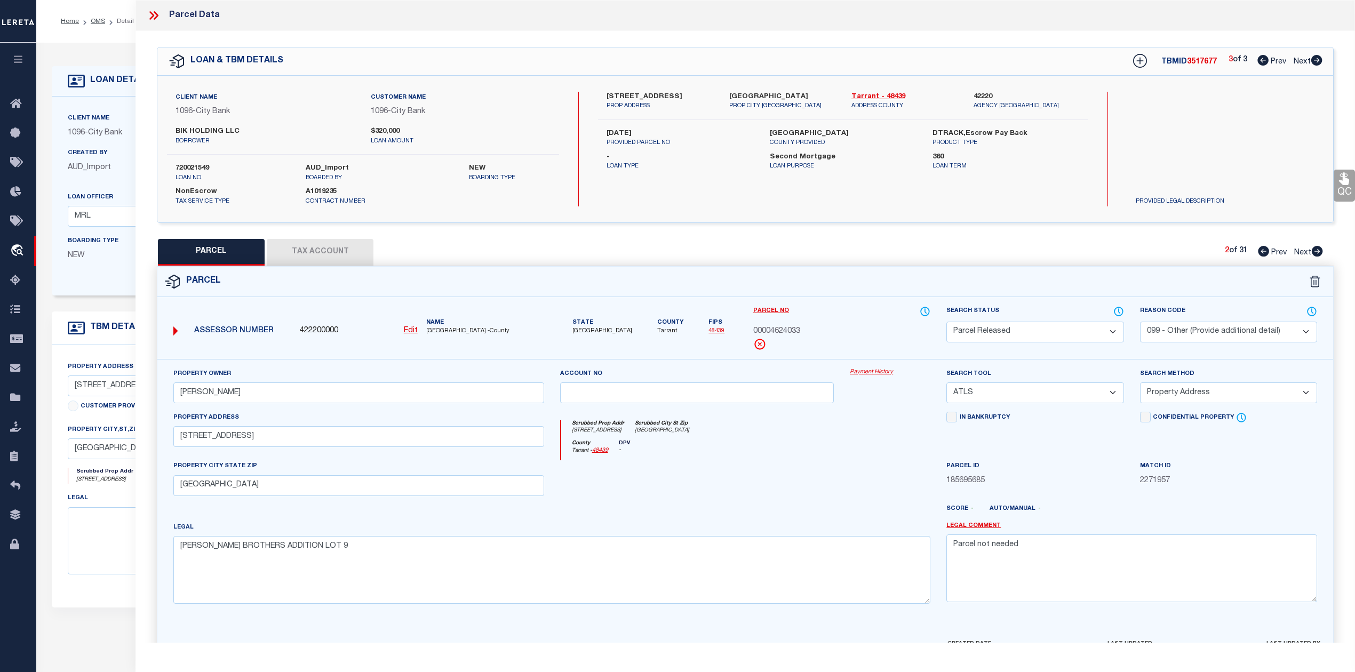
click at [1317, 250] on icon at bounding box center [1317, 251] width 11 height 11
click at [1316, 250] on icon at bounding box center [1317, 251] width 11 height 11
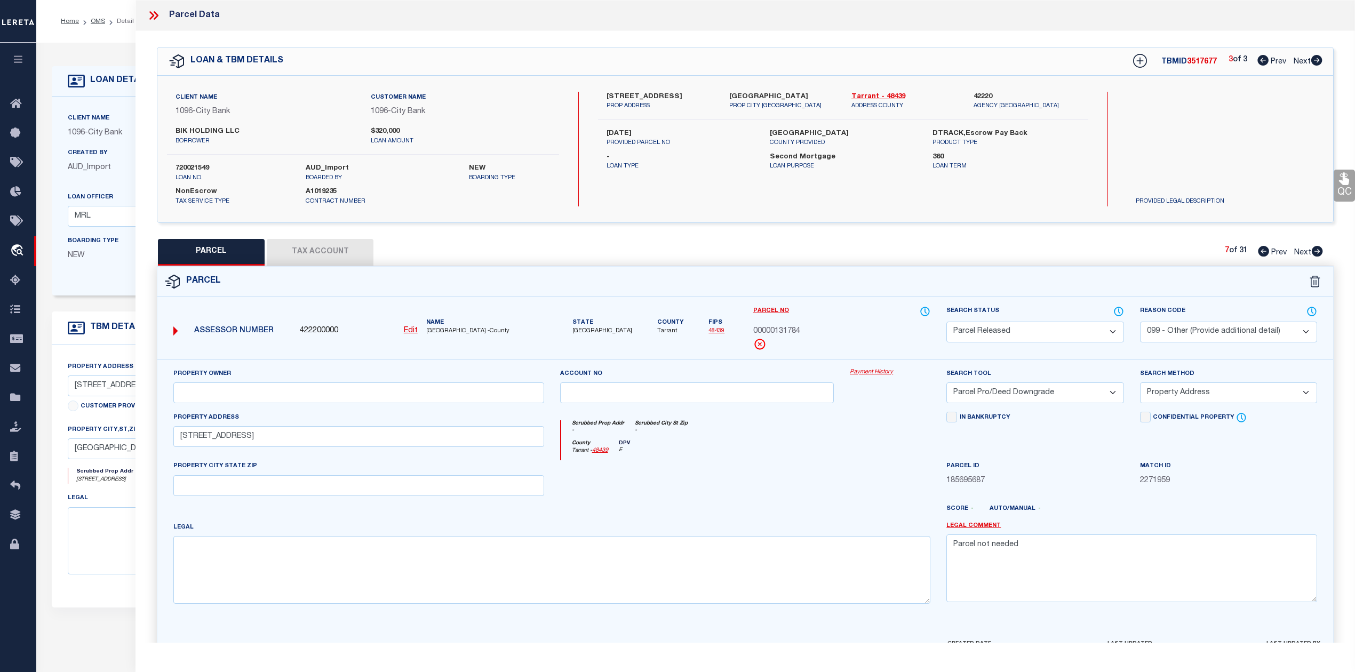
click at [1316, 250] on icon at bounding box center [1317, 251] width 11 height 11
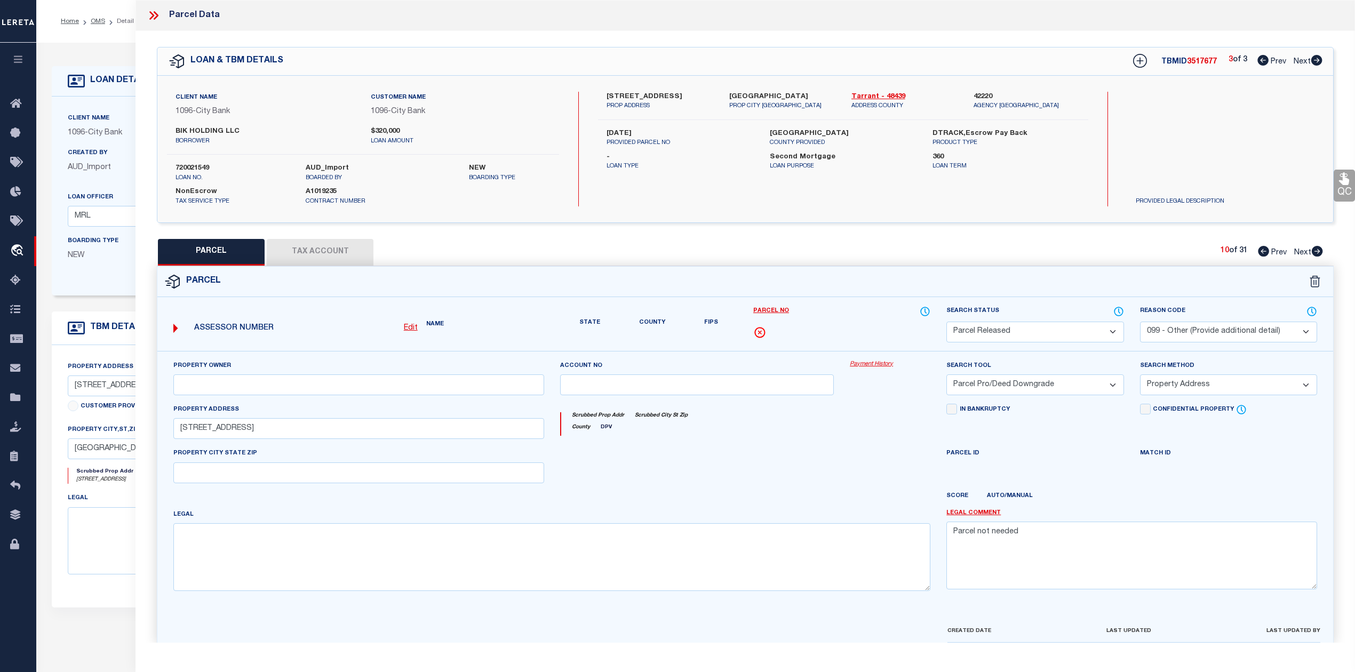
click at [1316, 250] on icon at bounding box center [1317, 251] width 11 height 11
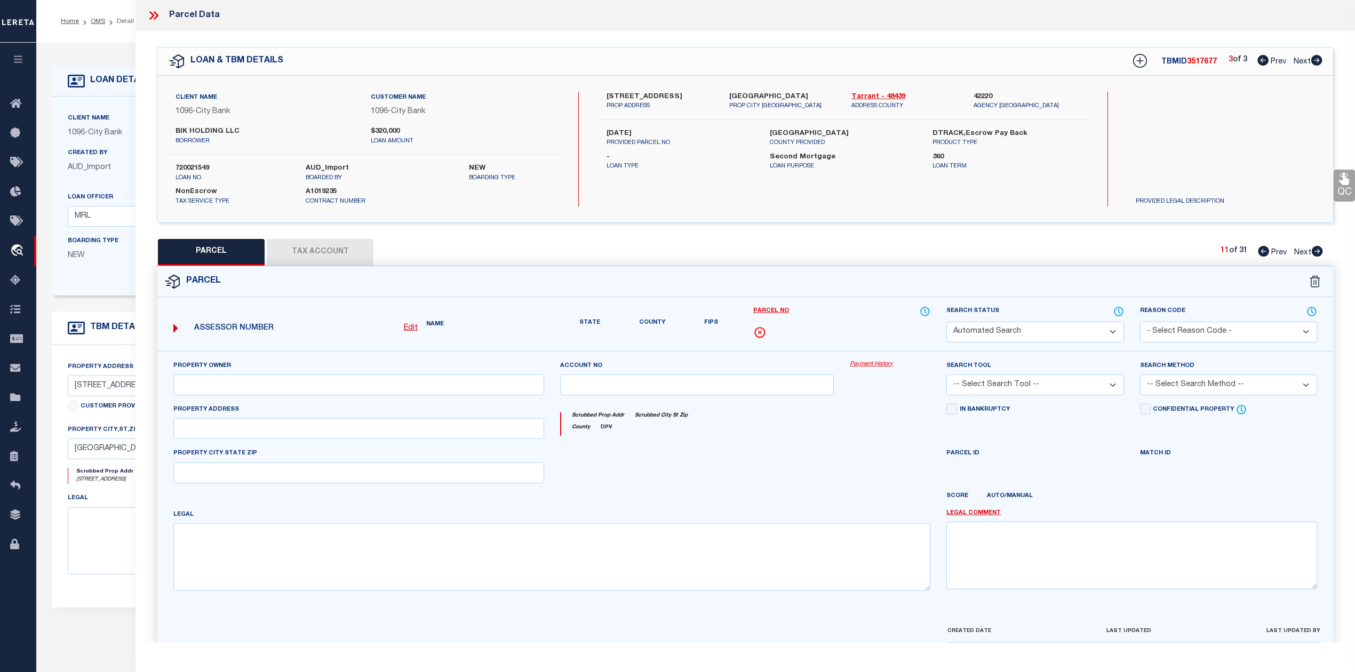
click at [1316, 250] on icon at bounding box center [1317, 251] width 11 height 11
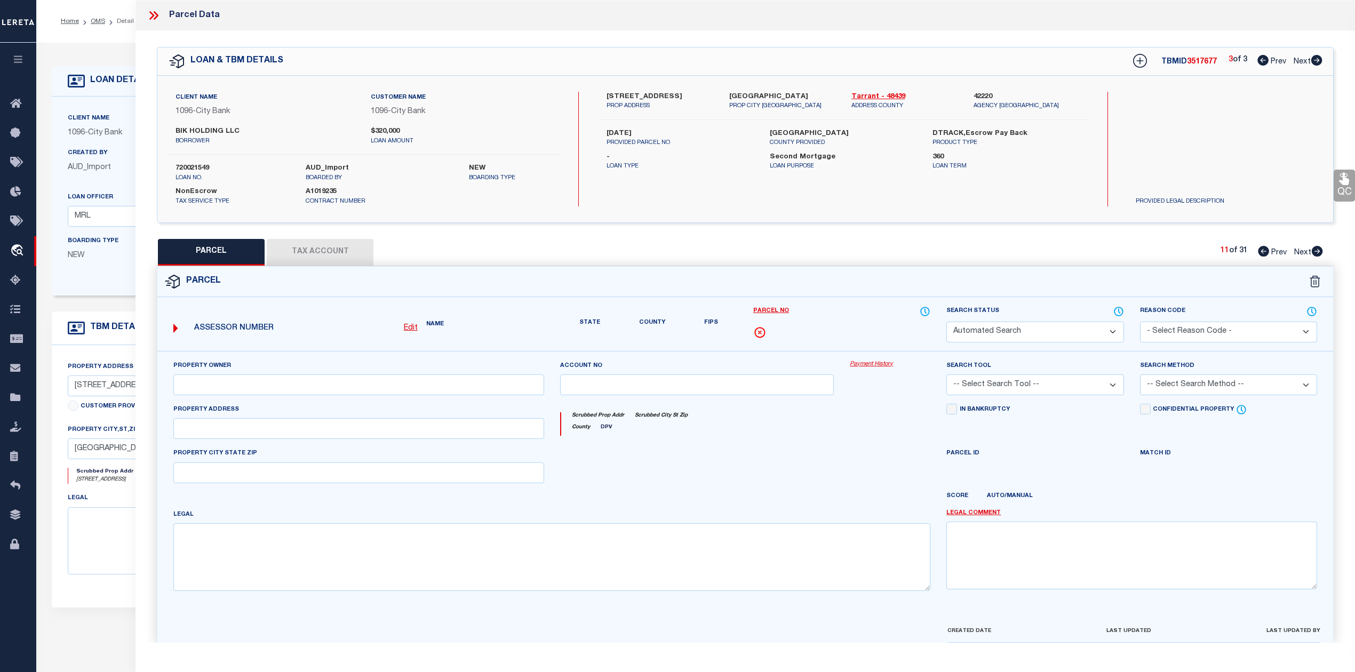
click at [1316, 250] on icon at bounding box center [1317, 251] width 11 height 11
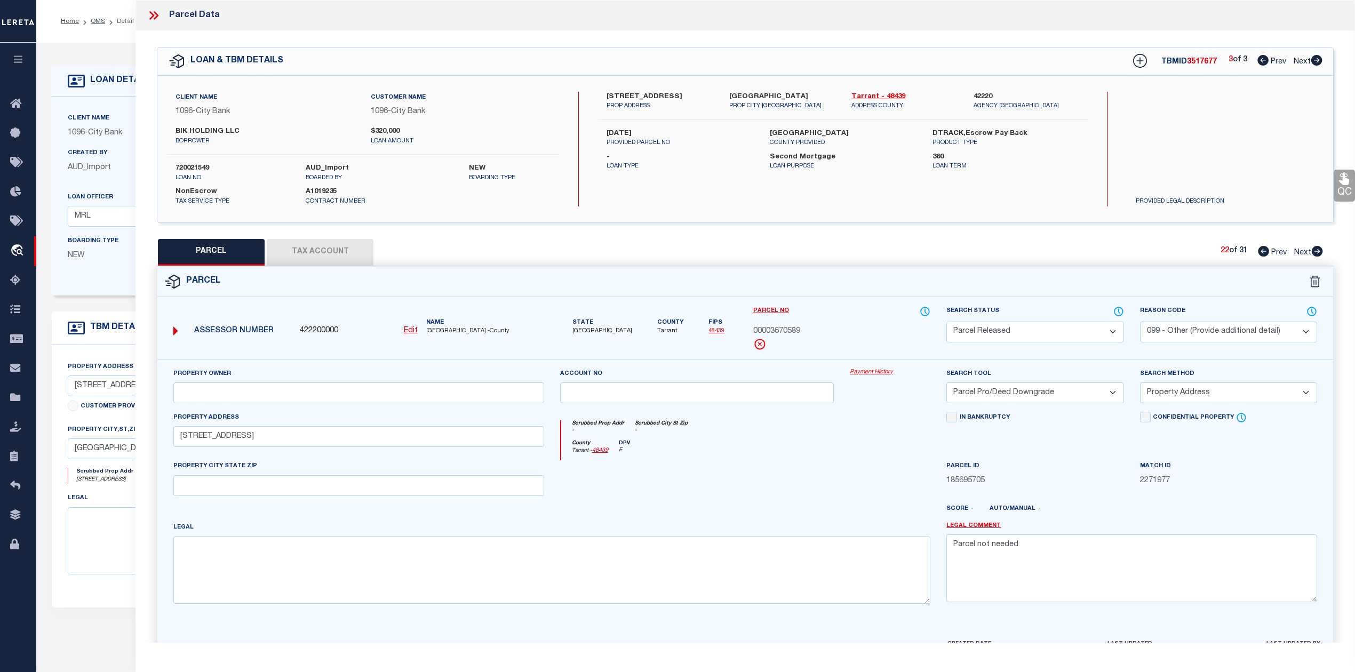
click at [1316, 250] on icon at bounding box center [1317, 251] width 11 height 11
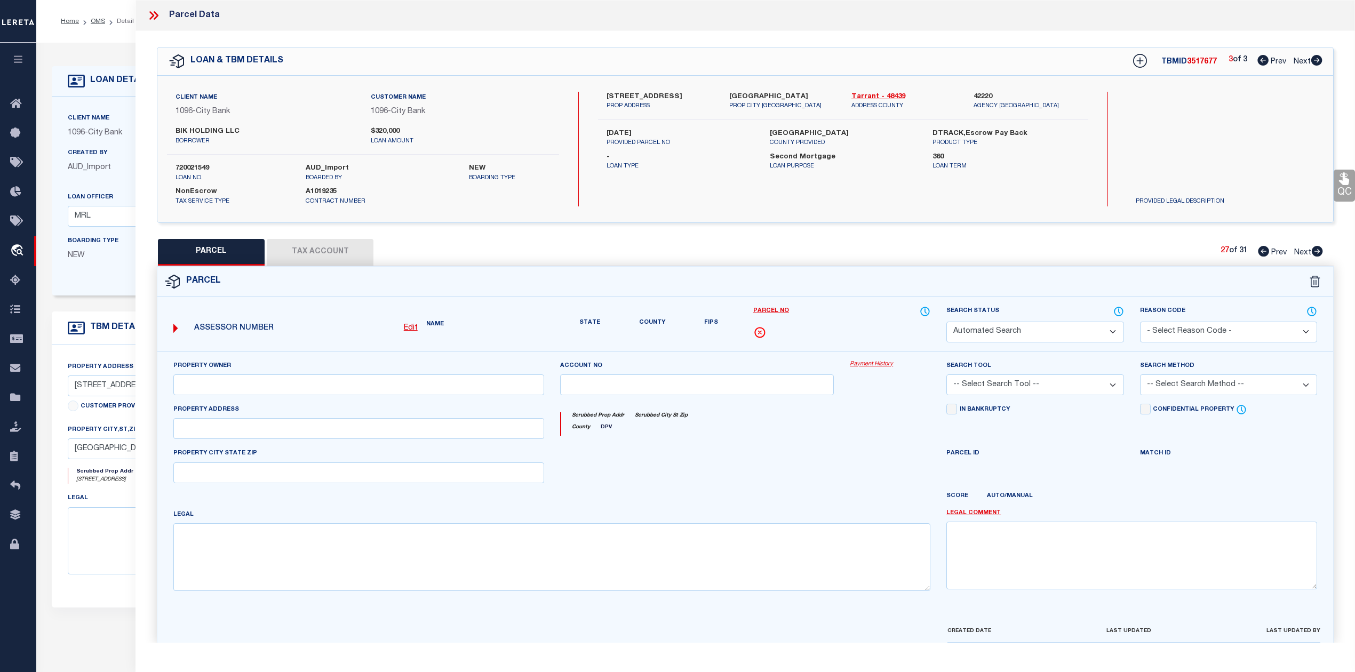
click at [1316, 250] on icon at bounding box center [1317, 251] width 11 height 11
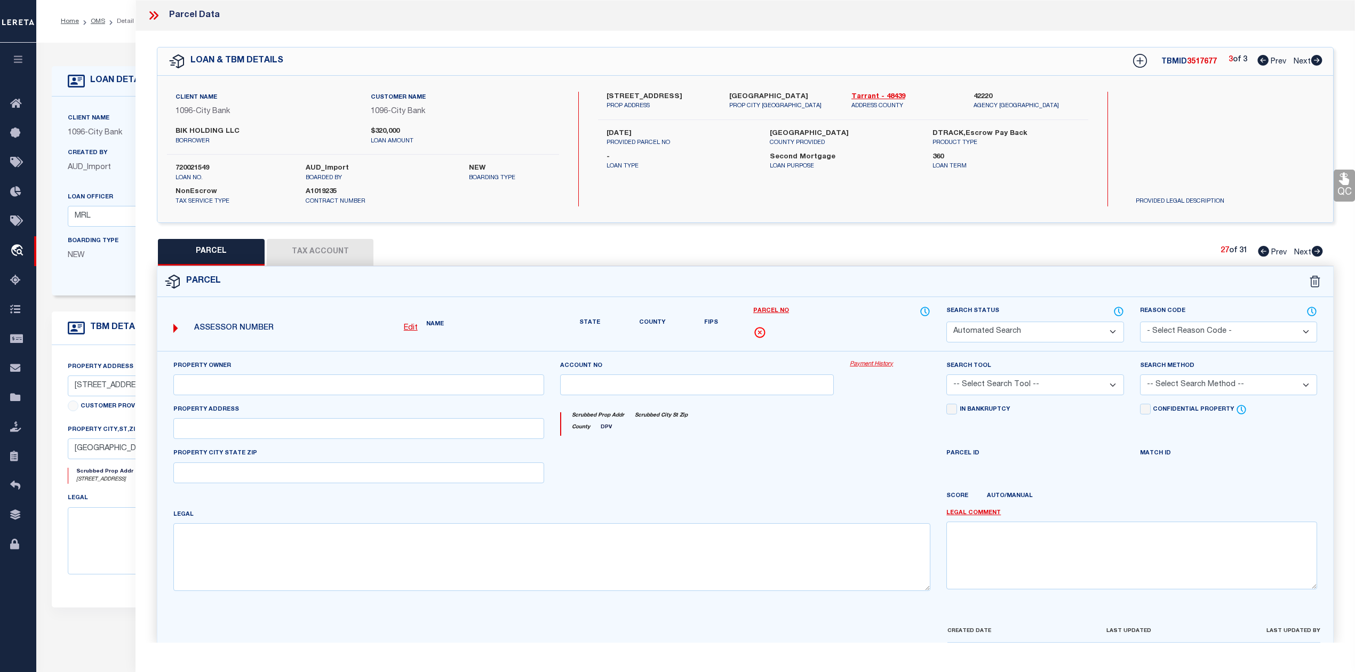
click at [1316, 250] on icon at bounding box center [1317, 251] width 11 height 11
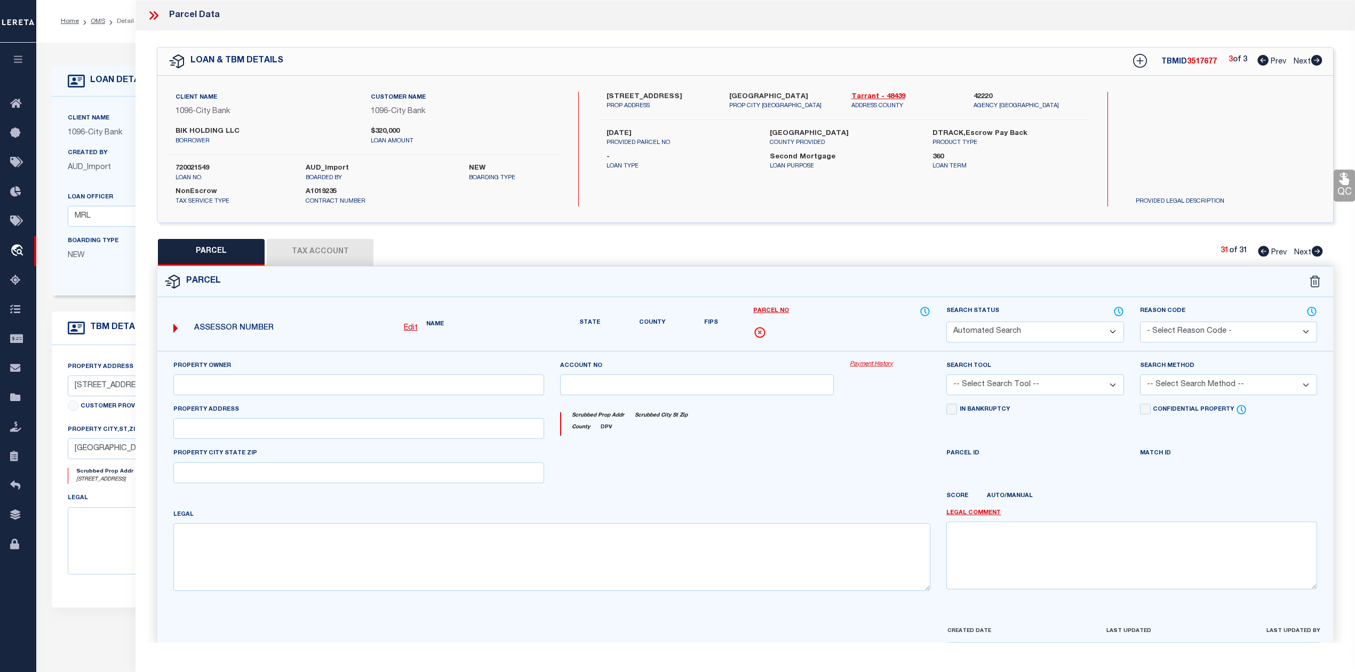
click at [1316, 250] on icon at bounding box center [1317, 251] width 11 height 11
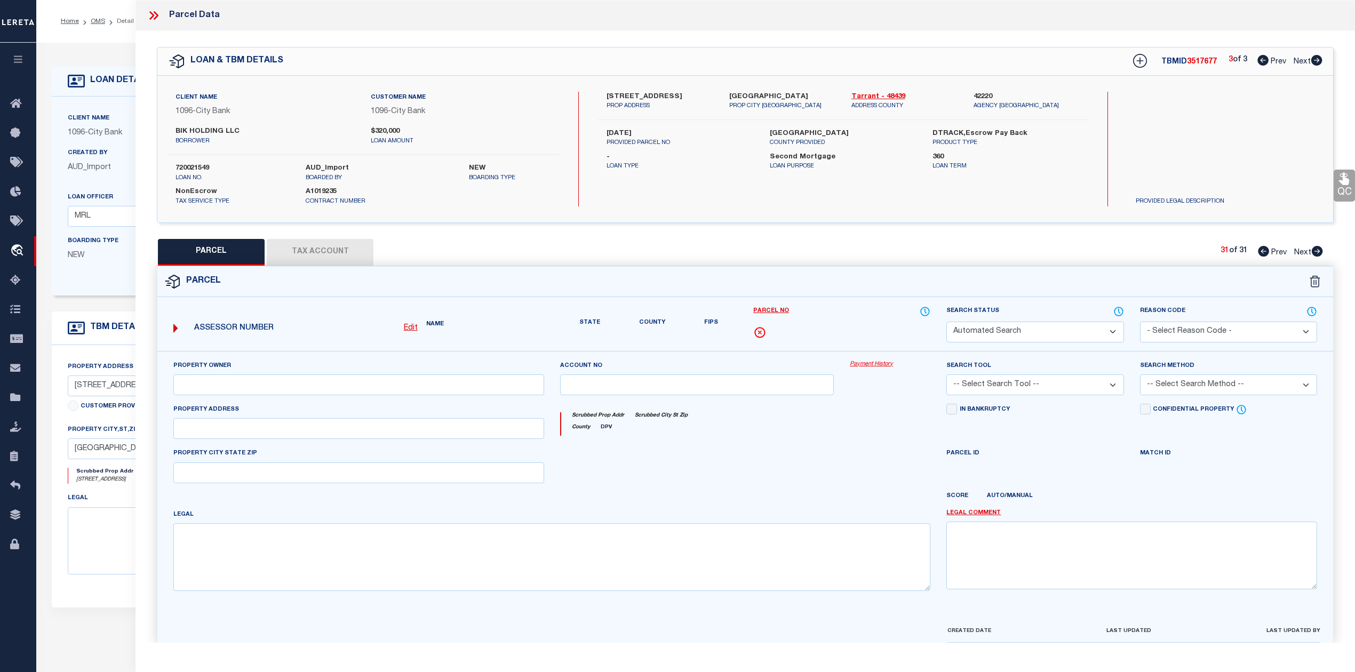
click at [1316, 250] on icon at bounding box center [1317, 251] width 11 height 11
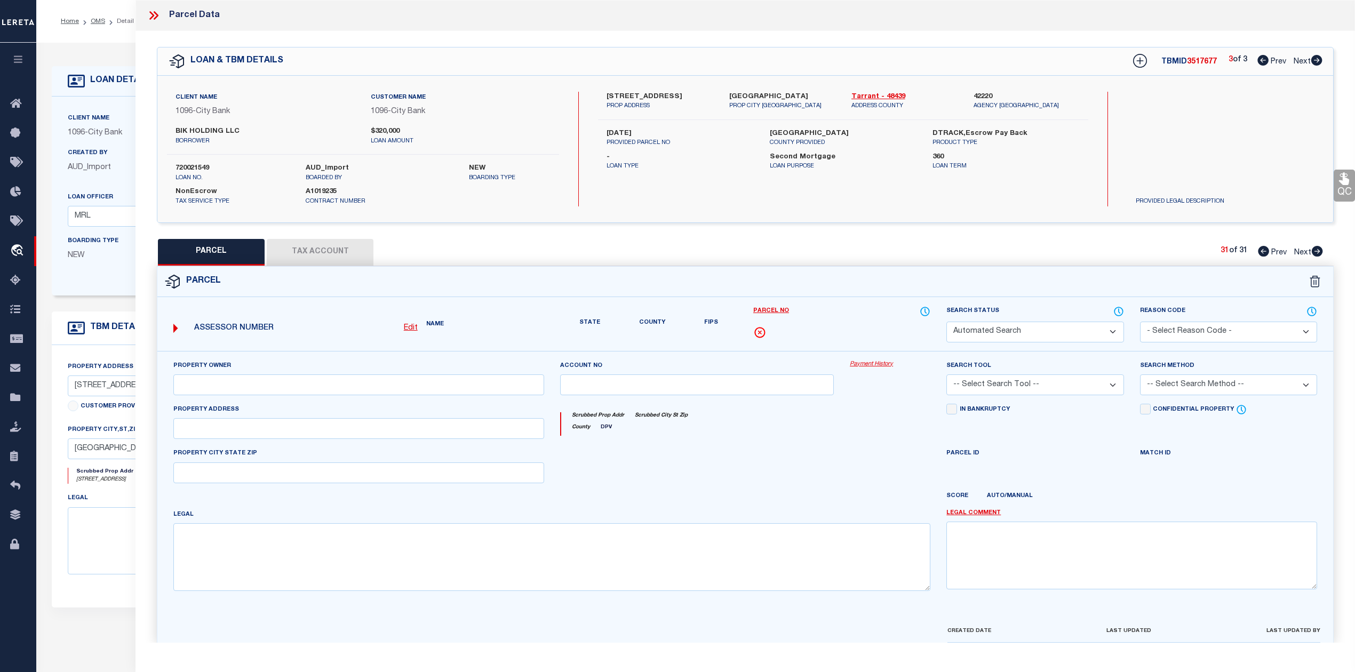
click at [1316, 250] on icon at bounding box center [1317, 251] width 11 height 11
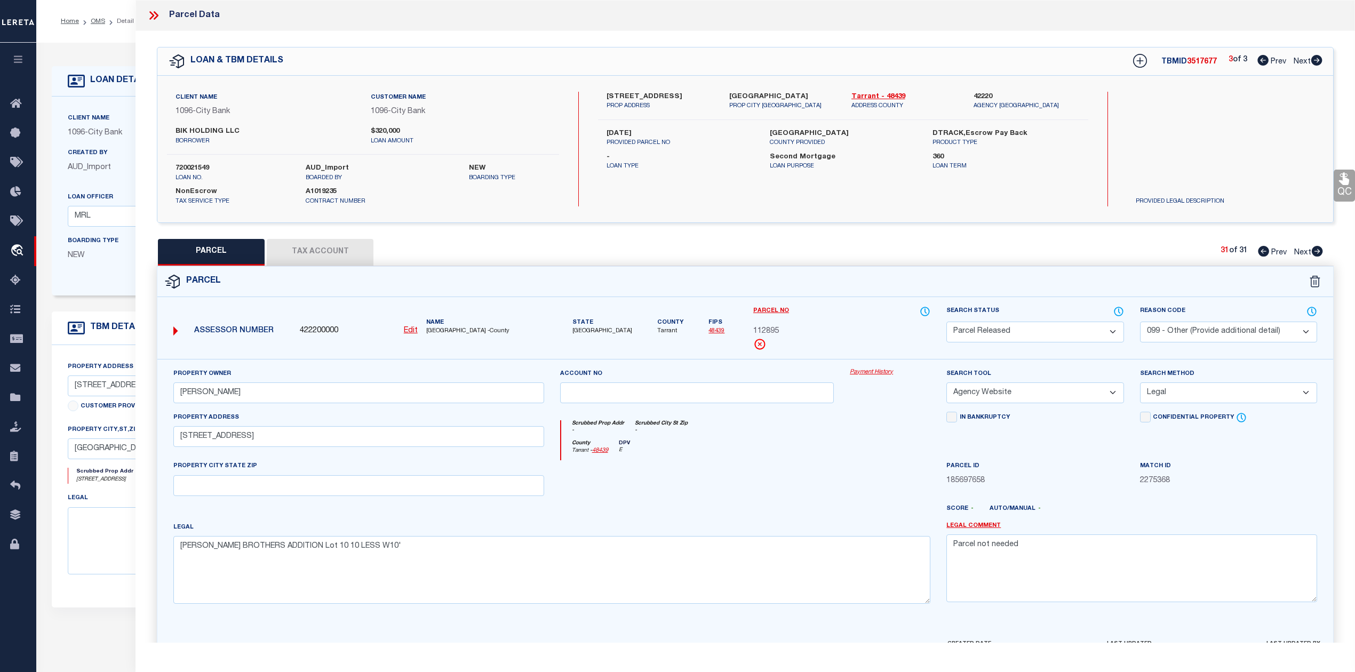
click at [1316, 250] on icon at bounding box center [1317, 251] width 11 height 11
click at [1263, 254] on icon at bounding box center [1263, 251] width 11 height 11
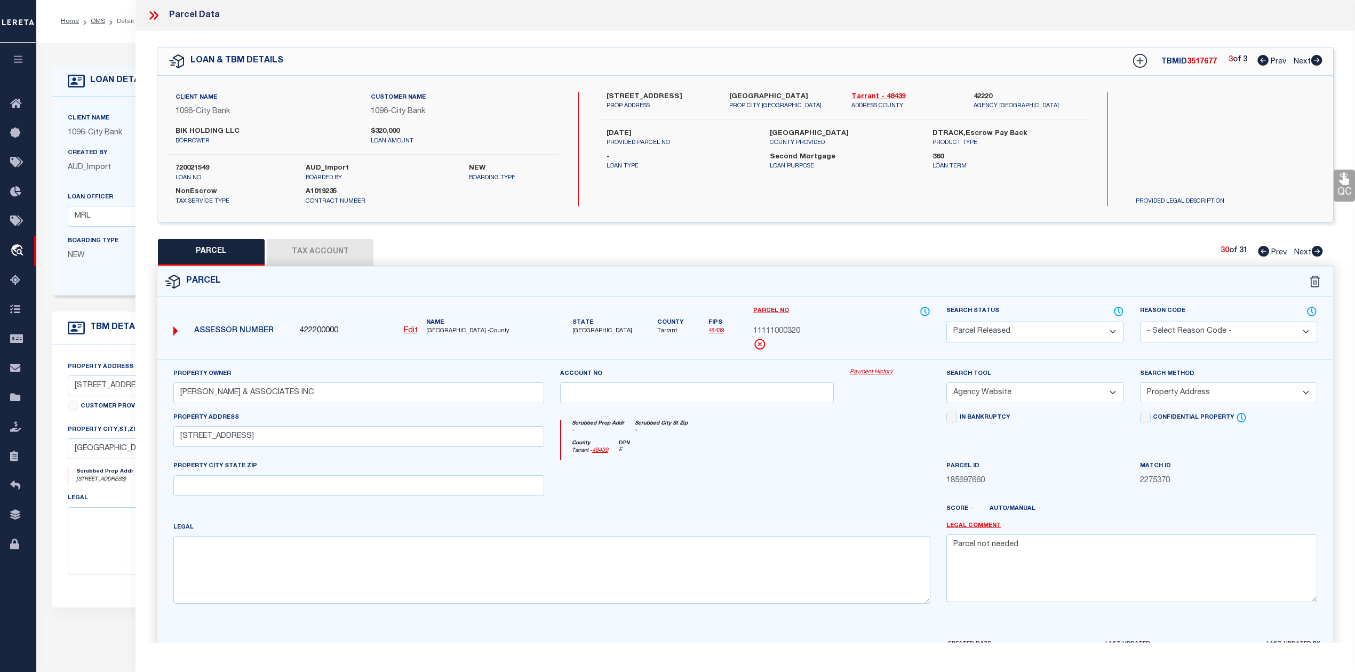
click at [1262, 254] on icon at bounding box center [1263, 251] width 11 height 11
click at [1109, 329] on select "Automated Search Bad Parcel Complete Duplicate Parcel High Dollar Reporting In …" at bounding box center [1035, 332] width 177 height 21
click at [947, 322] on select "Automated Search Bad Parcel Complete Duplicate Parcel High Dollar Reporting In …" at bounding box center [1035, 332] width 177 height 21
click at [1187, 335] on select "- Select Reason Code - 099 - Other (Provide additional detail) ACT - Agency Cha…" at bounding box center [1228, 332] width 177 height 21
click at [1140, 322] on select "- Select Reason Code - 099 - Other (Provide additional detail) ACT - Agency Cha…" at bounding box center [1228, 332] width 177 height 21
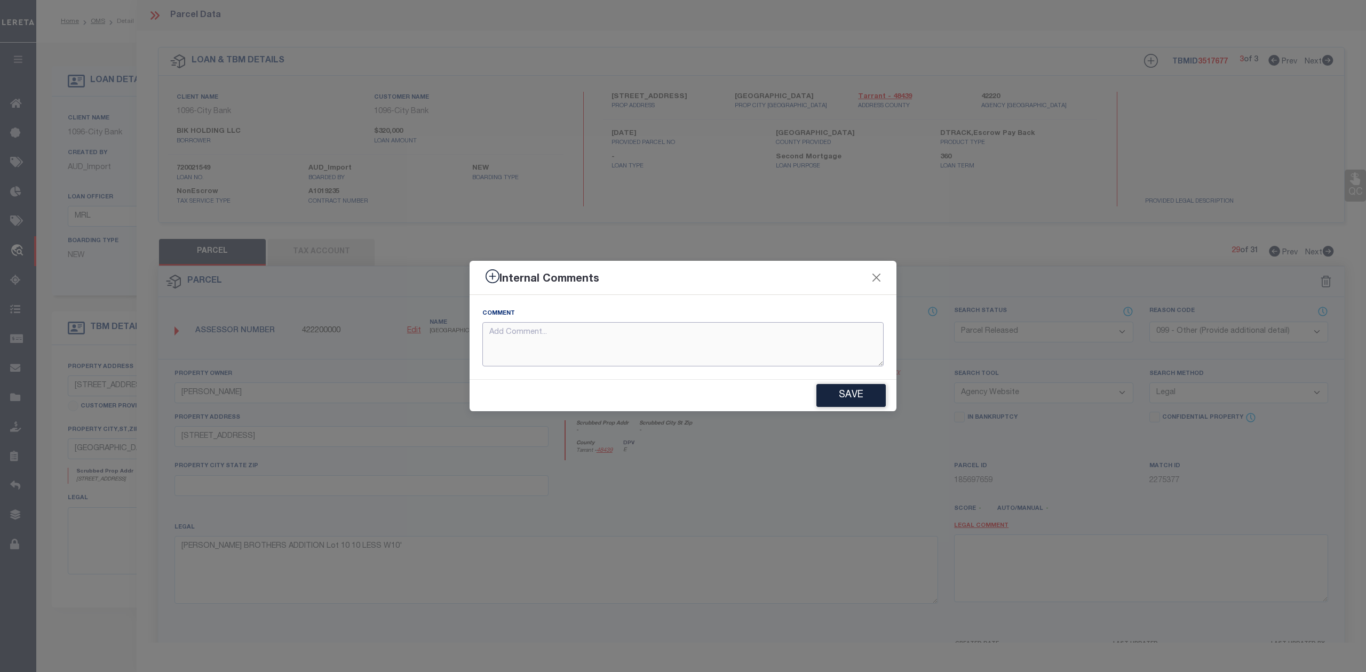
click at [757, 350] on textarea at bounding box center [682, 344] width 401 height 44
paste textarea "Parcel not needed"
click at [823, 389] on button "Save" at bounding box center [850, 395] width 69 height 23
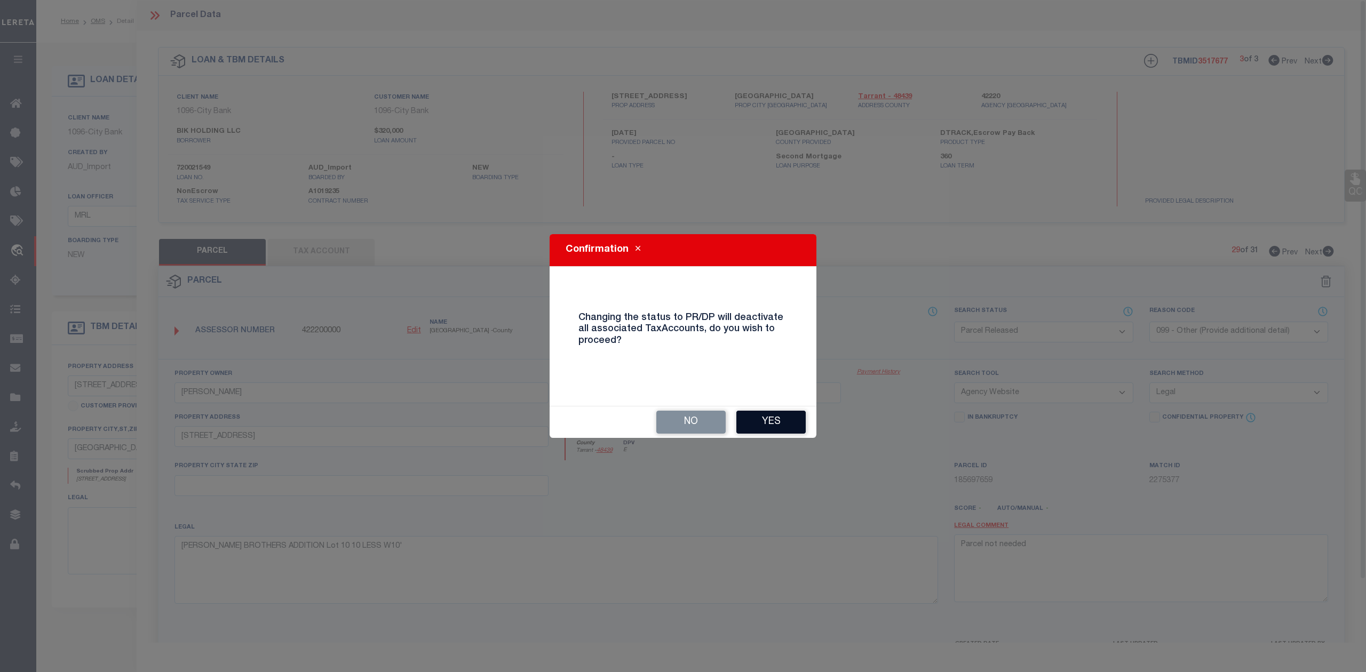
click at [772, 420] on button "Yes" at bounding box center [770, 422] width 69 height 23
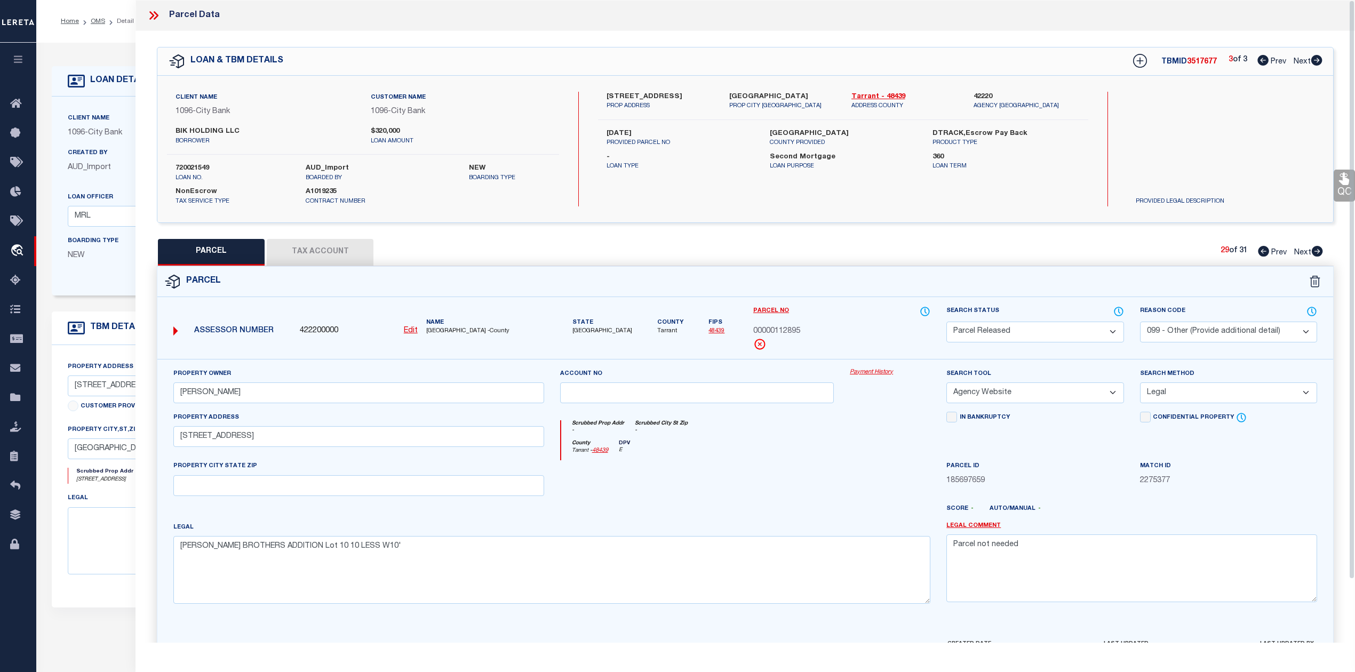
click at [824, 465] on div at bounding box center [697, 482] width 290 height 44
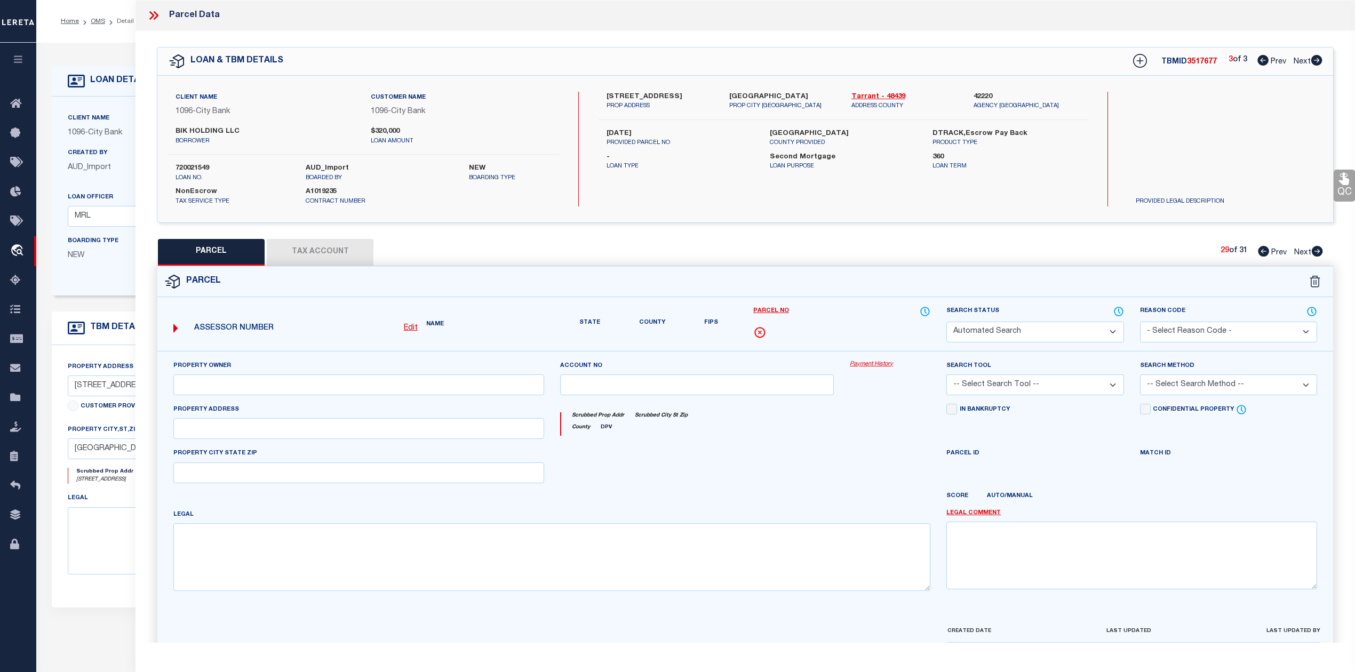
click at [856, 299] on form "Parcel Edit Name State" at bounding box center [745, 471] width 1176 height 408
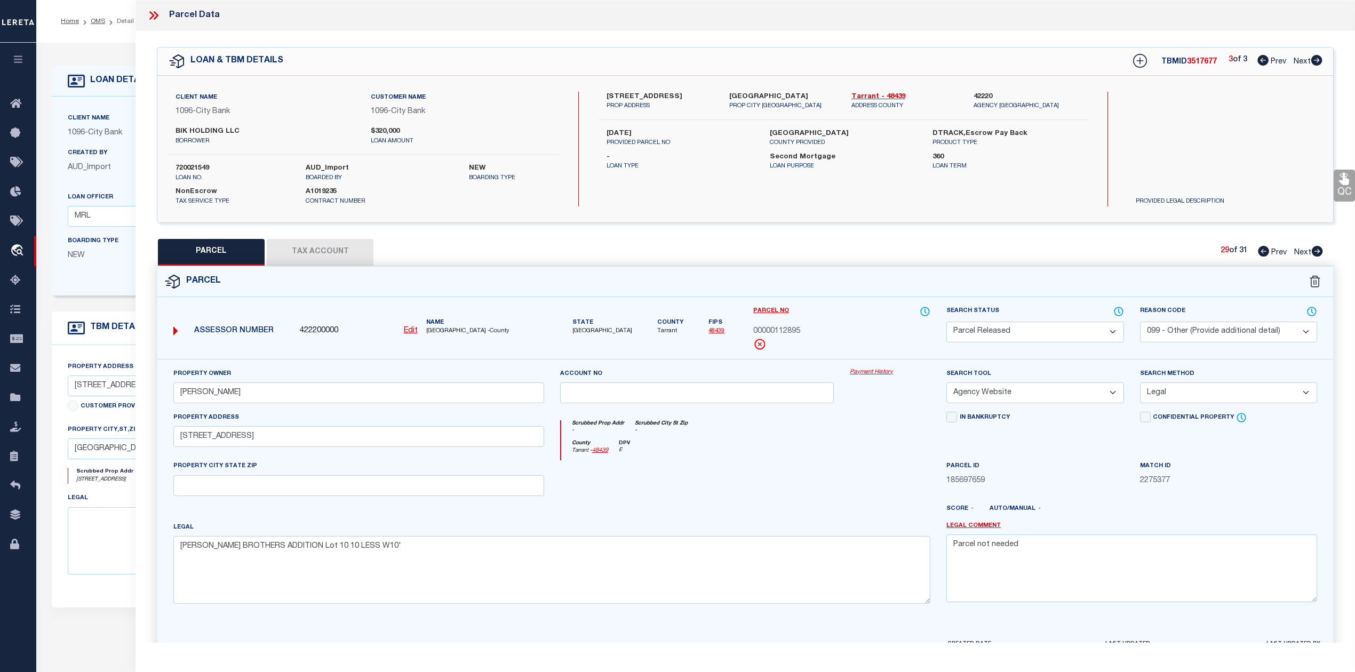
click at [886, 287] on div "Parcel" at bounding box center [745, 282] width 1176 height 30
click at [1316, 252] on icon at bounding box center [1318, 251] width 12 height 11
click at [865, 301] on form "Parcel 422200000 Edit TX" at bounding box center [745, 465] width 1176 height 397
click at [1317, 252] on icon at bounding box center [1318, 251] width 12 height 11
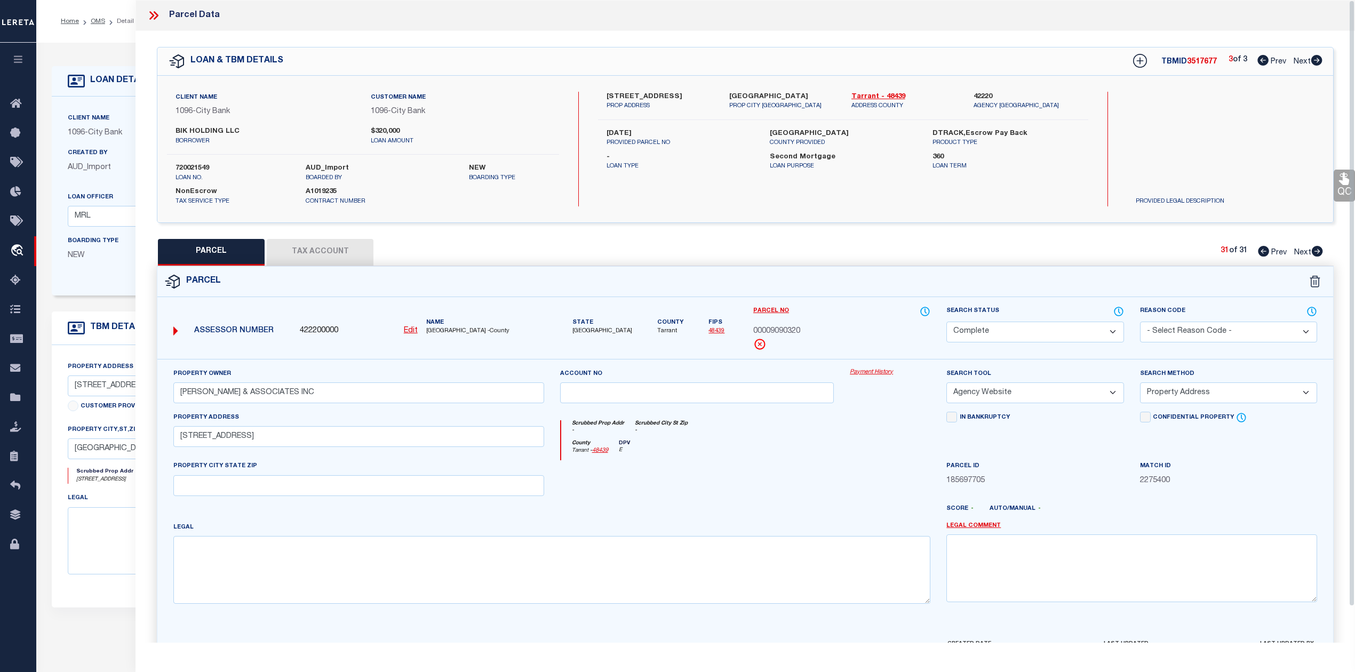
click at [833, 492] on div at bounding box center [697, 482] width 290 height 44
click at [465, 280] on div "Parcel" at bounding box center [745, 282] width 1176 height 30
click at [351, 253] on button "Tax Account" at bounding box center [320, 252] width 107 height 27
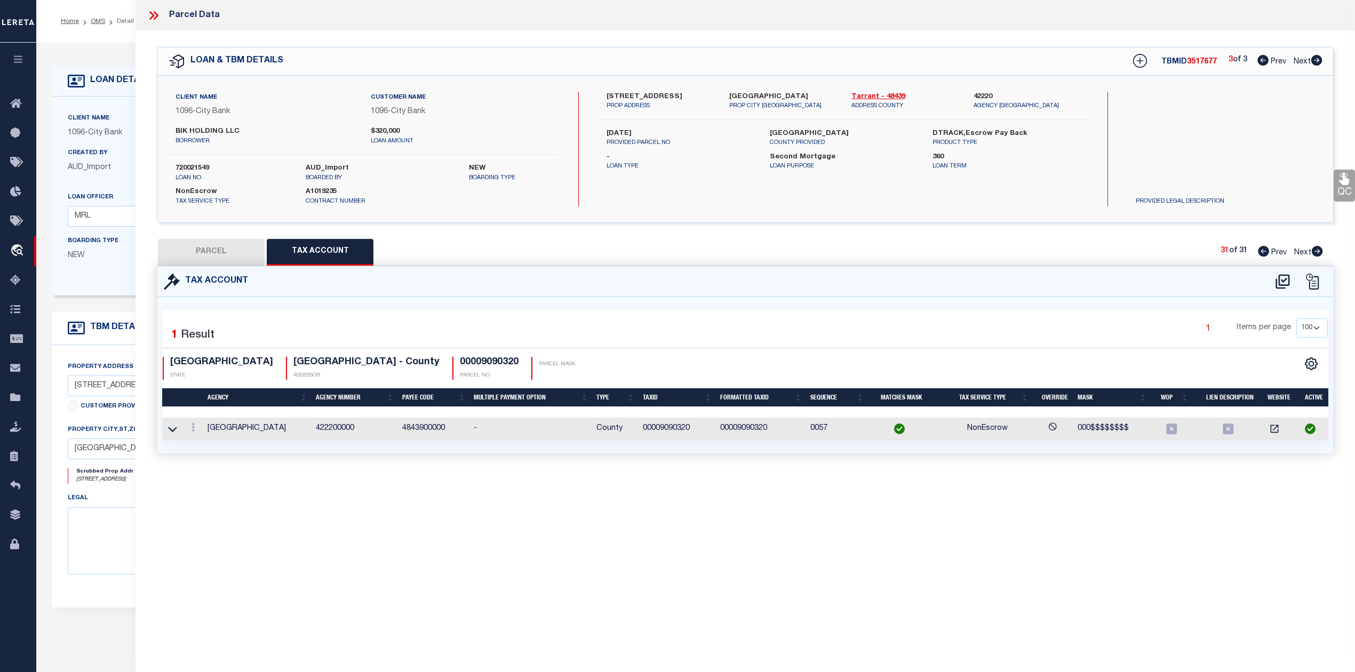
click at [593, 278] on div "Tax Account" at bounding box center [745, 282] width 1176 height 30
click at [236, 254] on button "PARCEL" at bounding box center [211, 252] width 107 height 27
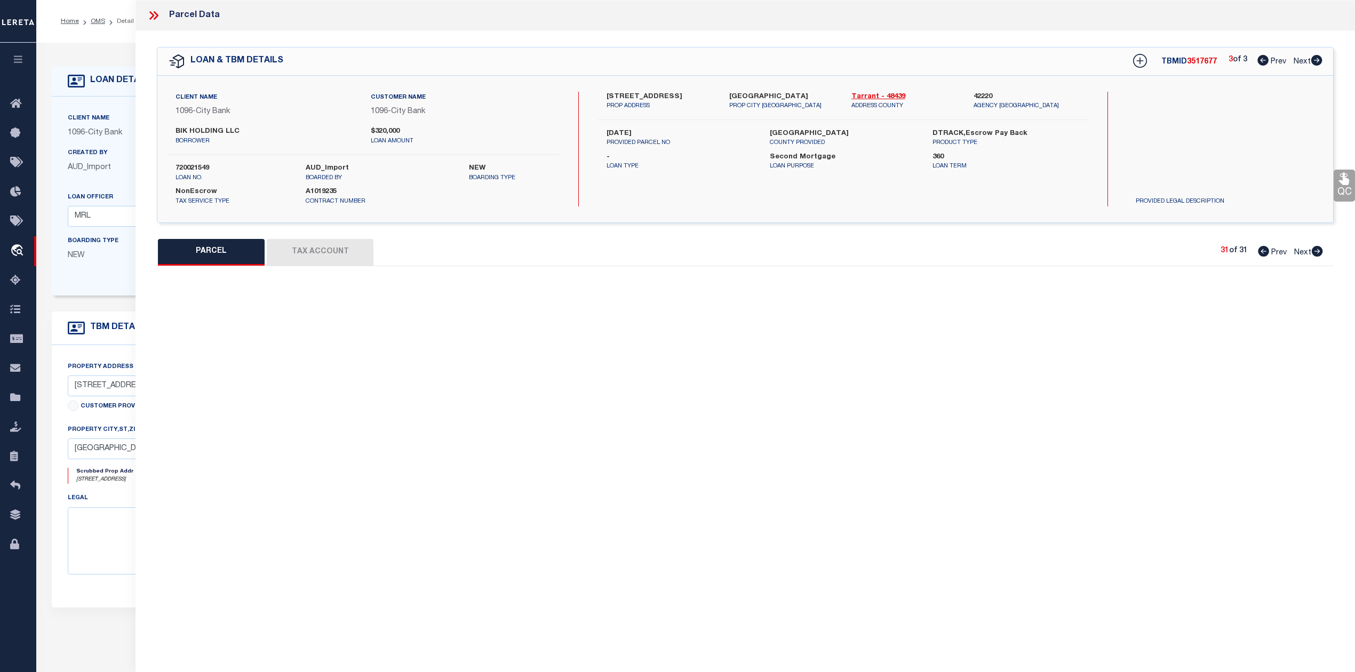
click at [576, 255] on div "PARCEL Tax Account 31 of 31 Prev Next" at bounding box center [745, 252] width 1177 height 27
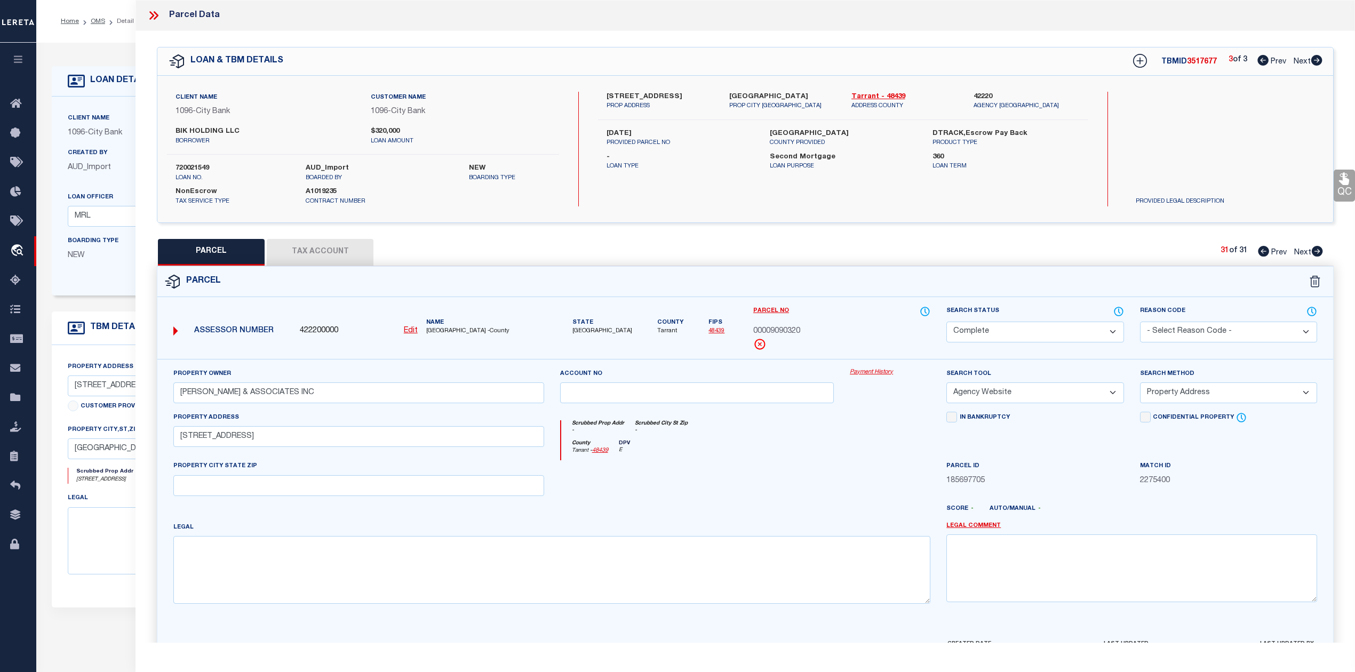
click at [590, 267] on div "Parcel" at bounding box center [745, 282] width 1176 height 30
click at [668, 279] on div "Parcel" at bounding box center [745, 282] width 1176 height 30
click at [158, 16] on icon at bounding box center [154, 16] width 14 height 14
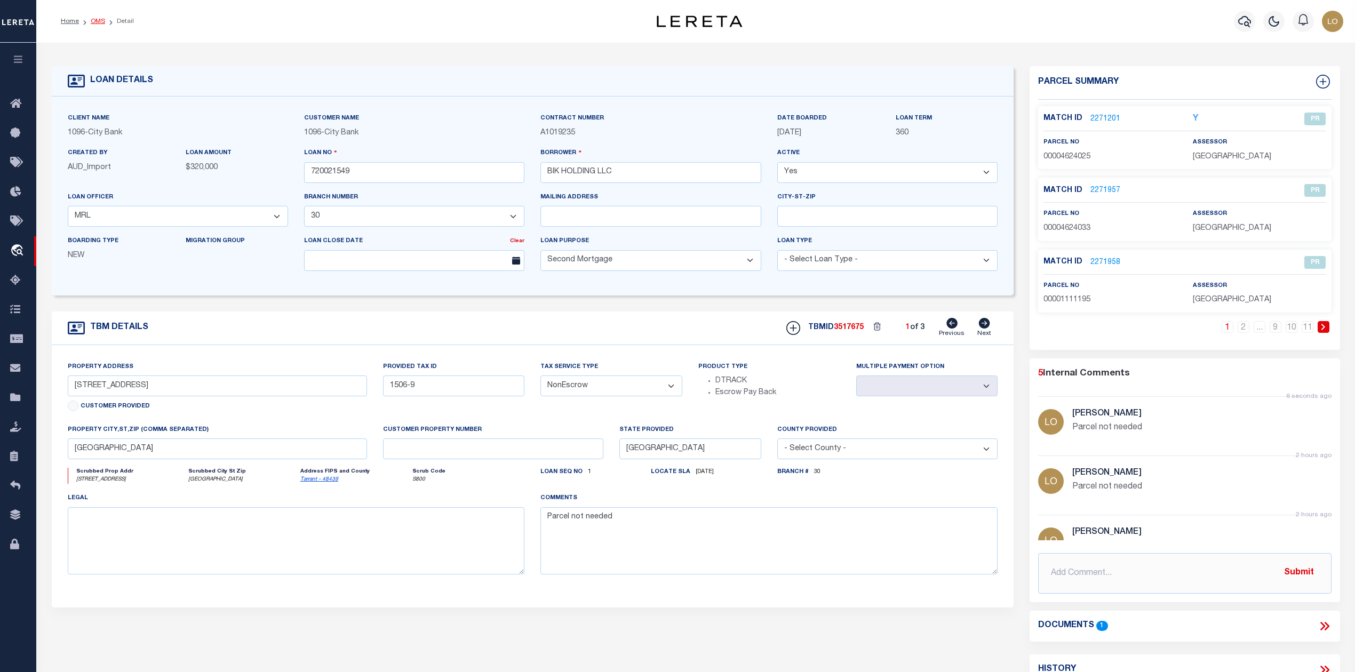
click at [96, 20] on link "OMS" at bounding box center [98, 21] width 14 height 6
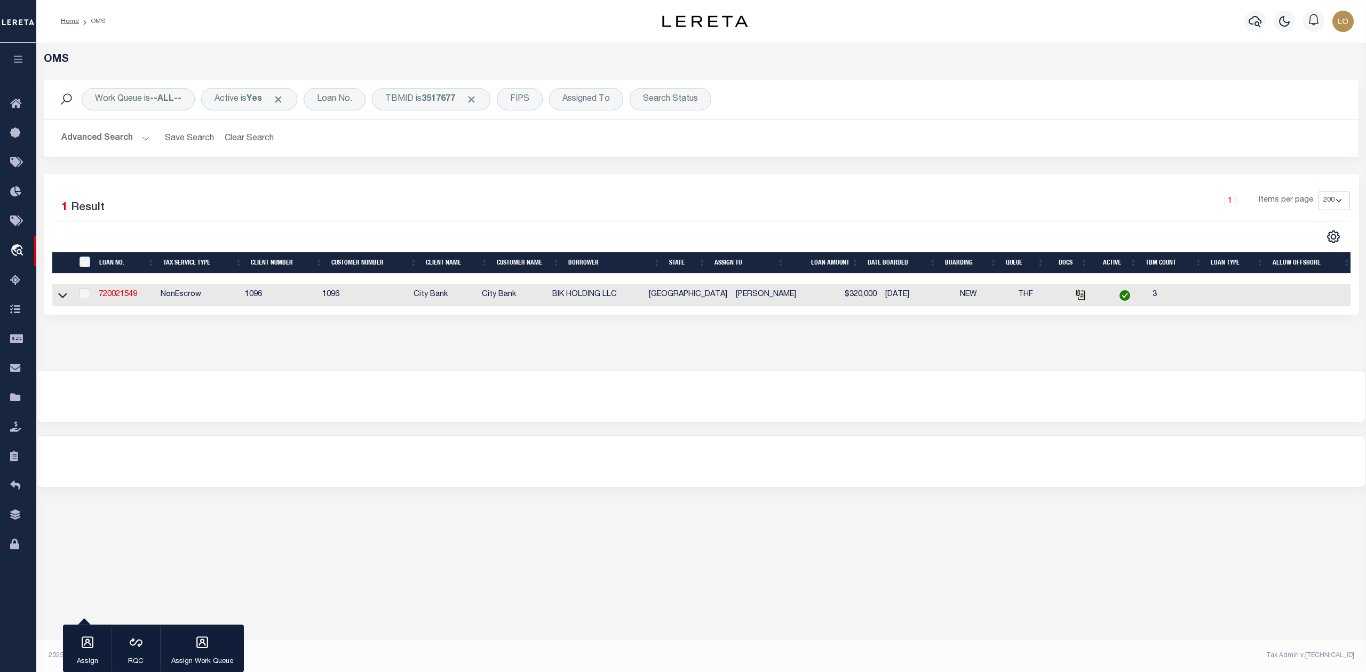
click at [699, 393] on div at bounding box center [701, 396] width 1329 height 51
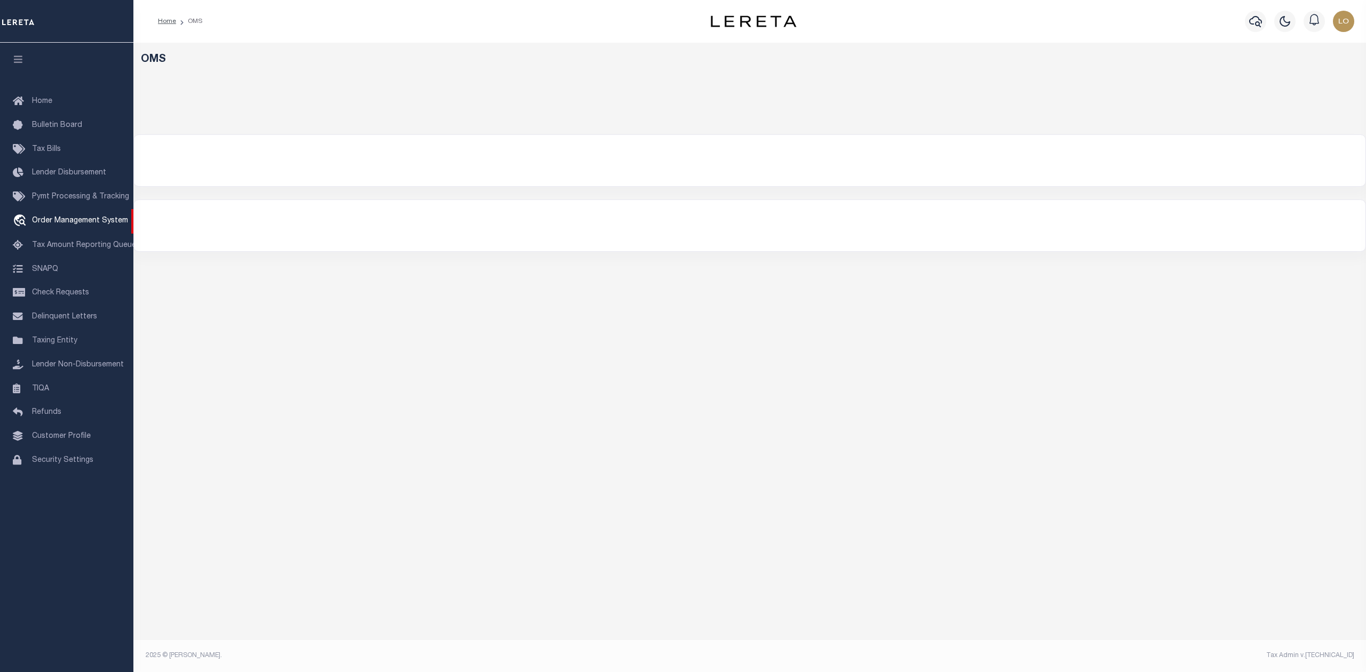
select select "200"
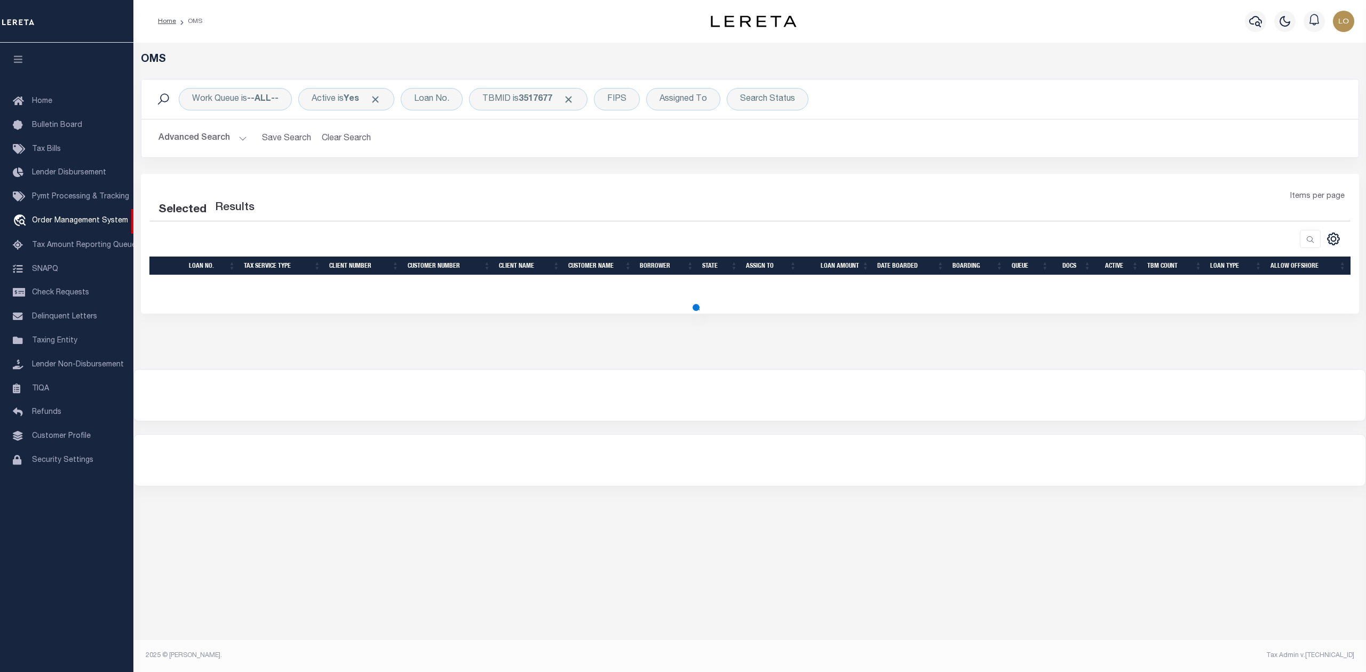
select select "200"
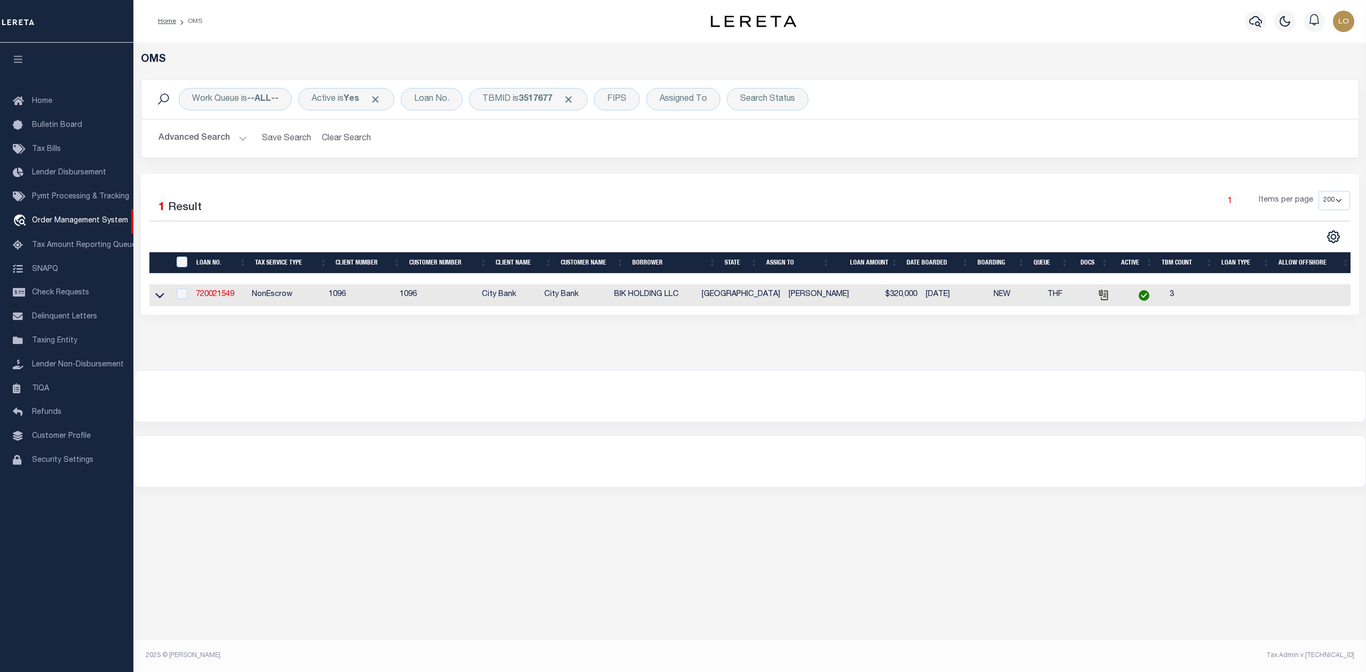
click at [375, 171] on div "Work Queue is --ALL-- Active is Yes Loan No. TBMID is 3517677 FIPS Assigned To …" at bounding box center [750, 126] width 1234 height 95
click at [574, 99] on span "Click to Remove" at bounding box center [568, 99] width 11 height 11
click at [621, 99] on div "Assigned To" at bounding box center [620, 99] width 74 height 22
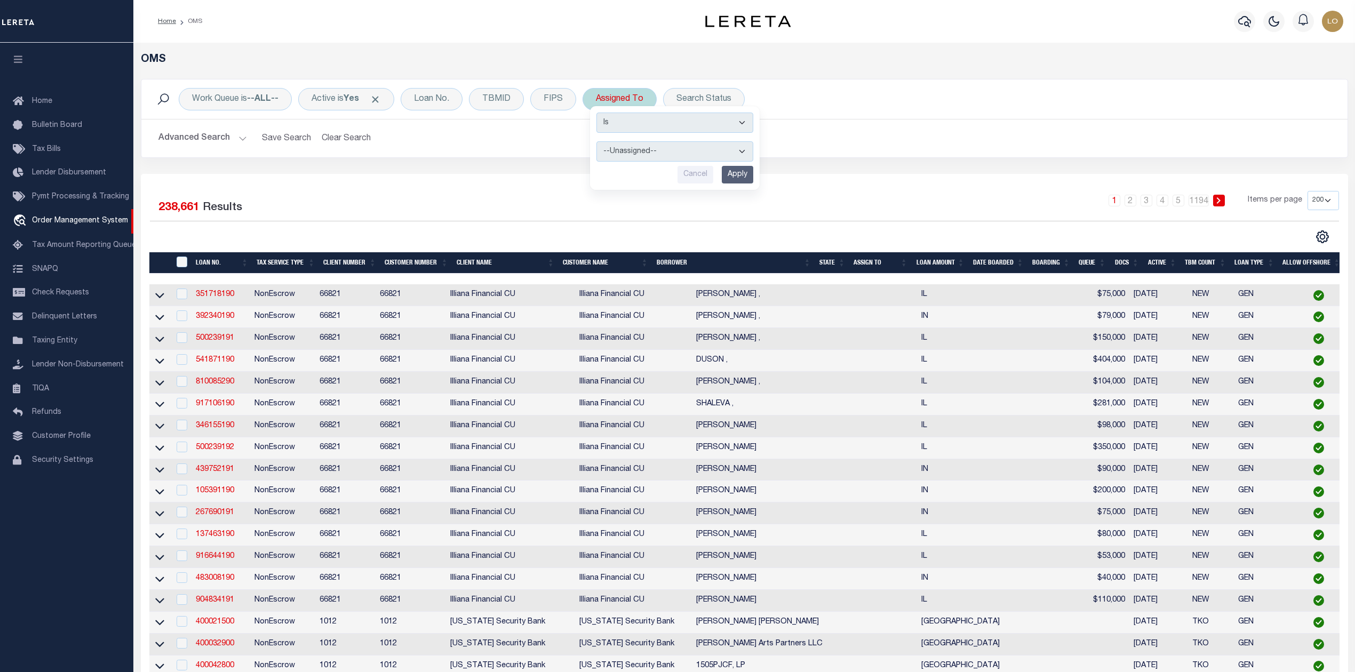
click at [648, 154] on select "--Unassigned-- [PERSON_NAME] [PERSON_NAME] [PERSON_NAME] [PERSON_NAME], [PERSON…" at bounding box center [675, 151] width 157 height 20
select select "[PERSON_NAME]"
click at [599, 142] on select "--Unassigned-- [PERSON_NAME] [PERSON_NAME] [PERSON_NAME] [PERSON_NAME], [PERSON…" at bounding box center [675, 151] width 157 height 20
click at [737, 179] on input "Apply" at bounding box center [737, 175] width 31 height 18
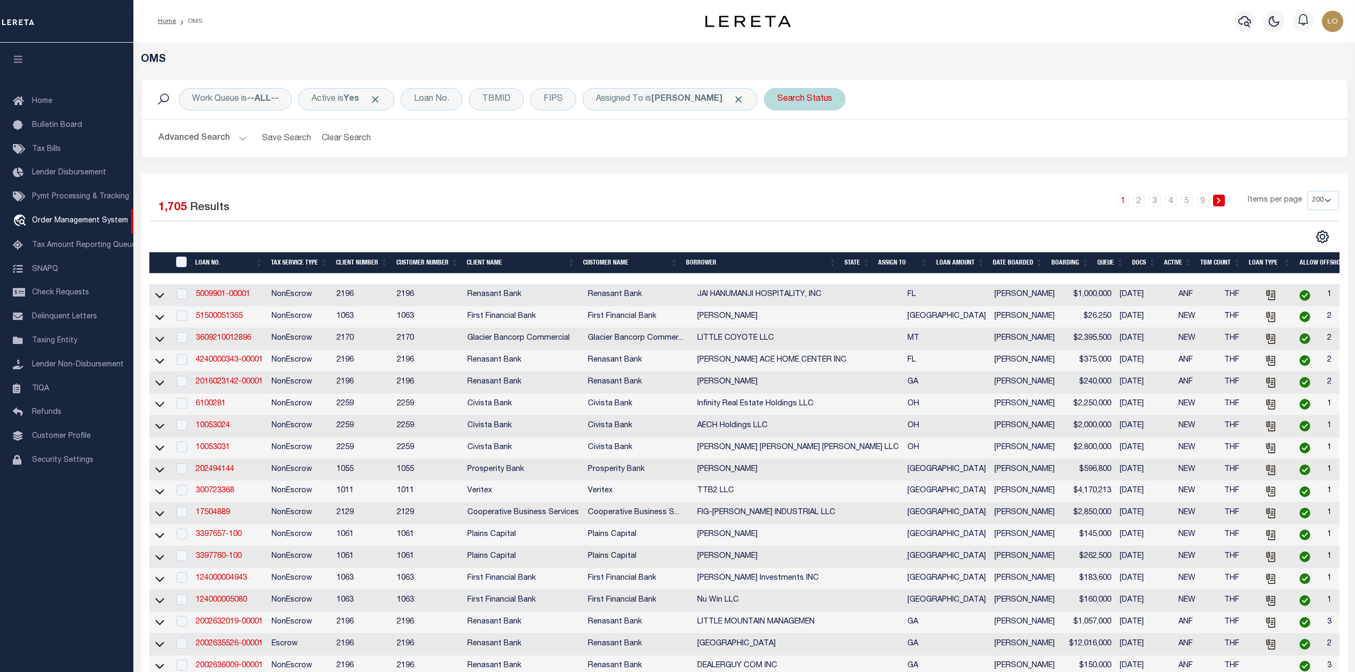
click at [783, 99] on div "Search Status" at bounding box center [805, 99] width 82 height 22
click at [809, 160] on select "Automated Search Bad Parcel Complete Duplicate Parcel High Dollar Reporting In …" at bounding box center [856, 151] width 157 height 20
select select "PH"
click at [778, 142] on select "Automated Search Bad Parcel Complete Duplicate Parcel High Dollar Reporting In …" at bounding box center [856, 151] width 157 height 20
click at [905, 180] on input "Apply" at bounding box center [918, 175] width 31 height 18
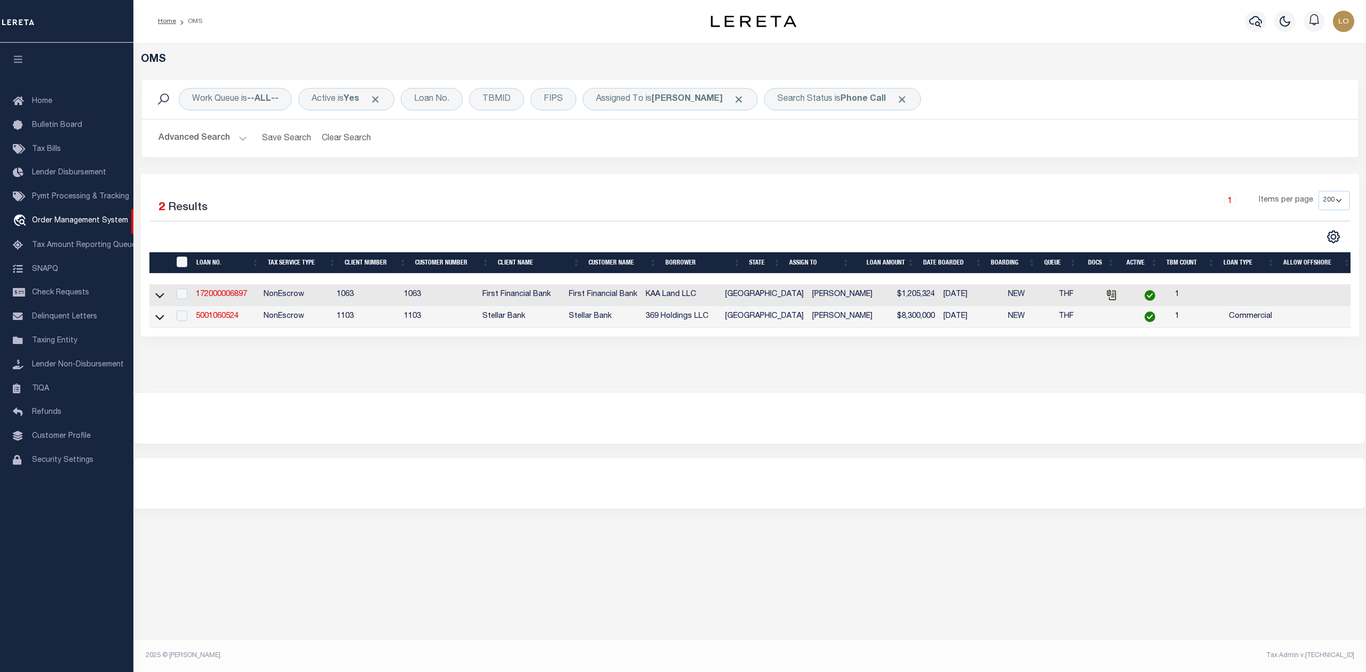
click at [764, 195] on div "1 Items per page 10 25 50 100 200" at bounding box center [902, 205] width 896 height 28
click at [160, 293] on icon at bounding box center [159, 295] width 9 height 11
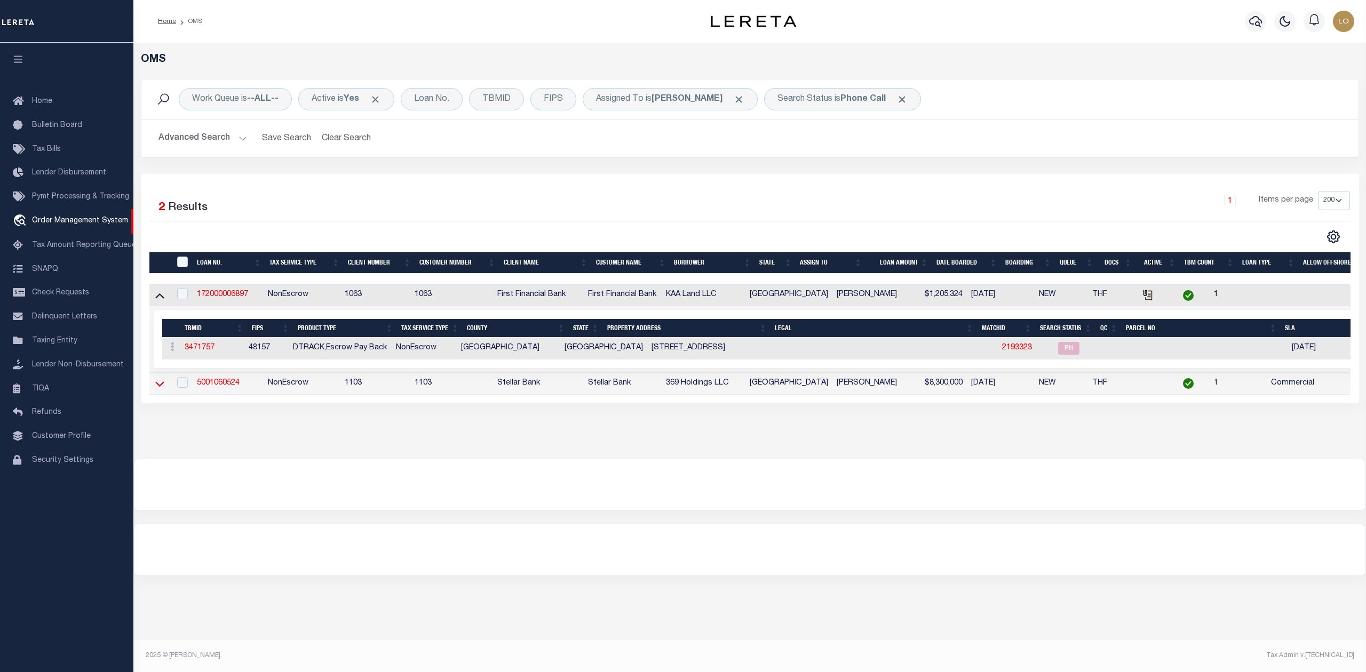
click at [155, 390] on icon at bounding box center [159, 383] width 9 height 11
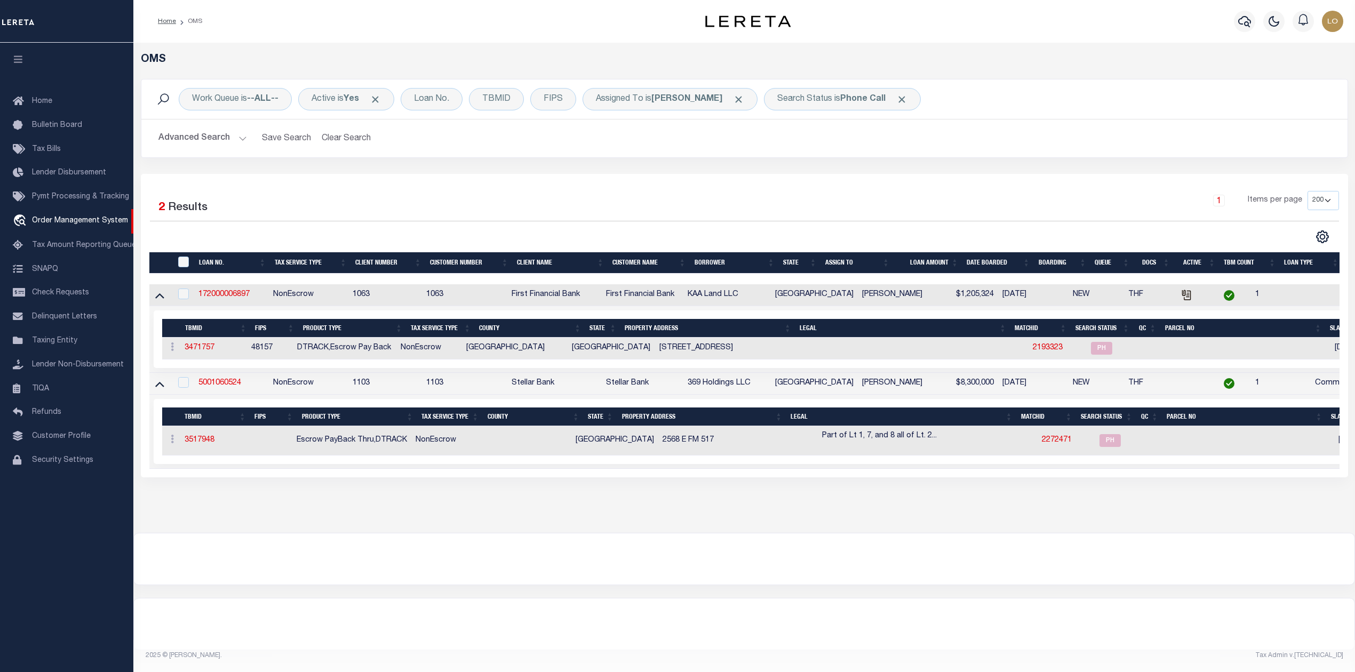
click at [485, 532] on div "OMS Work Queue is --ALL-- Active is Yes Loan No. TBMID FIPS Assigned To is [PER…" at bounding box center [744, 288] width 1222 height 490
click at [162, 299] on icon at bounding box center [159, 295] width 9 height 11
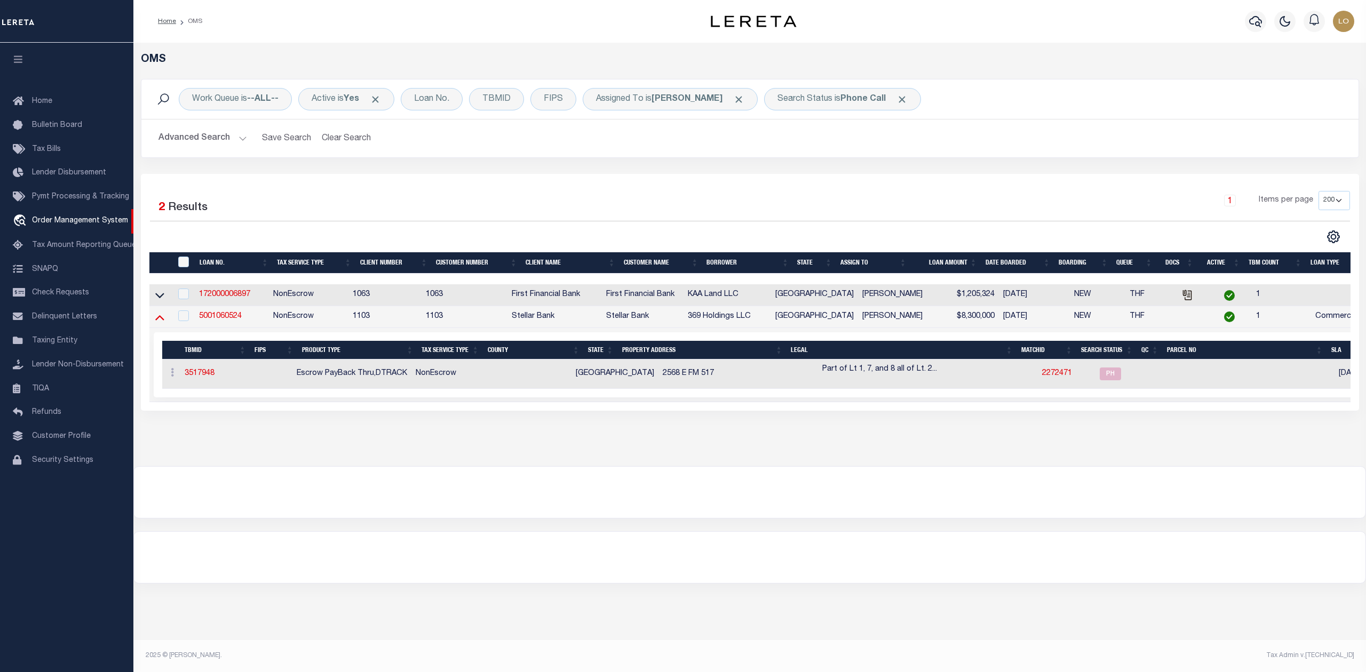
click at [157, 318] on icon at bounding box center [159, 317] width 9 height 11
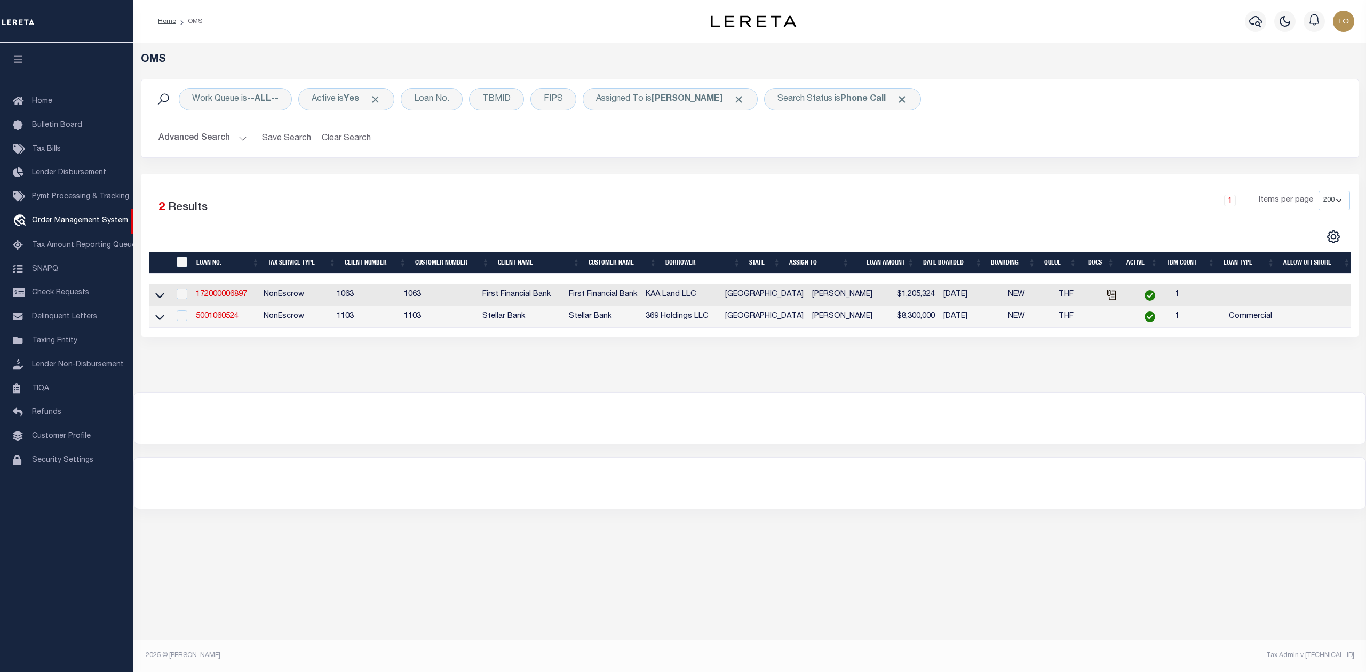
click at [434, 504] on div at bounding box center [749, 483] width 1231 height 51
click at [871, 509] on div at bounding box center [749, 483] width 1231 height 51
click at [1166, 461] on div "OMS Work Queue is --ALL-- Active is Yes Loan No. TBMID FIPS Assigned To is [PER…" at bounding box center [749, 276] width 1233 height 467
click at [868, 462] on div "OMS Work Queue is --ALL-- Active is Yes Loan No. TBMID FIPS Assigned To is [PER…" at bounding box center [749, 276] width 1233 height 467
click at [880, 417] on div at bounding box center [749, 418] width 1231 height 51
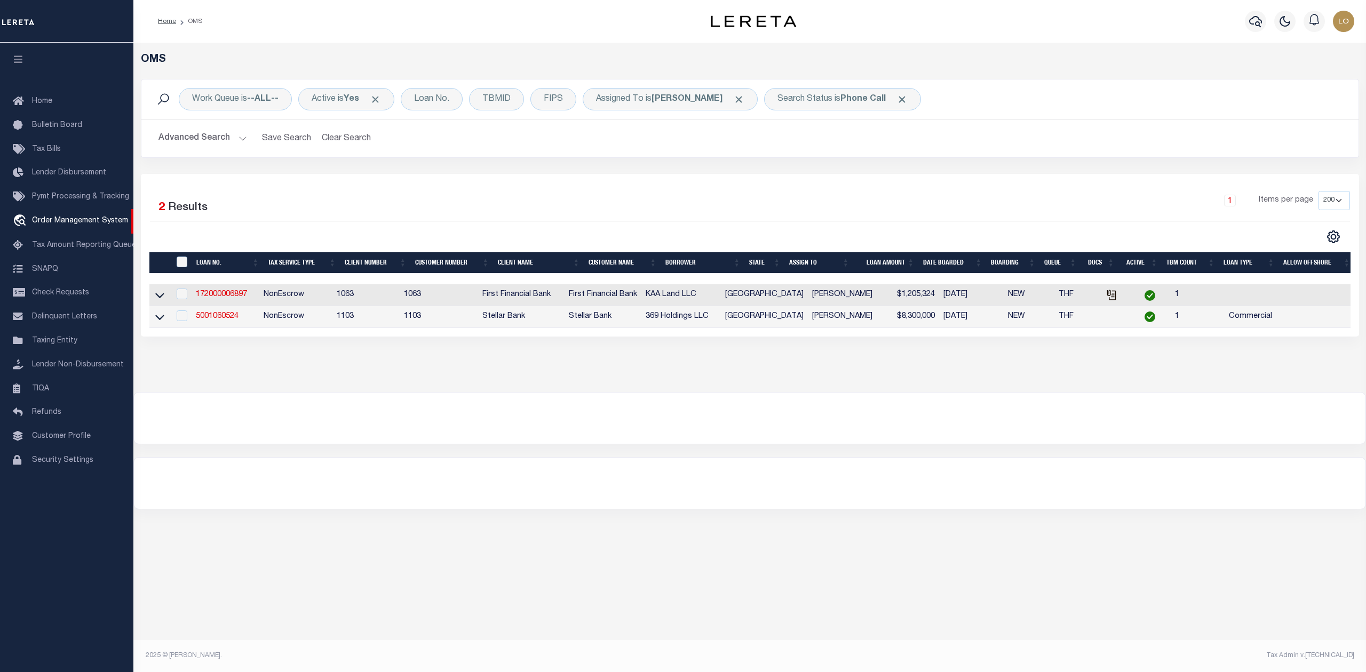
click at [789, 444] on div at bounding box center [749, 418] width 1231 height 51
click at [812, 509] on div at bounding box center [749, 483] width 1231 height 51
click at [220, 317] on link "5001060524" at bounding box center [217, 316] width 43 height 7
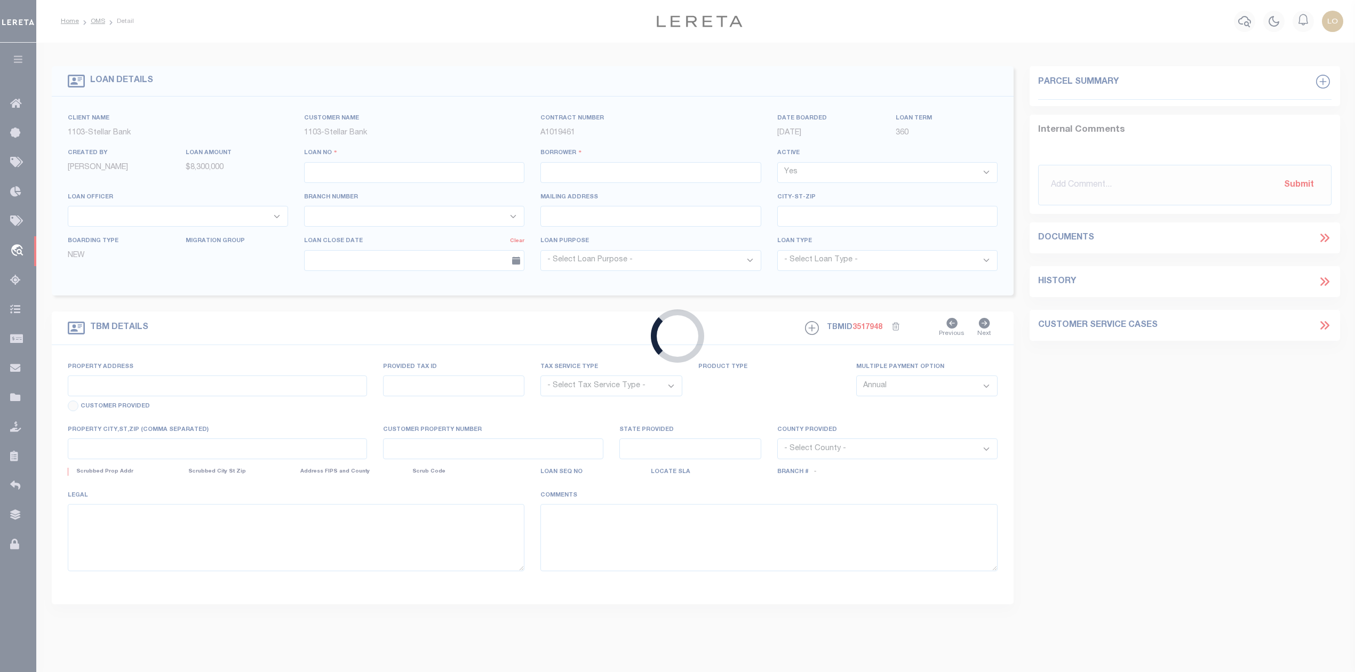
type input "5001060524"
type input "369 Holdings LLC"
select select
type input "[DATE]"
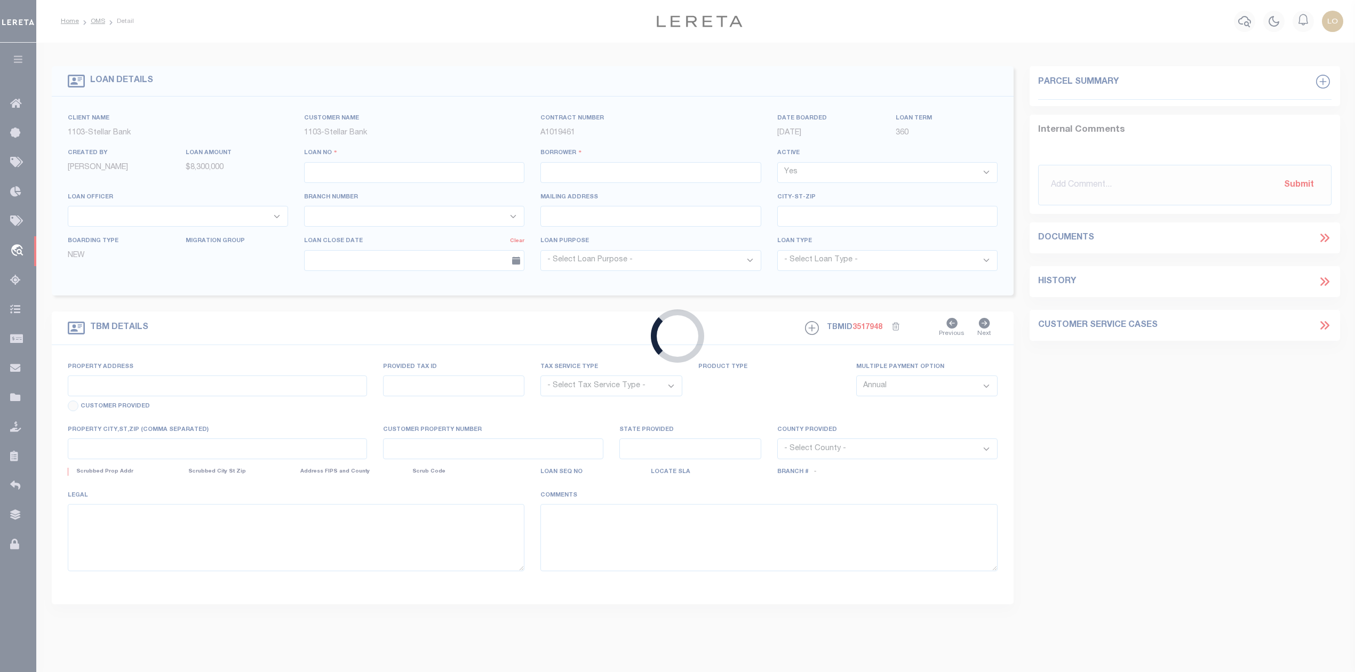
select select "20"
select select "NonEscrow"
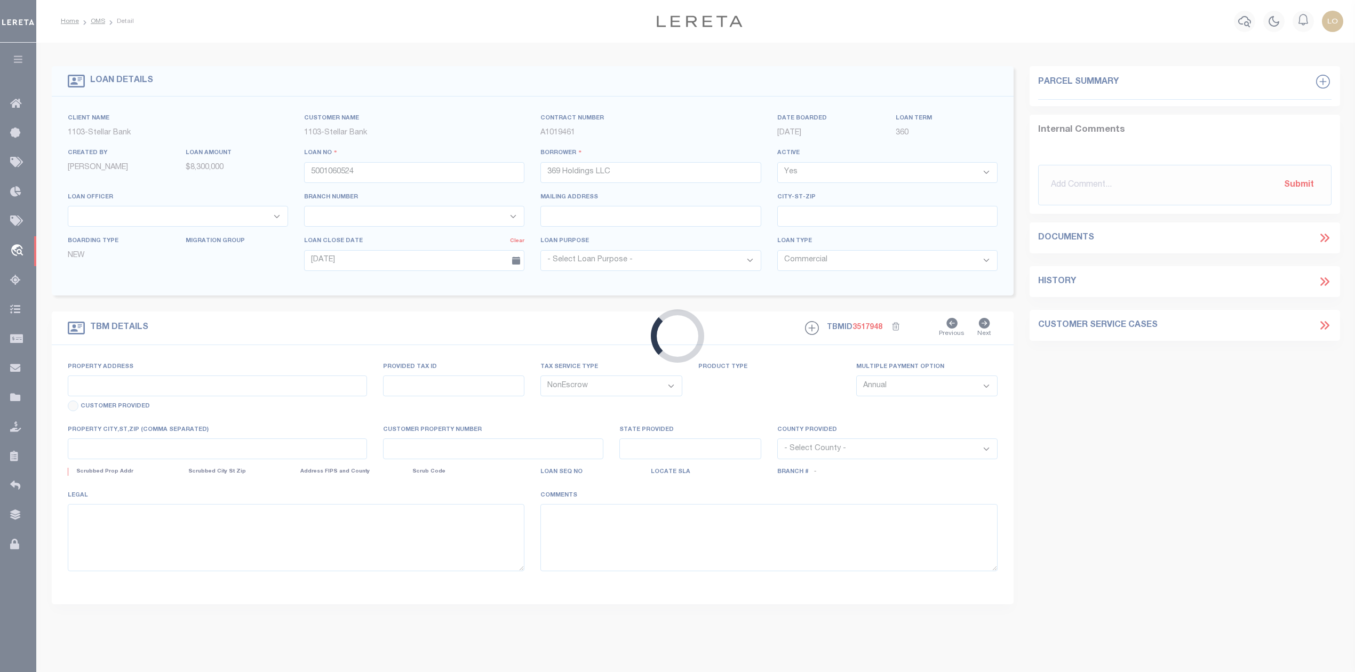
type input "2568 E FM 517"
select select
type input "[GEOGRAPHIC_DATA][PERSON_NAME] 77539"
type input "[GEOGRAPHIC_DATA]"
type textarea "Part of Lt 1, 7, and 8 all of Lt. 2, Blk 30 [GEOGRAPHIC_DATA][PERSON_NAME] Home…"
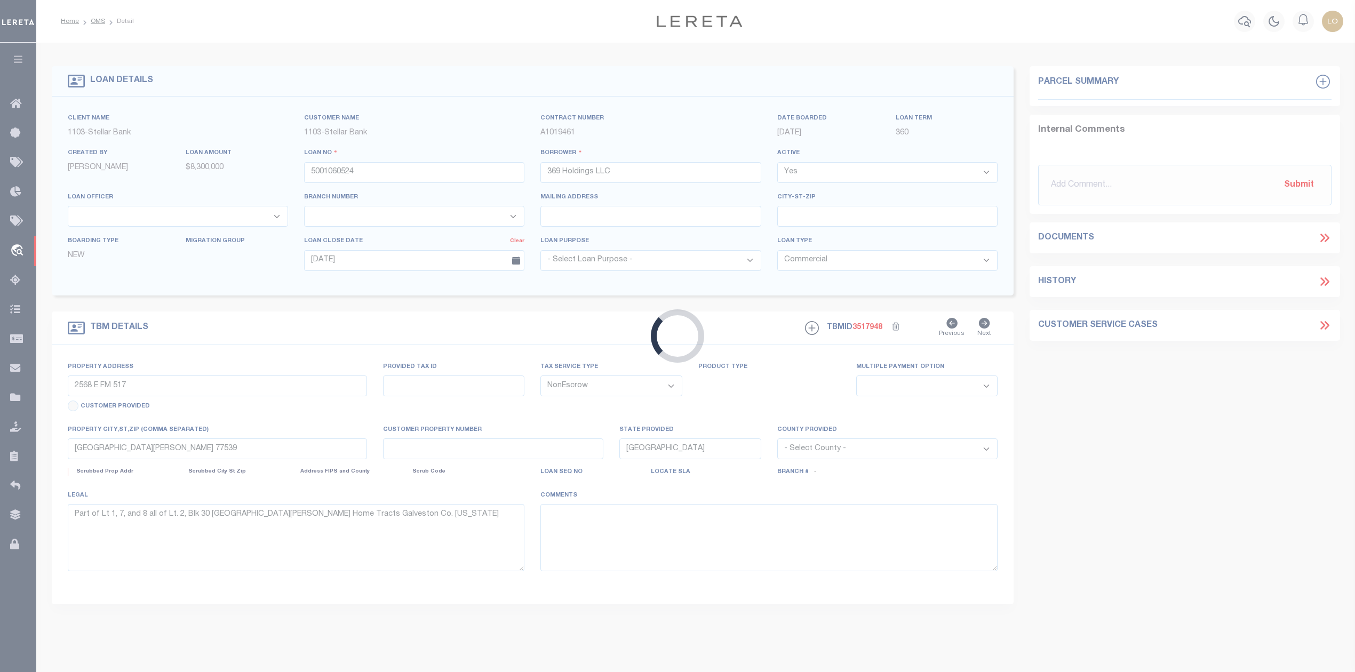
select select "28624"
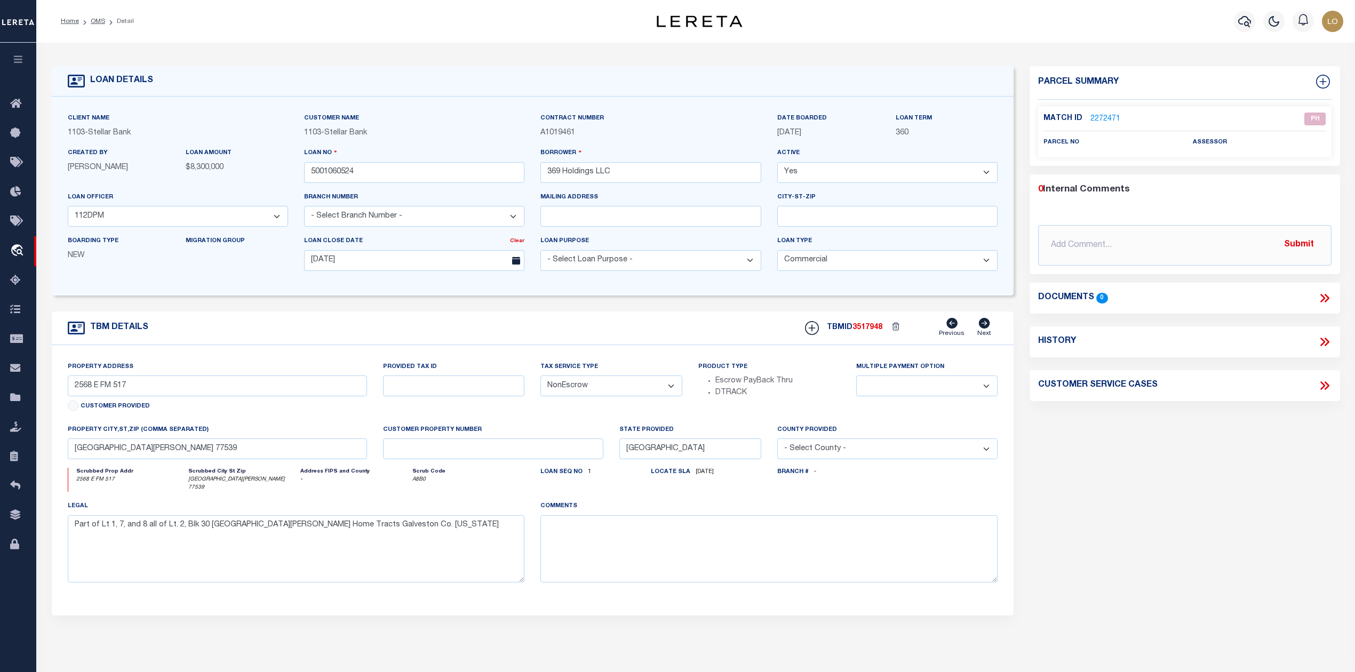
click at [1171, 433] on div "Parcel Summary Match ID 2272471 0" at bounding box center [1185, 361] width 326 height 591
click at [1098, 116] on link "2272471" at bounding box center [1106, 119] width 30 height 11
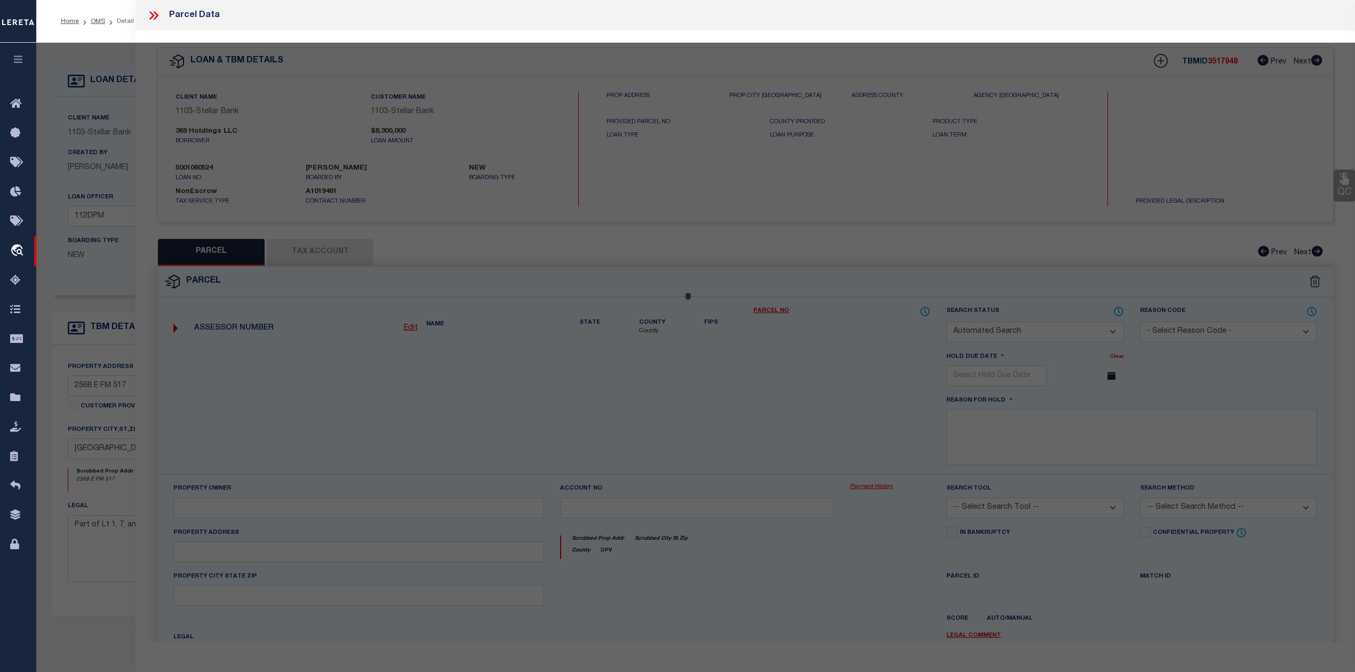
checkbox input "false"
select select "PH"
checkbox input "false"
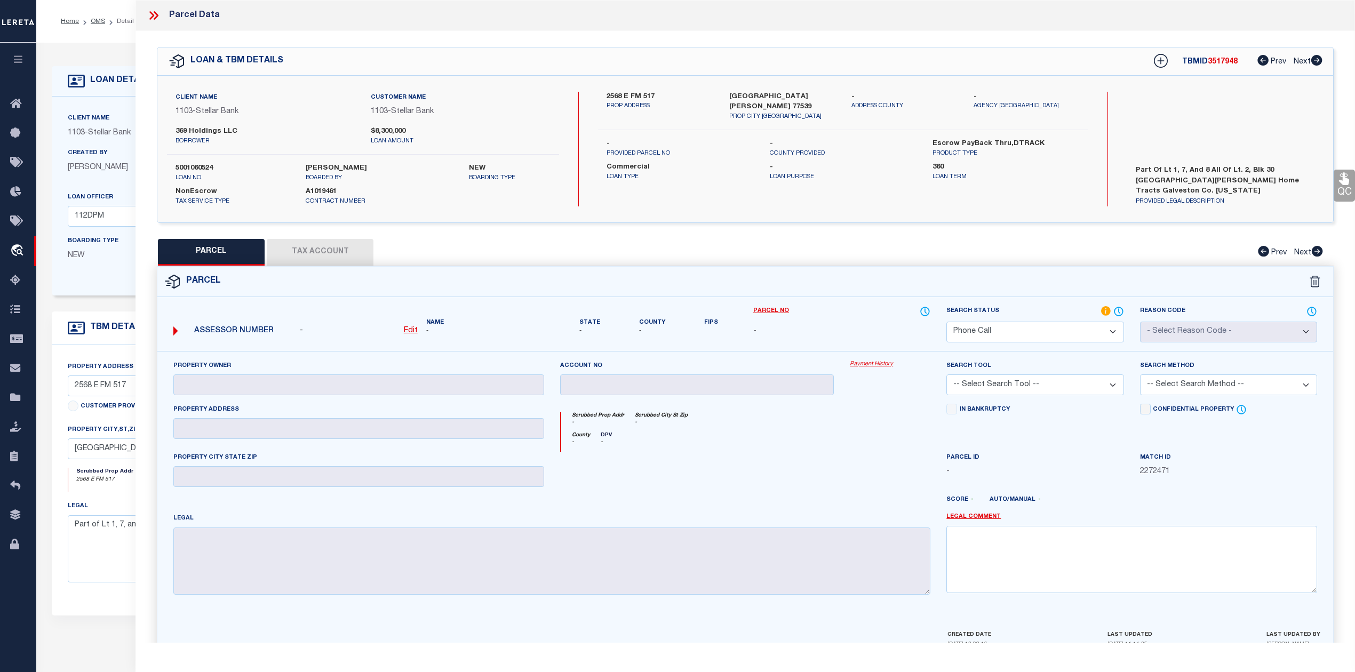
click at [865, 284] on div "Parcel" at bounding box center [745, 282] width 1176 height 30
click at [863, 284] on div "Parcel" at bounding box center [745, 282] width 1176 height 30
click at [869, 266] on div "Parcel - -" at bounding box center [745, 461] width 1177 height 390
click at [859, 303] on form "Parcel - Edit Name - - -" at bounding box center [745, 461] width 1176 height 388
click at [891, 313] on label "Parcel No" at bounding box center [841, 312] width 177 height 12
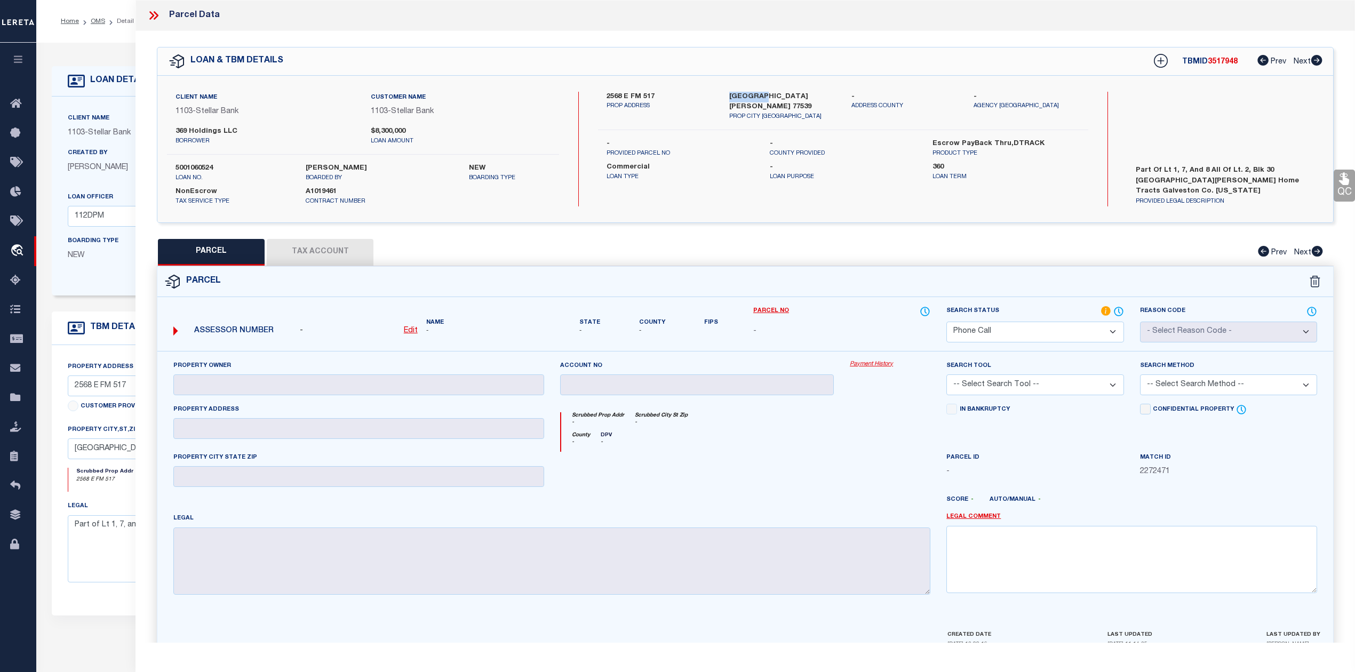
drag, startPoint x: 727, startPoint y: 92, endPoint x: 759, endPoint y: 90, distance: 32.1
click at [759, 90] on div "Client Name 1103 - Stellar Bank Customer Name 1103 - Stellar Bank 369 Holdings …" at bounding box center [745, 149] width 1176 height 147
copy label "San [PERSON_NAME]"
click at [838, 213] on div "Client Name 1103 - Stellar Bank Customer Name 1103 - Stellar Bank 369 Holdings …" at bounding box center [745, 149] width 1176 height 147
drag, startPoint x: 726, startPoint y: 97, endPoint x: 759, endPoint y: 94, distance: 32.7
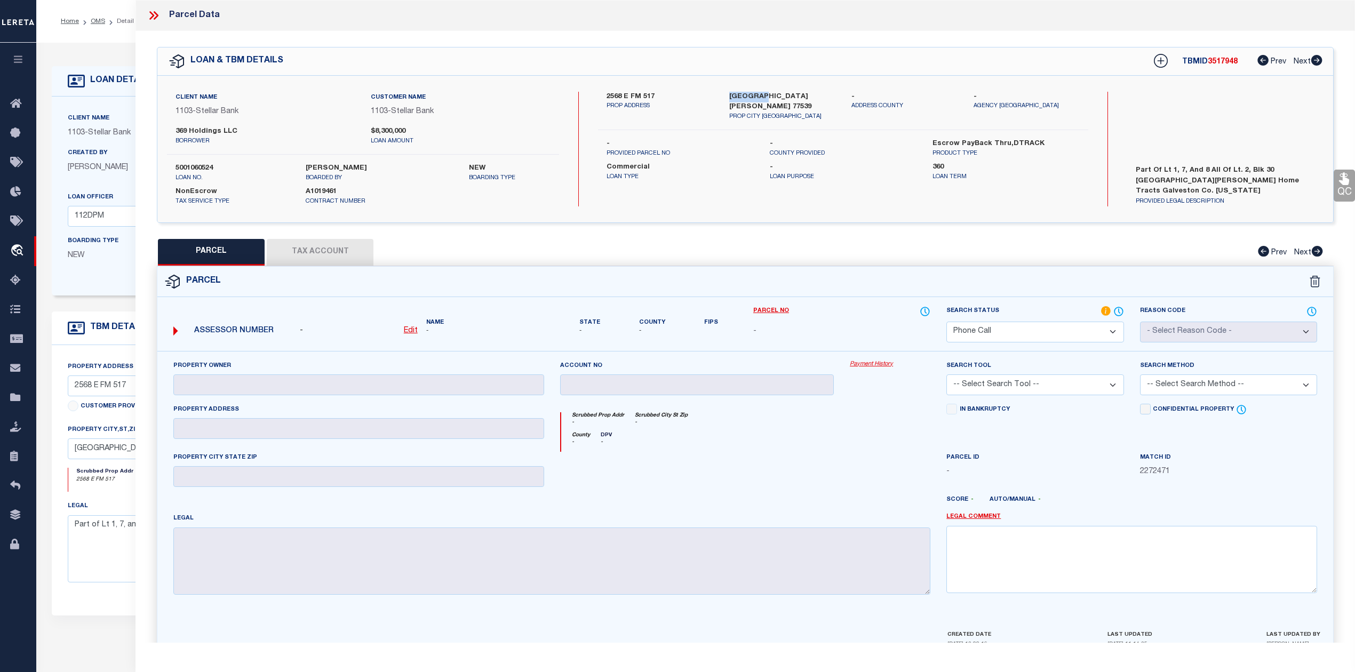
click at [759, 94] on div "[GEOGRAPHIC_DATA][PERSON_NAME] [GEOGRAPHIC_DATA] 77539 PROP CITY [GEOGRAPHIC_DA…" at bounding box center [782, 107] width 122 height 30
copy label "San [PERSON_NAME]"
click at [730, 173] on div "2568 E FM 517 PROP ADDRESS [GEOGRAPHIC_DATA][PERSON_NAME] 77539 PROP CITY [GEOG…" at bounding box center [843, 149] width 490 height 115
click at [613, 97] on label "2568 E FM 517" at bounding box center [660, 97] width 106 height 11
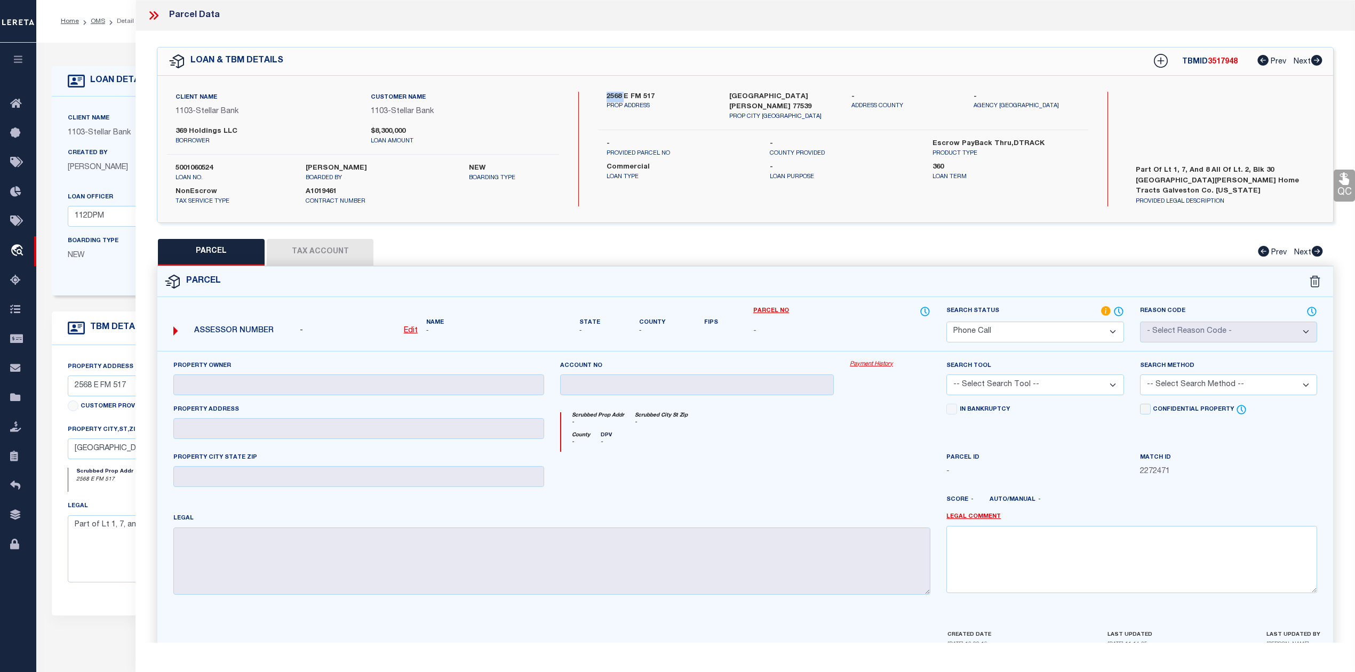
copy label "2568"
click at [726, 252] on div "PARCEL Tax Account Prev Next" at bounding box center [745, 252] width 1177 height 27
drag, startPoint x: 176, startPoint y: 131, endPoint x: 232, endPoint y: 131, distance: 55.5
click at [232, 131] on label "369 Holdings LLC" at bounding box center [265, 131] width 179 height 11
copy label "369 Holdings LLC"
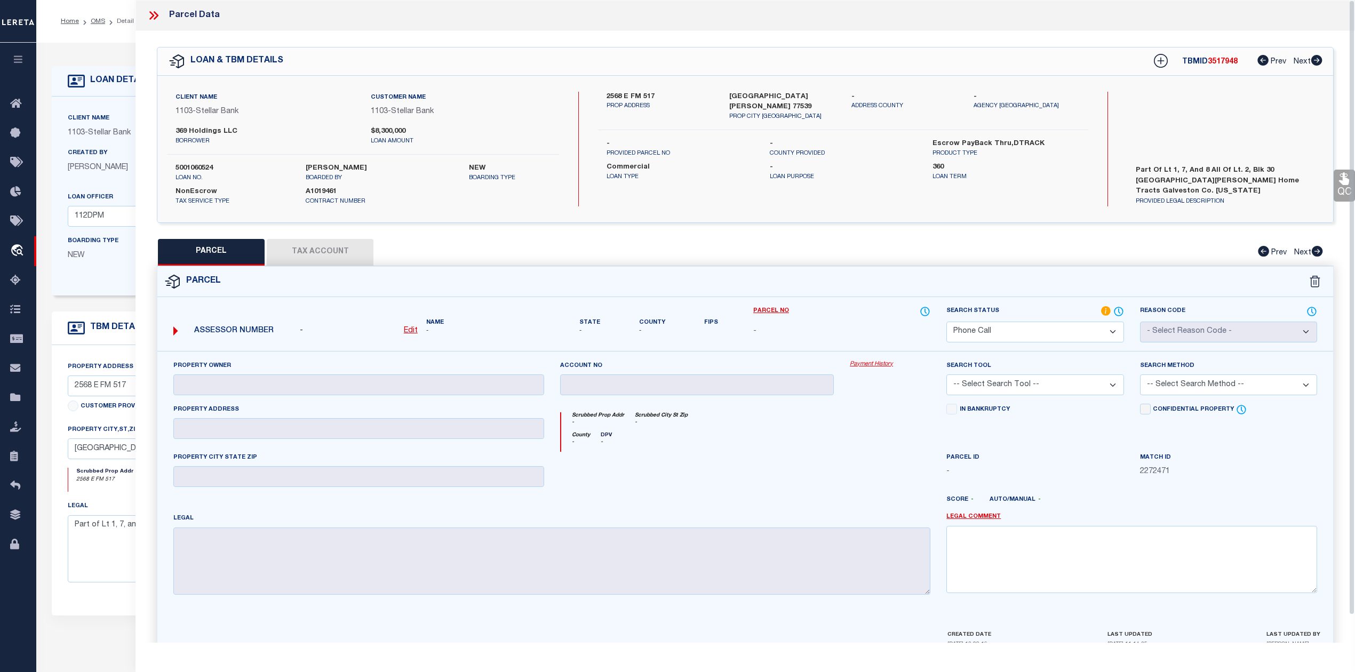
click at [753, 483] on div at bounding box center [697, 474] width 290 height 44
click at [827, 298] on form "Parcel - Edit Name - - -" at bounding box center [745, 461] width 1176 height 388
click at [846, 276] on div "Parcel" at bounding box center [745, 282] width 1176 height 30
click at [995, 336] on select "Automated Search Bad Parcel Complete Duplicate Parcel High Dollar Reporting In …" at bounding box center [1035, 332] width 177 height 21
select select "ND"
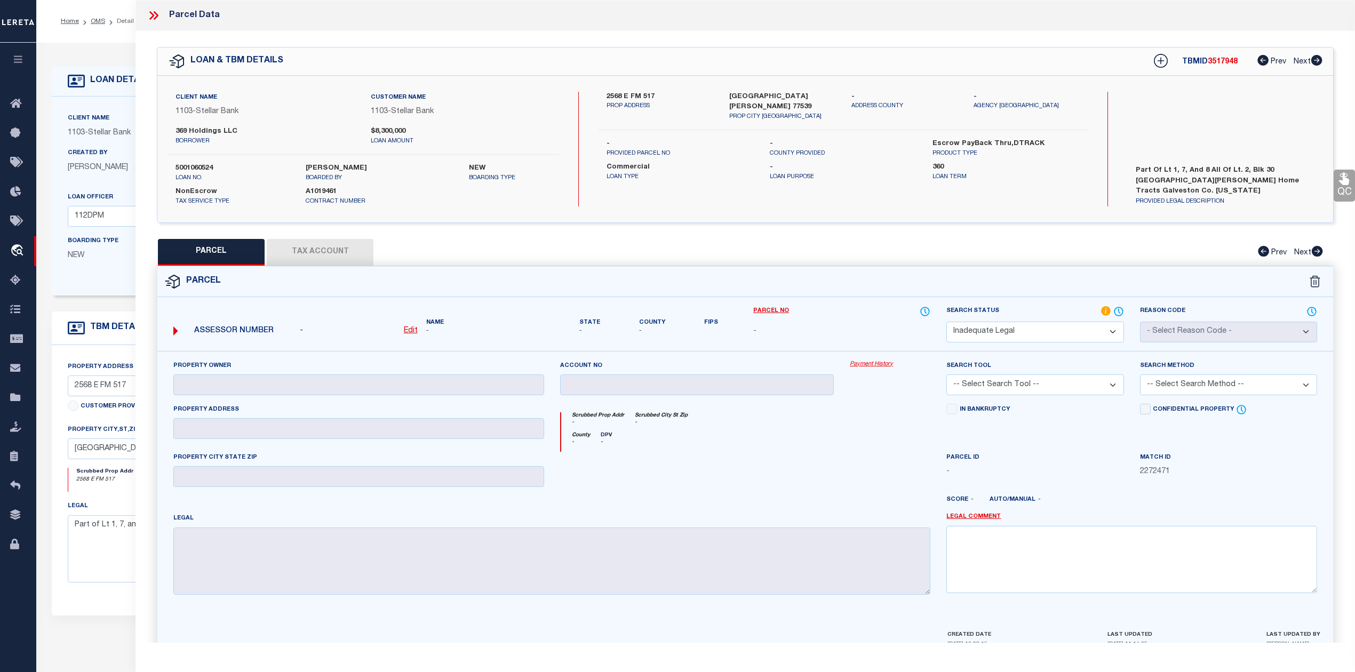
click at [947, 322] on select "Automated Search Bad Parcel Complete Duplicate Parcel High Dollar Reporting In …" at bounding box center [1035, 332] width 177 height 21
click at [876, 453] on div at bounding box center [890, 474] width 97 height 44
click at [961, 521] on link "Legal Comment" at bounding box center [974, 517] width 54 height 9
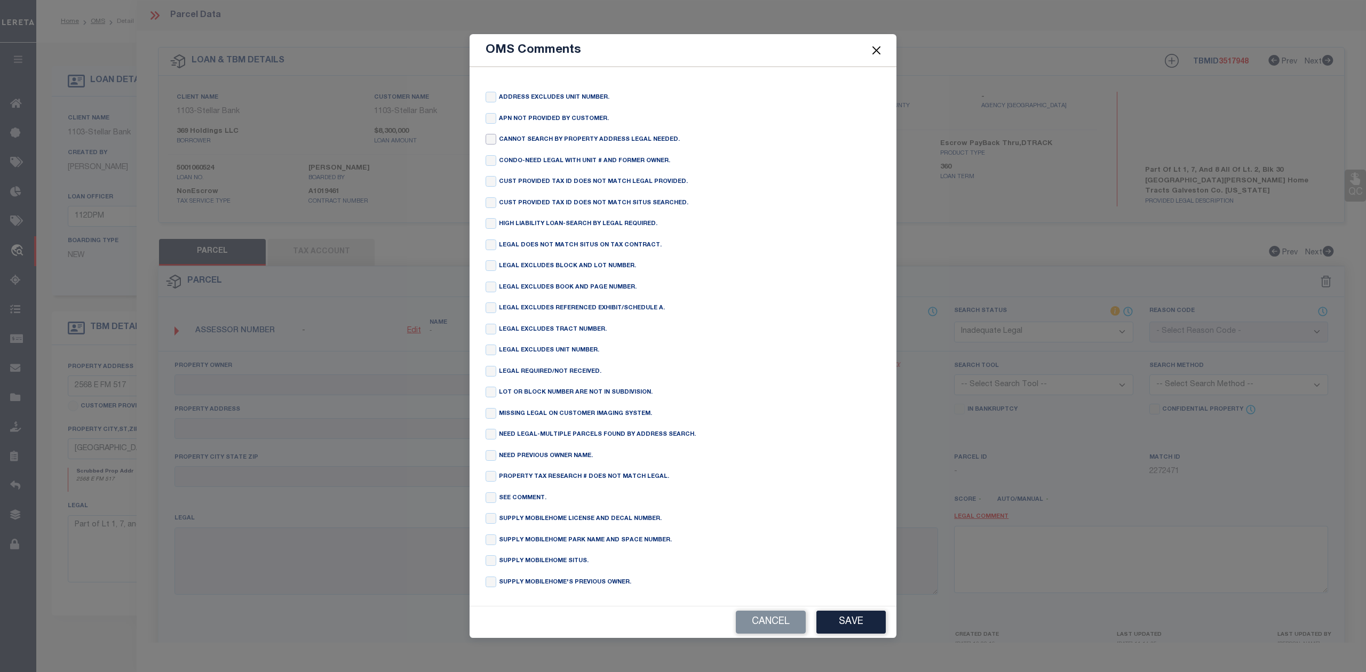
click at [488, 134] on input "checkbox" at bounding box center [491, 139] width 11 height 11
checkbox input "true"
click at [837, 631] on button "Save" at bounding box center [850, 622] width 69 height 23
type textarea "CANNOT SEARCH BY PROPERTY ADDRESS LEGAL NEEDED."
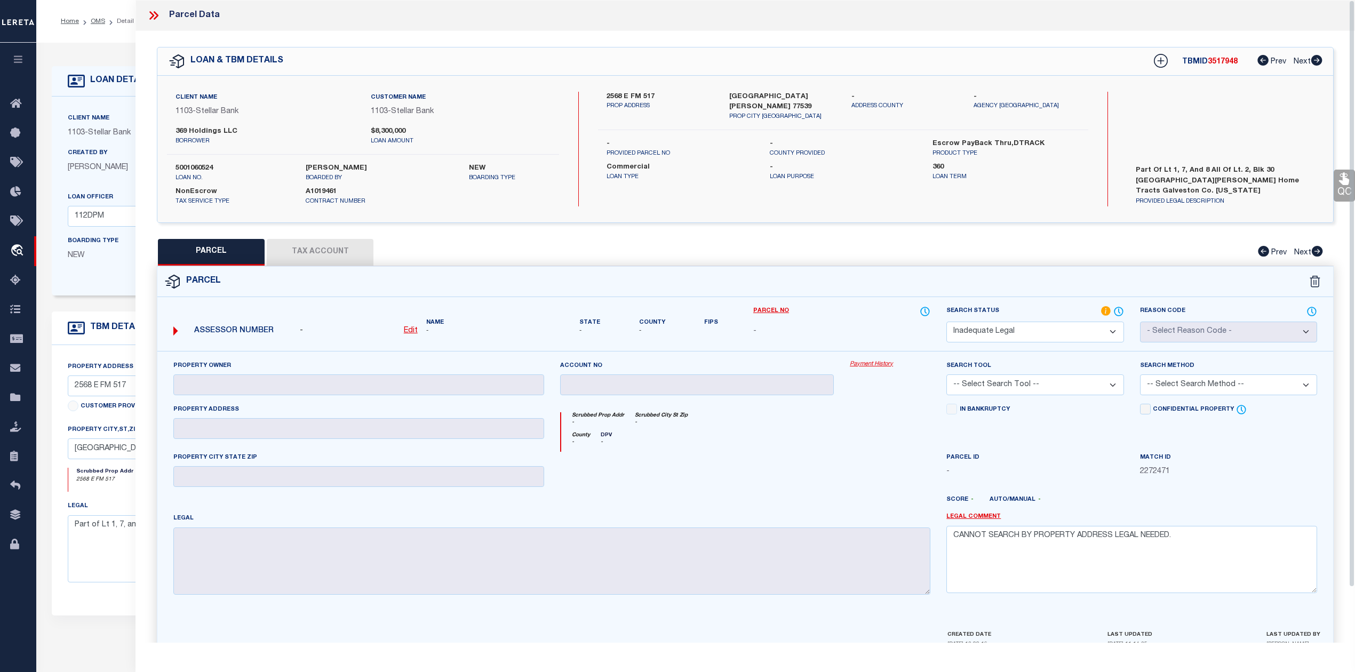
click at [870, 483] on div at bounding box center [890, 474] width 97 height 44
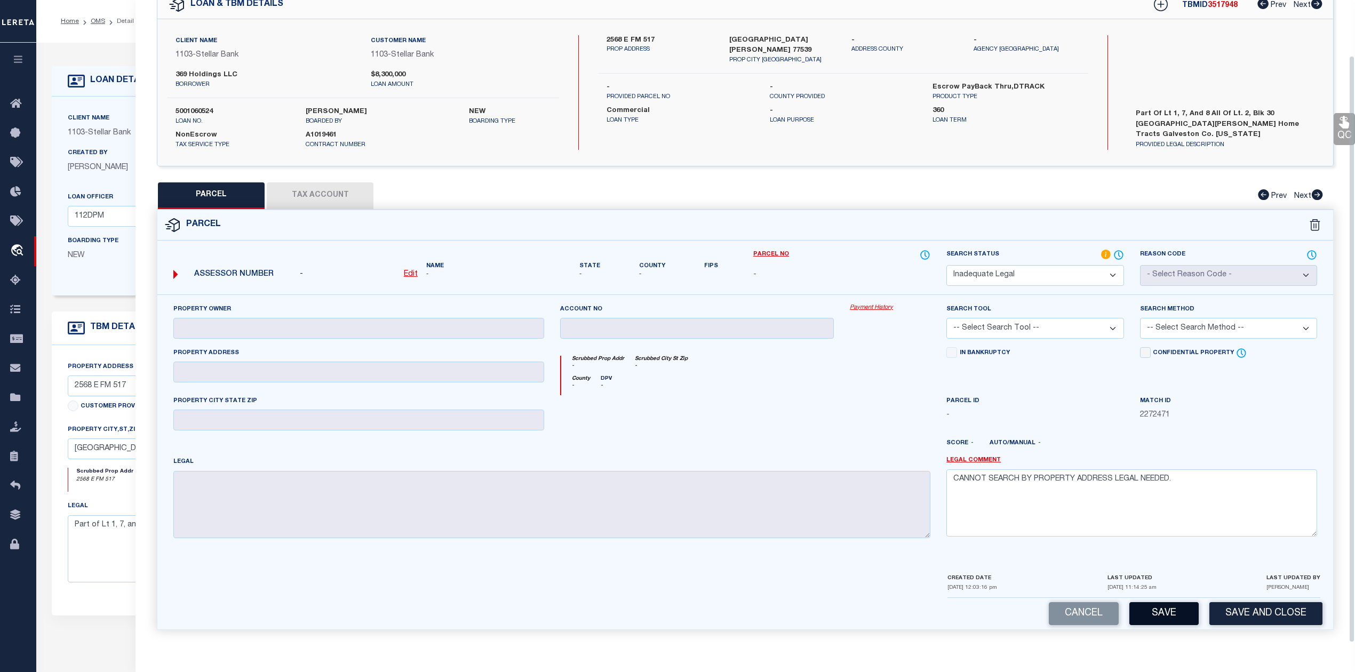
click at [1146, 611] on button "Save" at bounding box center [1164, 613] width 69 height 23
click at [885, 431] on div at bounding box center [890, 417] width 97 height 44
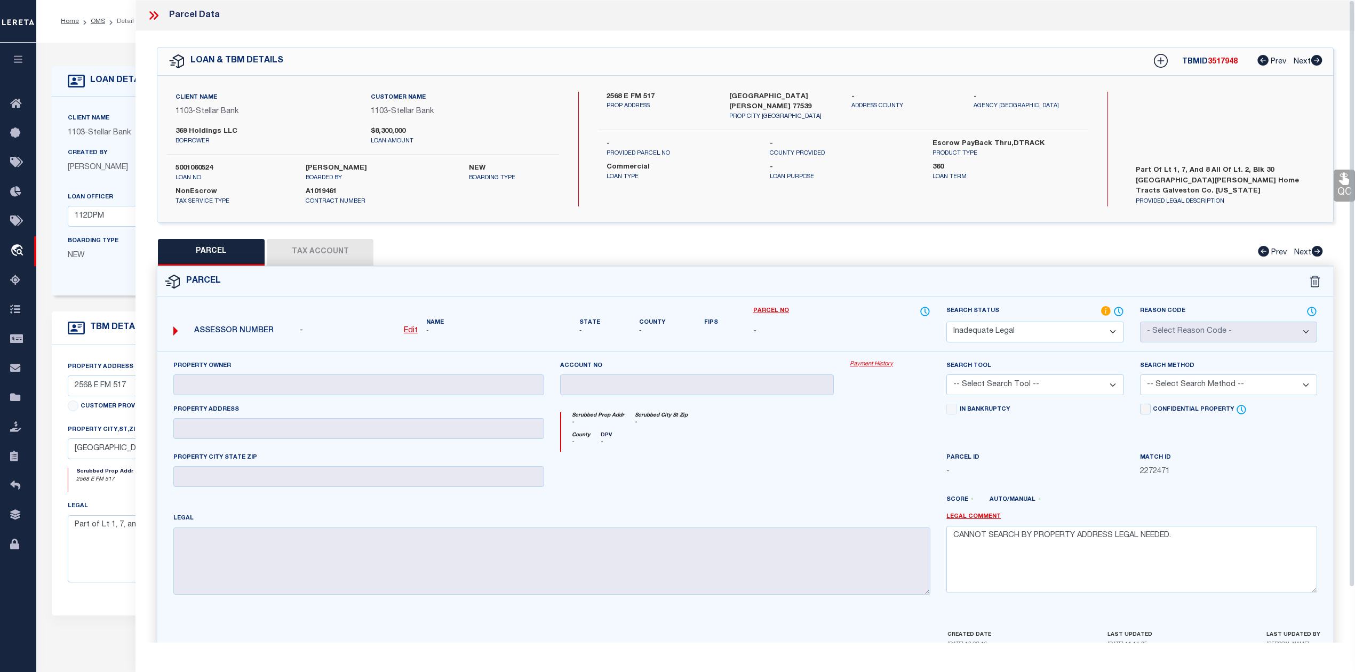
select select "AS"
checkbox input "false"
select select "ND"
checkbox input "false"
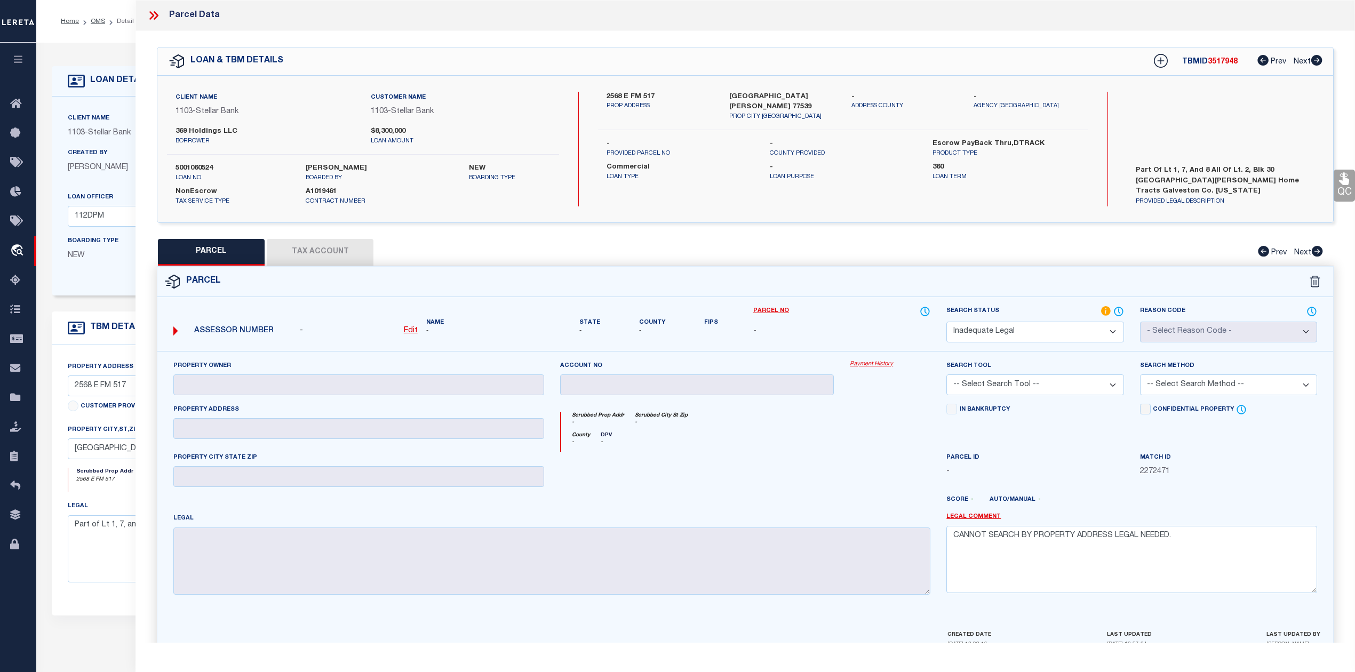
click at [1220, 61] on span "3517948" at bounding box center [1223, 61] width 30 height 7
copy span "3517948"
click at [204, 166] on label "5001060524" at bounding box center [233, 168] width 114 height 11
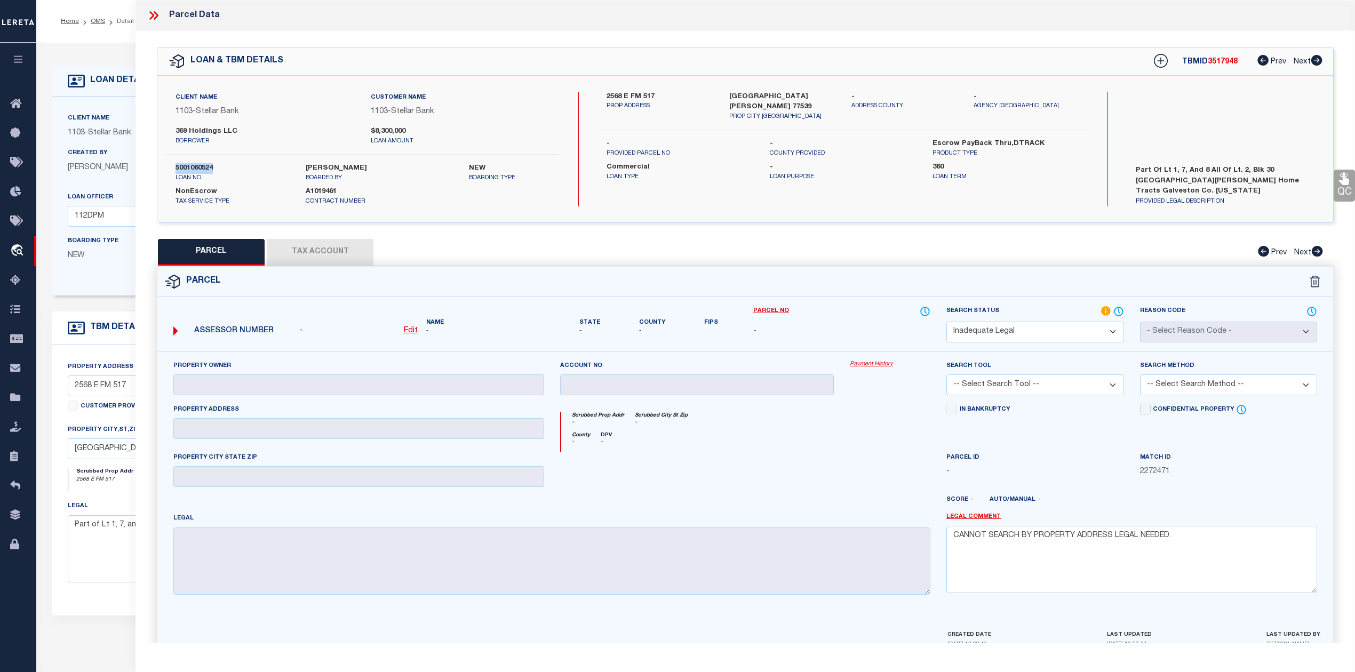
copy label "5001060524"
click at [1055, 542] on textarea "CANNOT SEARCH BY PROPERTY ADDRESS LEGAL NEEDED." at bounding box center [1132, 559] width 371 height 67
paste textarea "In OMS freeform Legal and web search legal is Different, Please provide complet…"
type textarea "In OMS freeform Legal and web search legal is Different, Please provide complet…"
click at [899, 496] on div at bounding box center [890, 474] width 97 height 44
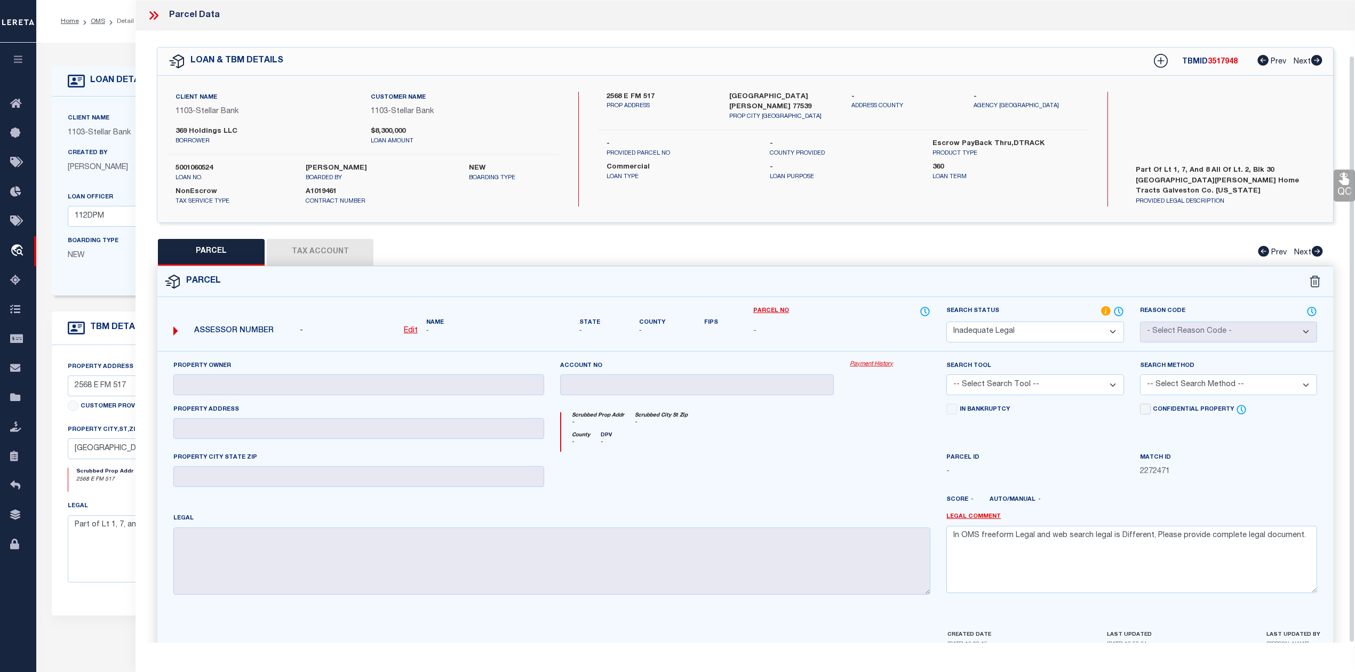
scroll to position [60, 0]
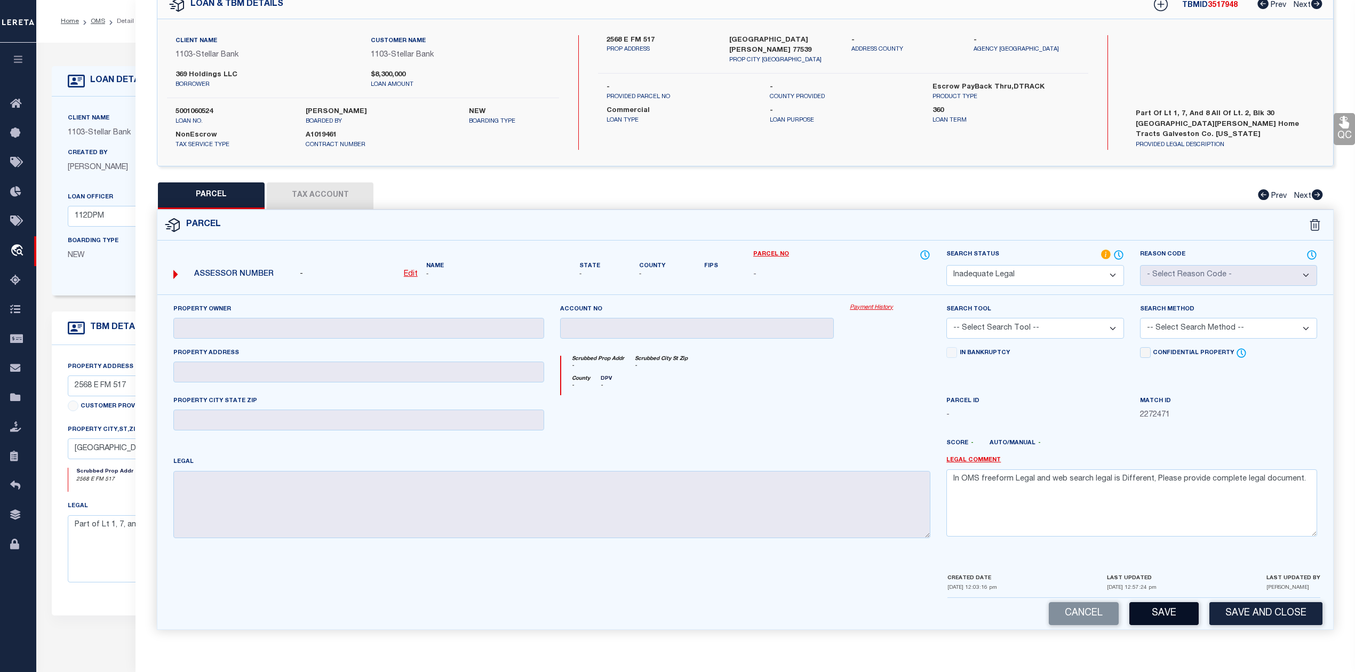
click at [1153, 604] on button "Save" at bounding box center [1164, 613] width 69 height 23
click at [867, 444] on div at bounding box center [794, 447] width 290 height 17
select select "AS"
checkbox input "false"
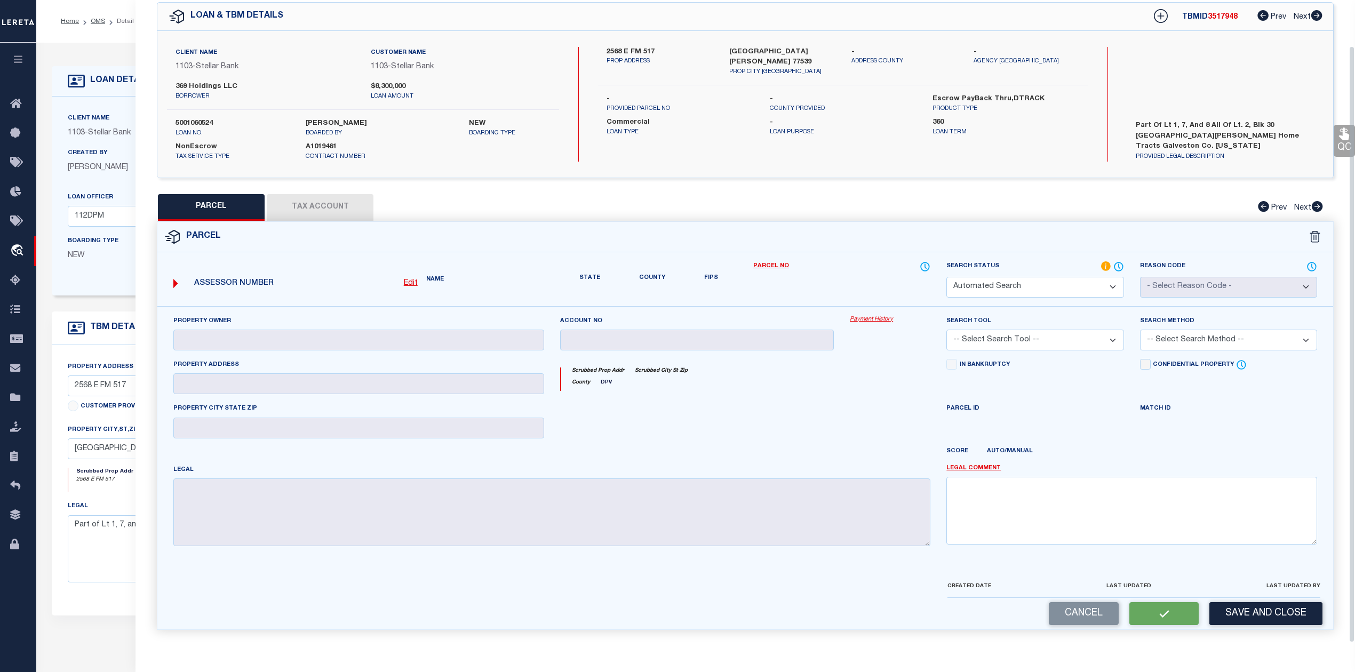
select select "ND"
checkbox input "false"
type textarea "In OMS freeform Legal and web search legal is Different, Please provide complet…"
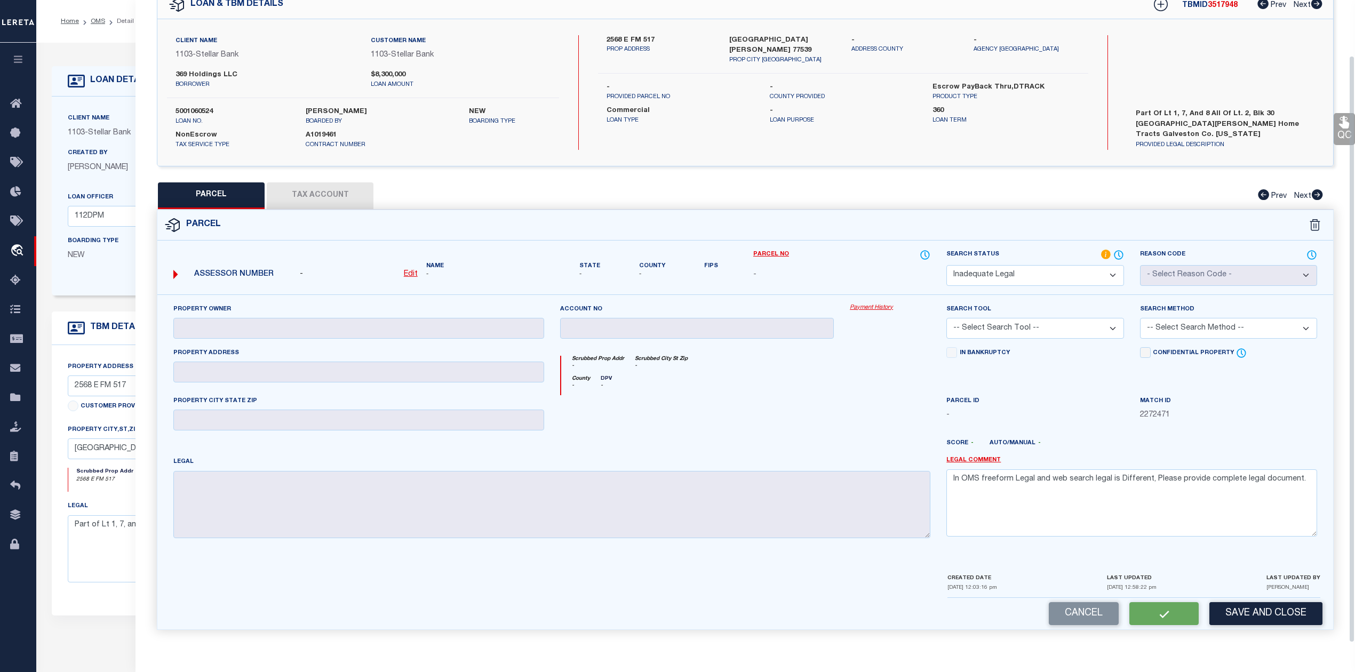
click at [865, 361] on div "Scrubbed Prop Addr - Scrubbed City [GEOGRAPHIC_DATA] -" at bounding box center [746, 366] width 370 height 20
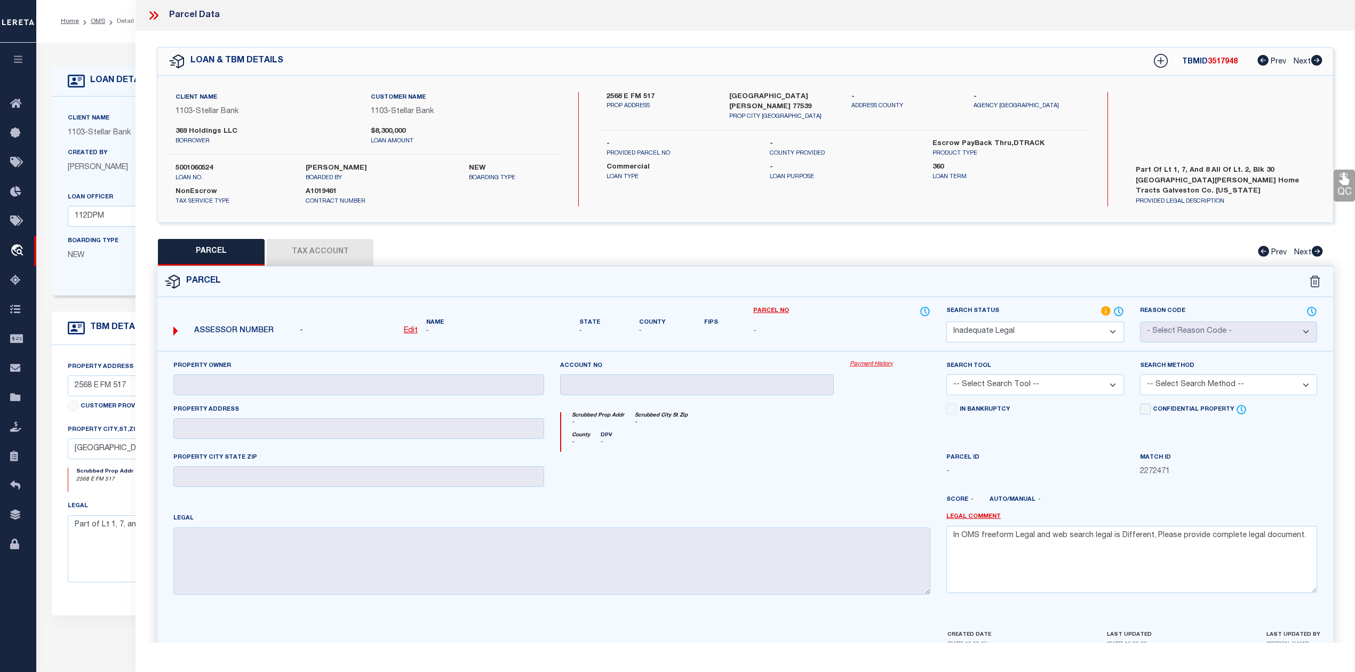
click at [1217, 62] on span "3517948" at bounding box center [1223, 61] width 30 height 7
copy span "3517948"
click at [1211, 182] on label "Part of Lt 1, 7, and 8 all of Lt. 2, Blk 30 [GEOGRAPHIC_DATA][PERSON_NAME] Home…" at bounding box center [1225, 181] width 195 height 32
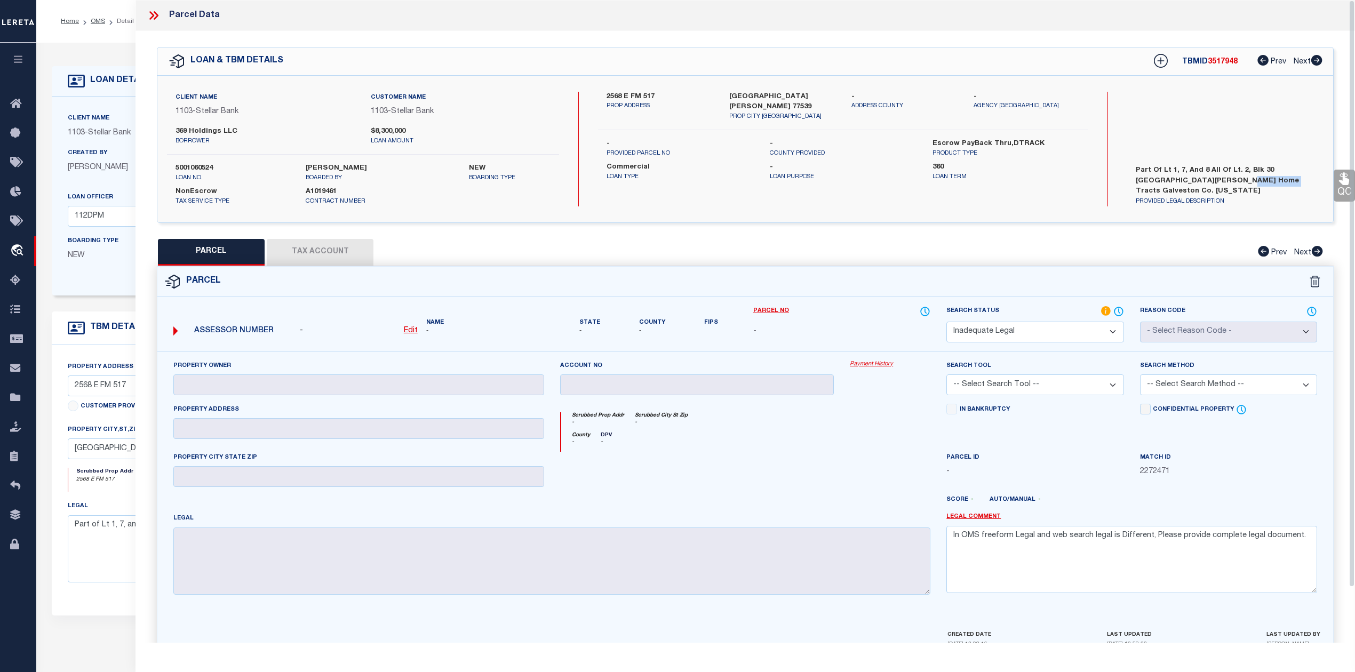
copy label "[GEOGRAPHIC_DATA]"
click at [792, 477] on div at bounding box center [697, 474] width 290 height 44
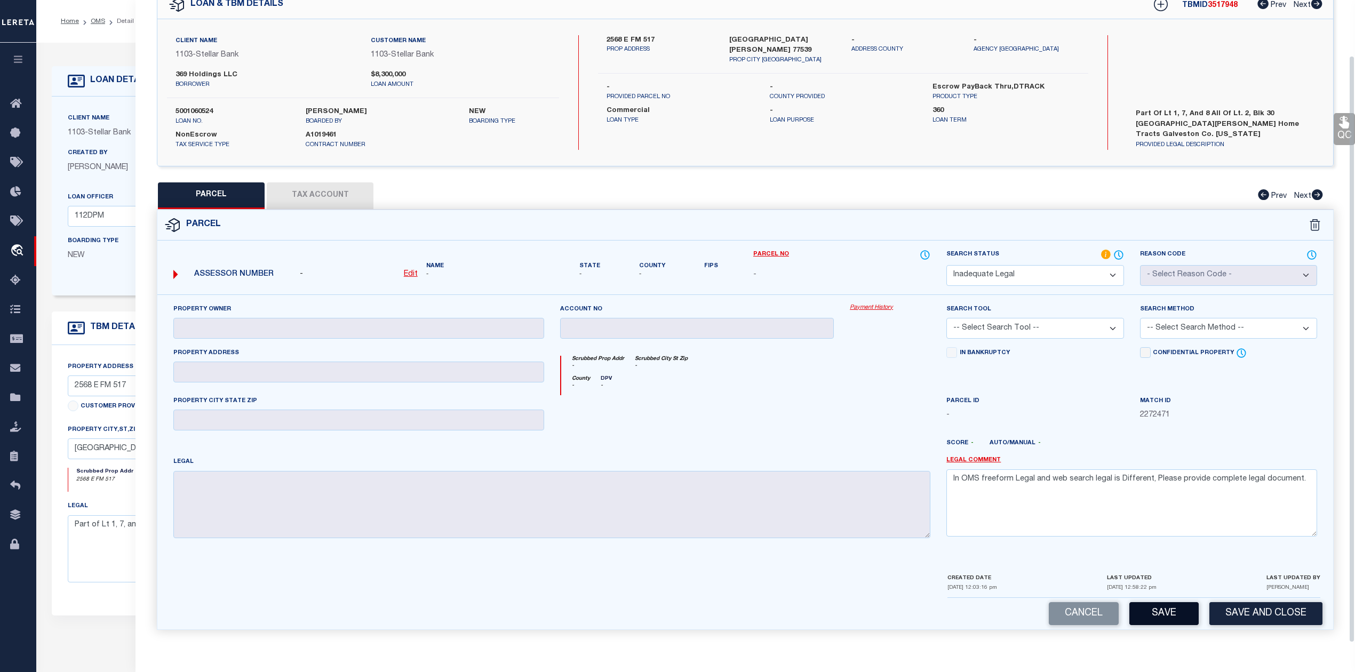
click at [1154, 607] on button "Save" at bounding box center [1164, 613] width 69 height 23
click at [756, 399] on div at bounding box center [697, 417] width 290 height 44
select select "AS"
checkbox input "false"
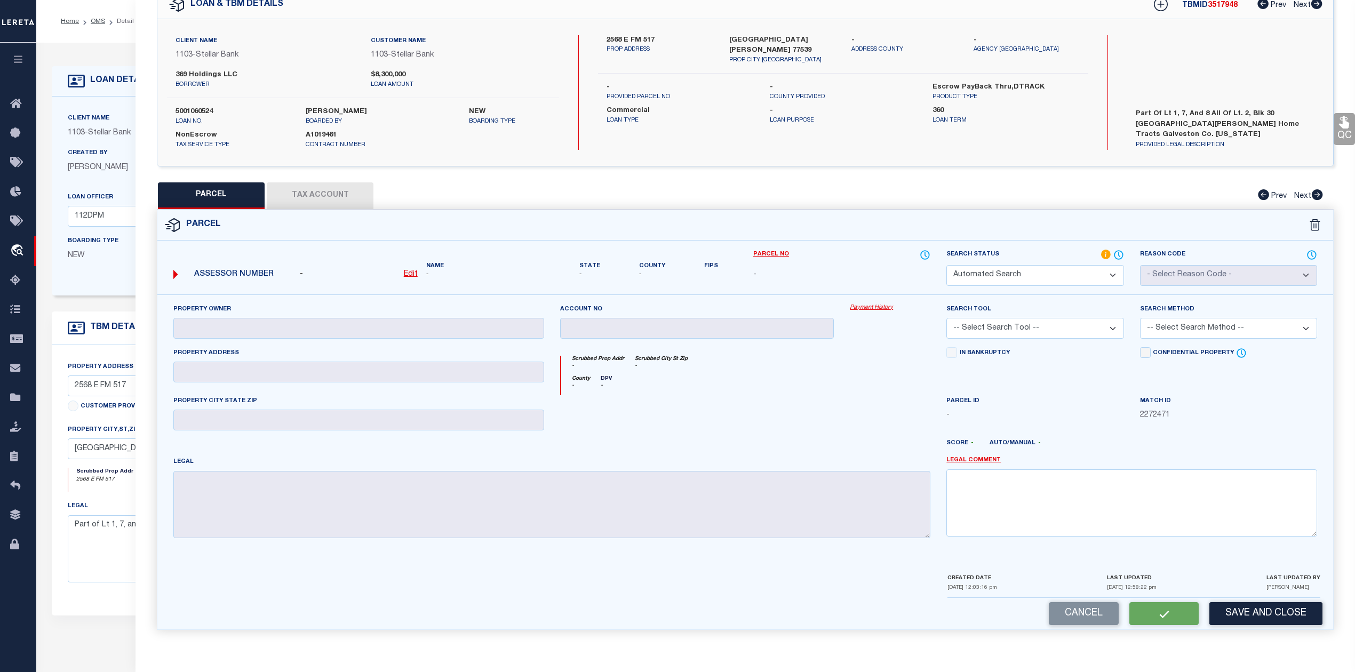
select select "ND"
checkbox input "false"
type textarea "In OMS freeform Legal and web search legal is Different, Please provide complet…"
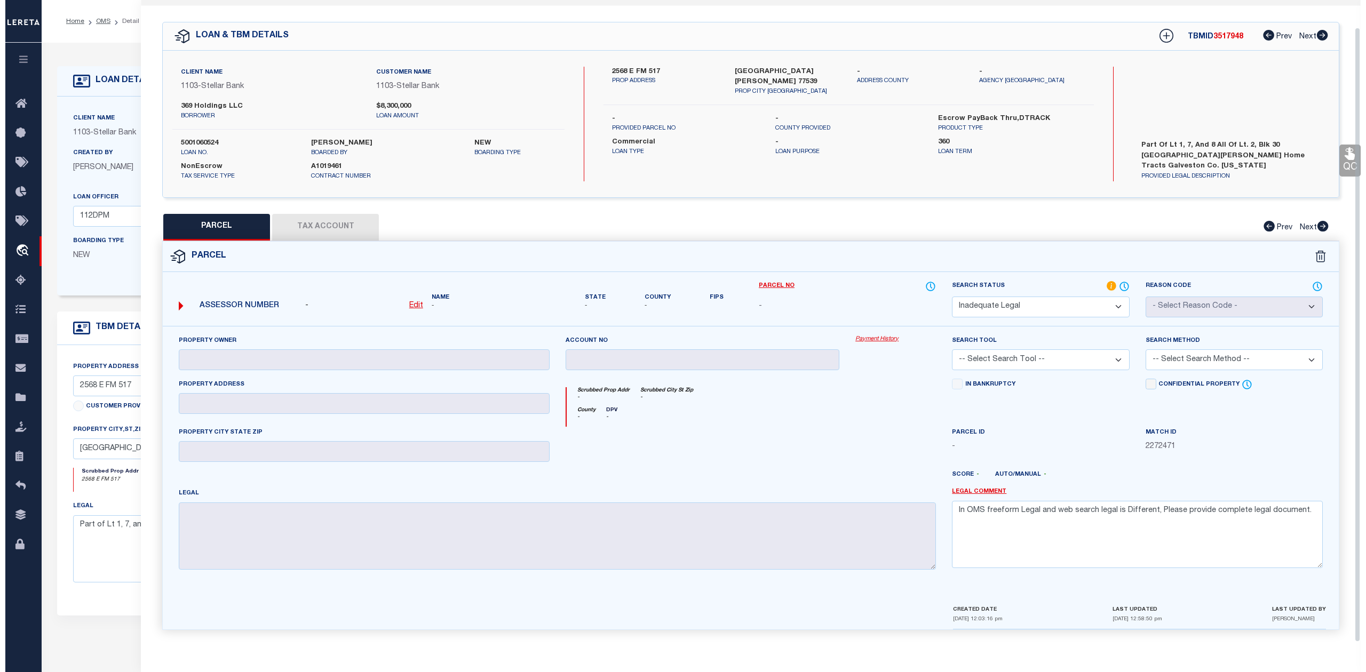
scroll to position [0, 0]
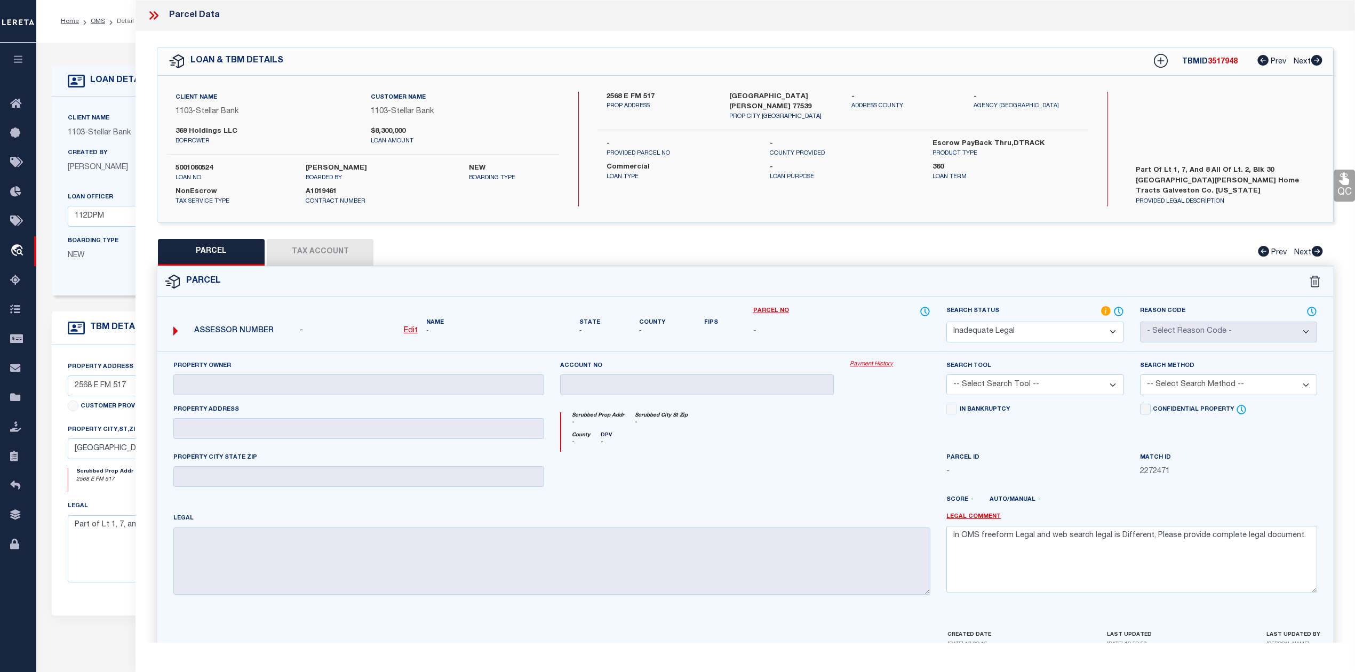
click at [152, 13] on icon at bounding box center [151, 15] width 5 height 9
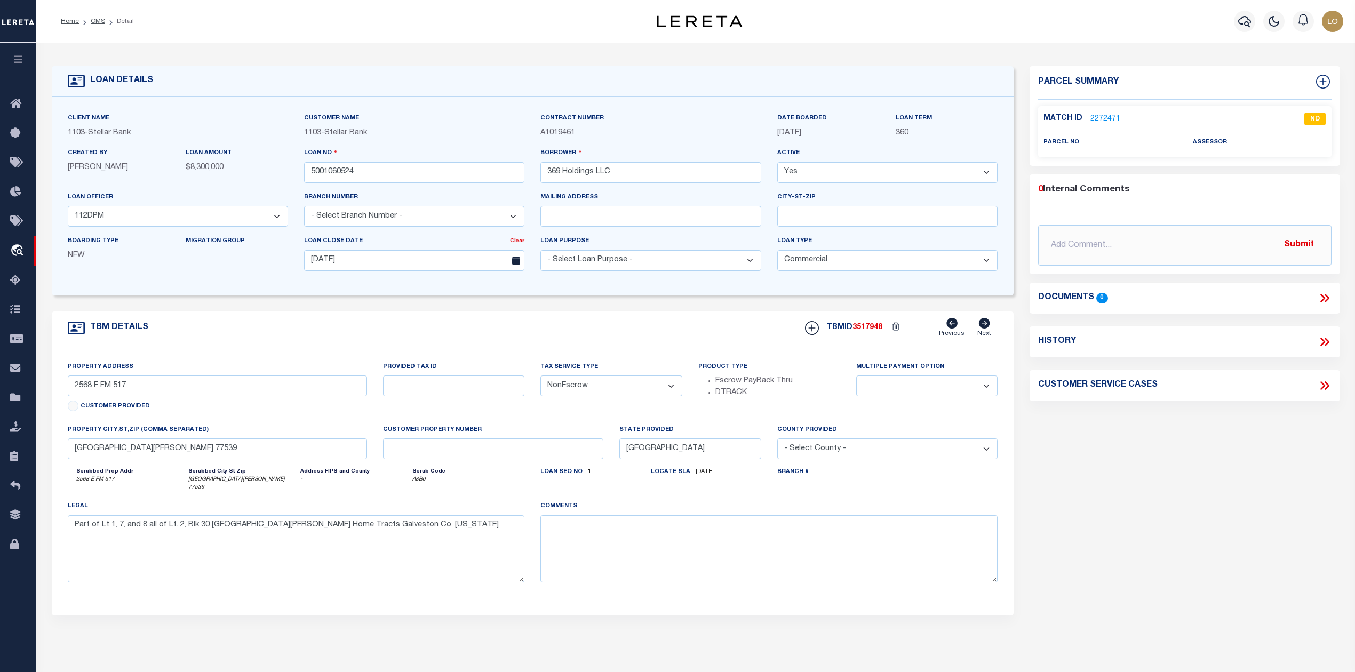
click at [1085, 503] on div "Parcel Summary Match ID 2272471 0" at bounding box center [1185, 361] width 326 height 591
click at [1108, 118] on link "2272471" at bounding box center [1106, 119] width 30 height 11
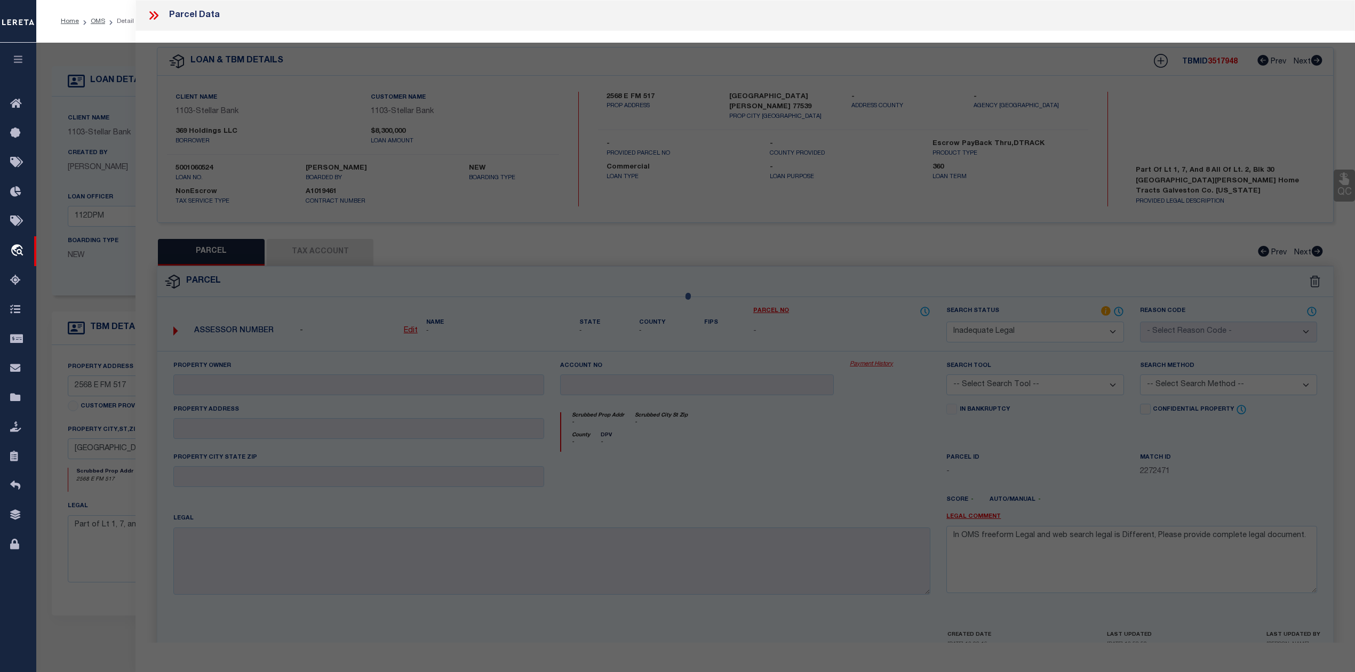
select select "AS"
checkbox input "false"
select select "ND"
checkbox input "false"
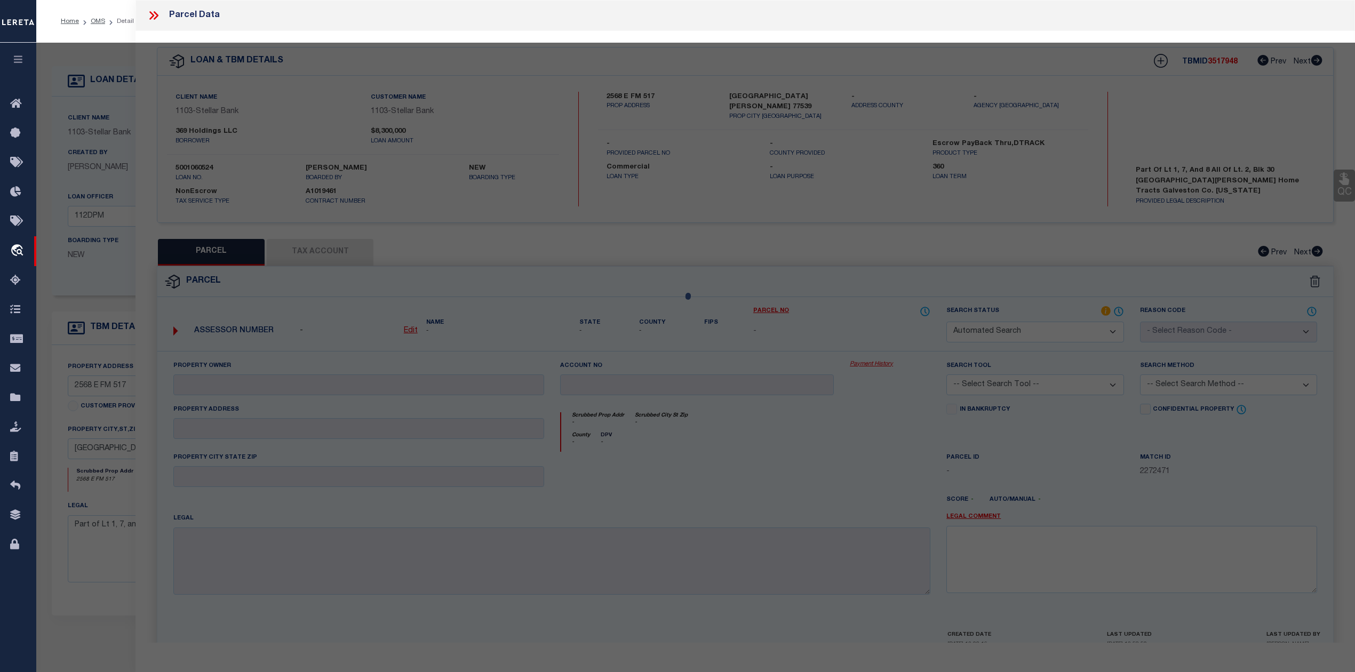
type textarea "In OMS freeform Legal and web search legal is Different, Please provide complet…"
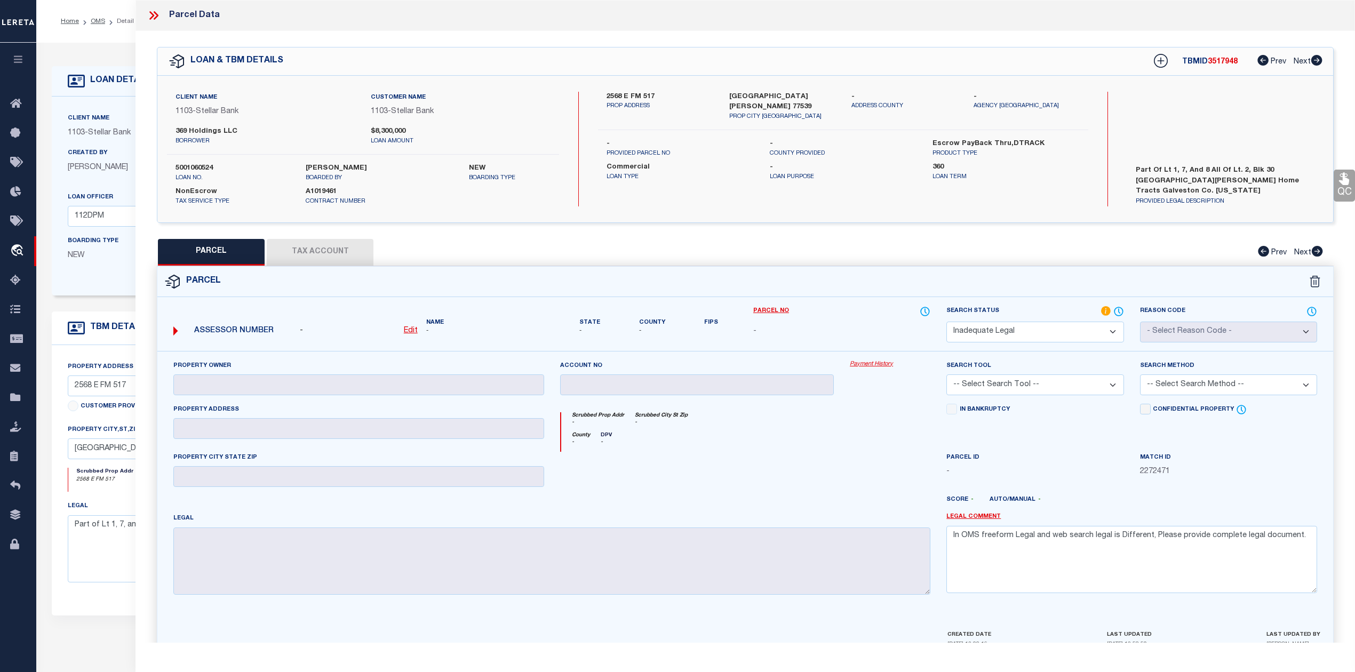
click at [154, 15] on icon at bounding box center [151, 15] width 5 height 9
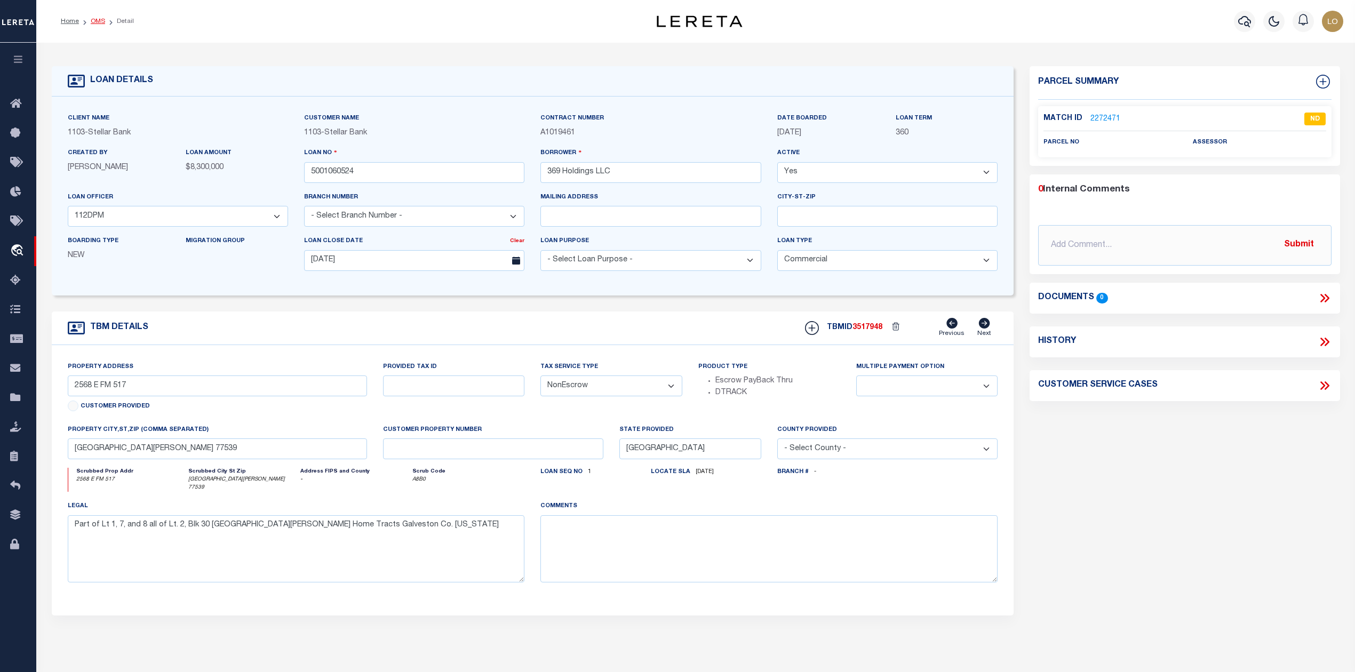
click at [97, 23] on link "OMS" at bounding box center [98, 21] width 14 height 6
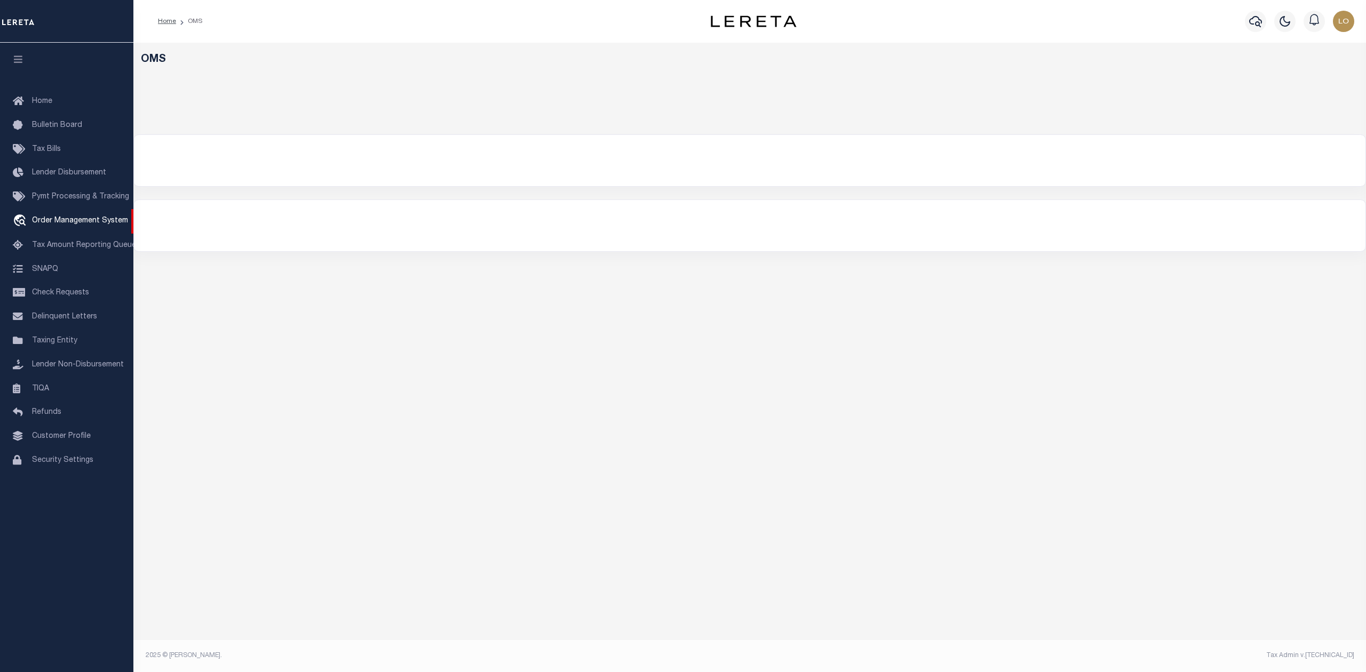
select select "200"
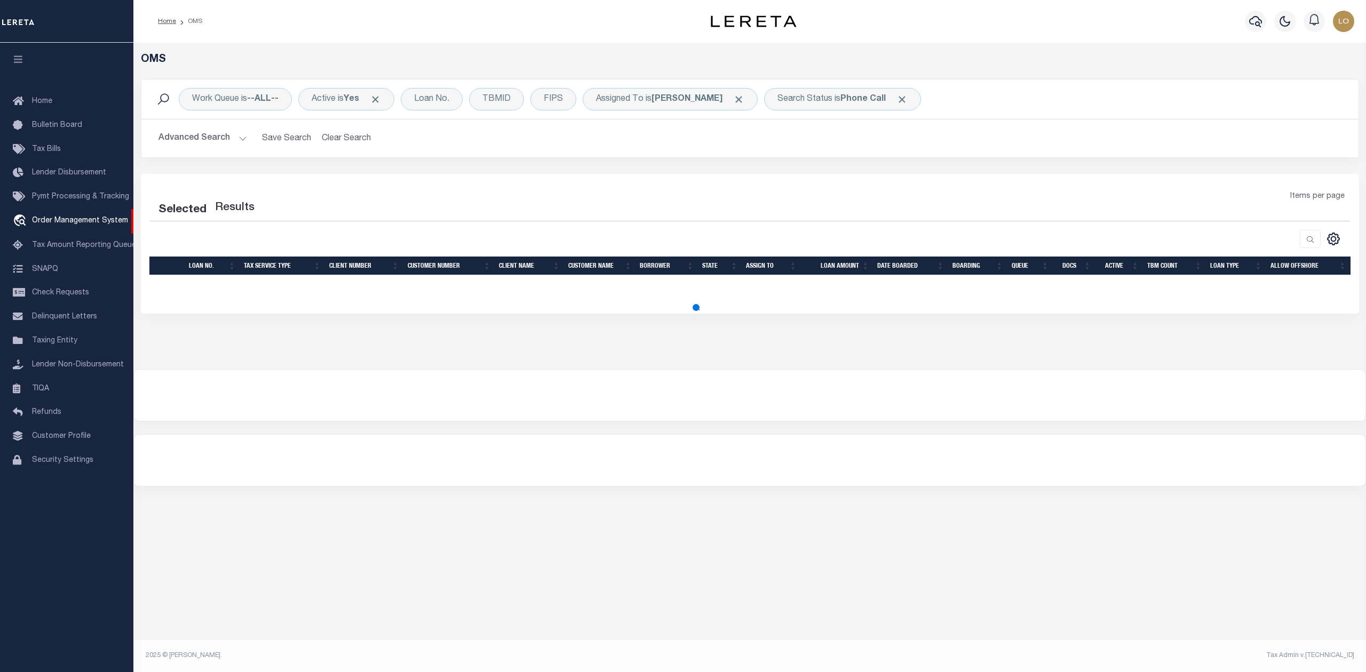
select select "200"
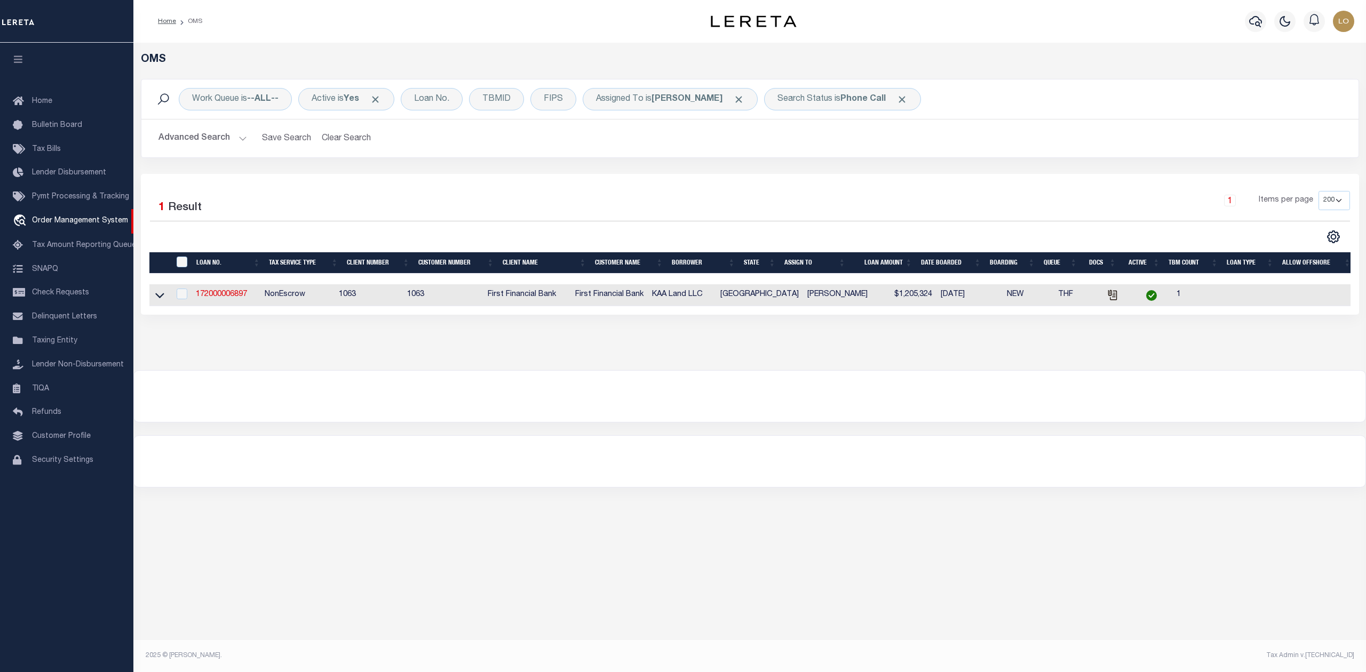
click at [782, 421] on div at bounding box center [749, 396] width 1231 height 51
click at [794, 382] on div at bounding box center [749, 396] width 1231 height 51
click at [220, 296] on link "172000006897" at bounding box center [221, 294] width 51 height 7
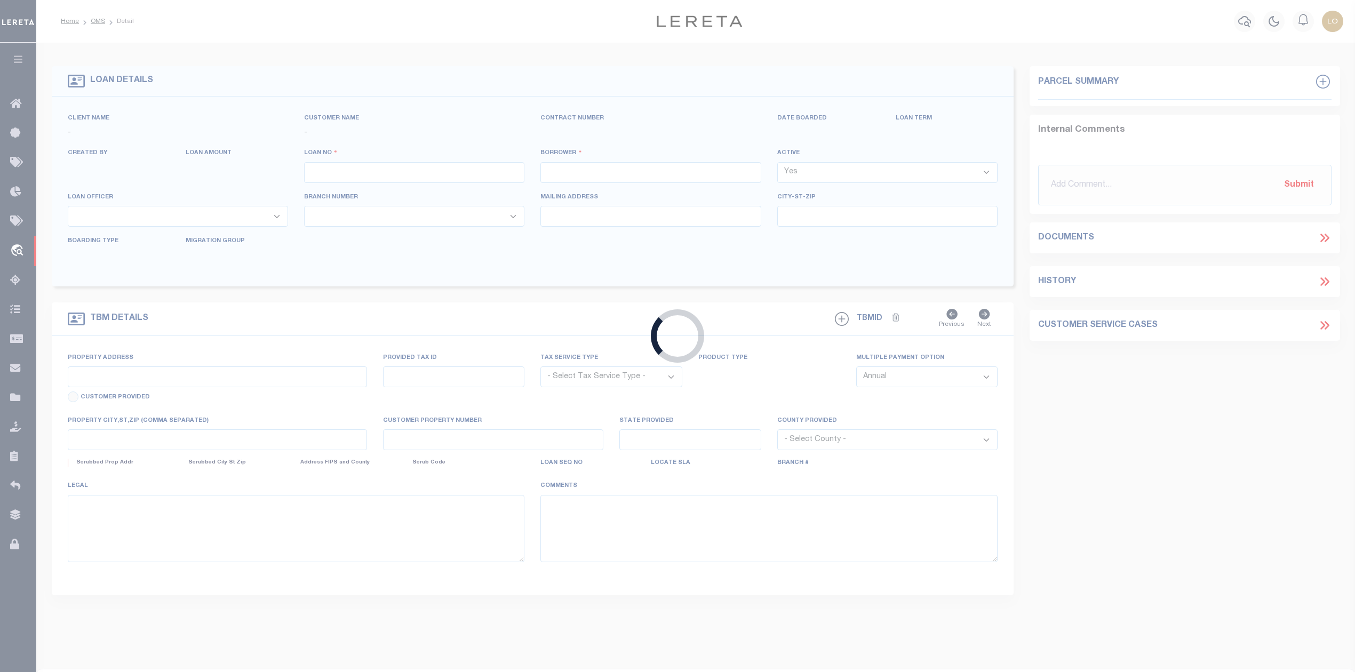
type input "172000006897"
type input "KAA Land LLC"
select select
select select "100"
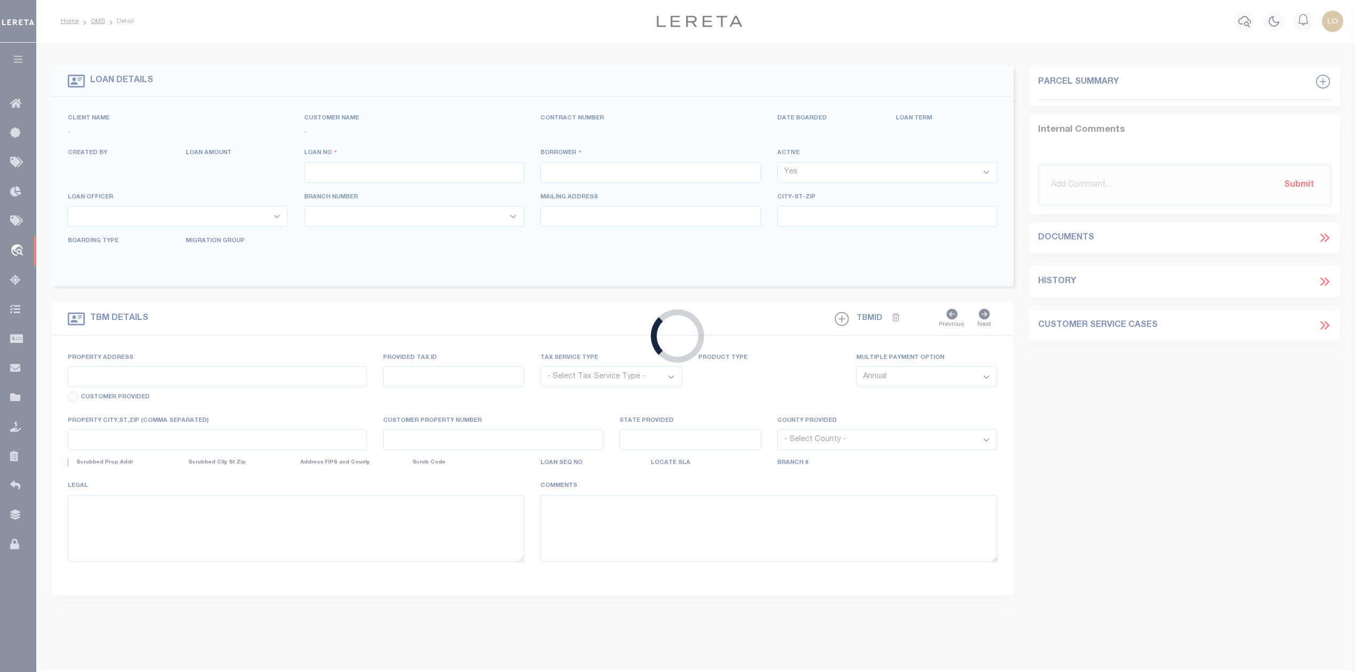
select select "NonEscrow"
type input "7930 W Grand PKWY S"
select select
type input "Richmond TX 77406"
type input "[GEOGRAPHIC_DATA]"
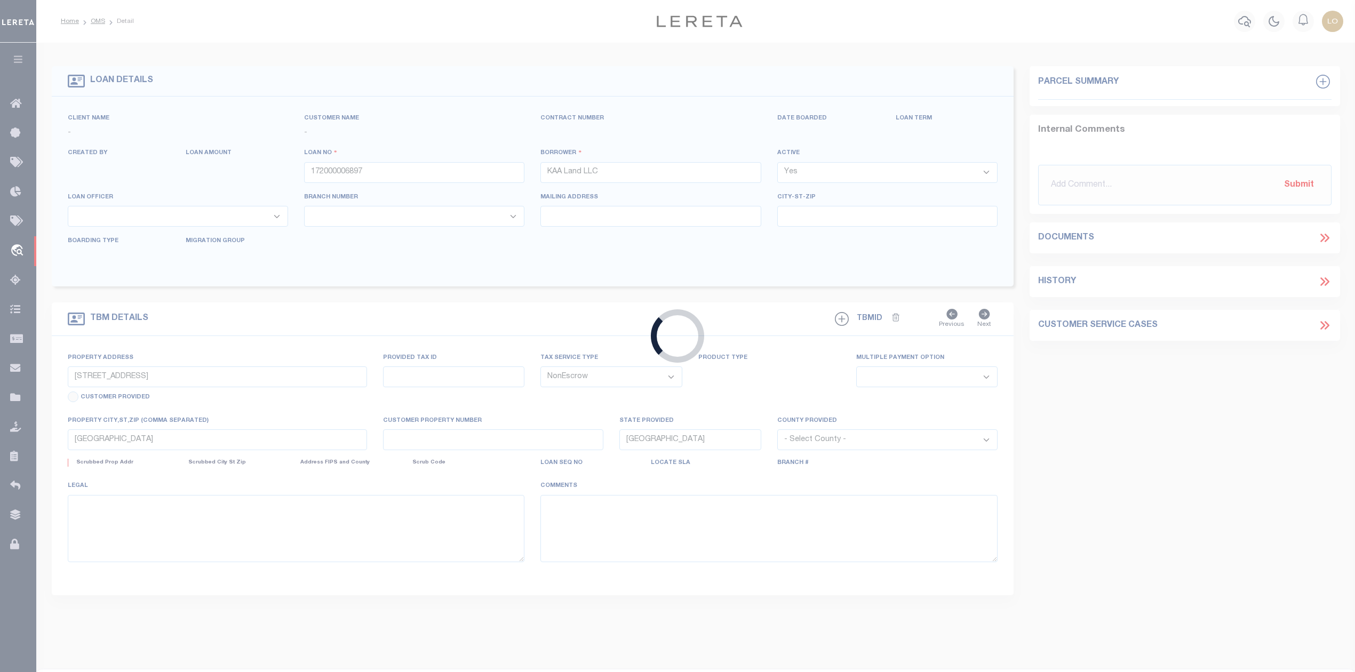
select select
select select "4585"
select select "2318"
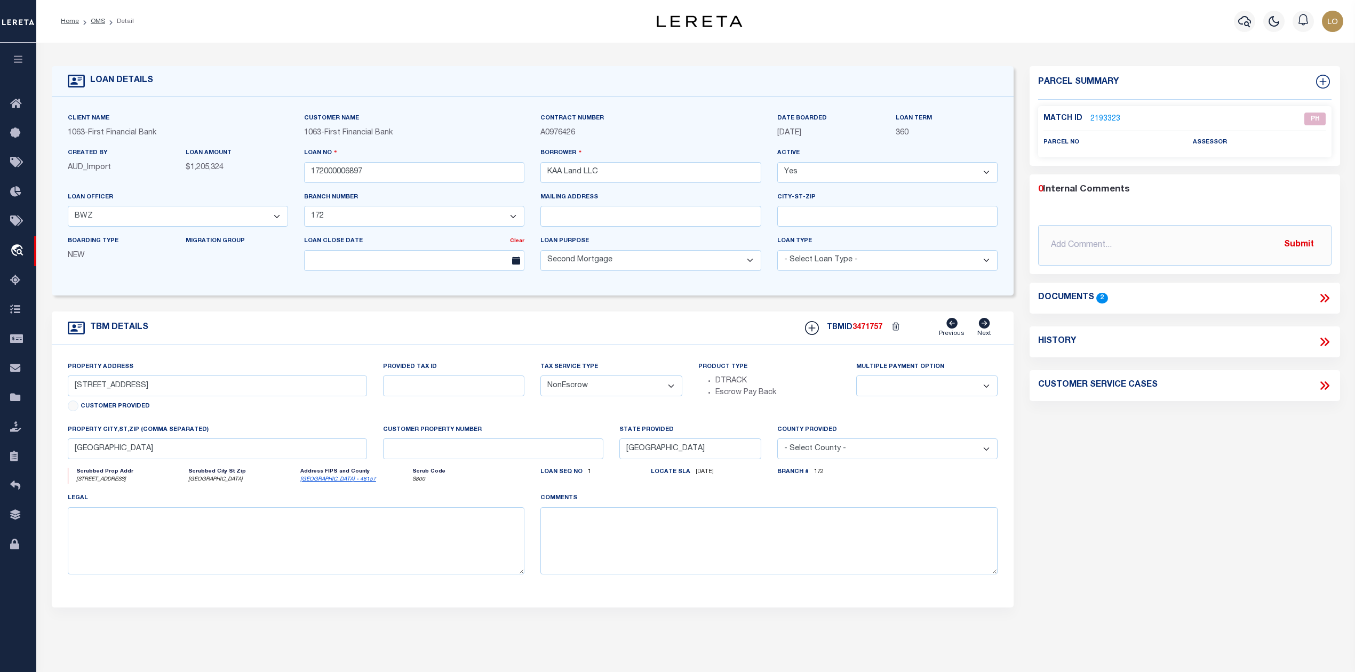
click at [1324, 297] on icon at bounding box center [1323, 298] width 5 height 9
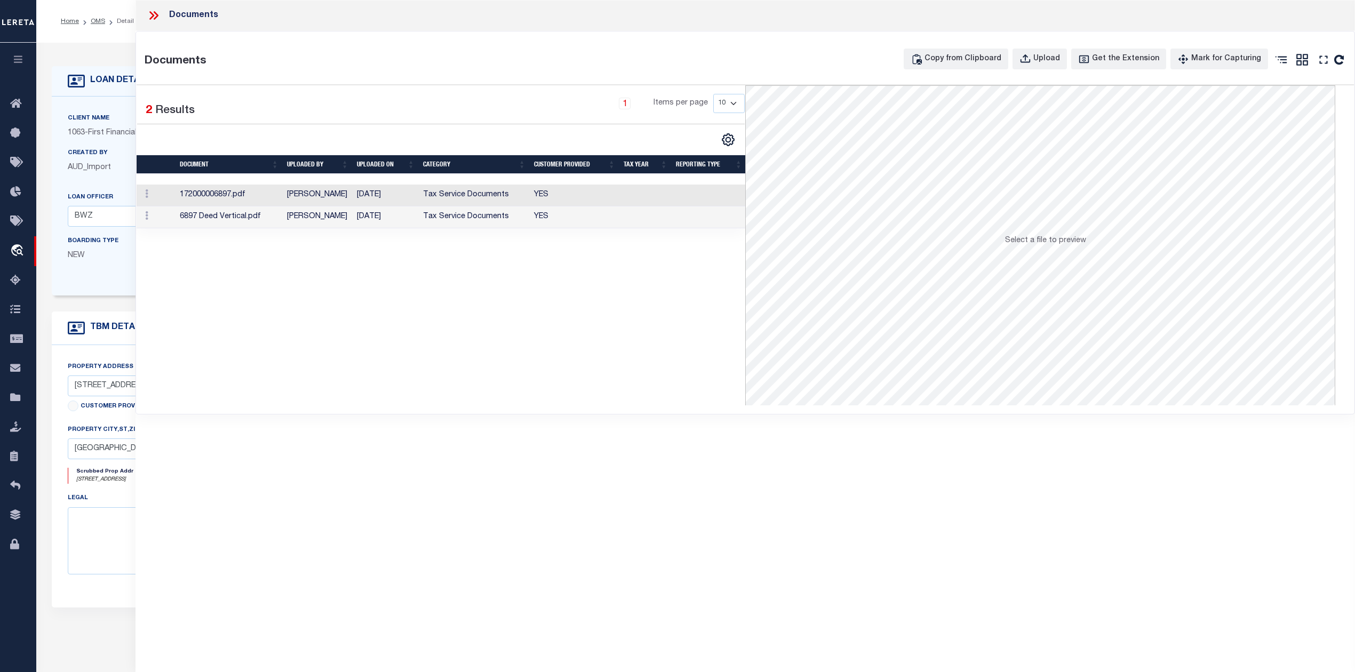
click at [401, 197] on td "08/28/2025" at bounding box center [386, 196] width 66 height 22
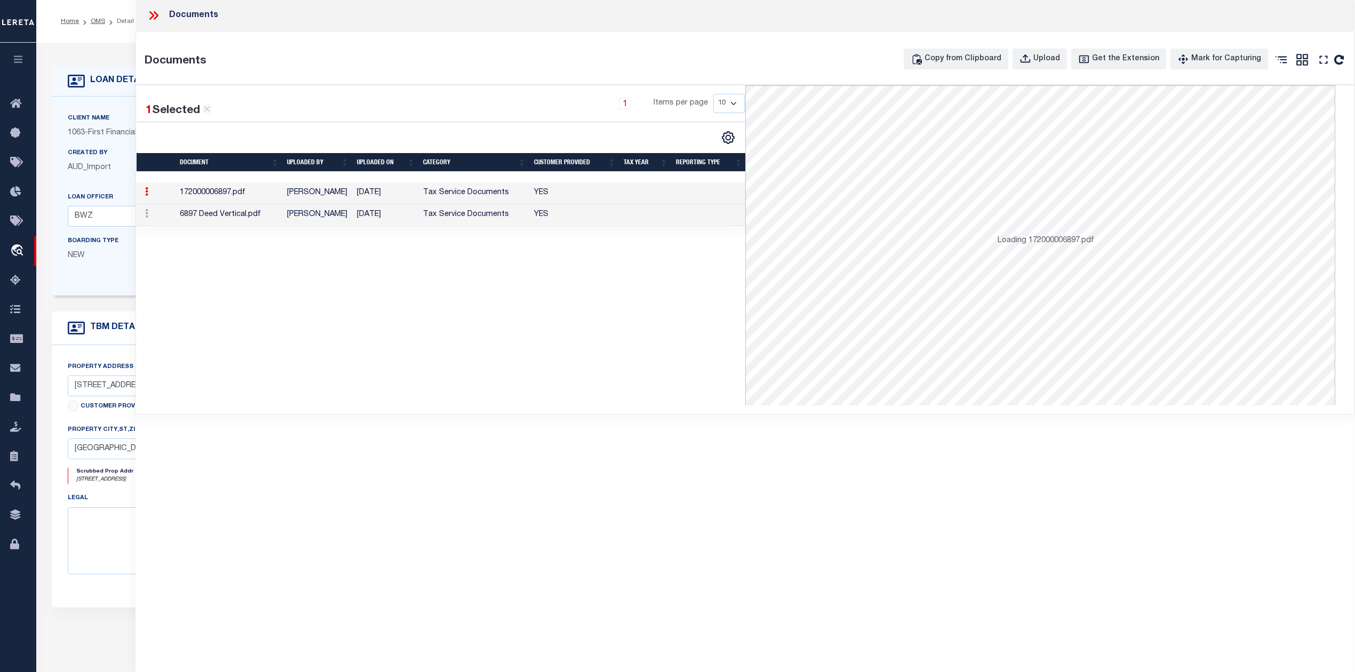
click at [391, 218] on td "10/01/2025" at bounding box center [386, 215] width 66 height 22
